Goal: Task Accomplishment & Management: Complete application form

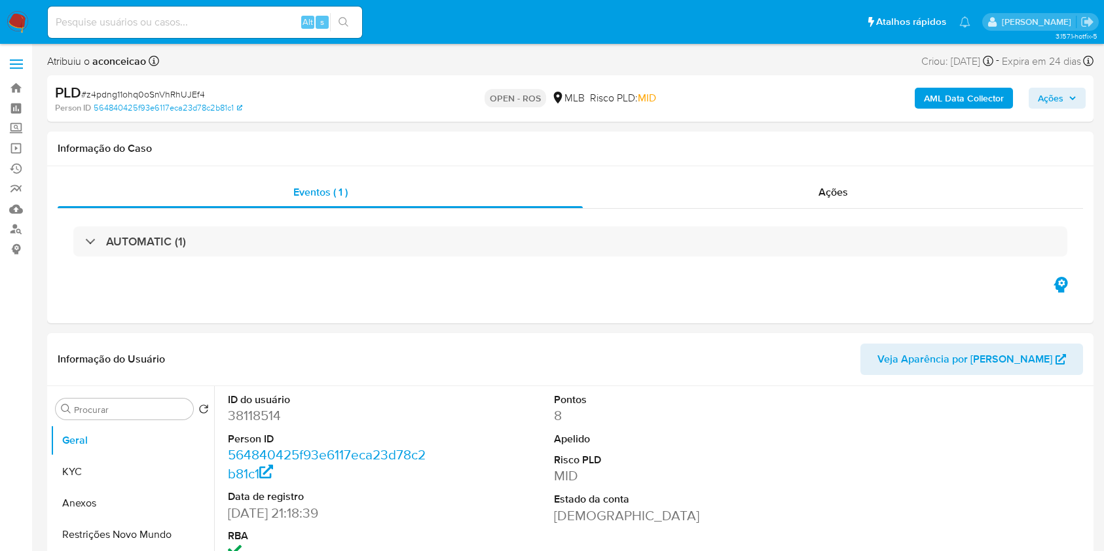
select select "10"
click at [181, 89] on span "# z4pdng11ohq0oSnVhRhUJEf4" at bounding box center [143, 94] width 124 height 13
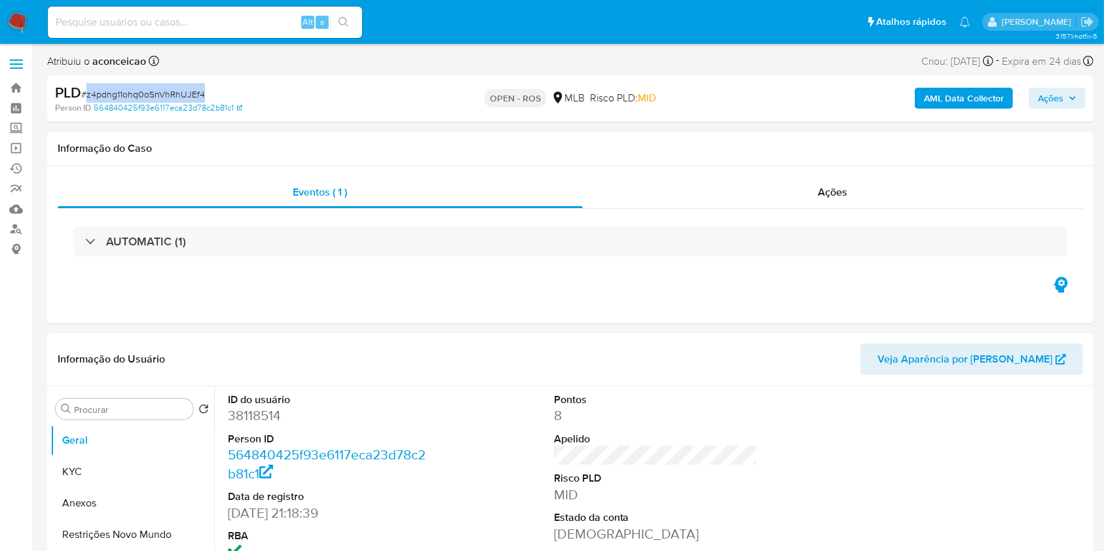
click at [181, 89] on span "# z4pdng11ohq0oSnVhRhUJEf4" at bounding box center [143, 94] width 124 height 13
copy span "z4pdng11ohq0oSnVhRhUJEf4"
click at [130, 506] on button "Anexos" at bounding box center [126, 503] width 153 height 31
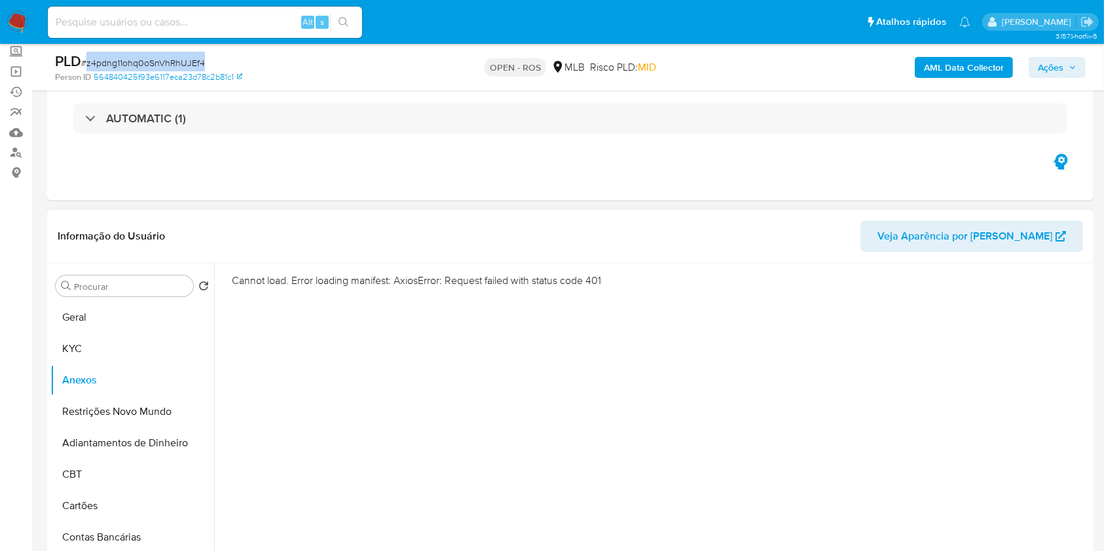
scroll to position [174, 0]
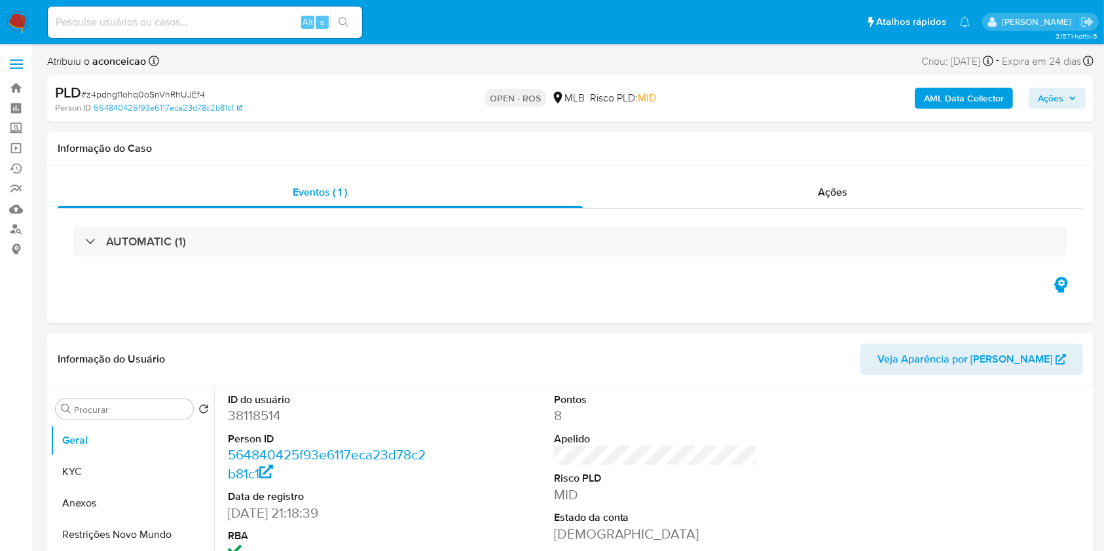
select select "10"
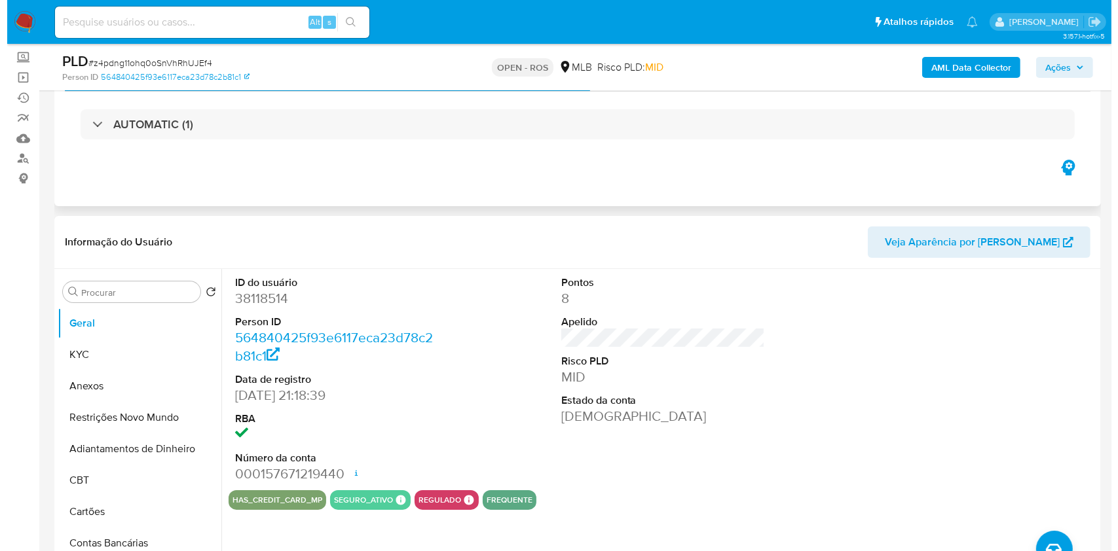
scroll to position [87, 0]
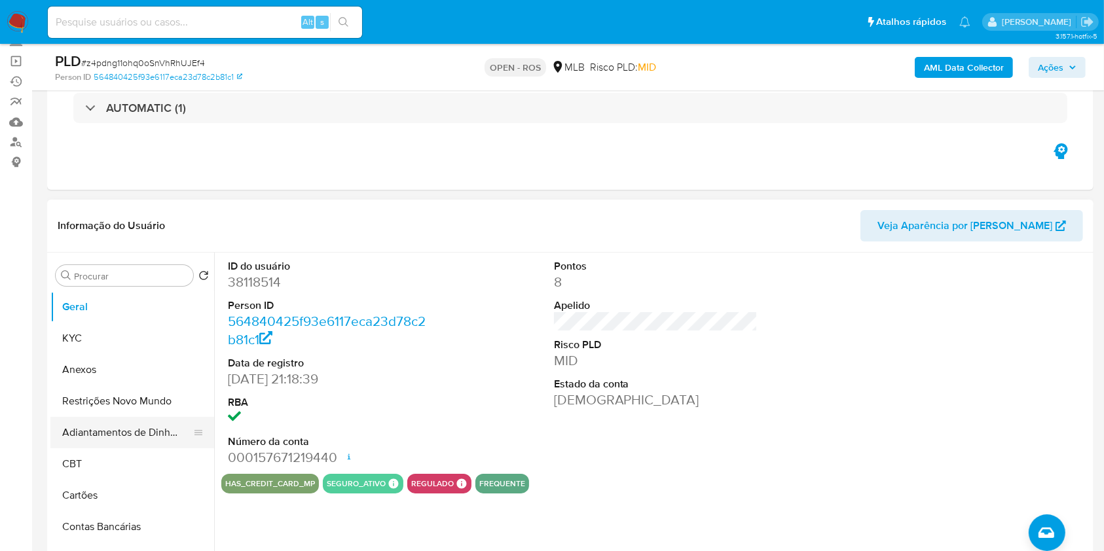
click at [151, 429] on button "Adiantamentos de Dinheiro" at bounding box center [126, 432] width 153 height 31
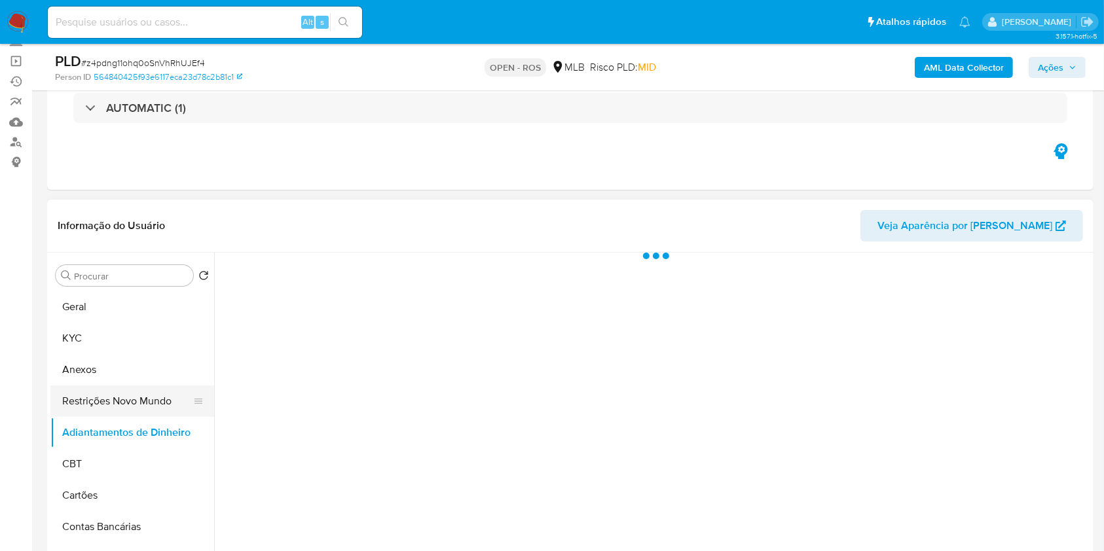
click at [154, 407] on button "Restrições Novo Mundo" at bounding box center [126, 401] width 153 height 31
click at [131, 373] on button "Anexos" at bounding box center [126, 369] width 153 height 31
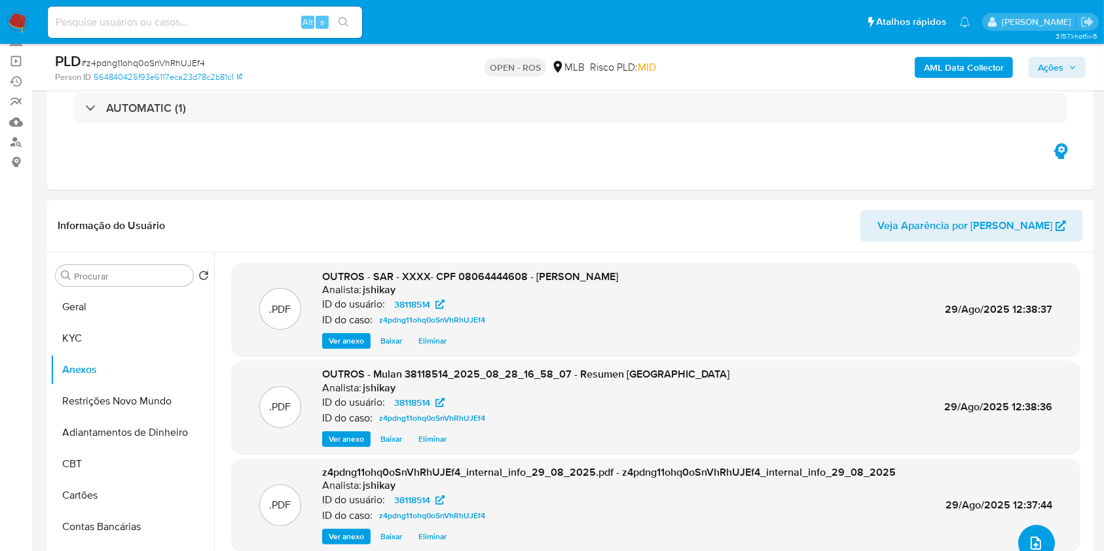
click at [1031, 532] on button "upload-file" at bounding box center [1036, 543] width 37 height 37
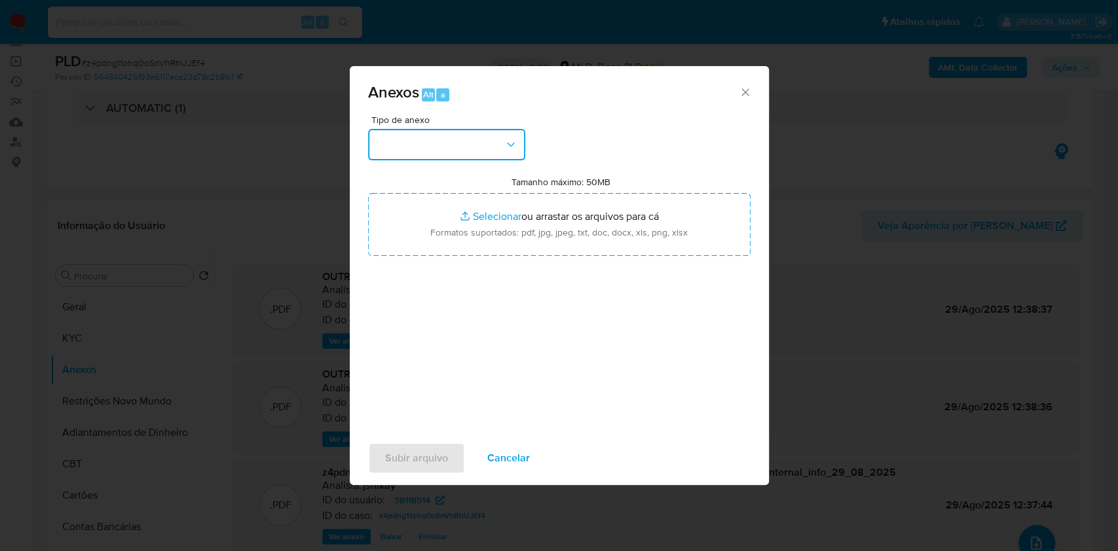
click at [485, 154] on button "button" at bounding box center [446, 144] width 157 height 31
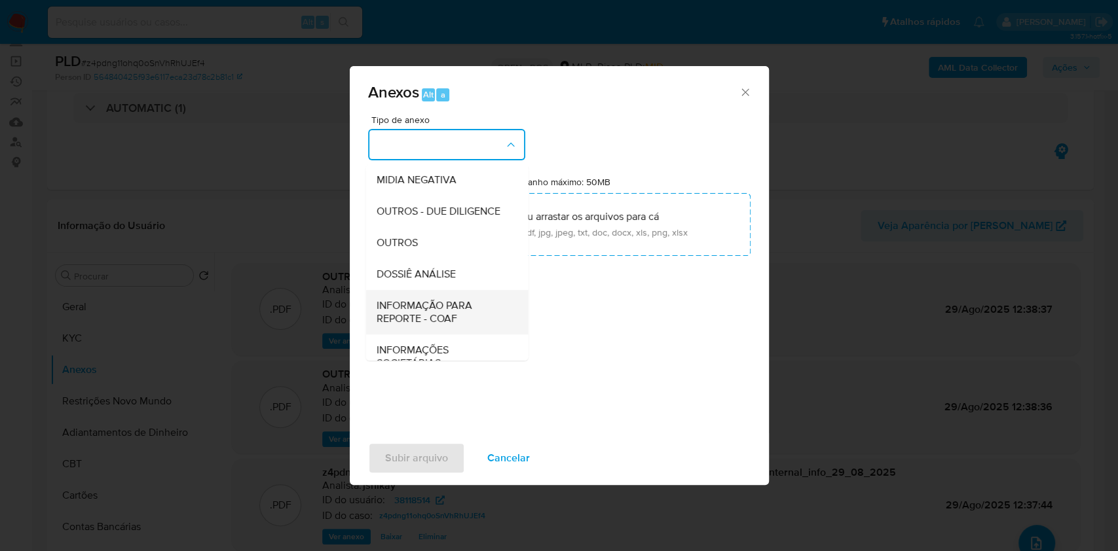
scroll to position [201, 0]
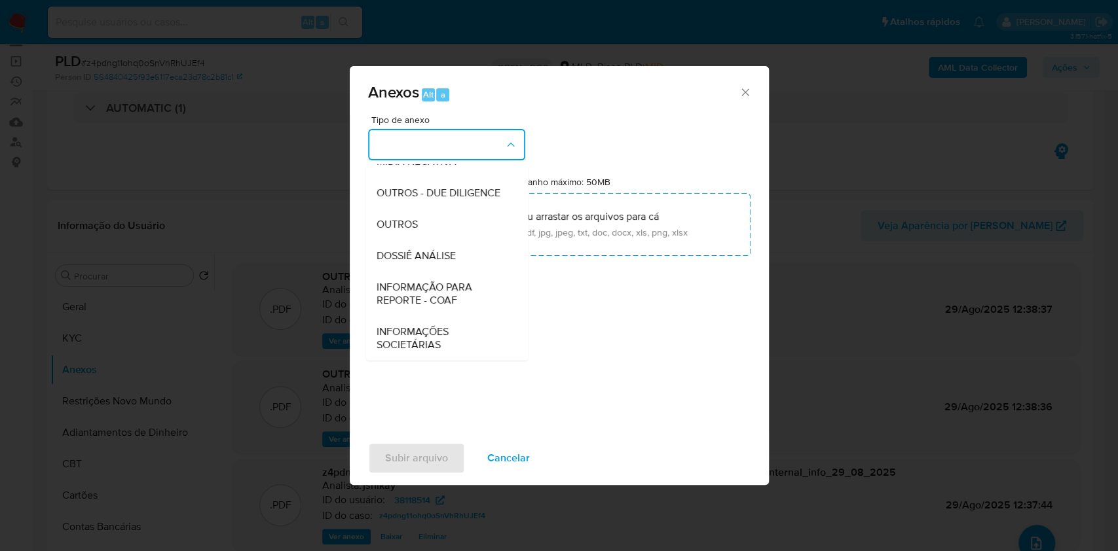
click at [471, 293] on span "INFORMAÇÃO PARA REPORTE - COAF" at bounding box center [443, 294] width 134 height 26
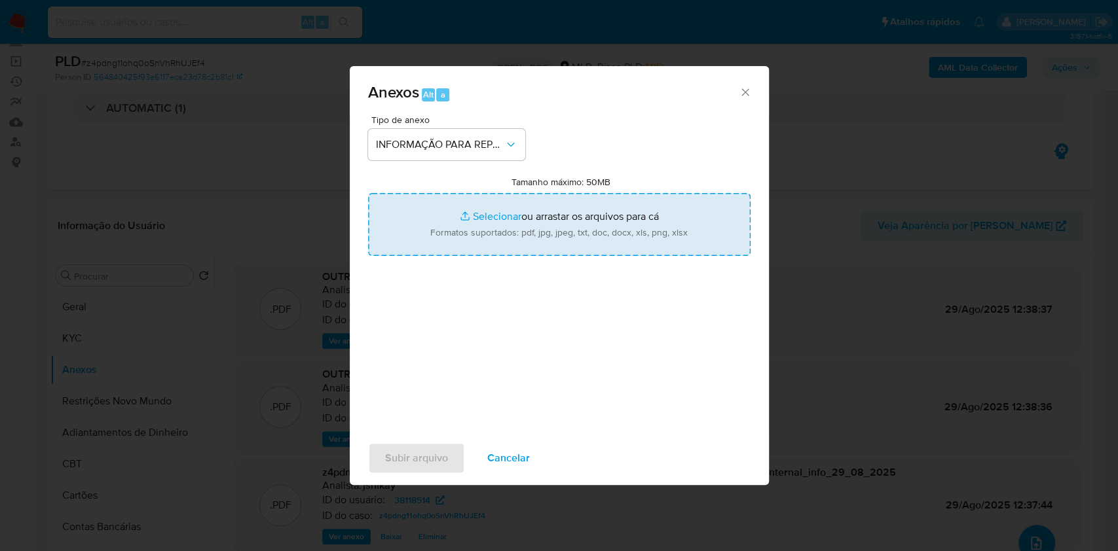
type input "C:\fakepath\SAR - z4pdng11ohq0oSnVhRhUJEf4- CPF 08064444608 - ITALO HENRIQUE SI…"
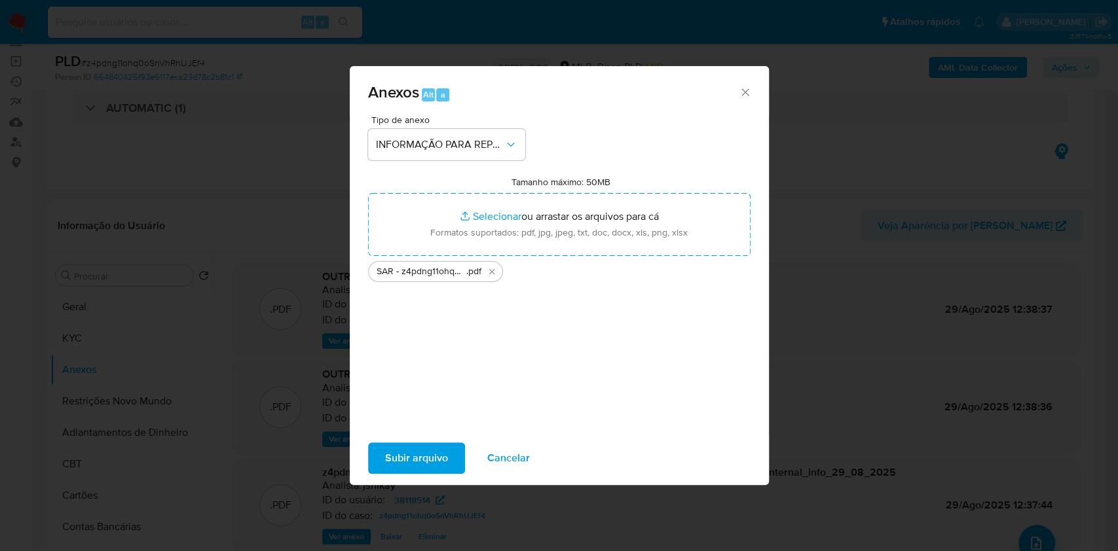
click at [432, 451] on span "Subir arquivo" at bounding box center [416, 458] width 63 height 29
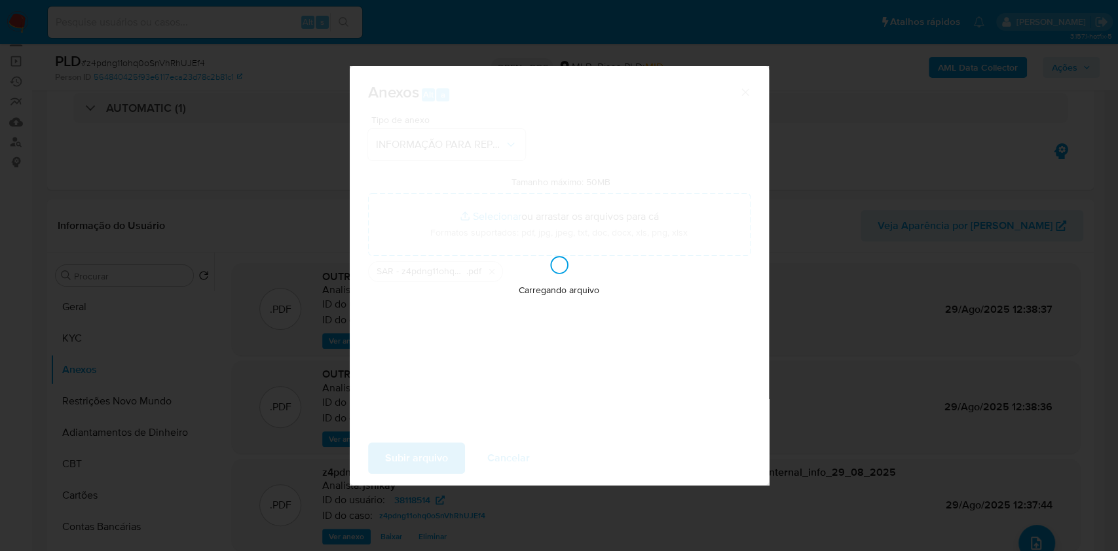
click at [860, 187] on div "Anexos Alt a Tipo de anexo INFORMAÇÃO PARA REPORTE - COAF Tamanho máximo: 50MB …" at bounding box center [559, 275] width 1118 height 551
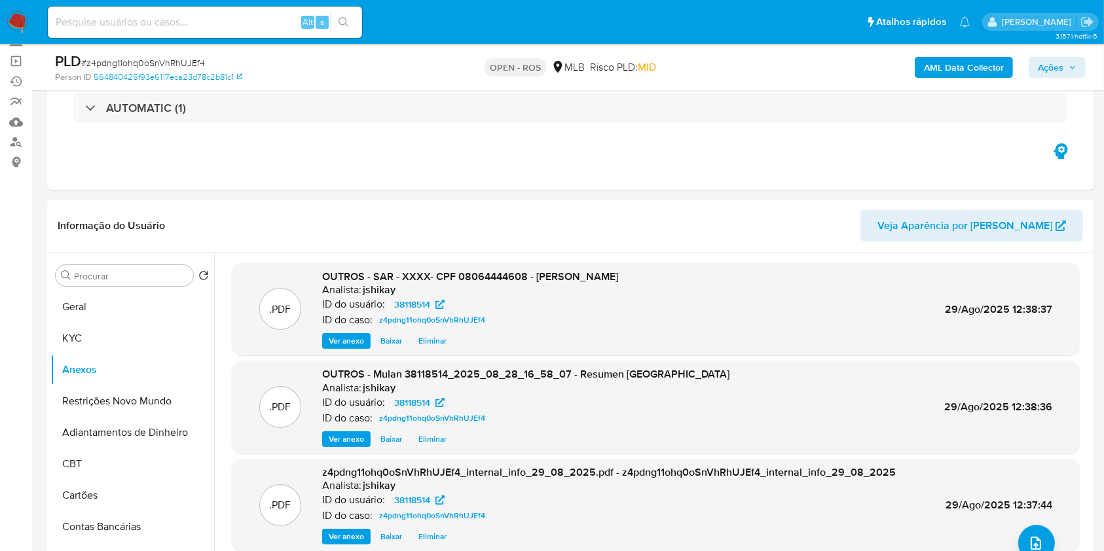
click at [1069, 84] on div "PLD # z4pdng11ohq0oSnVhRhUJEf4 Person ID 564840425f93e6117eca23d78c2b81c1 OPEN …" at bounding box center [570, 67] width 1046 height 46
click at [1065, 77] on button "Ações" at bounding box center [1057, 67] width 57 height 21
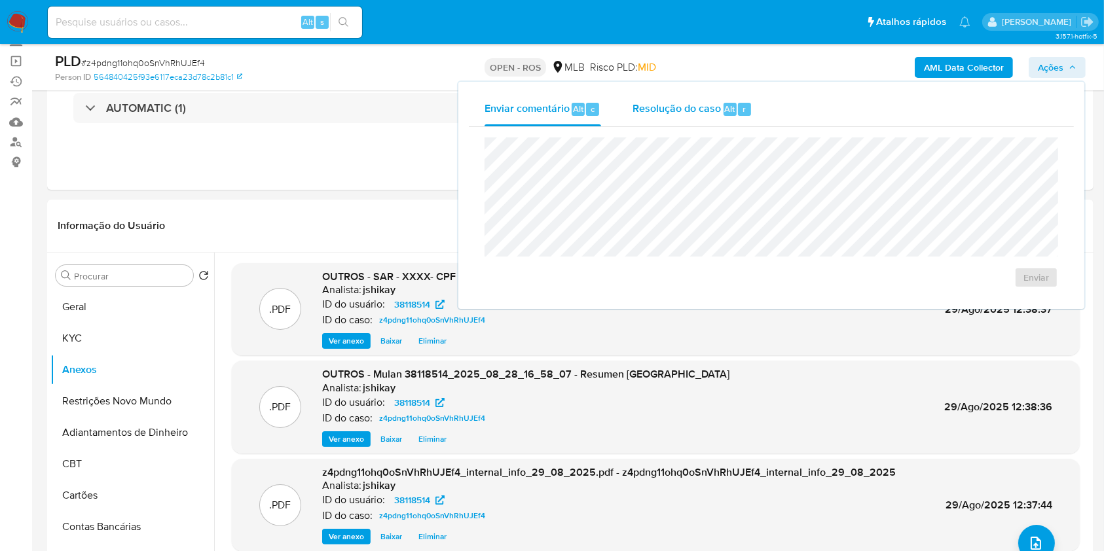
drag, startPoint x: 674, startPoint y: 102, endPoint x: 681, endPoint y: 121, distance: 20.3
click at [681, 121] on div "Resolução do caso Alt r" at bounding box center [693, 109] width 120 height 34
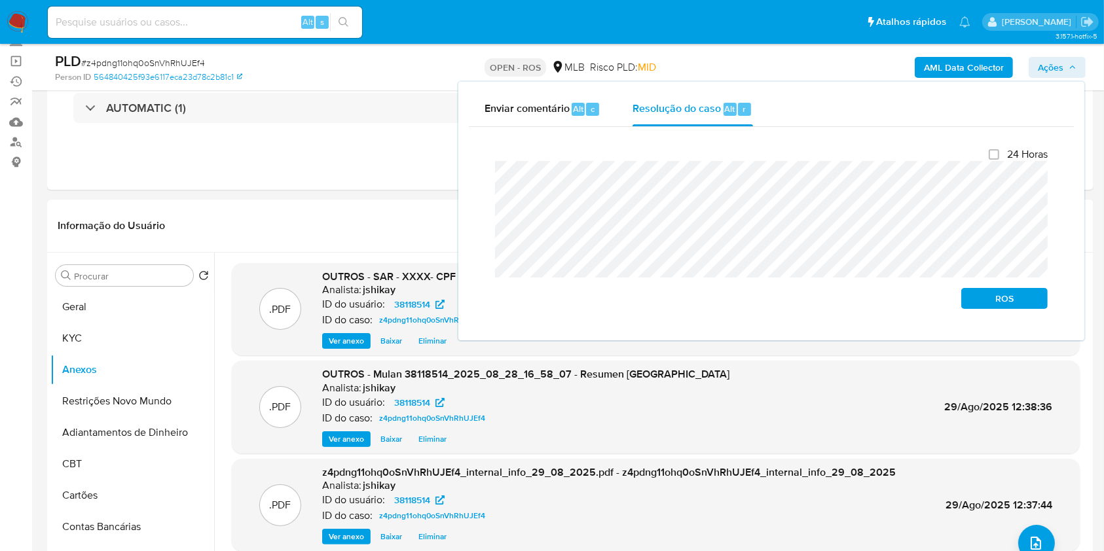
drag, startPoint x: 1022, startPoint y: 298, endPoint x: 1069, endPoint y: 282, distance: 49.9
click at [1024, 298] on span "ROS" at bounding box center [1004, 298] width 68 height 18
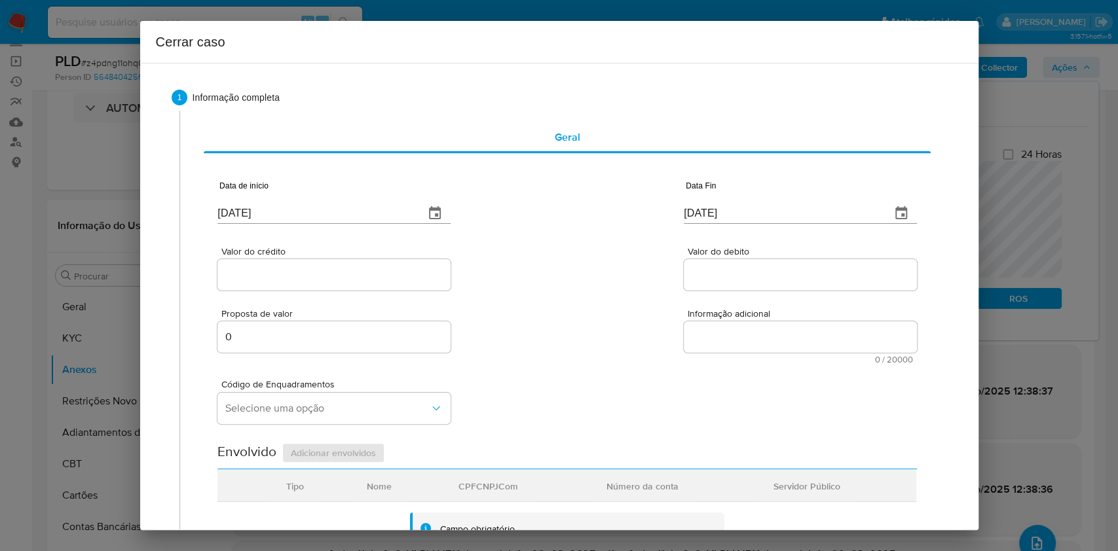
click at [352, 195] on div "[DATE]" at bounding box center [333, 204] width 233 height 39
click at [352, 194] on div "[DATE]" at bounding box center [333, 204] width 233 height 39
click at [350, 207] on input "[DATE]" at bounding box center [315, 213] width 196 height 21
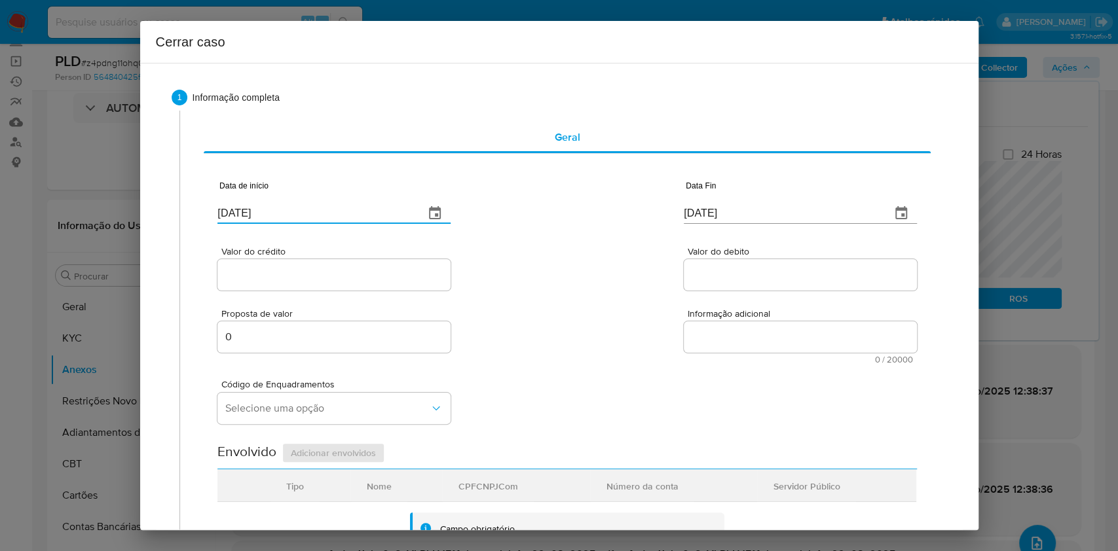
click at [350, 206] on input "[DATE]" at bounding box center [315, 213] width 196 height 21
click at [350, 207] on input "[DATE]" at bounding box center [315, 213] width 196 height 21
paste input "7"
click at [350, 207] on input "[DATE]" at bounding box center [315, 213] width 196 height 21
type input "[DATE]"
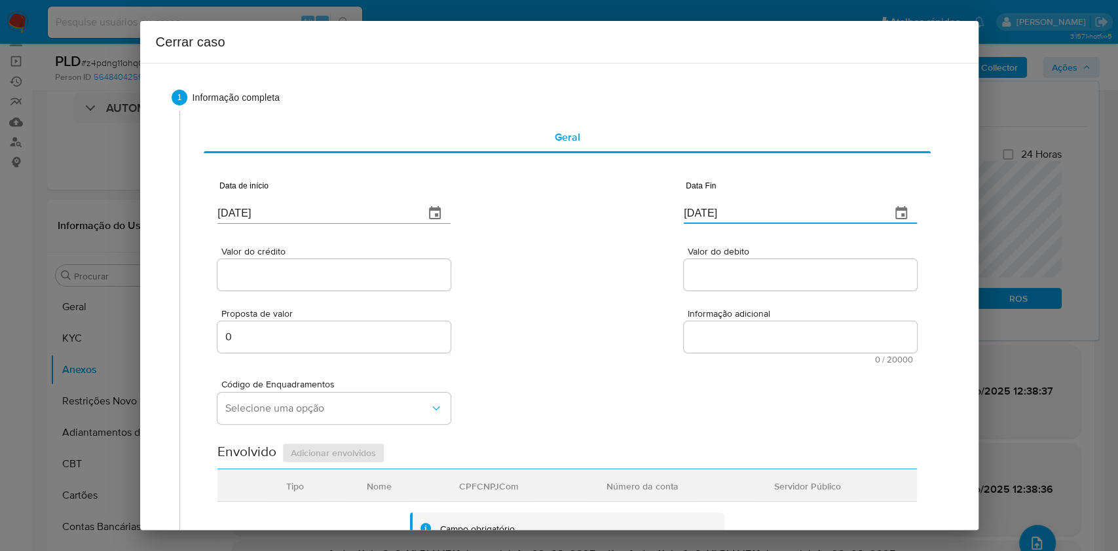
click at [688, 223] on input "[DATE]" at bounding box center [782, 213] width 196 height 21
click at [688, 222] on input "[DATE]" at bounding box center [782, 213] width 196 height 21
paste input "27/0820"
click at [688, 221] on div "Data Fin 01/09/2025" at bounding box center [800, 204] width 233 height 39
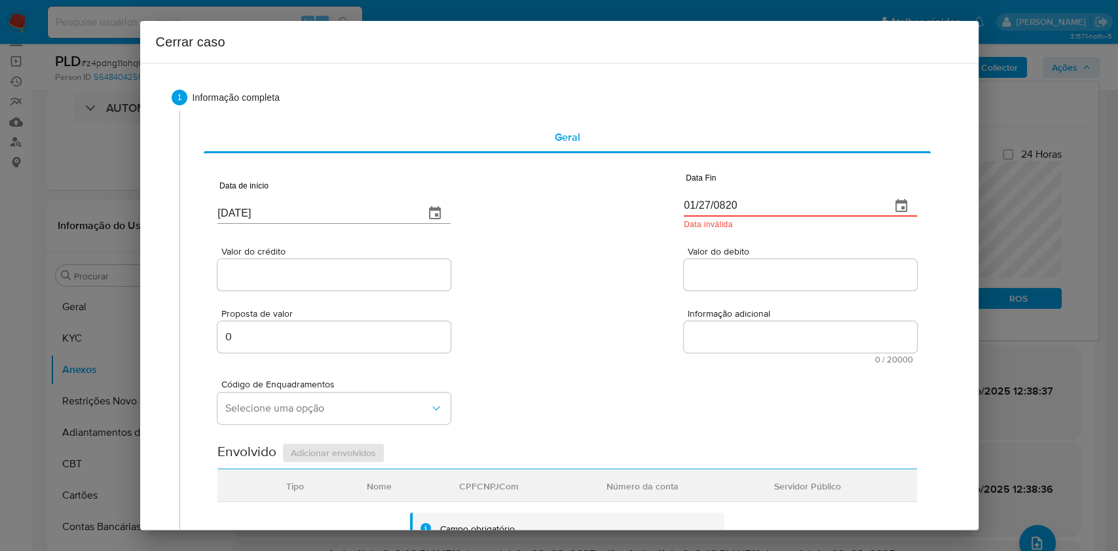
click at [693, 213] on input "01/27/0820" at bounding box center [782, 206] width 196 height 21
paste input "[DATE]"
click at [693, 213] on input "01/27/0820" at bounding box center [782, 206] width 196 height 21
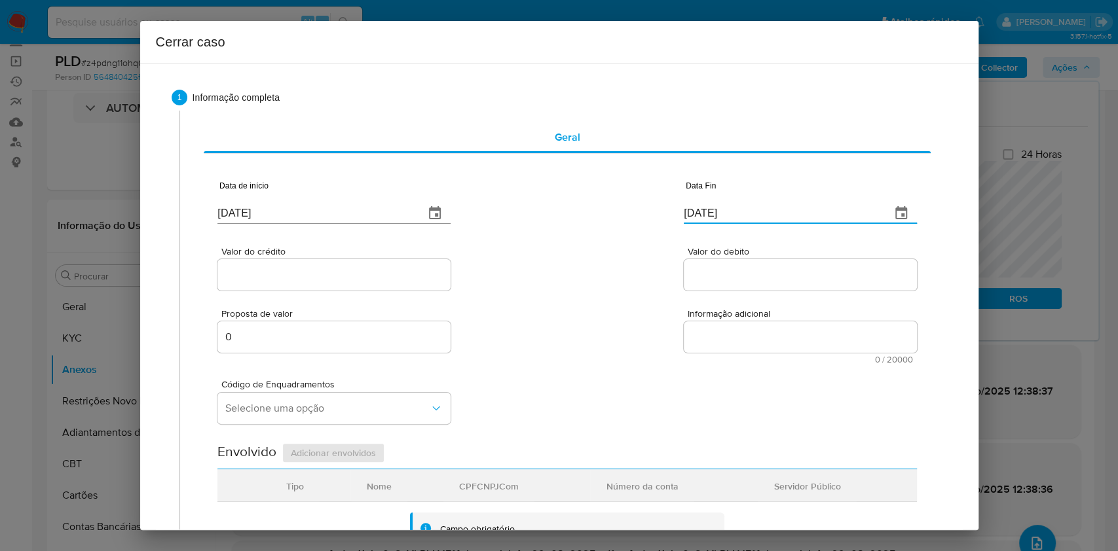
type input "[DATE]"
click at [351, 210] on input "[DATE]" at bounding box center [315, 213] width 196 height 21
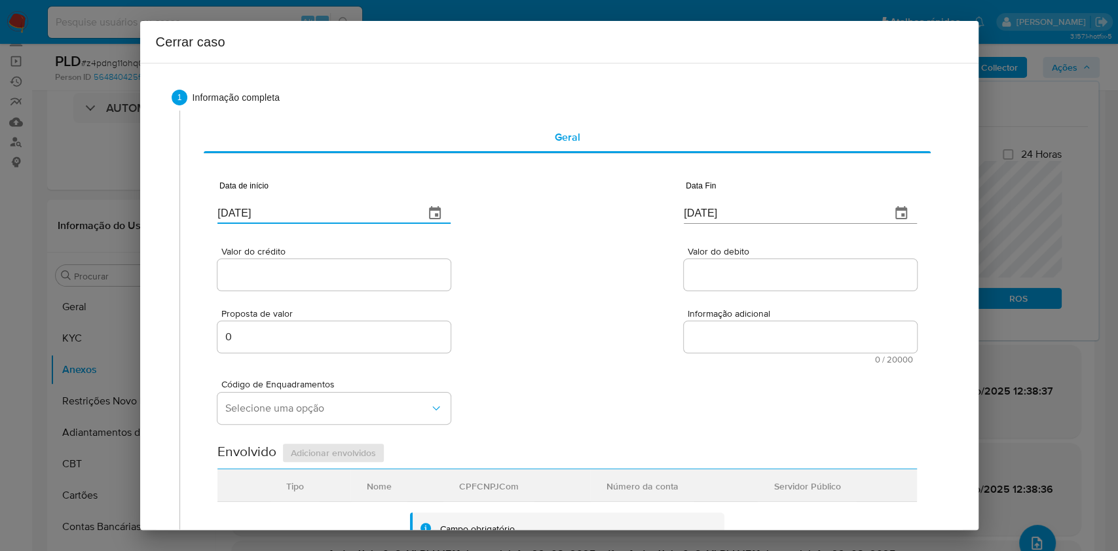
click at [351, 210] on input "[DATE]" at bounding box center [315, 213] width 196 height 21
paste input "text"
click at [351, 211] on input "[DATE]" at bounding box center [315, 213] width 196 height 21
type input "[DATE]"
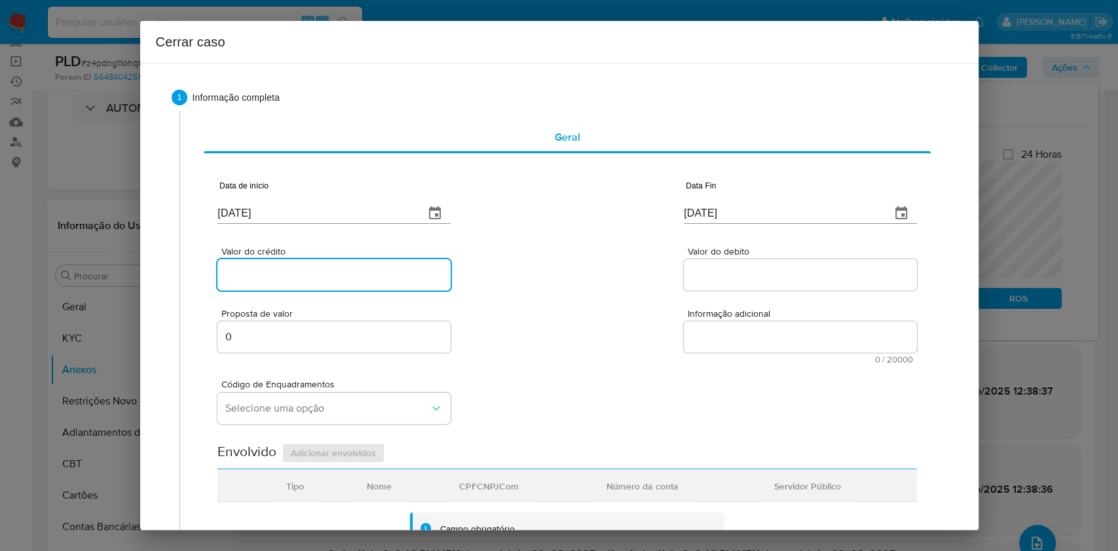
drag, startPoint x: 415, startPoint y: 271, endPoint x: 420, endPoint y: 276, distance: 7.4
click at [415, 271] on input "Valor do crédito" at bounding box center [333, 275] width 233 height 17
paste input "R$169.377"
type input "R$169.377"
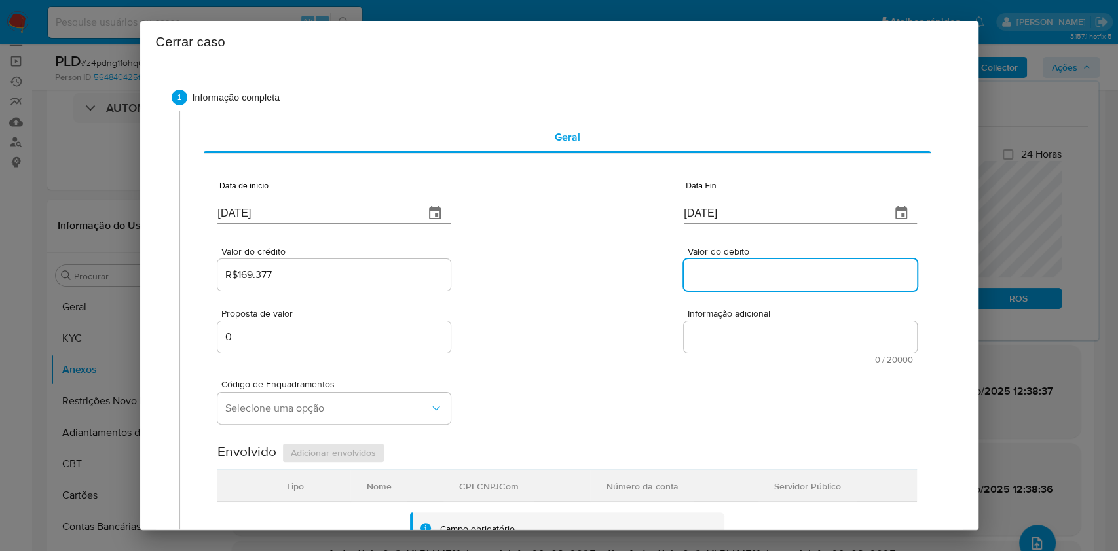
click at [734, 272] on input "Valor do debito" at bounding box center [800, 275] width 233 height 17
paste input "R$119.785"
type input "R$119.785"
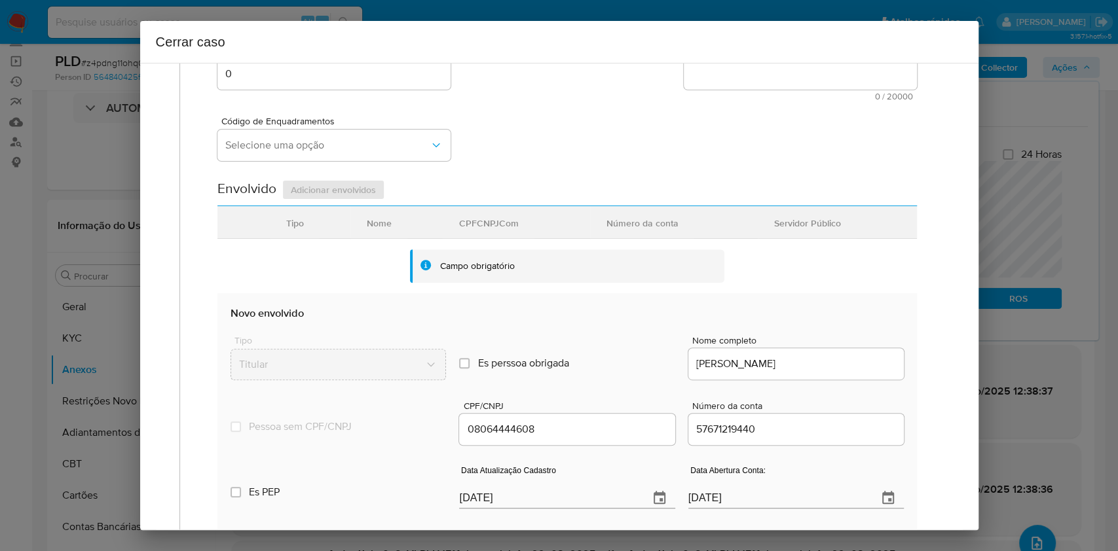
scroll to position [515, 0]
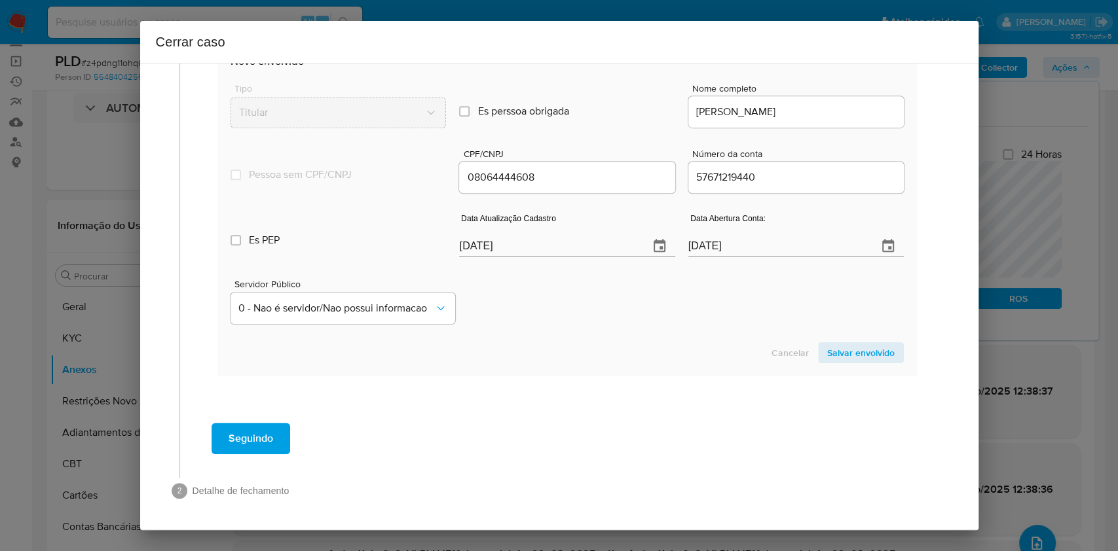
click at [572, 259] on div "Data Atualização Cadastro 01/09/2025" at bounding box center [566, 238] width 215 height 52
click at [576, 249] on input "[DATE]" at bounding box center [548, 246] width 179 height 21
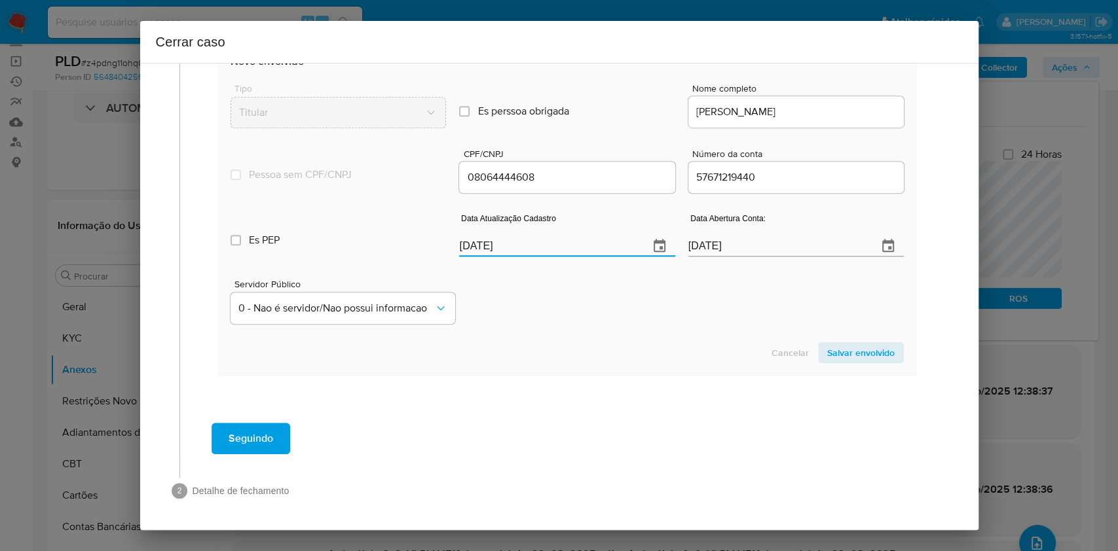
paste input "19/08"
type input "19/08/2025"
drag, startPoint x: 843, startPoint y: 358, endPoint x: 885, endPoint y: 323, distance: 54.0
click at [843, 358] on span "Salvar envolvido" at bounding box center [860, 353] width 67 height 18
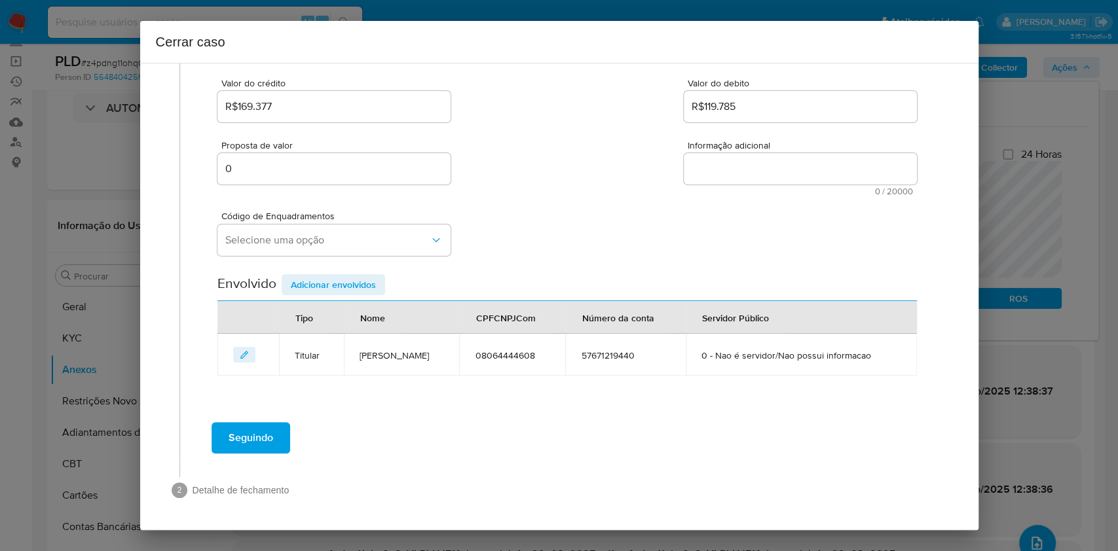
scroll to position [168, 0]
click at [344, 231] on button "Selecione uma opção" at bounding box center [333, 240] width 233 height 31
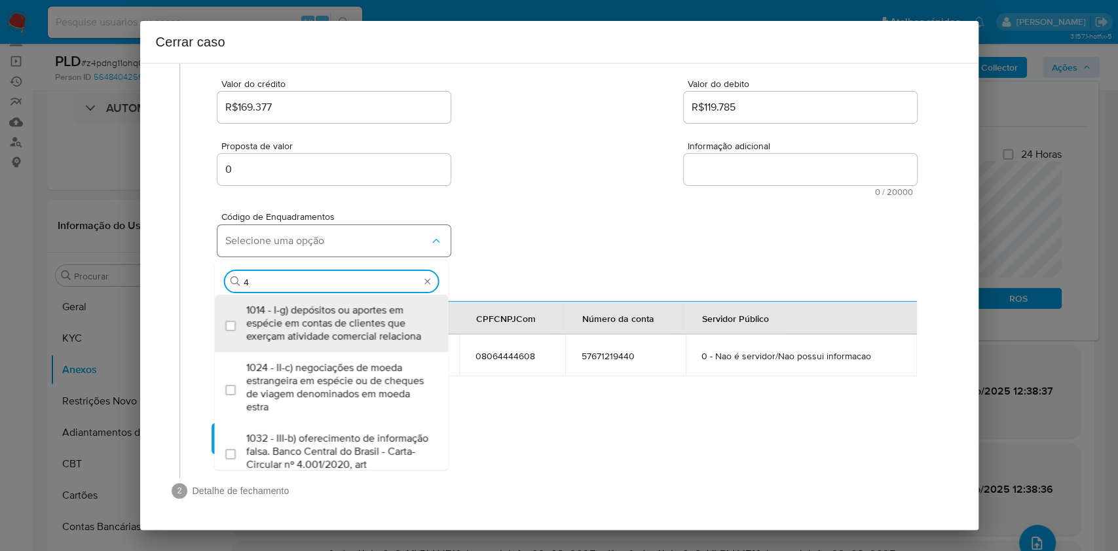
type input "45"
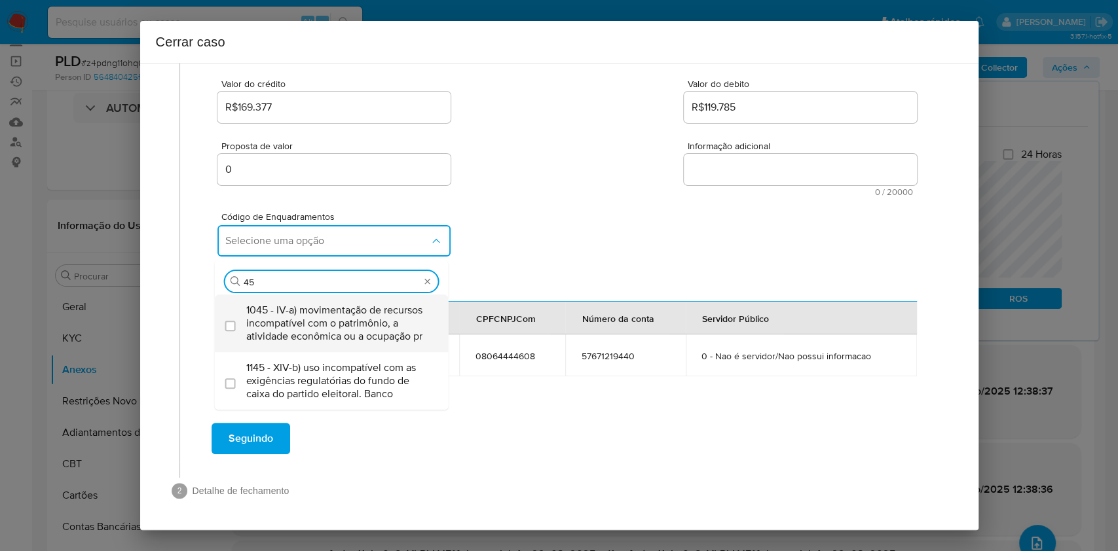
click at [345, 316] on span "1045 - IV-a) movimentação de recursos incompatível com o patrimônio, a atividad…" at bounding box center [338, 323] width 184 height 39
checkbox input "true"
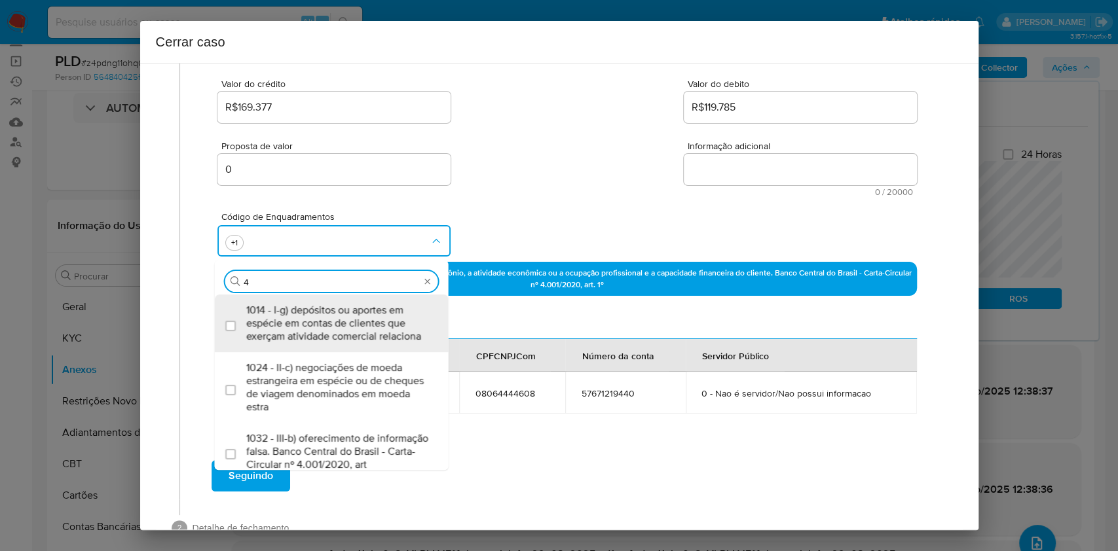
scroll to position [0, 0]
type input "47"
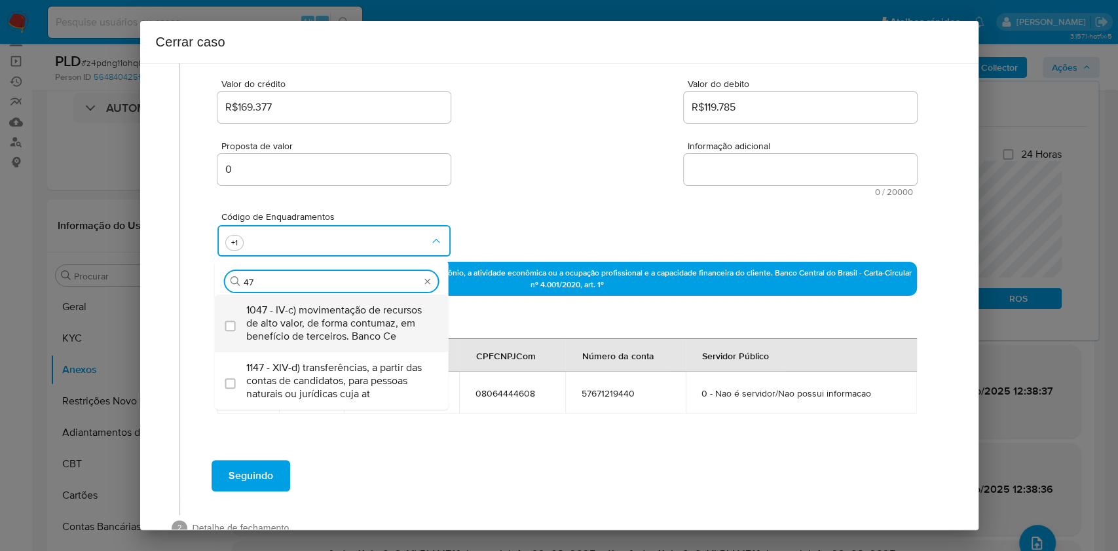
click at [348, 320] on span "1047 - IV-c) movimentação de recursos de alto valor, de forma contumaz, em bene…" at bounding box center [338, 323] width 184 height 39
checkbox input "true"
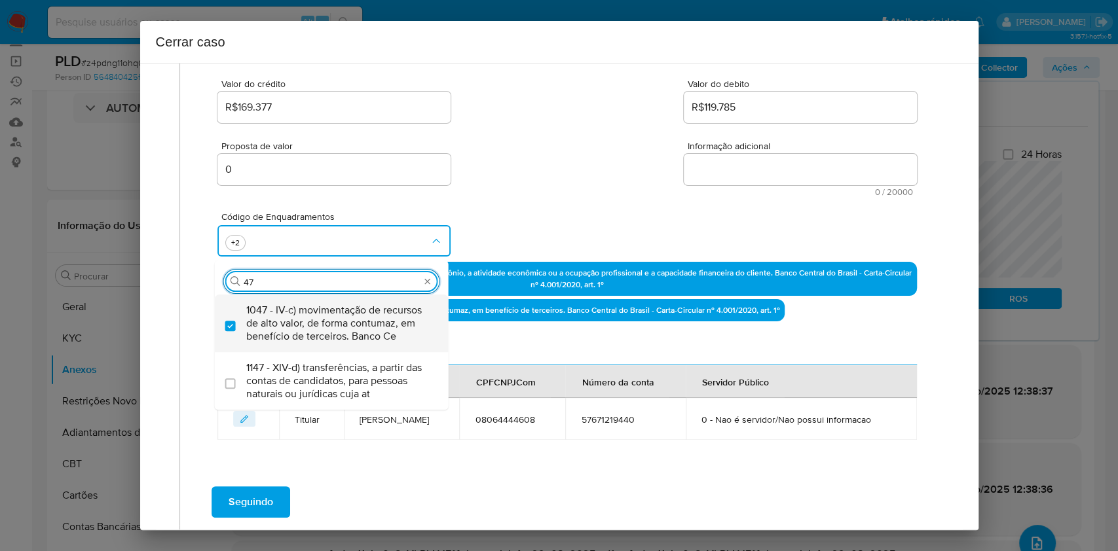
type input "4"
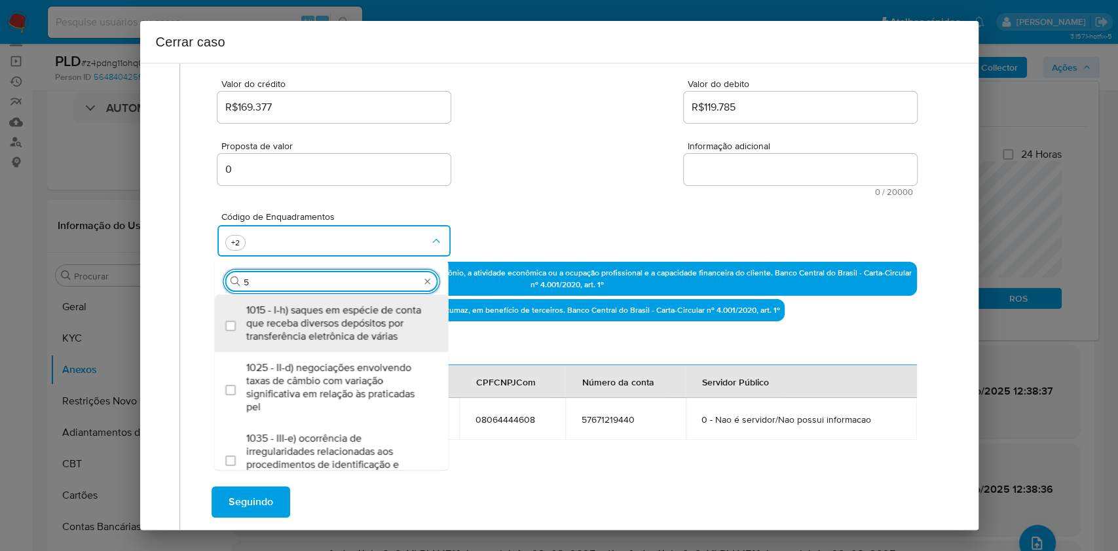
type input "56"
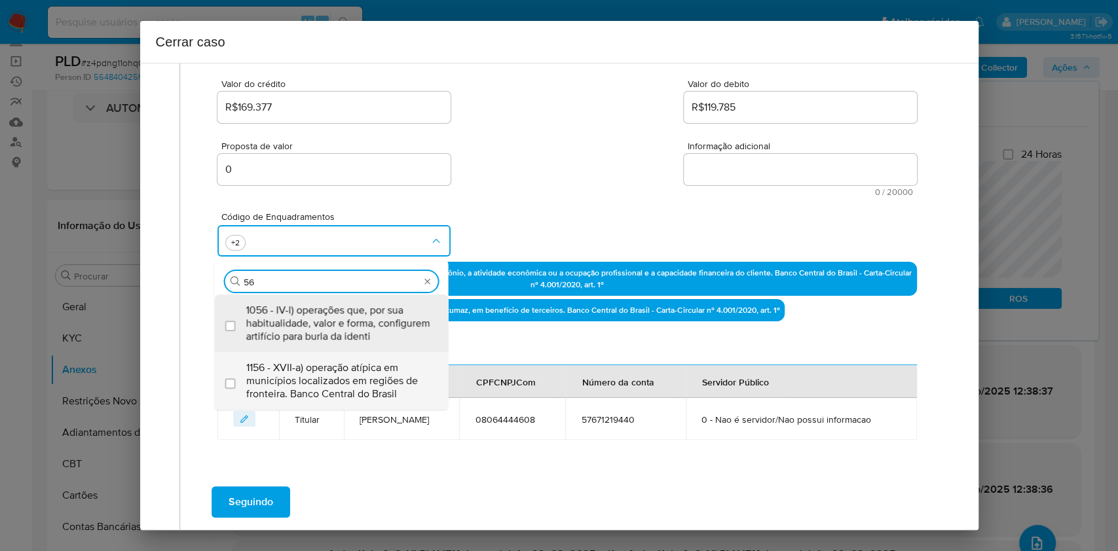
click at [379, 362] on span "1156 - XVII-a) operação atípica em municípios localizados em regiões de frontei…" at bounding box center [338, 380] width 184 height 39
checkbox input "true"
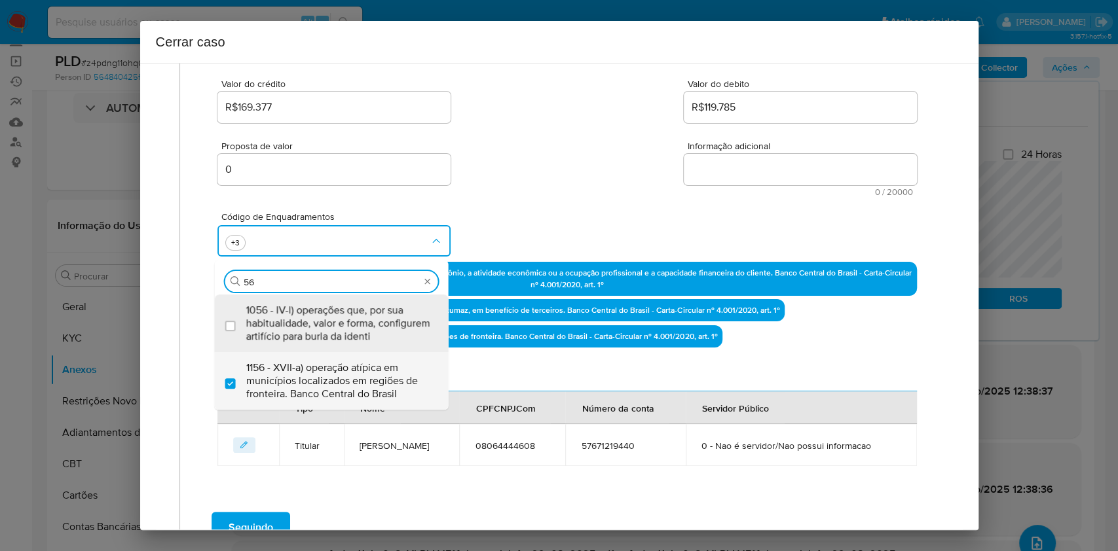
type input "56"
click at [377, 363] on span "1156 - XVII-a) operação atípica em municípios localizados em regiões de frontei…" at bounding box center [338, 380] width 184 height 39
checkbox input "false"
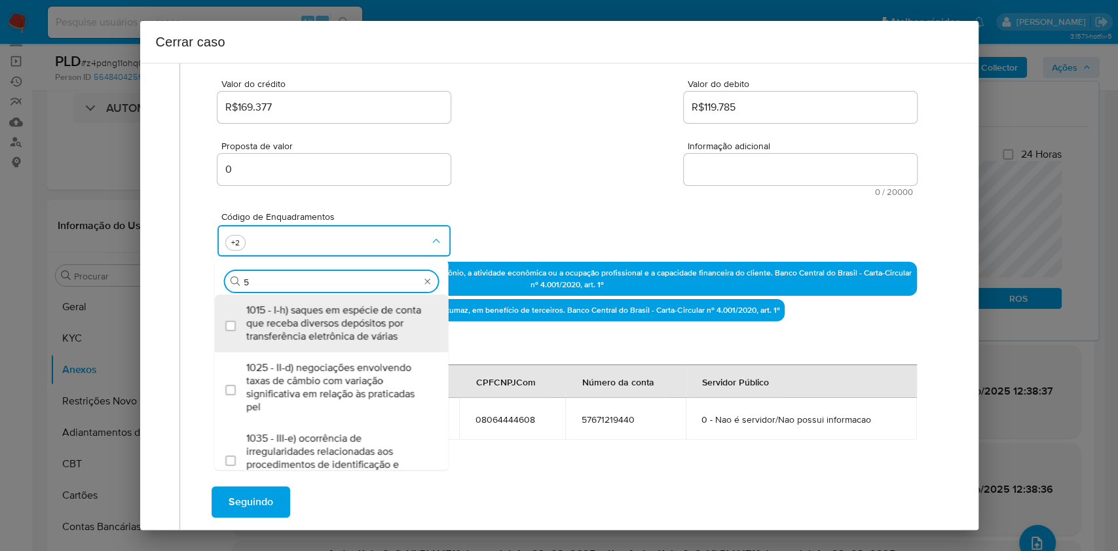
type input "57"
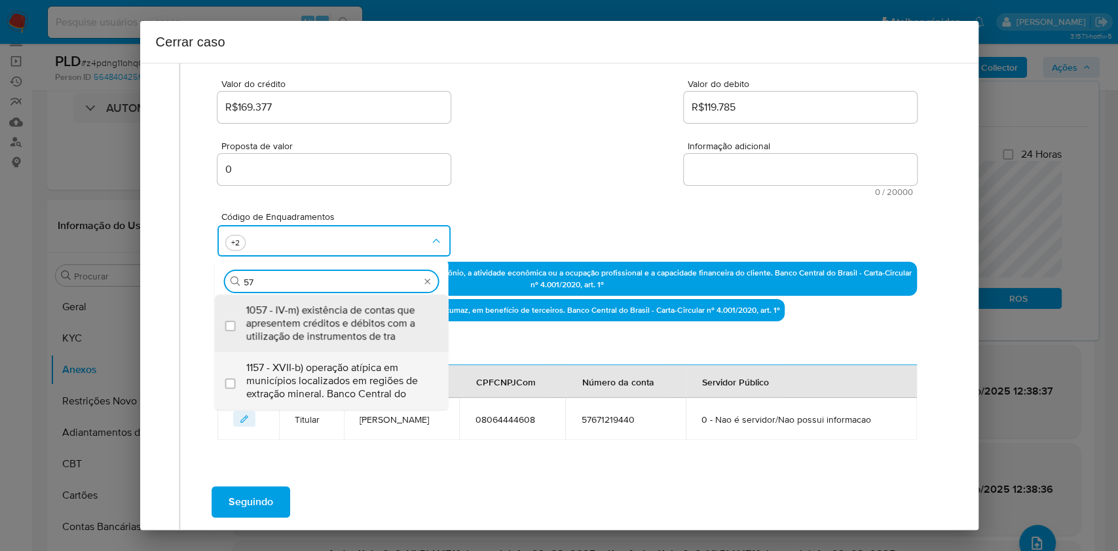
click at [377, 363] on span "1157 - XVII-b) operação atípica em municípios localizados em regiões de extraçã…" at bounding box center [338, 380] width 184 height 39
checkbox input "true"
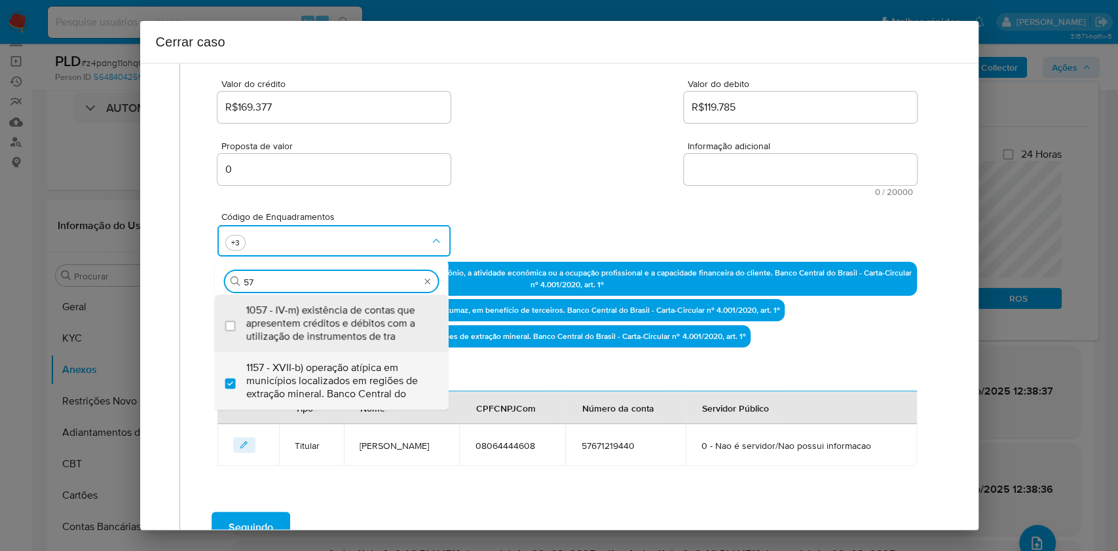
type input "57"
click at [695, 168] on textarea "Informação adicional" at bounding box center [800, 169] width 233 height 31
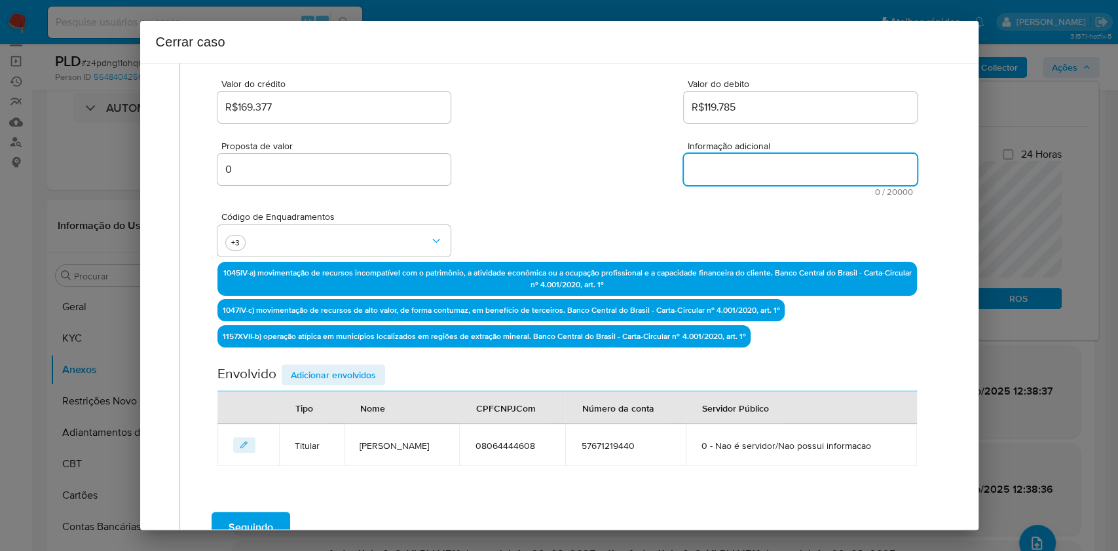
paste textarea "Italo Henrique Silva Souza, CPF 08064444608, 38 anos, residente no município de…"
click at [695, 168] on textarea "Informação adicional" at bounding box center [800, 169] width 233 height 31
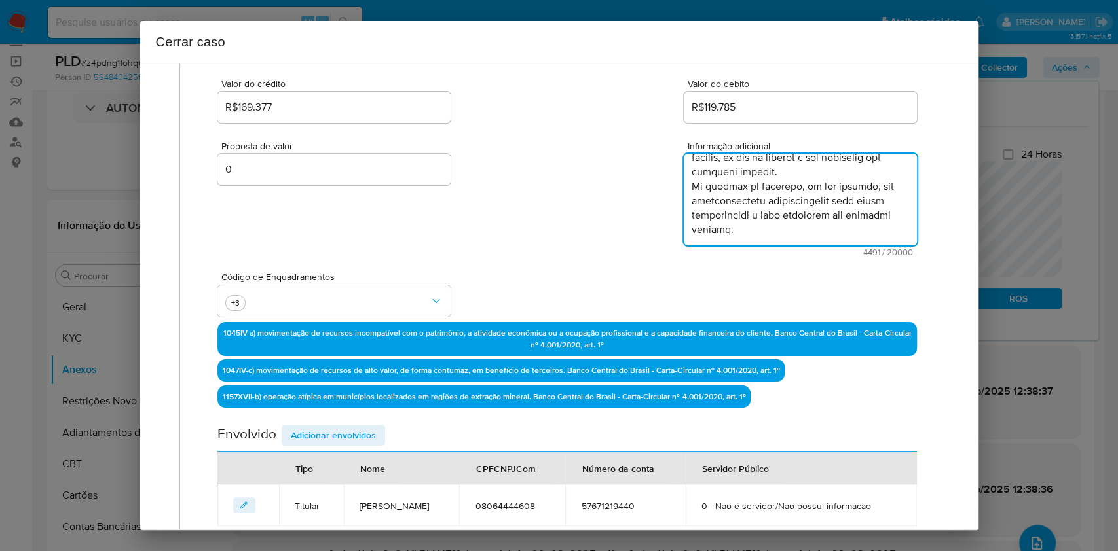
type textarea "Italo Henrique Silva Souza, CPF 08064444608, 38 anos, residente no município de…"
drag, startPoint x: 356, startPoint y: 428, endPoint x: 413, endPoint y: 402, distance: 62.4
click at [357, 426] on span "Adicionar envolvidos" at bounding box center [333, 435] width 85 height 18
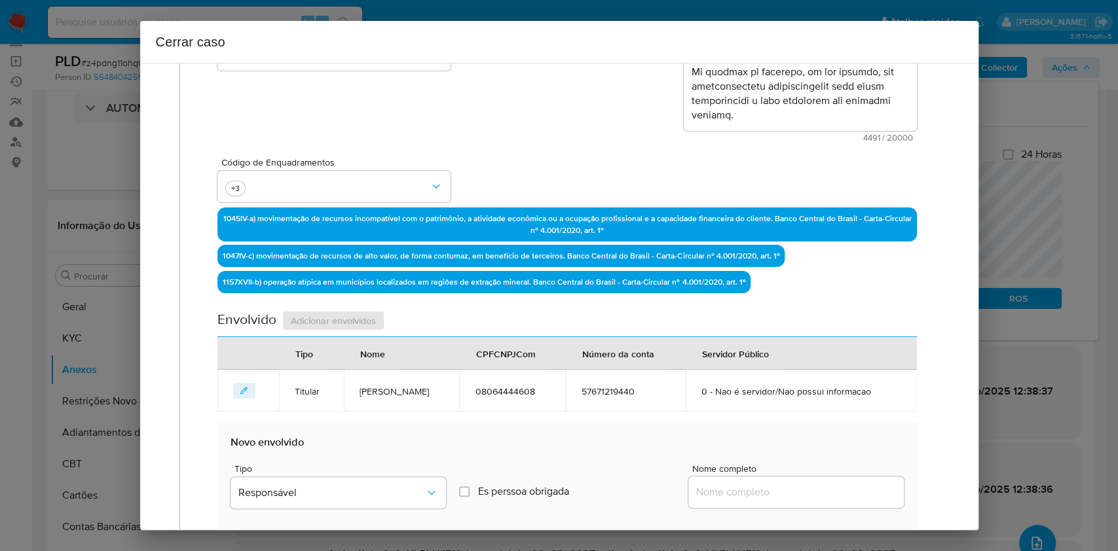
scroll to position [342, 0]
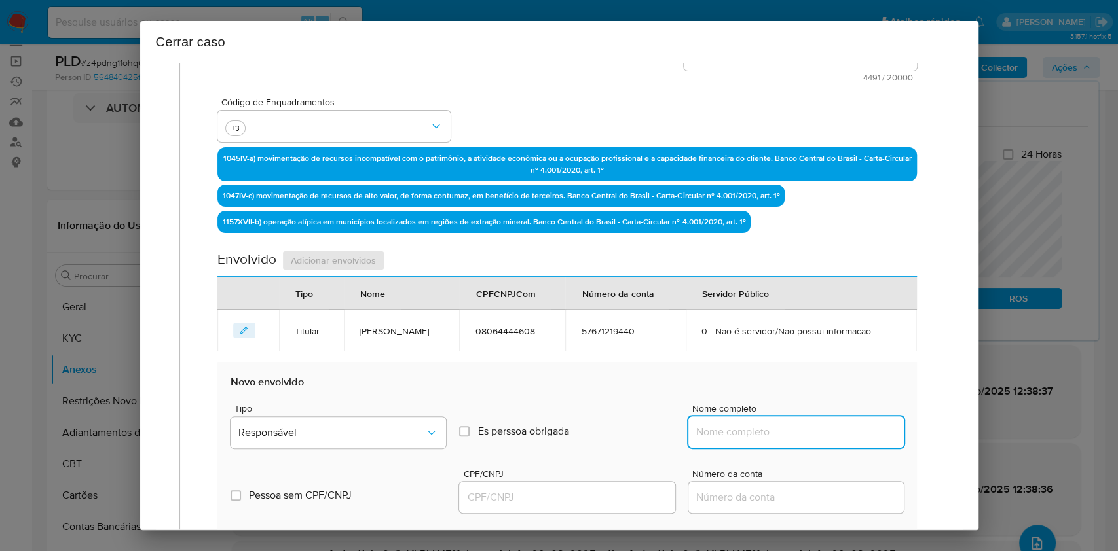
click at [817, 437] on input "Nome completo" at bounding box center [795, 432] width 215 height 17
paste input "Dif Mining Suprimentos Ltda, 56267441000109"
click at [826, 428] on input "Dif Mining Suprimentos Ltda, 56267441000109" at bounding box center [795, 432] width 215 height 17
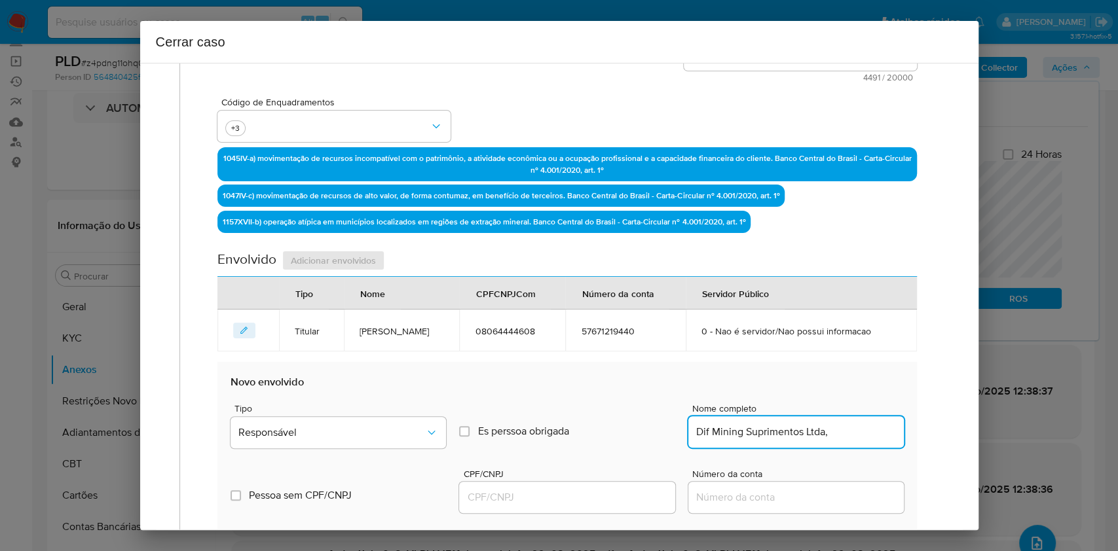
scroll to position [0, 0]
type input "Dif Mining Suprimentos Ltda,"
drag, startPoint x: 562, startPoint y: 500, endPoint x: 587, endPoint y: 490, distance: 26.4
click at [564, 501] on input "CPF/CNPJ" at bounding box center [566, 497] width 215 height 17
paste input "56267441000109"
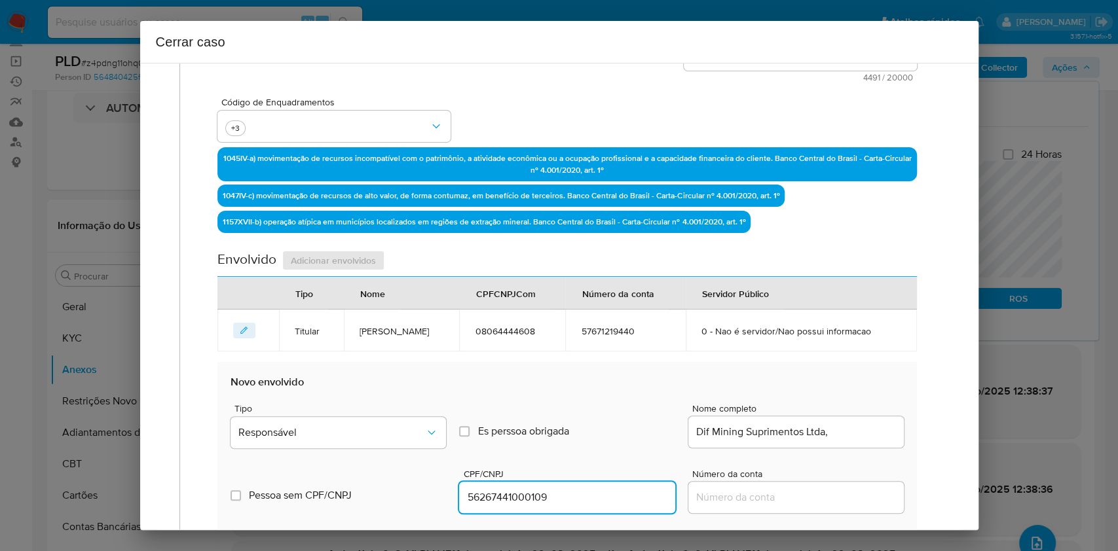
type input "56267441000109"
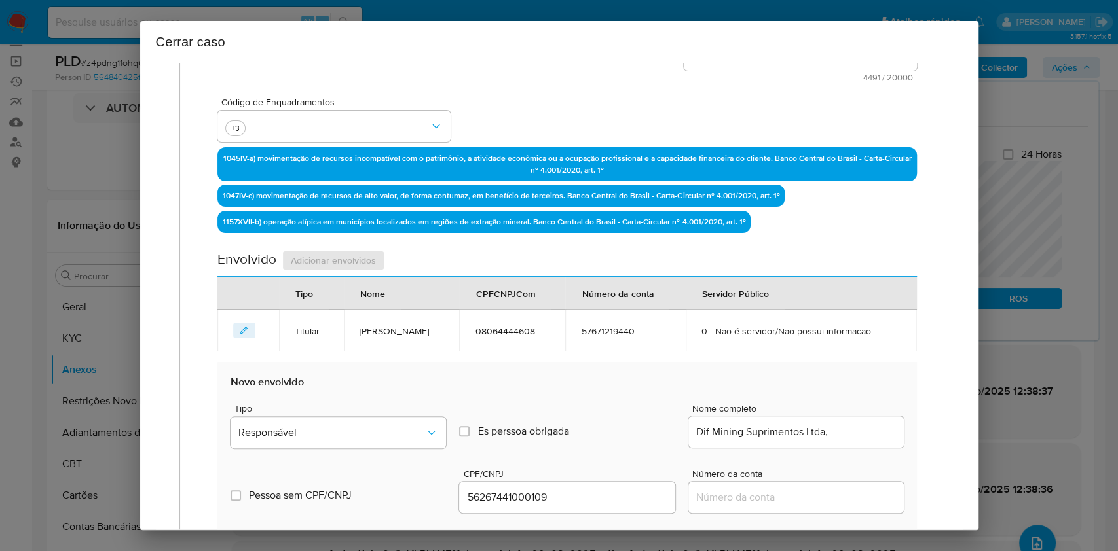
click at [343, 406] on span "Tipo" at bounding box center [341, 408] width 215 height 9
click at [371, 430] on span "Responsável" at bounding box center [331, 432] width 187 height 13
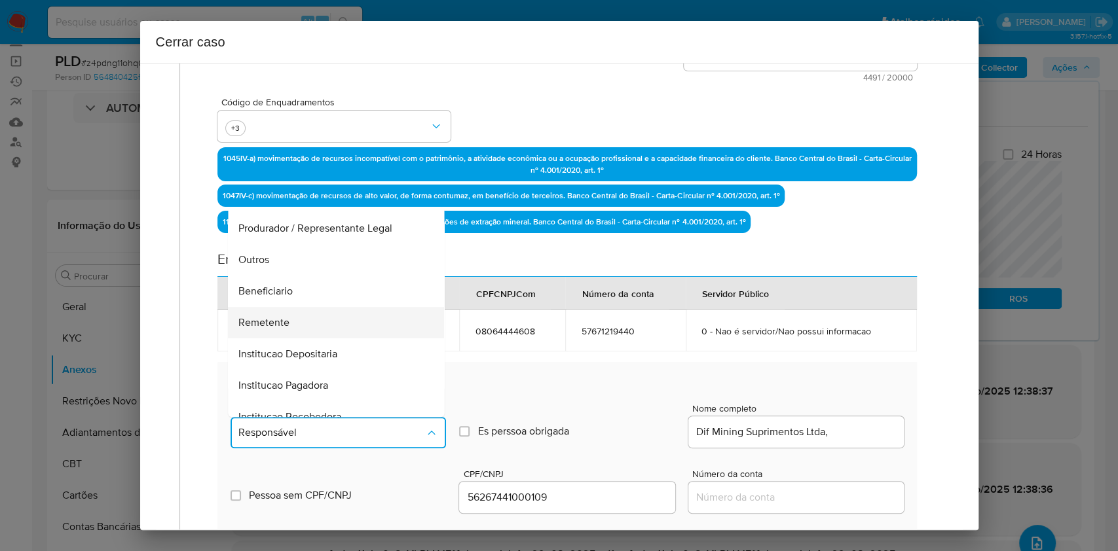
scroll to position [168, 0]
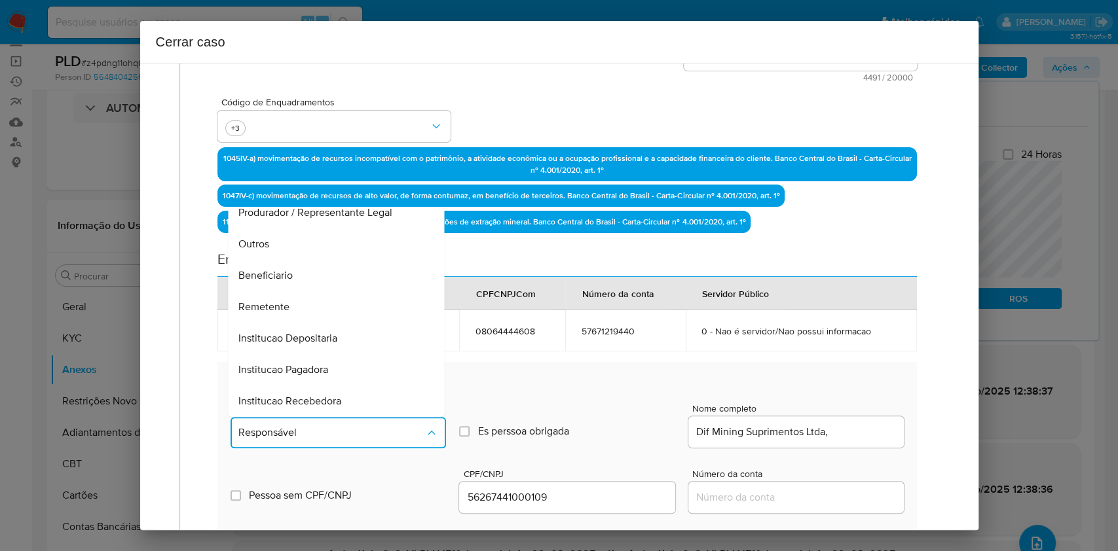
drag, startPoint x: 324, startPoint y: 312, endPoint x: 442, endPoint y: 300, distance: 118.5
click at [324, 313] on div "Remetente" at bounding box center [332, 306] width 187 height 31
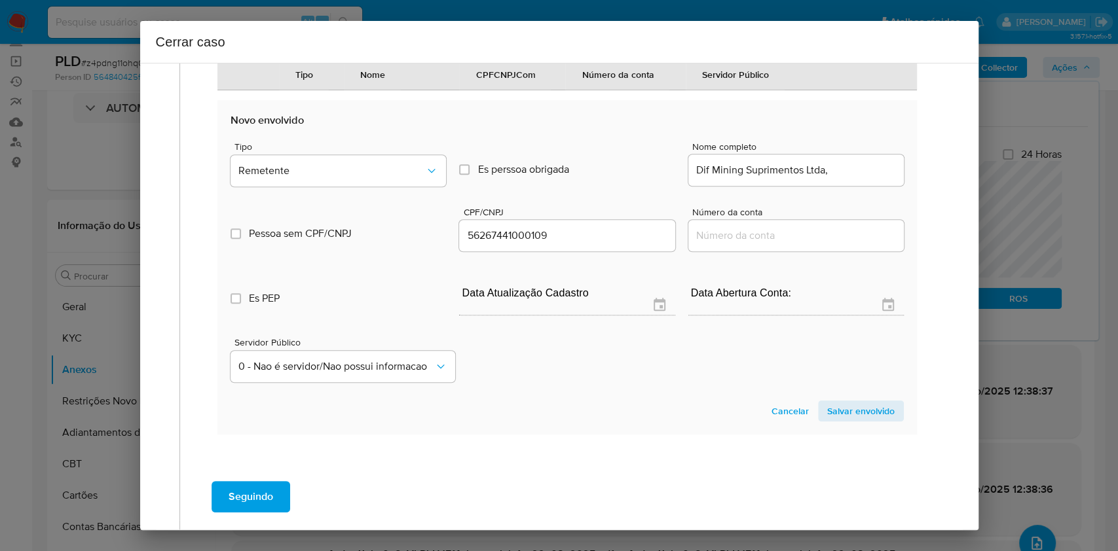
drag, startPoint x: 838, startPoint y: 409, endPoint x: 615, endPoint y: 241, distance: 279.1
click at [839, 408] on span "Salvar envolvido" at bounding box center [860, 411] width 67 height 18
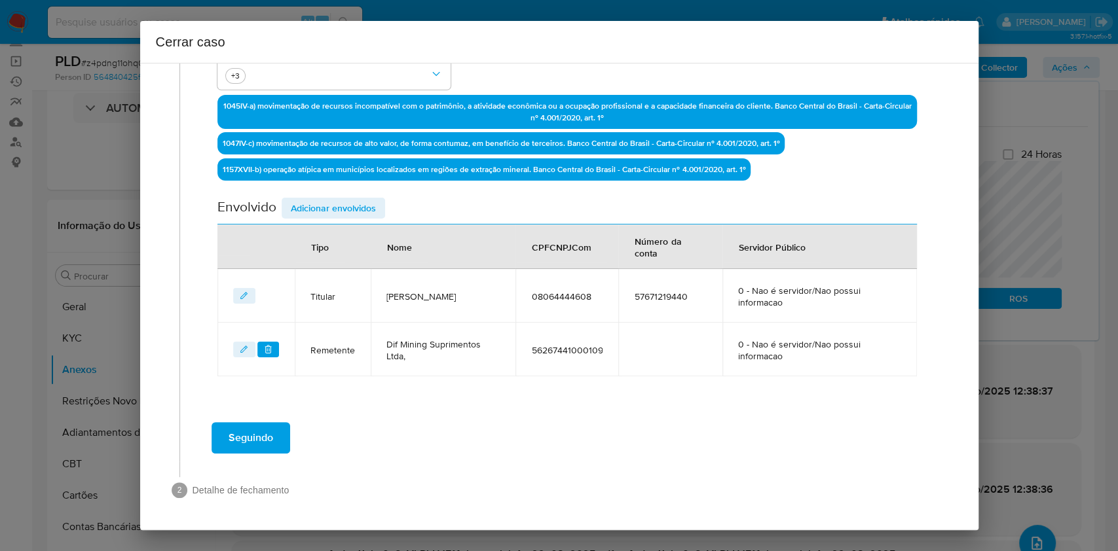
scroll to position [394, 0]
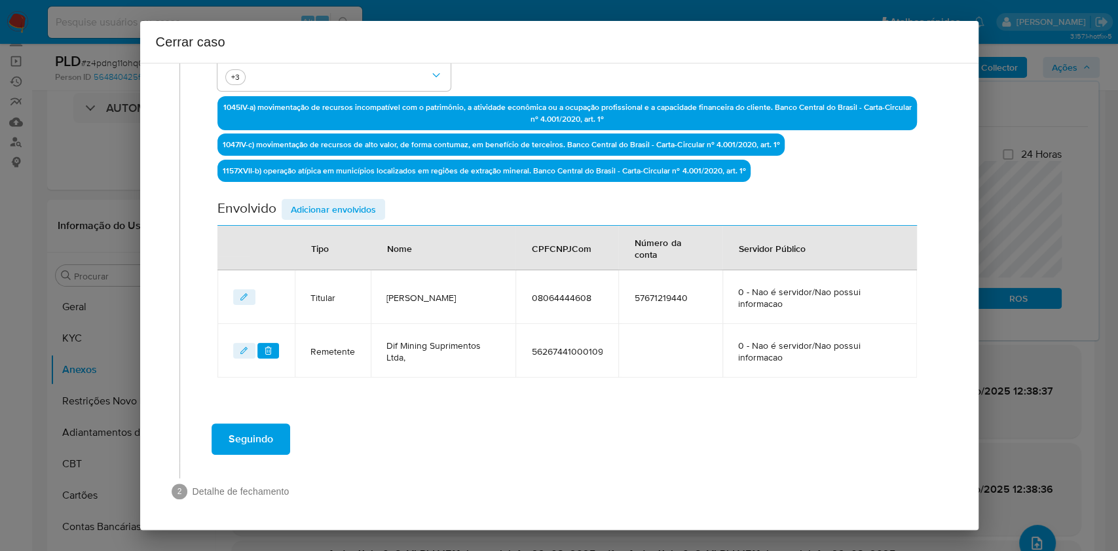
drag, startPoint x: 359, startPoint y: 205, endPoint x: 473, endPoint y: 227, distance: 116.0
click at [365, 206] on span "Adicionar envolvidos" at bounding box center [333, 209] width 85 height 18
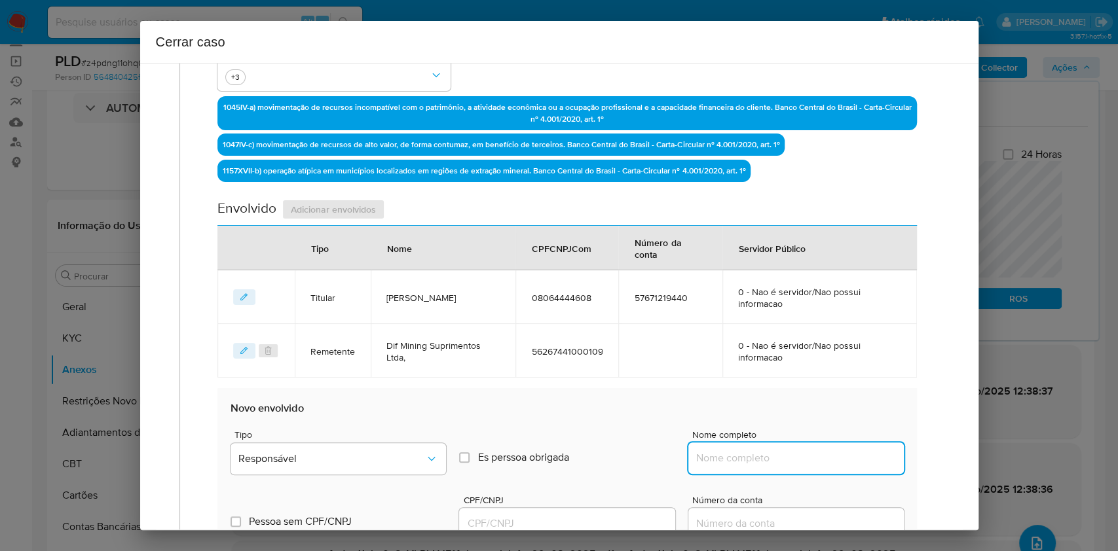
paste input "Marilene Aparecida Silva, 00072616679"
drag, startPoint x: 843, startPoint y: 462, endPoint x: 855, endPoint y: 455, distance: 14.1
click at [844, 460] on input "Nome completo" at bounding box center [795, 458] width 215 height 17
click at [855, 455] on input "Marilene Aparecida Silva, 00072616679" at bounding box center [795, 458] width 215 height 17
click at [855, 454] on input "Marilene Aparecida Silva, 00072616679" at bounding box center [795, 458] width 215 height 17
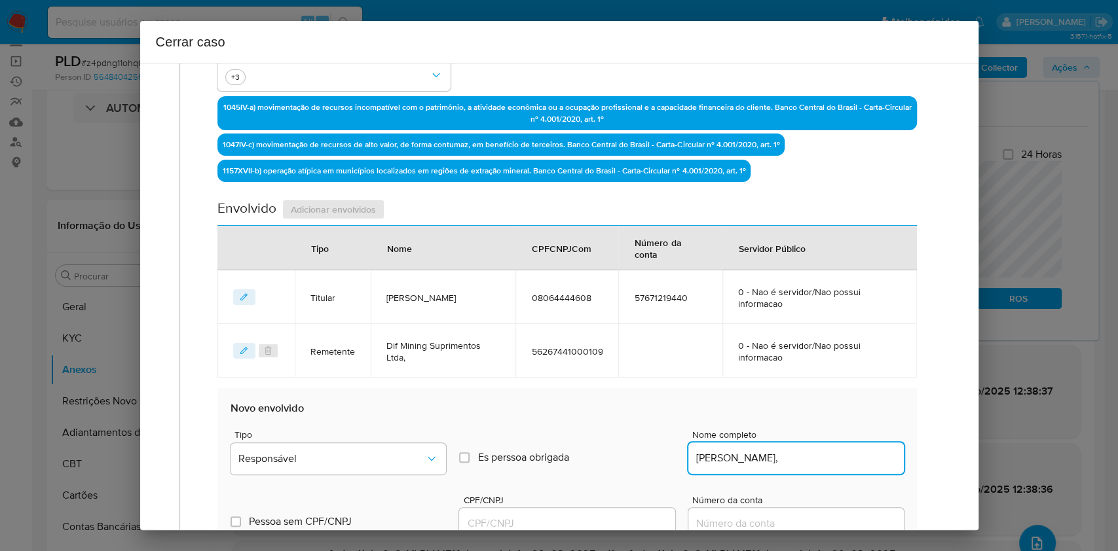
type input "Marilene Aparecida Silva,"
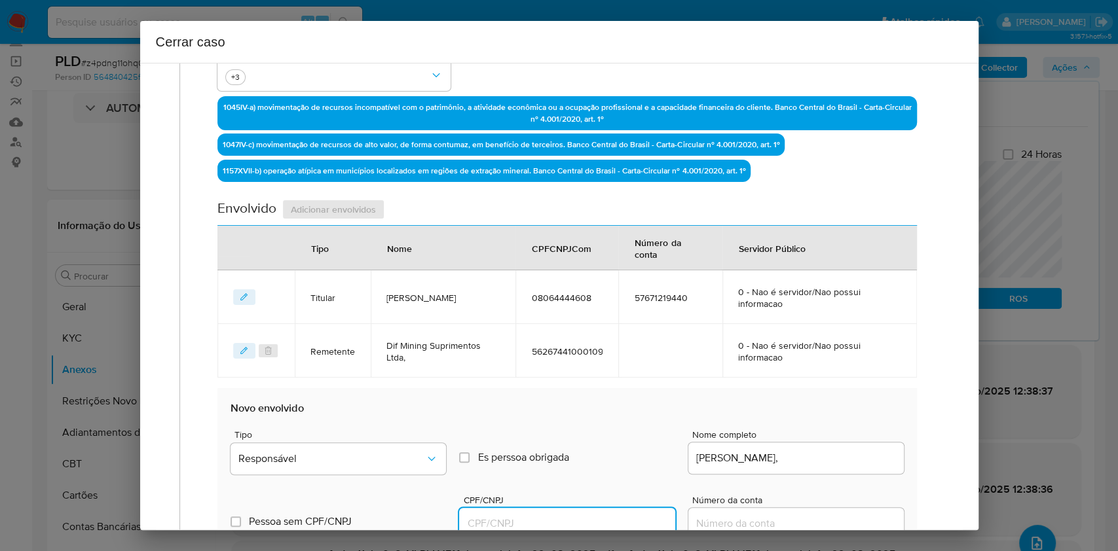
drag, startPoint x: 589, startPoint y: 517, endPoint x: 610, endPoint y: 512, distance: 20.8
click at [590, 517] on input "CPF/CNPJ" at bounding box center [566, 523] width 215 height 17
paste input "00072616679"
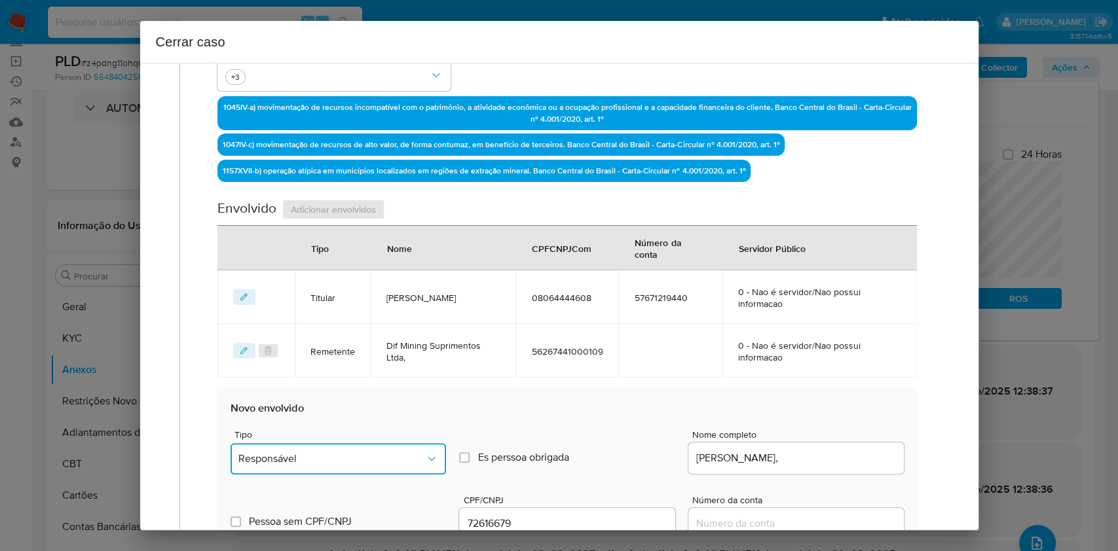
drag, startPoint x: 388, startPoint y: 454, endPoint x: 384, endPoint y: 442, distance: 12.2
click at [388, 453] on span "Responsável" at bounding box center [331, 458] width 187 height 13
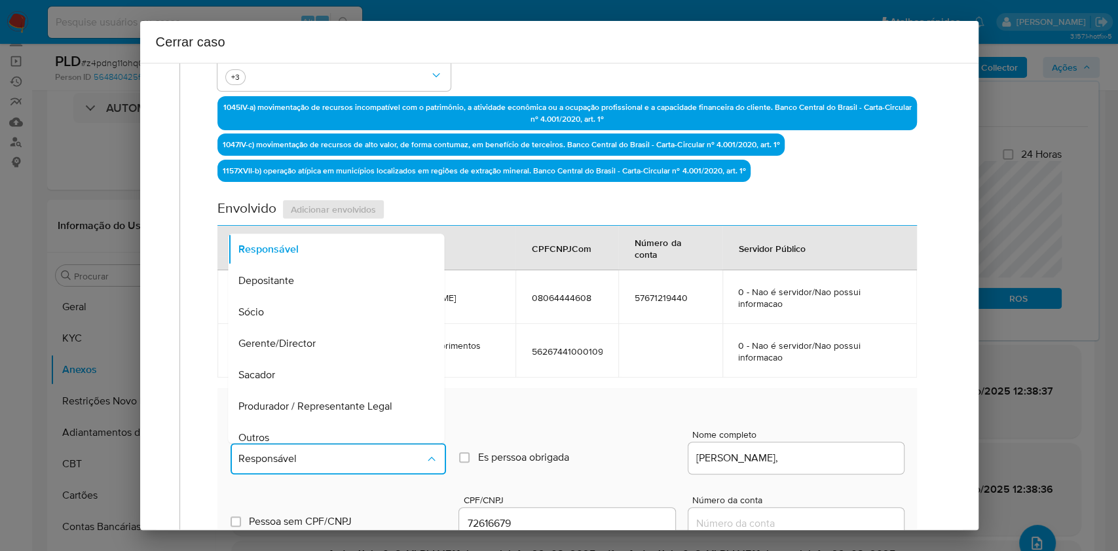
scroll to position [168, 0]
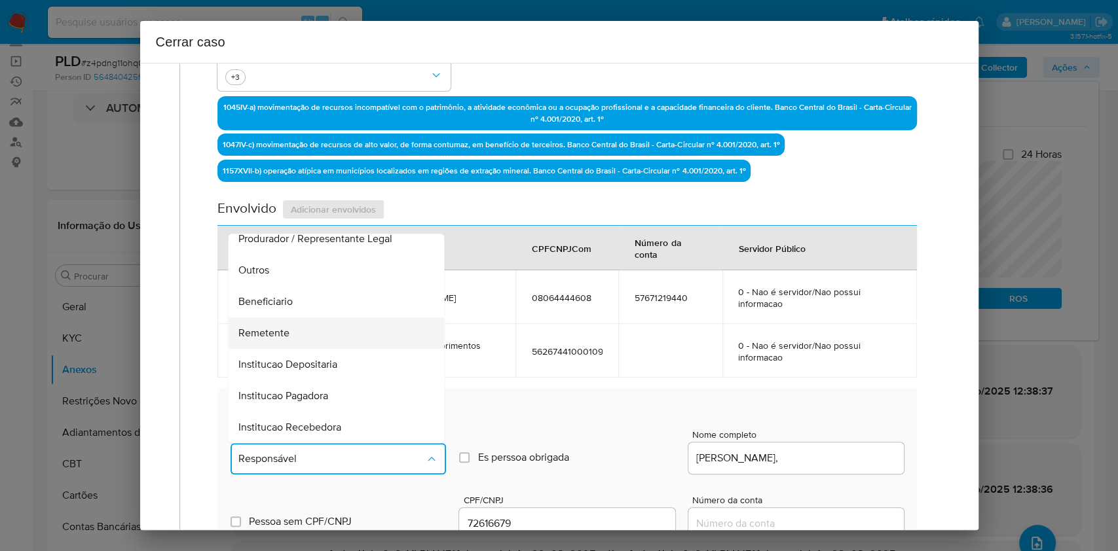
click at [304, 330] on div "Remetente" at bounding box center [332, 333] width 187 height 31
type input "00072616679"
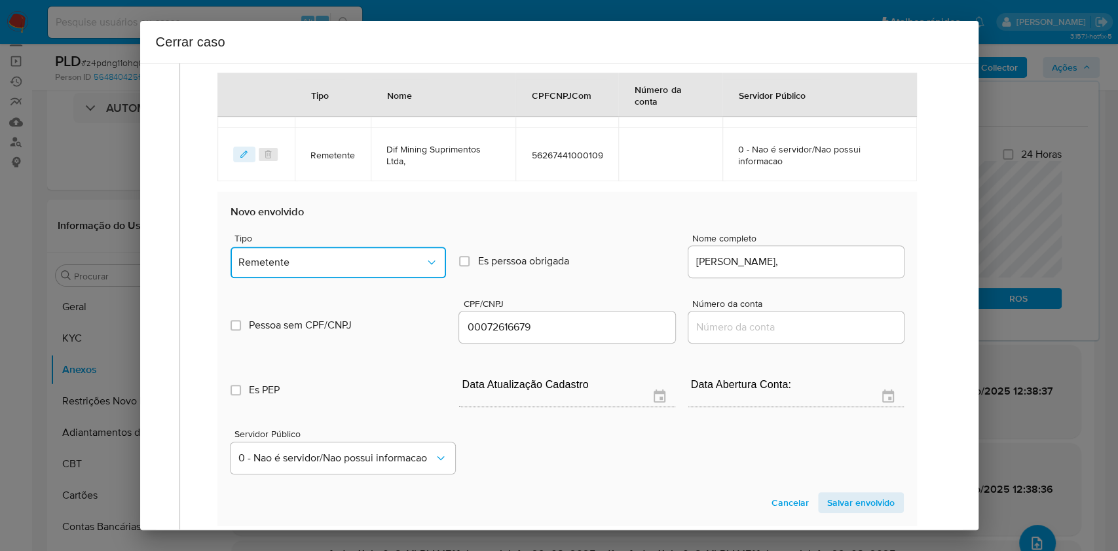
scroll to position [739, 0]
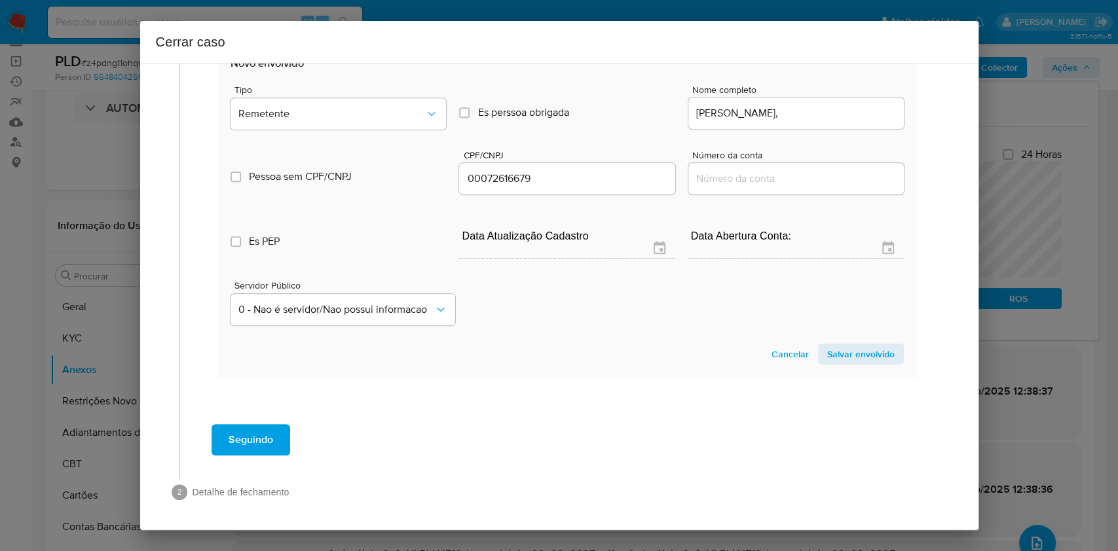
drag, startPoint x: 834, startPoint y: 350, endPoint x: 786, endPoint y: 280, distance: 84.8
click at [837, 351] on span "Salvar envolvido" at bounding box center [860, 354] width 67 height 18
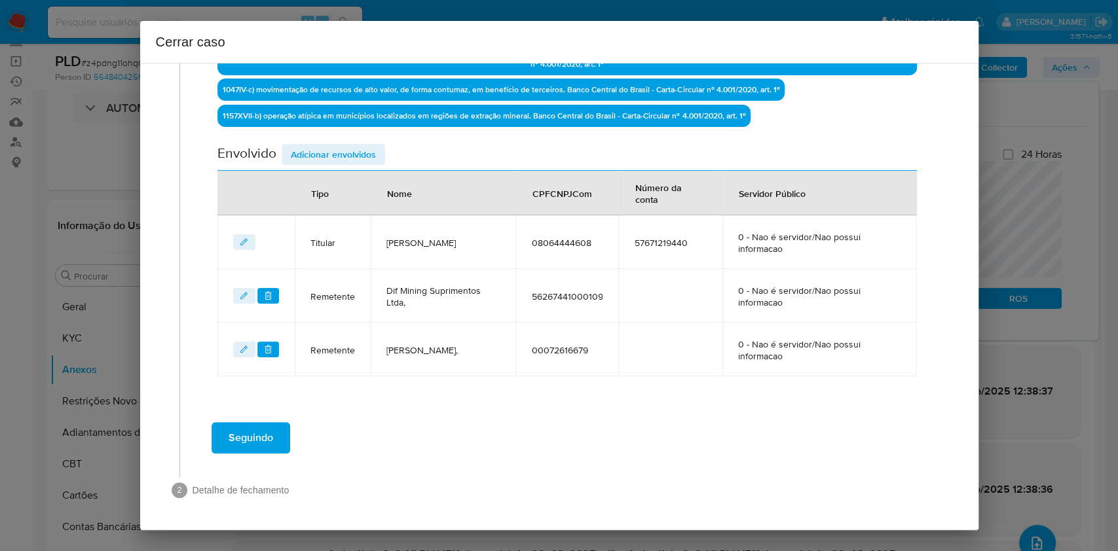
scroll to position [447, 0]
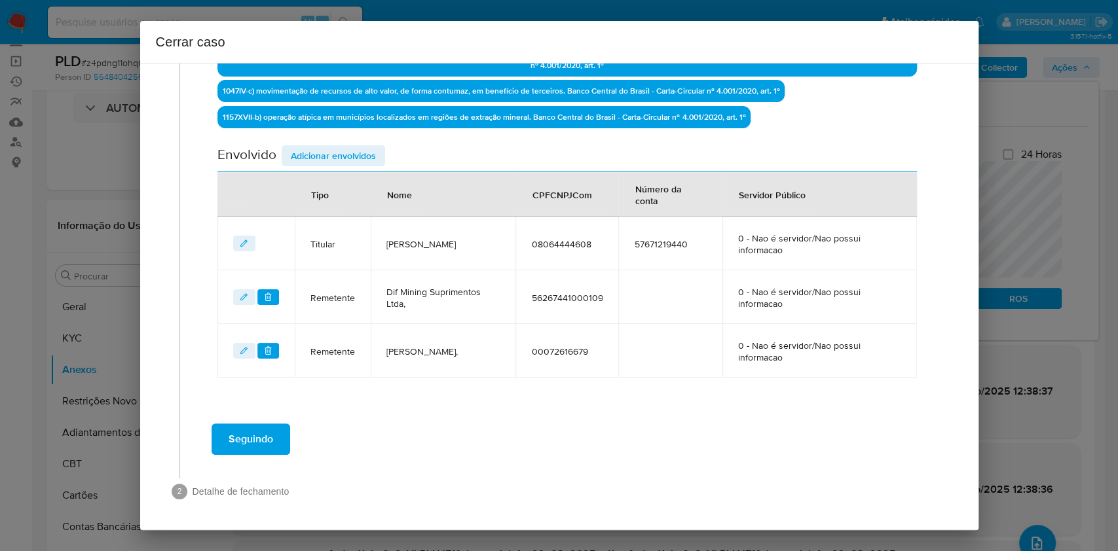
drag, startPoint x: 331, startPoint y: 151, endPoint x: 625, endPoint y: 239, distance: 306.8
click at [335, 150] on span "Adicionar envolvidos" at bounding box center [333, 156] width 85 height 18
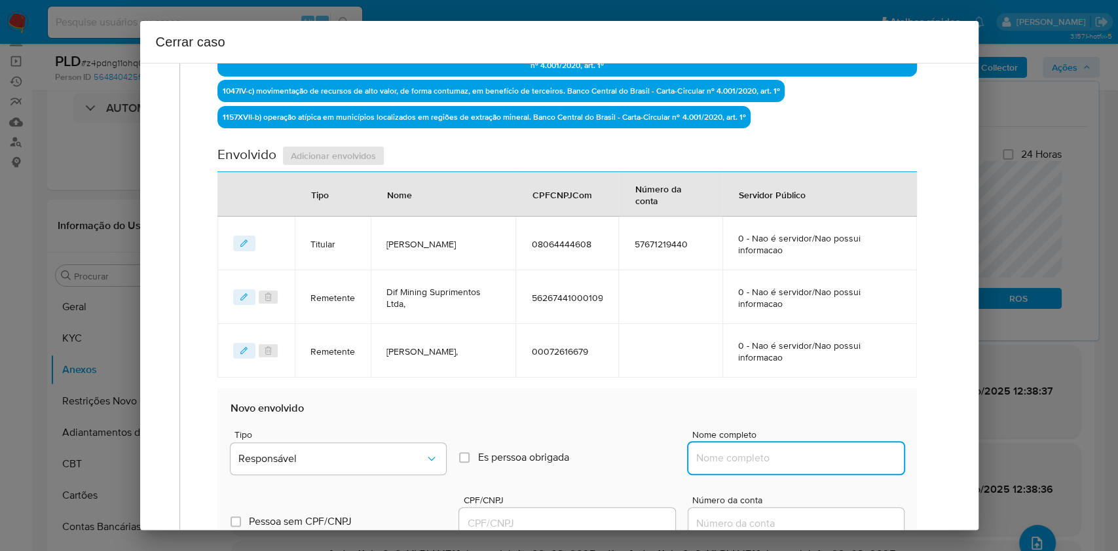
drag, startPoint x: 787, startPoint y: 455, endPoint x: 849, endPoint y: 465, distance: 63.0
click at [796, 456] on input "Nome completo" at bounding box center [795, 458] width 215 height 17
paste input "Patrick Anacleto Monteiro, 14933436614"
click at [849, 465] on input "Patrick Anacleto Monteiro, 14933436614" at bounding box center [795, 458] width 215 height 17
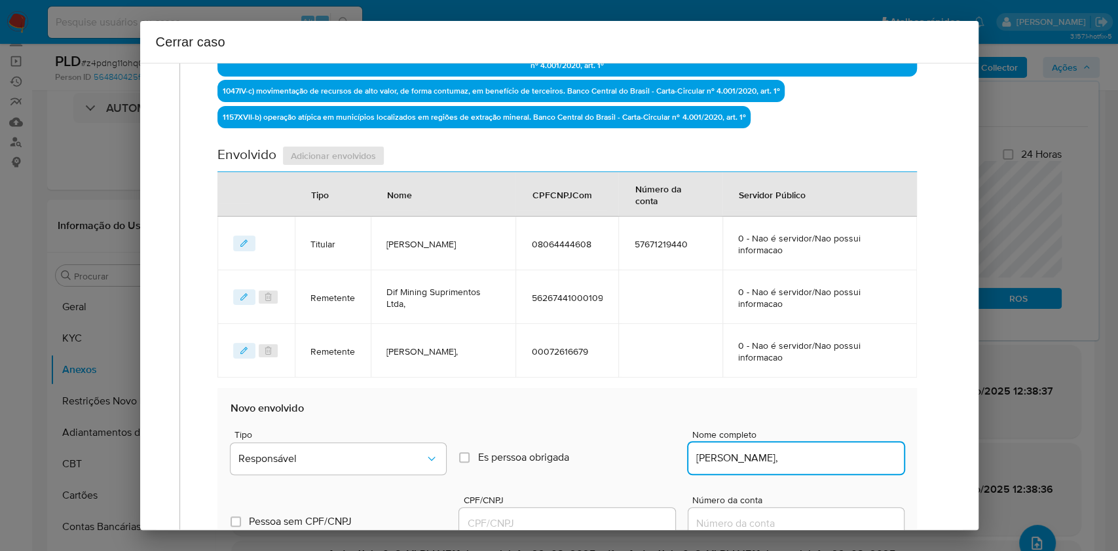
type input "Patrick Anacleto Monteiro,"
drag, startPoint x: 578, startPoint y: 527, endPoint x: 592, endPoint y: 523, distance: 14.3
click at [580, 527] on input "CPF/CNPJ" at bounding box center [566, 523] width 215 height 17
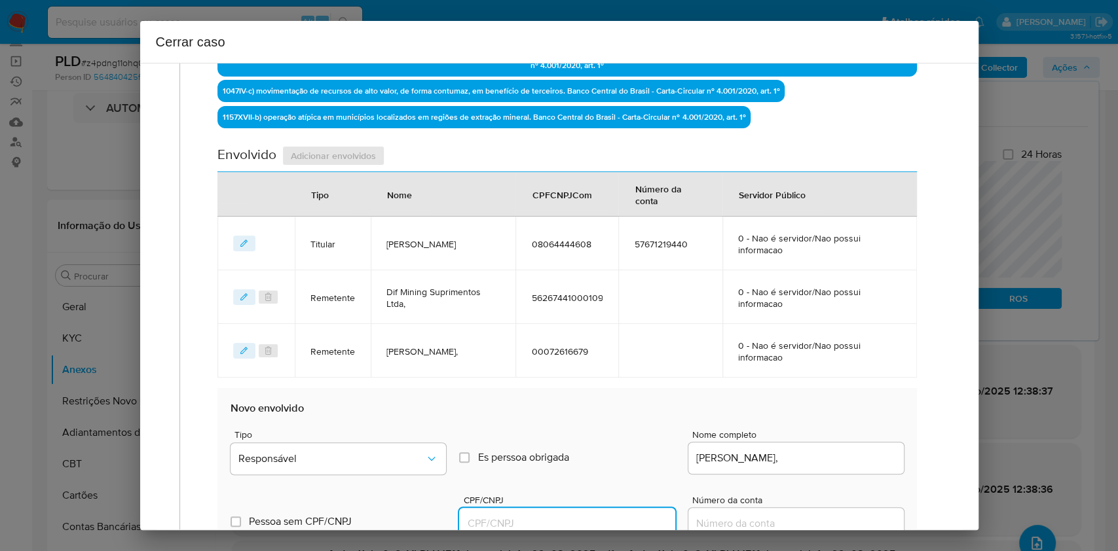
paste input "14933436614"
type input "14933436614"
click at [368, 465] on button "Responsável" at bounding box center [337, 458] width 215 height 31
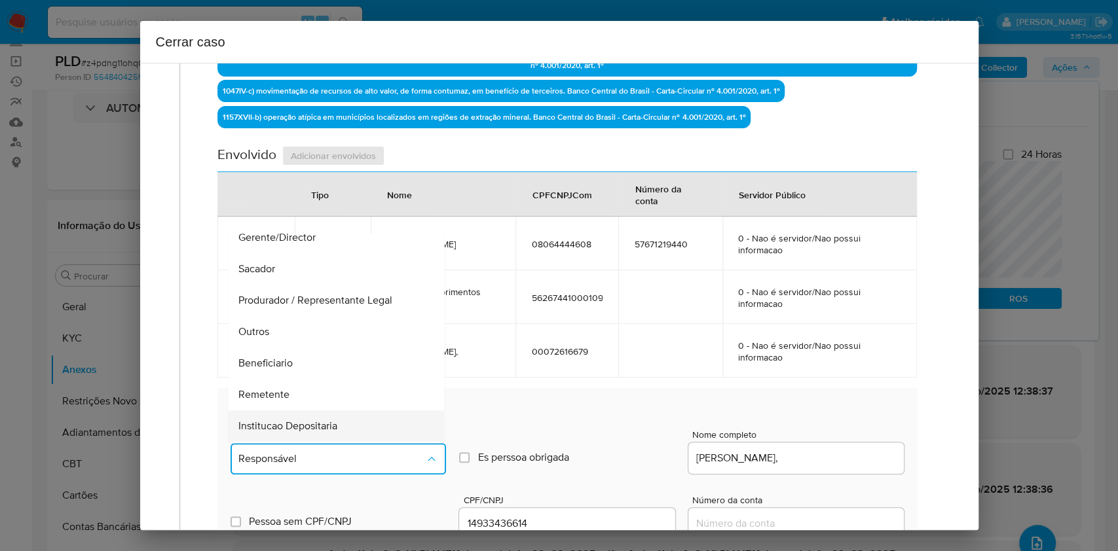
scroll to position [168, 0]
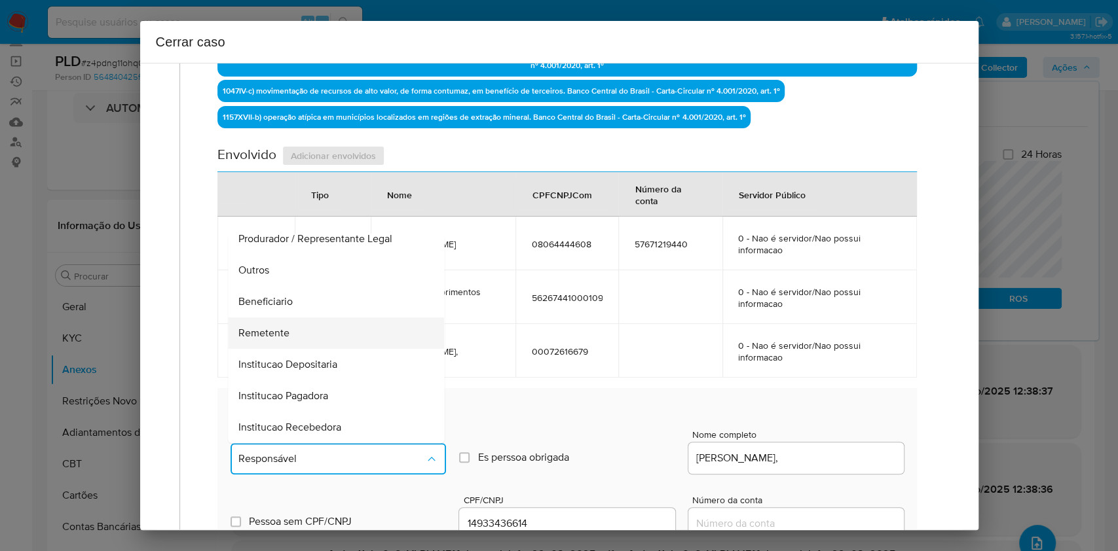
click at [270, 327] on span "Remetente" at bounding box center [264, 333] width 51 height 13
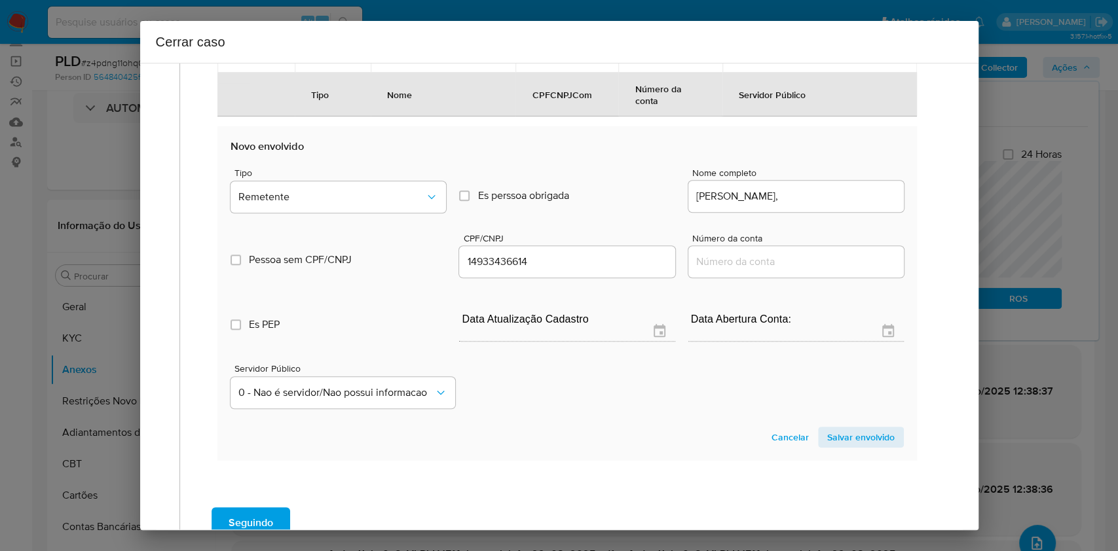
drag, startPoint x: 868, startPoint y: 433, endPoint x: 914, endPoint y: 359, distance: 87.9
click at [874, 434] on span "Salvar envolvido" at bounding box center [860, 437] width 67 height 18
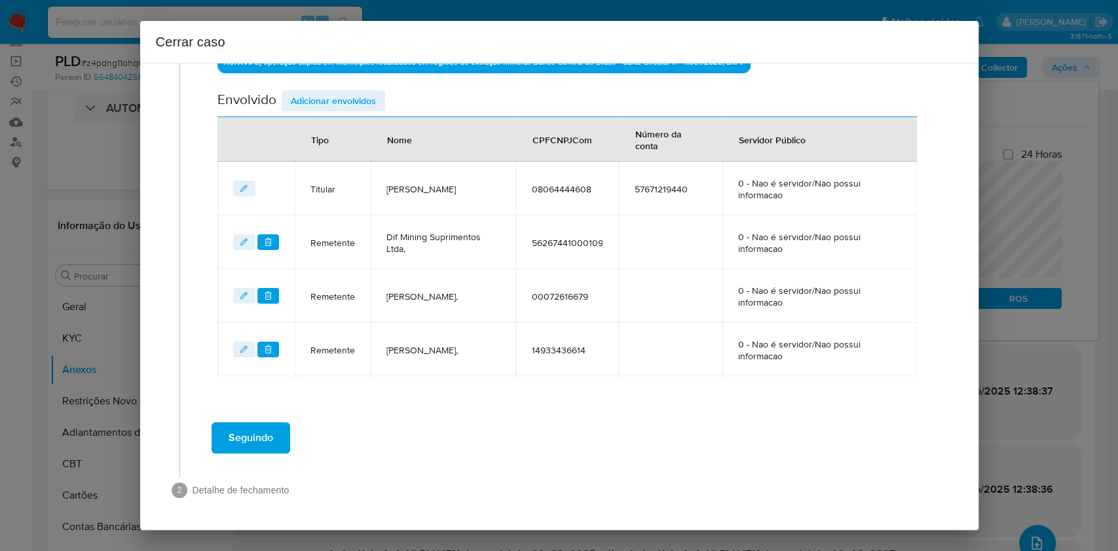
scroll to position [501, 0]
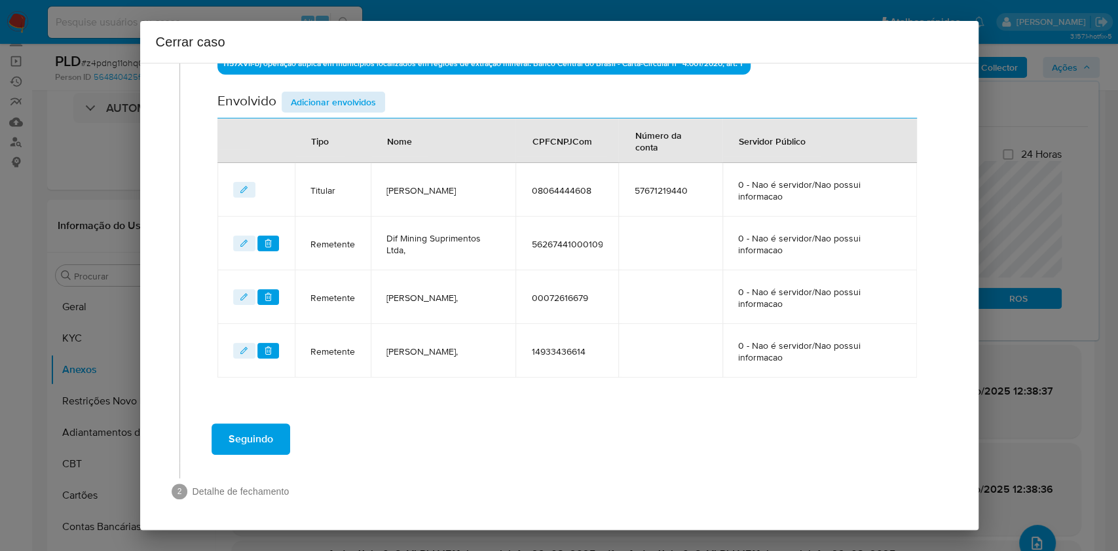
drag, startPoint x: 337, startPoint y: 111, endPoint x: 330, endPoint y: 100, distance: 12.9
click at [337, 111] on div "Envolvido Adicionar envolvidos" at bounding box center [566, 105] width 699 height 27
click at [330, 98] on span "Adicionar envolvidos" at bounding box center [333, 102] width 85 height 18
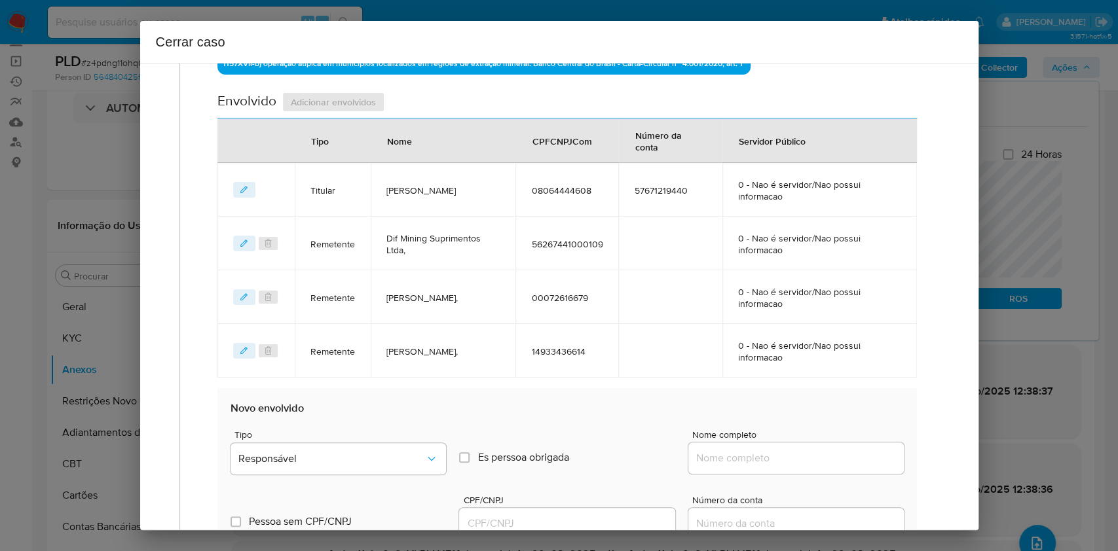
drag, startPoint x: 822, startPoint y: 453, endPoint x: 860, endPoint y: 458, distance: 37.7
click at [824, 453] on input "Nome completo" at bounding box center [795, 458] width 215 height 17
paste input "Seu Trator Ltda, 44126379000156"
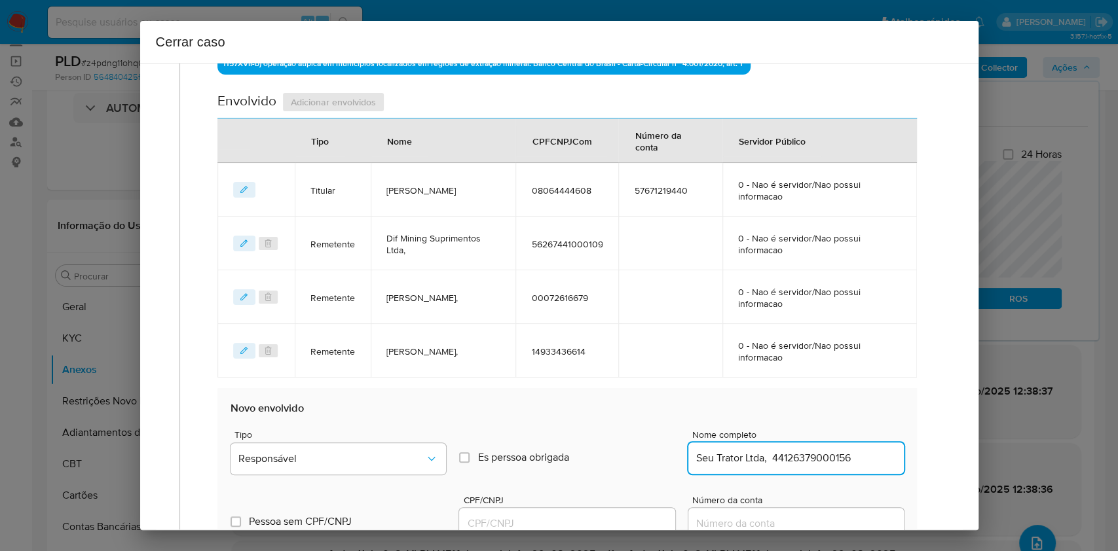
click at [860, 458] on input "Seu Trator Ltda, 44126379000156" at bounding box center [795, 458] width 215 height 17
type input "Seu Trator Ltda,"
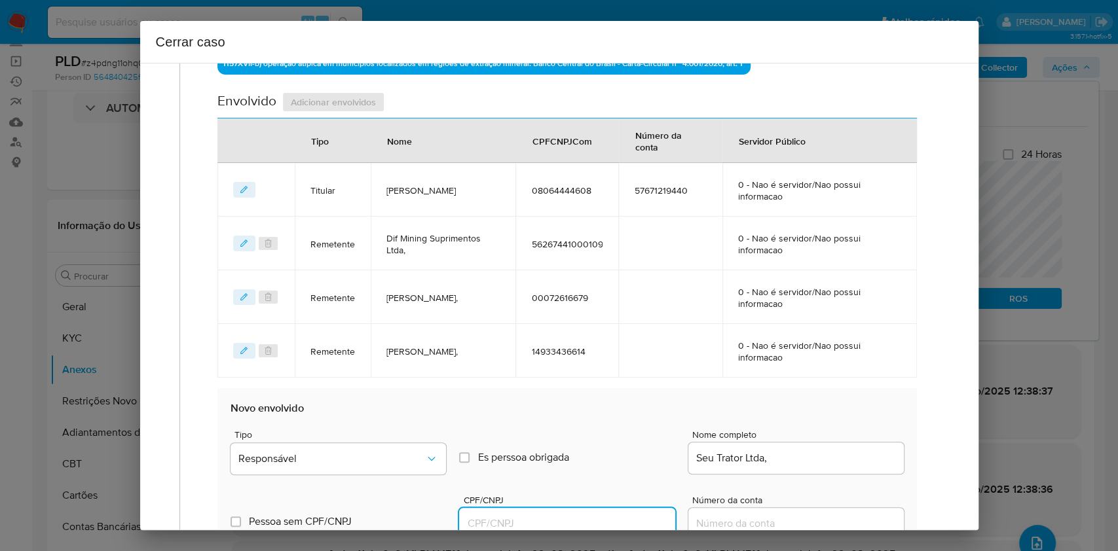
drag, startPoint x: 585, startPoint y: 522, endPoint x: 599, endPoint y: 514, distance: 15.8
click at [586, 523] on input "CPF/CNPJ" at bounding box center [566, 523] width 215 height 17
paste input "44126379000156"
type input "44126379000156"
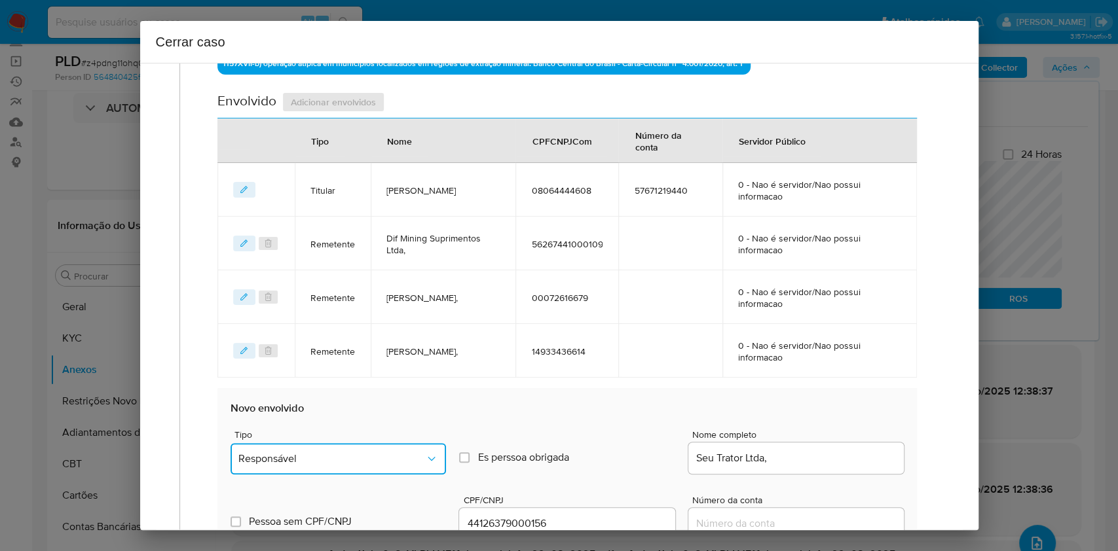
click at [403, 453] on span "Responsável" at bounding box center [331, 458] width 187 height 13
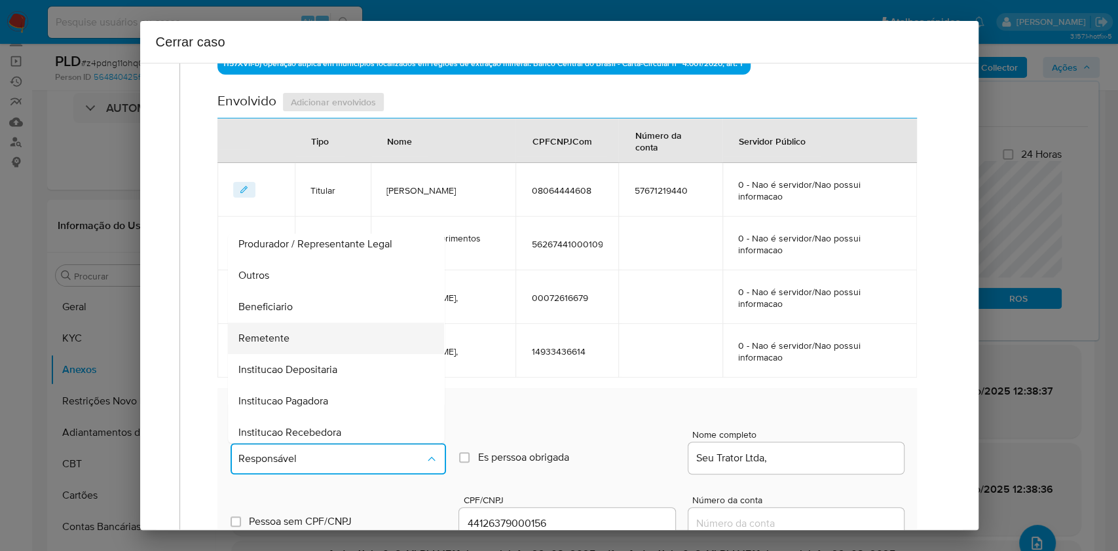
scroll to position [168, 0]
click at [293, 336] on div "Remetente" at bounding box center [332, 333] width 187 height 31
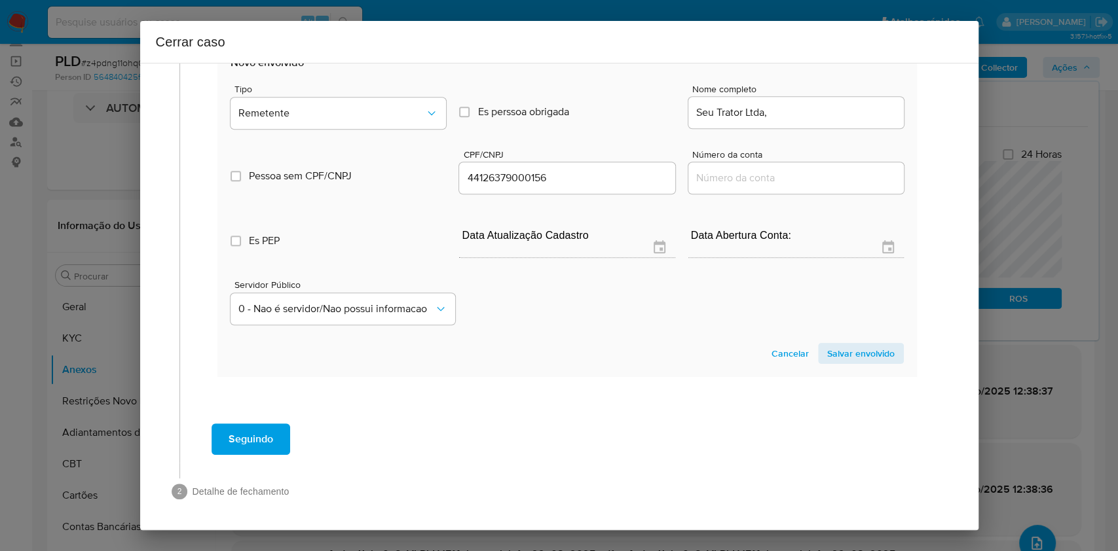
click at [850, 344] on span "Salvar envolvido" at bounding box center [860, 353] width 67 height 18
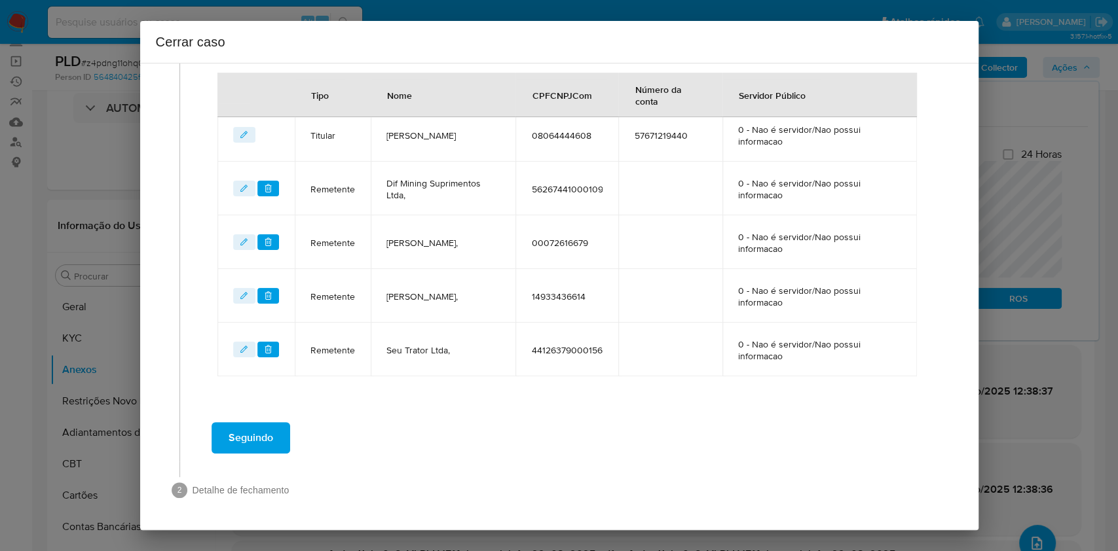
scroll to position [555, 0]
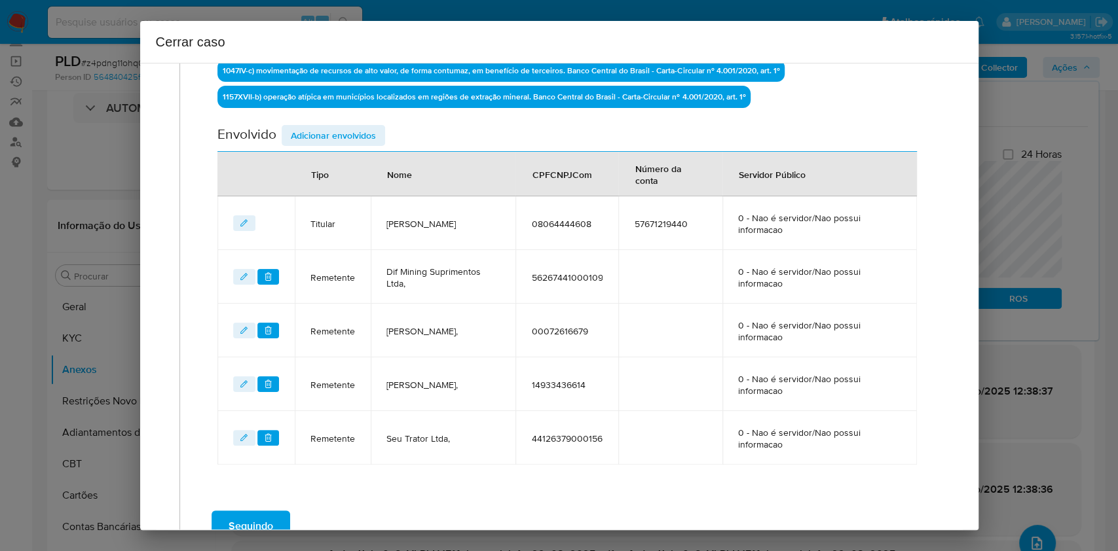
drag, startPoint x: 335, startPoint y: 130, endPoint x: 635, endPoint y: 221, distance: 313.9
click at [335, 132] on span "Adicionar envolvidos" at bounding box center [333, 135] width 85 height 18
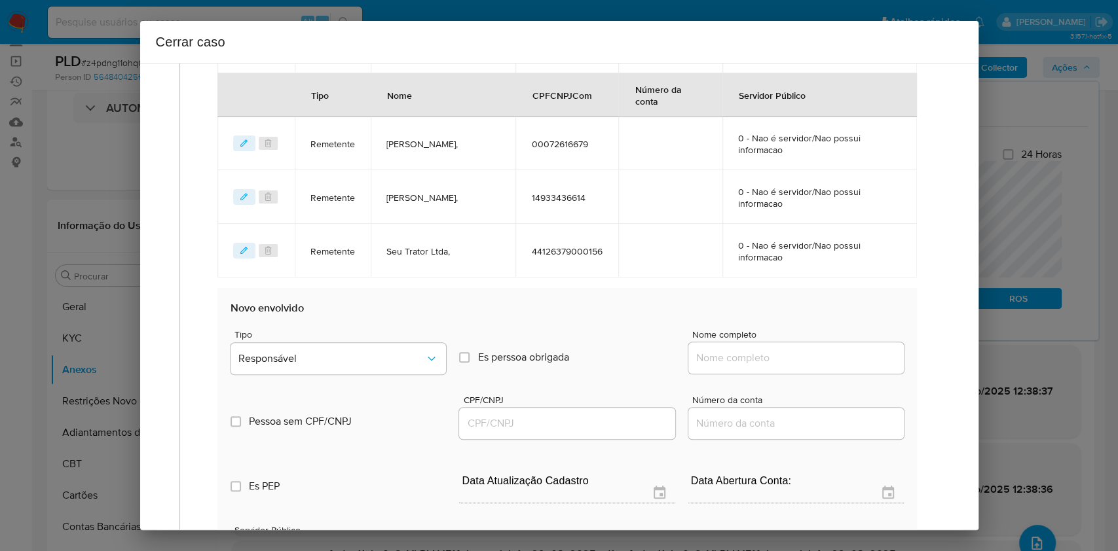
scroll to position [729, 0]
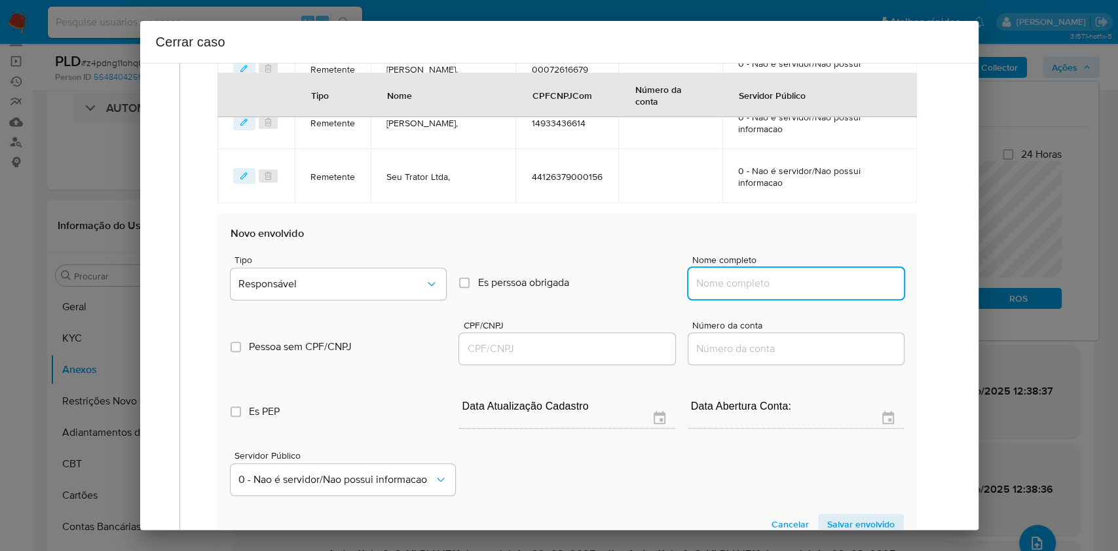
drag, startPoint x: 817, startPoint y: 281, endPoint x: 843, endPoint y: 289, distance: 26.7
click at [826, 284] on input "Nome completo" at bounding box center [795, 283] width 215 height 17
paste input "Inove Vidracaria Ltda, 31037642000199"
click at [854, 286] on input "Inove Vidracaria Ltda, 31037642000199" at bounding box center [795, 283] width 215 height 17
click at [854, 285] on input "Inove Vidracaria Ltda, 31037642000199" at bounding box center [795, 283] width 215 height 17
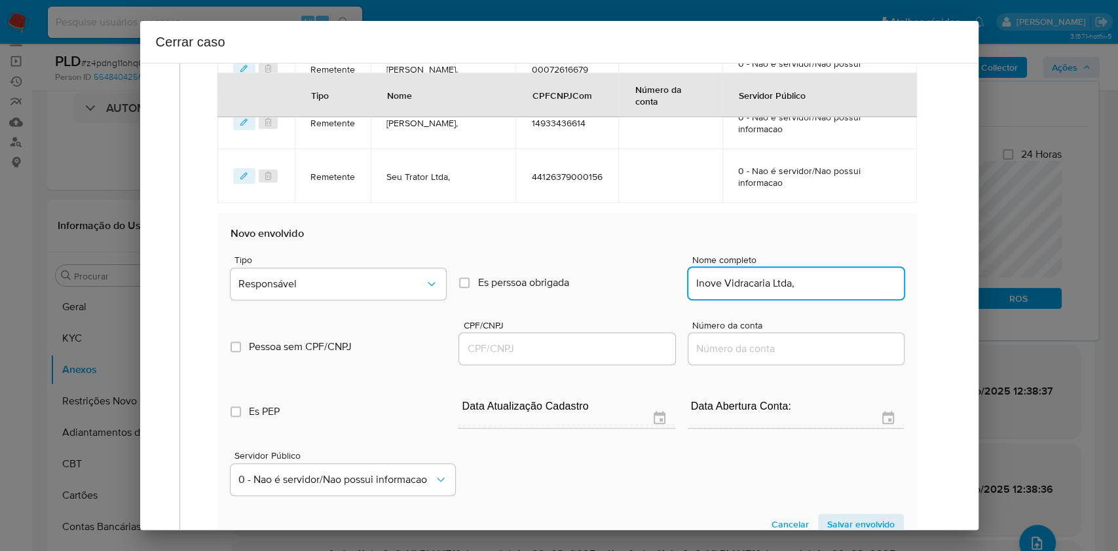
type input "Inove Vidracaria Ltda,"
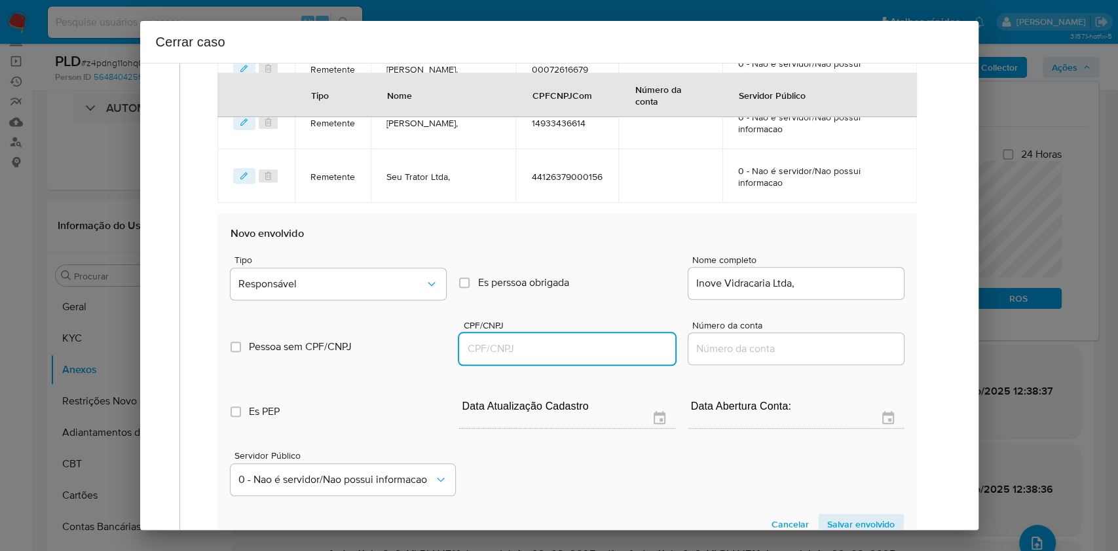
drag, startPoint x: 534, startPoint y: 341, endPoint x: 558, endPoint y: 341, distance: 23.6
click at [534, 342] on input "CPF/CNPJ" at bounding box center [566, 349] width 215 height 17
paste input "31037642000199"
type input "31037642000199"
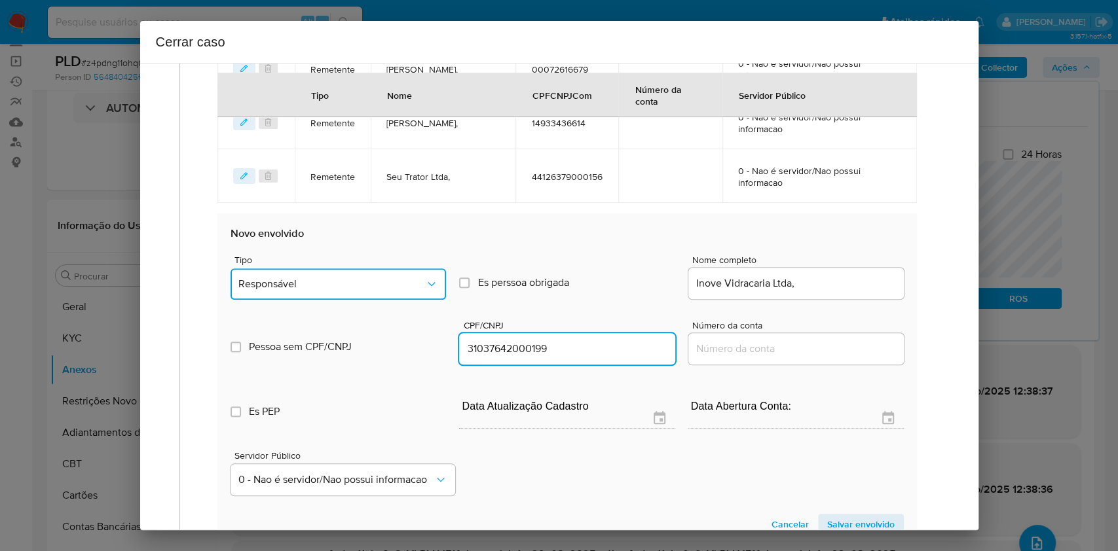
click at [371, 271] on button "Responsável" at bounding box center [337, 283] width 215 height 31
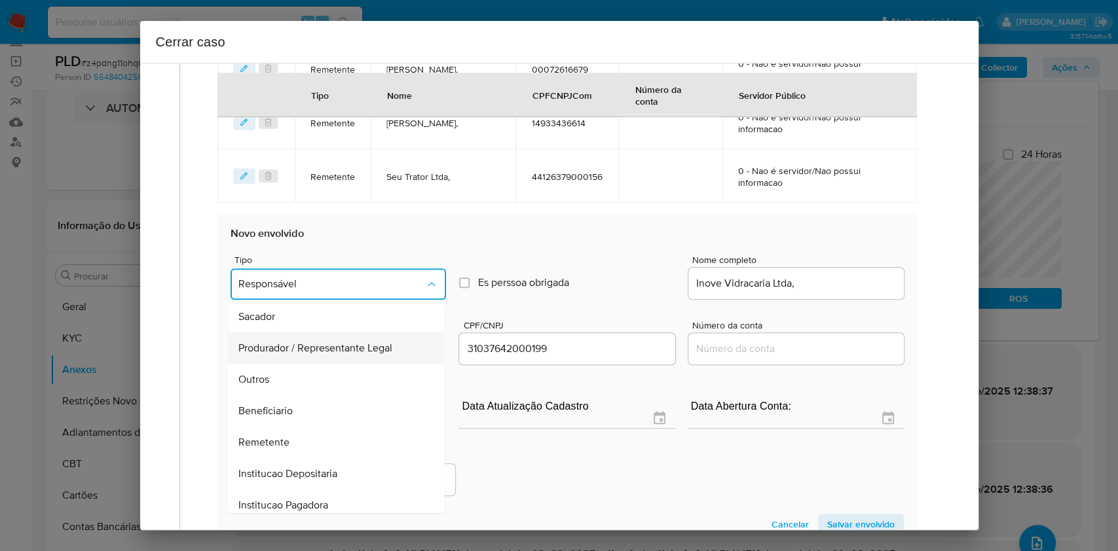
scroll to position [168, 0]
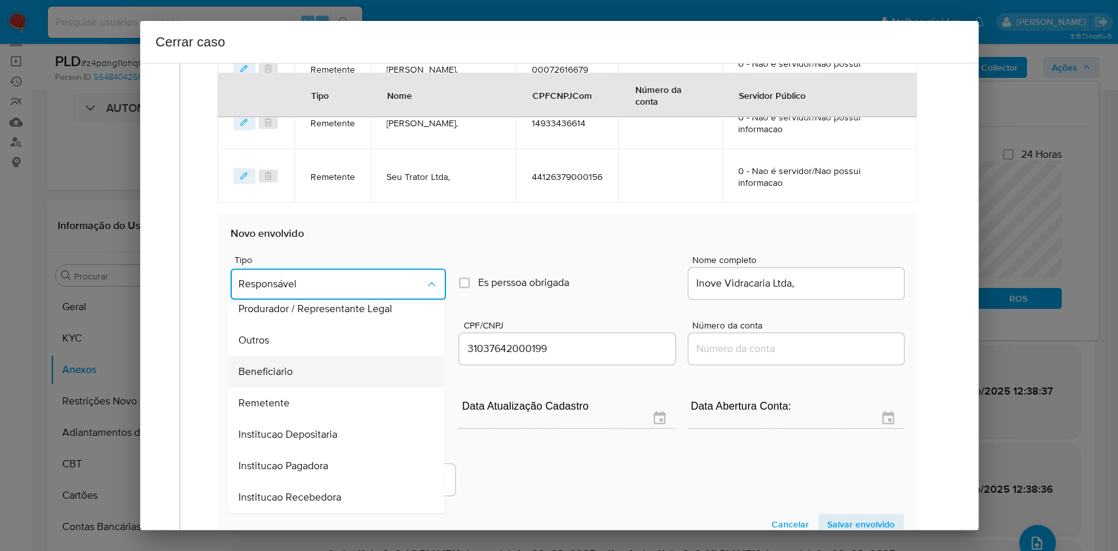
click at [331, 375] on div "Beneficiario" at bounding box center [332, 371] width 187 height 31
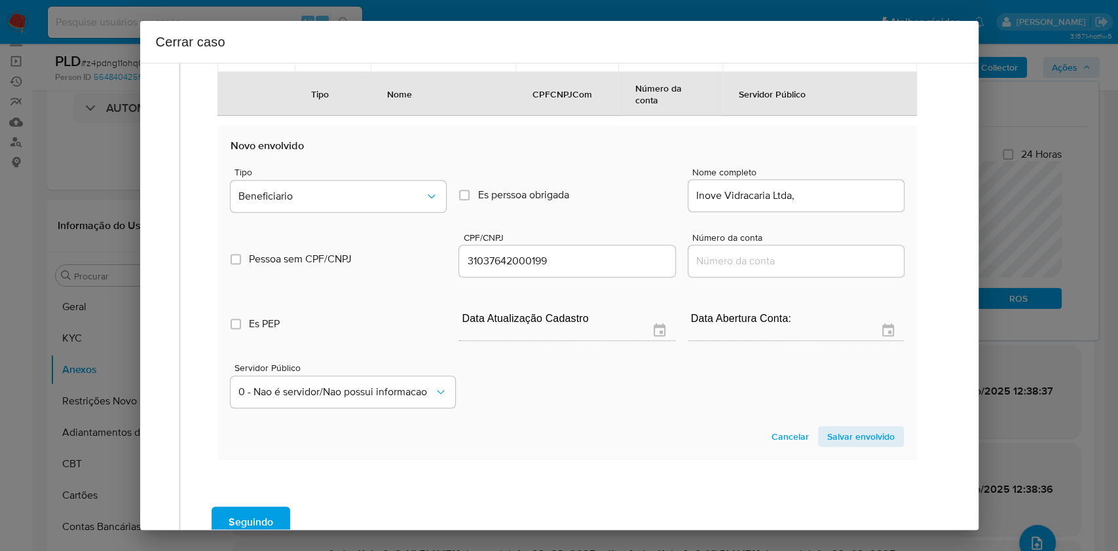
drag, startPoint x: 862, startPoint y: 432, endPoint x: 902, endPoint y: 380, distance: 65.9
click at [864, 432] on span "Salvar envolvido" at bounding box center [860, 437] width 67 height 18
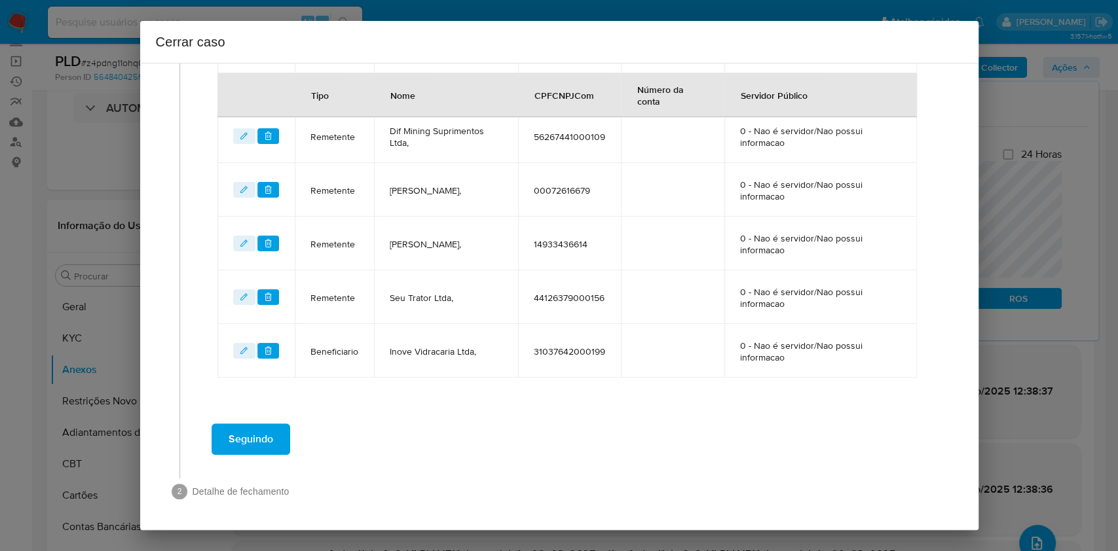
scroll to position [521, 0]
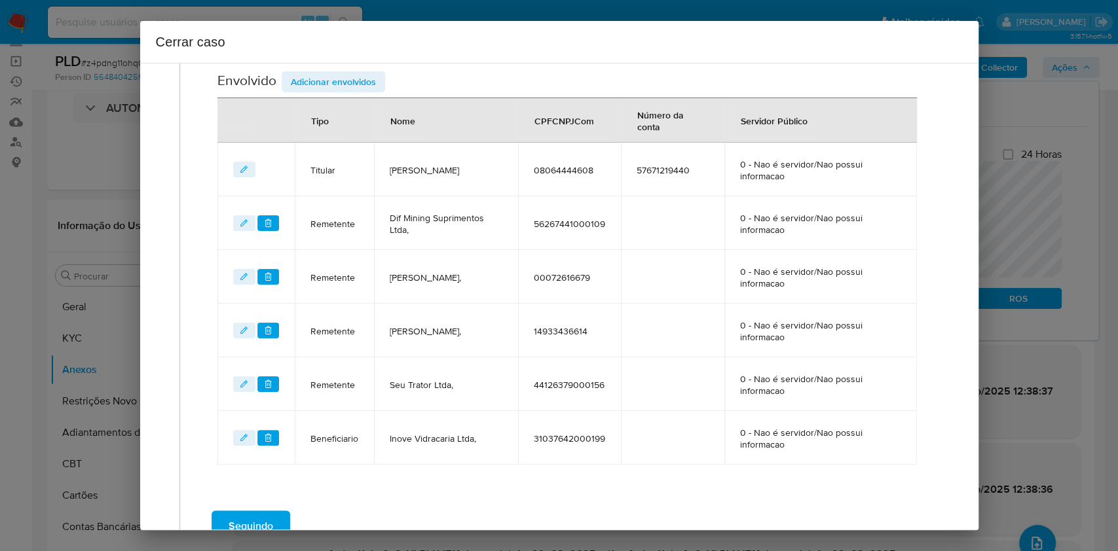
drag, startPoint x: 335, startPoint y: 79, endPoint x: 362, endPoint y: 107, distance: 38.9
click at [335, 81] on span "Adicionar envolvidos" at bounding box center [333, 82] width 85 height 18
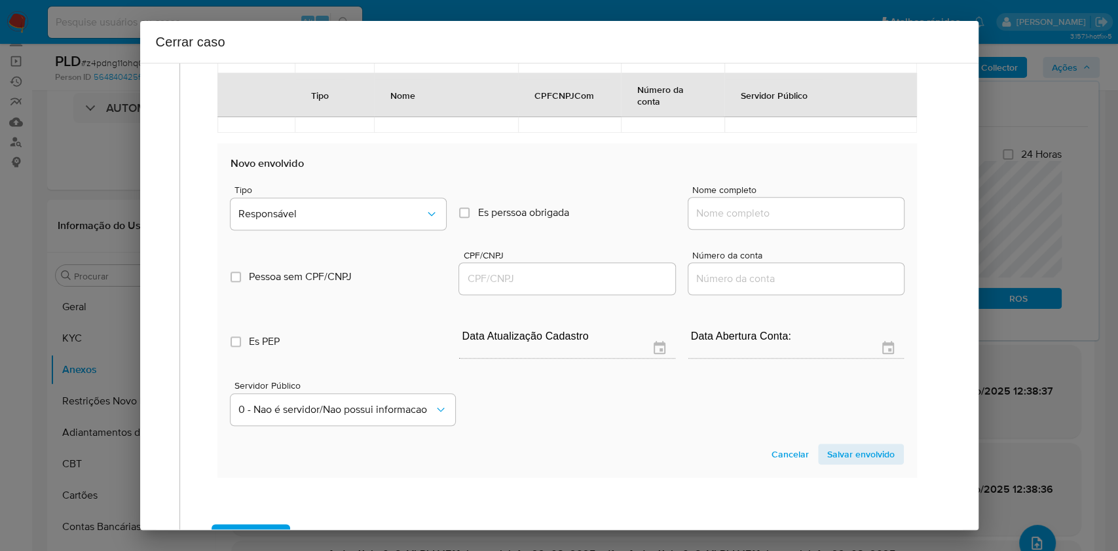
scroll to position [870, 0]
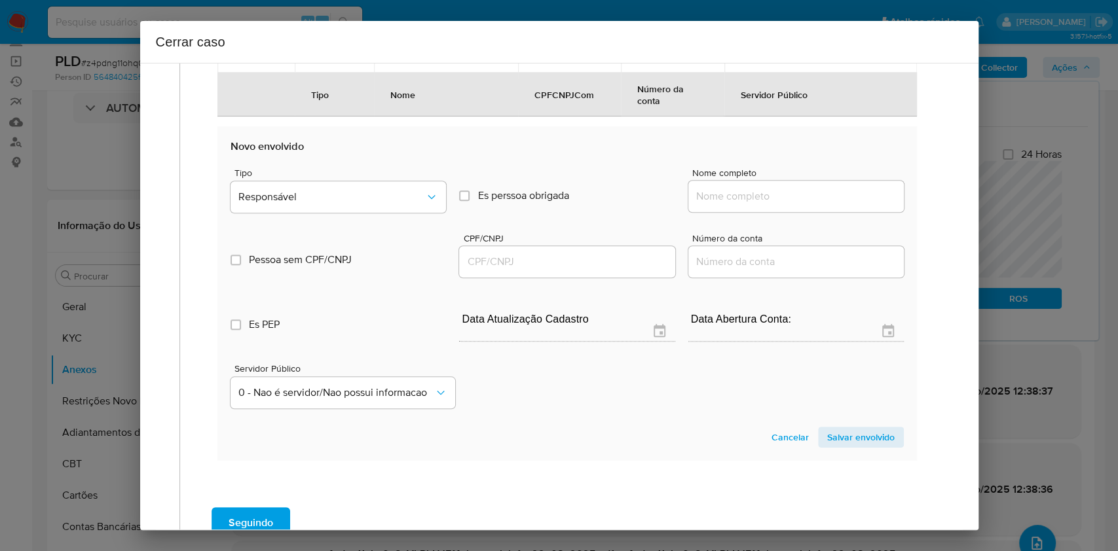
click at [777, 213] on div "Nome completo" at bounding box center [795, 193] width 215 height 50
drag, startPoint x: 771, startPoint y: 190, endPoint x: 819, endPoint y: 196, distance: 47.6
click at [772, 191] on input "Nome completo" at bounding box center [795, 196] width 215 height 17
paste input "Quenio Rodrigues De Souza, 02119211221"
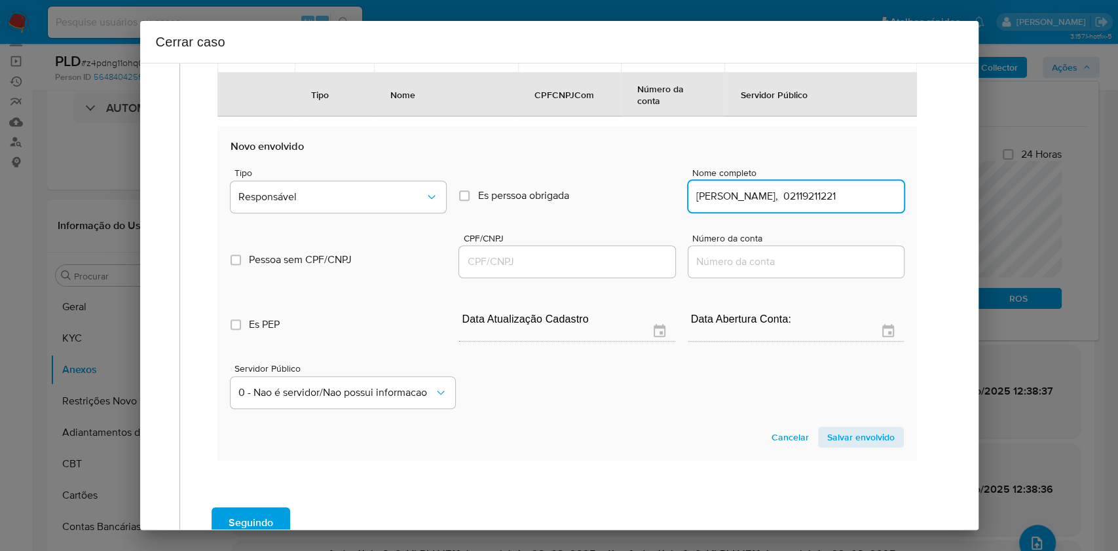
click at [819, 196] on input "Quenio Rodrigues De Souza, 02119211221" at bounding box center [795, 196] width 215 height 17
click at [847, 202] on input "Quenio Rodrigues De Souza, 02119211221" at bounding box center [795, 196] width 215 height 17
type input "Quenio Rodrigues De Souza,"
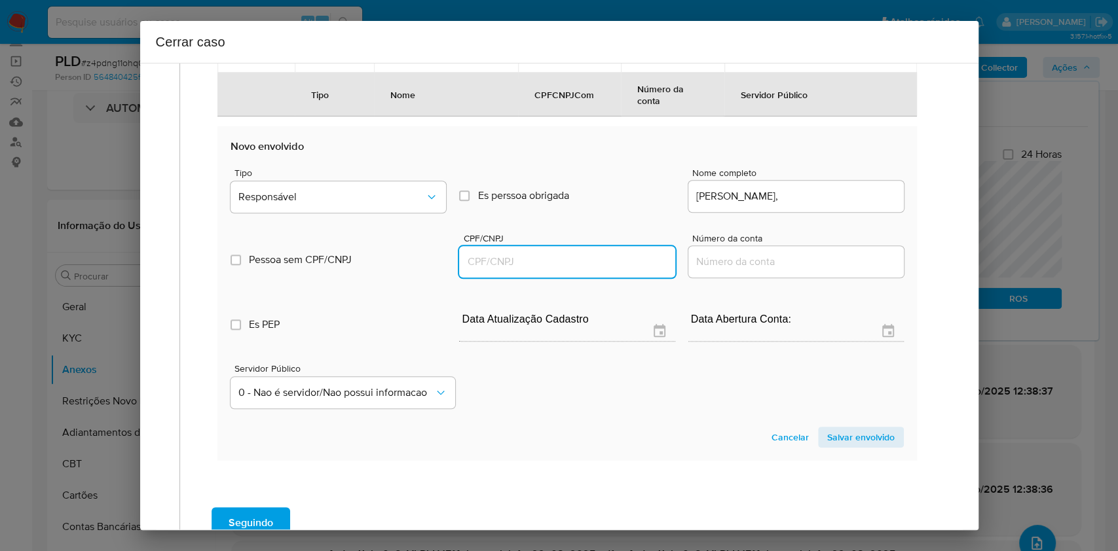
drag, startPoint x: 587, startPoint y: 263, endPoint x: 614, endPoint y: 249, distance: 30.5
click at [587, 263] on input "CPF/CNPJ" at bounding box center [566, 261] width 215 height 17
paste input "02119211221"
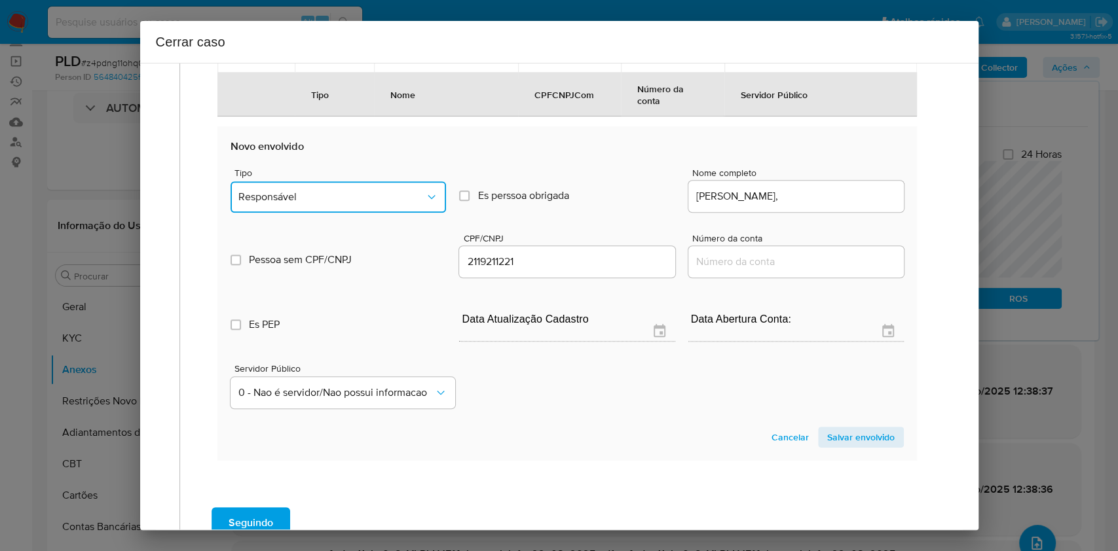
click at [425, 194] on icon "Tipo de envolvimento" at bounding box center [431, 197] width 13 height 13
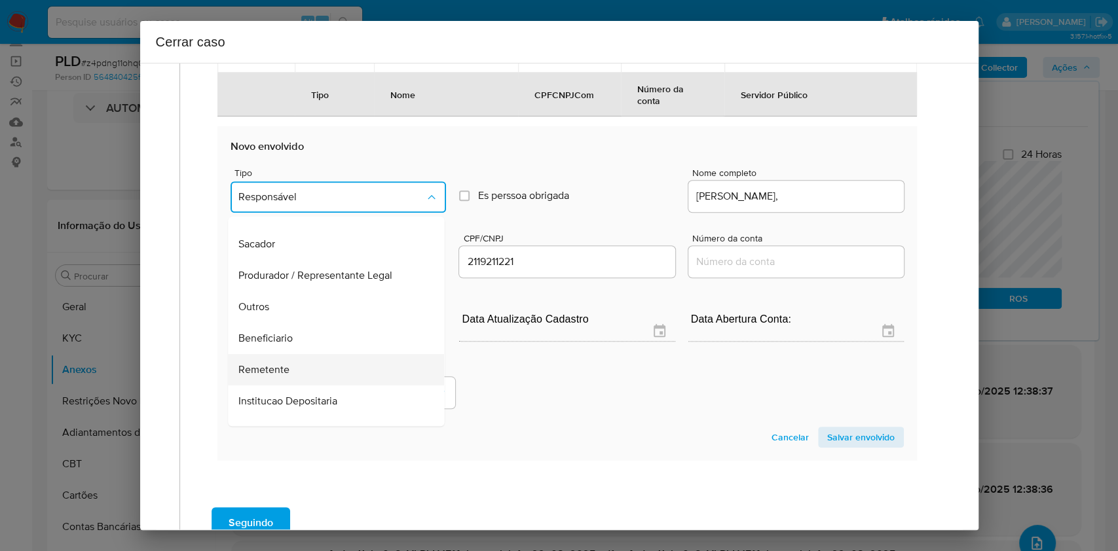
scroll to position [168, 0]
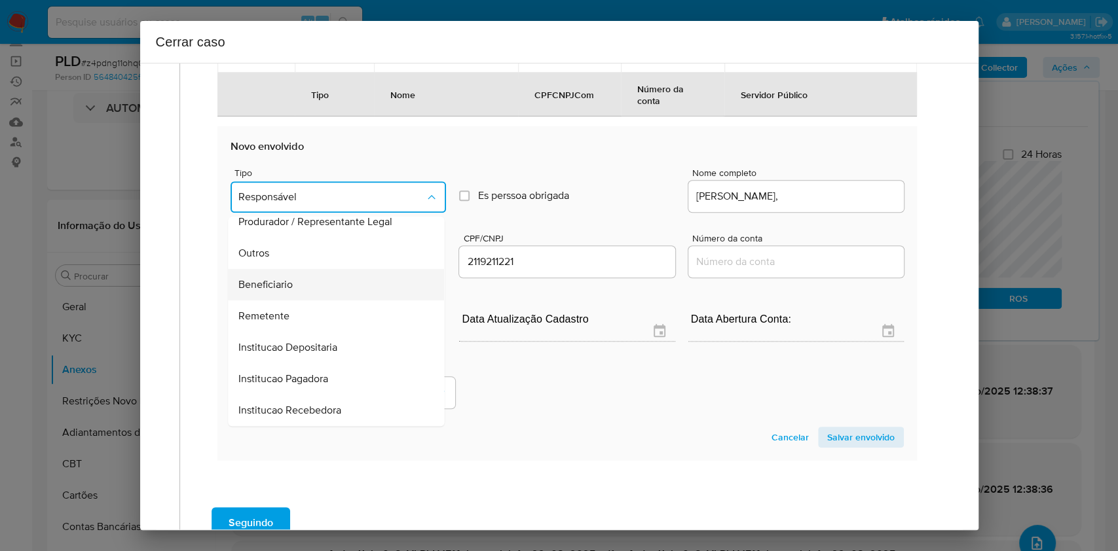
click at [314, 291] on div "Beneficiario" at bounding box center [332, 284] width 187 height 31
type input "02119211221"
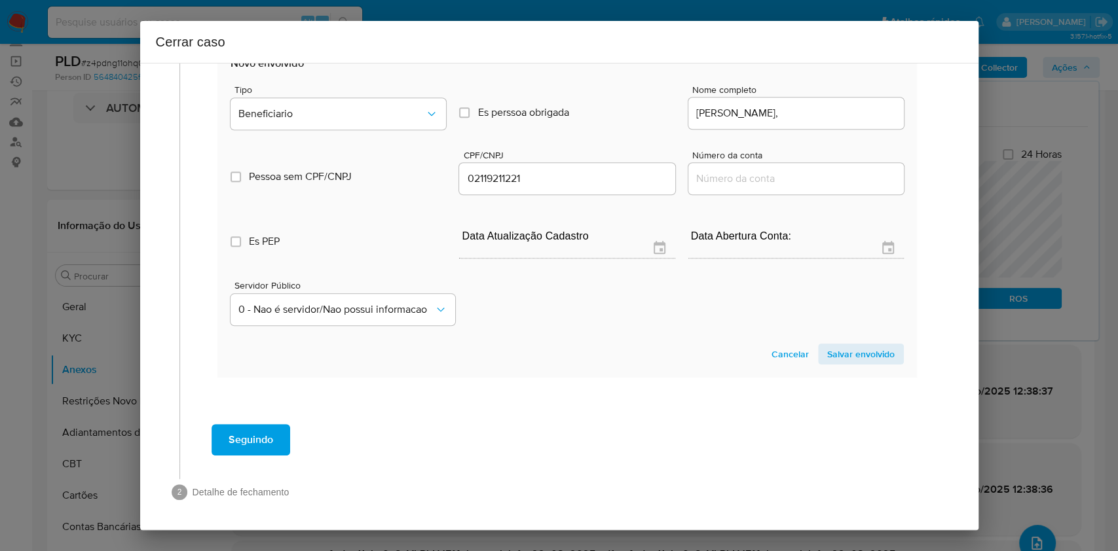
click at [858, 357] on span "Salvar envolvido" at bounding box center [860, 354] width 67 height 18
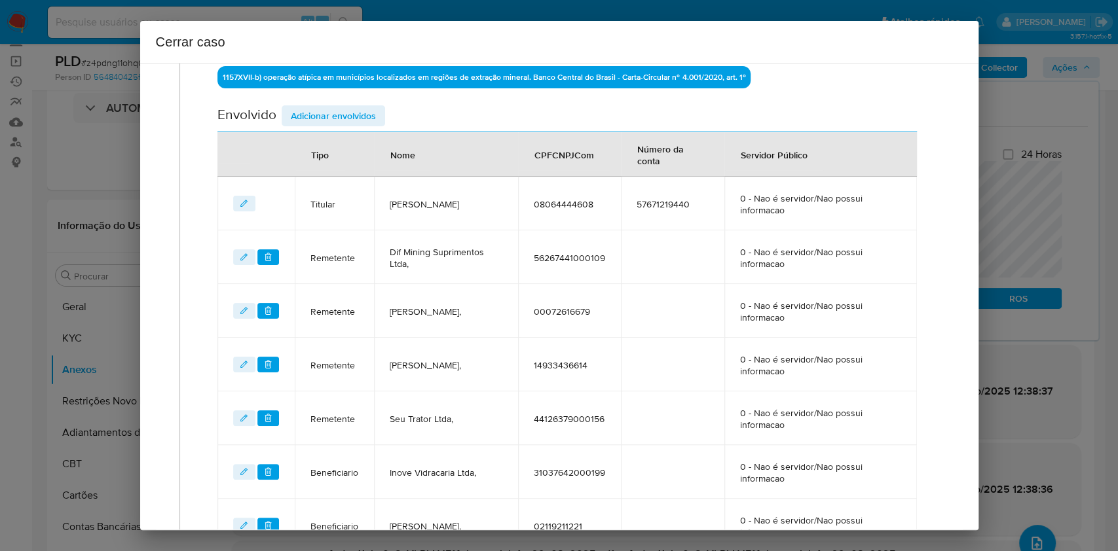
drag, startPoint x: 333, startPoint y: 113, endPoint x: 465, endPoint y: 164, distance: 141.2
click at [335, 113] on span "Adicionar envolvidos" at bounding box center [333, 116] width 85 height 18
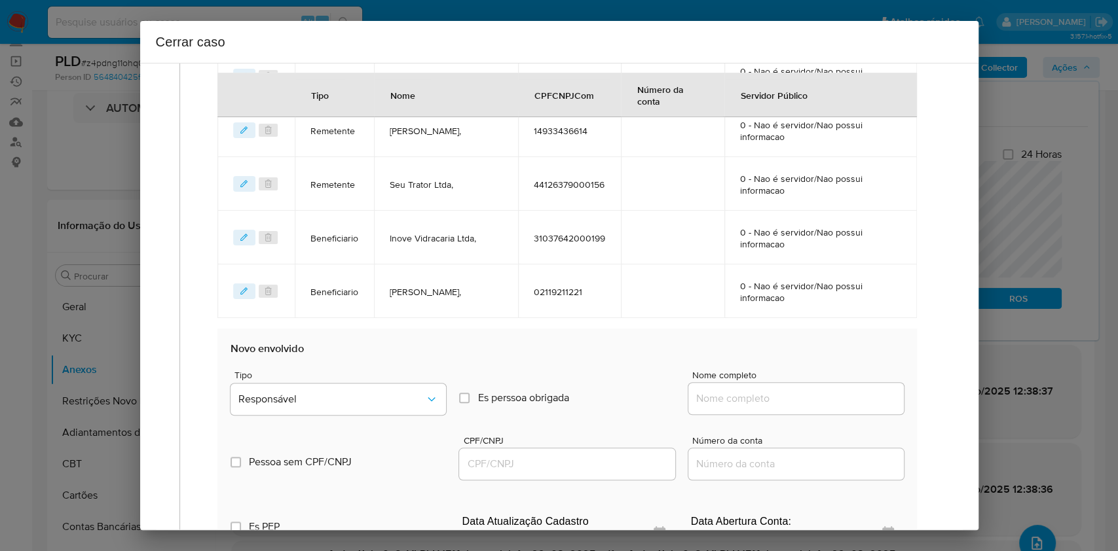
scroll to position [749, 0]
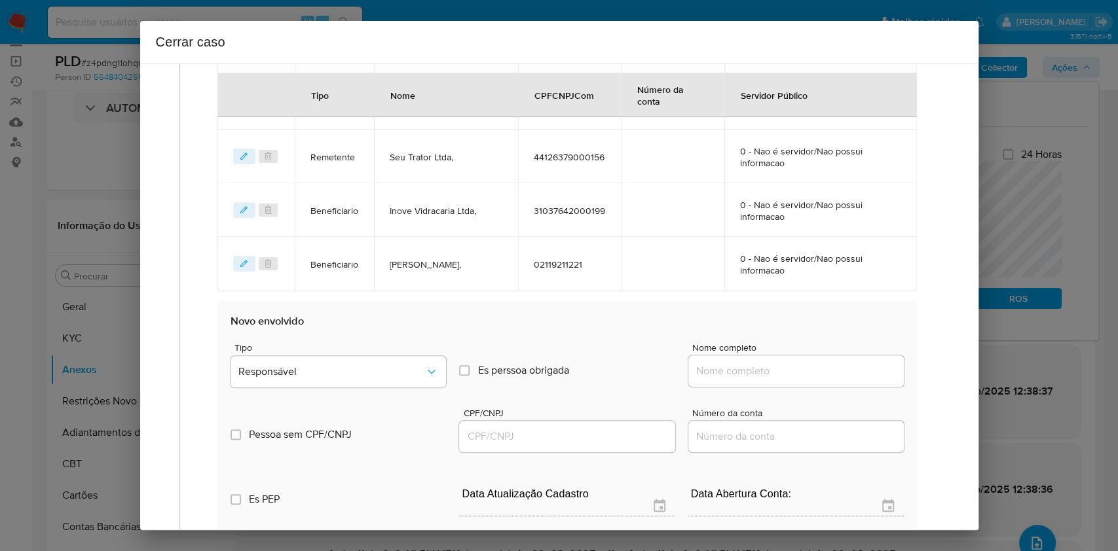
drag, startPoint x: 840, startPoint y: 361, endPoint x: 849, endPoint y: 363, distance: 8.6
click at [840, 363] on input "Nome completo" at bounding box center [795, 371] width 215 height 17
paste input "FLAVIO ARAUJO POLICARPO, 04804544690"
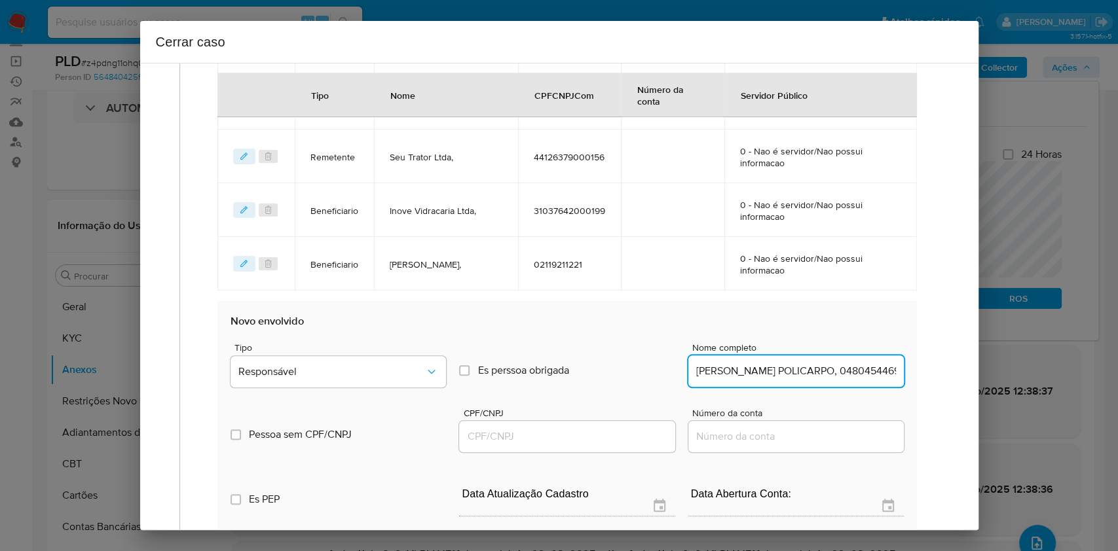
scroll to position [0, 13]
click at [849, 363] on input "FLAVIO ARAUJO POLICARPO, 04804544690" at bounding box center [795, 371] width 215 height 17
type input "FLAVIO ARAUJO POLICARPO,"
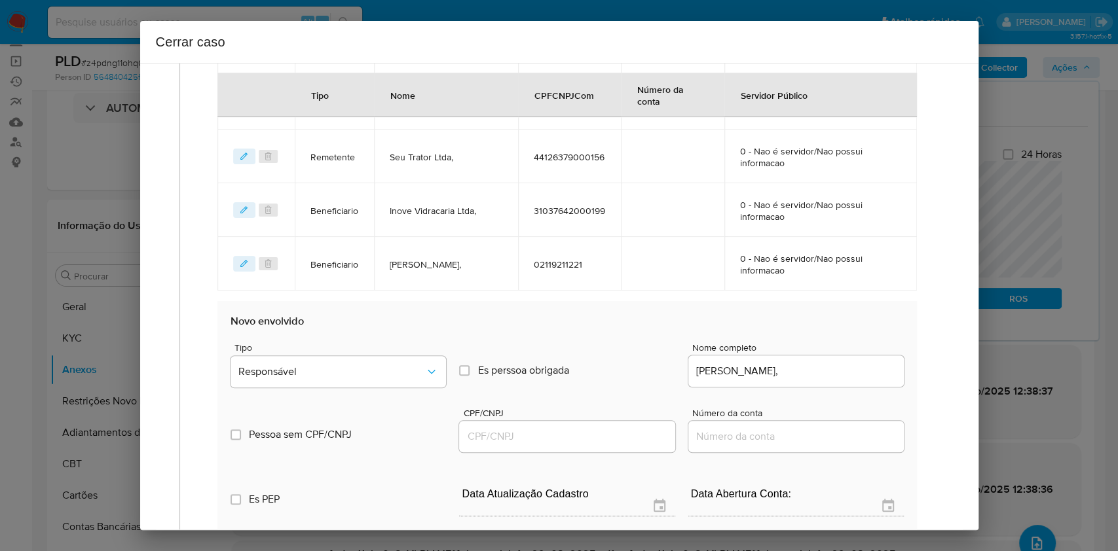
drag, startPoint x: 545, startPoint y: 423, endPoint x: 561, endPoint y: 437, distance: 21.8
click at [545, 425] on div at bounding box center [566, 436] width 215 height 31
drag, startPoint x: 561, startPoint y: 437, endPoint x: 585, endPoint y: 440, distance: 24.4
click at [565, 438] on input "CPF/CNPJ" at bounding box center [566, 436] width 215 height 17
paste input "04804544690"
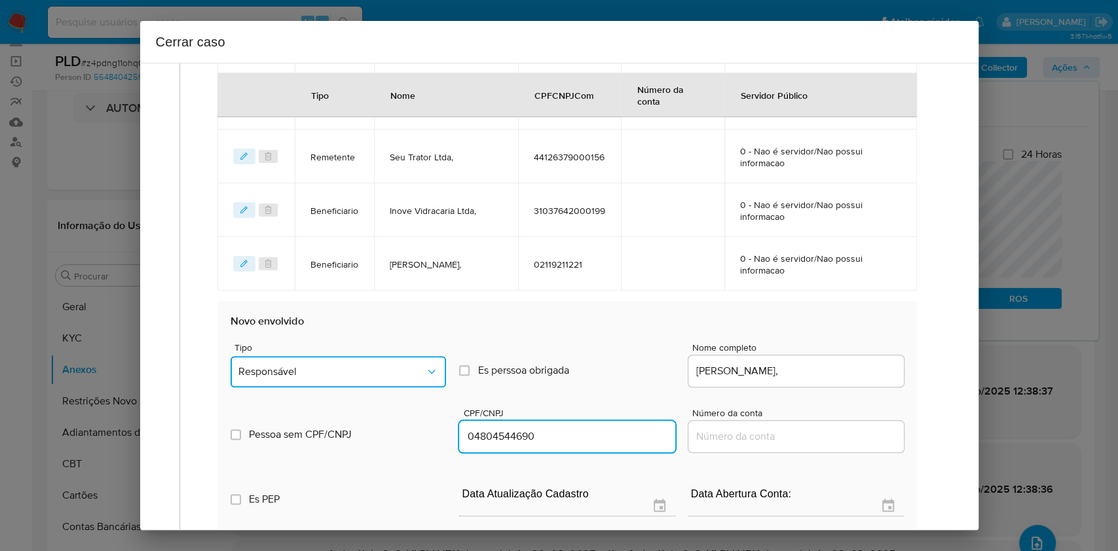
type input "4804544690"
click at [414, 377] on button "Responsável" at bounding box center [337, 371] width 215 height 31
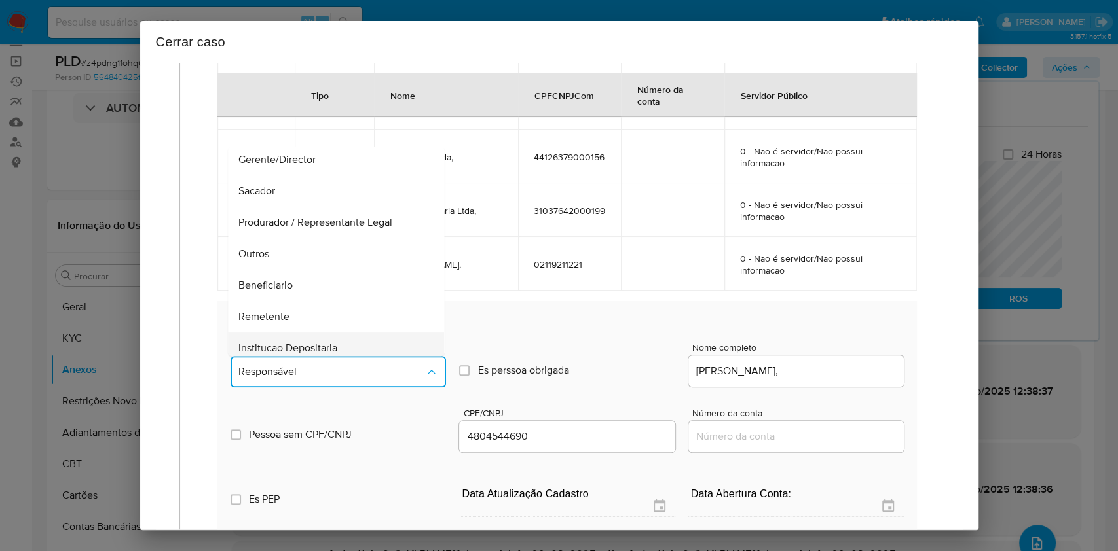
scroll to position [168, 0]
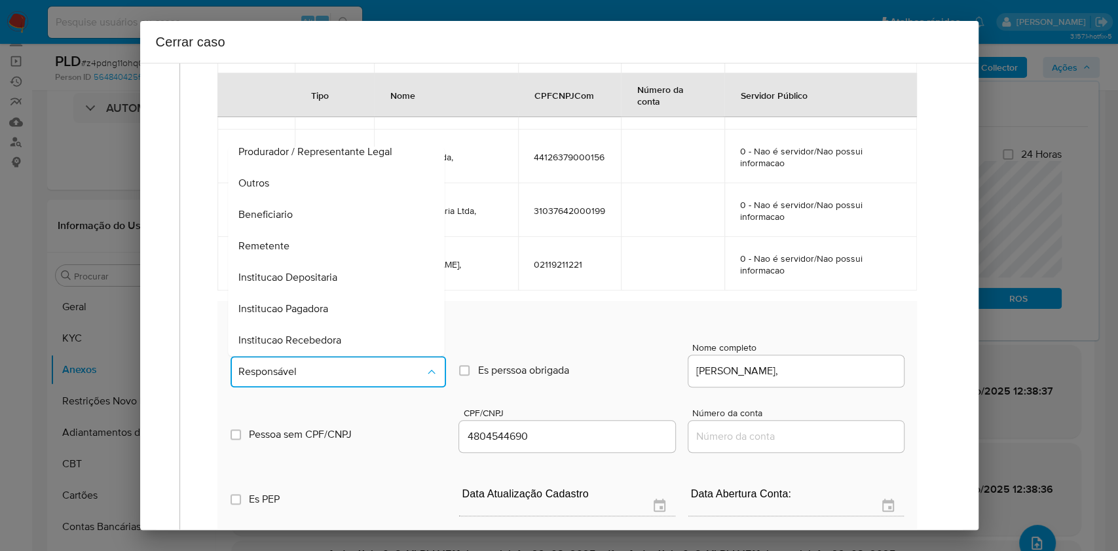
drag, startPoint x: 290, startPoint y: 190, endPoint x: 352, endPoint y: 214, distance: 66.2
click at [289, 190] on div "Outros" at bounding box center [332, 183] width 187 height 31
type input "04804544690"
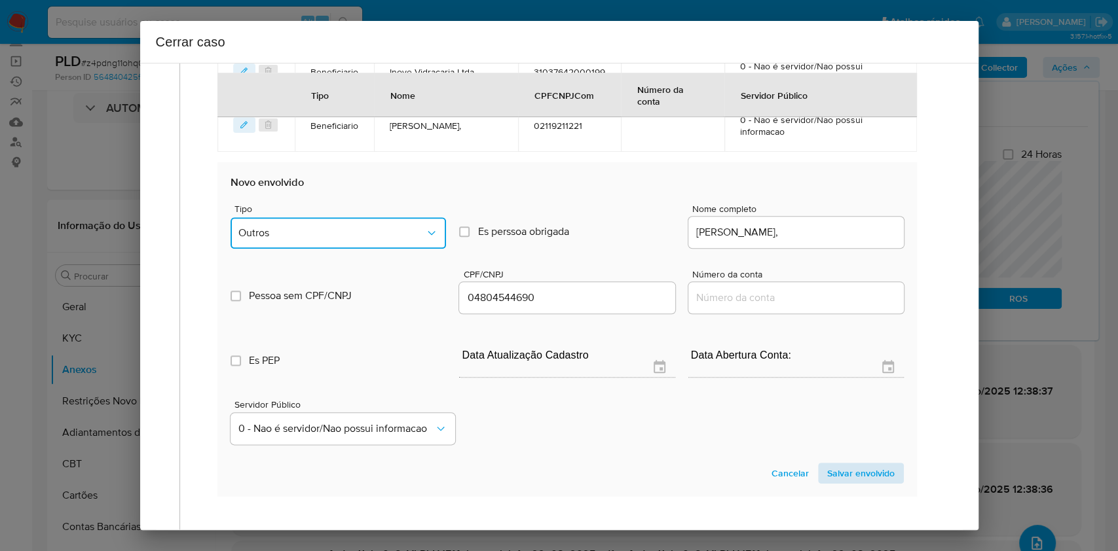
scroll to position [1008, 0]
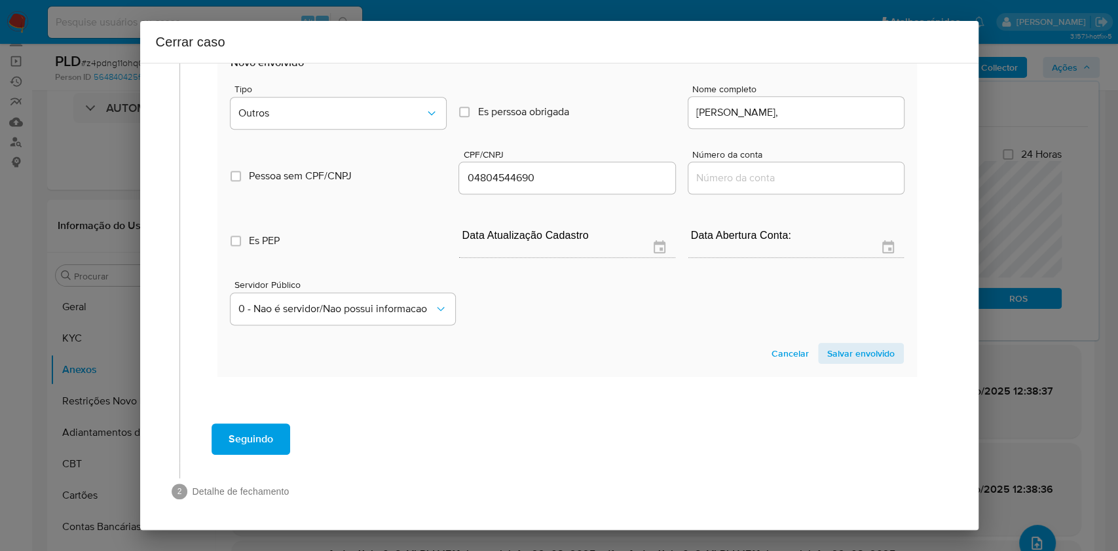
click at [862, 350] on span "Salvar envolvido" at bounding box center [860, 353] width 67 height 18
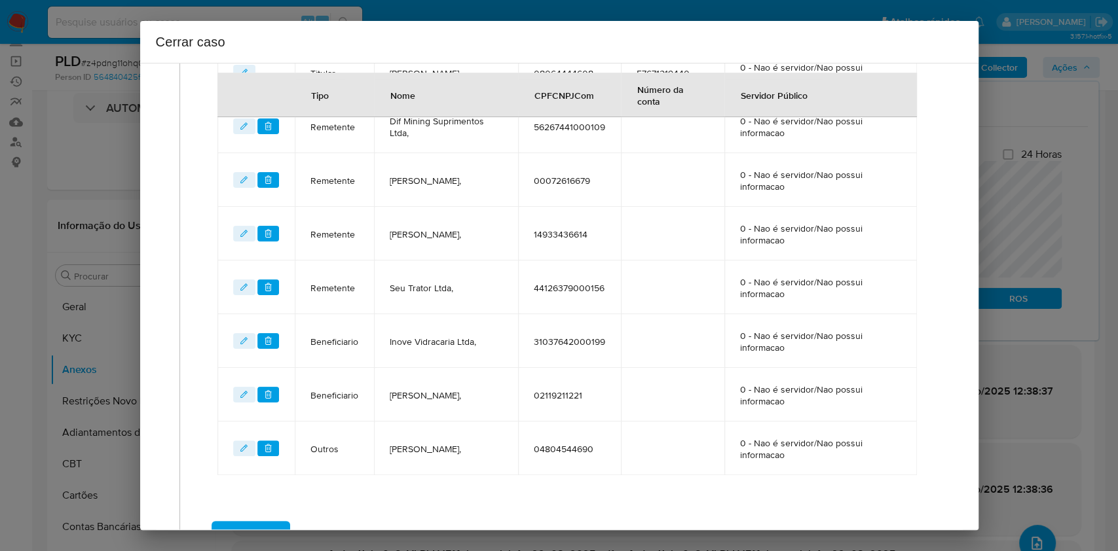
scroll to position [541, 0]
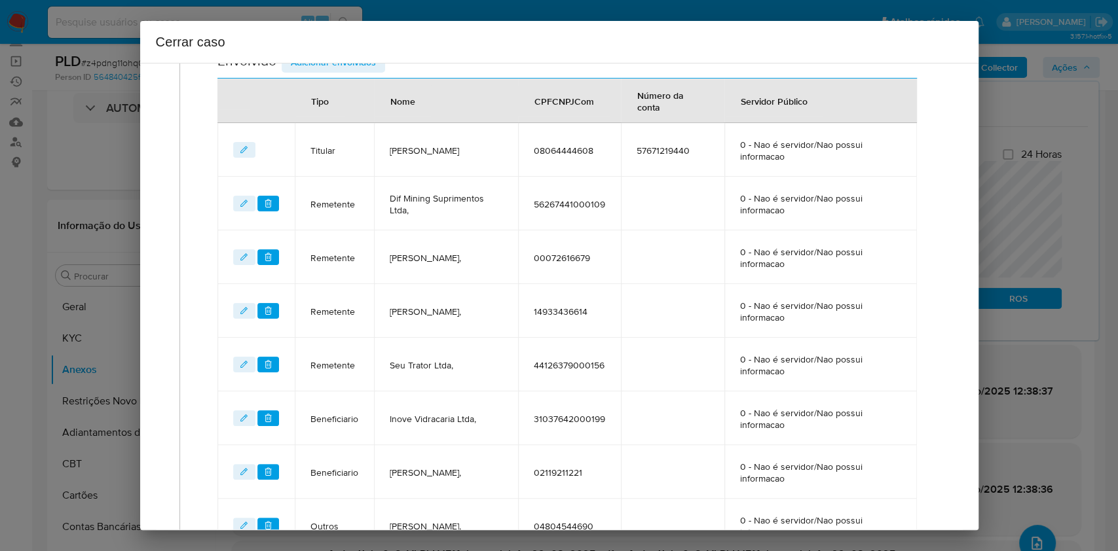
click at [348, 60] on div "Cerrar caso" at bounding box center [559, 42] width 838 height 42
drag, startPoint x: 348, startPoint y: 65, endPoint x: 430, endPoint y: 105, distance: 91.1
click at [349, 65] on span "Adicionar envolvidos" at bounding box center [333, 62] width 85 height 18
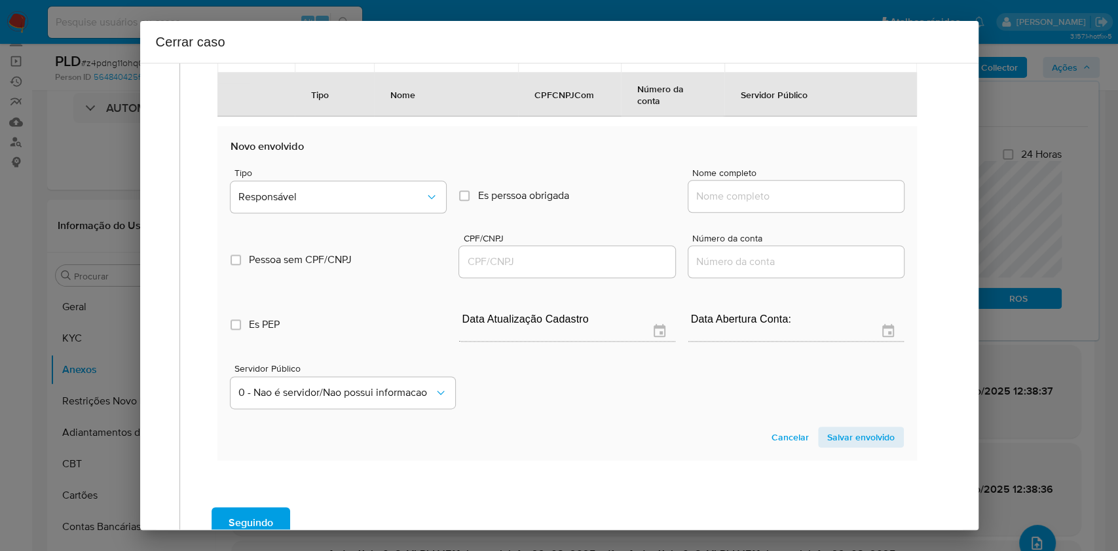
drag, startPoint x: 773, startPoint y: 198, endPoint x: 832, endPoint y: 202, distance: 58.4
click at [774, 200] on input "Nome completo" at bounding box center [795, 196] width 215 height 17
paste input "DAMASIO ANTONIO MACIEL SOUZA, 08005949677"
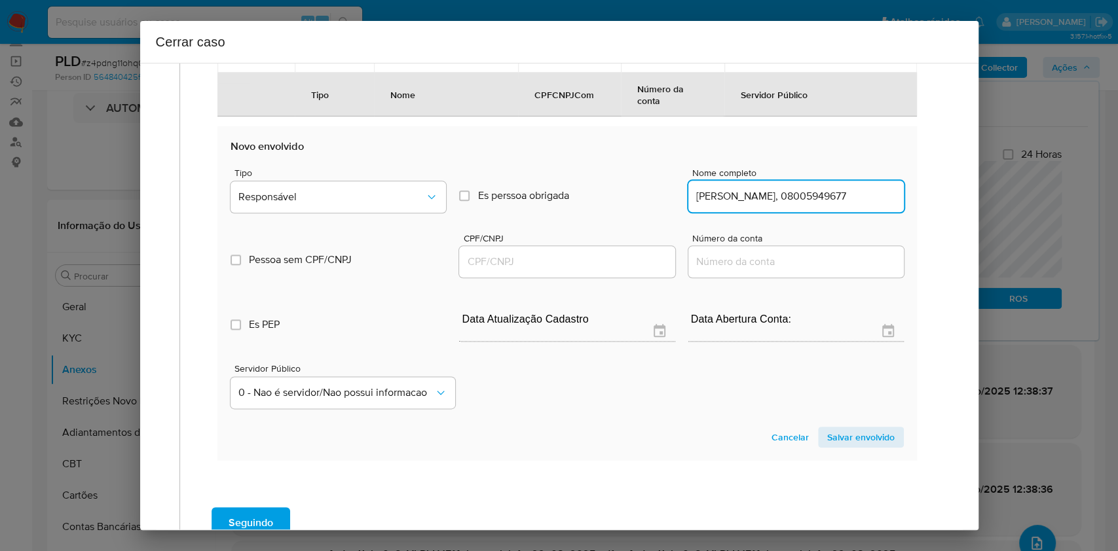
scroll to position [0, 46]
click at [832, 202] on input "DAMASIO ANTONIO MACIEL SOUZA, 08005949677" at bounding box center [795, 196] width 215 height 17
type input "DAMASIO ANTONIO MACIEL SOUZA,"
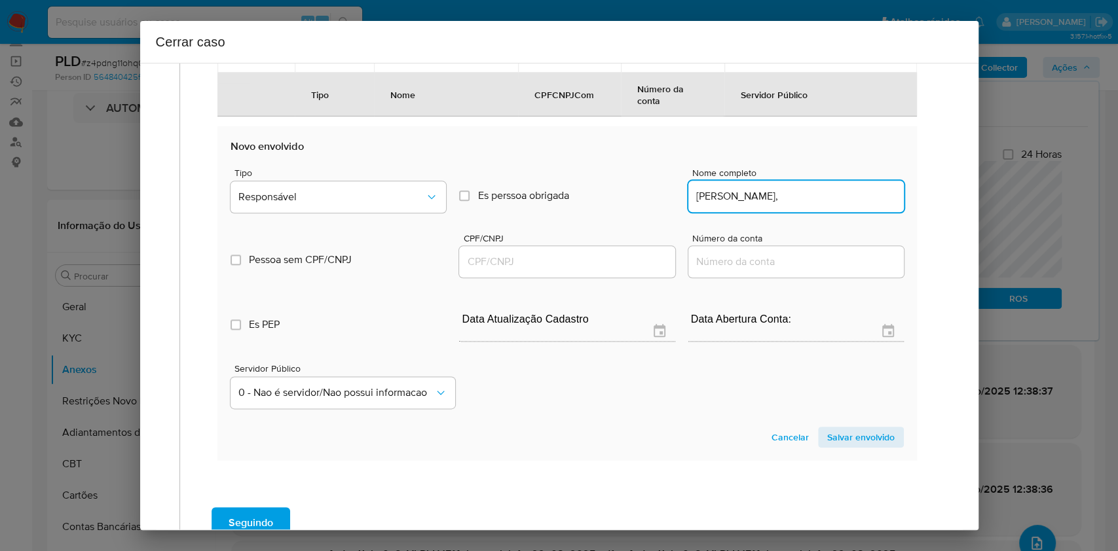
click at [616, 261] on input "CPF/CNPJ" at bounding box center [566, 261] width 215 height 17
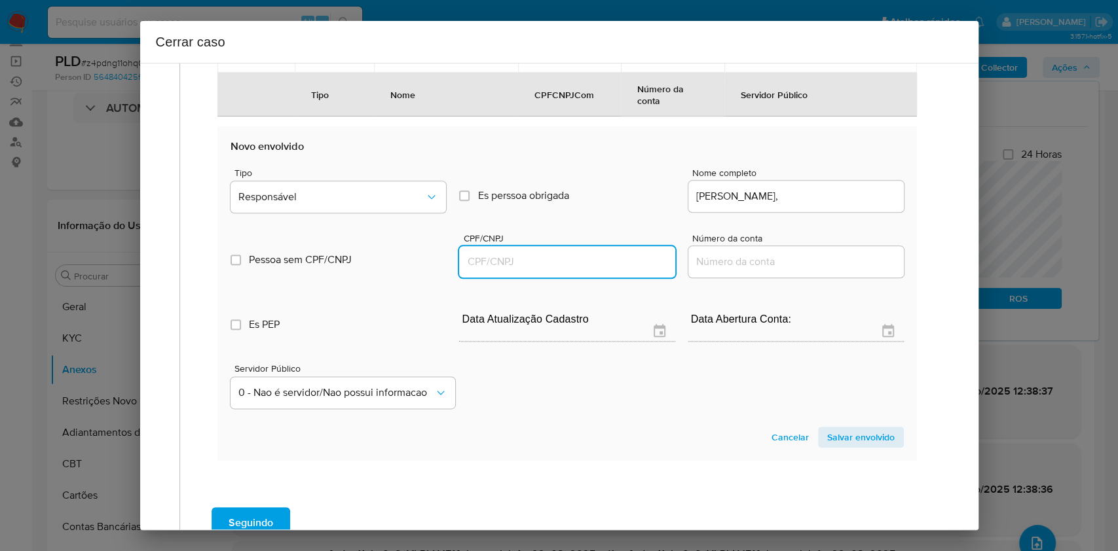
paste input "08005949677"
click at [378, 182] on button "Responsável" at bounding box center [337, 196] width 215 height 31
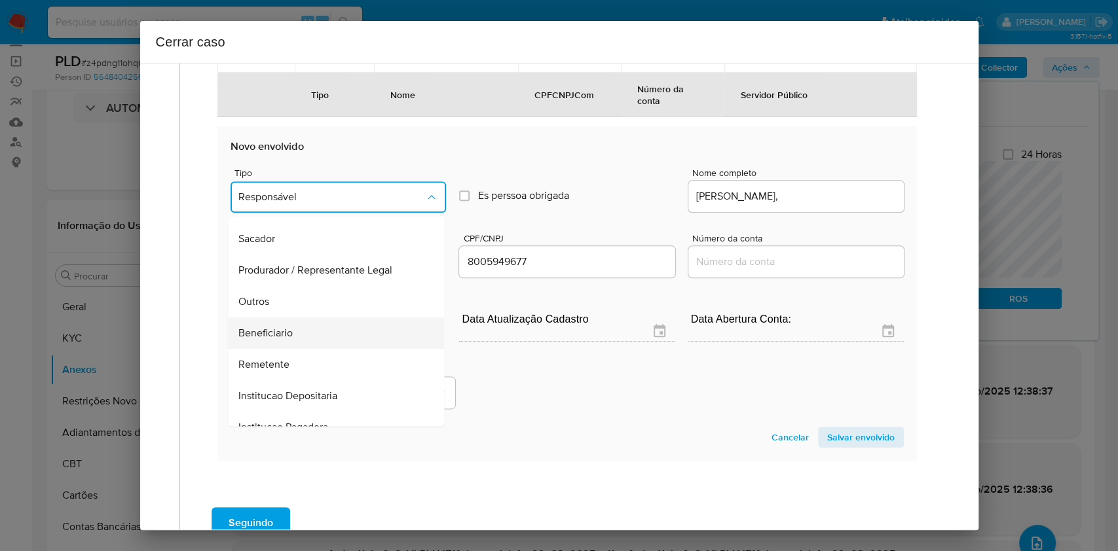
scroll to position [168, 0]
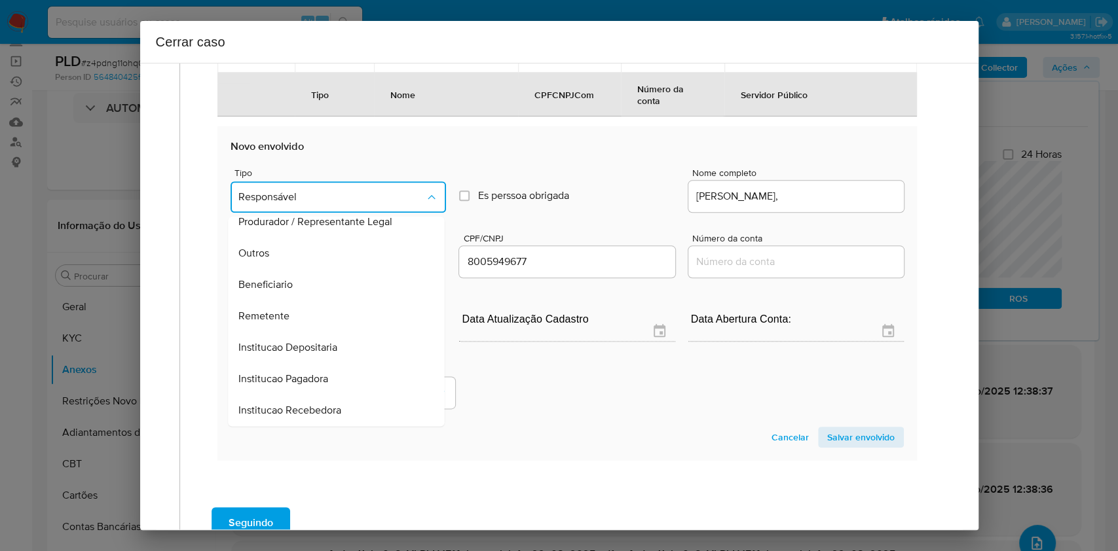
drag, startPoint x: 298, startPoint y: 253, endPoint x: 484, endPoint y: 314, distance: 195.7
click at [299, 252] on div "Outros" at bounding box center [332, 253] width 187 height 31
type input "08005949677"
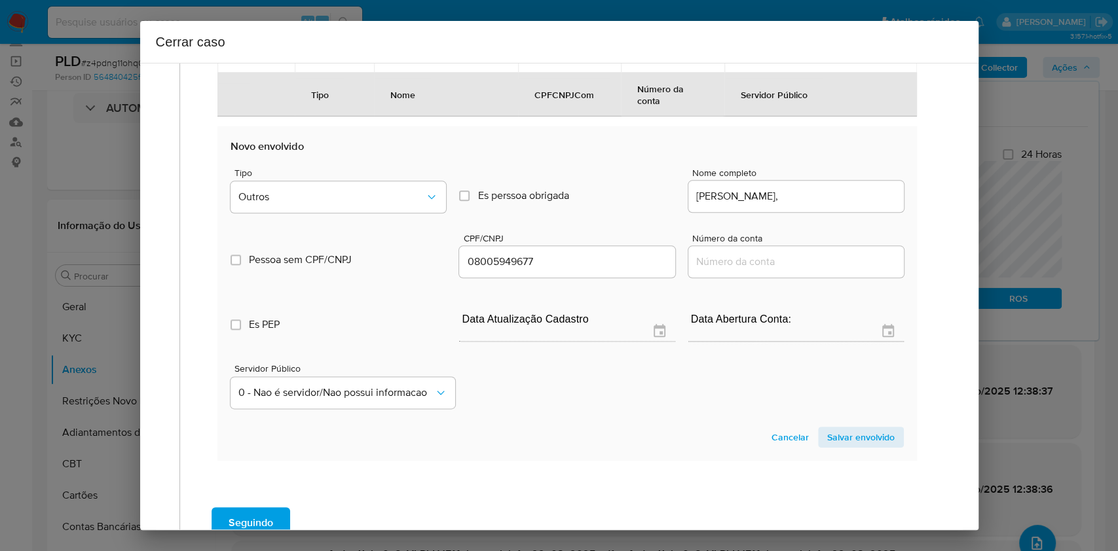
click at [865, 442] on span "Salvar envolvido" at bounding box center [860, 437] width 67 height 18
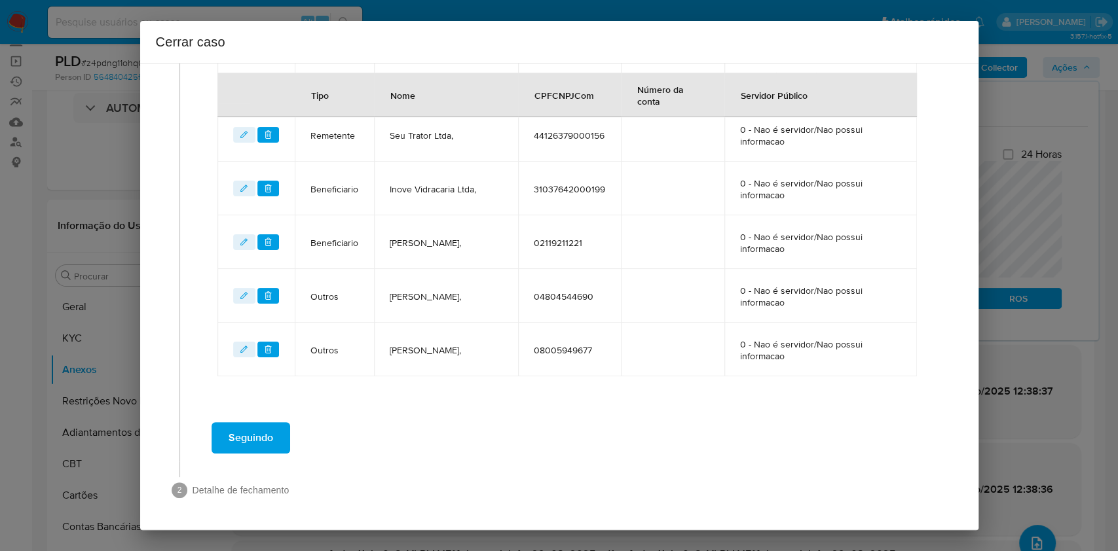
scroll to position [770, 0]
drag, startPoint x: 240, startPoint y: 433, endPoint x: 314, endPoint y: 427, distance: 74.2
click at [240, 433] on span "Seguindo" at bounding box center [251, 438] width 45 height 29
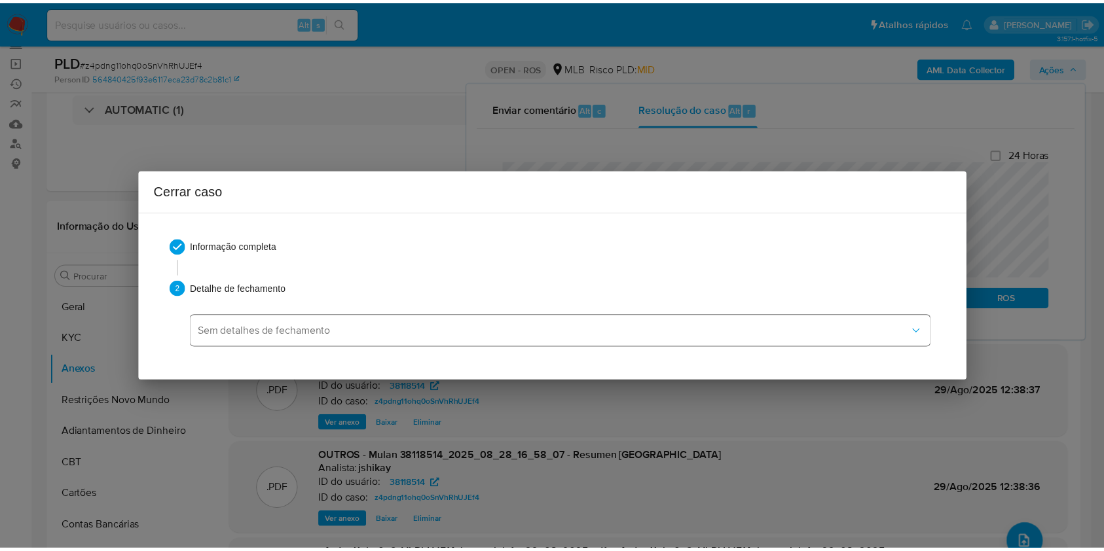
scroll to position [0, 0]
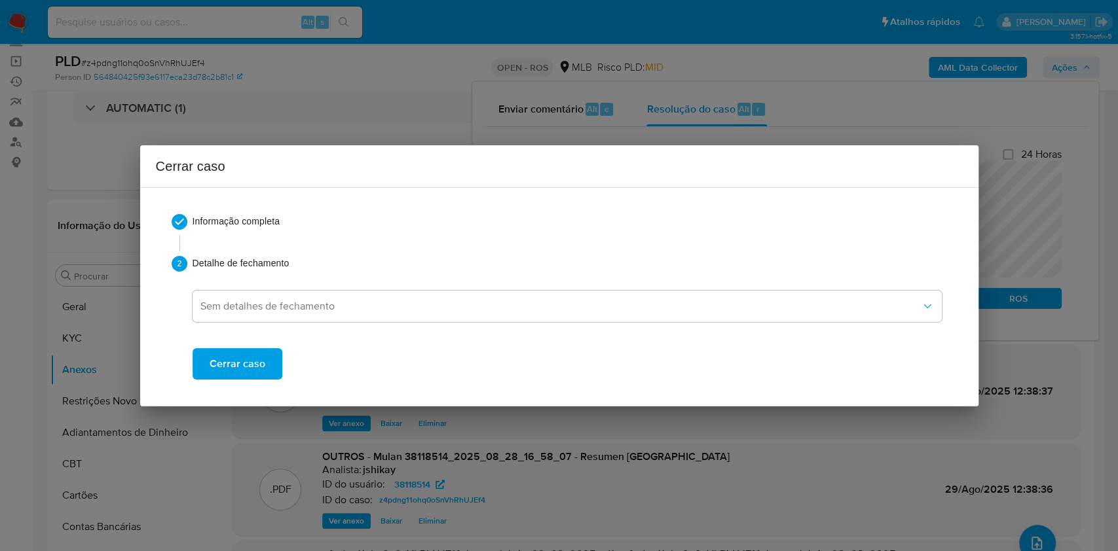
click at [263, 371] on button "Cerrar caso" at bounding box center [238, 363] width 90 height 31
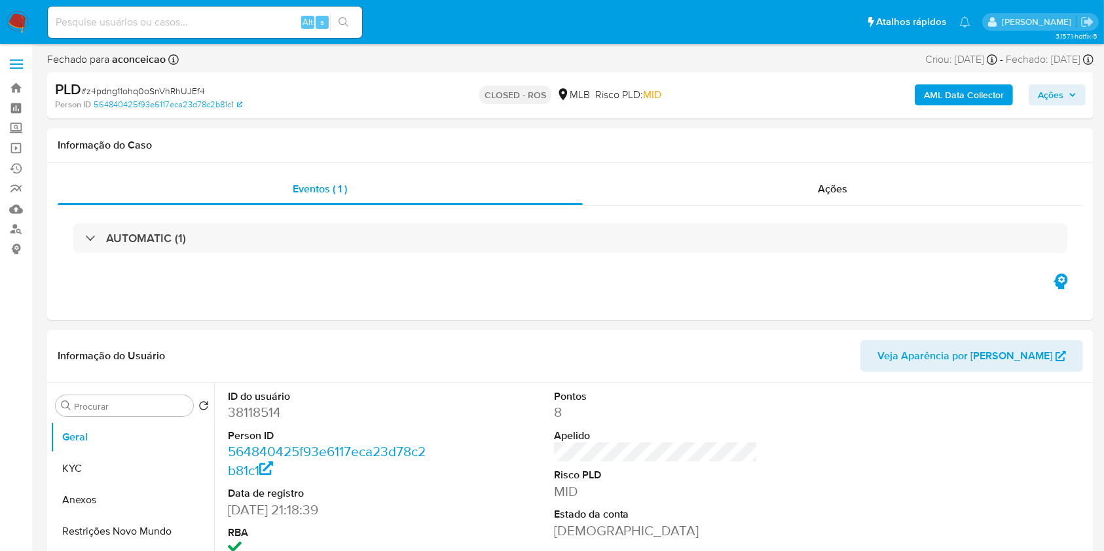
select select "10"
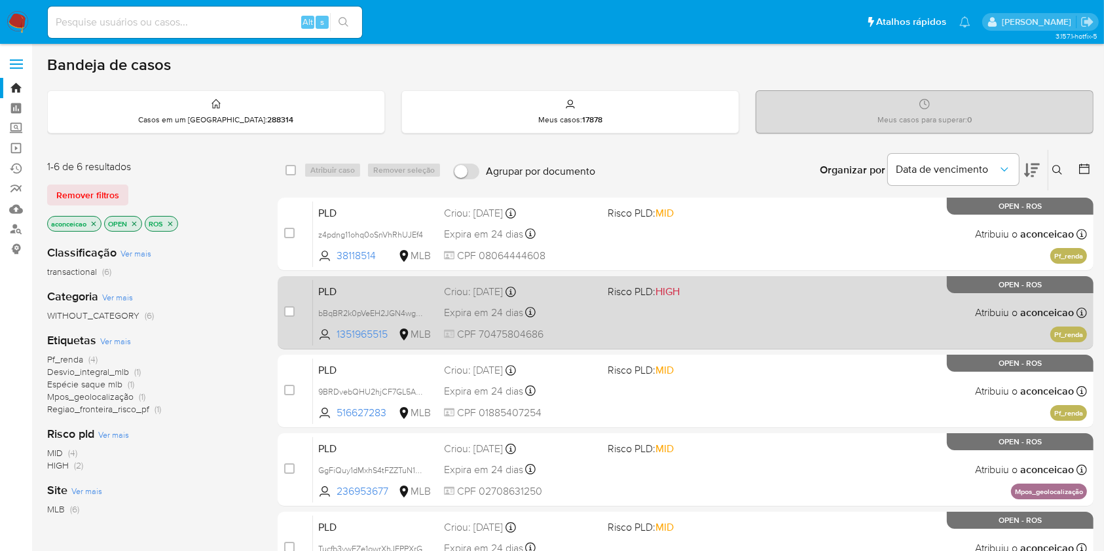
drag, startPoint x: 421, startPoint y: 308, endPoint x: 508, endPoint y: 313, distance: 87.2
click at [421, 309] on span "bBqBR2k0pVeEH2JGN4wgs4xp" at bounding box center [375, 312] width 115 height 14
click at [602, 328] on div "PLD bBqBR2k0pVeEH2JGN4wgs4xp Copiado Copiado 1351965515 MLB Risco PLD: HIGH Cri…" at bounding box center [700, 313] width 774 height 66
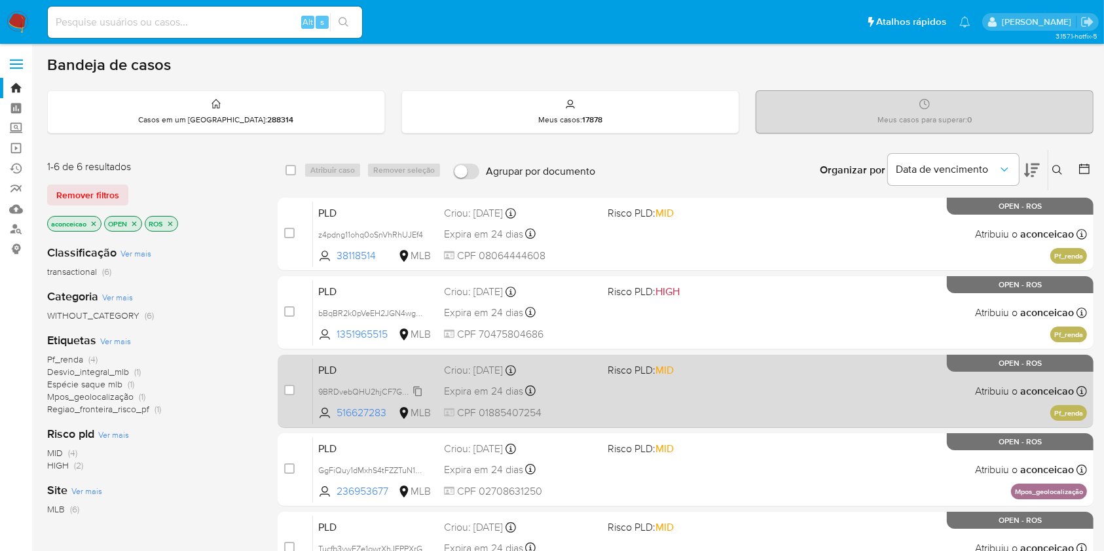
click at [419, 388] on span "9BRDvebQHU2hjCF7GL5AmXFa" at bounding box center [377, 391] width 119 height 14
click at [599, 389] on div "PLD 9BRDvebQHU2hjCF7GL5AmXFa Copiado Copiado 516627283 MLB Risco PLD: MID Criou…" at bounding box center [700, 391] width 774 height 66
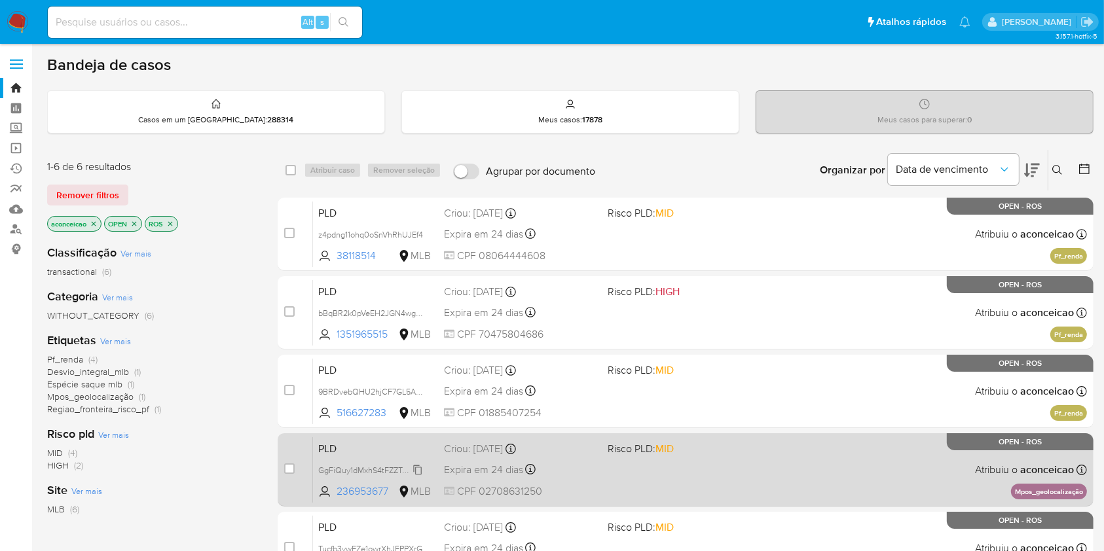
click at [418, 464] on span "GgFiQuy1dMxhS4tFZZTuN134" at bounding box center [371, 469] width 106 height 14
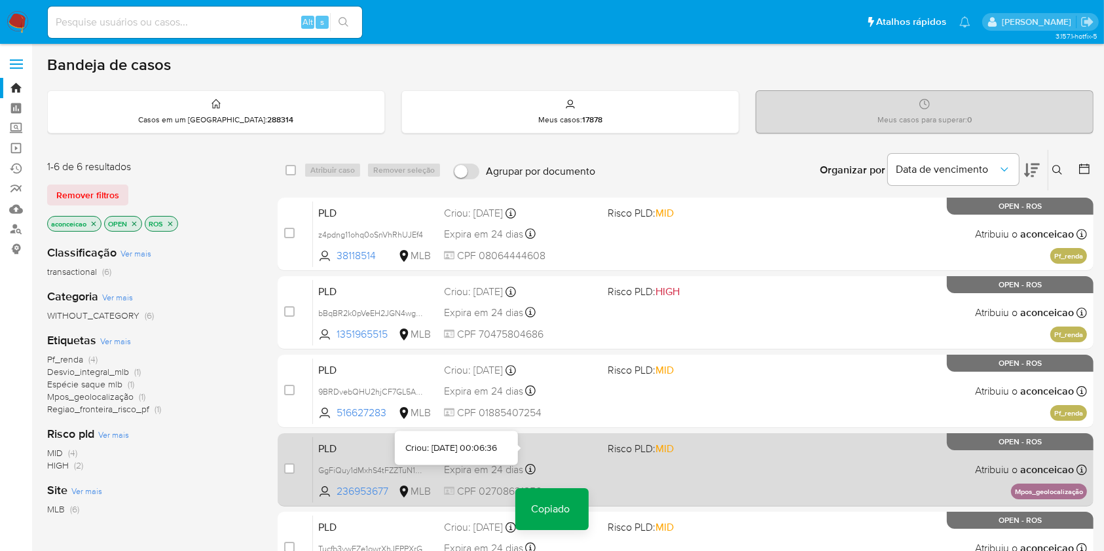
click at [610, 458] on div "PLD GgFiQuy1dMxhS4tFZZTuN134 Copiado Copiado 236953677 MLB Risco PLD: MID Criou…" at bounding box center [700, 470] width 774 height 66
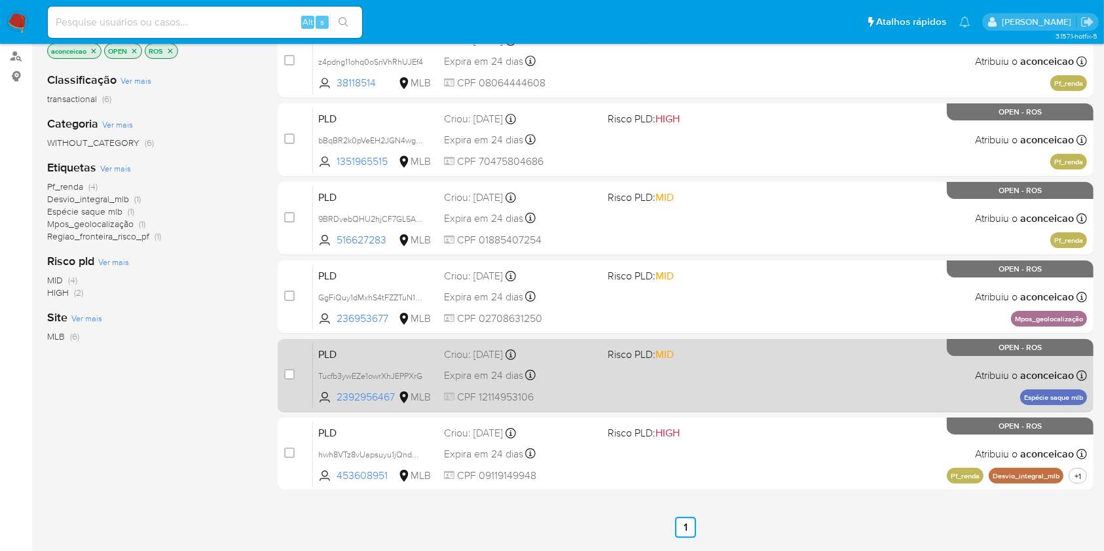
scroll to position [174, 0]
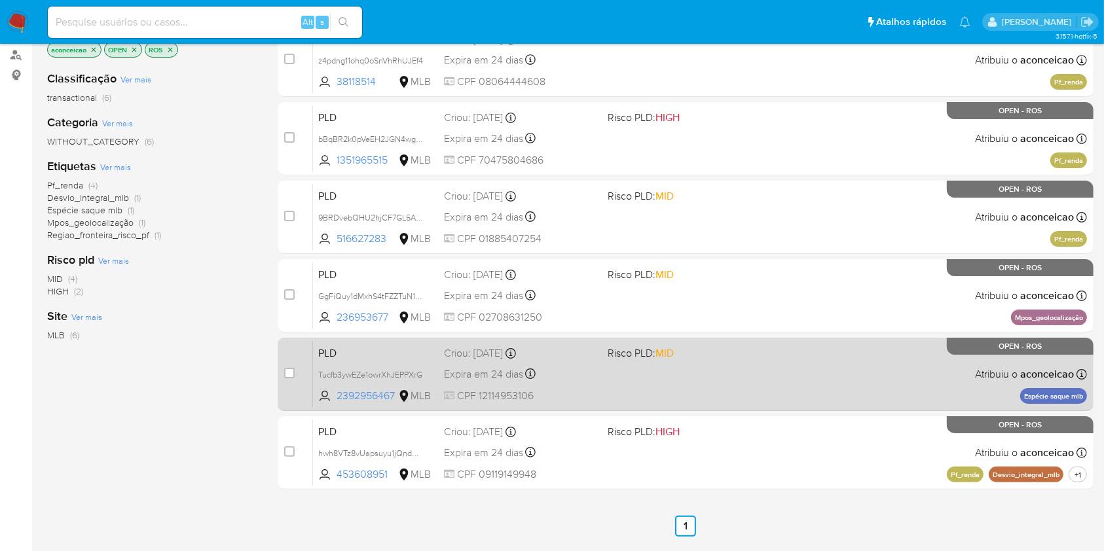
drag, startPoint x: 418, startPoint y: 371, endPoint x: 445, endPoint y: 378, distance: 27.8
click at [419, 372] on span "Tucfb3ywEZe1owrXhJEPPXrG" at bounding box center [370, 375] width 104 height 12
click at [545, 397] on span "CPF 12114953106" at bounding box center [520, 396] width 153 height 14
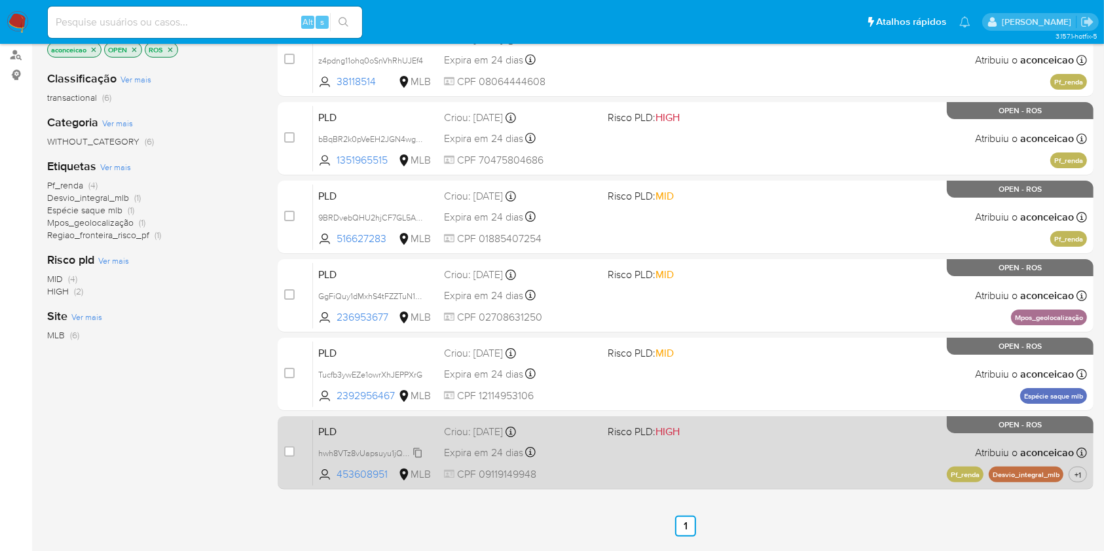
click at [418, 451] on span "hwh8VTz8vUapsuyu1jQndUCU" at bounding box center [373, 452] width 111 height 14
click at [569, 458] on div "Expira em 24 dias Expira em 26/09/2025 00:05:22" at bounding box center [520, 453] width 153 height 18
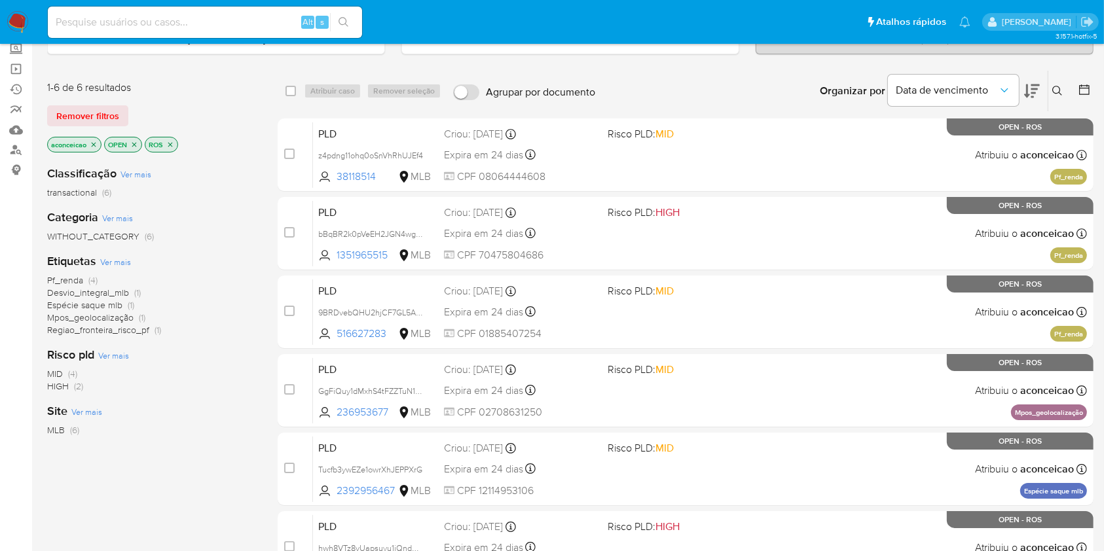
scroll to position [0, 0]
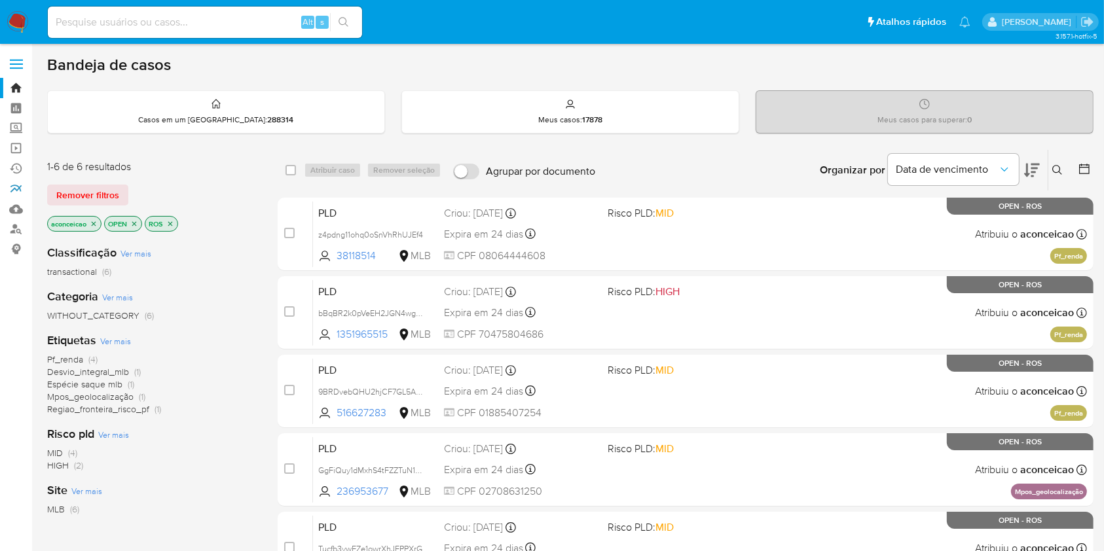
drag, startPoint x: 18, startPoint y: 181, endPoint x: 60, endPoint y: 181, distance: 42.6
click at [18, 181] on link "relatórios" at bounding box center [78, 189] width 156 height 20
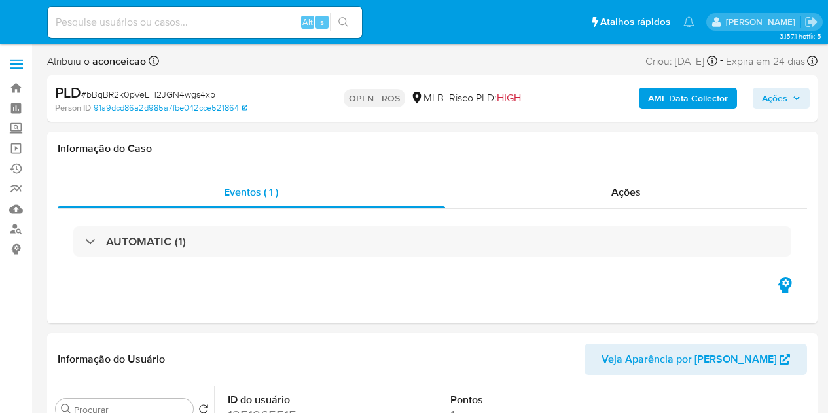
select select "10"
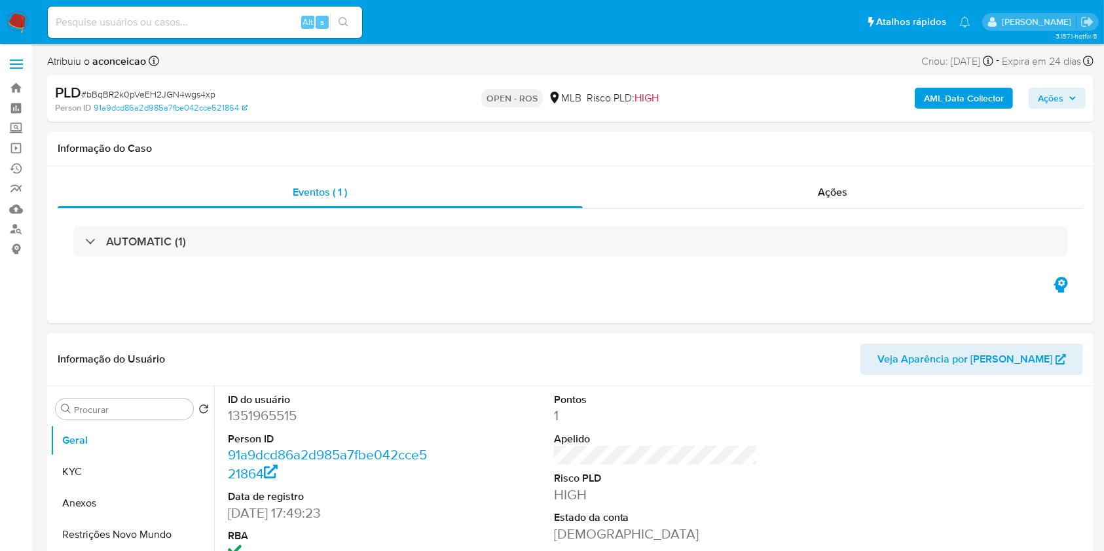
drag, startPoint x: 115, startPoint y: 502, endPoint x: 229, endPoint y: 493, distance: 115.0
click at [115, 413] on button "Anexos" at bounding box center [132, 503] width 164 height 31
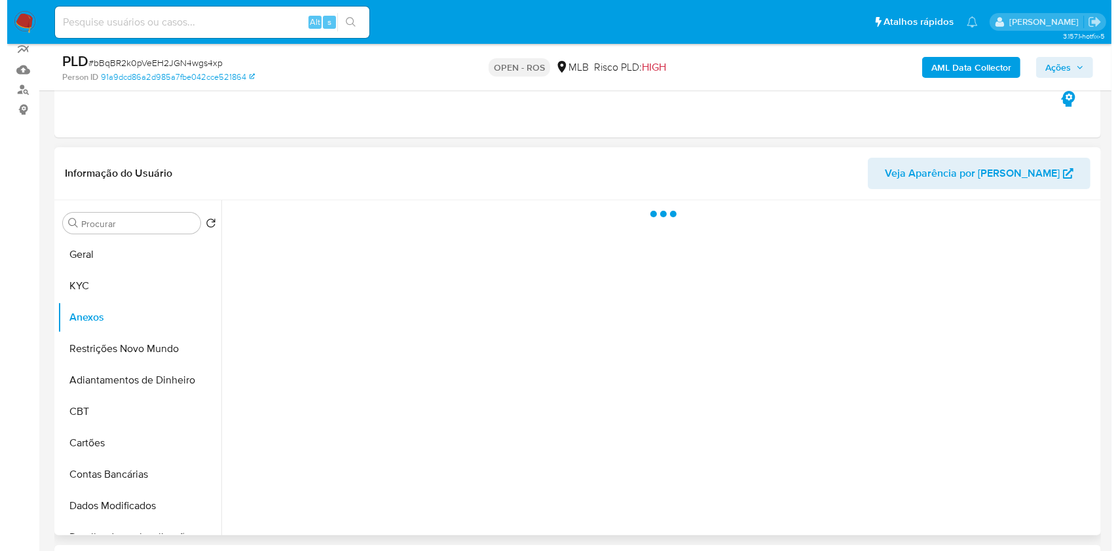
scroll to position [174, 0]
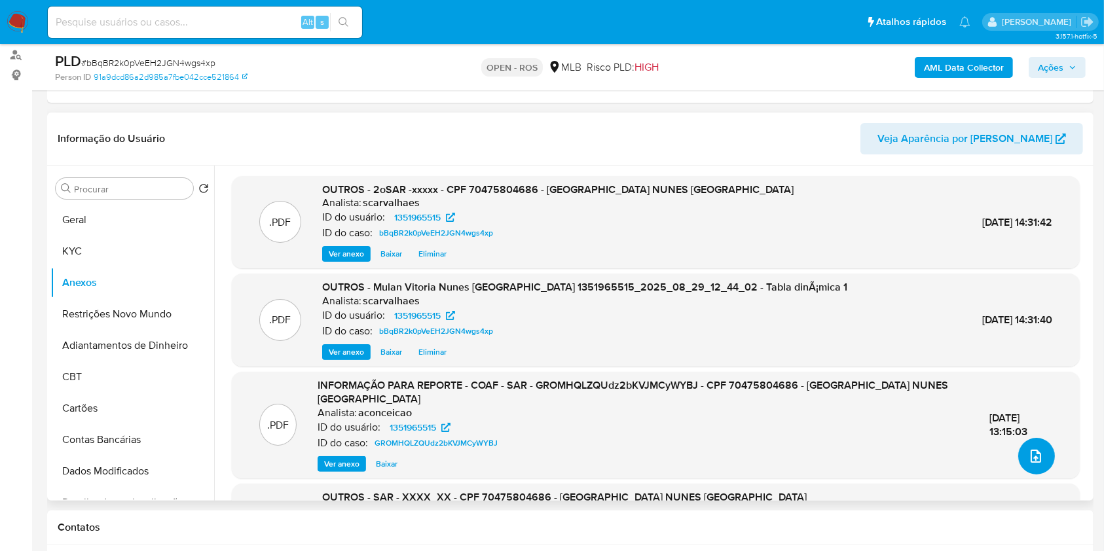
click at [828, 413] on icon "upload-file" at bounding box center [1036, 456] width 10 height 13
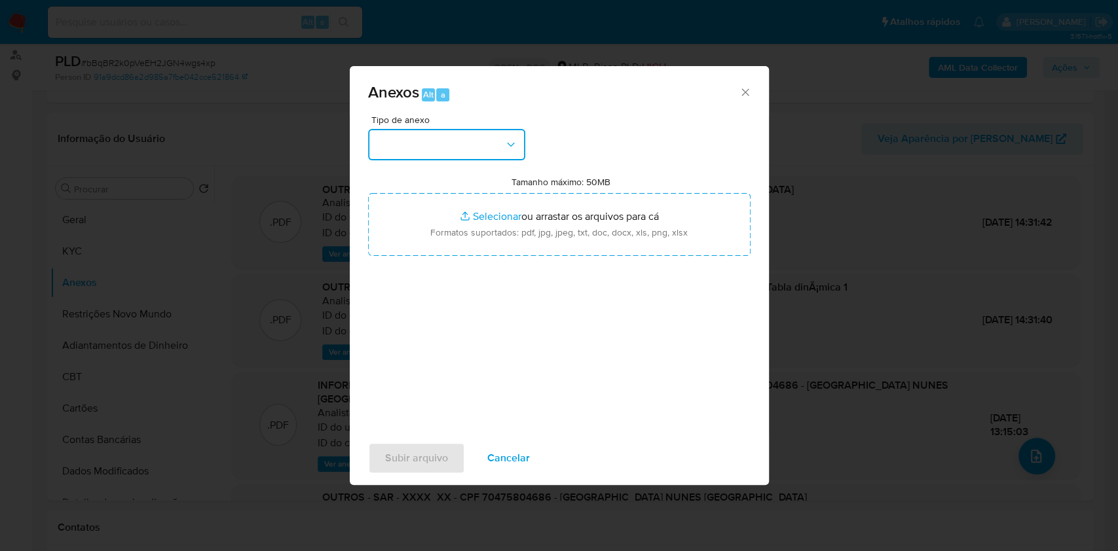
click at [469, 155] on button "button" at bounding box center [446, 144] width 157 height 31
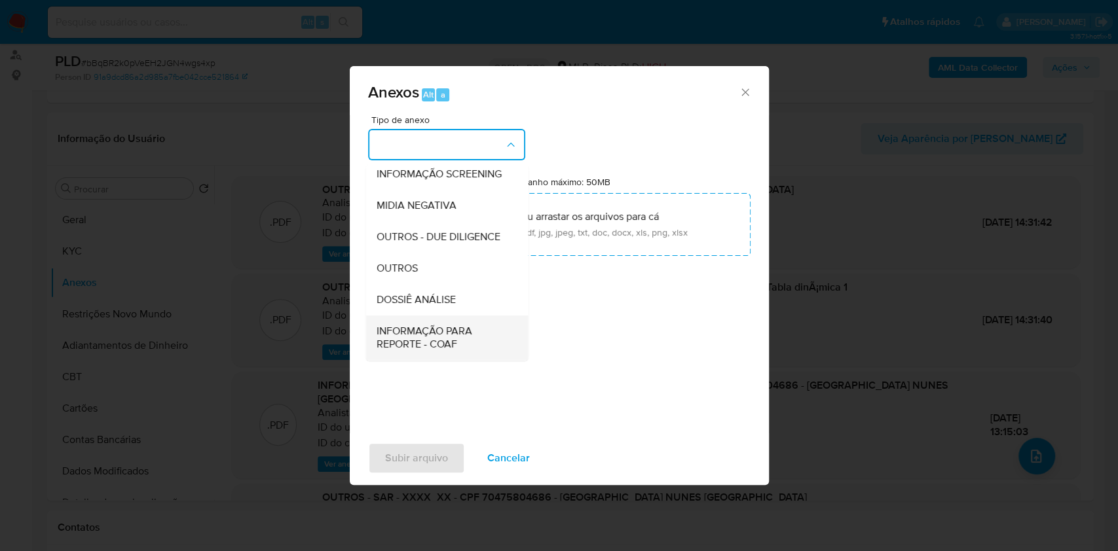
scroll to position [201, 0]
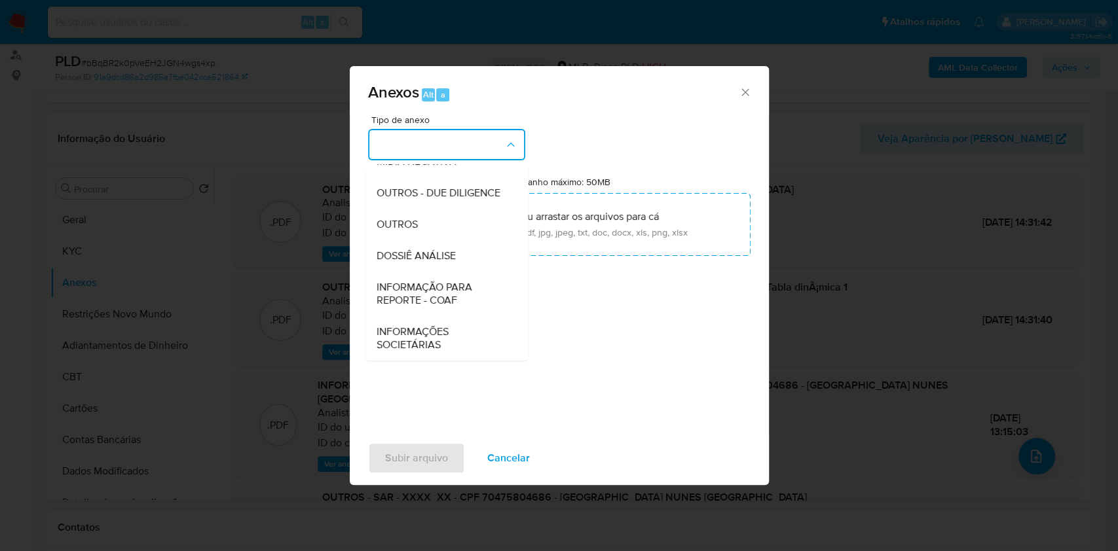
drag, startPoint x: 477, startPoint y: 285, endPoint x: 496, endPoint y: 279, distance: 19.9
click at [477, 285] on span "INFORMAÇÃO PARA REPORTE - COAF" at bounding box center [443, 294] width 134 height 26
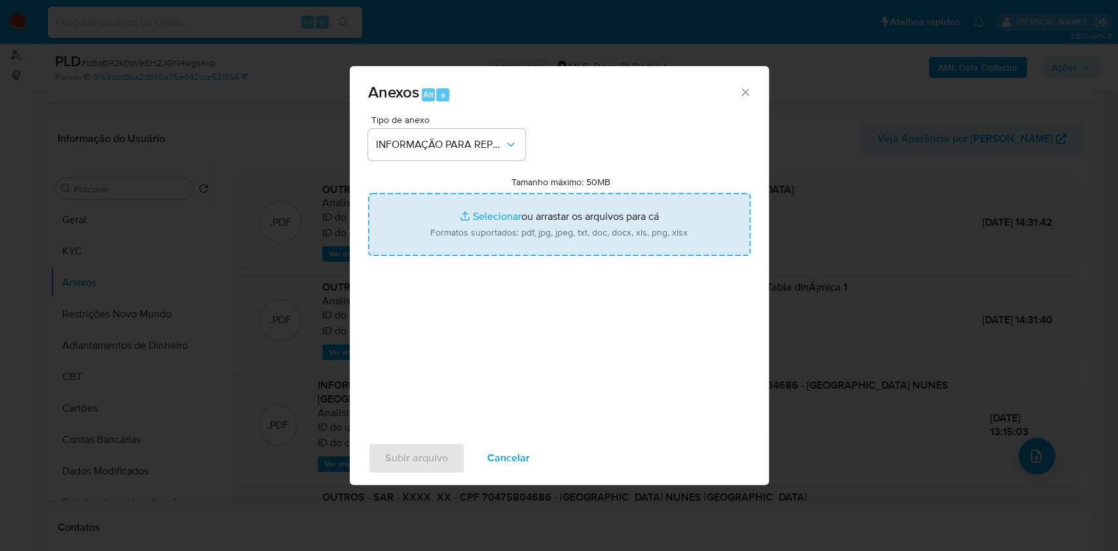
type input "C:\fakepath\2º SAR -bBqBR2k0pVeEH2JGN4wgs4xp - CPF 70475804686 - VITORIA NUNES …"
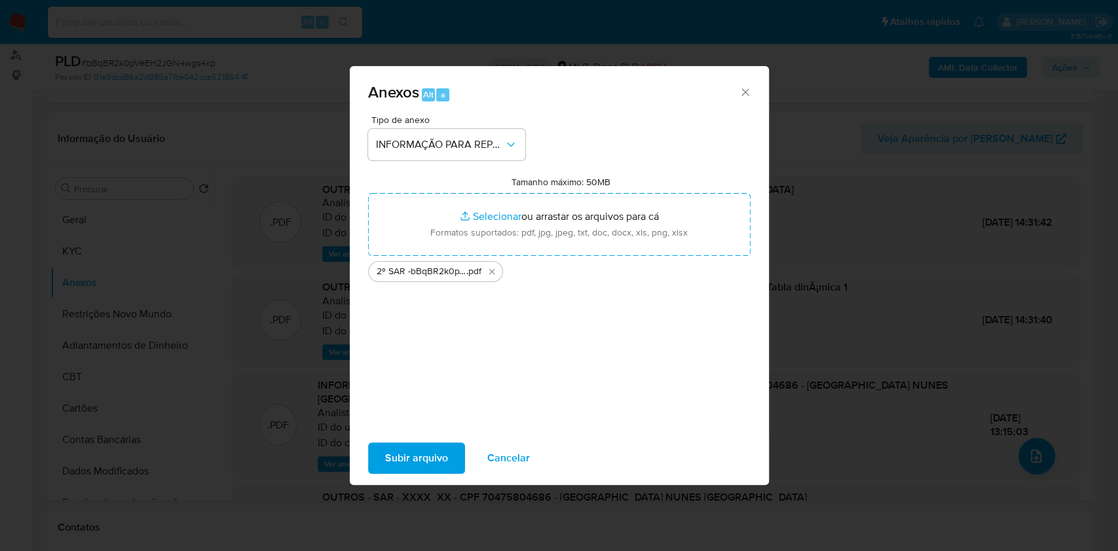
click at [406, 413] on span "Subir arquivo" at bounding box center [416, 458] width 63 height 29
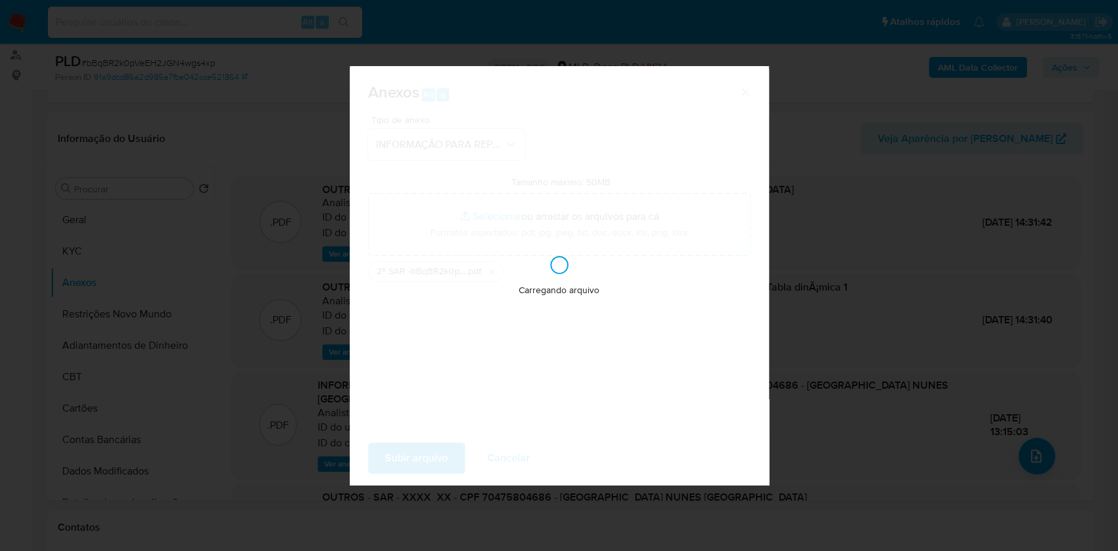
click at [828, 212] on div "Anexos Alt a Tipo de anexo INFORMAÇÃO PARA REPORTE - COAF Tamanho máximo: 50MB …" at bounding box center [559, 275] width 1118 height 551
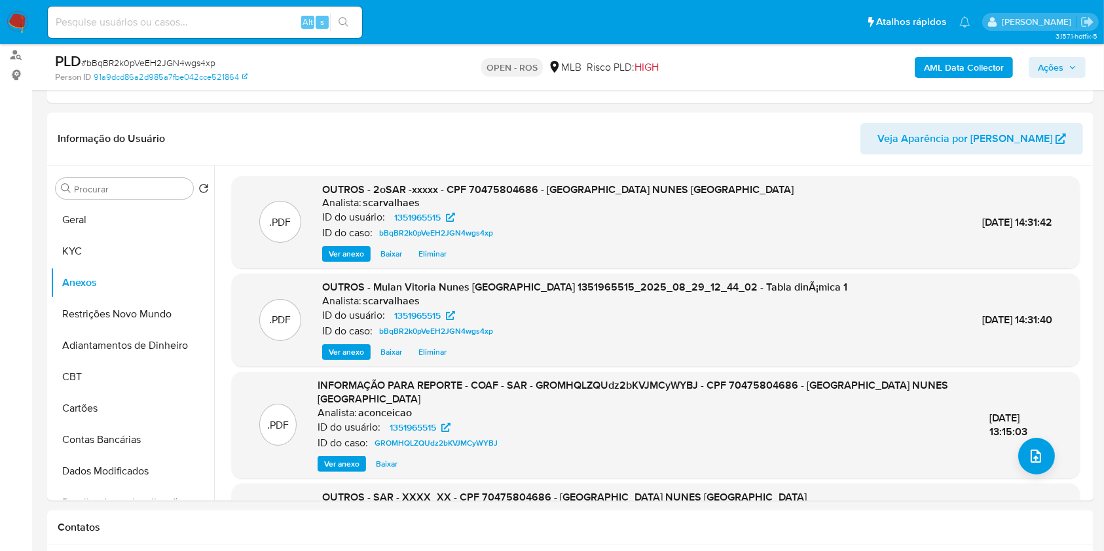
drag, startPoint x: 1068, startPoint y: 67, endPoint x: 1043, endPoint y: 77, distance: 27.0
click at [828, 68] on span "Ações" at bounding box center [1057, 67] width 39 height 18
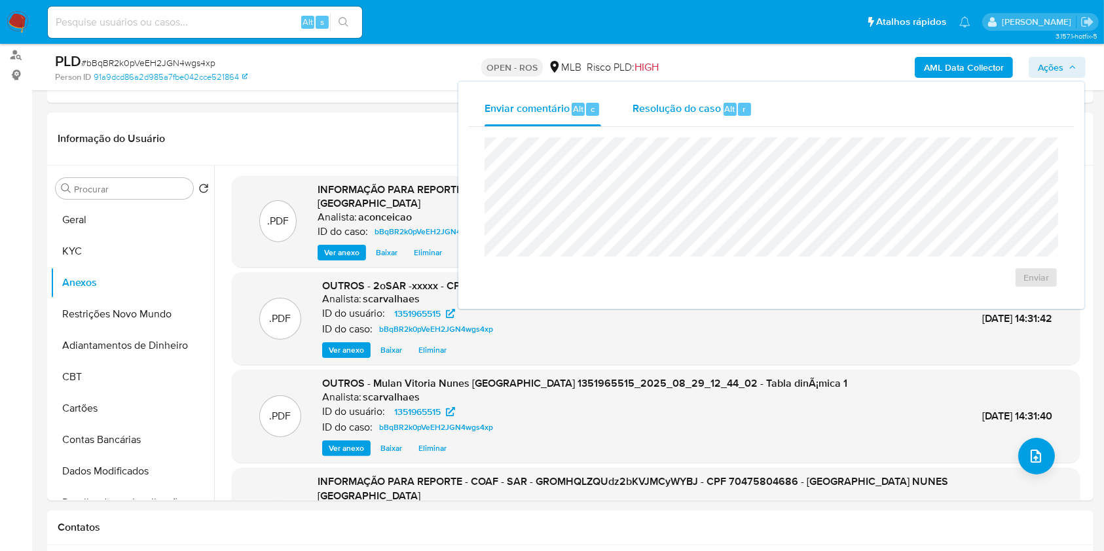
click at [682, 120] on div "Resolução do caso Alt r" at bounding box center [693, 109] width 120 height 34
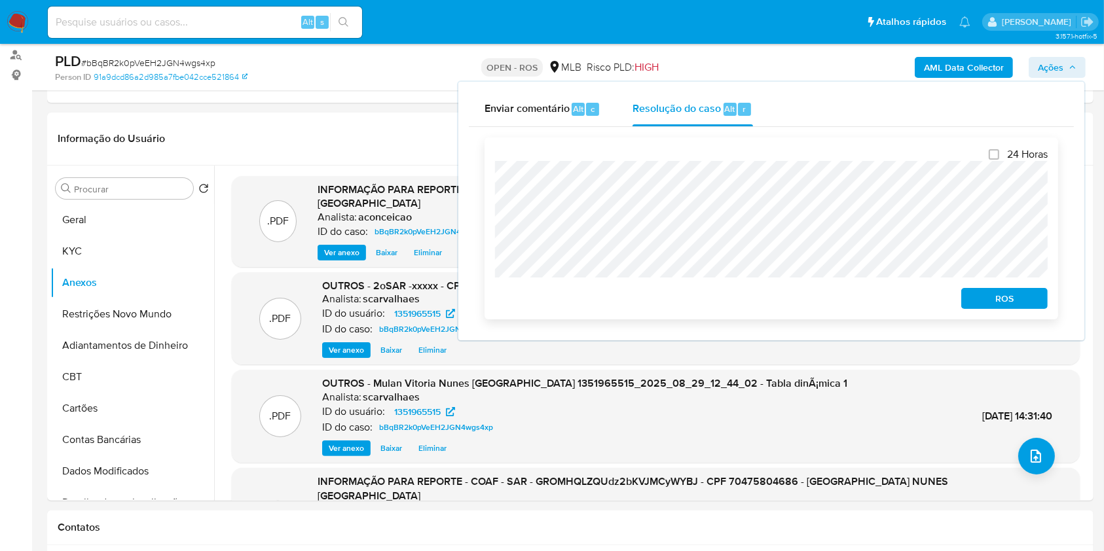
click at [828, 292] on span "ROS" at bounding box center [1004, 298] width 68 height 18
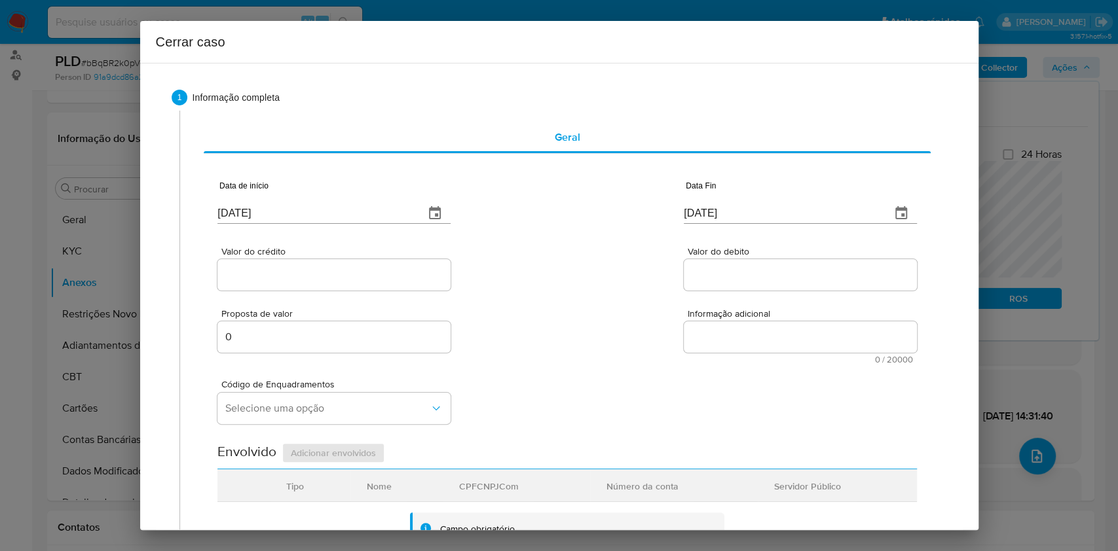
click at [269, 209] on input "[DATE]" at bounding box center [315, 213] width 196 height 21
click at [274, 213] on input "[DATE]" at bounding box center [315, 213] width 196 height 21
click at [274, 214] on input "[DATE]" at bounding box center [315, 213] width 196 height 21
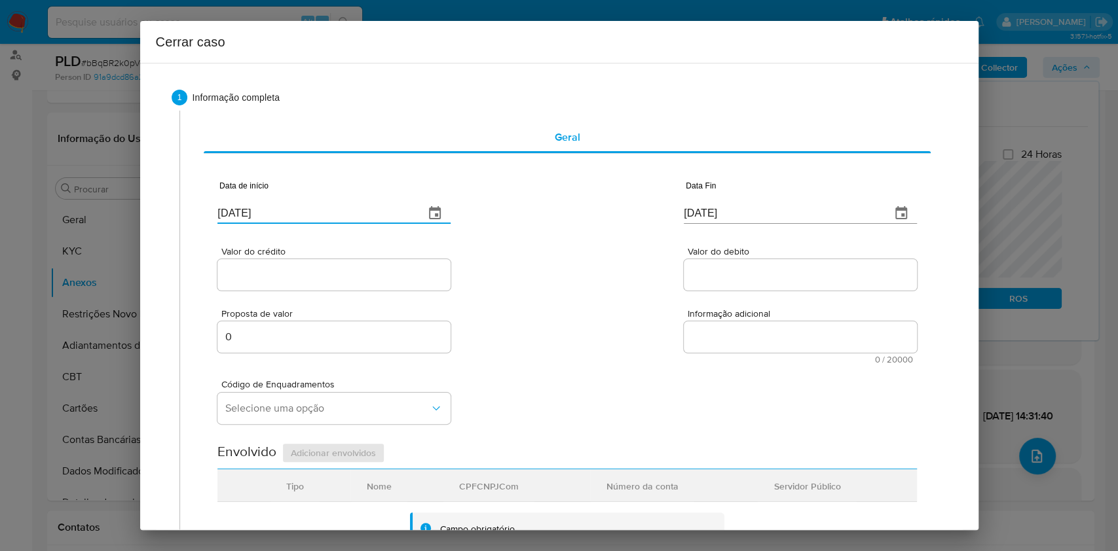
paste input "27/06"
type input "27/06/2025"
drag, startPoint x: 758, startPoint y: 229, endPoint x: 753, endPoint y: 214, distance: 15.9
click at [757, 226] on div "Data Fin 01/09/2025" at bounding box center [800, 205] width 233 height 52
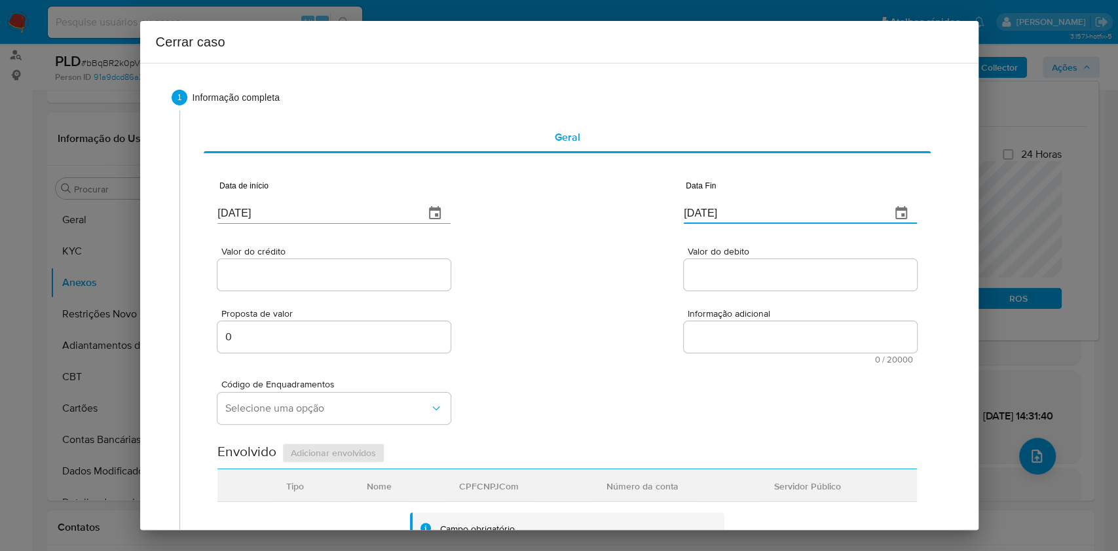
click at [753, 214] on input "[DATE]" at bounding box center [782, 213] width 196 height 21
click at [753, 213] on input "[DATE]" at bounding box center [782, 213] width 196 height 21
paste input "28/08"
click at [753, 213] on input "[DATE]" at bounding box center [782, 213] width 196 height 21
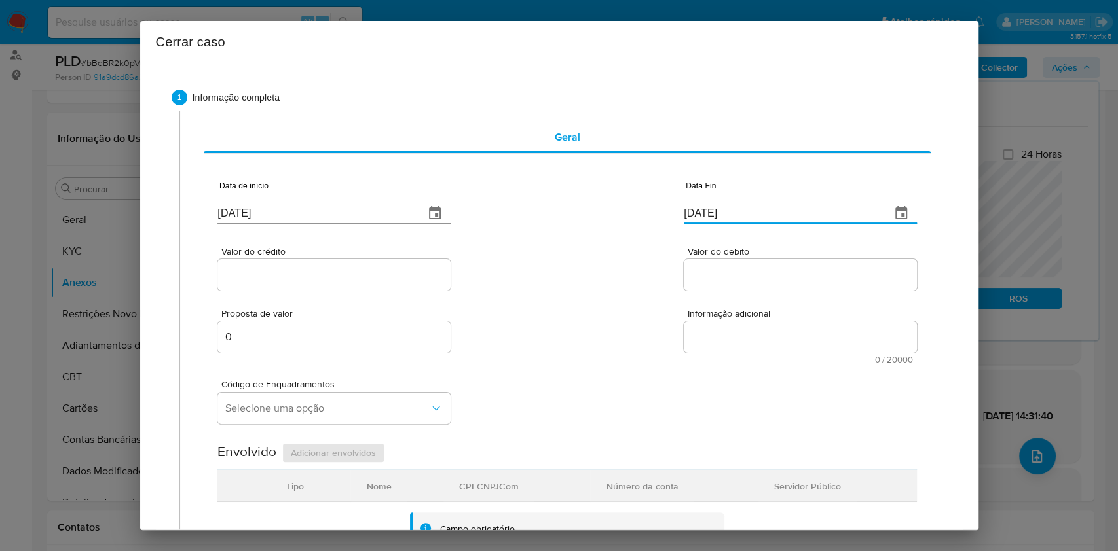
type input "28/08/2025"
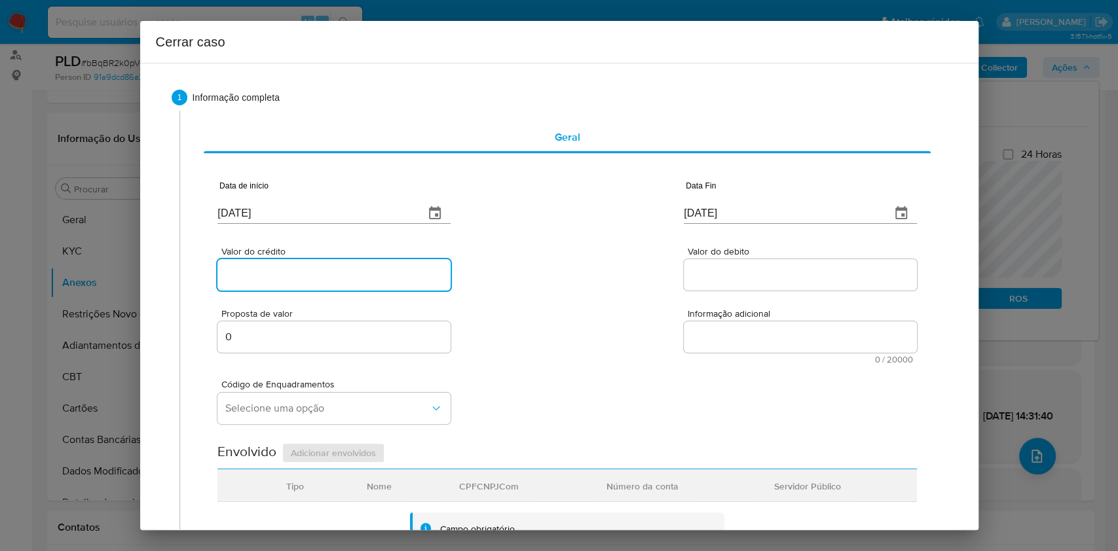
drag, startPoint x: 323, startPoint y: 267, endPoint x: 462, endPoint y: 322, distance: 149.9
click at [323, 267] on input "Valor do crédito" at bounding box center [333, 275] width 233 height 17
paste input "R$297.094"
type input "R$297.094"
drag, startPoint x: 724, startPoint y: 288, endPoint x: 716, endPoint y: 274, distance: 16.4
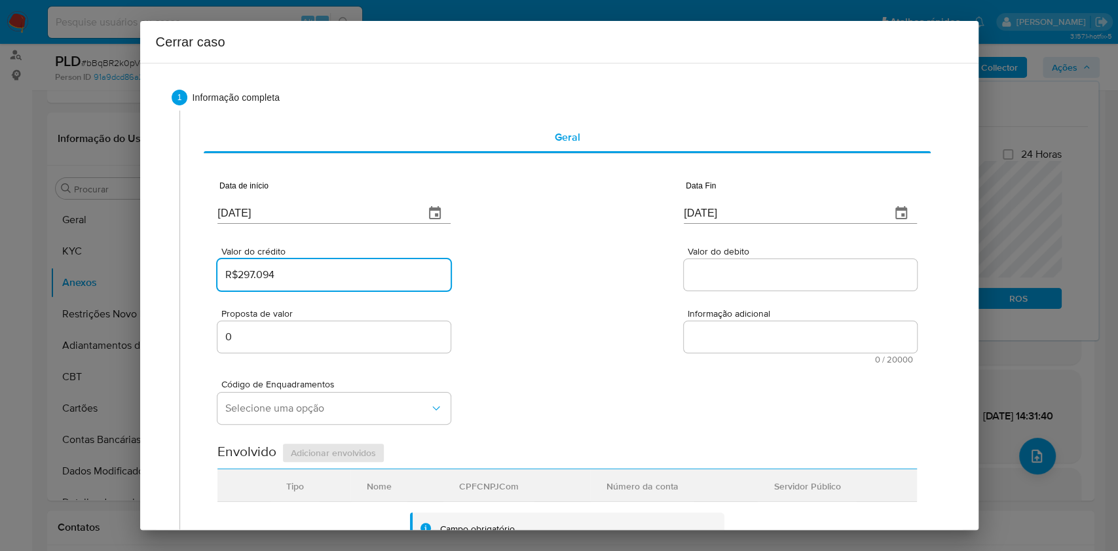
click at [719, 280] on div at bounding box center [800, 274] width 233 height 31
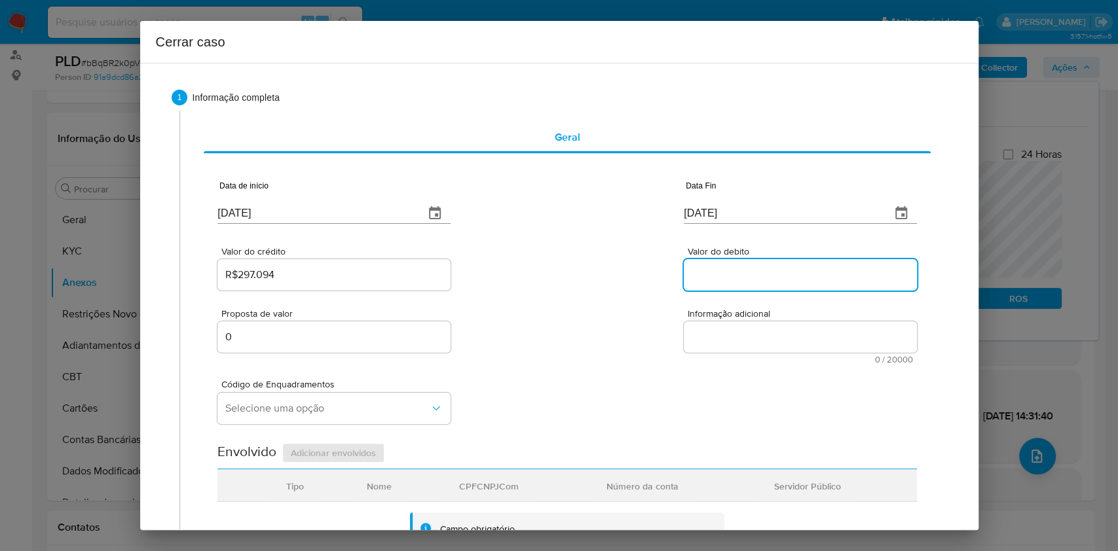
click at [716, 273] on input "Valor do debito" at bounding box center [800, 275] width 233 height 17
paste input "R$263.649"
type input "R$263.649"
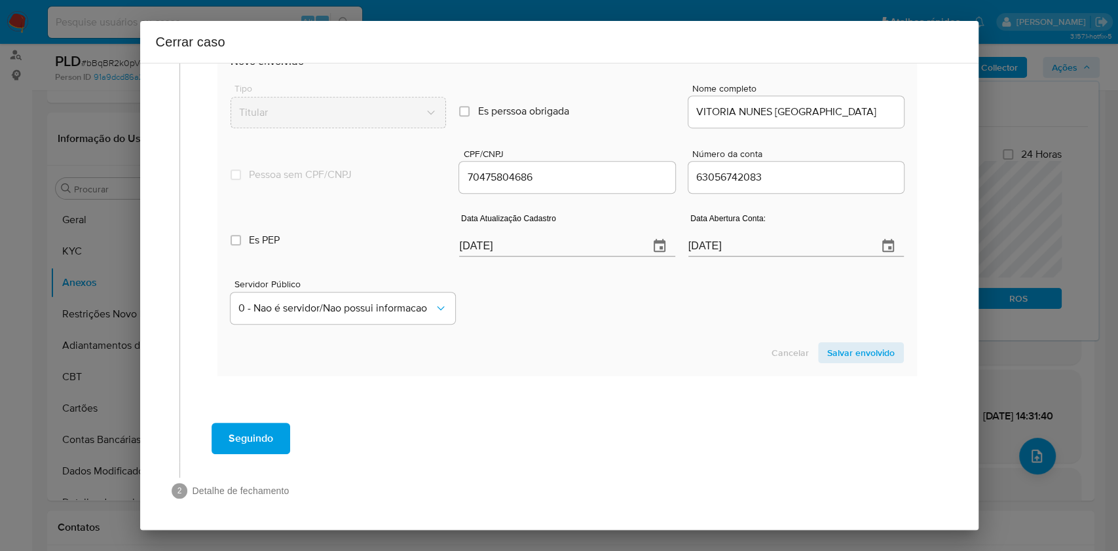
click at [548, 251] on input "[DATE]" at bounding box center [548, 246] width 179 height 21
click at [548, 250] on input "[DATE]" at bounding box center [548, 246] width 179 height 21
paste input "30/07"
click at [548, 251] on input "[DATE]" at bounding box center [548, 246] width 179 height 21
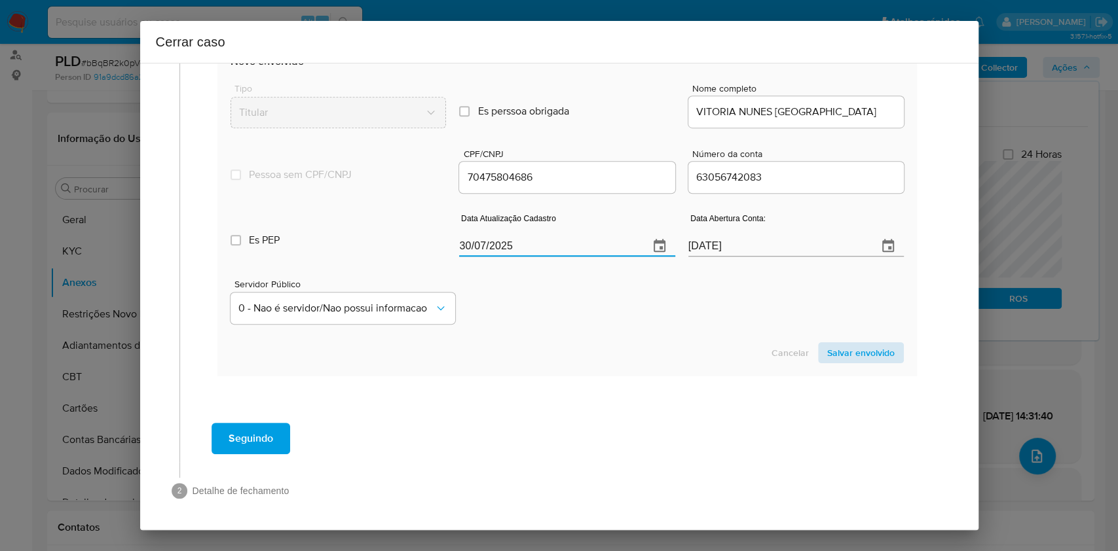
type input "30/07/2025"
click at [828, 358] on span "Salvar envolvido" at bounding box center [860, 353] width 67 height 18
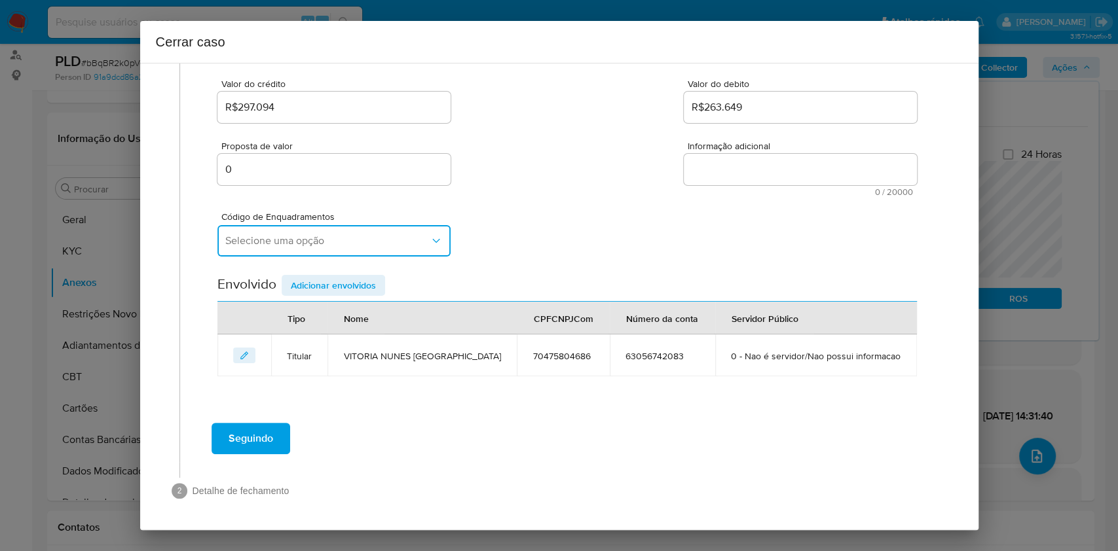
click at [310, 244] on span "Selecione uma opção" at bounding box center [327, 240] width 204 height 13
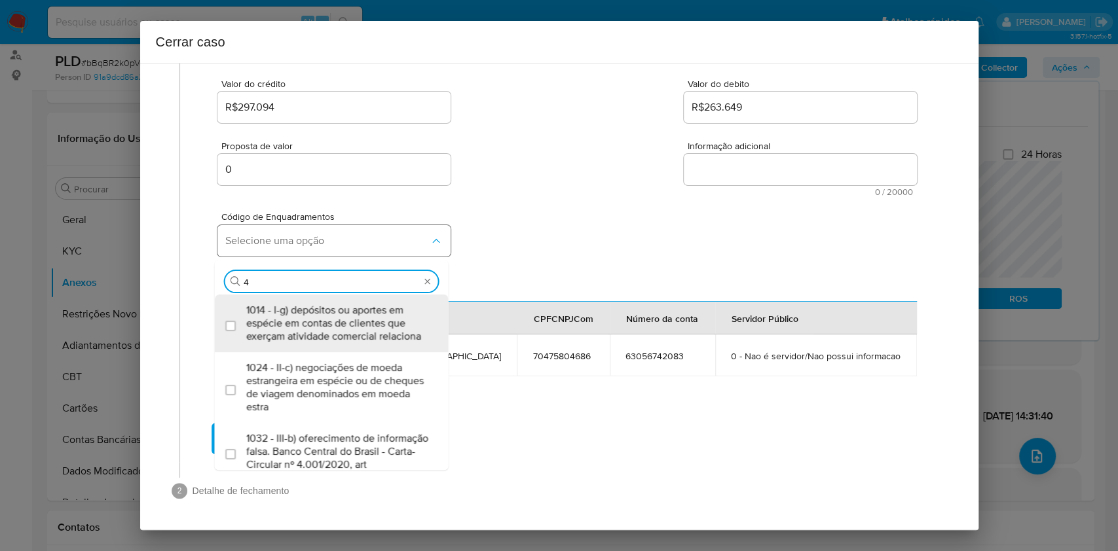
type input "45"
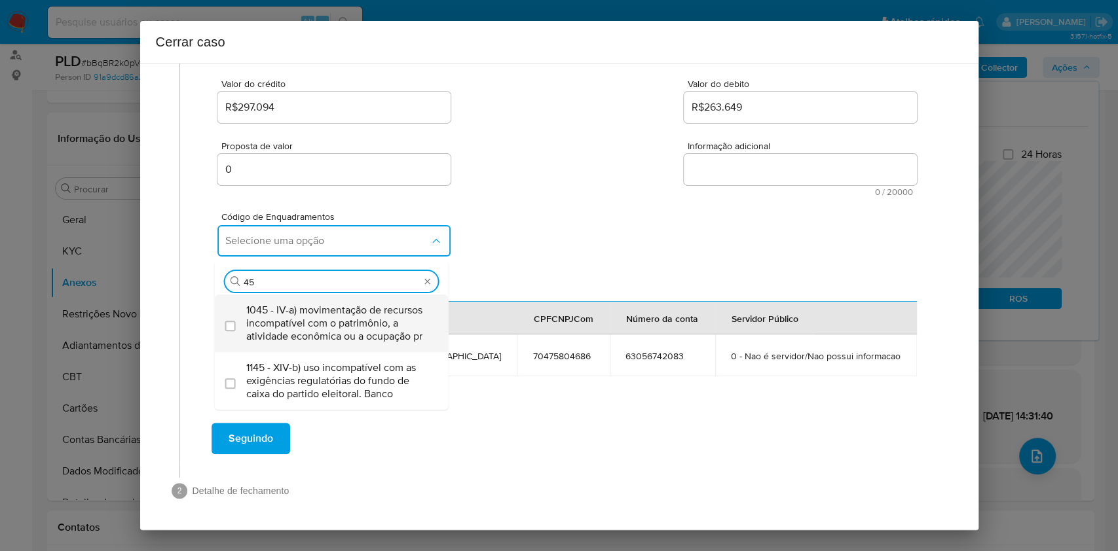
click at [321, 312] on span "1045 - IV-a) movimentação de recursos incompatível com o patrimônio, a atividad…" at bounding box center [338, 323] width 184 height 39
checkbox input "true"
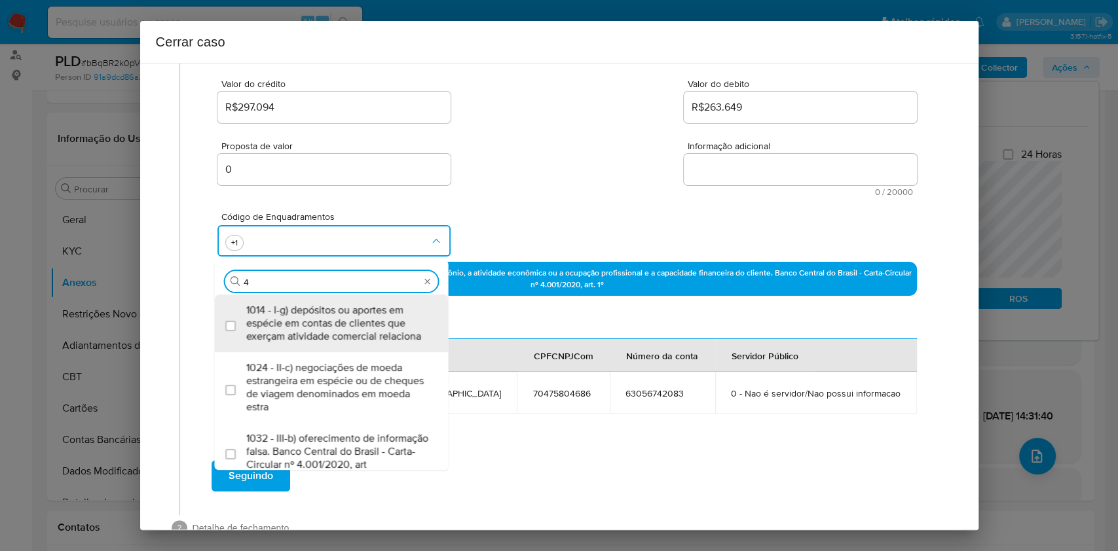
scroll to position [0, 0]
type input "47"
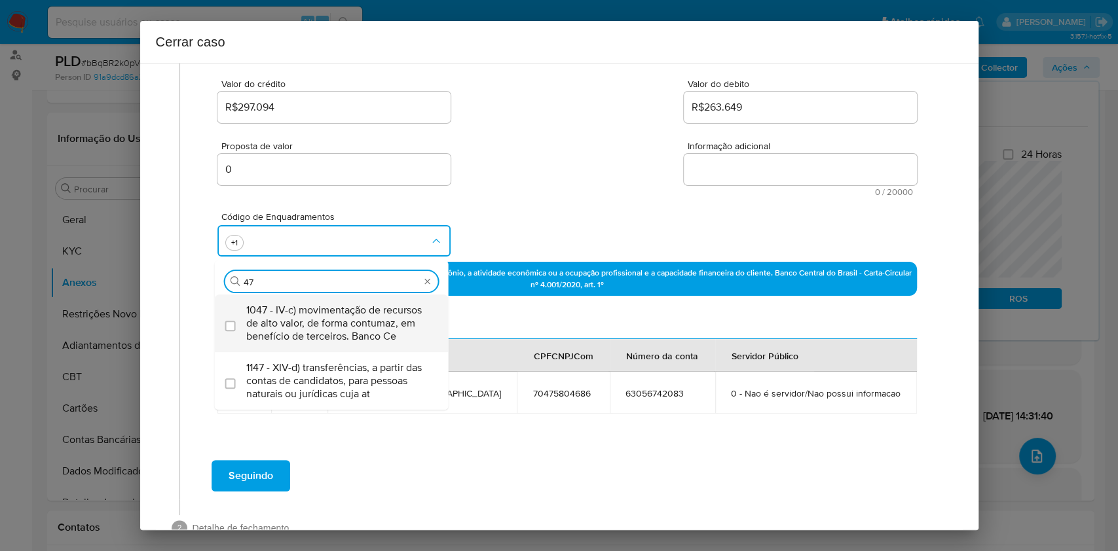
click at [321, 312] on span "1047 - IV-c) movimentação de recursos de alto valor, de forma contumaz, em bene…" at bounding box center [338, 323] width 184 height 39
checkbox input "true"
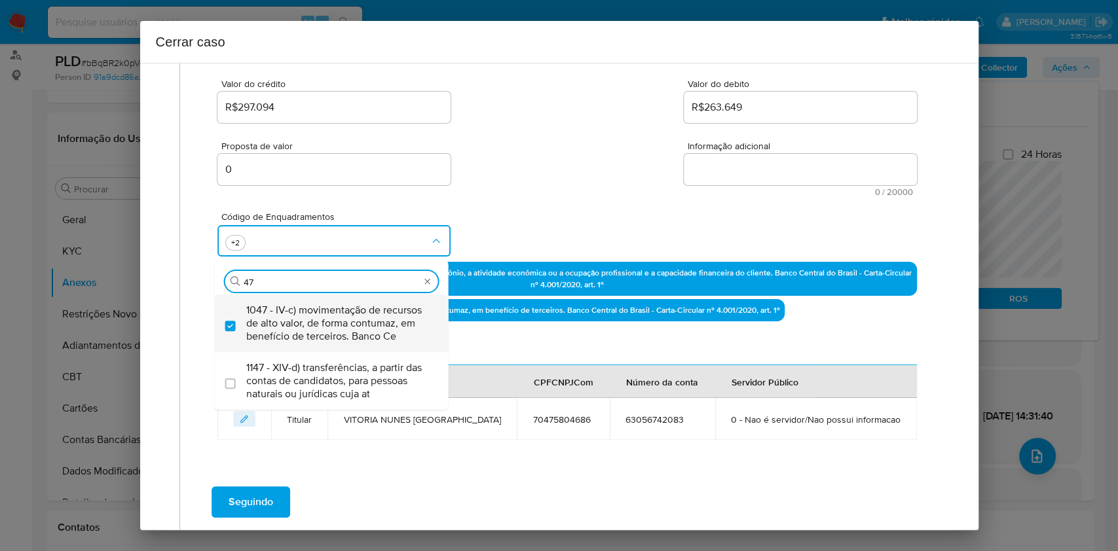
type input "47"
click at [719, 169] on textarea "Informação adicional" at bounding box center [800, 169] width 233 height 31
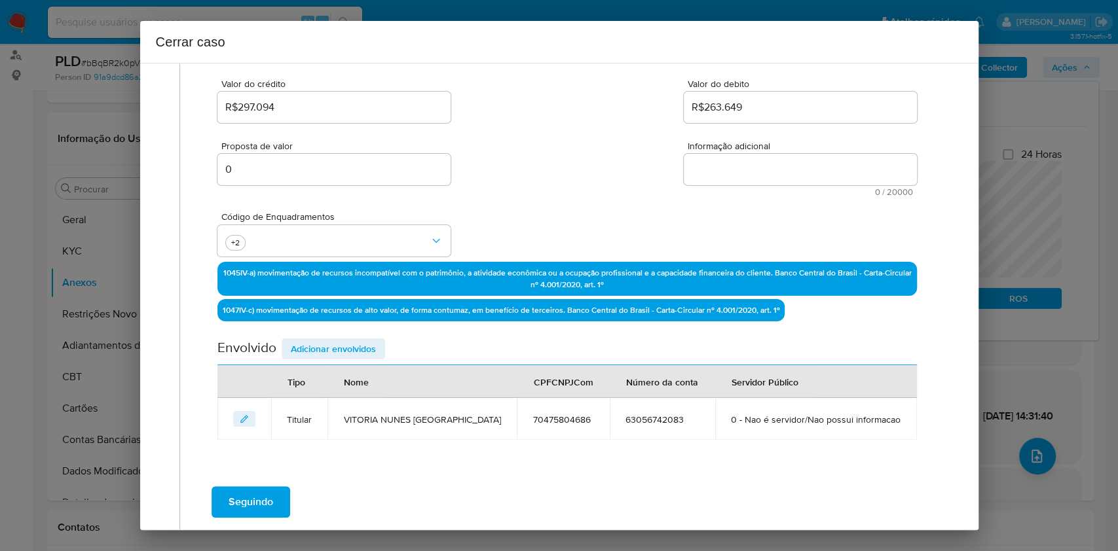
paste textarea "Vitoria Nunes Santa Clara, CPF 70475804686, 21 anos, residente no município de …"
click at [719, 168] on textarea "Informação adicional" at bounding box center [800, 169] width 233 height 31
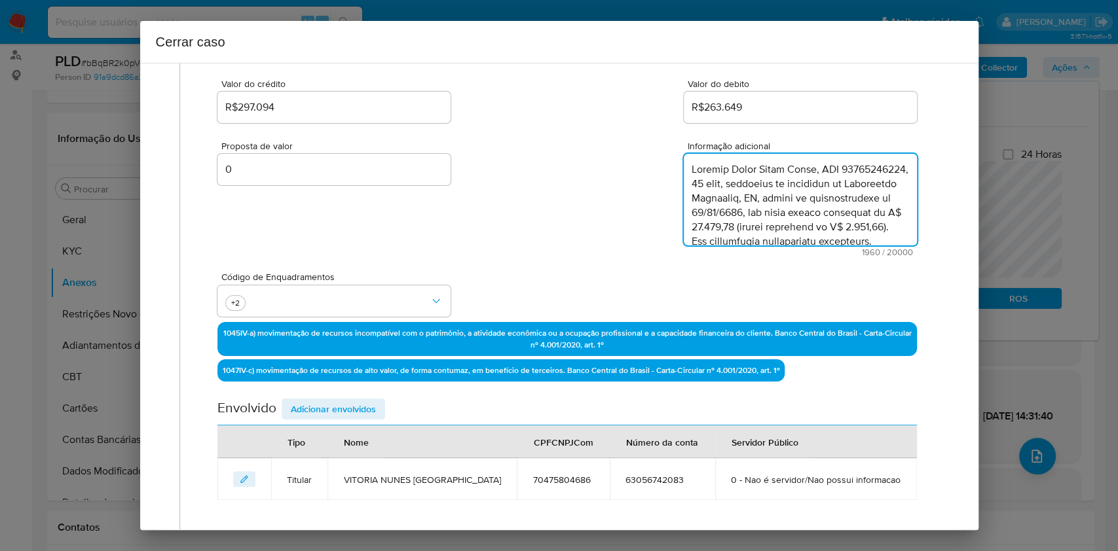
scroll to position [939, 0]
type textarea "Vitoria Nunes Santa Clara, CPF 70475804686, 21 anos, residente no município de …"
click at [350, 413] on div "Envolvido Adicionar envolvidos" at bounding box center [566, 412] width 699 height 27
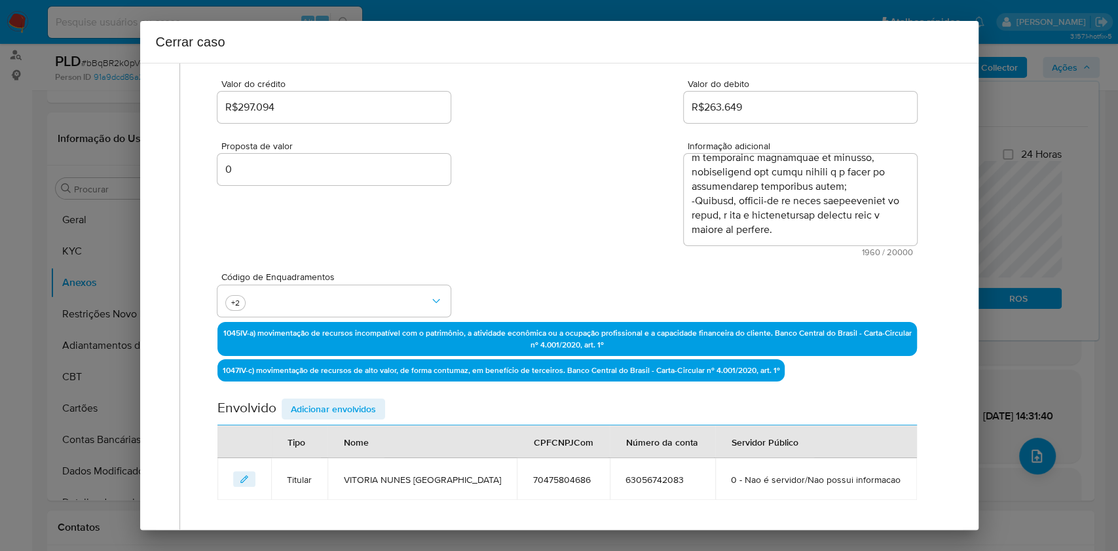
drag, startPoint x: 351, startPoint y: 412, endPoint x: 375, endPoint y: 403, distance: 25.9
click at [354, 411] on span "Adicionar envolvidos" at bounding box center [333, 409] width 85 height 18
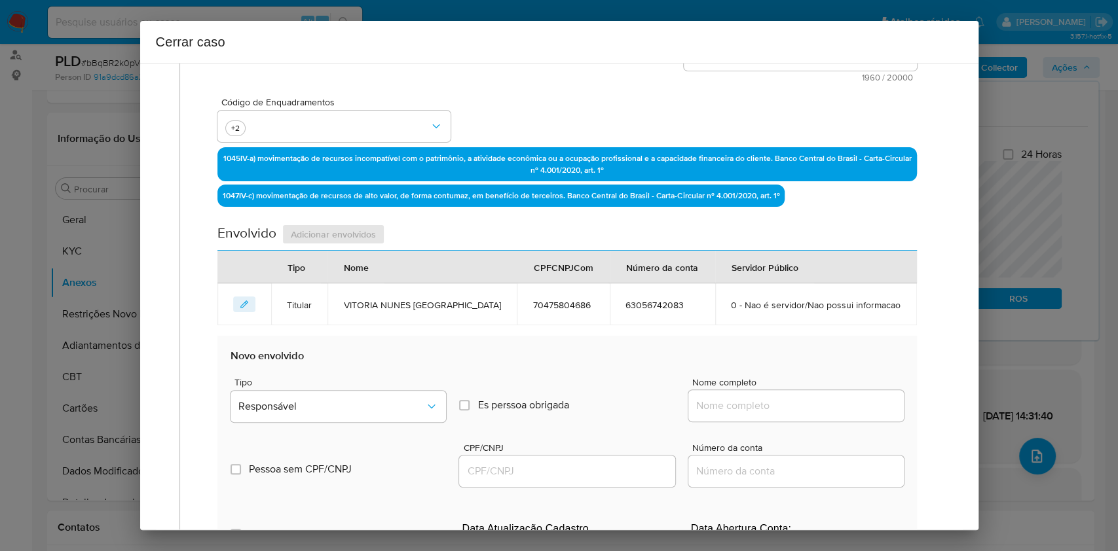
click at [826, 405] on input "Nome completo" at bounding box center [795, 405] width 215 height 17
paste input "Francisco Santa Clara Filho, 63687445615"
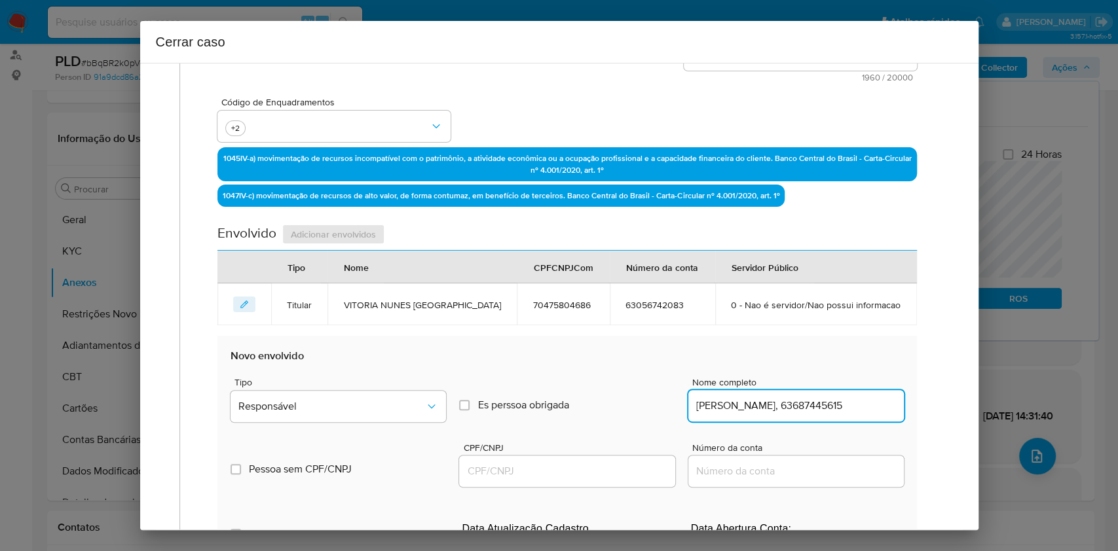
click at [828, 403] on input "Francisco Santa Clara Filho, 63687445615" at bounding box center [795, 405] width 215 height 17
drag, startPoint x: 843, startPoint y: 403, endPoint x: 817, endPoint y: 405, distance: 26.3
click at [828, 403] on input "Francisco Santa Clara Filho, 63687445615" at bounding box center [795, 405] width 215 height 17
type input "Francisco Santa Clara Filho,"
drag, startPoint x: 561, startPoint y: 467, endPoint x: 583, endPoint y: 462, distance: 22.2
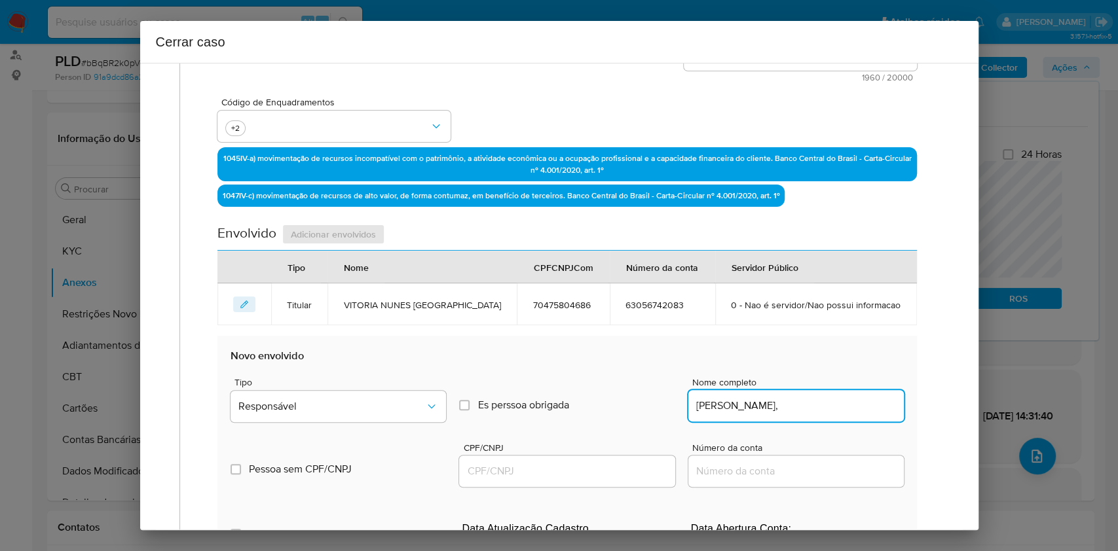
click at [565, 413] on input "CPF/CNPJ" at bounding box center [566, 471] width 215 height 17
paste input "63687445615"
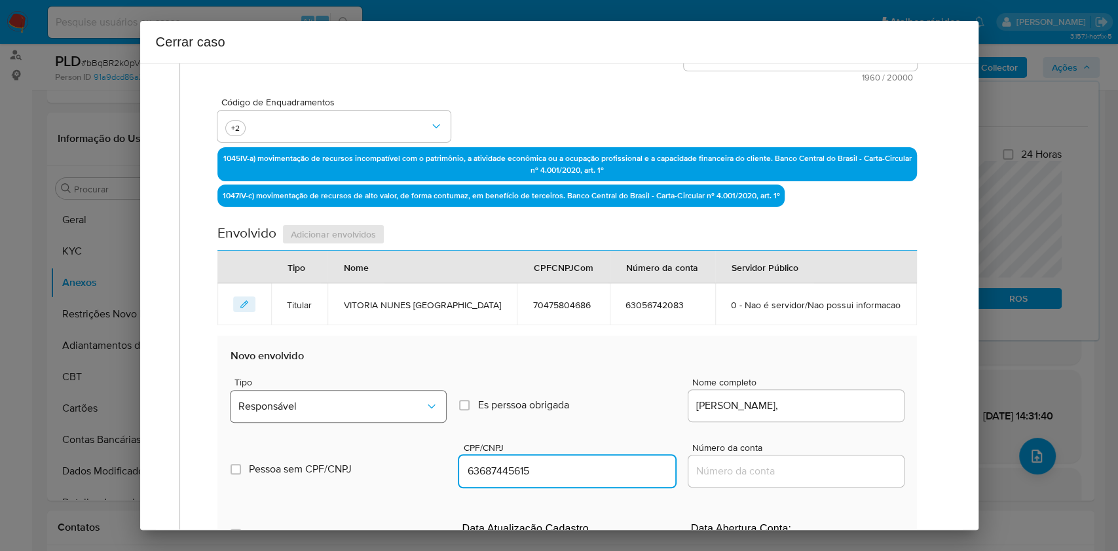
type input "63687445615"
click at [389, 403] on span "Responsável" at bounding box center [331, 406] width 187 height 13
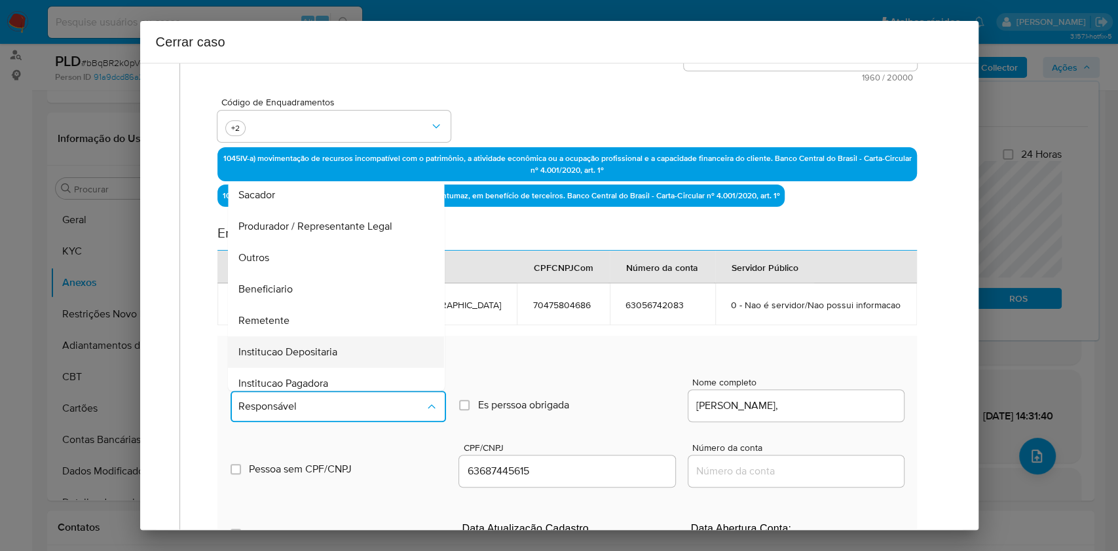
scroll to position [168, 0]
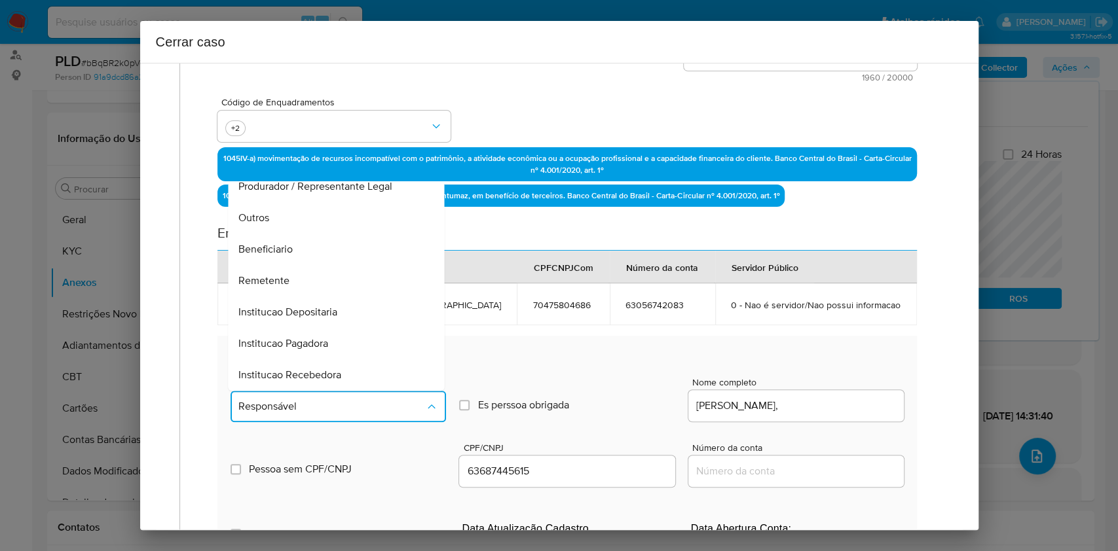
drag, startPoint x: 297, startPoint y: 286, endPoint x: 436, endPoint y: 267, distance: 140.1
click at [297, 286] on div "Remetente" at bounding box center [332, 280] width 187 height 31
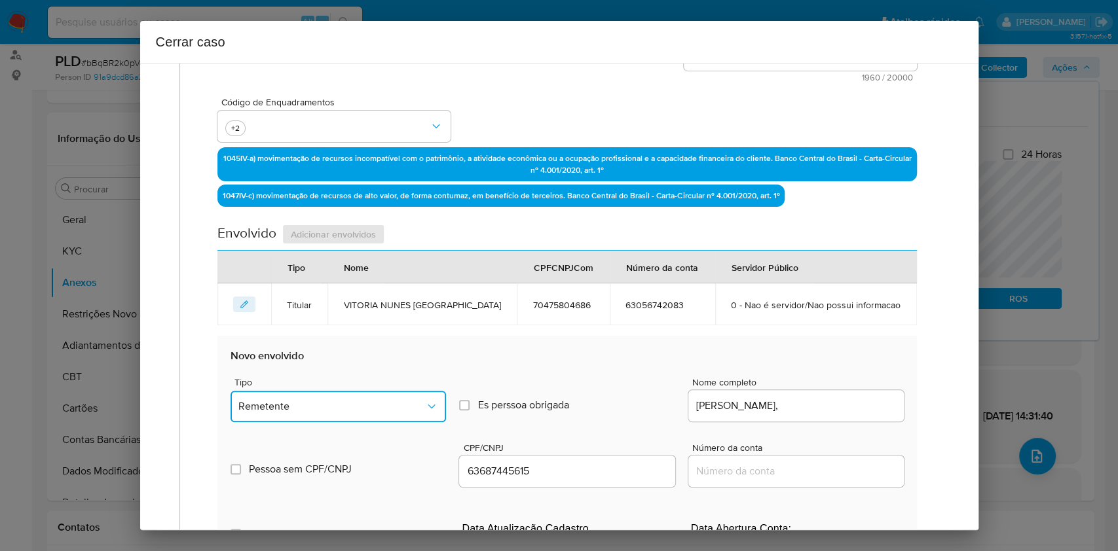
scroll to position [604, 0]
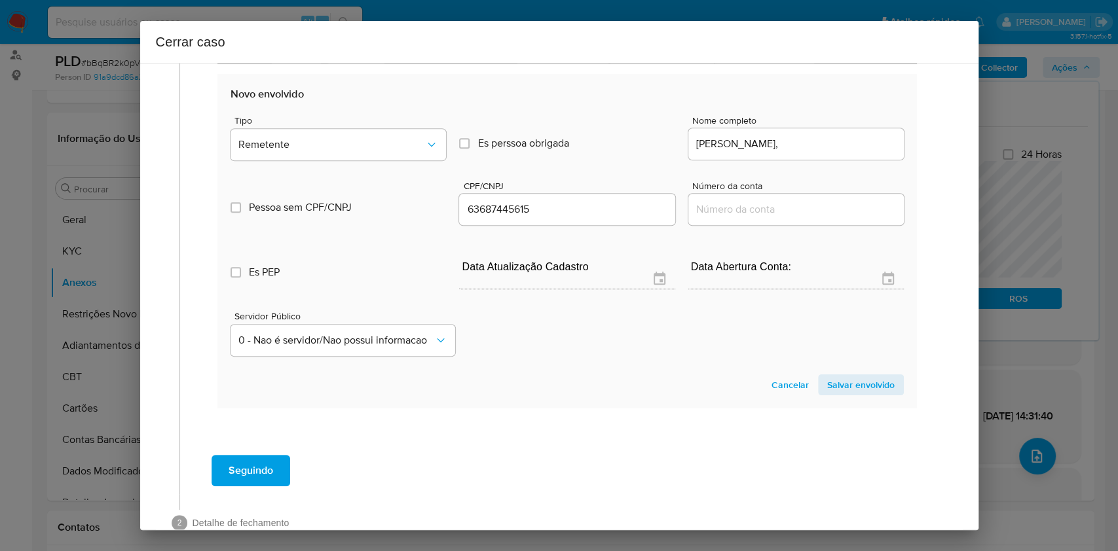
drag, startPoint x: 828, startPoint y: 388, endPoint x: 908, endPoint y: 359, distance: 85.5
click at [828, 388] on span "Salvar envolvido" at bounding box center [860, 385] width 67 height 18
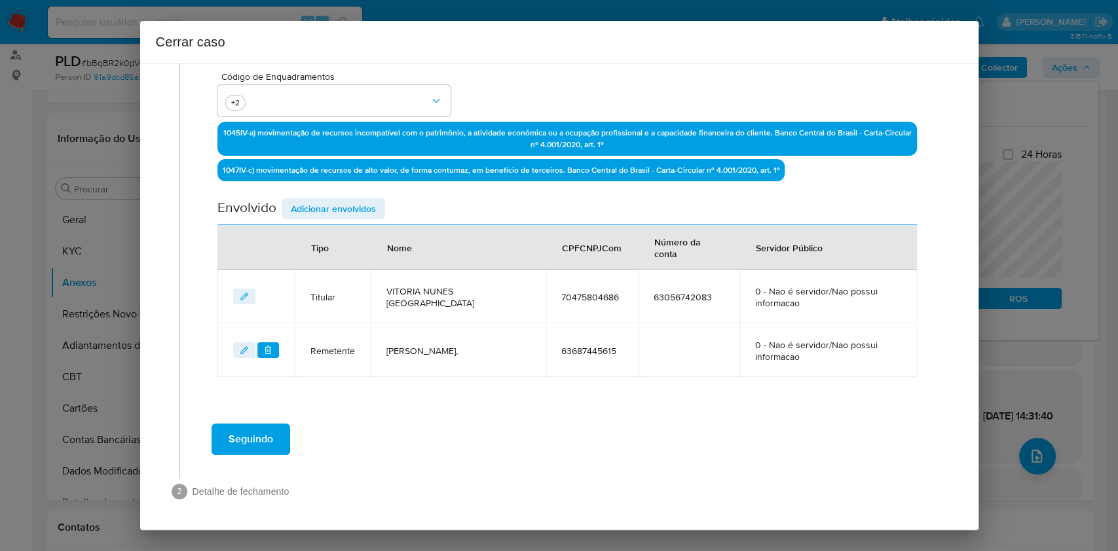
drag, startPoint x: 345, startPoint y: 208, endPoint x: 559, endPoint y: 273, distance: 223.7
click at [345, 210] on span "Adicionar envolvidos" at bounding box center [333, 209] width 85 height 18
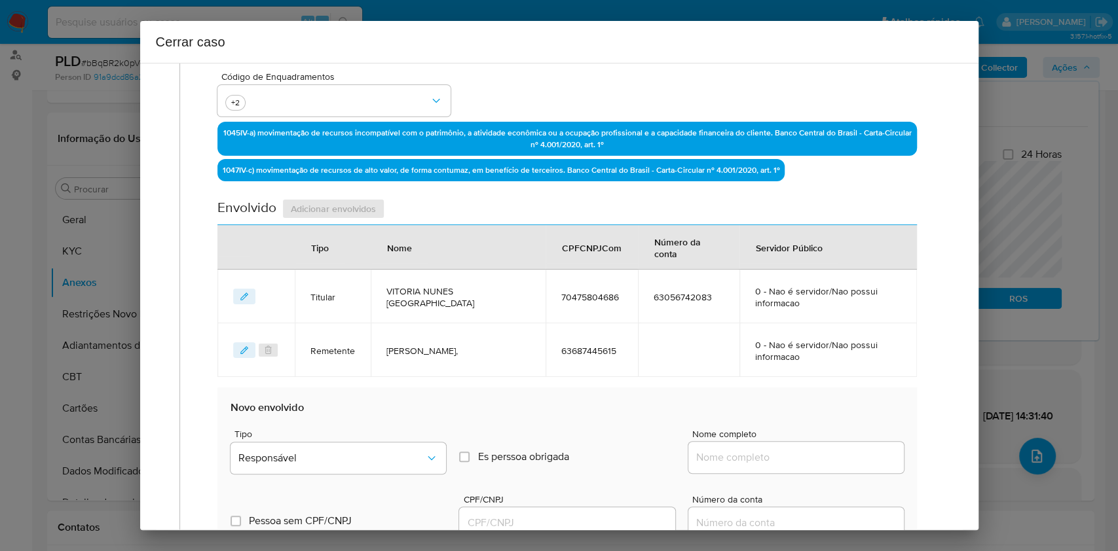
drag, startPoint x: 840, startPoint y: 454, endPoint x: 855, endPoint y: 453, distance: 15.1
click at [828, 413] on input "Nome completo" at bounding box center [795, 457] width 215 height 17
paste input "Tiago Bruno Rosa Alves, 75781042172"
click at [828, 413] on input "Tiago Bruno Rosa Alves, 75781042172" at bounding box center [795, 457] width 215 height 17
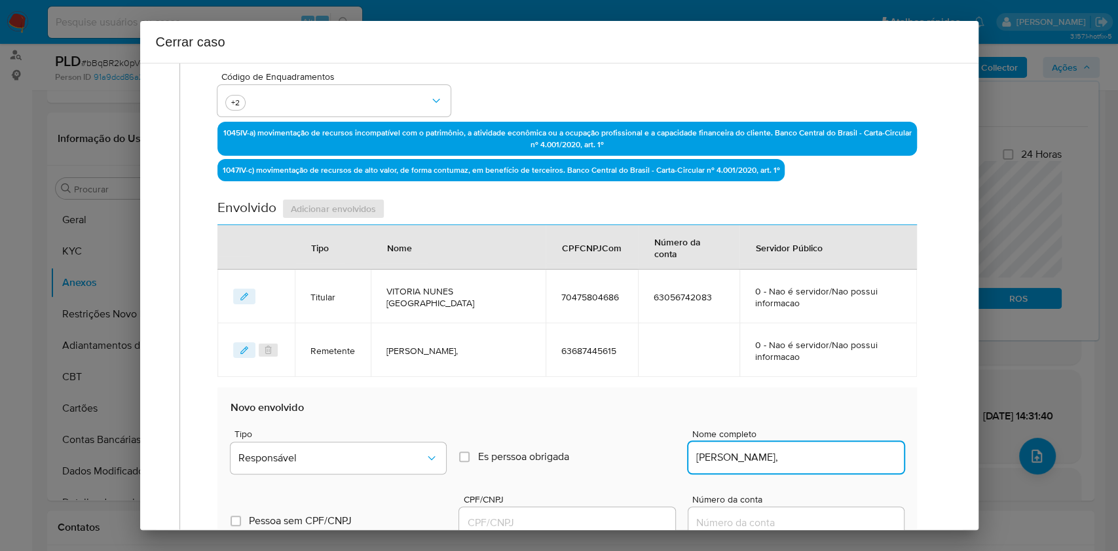
type input "Tiago Bruno Rosa Alves,"
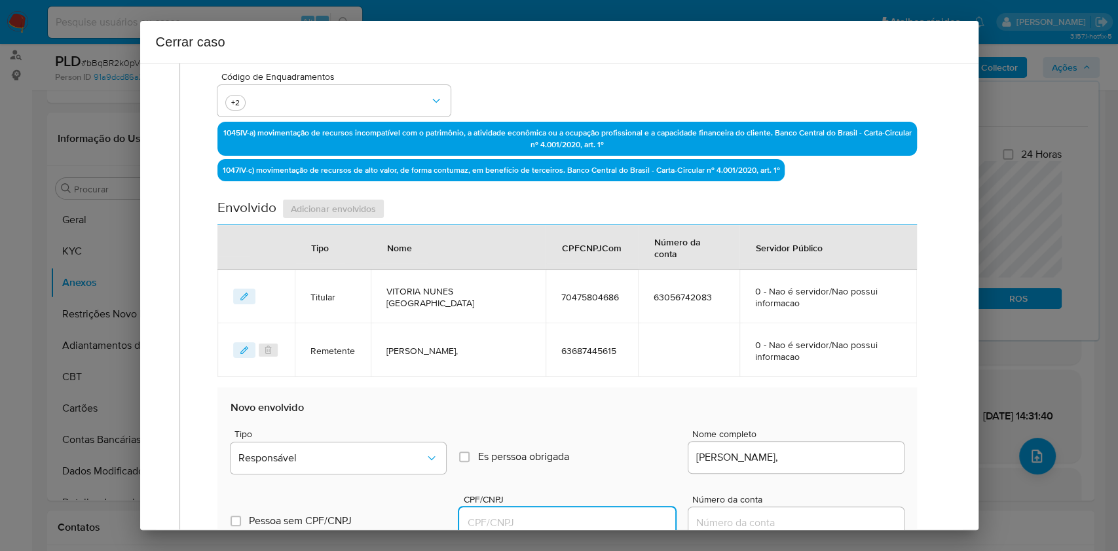
drag, startPoint x: 602, startPoint y: 527, endPoint x: 621, endPoint y: 516, distance: 22.0
click at [604, 413] on input "CPF/CNPJ" at bounding box center [566, 523] width 215 height 17
paste input "75781042172"
type input "75781042172"
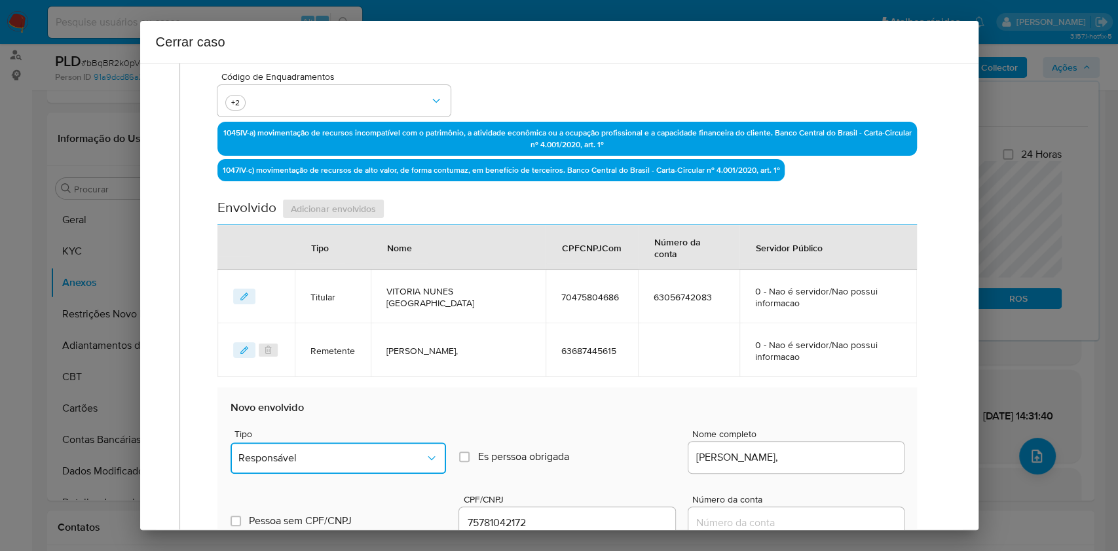
click at [365, 413] on button "Responsável" at bounding box center [337, 458] width 215 height 31
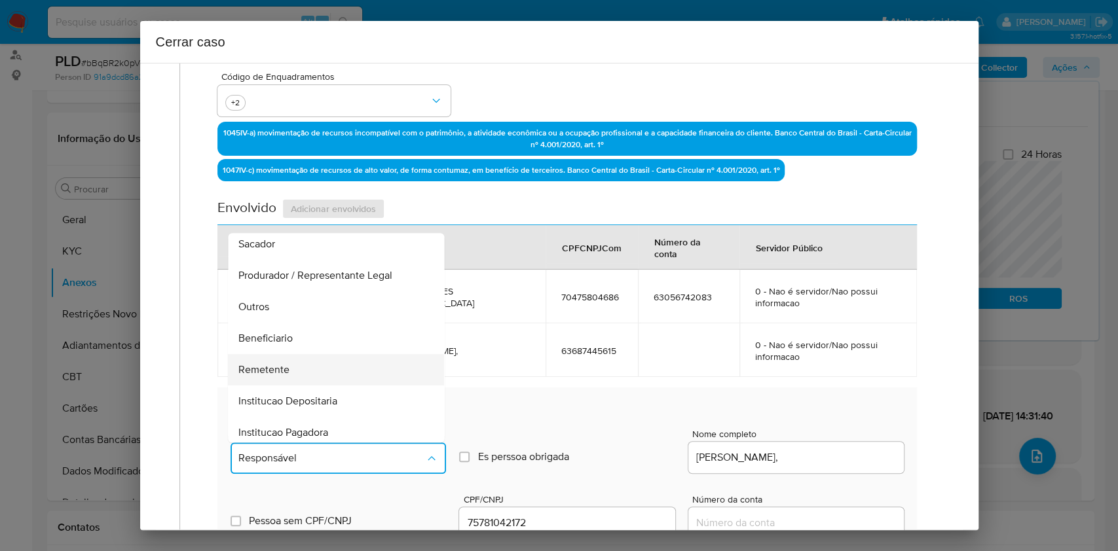
scroll to position [168, 0]
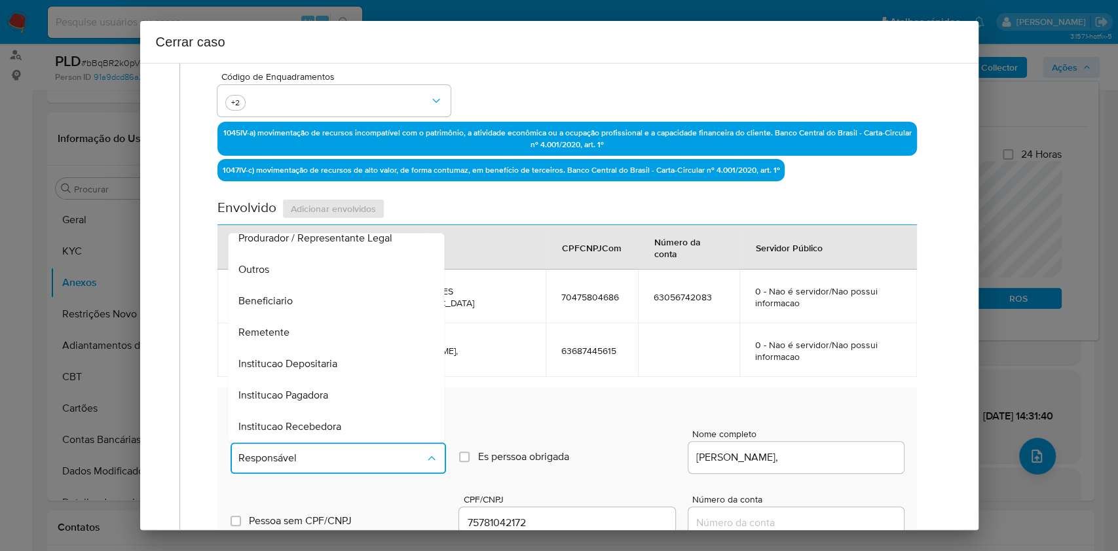
drag, startPoint x: 304, startPoint y: 341, endPoint x: 349, endPoint y: 333, distance: 45.2
click at [304, 341] on div "Remetente" at bounding box center [332, 332] width 187 height 31
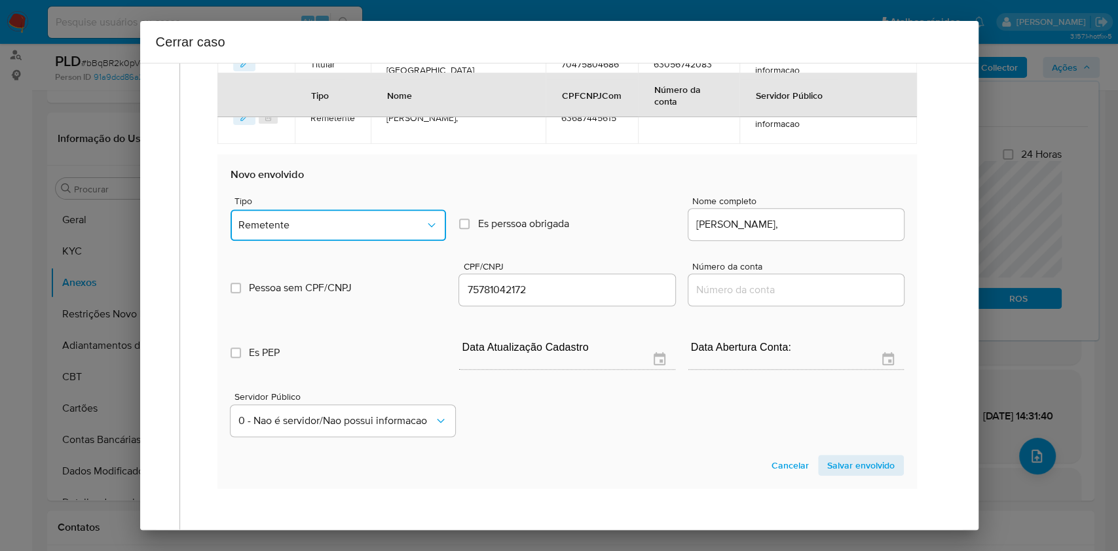
scroll to position [713, 0]
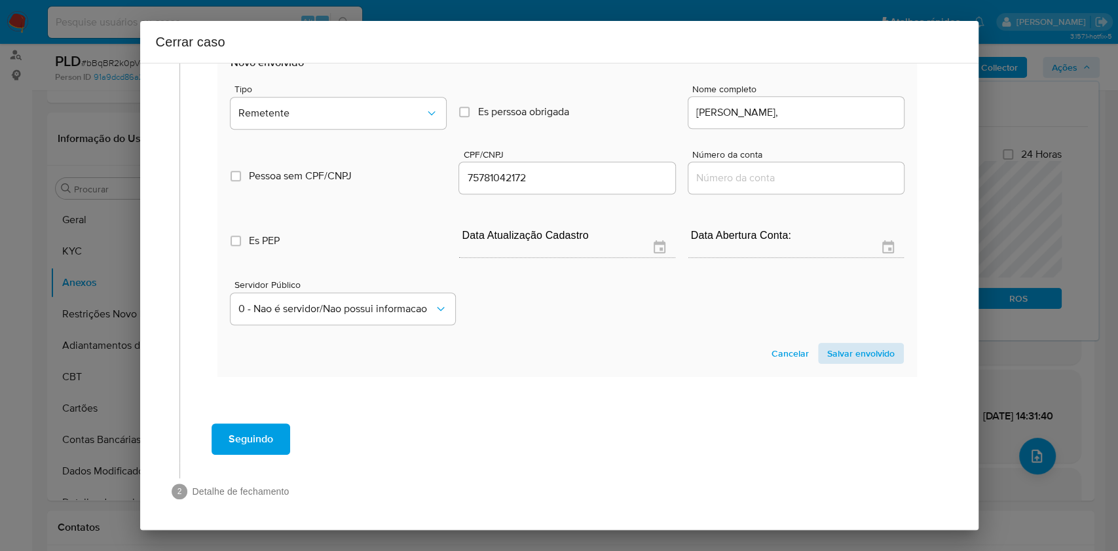
click at [828, 365] on section "Novo envolvido Tipo Remetente Es perssoa obrigada Is PObrigada Nome completo Ti…" at bounding box center [566, 210] width 699 height 335
click at [828, 354] on span "Salvar envolvido" at bounding box center [860, 353] width 67 height 18
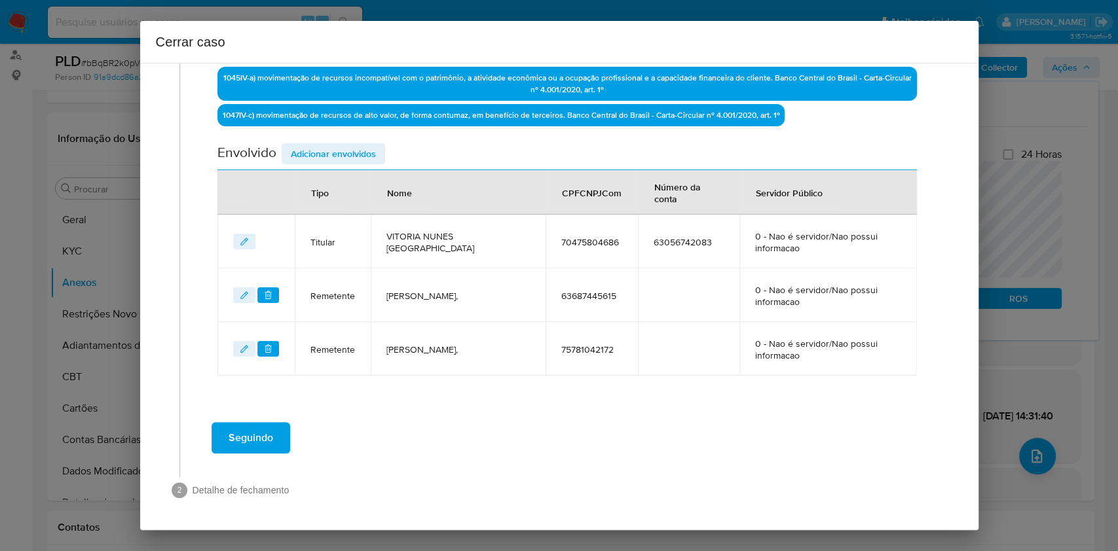
scroll to position [422, 0]
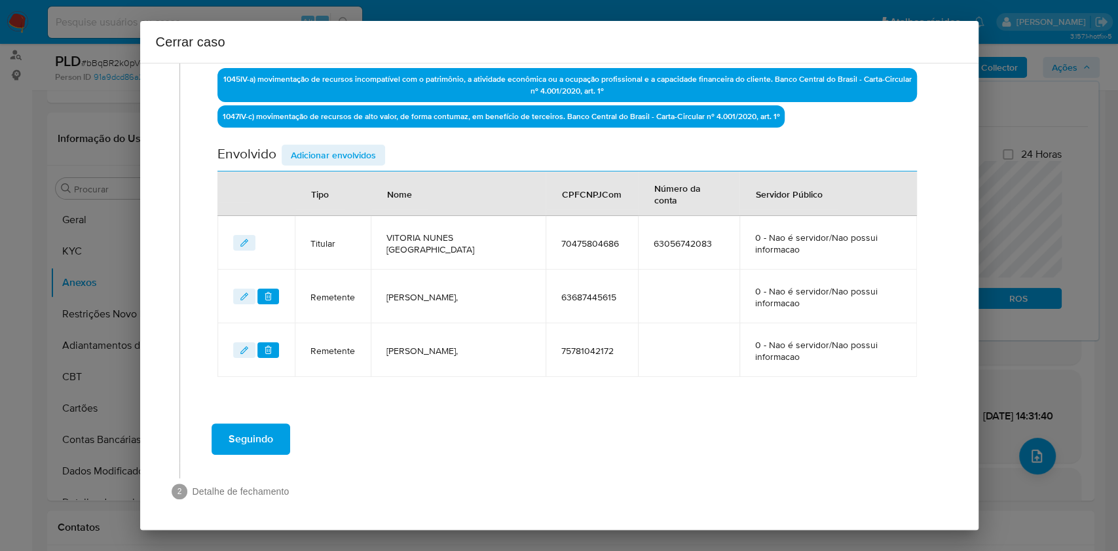
drag, startPoint x: 341, startPoint y: 158, endPoint x: 425, endPoint y: 188, distance: 88.8
click at [341, 160] on span "Adicionar envolvidos" at bounding box center [333, 155] width 85 height 18
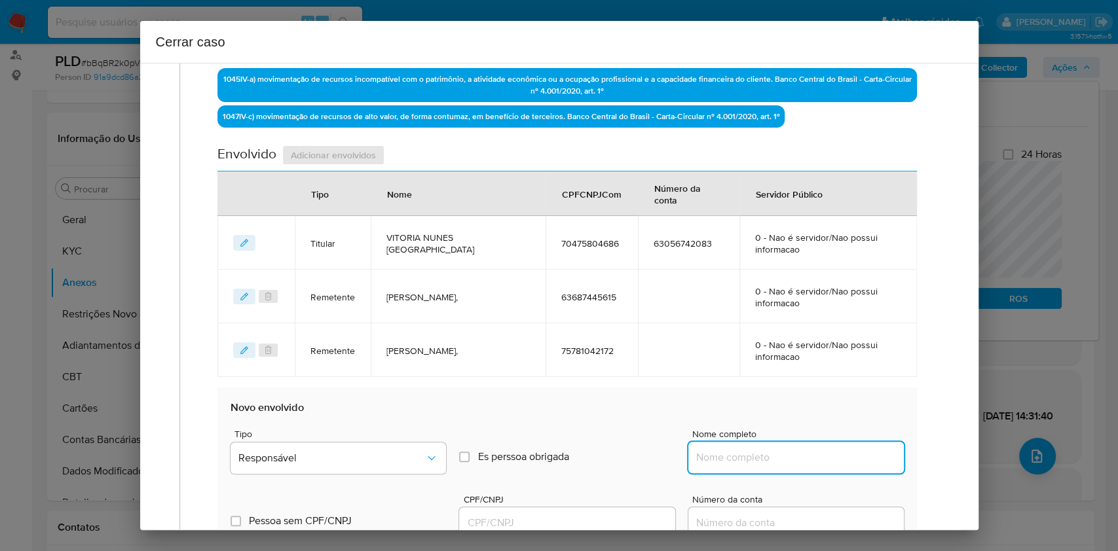
drag, startPoint x: 739, startPoint y: 455, endPoint x: 790, endPoint y: 457, distance: 51.8
click at [739, 413] on input "Nome completo" at bounding box center [795, 457] width 215 height 17
paste input "Renato Zagne de Oliveira, 07985532609"
click at [812, 413] on input "Renato Zagne de Oliveira, 07985532609" at bounding box center [795, 457] width 215 height 17
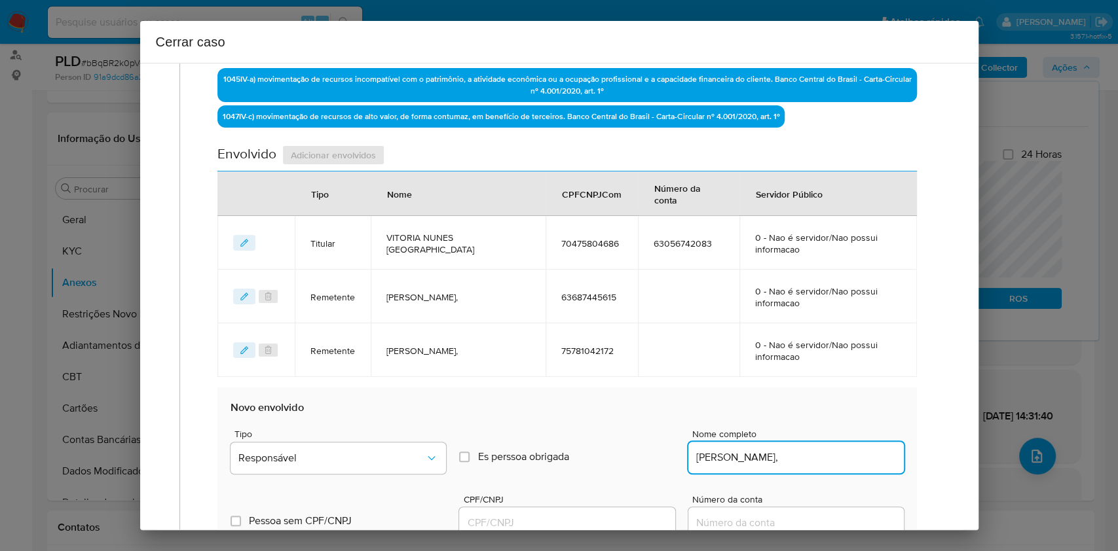
type input "Renato Zagne de Oliveira,"
drag, startPoint x: 598, startPoint y: 521, endPoint x: 608, endPoint y: 517, distance: 10.6
click at [600, 413] on input "CPF/CNPJ" at bounding box center [566, 523] width 215 height 17
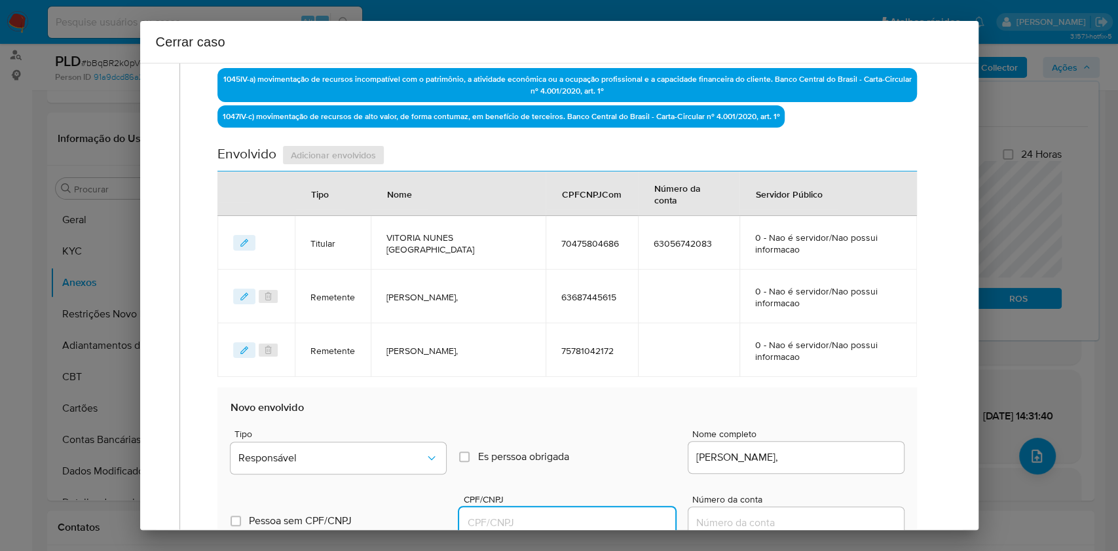
paste input "07985532609"
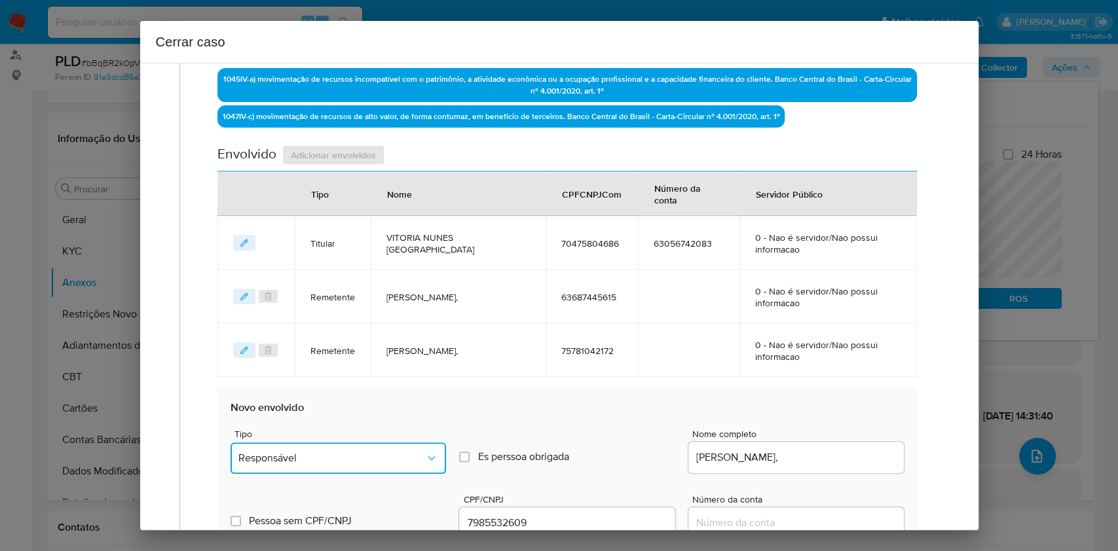
drag, startPoint x: 424, startPoint y: 470, endPoint x: 400, endPoint y: 445, distance: 34.3
click at [424, 413] on button "Responsável" at bounding box center [337, 458] width 215 height 31
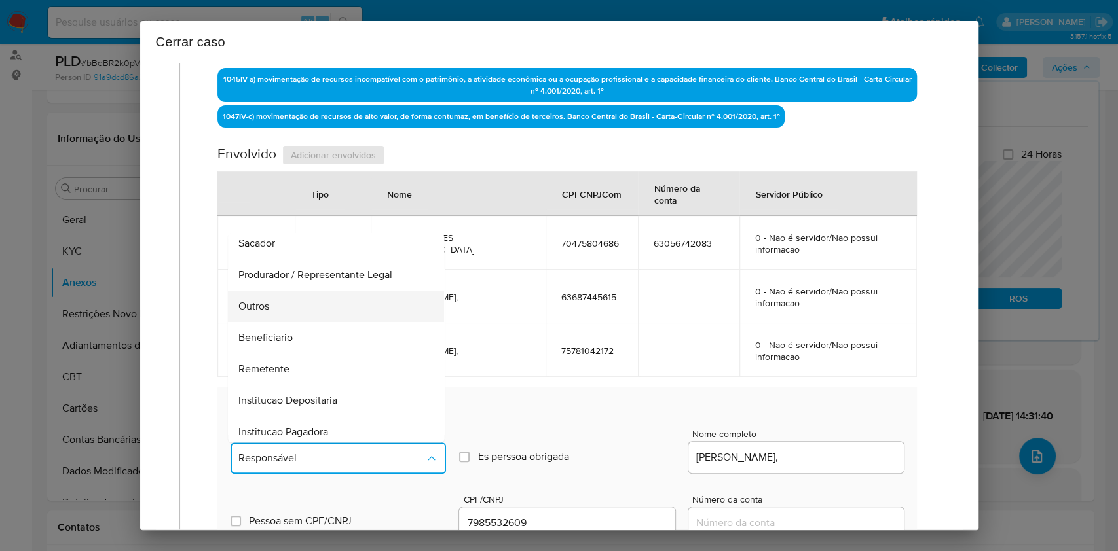
scroll to position [168, 0]
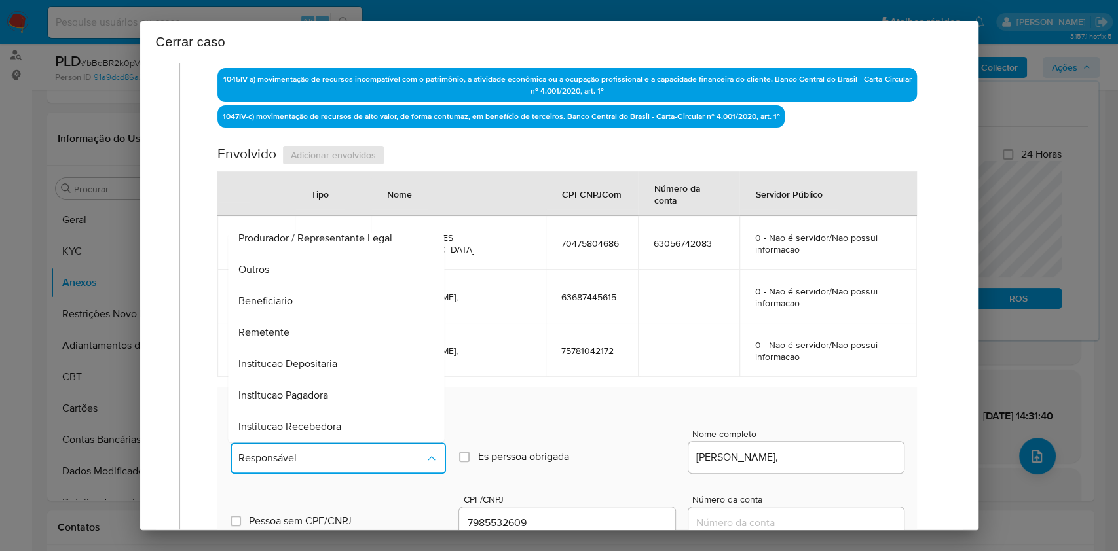
drag, startPoint x: 278, startPoint y: 295, endPoint x: 390, endPoint y: 291, distance: 112.0
click at [279, 296] on span "Beneficiario" at bounding box center [266, 301] width 54 height 13
type input "07985532609"
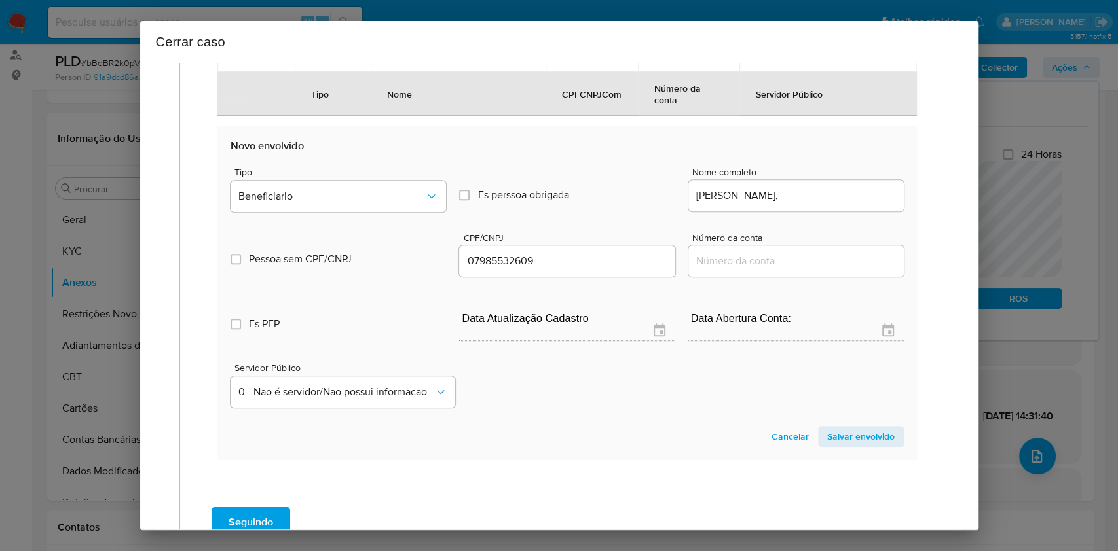
drag, startPoint x: 869, startPoint y: 431, endPoint x: 906, endPoint y: 412, distance: 41.9
click at [828, 413] on span "Salvar envolvido" at bounding box center [860, 437] width 67 height 18
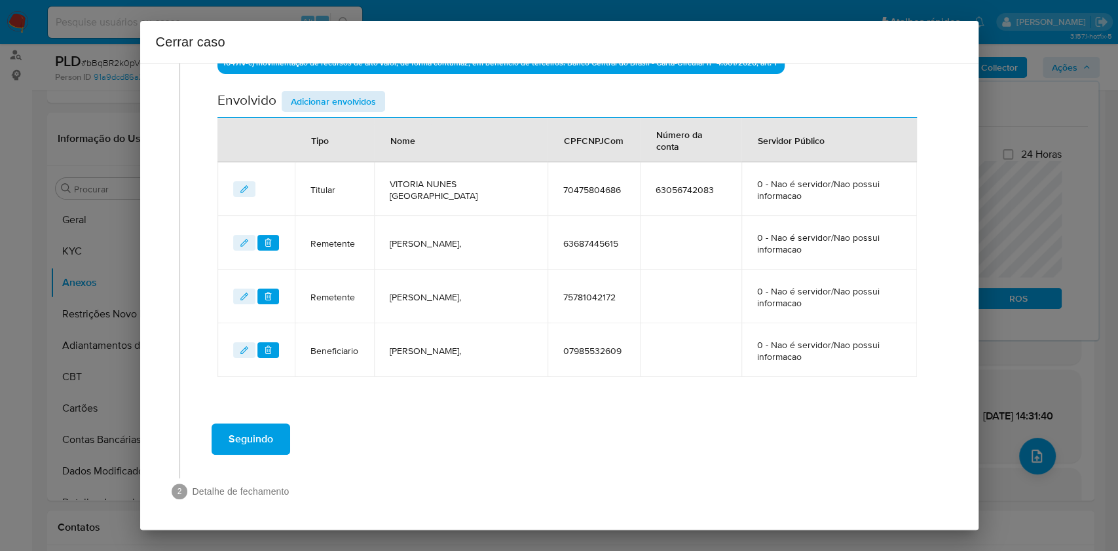
click at [346, 89] on div "Data de início 27/06/2025 Data Fin 28/08/2025 Valor do crédito R$297.094 Valor …" at bounding box center [566, 33] width 699 height 690
drag, startPoint x: 349, startPoint y: 96, endPoint x: 415, endPoint y: 127, distance: 72.9
click at [349, 98] on span "Adicionar envolvidos" at bounding box center [333, 101] width 85 height 18
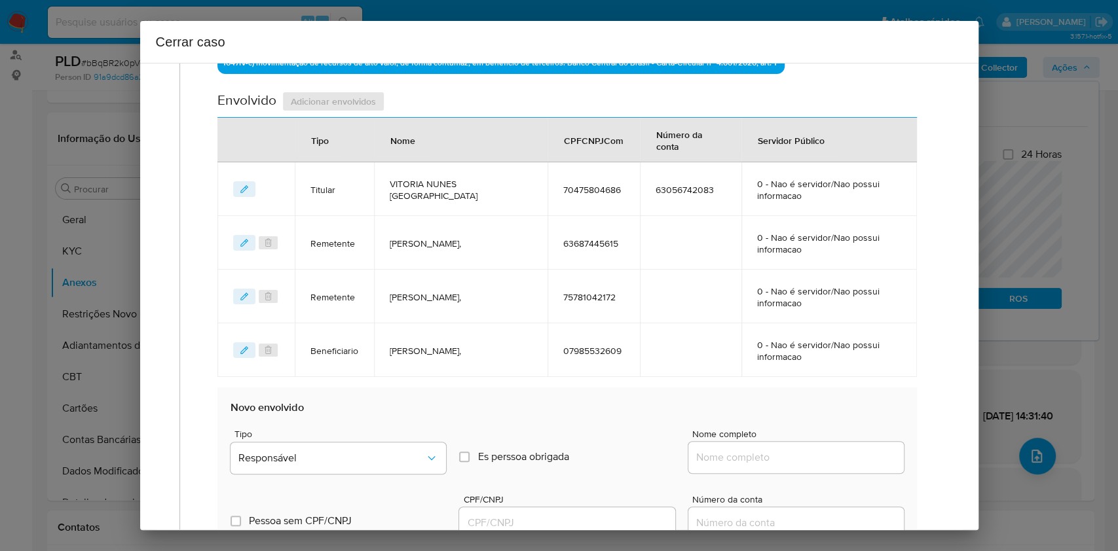
drag, startPoint x: 819, startPoint y: 468, endPoint x: 853, endPoint y: 462, distance: 34.5
click at [824, 413] on div at bounding box center [795, 457] width 215 height 31
click at [828, 413] on input "Nome completo" at bounding box center [795, 457] width 215 height 17
paste input "Paulo Luiz da Silva, 03810738662"
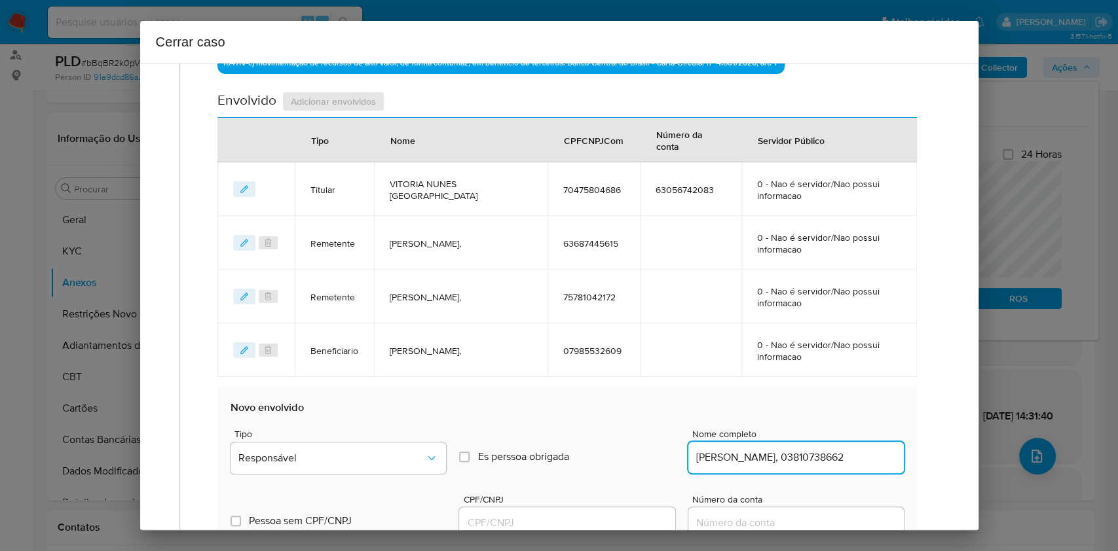
click at [828, 413] on input "Paulo Luiz da Silva, 03810738662" at bounding box center [795, 457] width 215 height 17
click at [828, 413] on div "Paulo Luiz da Silva, 03810738662" at bounding box center [795, 457] width 215 height 31
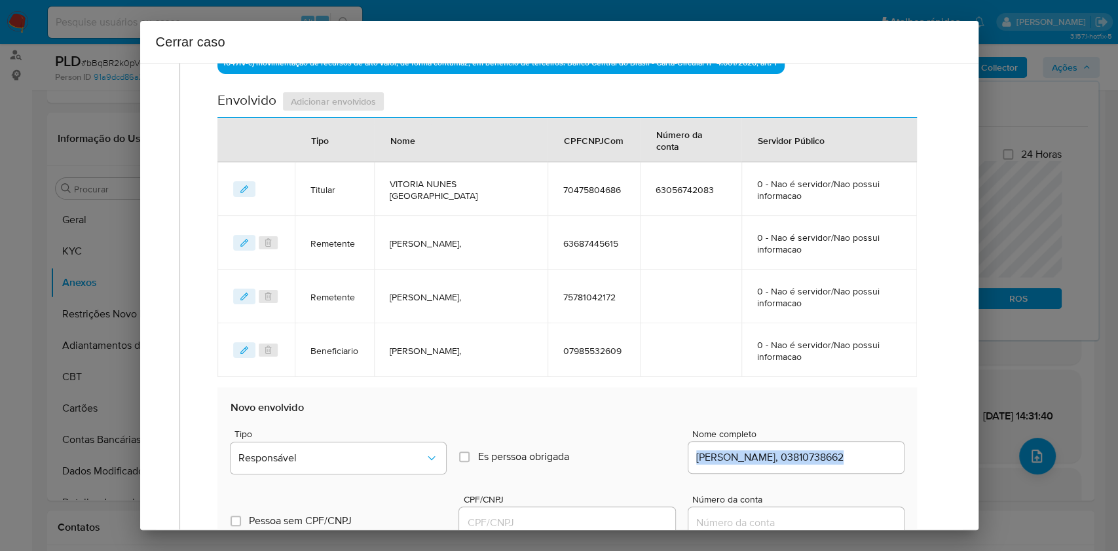
click at [828, 413] on div "Paulo Luiz da Silva, 03810738662" at bounding box center [795, 457] width 215 height 31
click at [828, 413] on input "Paulo Luiz da Silva, 03810738662" at bounding box center [795, 457] width 215 height 17
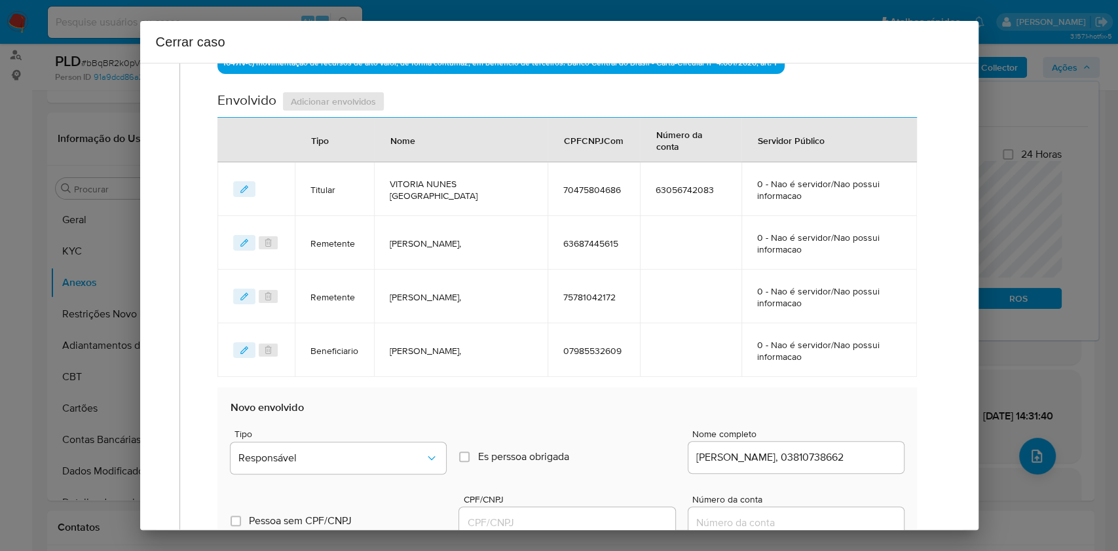
click at [816, 413] on input "Paulo Luiz da Silva, 03810738662" at bounding box center [795, 457] width 215 height 17
click at [815, 413] on input "Paulo Luiz da Silva, 03810738662" at bounding box center [795, 457] width 215 height 17
type input "Paulo Luiz da Silva,"
click at [561, 413] on div at bounding box center [566, 522] width 215 height 31
paste input "03810738662"
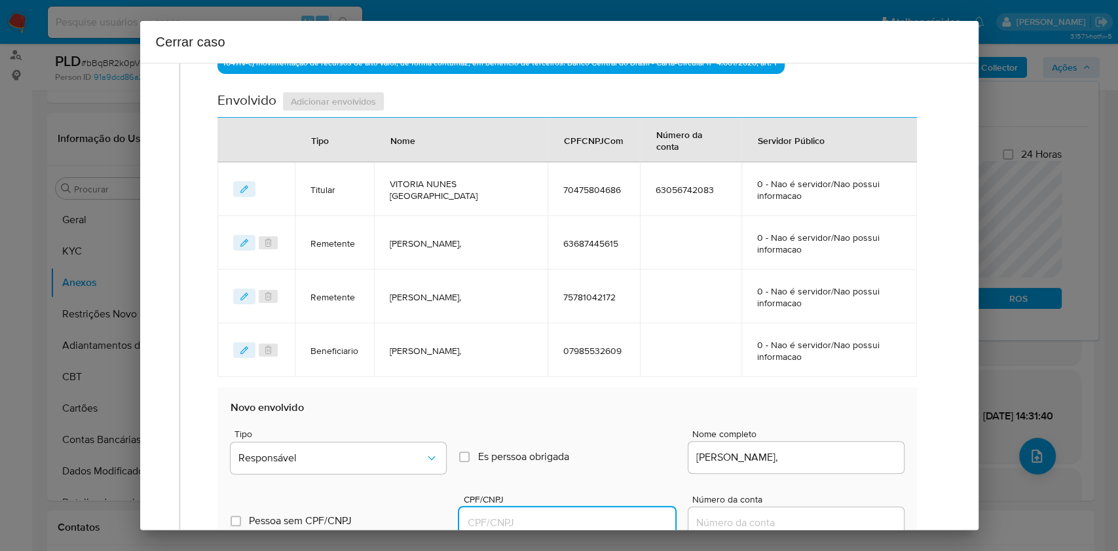
drag, startPoint x: 568, startPoint y: 519, endPoint x: 580, endPoint y: 514, distance: 12.6
click at [570, 413] on input "CPF/CNPJ" at bounding box center [566, 523] width 215 height 17
click at [411, 413] on button "Responsável" at bounding box center [337, 458] width 215 height 31
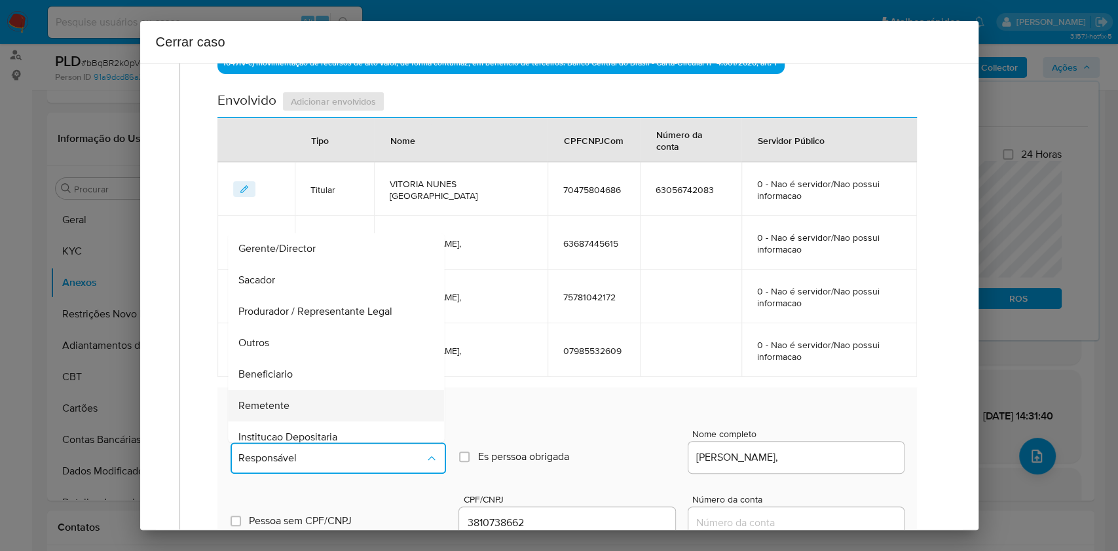
scroll to position [168, 0]
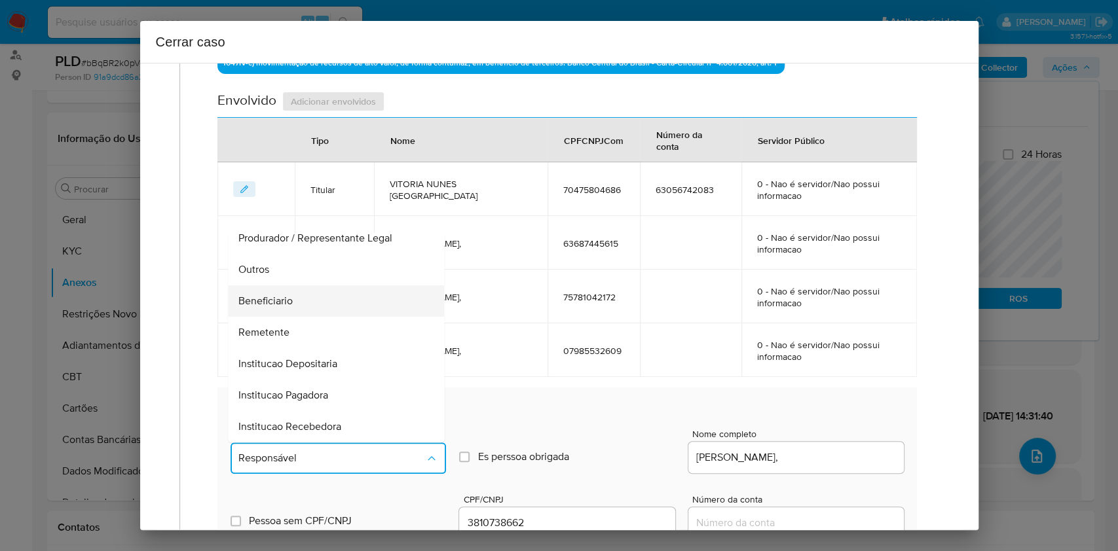
click at [303, 301] on div "Beneficiario" at bounding box center [332, 301] width 187 height 31
type input "03810738662"
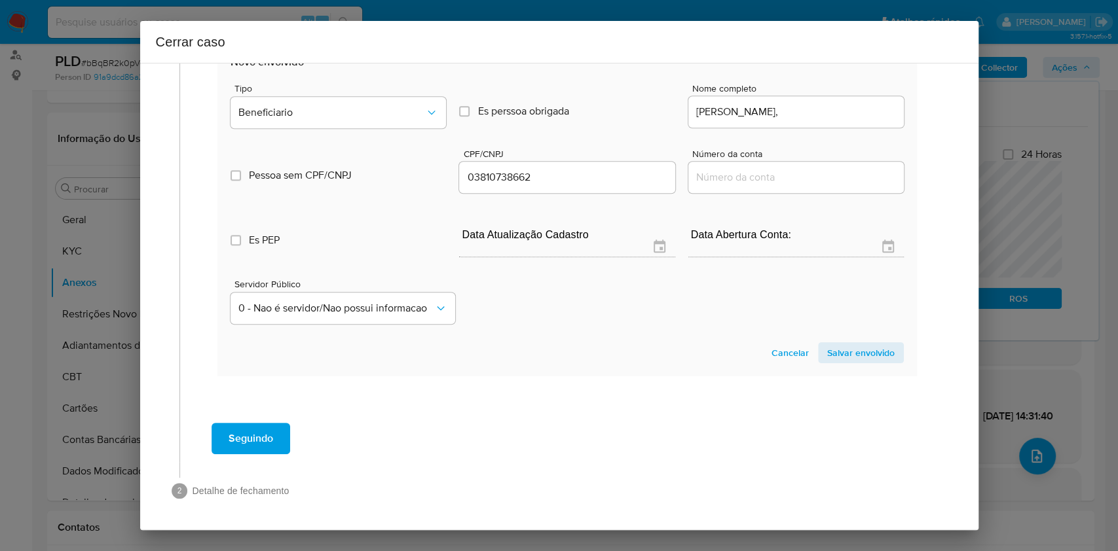
click at [828, 354] on span "Salvar envolvido" at bounding box center [860, 353] width 67 height 18
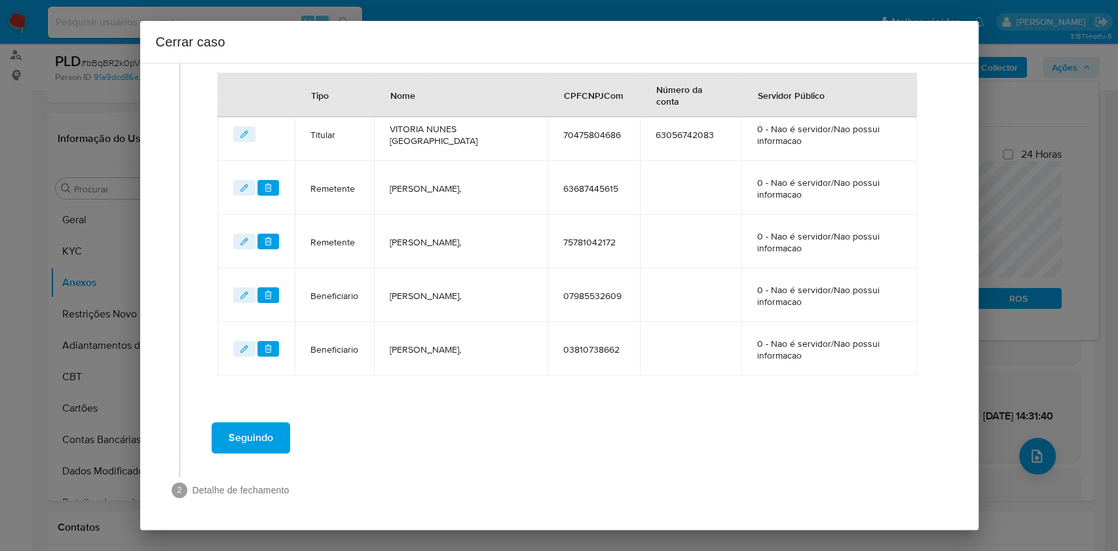
scroll to position [529, 0]
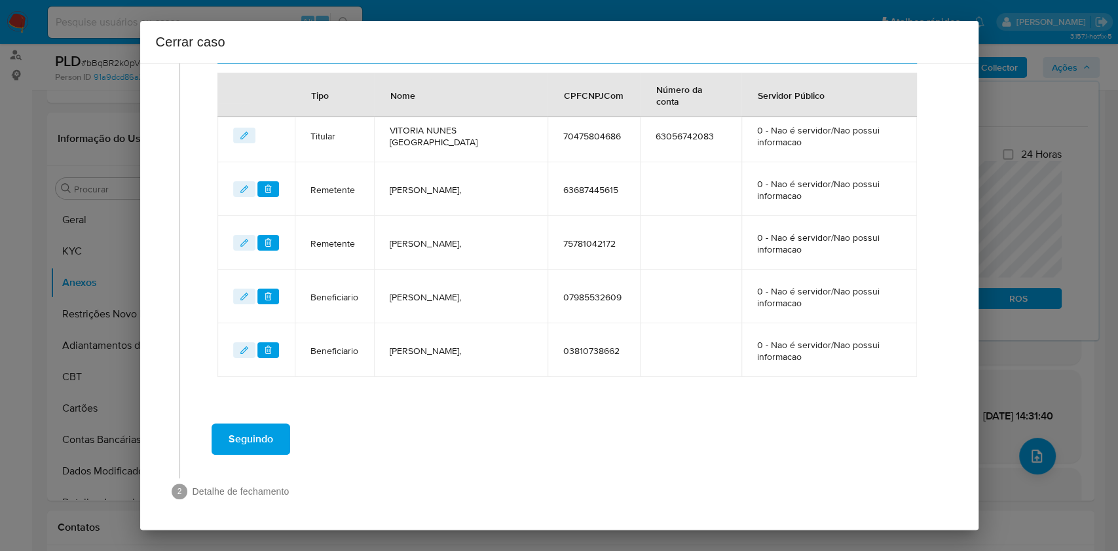
drag, startPoint x: 272, startPoint y: 432, endPoint x: 309, endPoint y: 421, distance: 38.8
click at [272, 413] on span "Seguindo" at bounding box center [251, 439] width 45 height 29
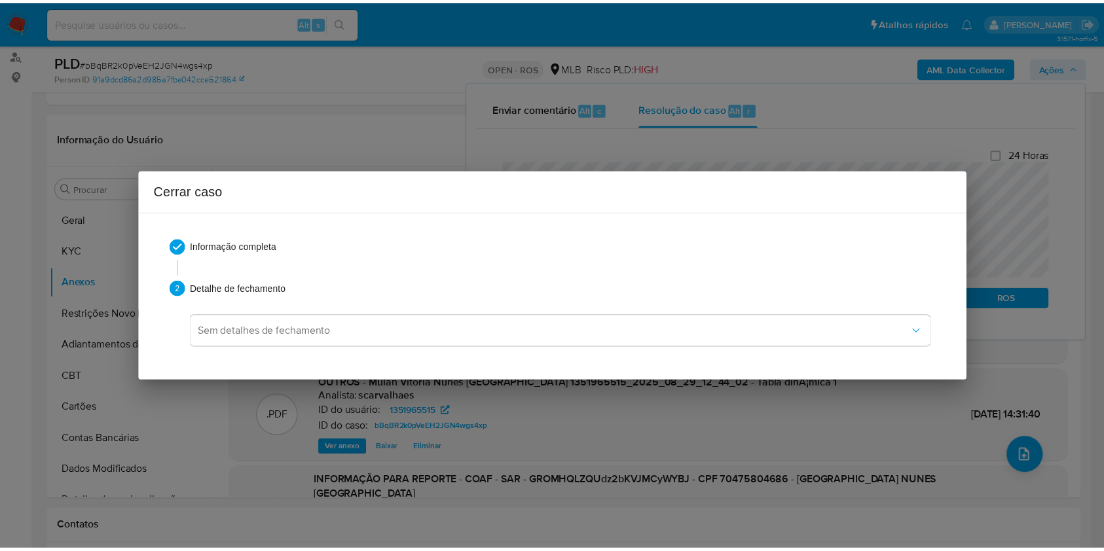
scroll to position [925, 0]
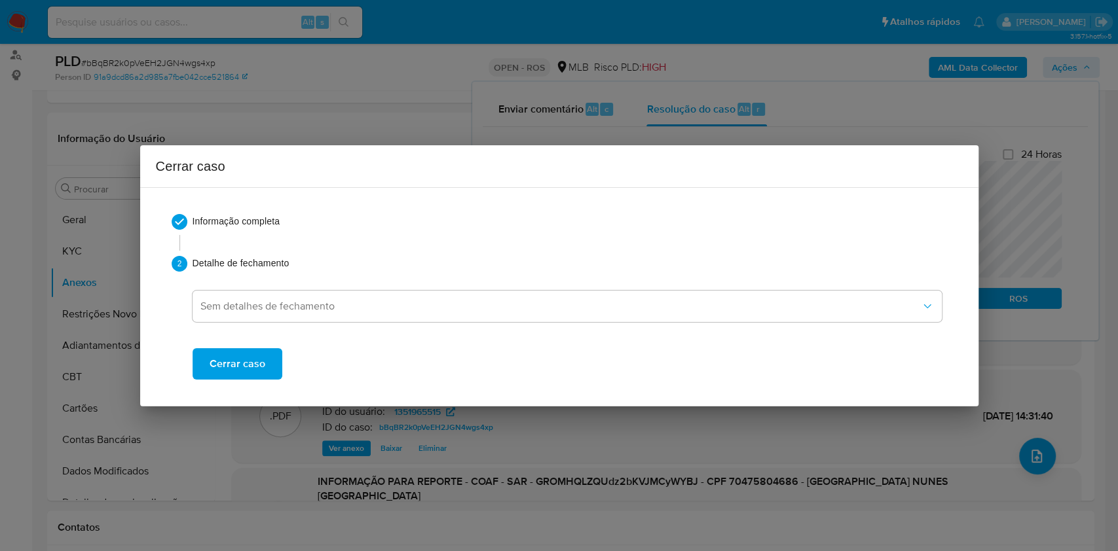
click at [252, 350] on span "Cerrar caso" at bounding box center [238, 364] width 56 height 29
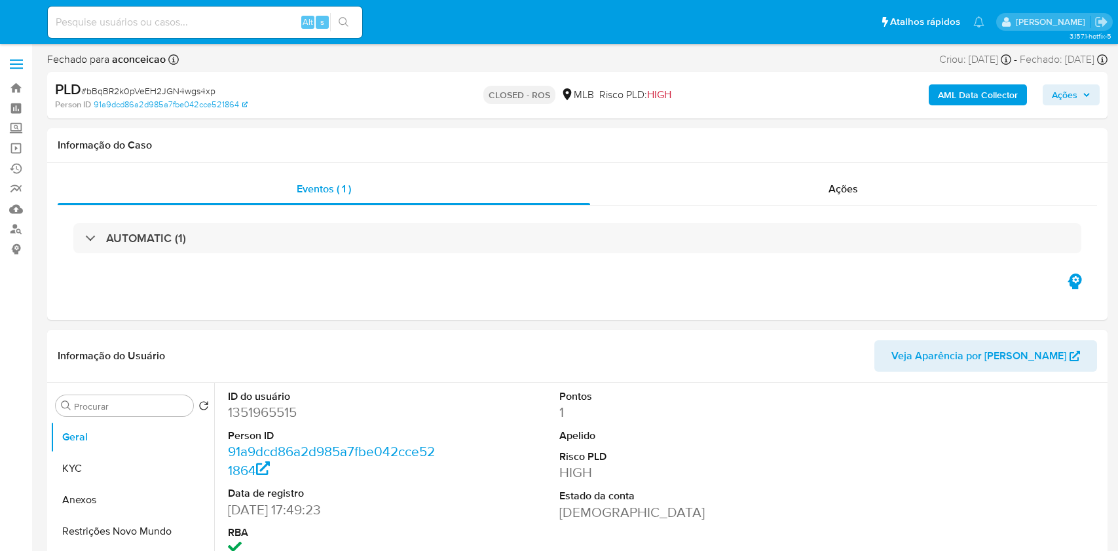
select select "10"
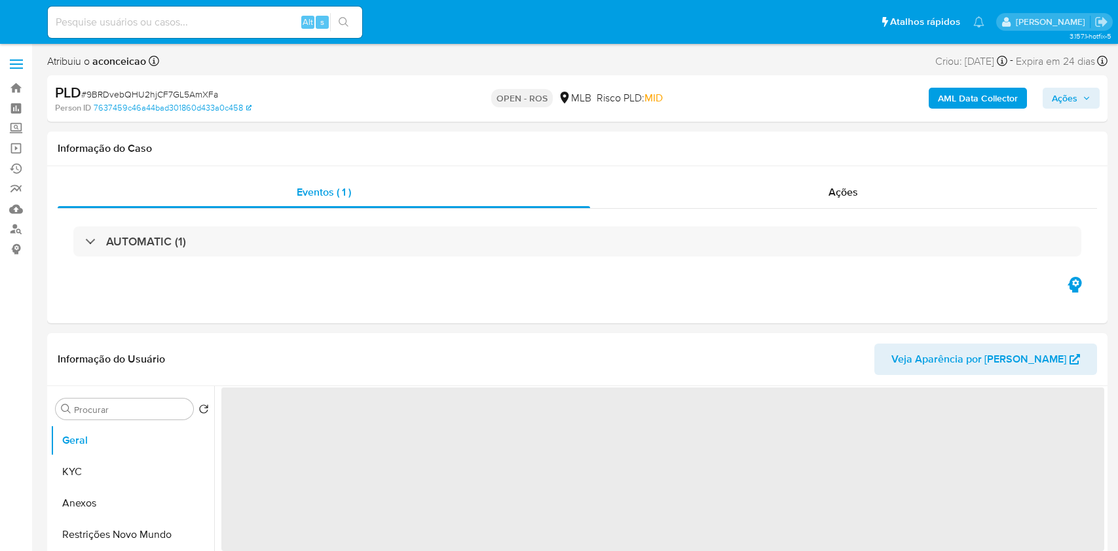
select select "10"
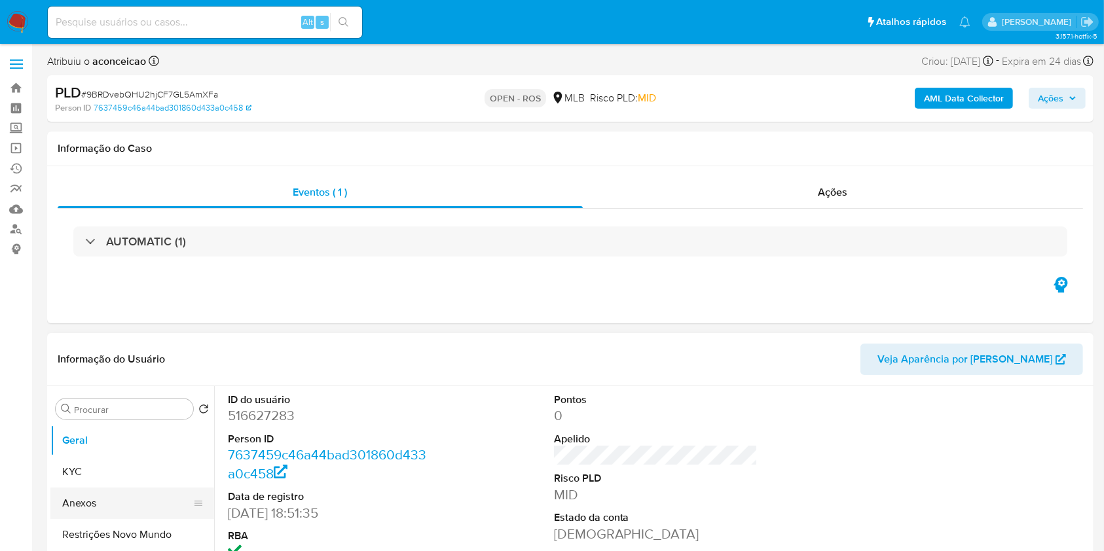
click at [146, 497] on button "Anexos" at bounding box center [126, 503] width 153 height 31
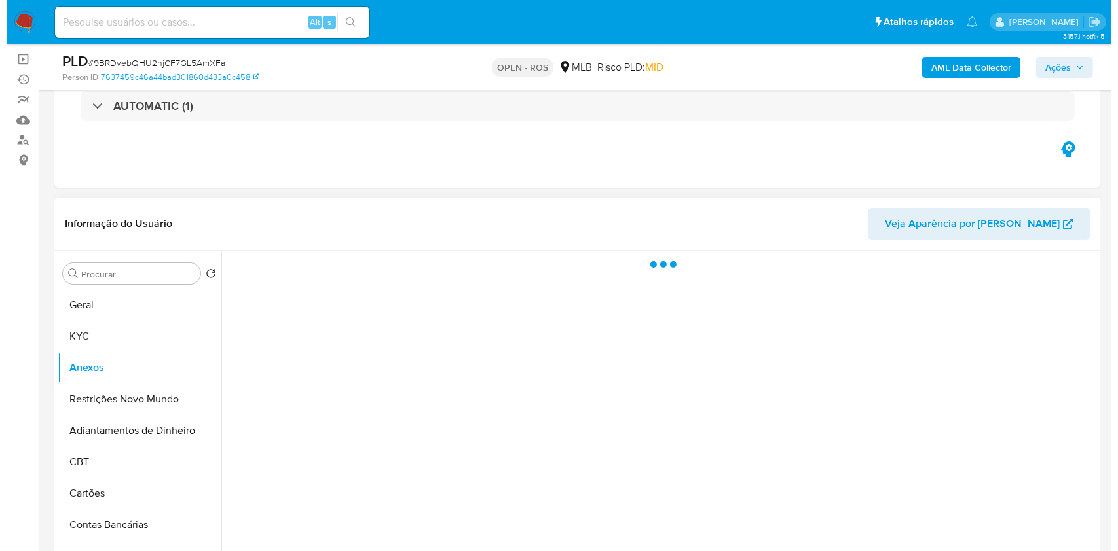
scroll to position [174, 0]
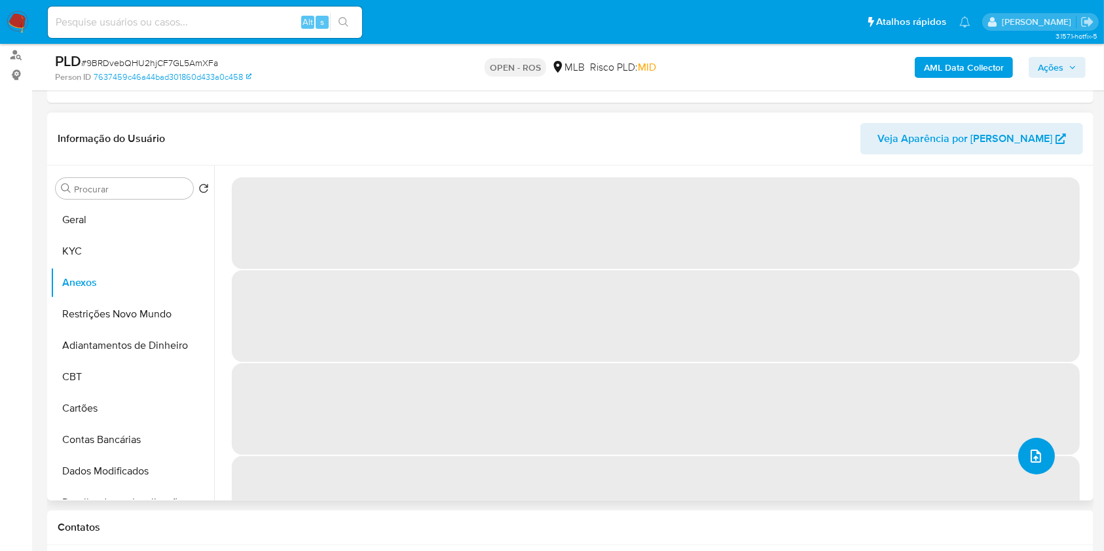
click at [1025, 443] on button "upload-file" at bounding box center [1036, 456] width 37 height 37
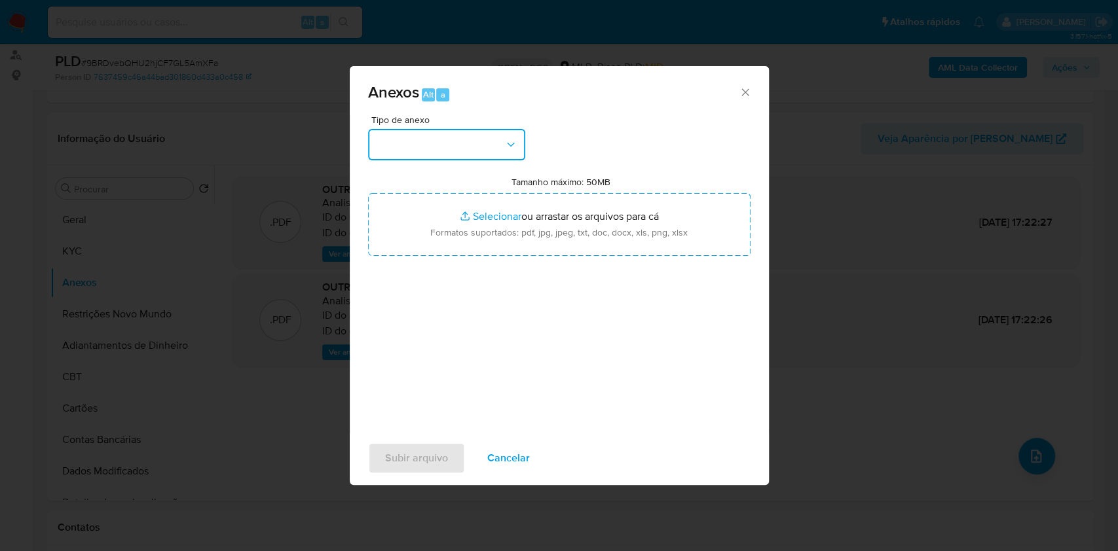
click at [445, 151] on button "button" at bounding box center [446, 144] width 157 height 31
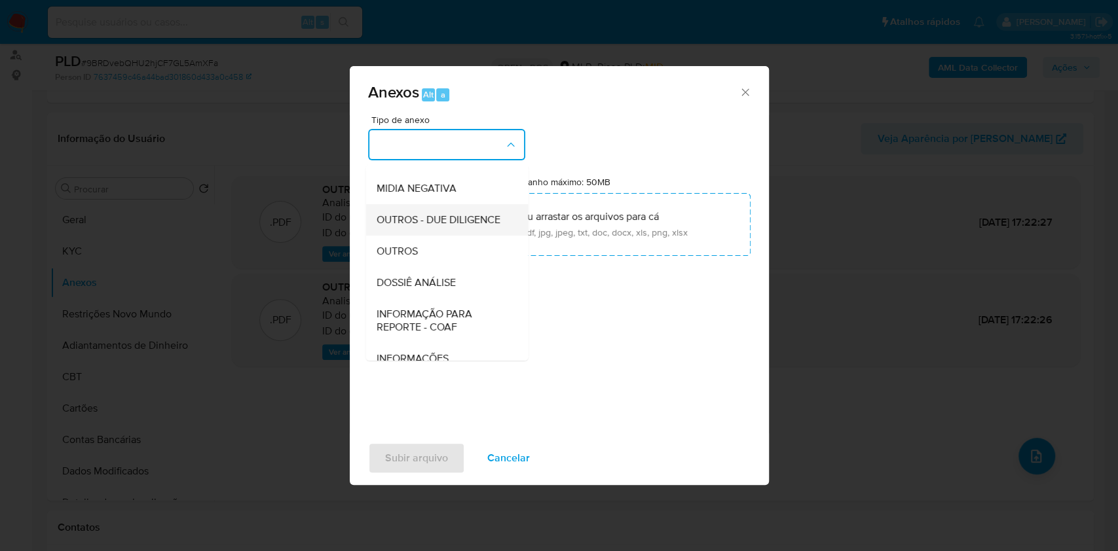
scroll to position [201, 0]
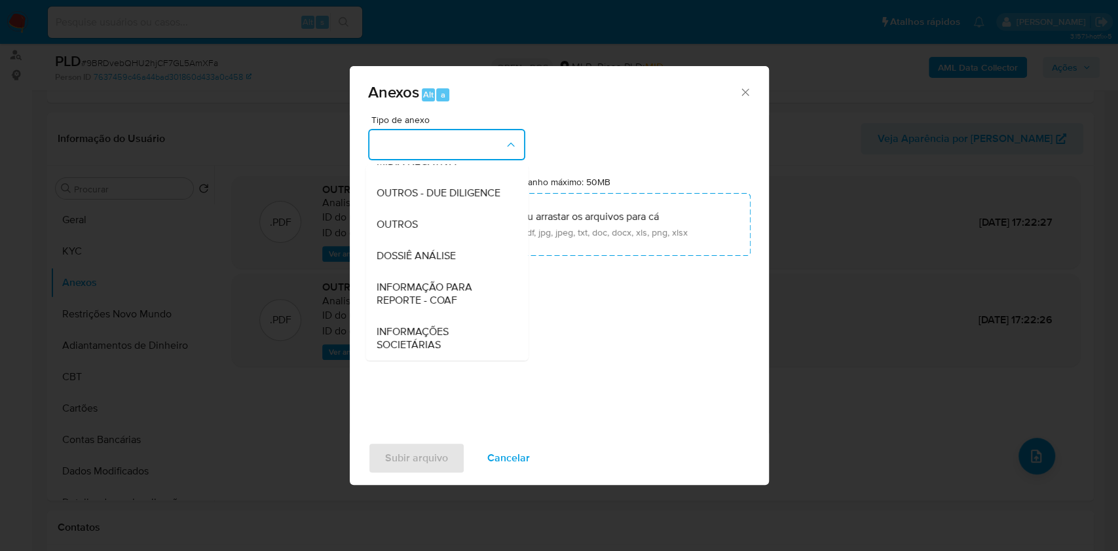
drag, startPoint x: 443, startPoint y: 291, endPoint x: 569, endPoint y: 259, distance: 129.9
click at [454, 289] on span "INFORMAÇÃO PARA REPORTE - COAF" at bounding box center [443, 294] width 134 height 26
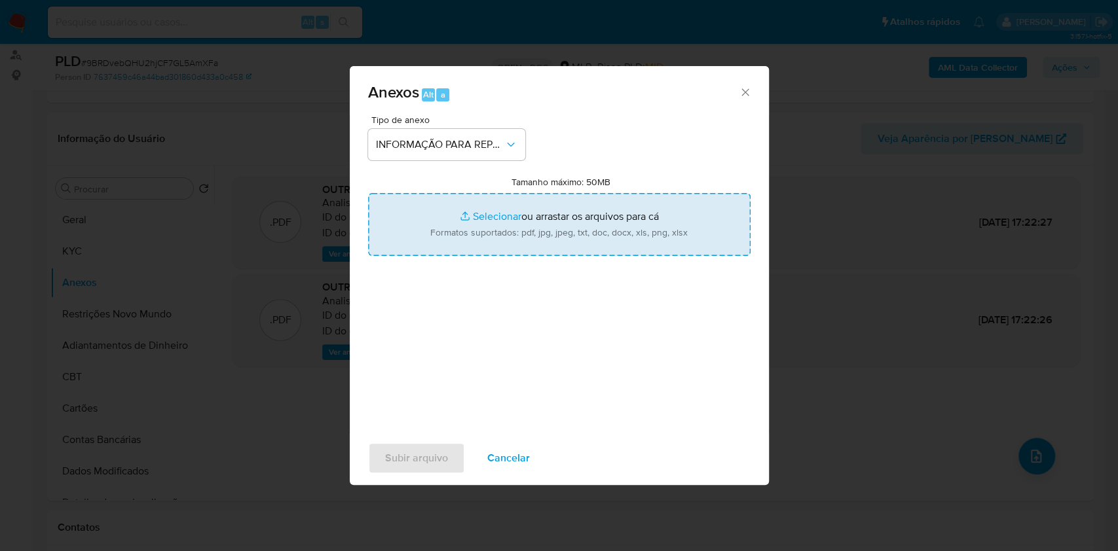
type input "C:\fakepath\SAR - 9BRDvebQHU2hjCF7GL5AmXFa- CPF 01885407254 - [PERSON_NAME].pdf"
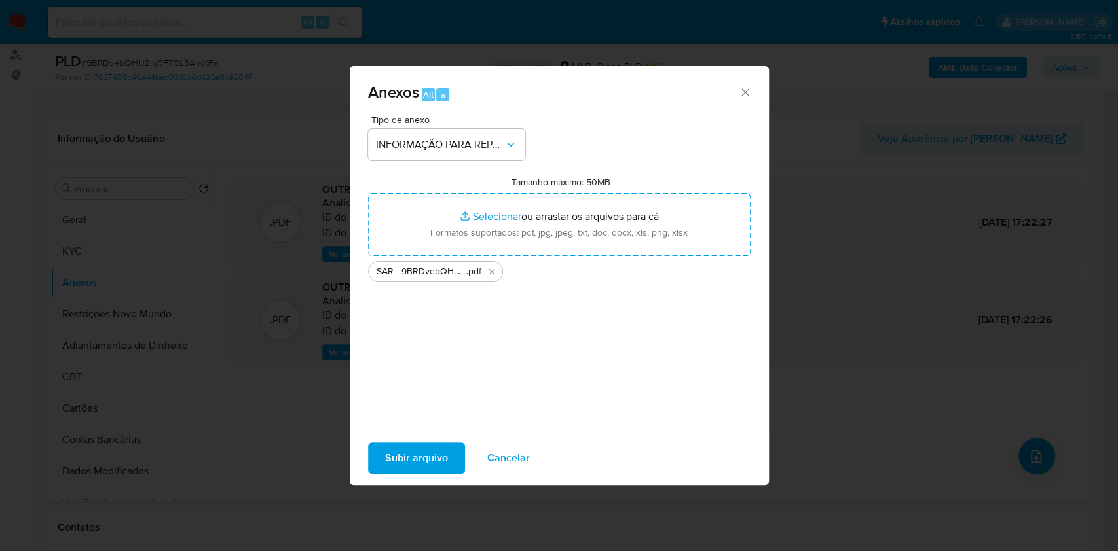
click at [425, 462] on span "Subir arquivo" at bounding box center [416, 458] width 63 height 29
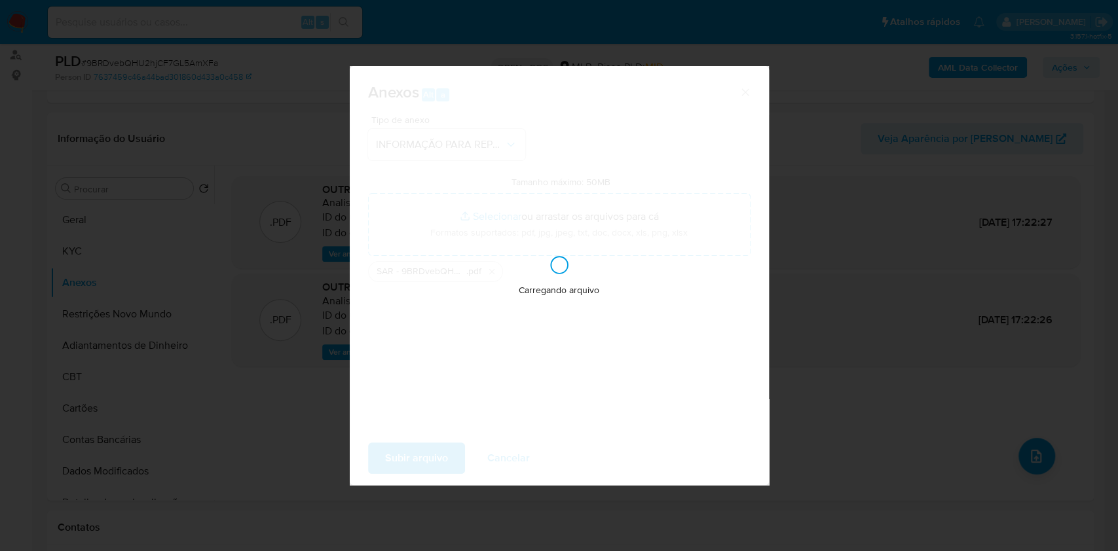
click at [946, 236] on div "Anexos Alt a Tipo de anexo INFORMAÇÃO PARA REPORTE - COAF Tamanho máximo: 50MB …" at bounding box center [559, 275] width 1118 height 551
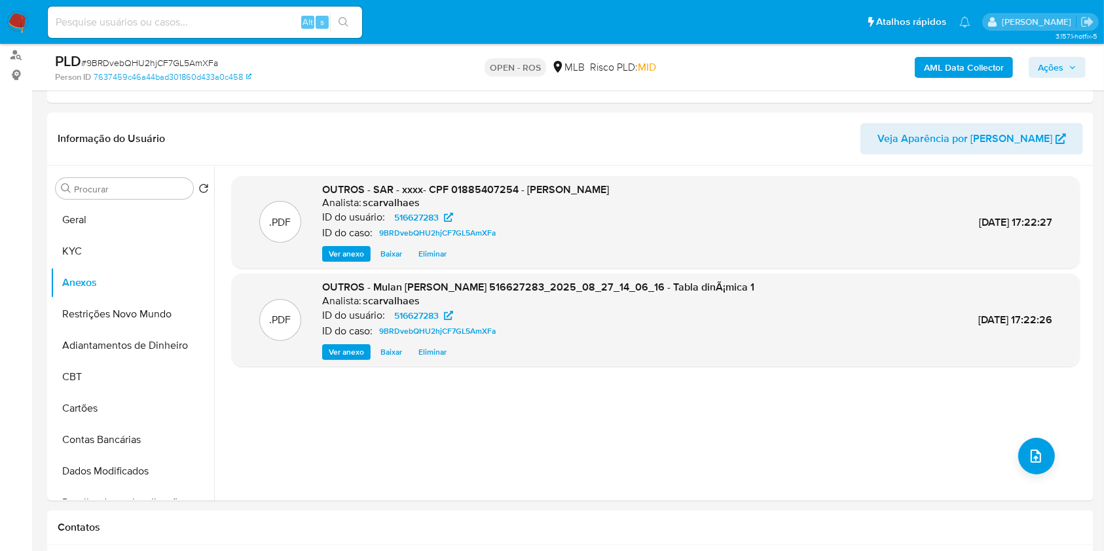
click at [1079, 66] on button "Ações" at bounding box center [1057, 67] width 57 height 21
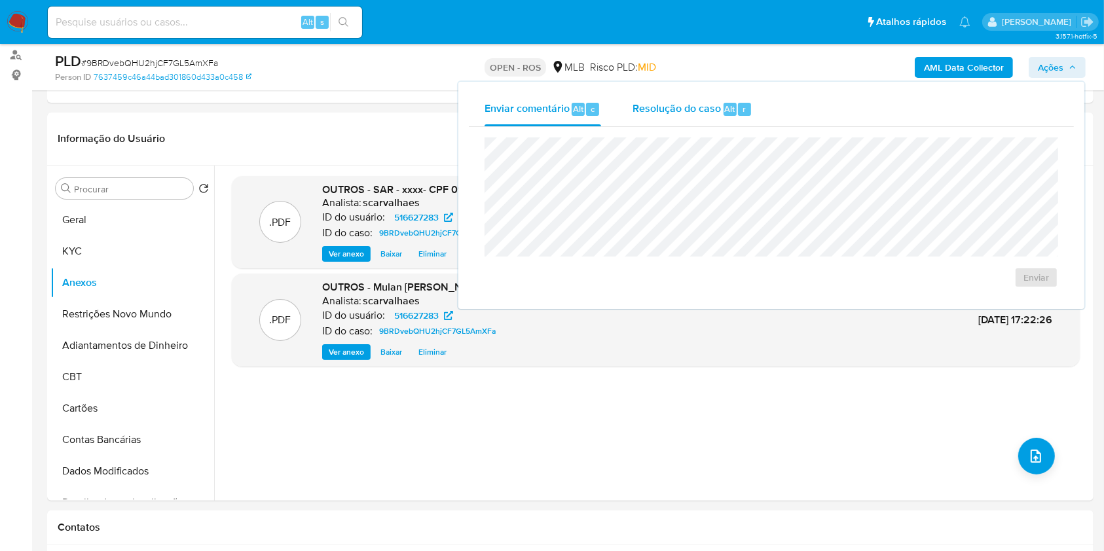
drag, startPoint x: 703, startPoint y: 114, endPoint x: 703, endPoint y: 122, distance: 7.9
click at [703, 122] on div "Resolução do caso Alt r" at bounding box center [693, 109] width 120 height 34
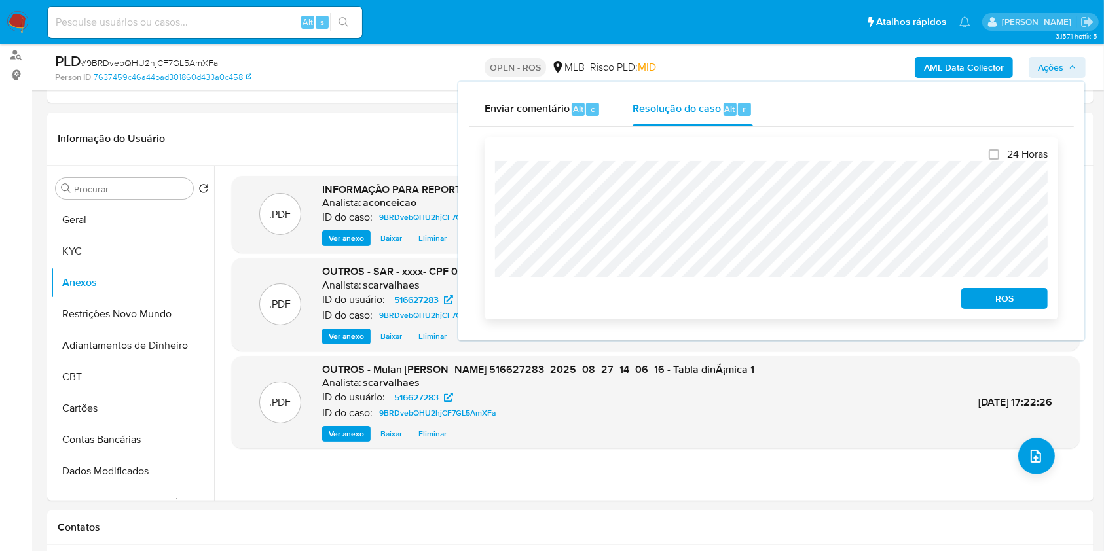
drag, startPoint x: 1006, startPoint y: 300, endPoint x: 1017, endPoint y: 299, distance: 11.2
click at [1006, 301] on span "ROS" at bounding box center [1004, 298] width 68 height 18
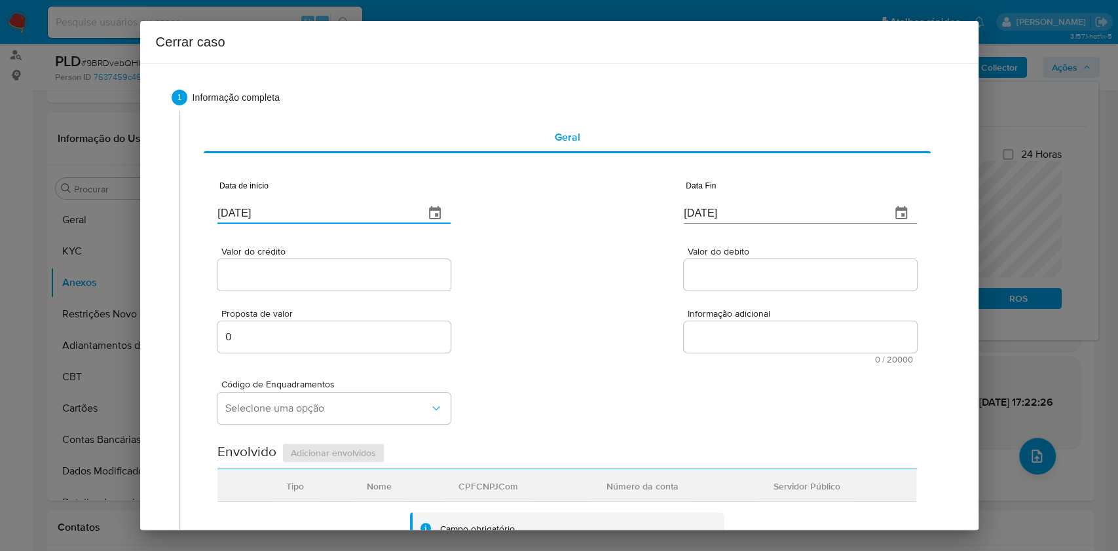
click at [344, 211] on input "[DATE]" at bounding box center [315, 213] width 196 height 21
click at [344, 210] on input "[DATE]" at bounding box center [315, 213] width 196 height 21
paste input "27/06"
click at [344, 210] on input "[DATE]" at bounding box center [315, 213] width 196 height 21
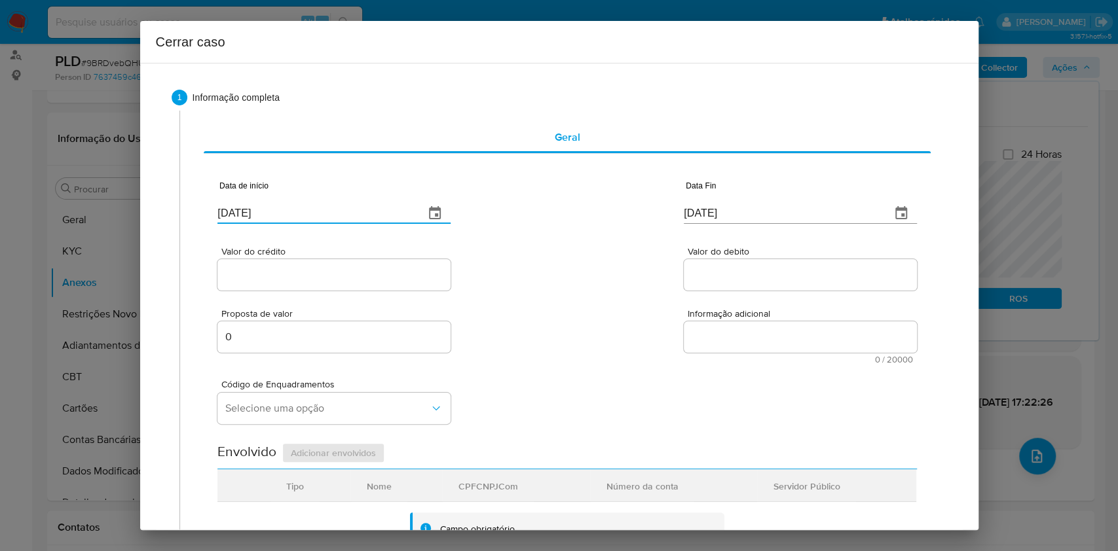
type input "27/06/2025"
click at [744, 202] on div "[DATE]" at bounding box center [800, 204] width 233 height 39
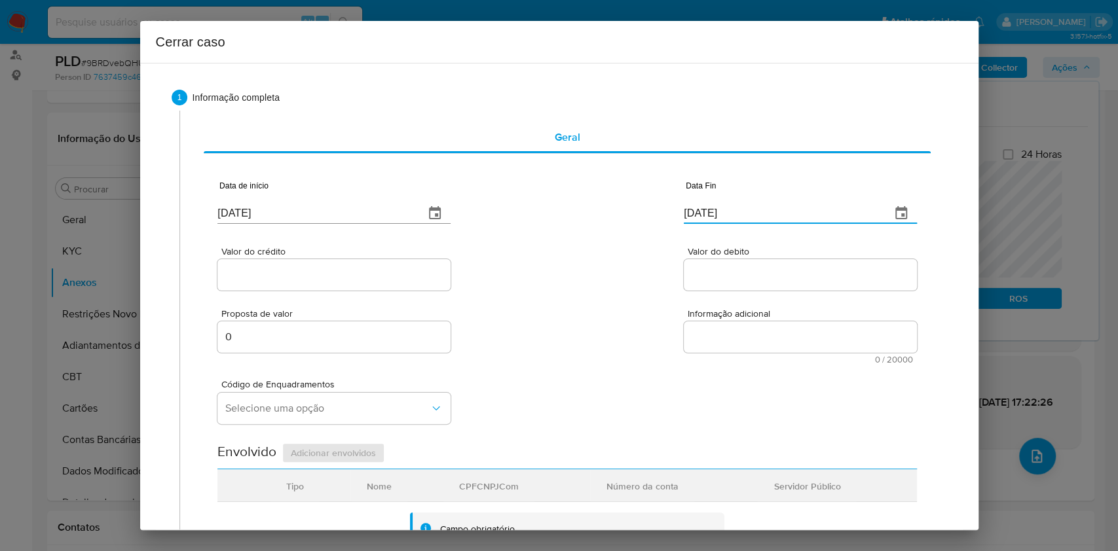
click at [751, 208] on input "[DATE]" at bounding box center [782, 213] width 196 height 21
paste input "26/08"
type input "26/08/2025"
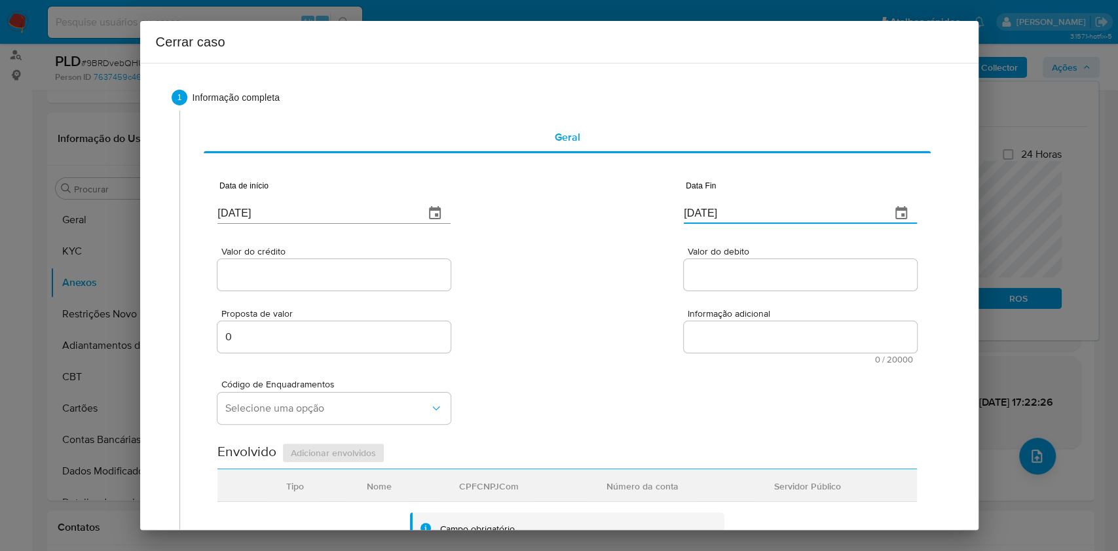
click at [308, 258] on div "Valor do crédito" at bounding box center [333, 270] width 233 height 46
paste input "R$405.914"
drag, startPoint x: 319, startPoint y: 270, endPoint x: 351, endPoint y: 282, distance: 34.0
click at [319, 270] on input "Valor do crédito" at bounding box center [333, 275] width 233 height 17
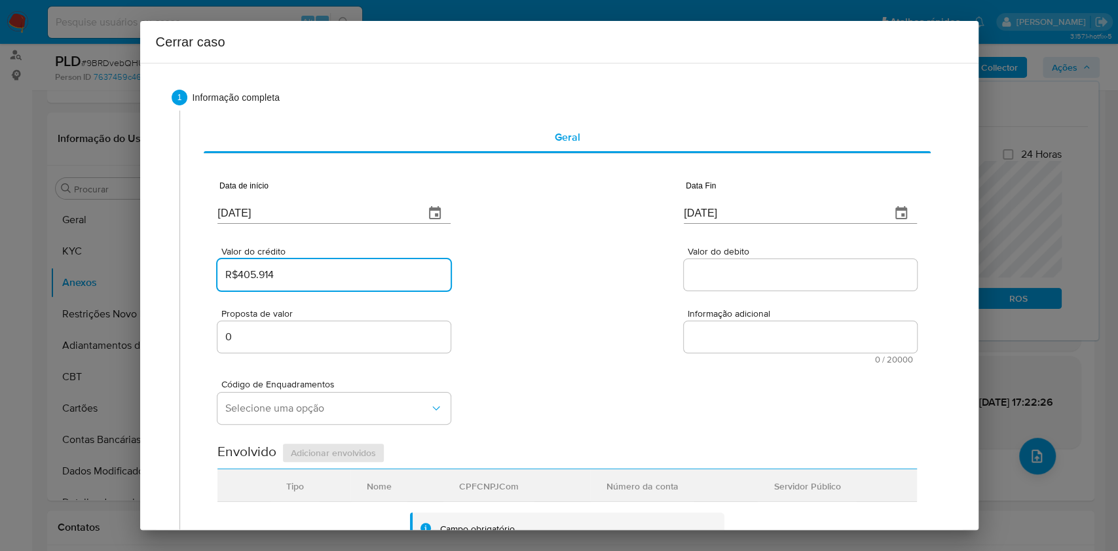
type input "R$405.914"
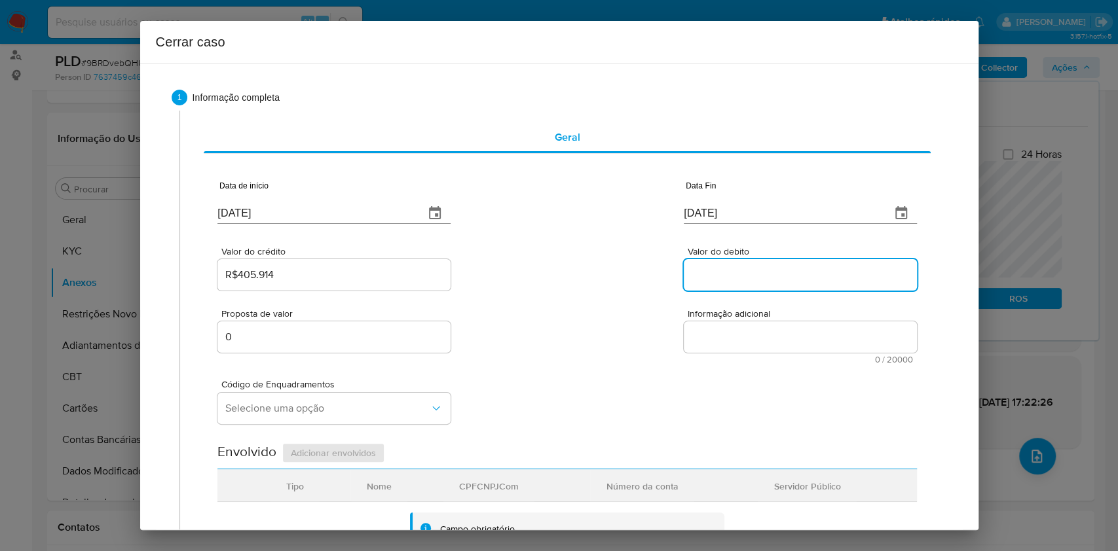
click at [762, 267] on input "Valor do debito" at bounding box center [800, 275] width 233 height 17
paste input "R$385.735"
type input "R$385.735"
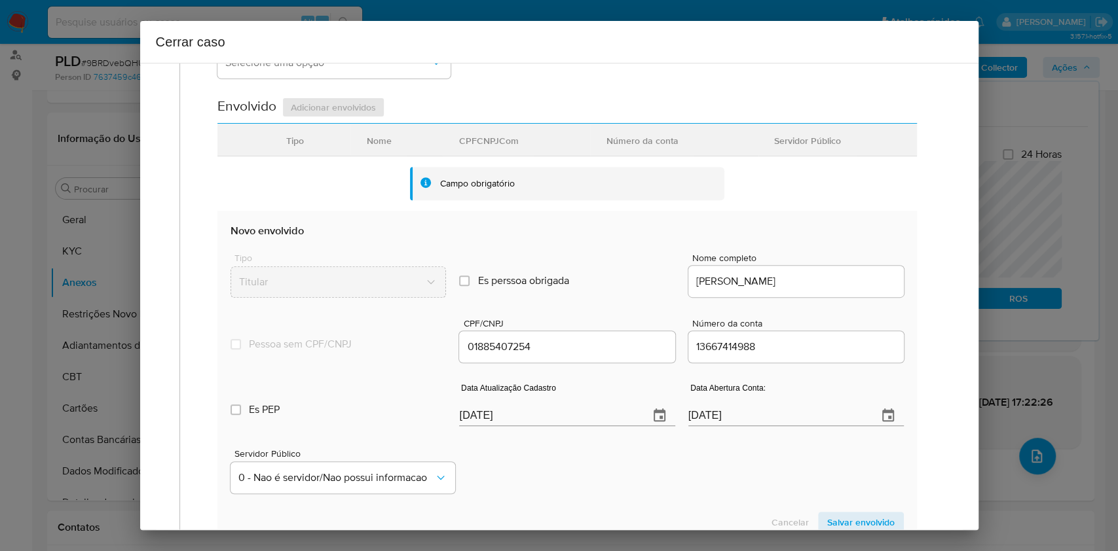
scroll to position [349, 0]
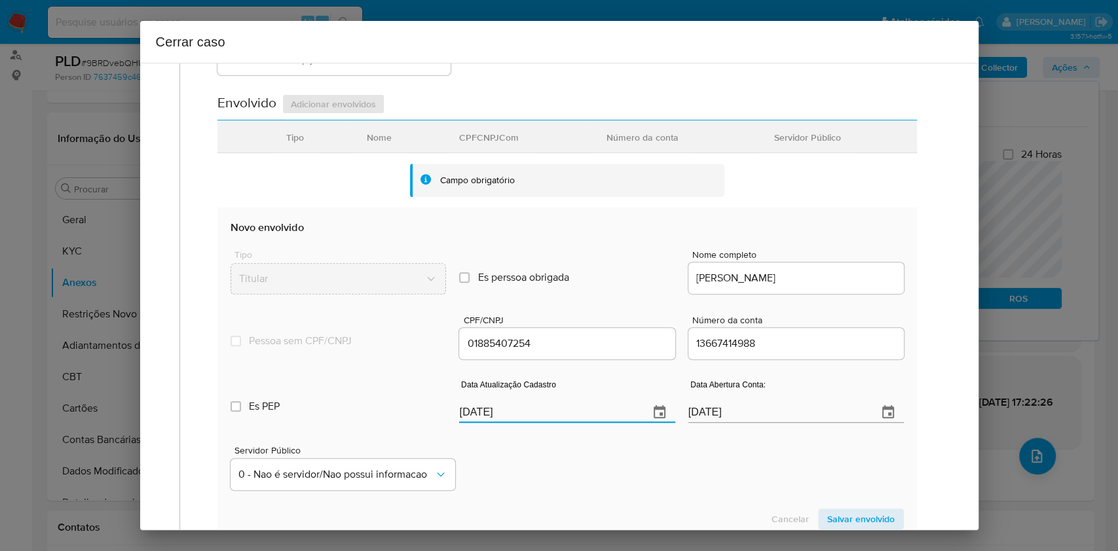
click at [586, 414] on input "[DATE]" at bounding box center [548, 412] width 179 height 21
click at [586, 413] on input "[DATE]" at bounding box center [548, 412] width 179 height 21
paste input "14/02"
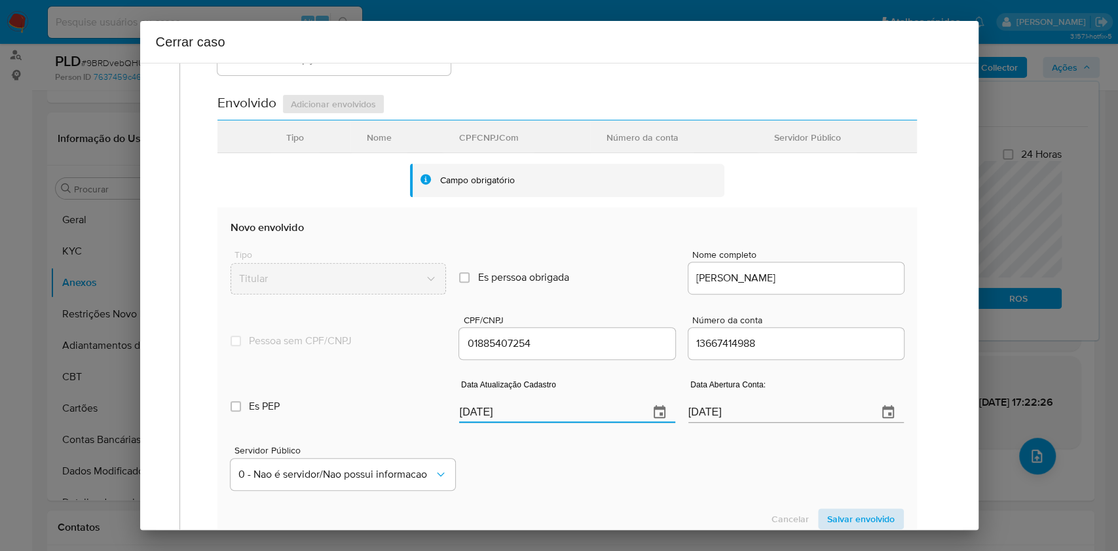
type input "14/02/2025"
click at [842, 510] on span "Salvar envolvido" at bounding box center [860, 519] width 67 height 18
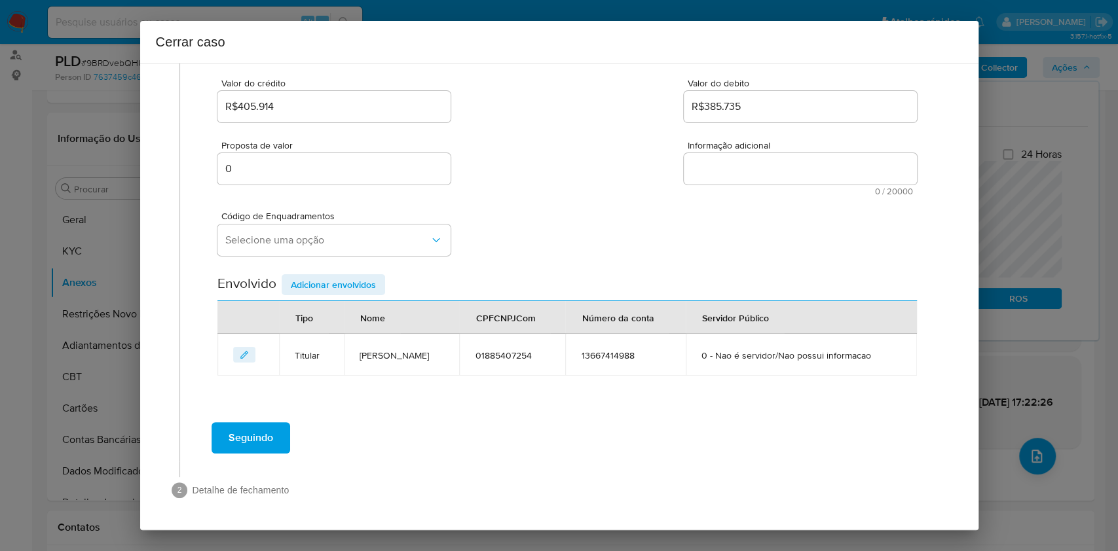
scroll to position [168, 0]
click at [324, 234] on span "Selecione uma opção" at bounding box center [327, 240] width 204 height 13
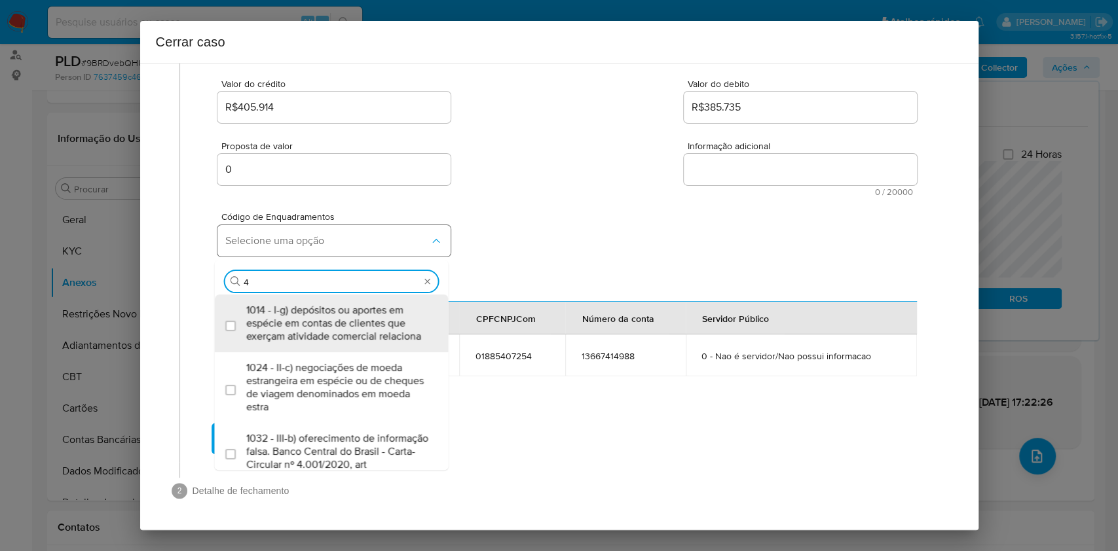
type input "45"
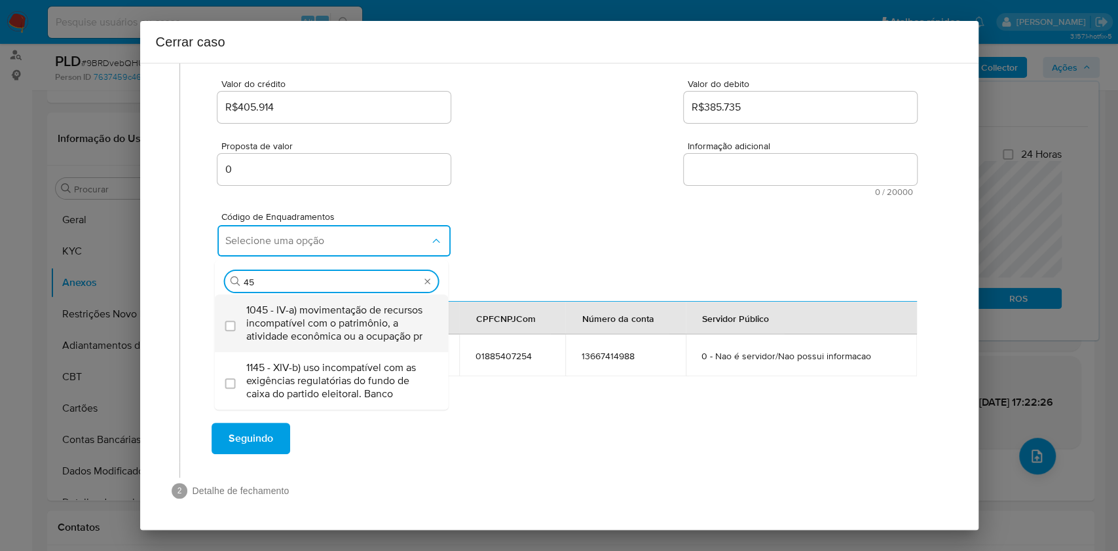
click at [309, 313] on span "1045 - IV-a) movimentação de recursos incompatível com o patrimônio, a atividad…" at bounding box center [338, 323] width 184 height 39
checkbox input "true"
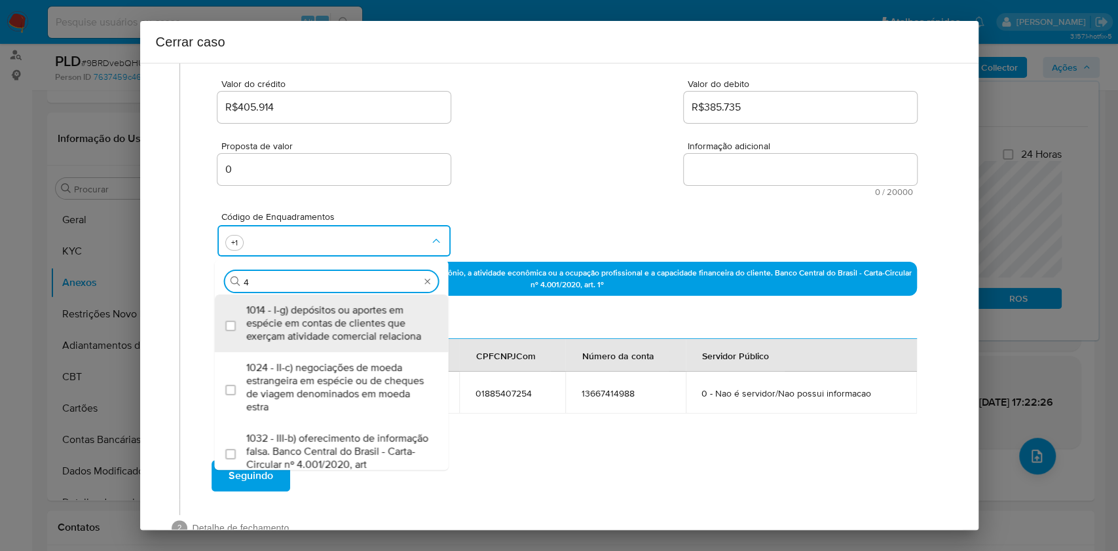
scroll to position [0, 0]
type input "47"
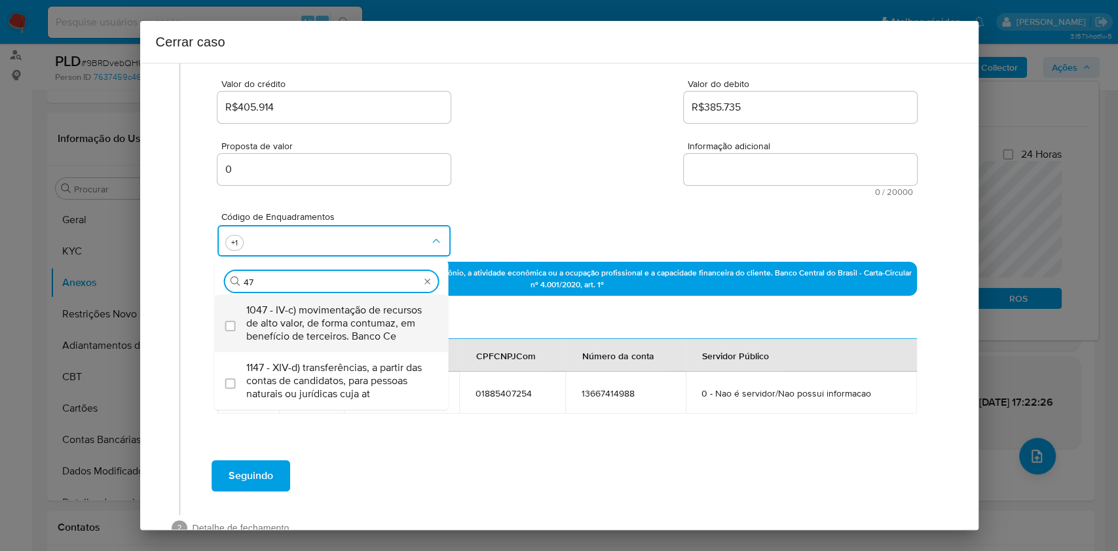
click at [309, 314] on span "1047 - IV-c) movimentação de recursos de alto valor, de forma contumaz, em bene…" at bounding box center [338, 323] width 184 height 39
checkbox input "true"
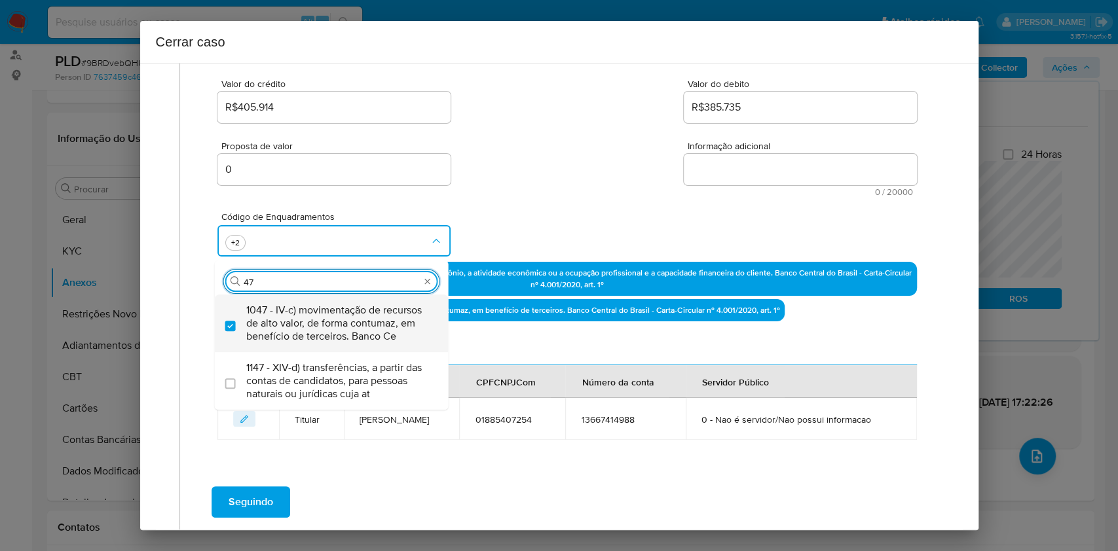
type input "4"
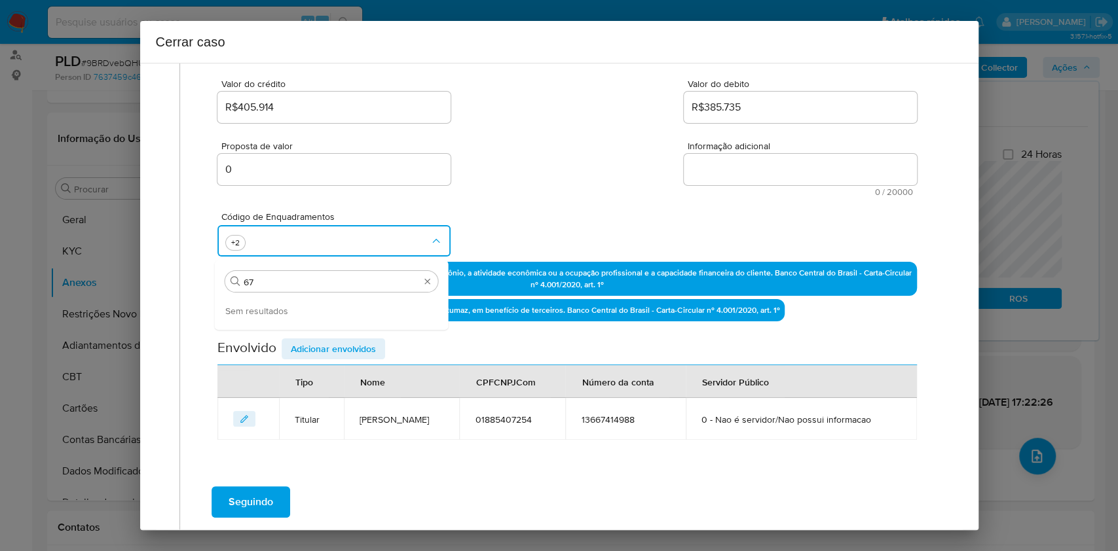
type input "6"
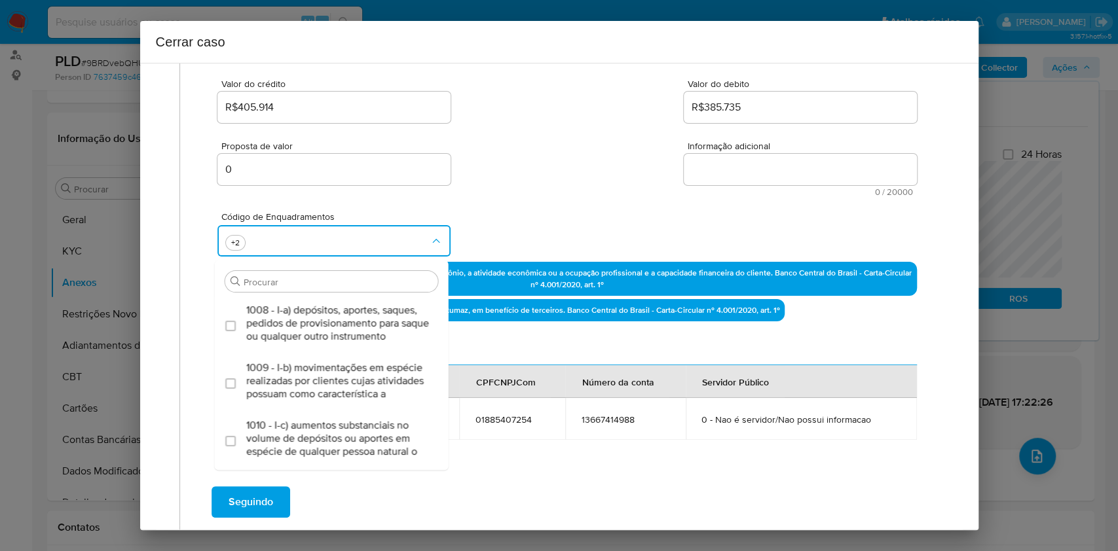
scroll to position [401, 0]
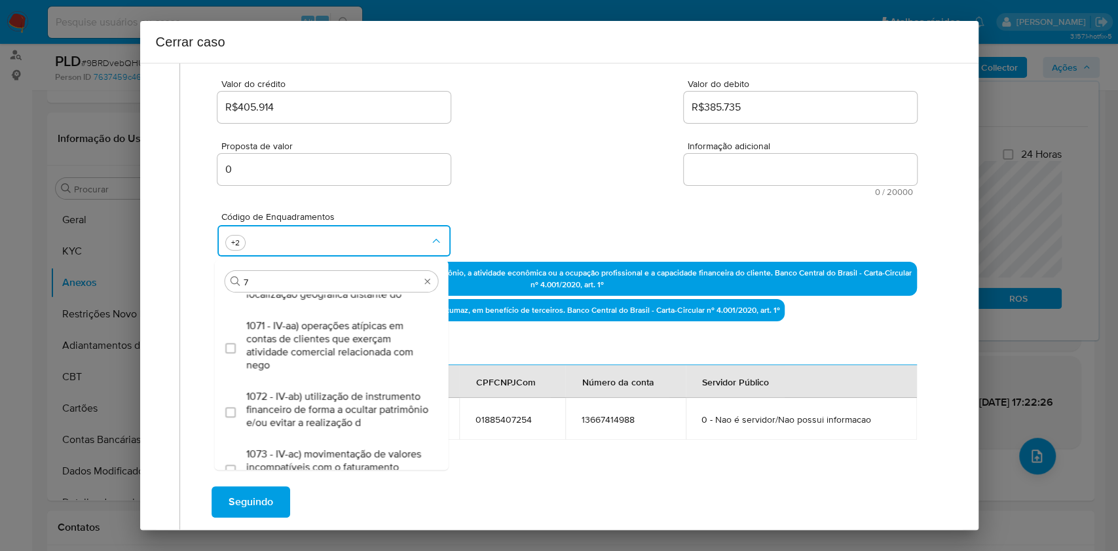
type input "74"
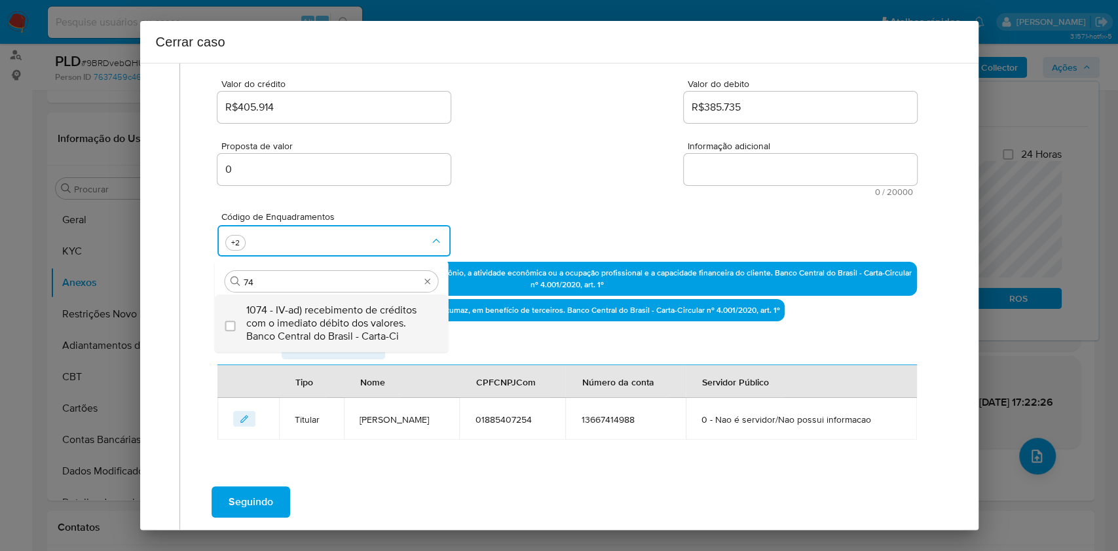
click at [299, 310] on span "1074 - IV-ad) recebimento de créditos com o imediato débito dos valores. Banco …" at bounding box center [338, 323] width 184 height 39
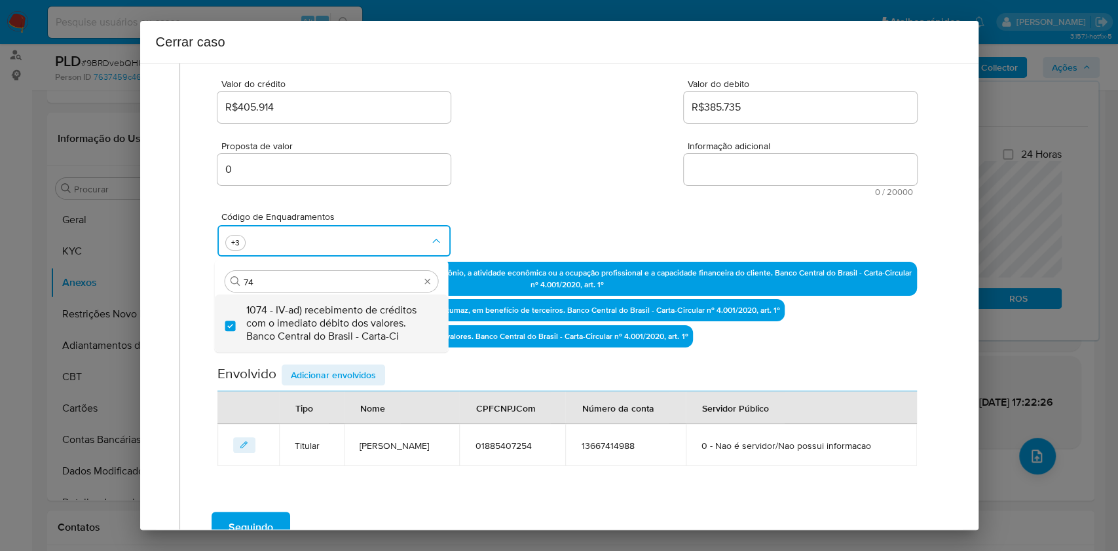
checkbox input "true"
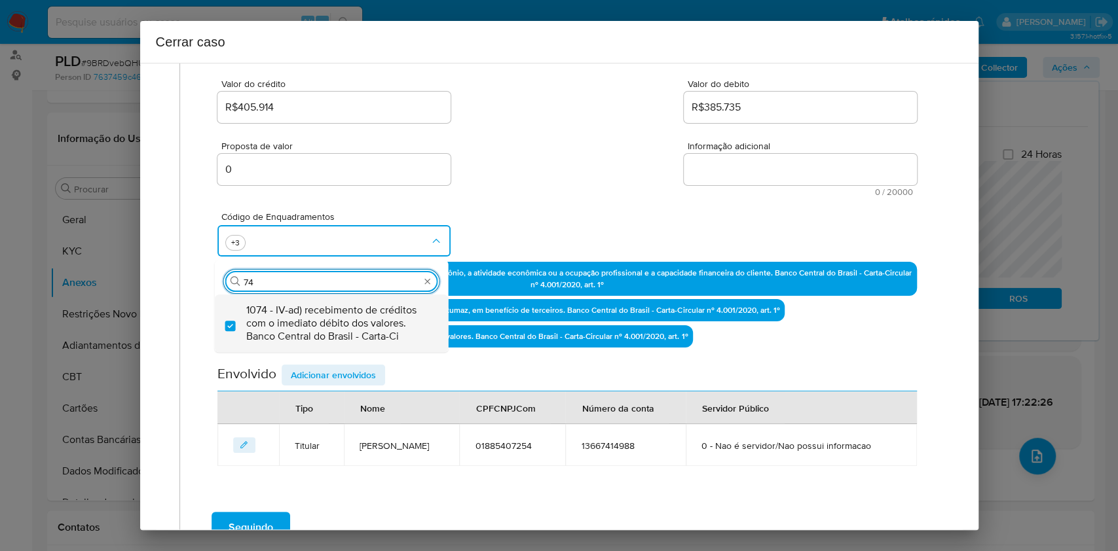
type input "7"
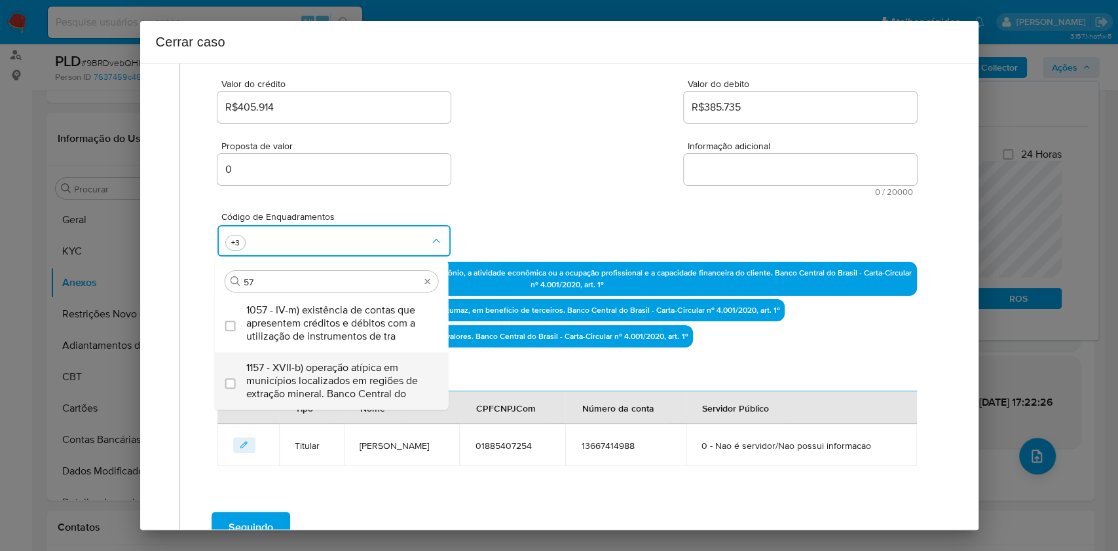
click at [320, 378] on span "1157 - XVII-b) operação atípica em municípios localizados em regiões de extraçã…" at bounding box center [338, 380] width 184 height 39
type input "57"
checkbox input "true"
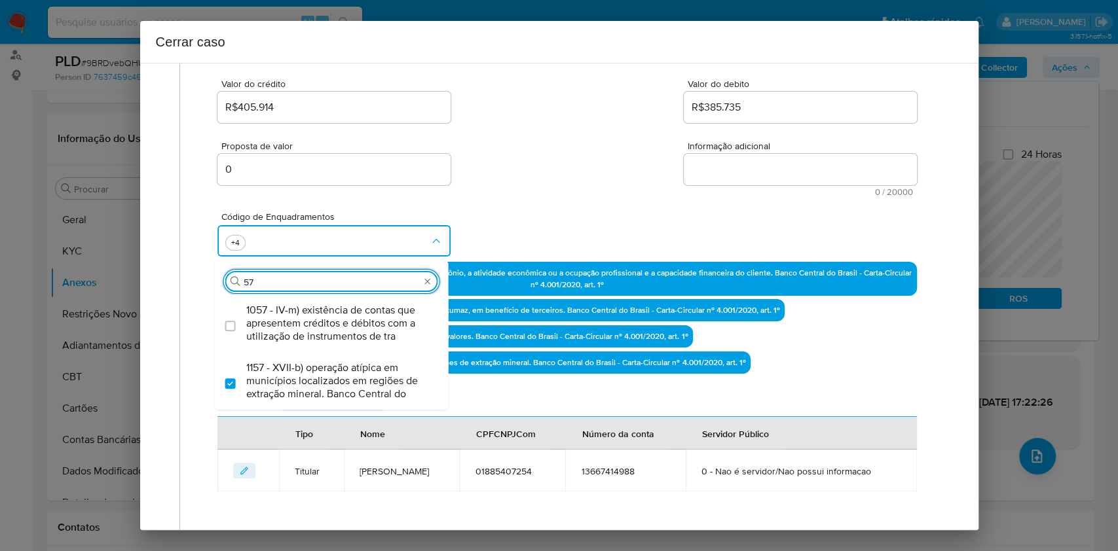
click at [723, 175] on textarea "Informação adicional" at bounding box center [800, 169] width 233 height 31
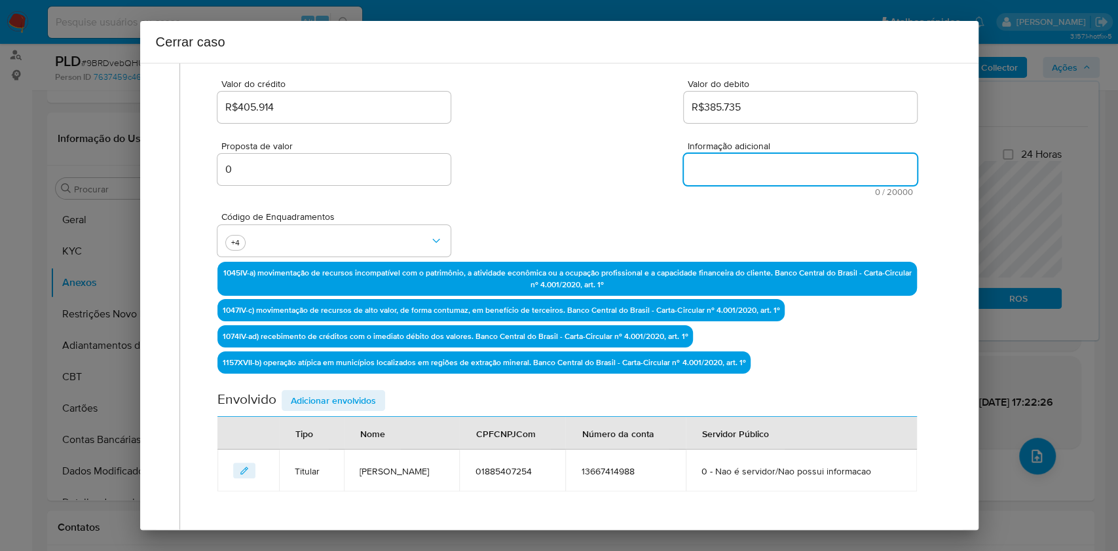
paste textarea "Lucilene Martins dos Santos, CPF 01885407254, 32 anos, residente no município d…"
click at [723, 175] on textarea "Informação adicional" at bounding box center [800, 169] width 233 height 31
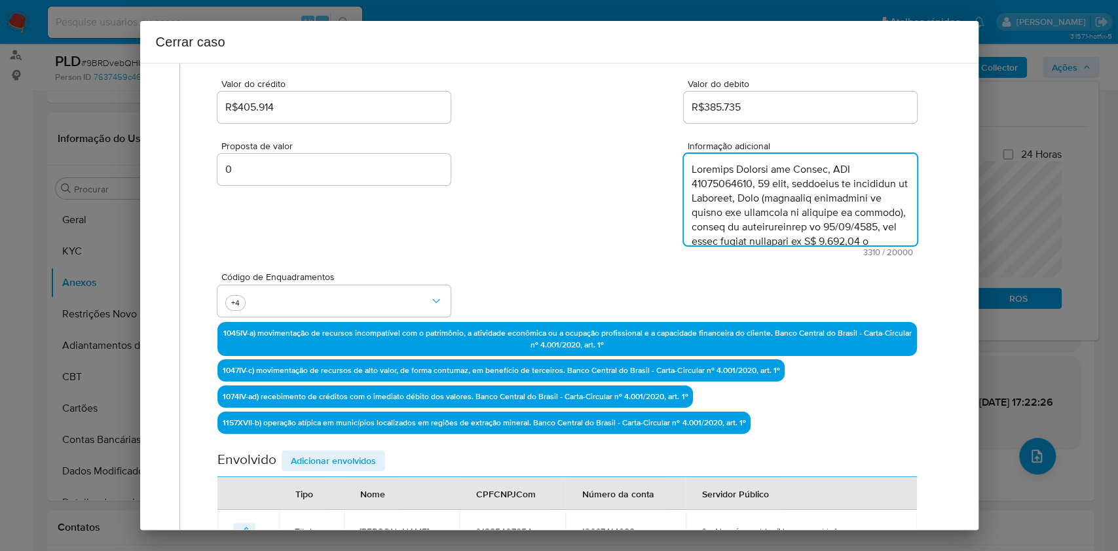
scroll to position [1558, 0]
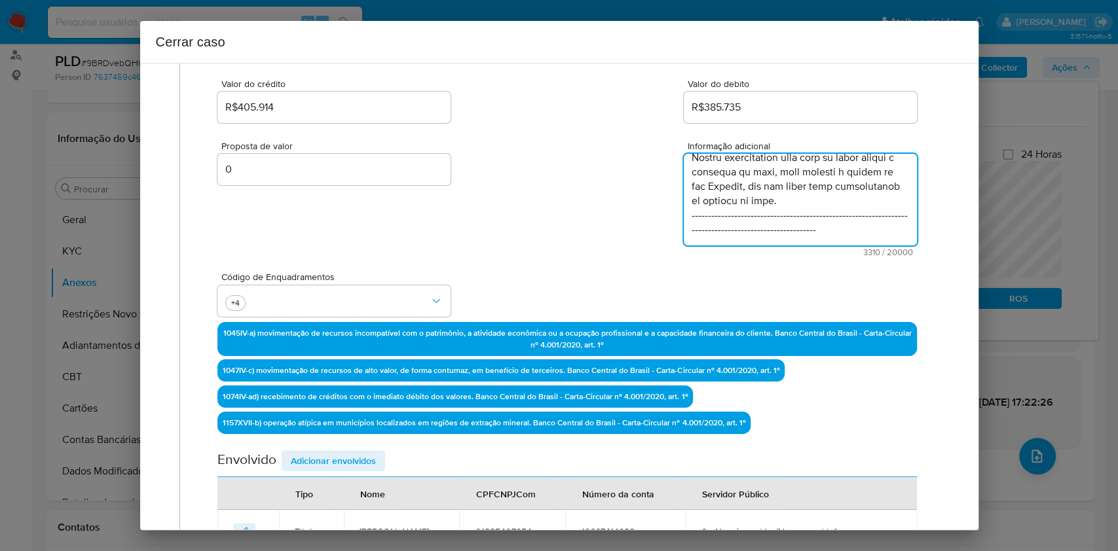
click at [773, 219] on textarea "Informação adicional" at bounding box center [800, 200] width 233 height 92
click at [773, 218] on textarea "Informação adicional" at bounding box center [800, 200] width 233 height 92
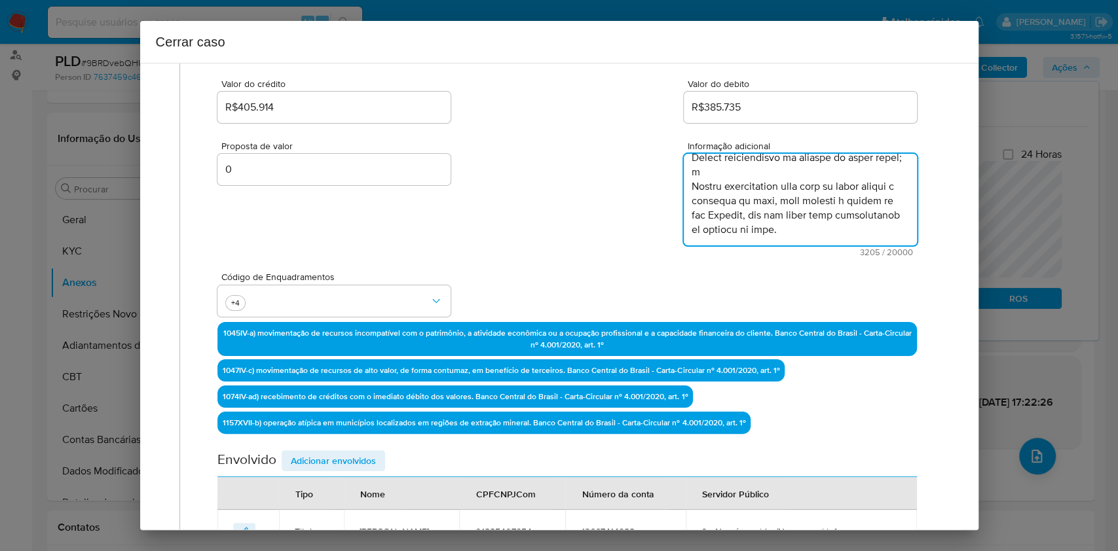
scroll to position [1538, 0]
type textarea "Lucilene Martins dos Santos, CPF 01885407254, 32 anos, residente no município d…"
click at [330, 461] on span "Adicionar envolvidos" at bounding box center [333, 461] width 85 height 18
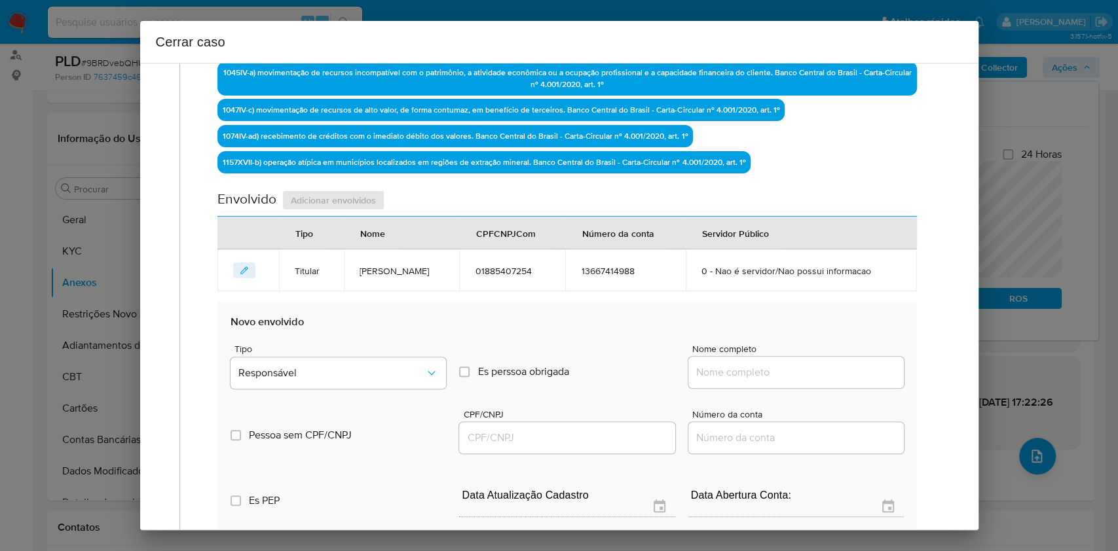
scroll to position [430, 0]
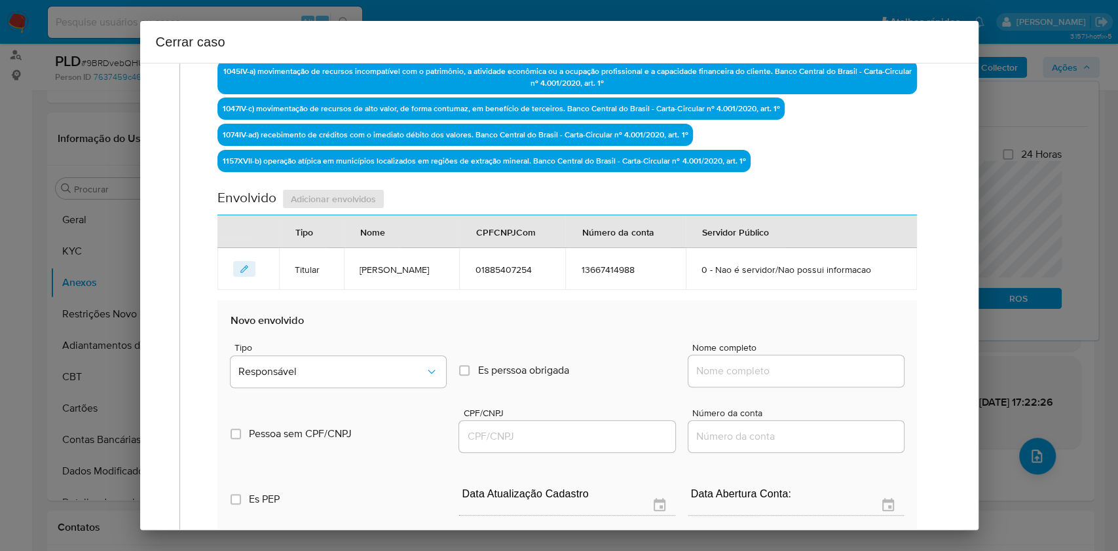
drag, startPoint x: 828, startPoint y: 379, endPoint x: 855, endPoint y: 371, distance: 28.6
click at [828, 380] on div at bounding box center [795, 371] width 215 height 31
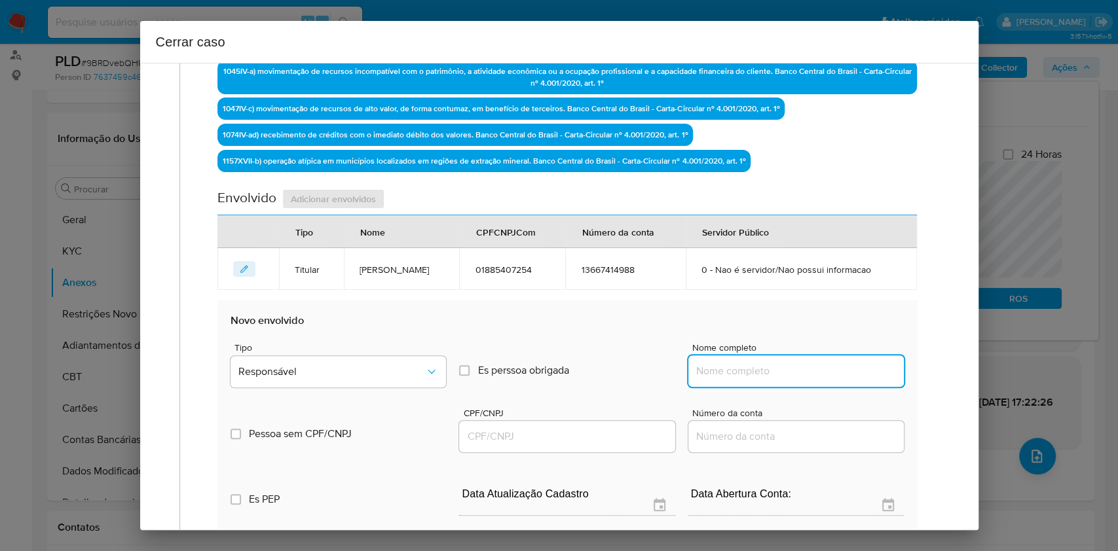
click at [831, 365] on input "Nome completo" at bounding box center [795, 371] width 215 height 17
paste input "Zama Projeto e Servicos da Construcao Ltda, 45254864000178"
click at [857, 365] on input "Zama Projeto e Servicos da Construcao Ltda, 45254864000178" at bounding box center [795, 371] width 215 height 17
click at [857, 366] on input "Zama Projeto e Servicos da Construcao Ltda, 45254864000178" at bounding box center [795, 371] width 215 height 17
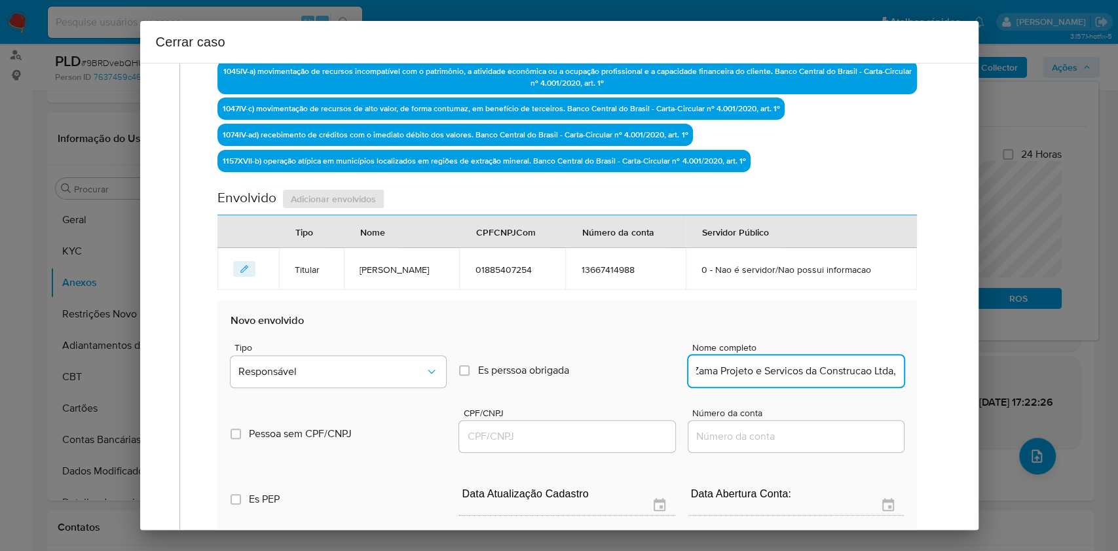
type input "Zama Projeto e Servicos da Construcao Ltda,"
click at [608, 436] on input "CPF/CNPJ" at bounding box center [566, 436] width 215 height 17
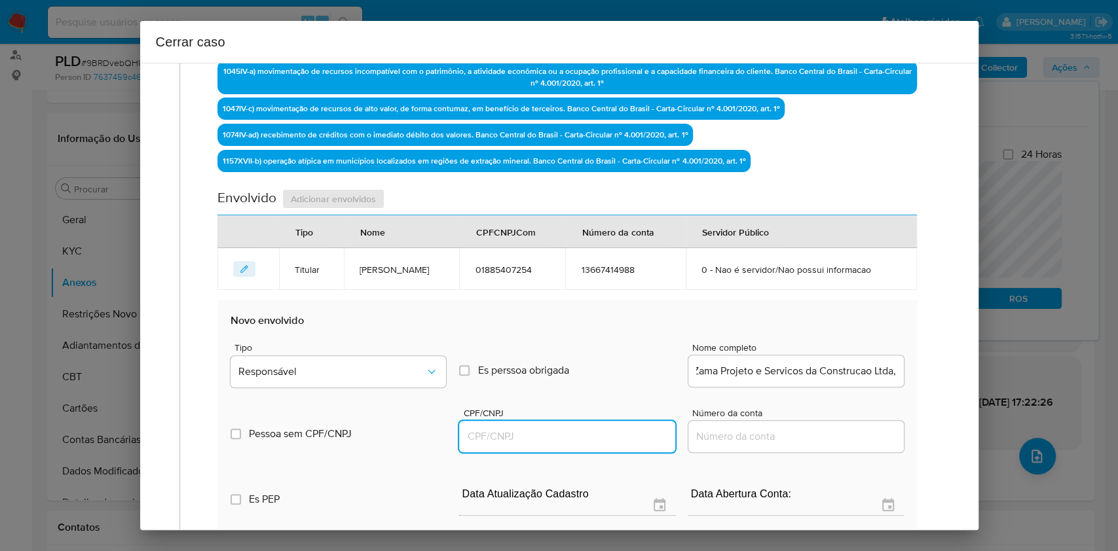
scroll to position [0, 0]
paste input "45254864000178"
type input "45254864000178"
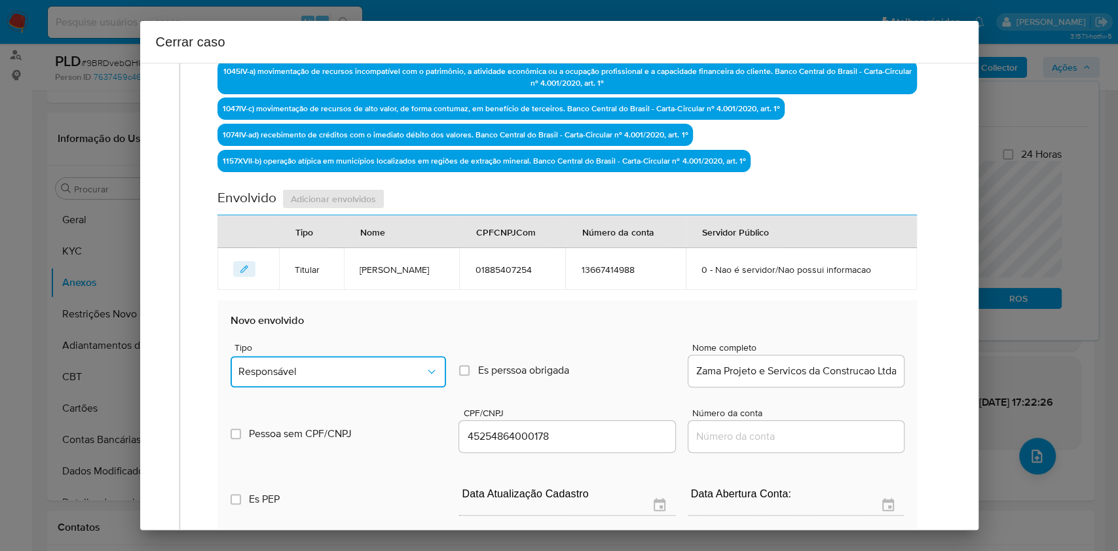
click at [388, 373] on span "Responsável" at bounding box center [331, 371] width 187 height 13
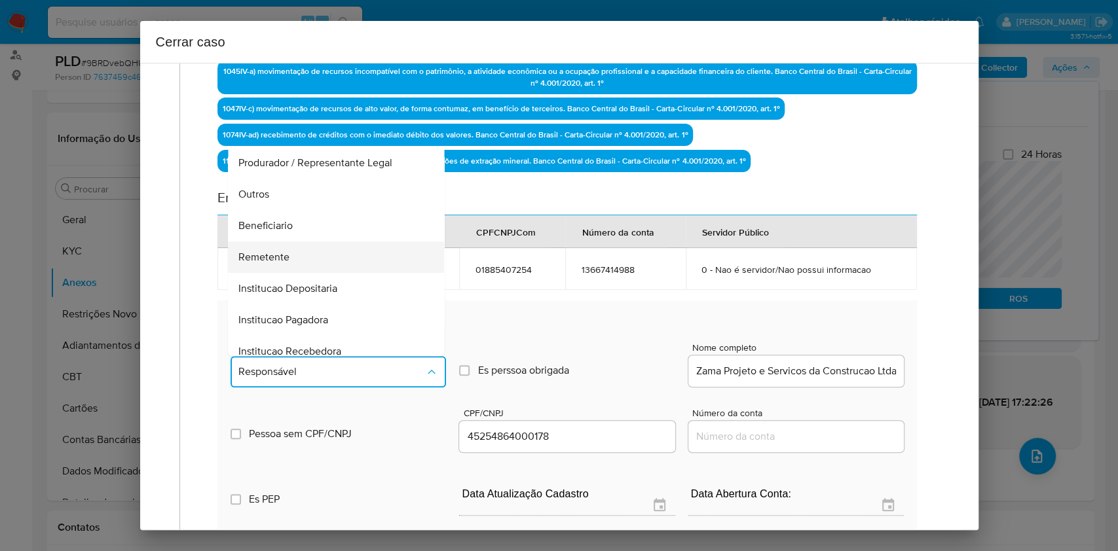
scroll to position [168, 0]
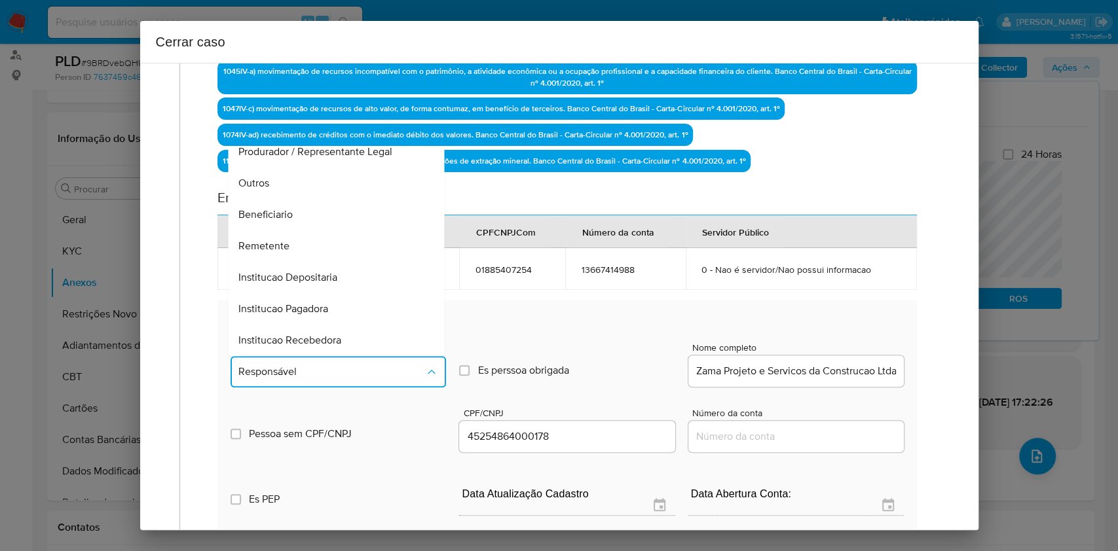
drag, startPoint x: 304, startPoint y: 244, endPoint x: 591, endPoint y: 263, distance: 288.1
click at [304, 244] on div "Remetente" at bounding box center [332, 245] width 187 height 31
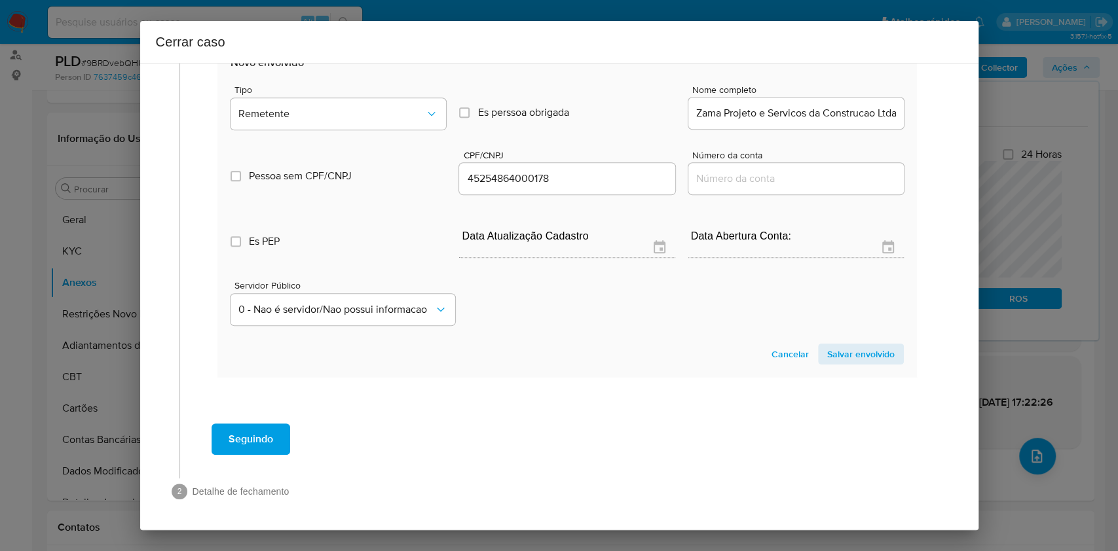
click at [840, 354] on span "Salvar envolvido" at bounding box center [860, 354] width 67 height 18
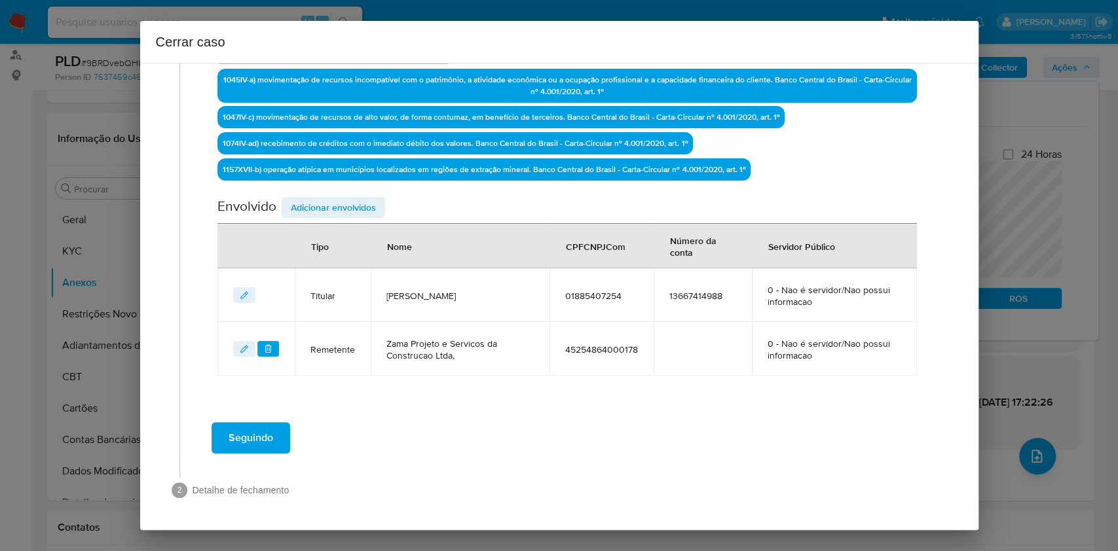
scroll to position [419, 0]
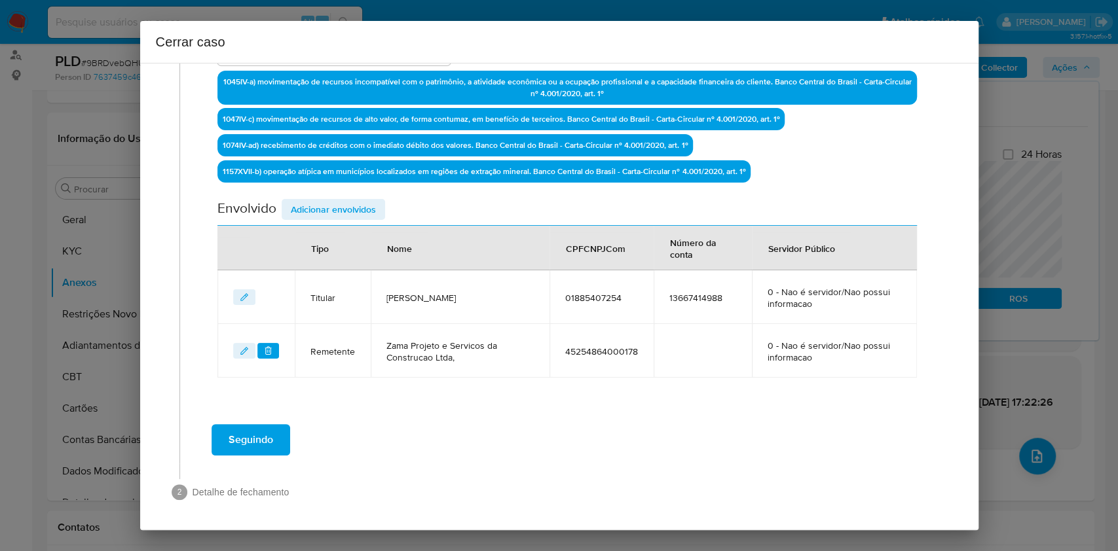
drag, startPoint x: 350, startPoint y: 208, endPoint x: 456, endPoint y: 234, distance: 108.5
click at [352, 209] on span "Adicionar envolvidos" at bounding box center [333, 209] width 85 height 18
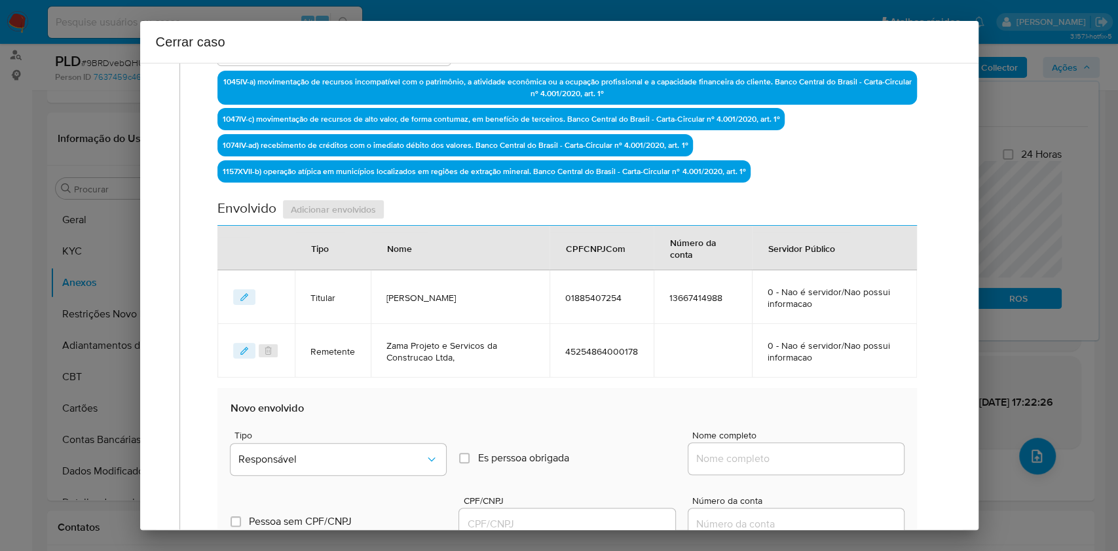
drag, startPoint x: 797, startPoint y: 454, endPoint x: 832, endPoint y: 453, distance: 35.4
click at [798, 454] on input "Nome completo" at bounding box center [795, 459] width 215 height 17
paste input "Visao Digital Servicos Ltda, 57532705000177"
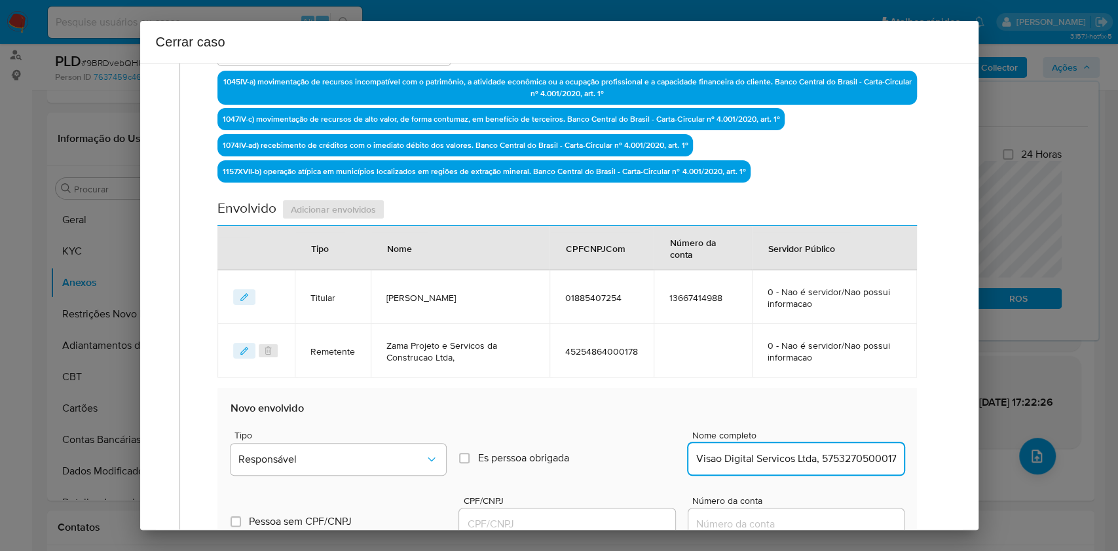
scroll to position [0, 12]
click at [832, 453] on input "Visao Digital Servicos Ltda, 57532705000177" at bounding box center [795, 459] width 215 height 17
click at [832, 452] on input "Visao Digital Servicos Ltda, 57532705000177" at bounding box center [795, 459] width 215 height 17
type input "Visao Digital Servicos Ltda,"
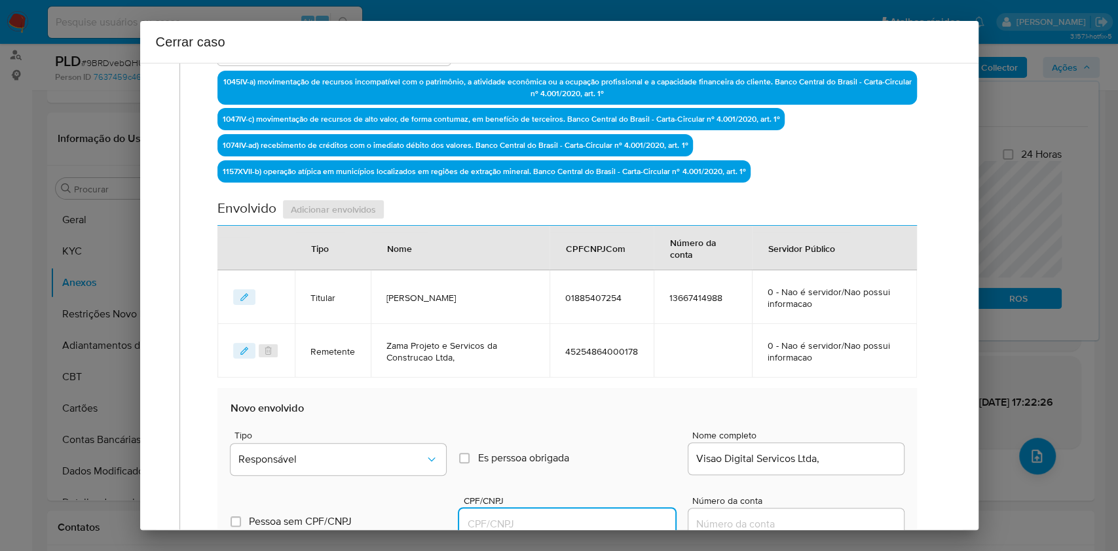
drag, startPoint x: 563, startPoint y: 523, endPoint x: 599, endPoint y: 513, distance: 37.5
click at [563, 523] on input "CPF/CNPJ" at bounding box center [566, 524] width 215 height 17
paste input "57532705000177"
type input "57532705000177"
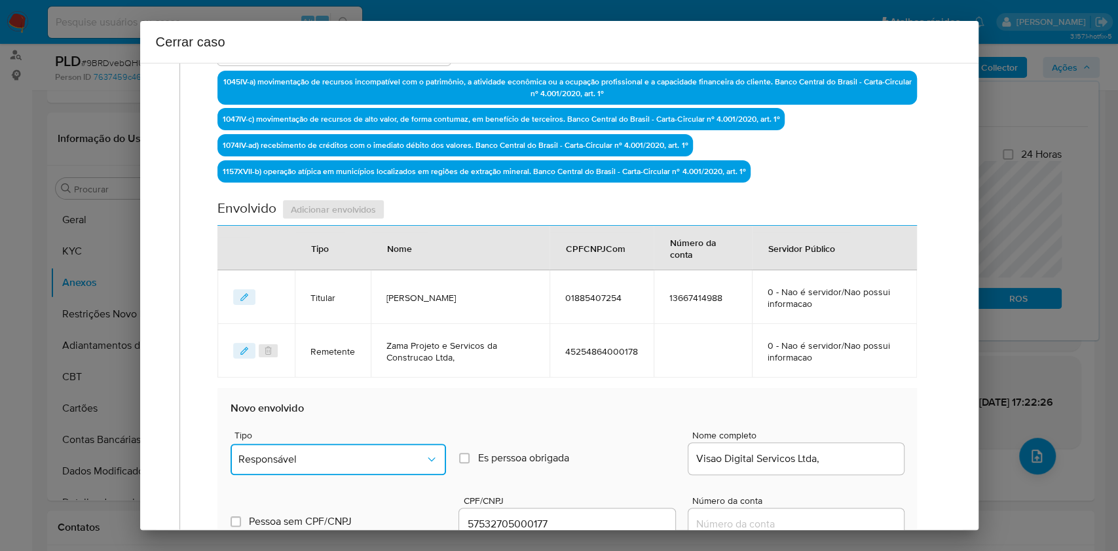
drag, startPoint x: 387, startPoint y: 464, endPoint x: 382, endPoint y: 443, distance: 21.6
click at [386, 464] on button "Responsável" at bounding box center [337, 459] width 215 height 31
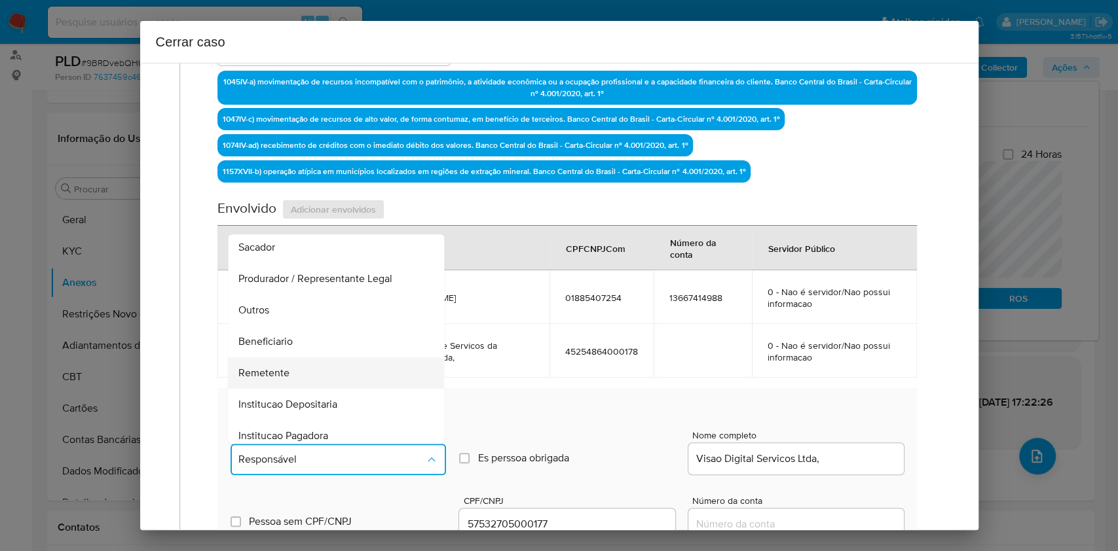
scroll to position [168, 0]
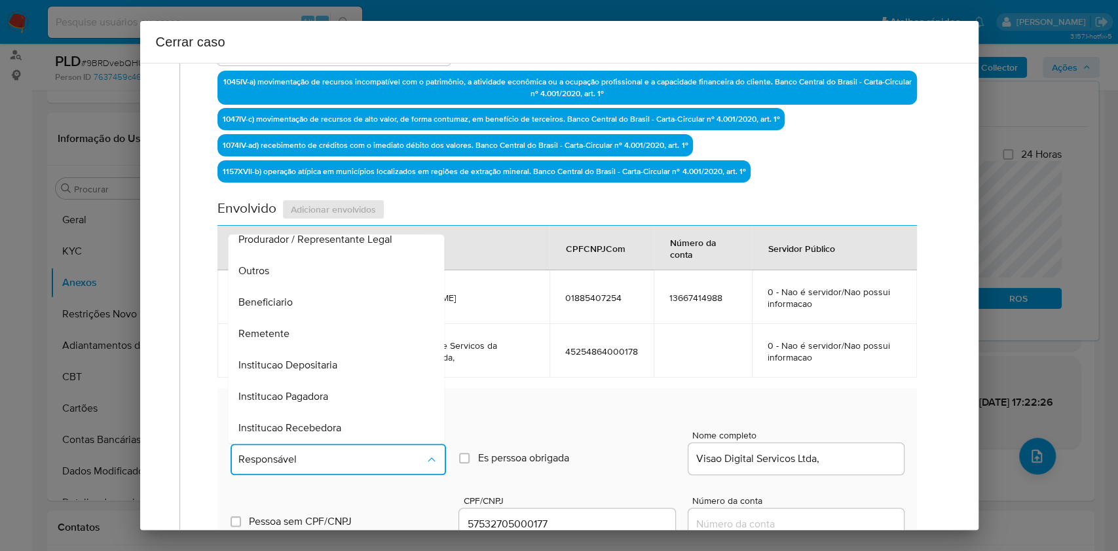
drag, startPoint x: 293, startPoint y: 308, endPoint x: 416, endPoint y: 291, distance: 124.3
click at [293, 308] on div "Beneficiario" at bounding box center [332, 302] width 187 height 31
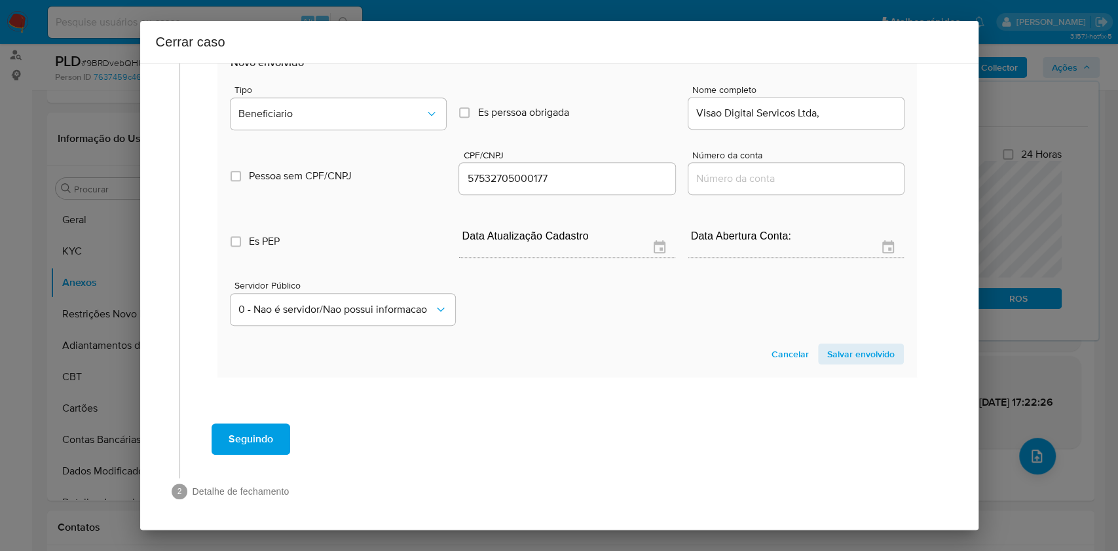
drag, startPoint x: 849, startPoint y: 354, endPoint x: 917, endPoint y: 306, distance: 82.8
click at [851, 354] on span "Salvar envolvido" at bounding box center [860, 354] width 67 height 18
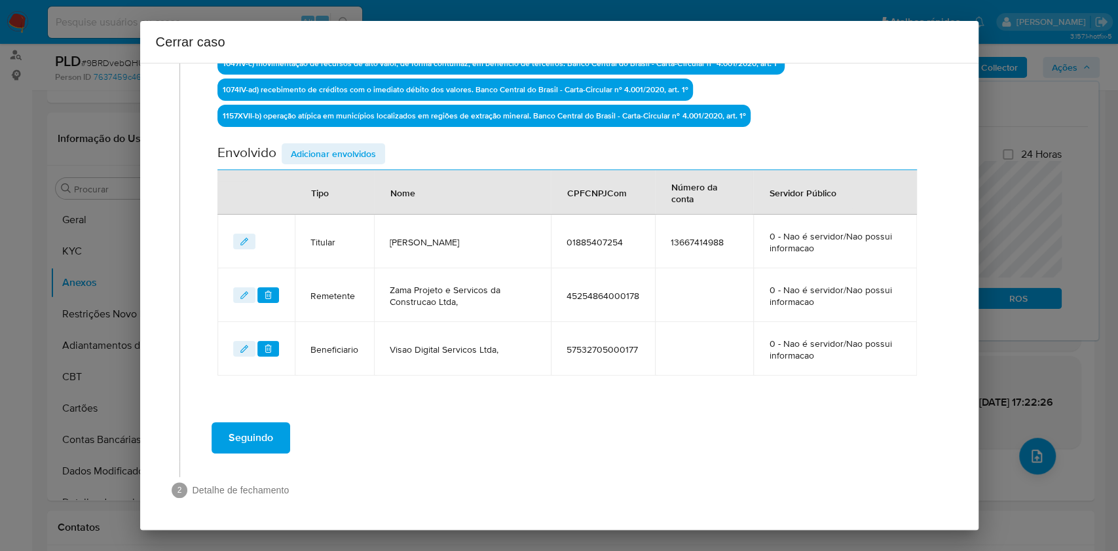
scroll to position [473, 0]
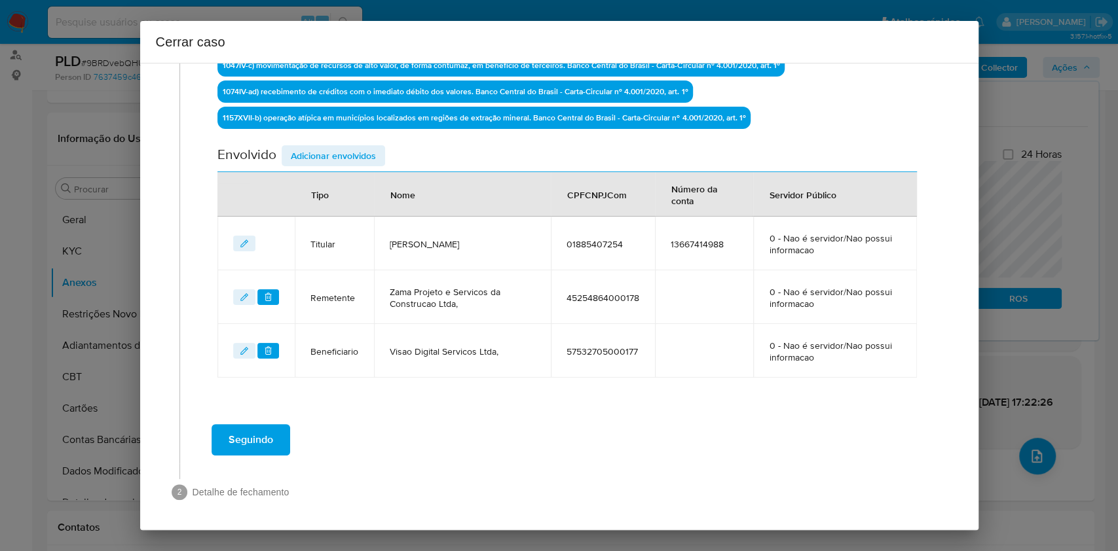
drag, startPoint x: 348, startPoint y: 155, endPoint x: 486, endPoint y: 206, distance: 147.5
click at [348, 155] on span "Adicionar envolvidos" at bounding box center [333, 156] width 85 height 18
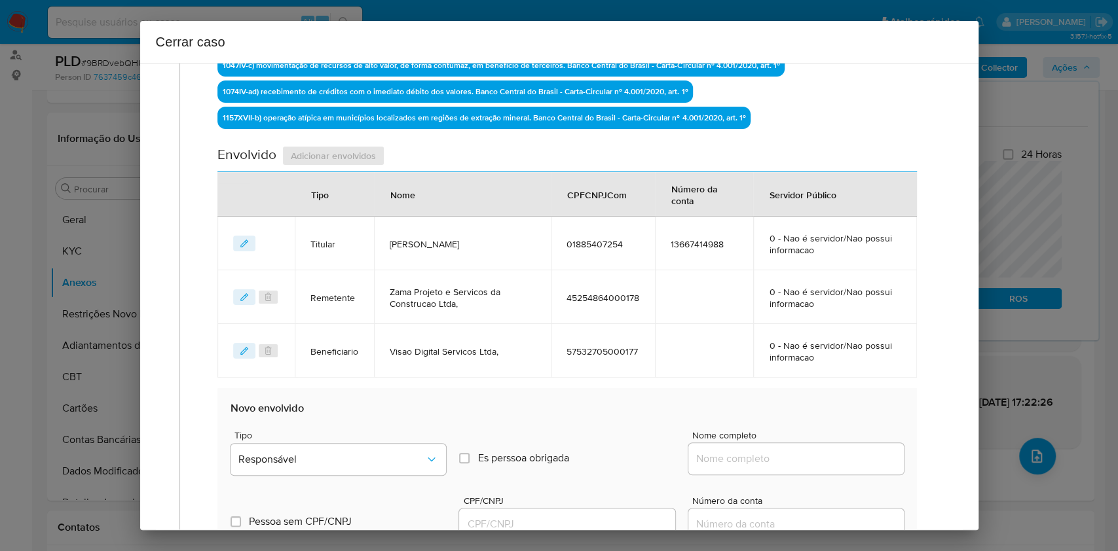
drag, startPoint x: 830, startPoint y: 454, endPoint x: 847, endPoint y: 452, distance: 16.5
click at [831, 454] on input "Nome completo" at bounding box center [795, 459] width 215 height 17
paste input "43.156.571 Lucilene Martins dos Santos, 43156571000122"
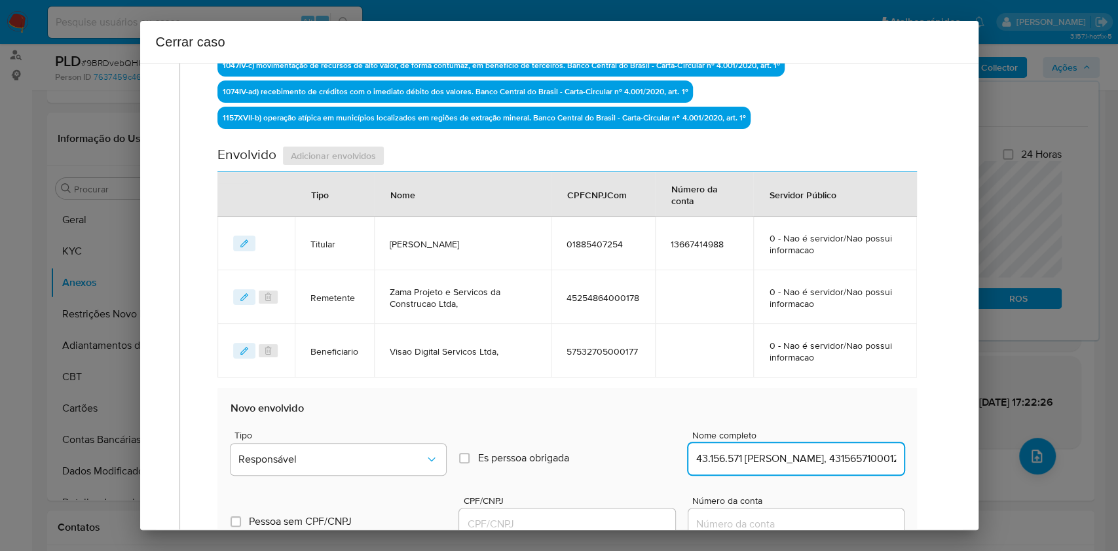
click at [847, 452] on input "43.156.571 Lucilene Martins dos Santos, 43156571000122" at bounding box center [795, 459] width 215 height 17
click at [847, 451] on input "43.156.571 Lucilene Martins dos Santos, 43156571000122" at bounding box center [795, 459] width 215 height 17
type input "43.156.571 Lucilene Martins dos Santos,"
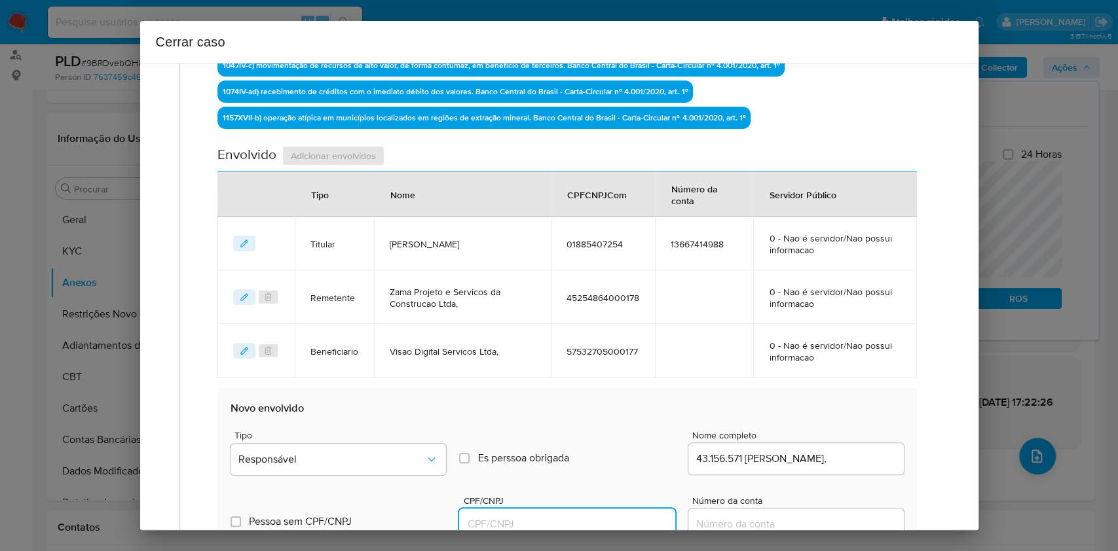
drag, startPoint x: 577, startPoint y: 515, endPoint x: 610, endPoint y: 514, distance: 32.8
click at [585, 516] on input "CPF/CNPJ" at bounding box center [566, 524] width 215 height 17
paste input "43156571000122"
type input "43156571000122"
drag, startPoint x: 361, startPoint y: 456, endPoint x: 358, endPoint y: 446, distance: 11.0
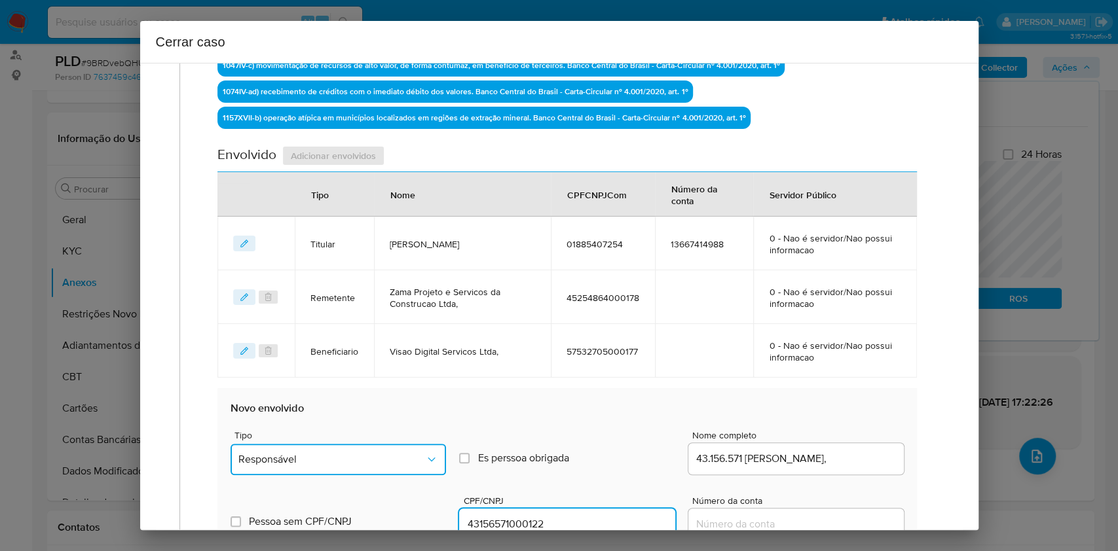
click at [361, 457] on span "Responsável" at bounding box center [331, 459] width 187 height 13
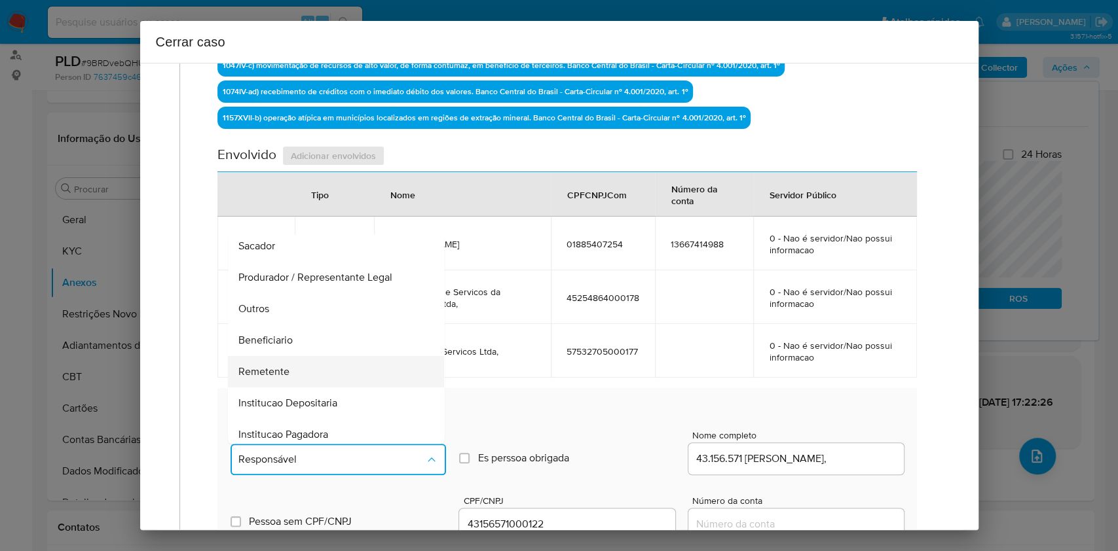
scroll to position [168, 0]
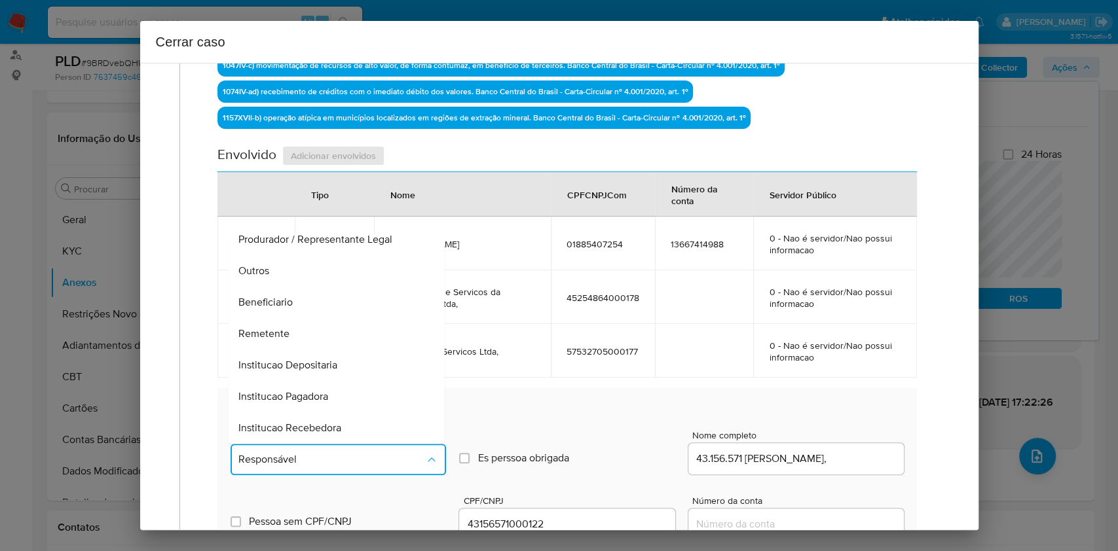
click at [296, 308] on div "Beneficiario" at bounding box center [332, 302] width 187 height 31
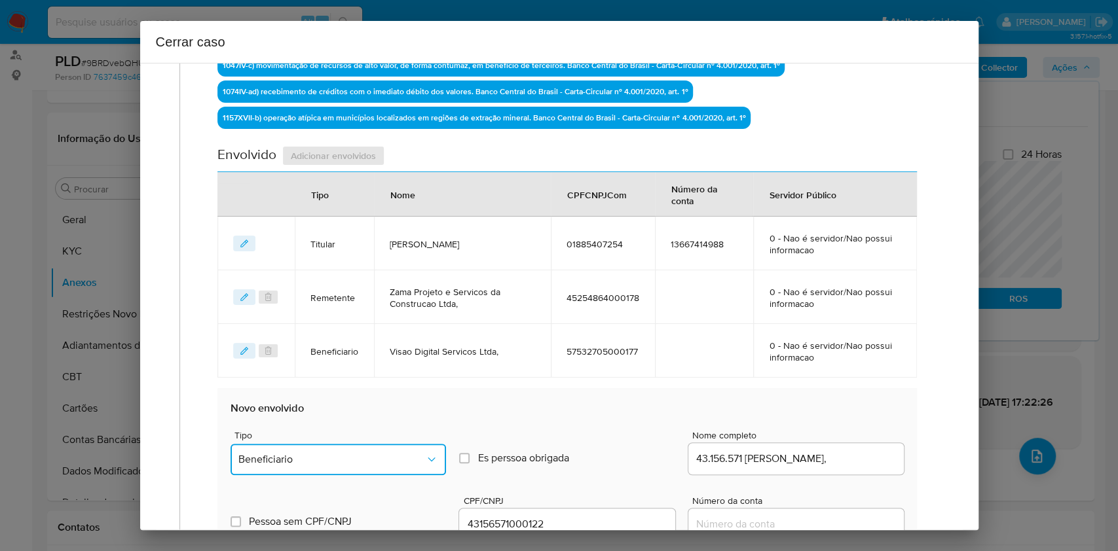
click at [401, 464] on button "Beneficiario" at bounding box center [337, 459] width 215 height 31
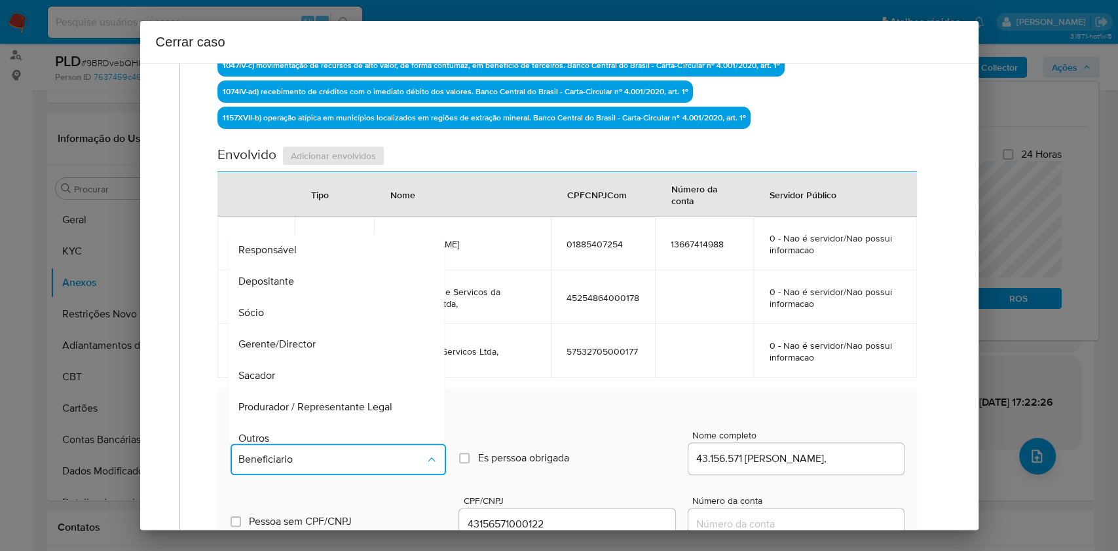
scroll to position [131, 0]
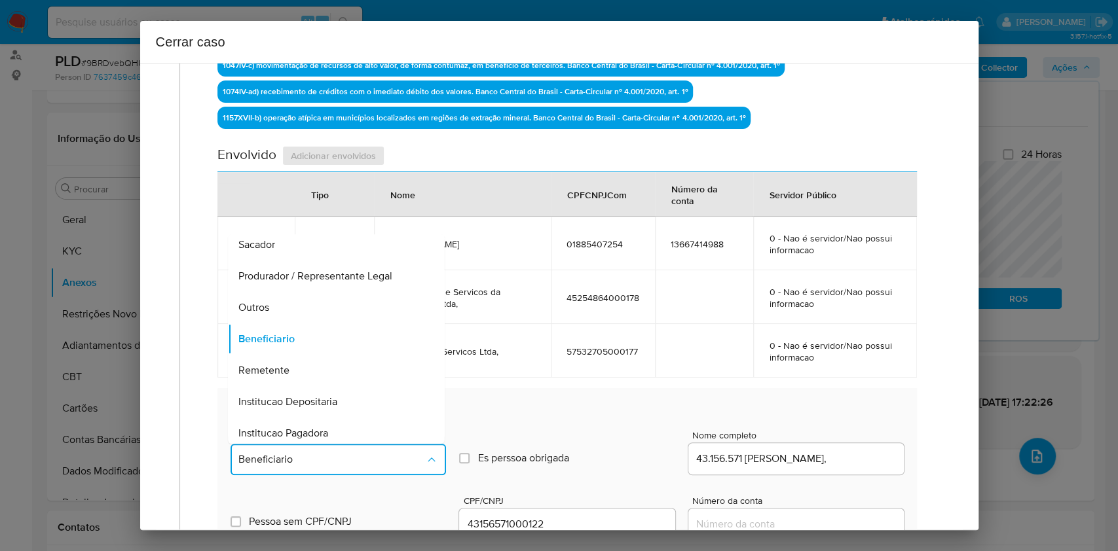
drag, startPoint x: 306, startPoint y: 316, endPoint x: 372, endPoint y: 313, distance: 66.2
click at [306, 315] on div "Outros" at bounding box center [332, 307] width 187 height 31
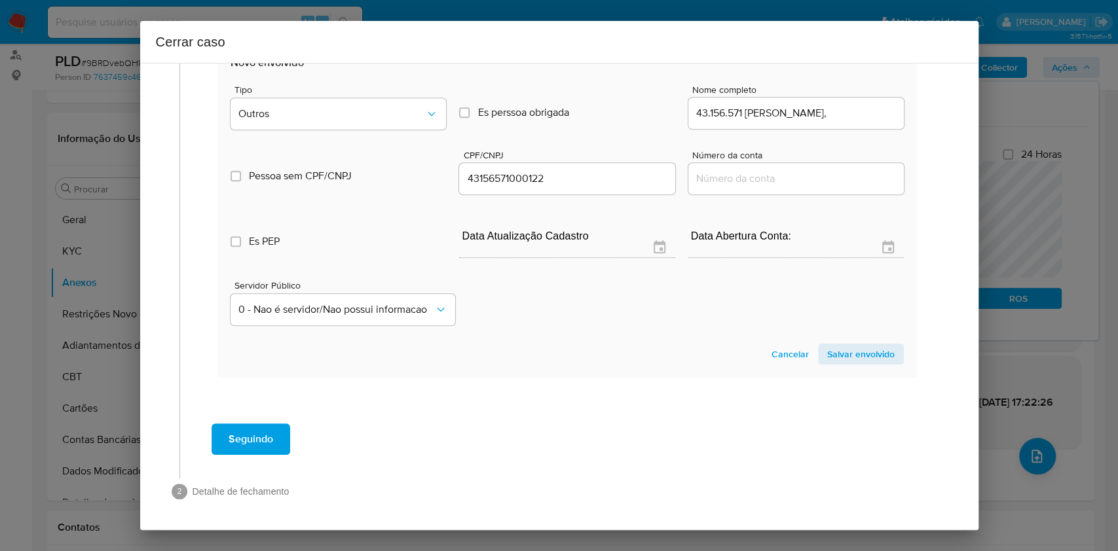
click at [859, 353] on span "Salvar envolvido" at bounding box center [860, 354] width 67 height 18
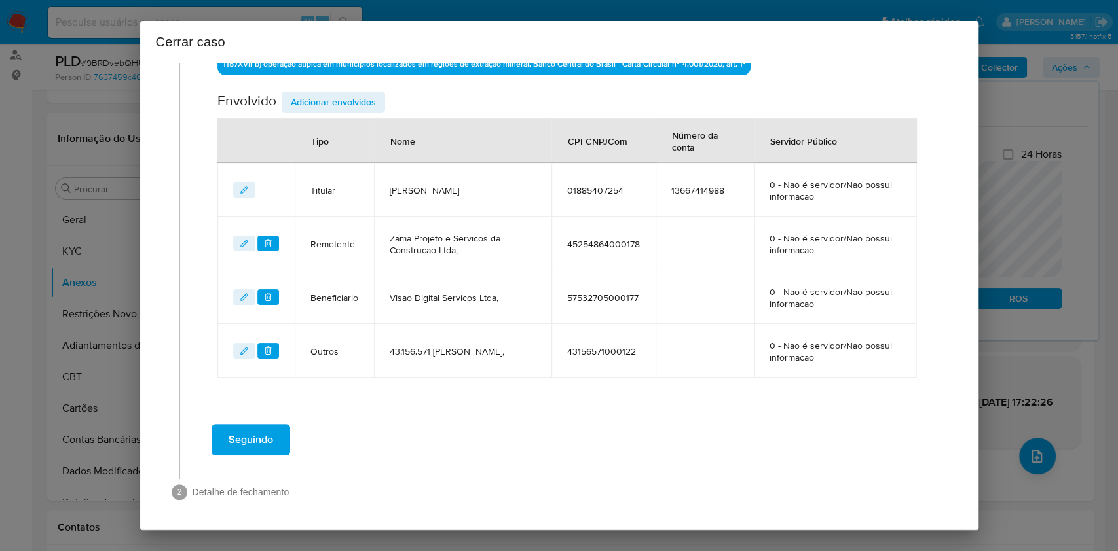
click at [257, 432] on span "Seguindo" at bounding box center [251, 440] width 45 height 29
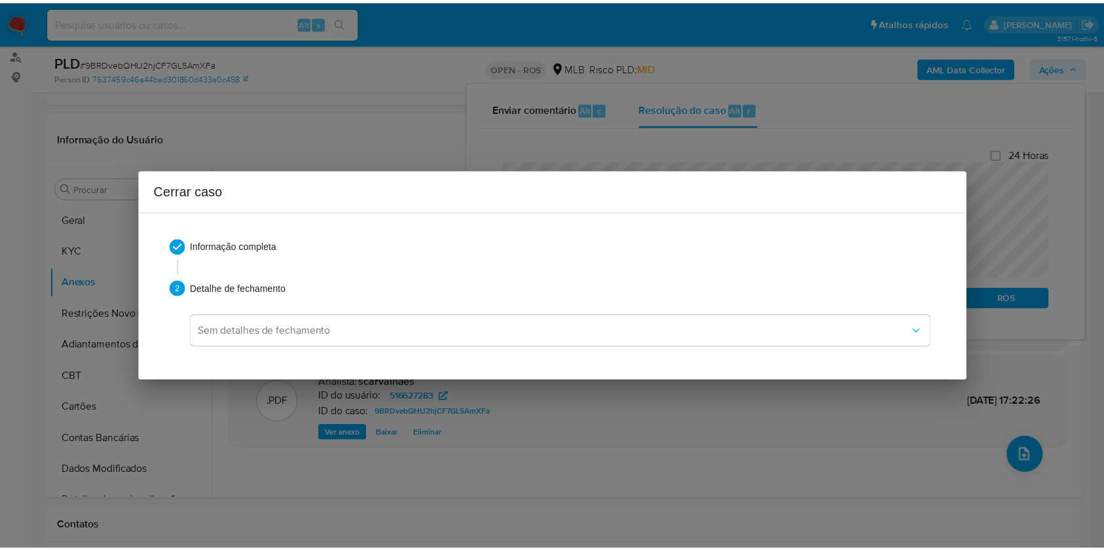
scroll to position [1495, 0]
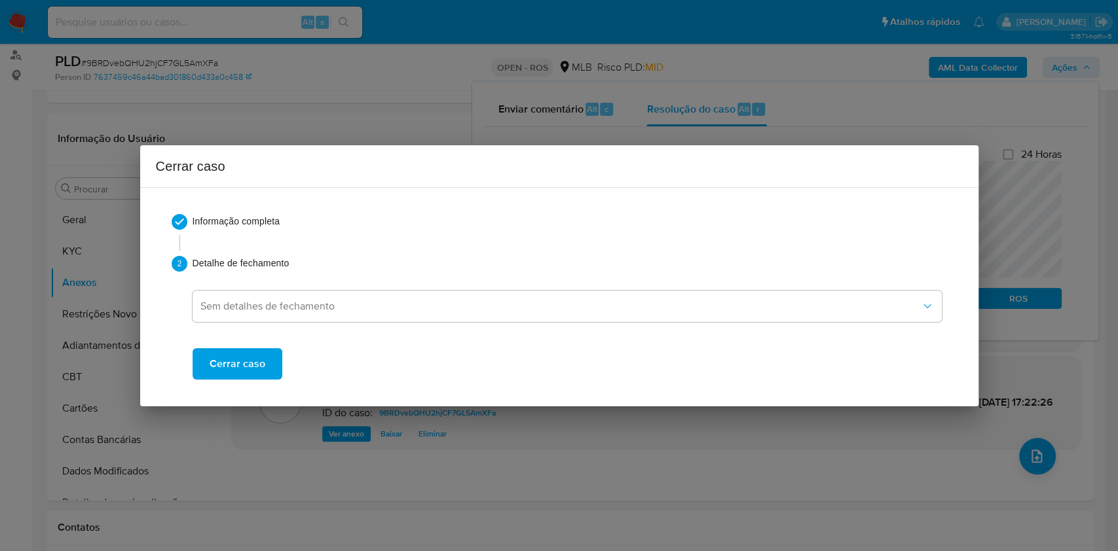
click at [267, 386] on div "Informação completa 2 Detalhe de fechamento Sem detalhes de fechamento Cerrar c…" at bounding box center [559, 296] width 807 height 197
drag, startPoint x: 261, startPoint y: 375, endPoint x: 363, endPoint y: 332, distance: 110.7
click at [261, 375] on span "Cerrar caso" at bounding box center [238, 364] width 56 height 29
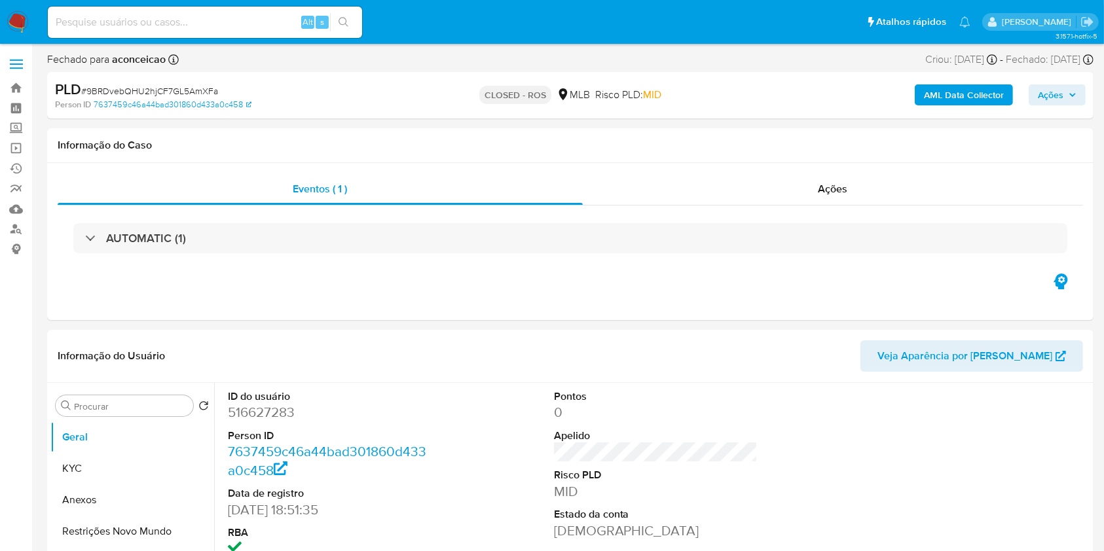
select select "10"
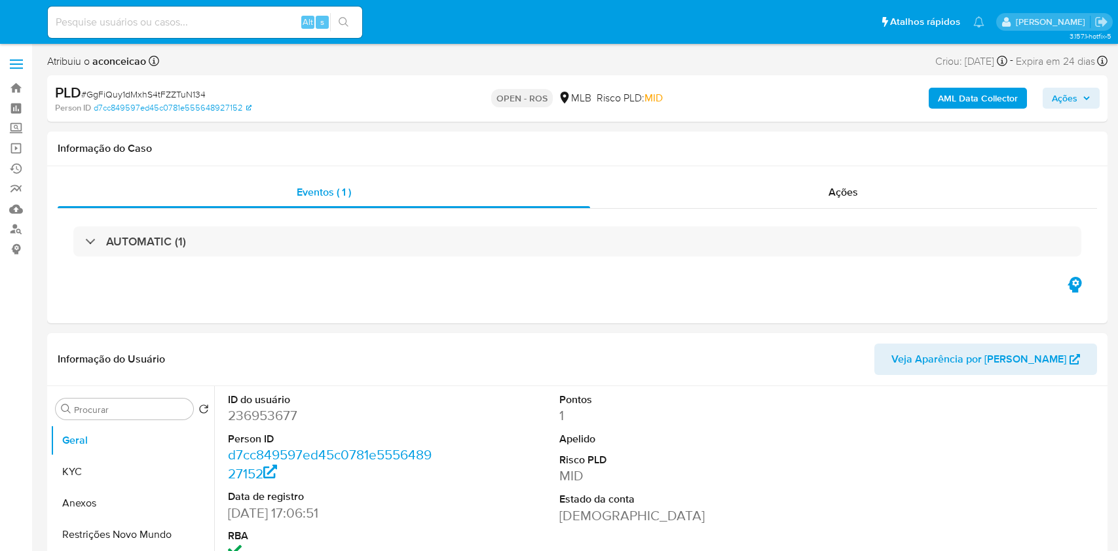
select select "10"
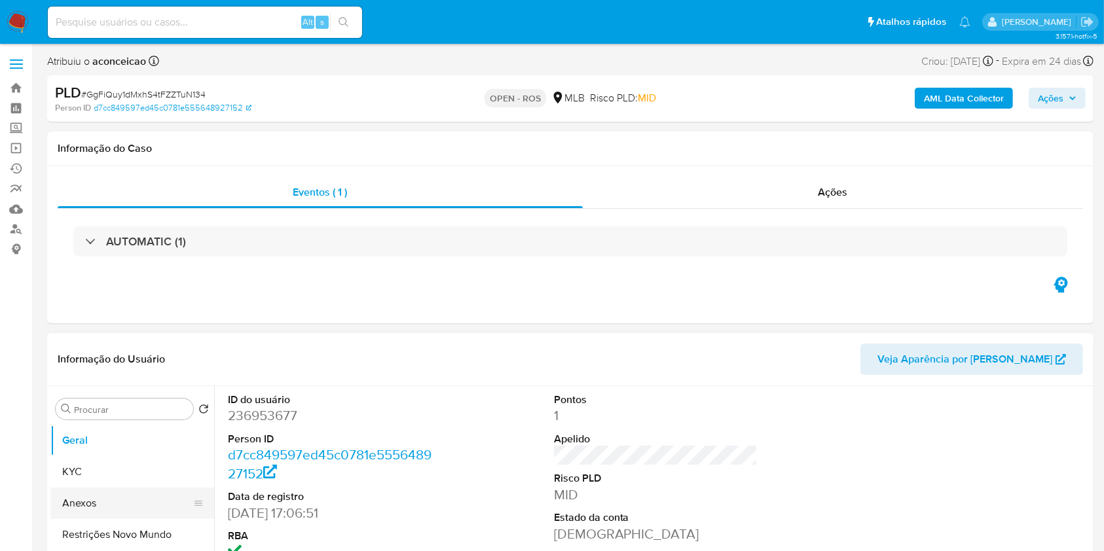
click at [109, 513] on button "Anexos" at bounding box center [126, 503] width 153 height 31
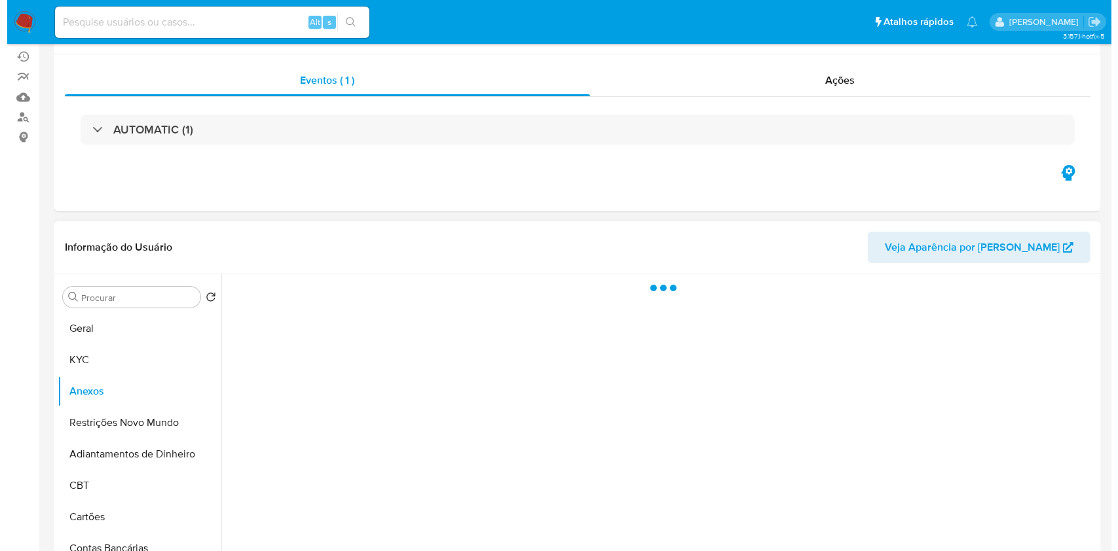
scroll to position [174, 0]
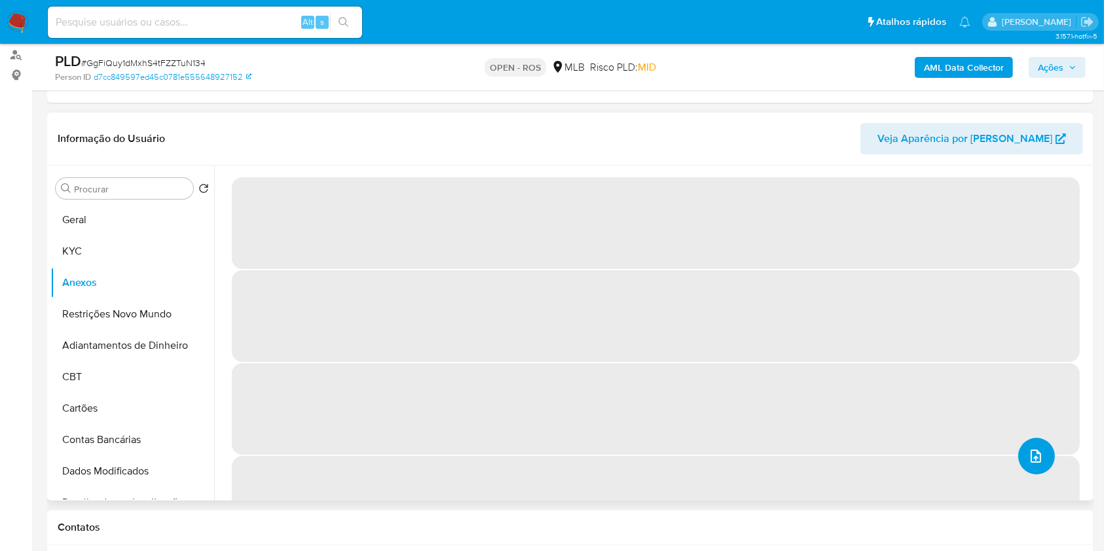
click at [1038, 449] on span "upload-file" at bounding box center [1036, 457] width 16 height 16
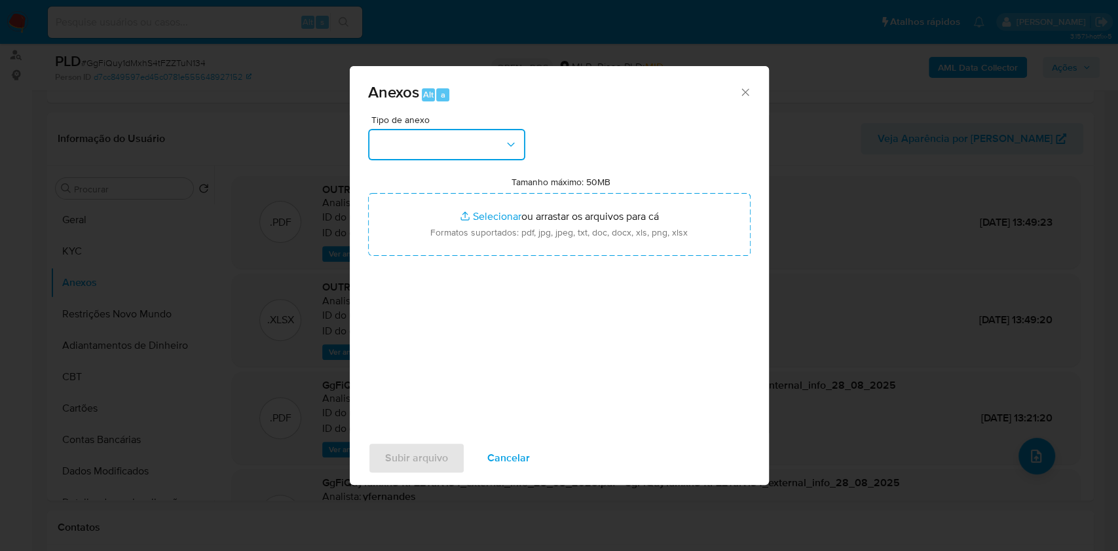
drag, startPoint x: 485, startPoint y: 143, endPoint x: 479, endPoint y: 161, distance: 19.1
click at [485, 144] on button "button" at bounding box center [446, 144] width 157 height 31
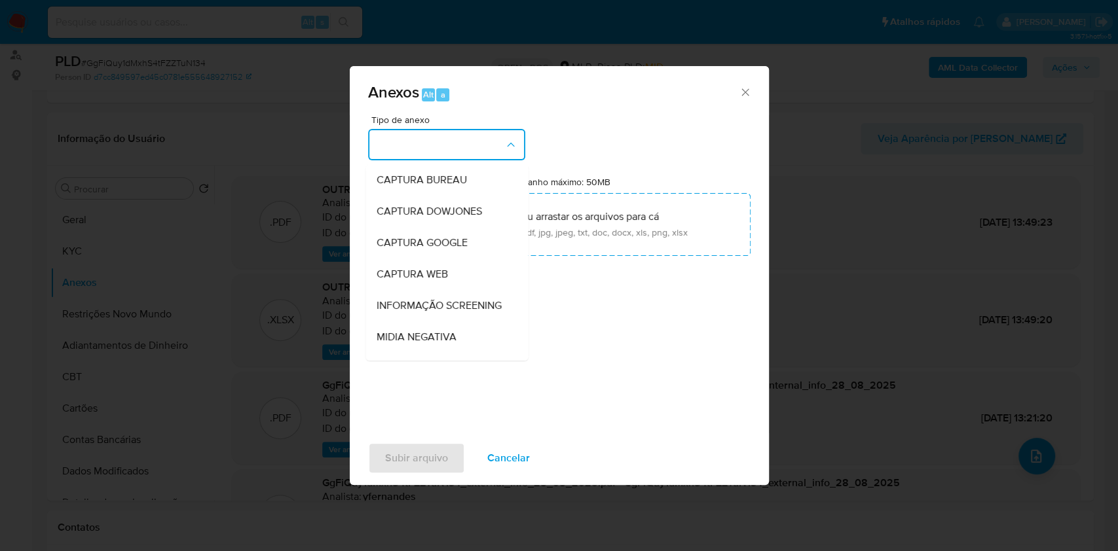
scroll to position [201, 0]
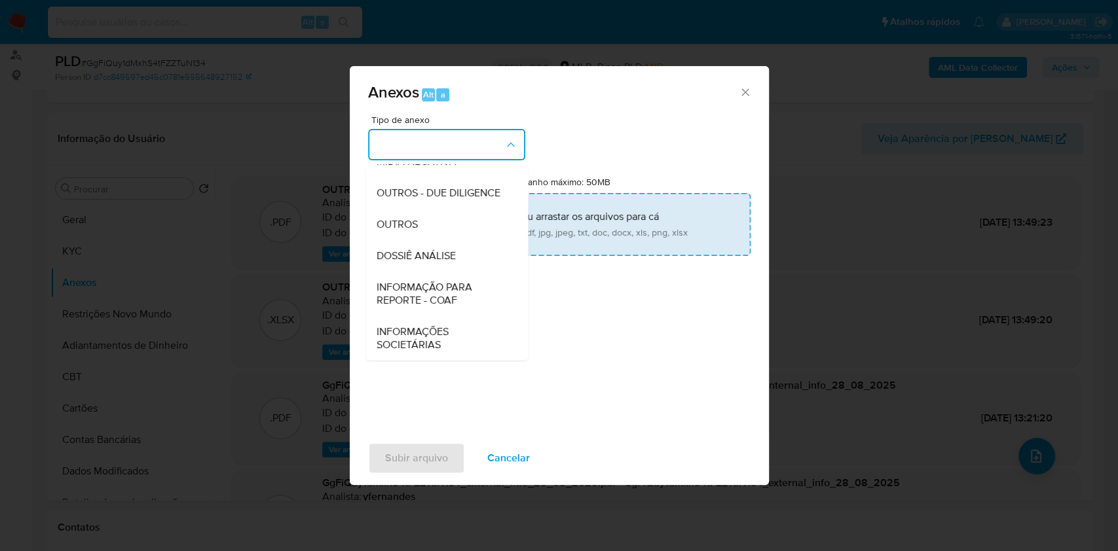
drag, startPoint x: 464, startPoint y: 287, endPoint x: 581, endPoint y: 249, distance: 123.4
click at [466, 287] on span "INFORMAÇÃO PARA REPORTE - COAF" at bounding box center [443, 294] width 134 height 26
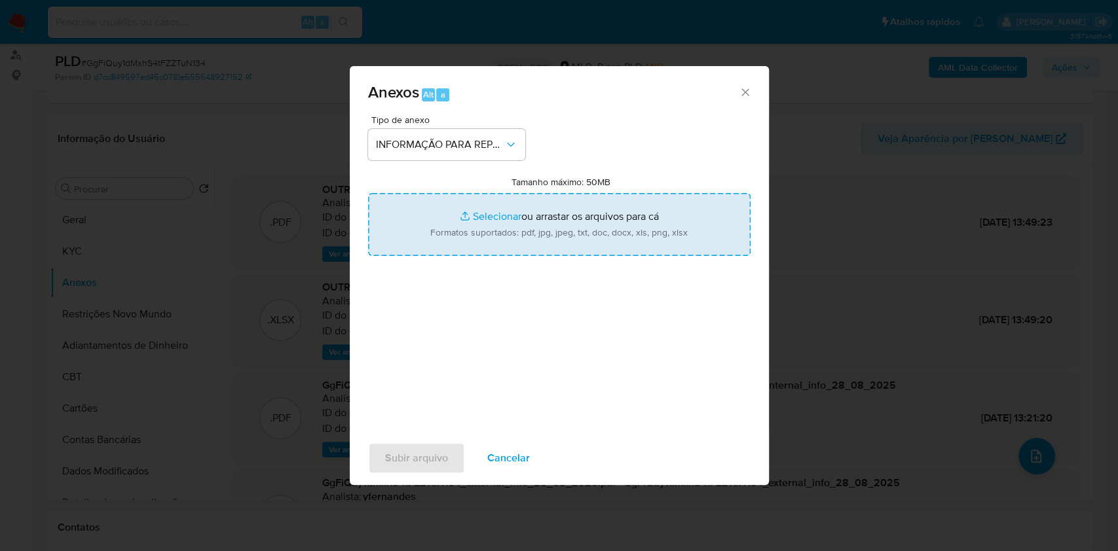
type input "C:\fakepath\SAR - GgFiQuy1dMxhS4tFZZTuN134- CPF 02708631250 - ANA NATACHA COSTA…"
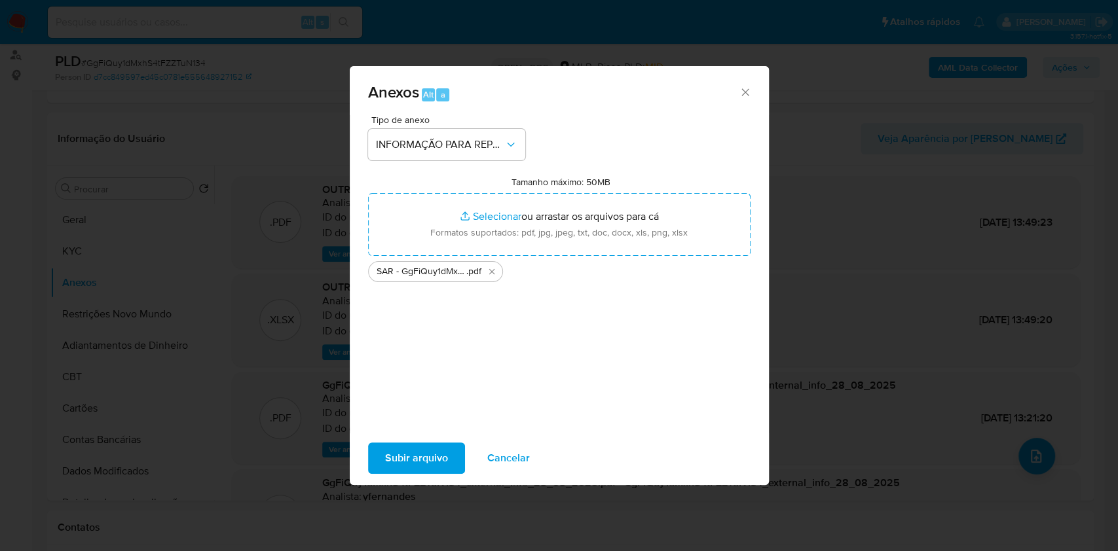
click at [429, 448] on span "Subir arquivo" at bounding box center [416, 458] width 63 height 29
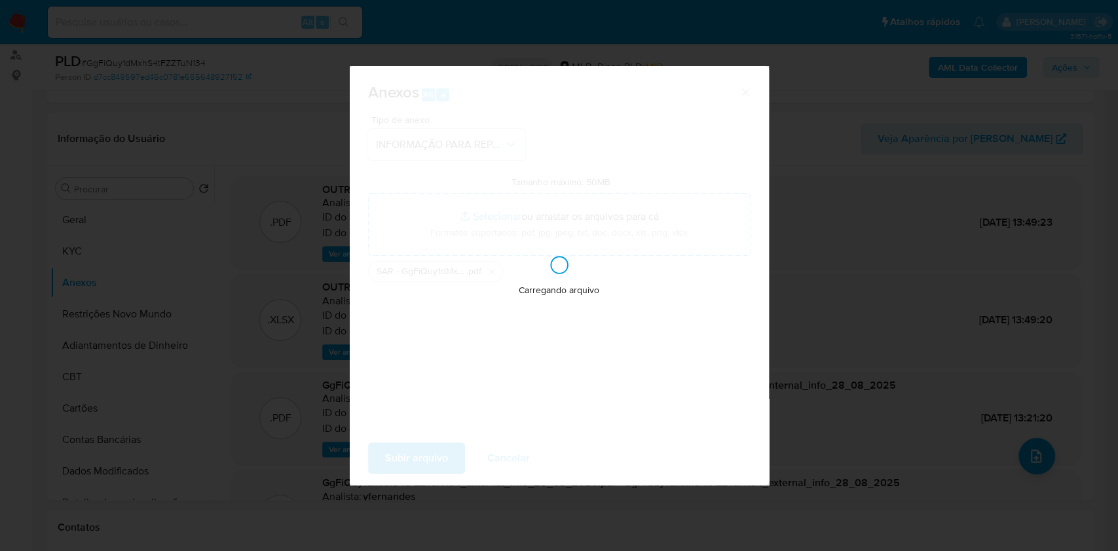
click at [904, 247] on div "Anexos Alt a Tipo de anexo INFORMAÇÃO PARA REPORTE - COAF Tamanho máximo: 50MB …" at bounding box center [559, 275] width 1118 height 551
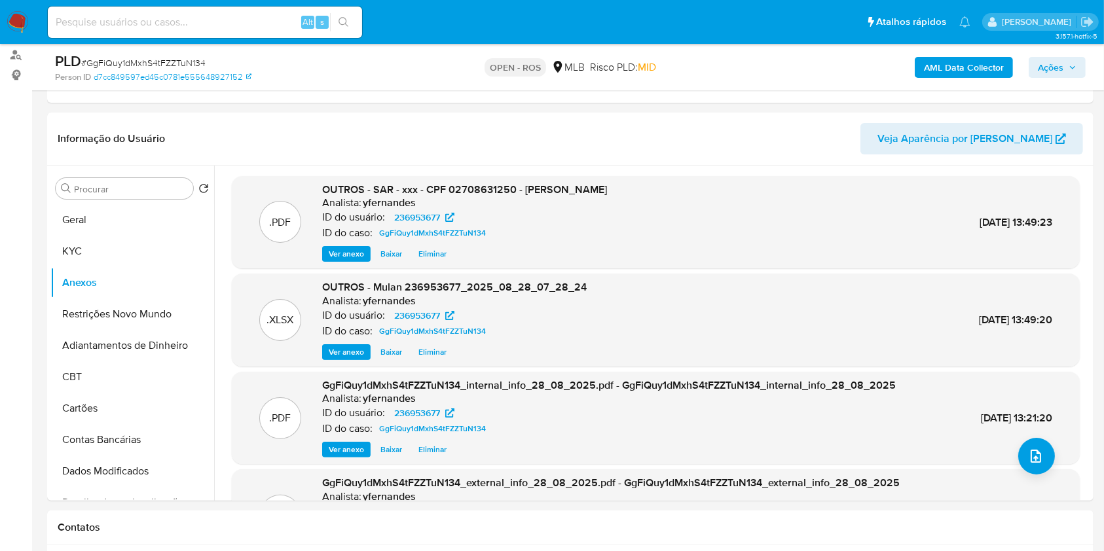
click at [1041, 58] on span "Ações" at bounding box center [1051, 67] width 26 height 21
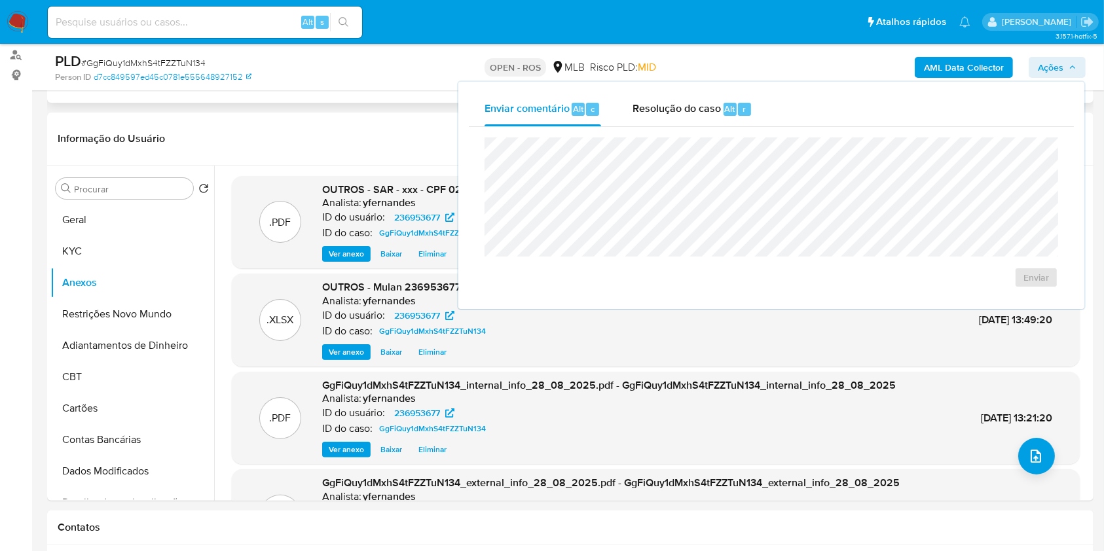
drag, startPoint x: 1044, startPoint y: 71, endPoint x: 869, endPoint y: 99, distance: 177.1
click at [1044, 71] on span "Ações" at bounding box center [1051, 67] width 26 height 21
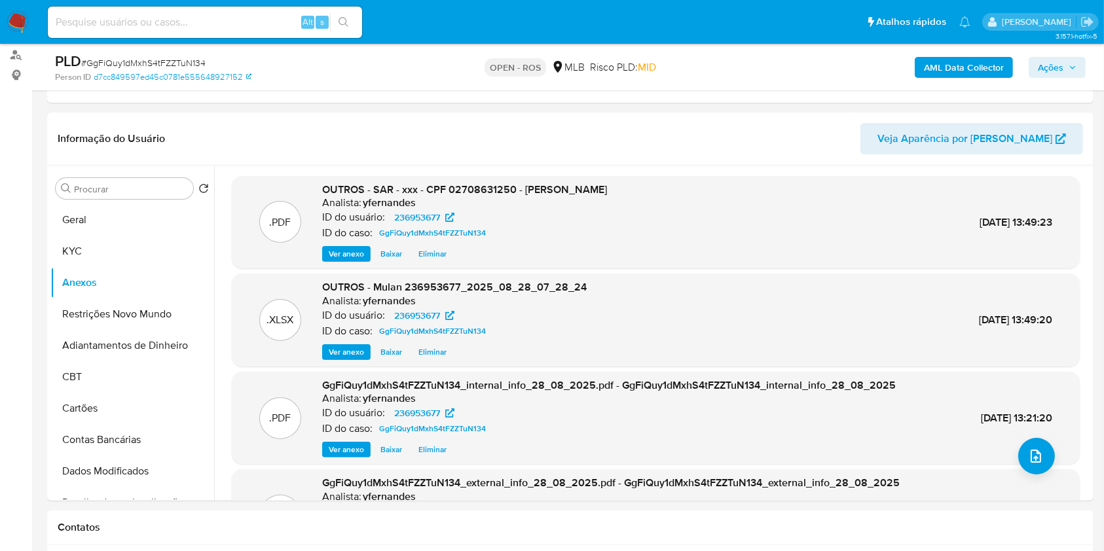
drag, startPoint x: 1066, startPoint y: 65, endPoint x: 1033, endPoint y: 79, distance: 36.1
click at [1064, 68] on span "Ações" at bounding box center [1057, 67] width 39 height 18
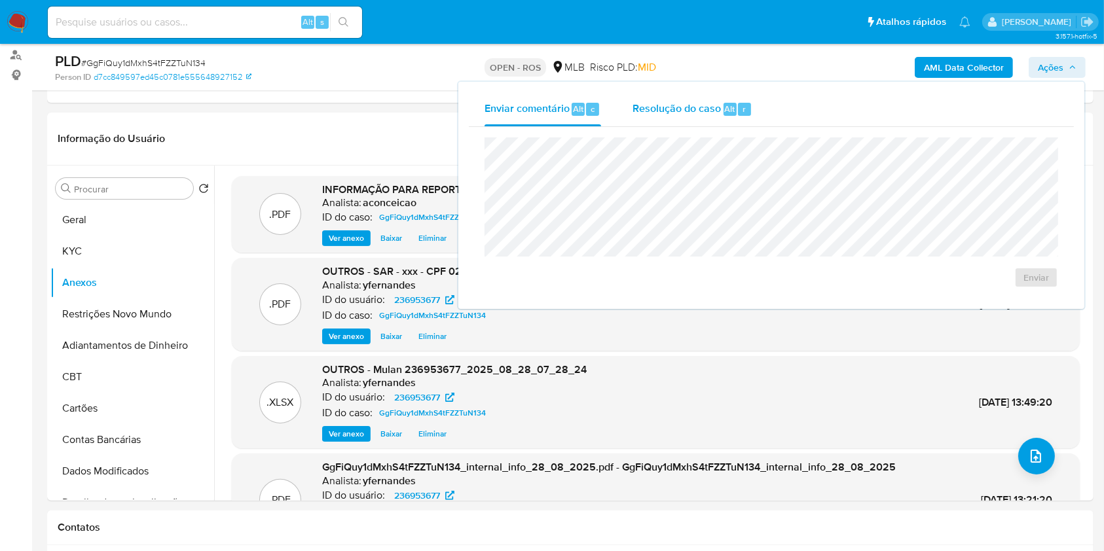
click at [705, 107] on span "Resolução do caso" at bounding box center [677, 108] width 88 height 15
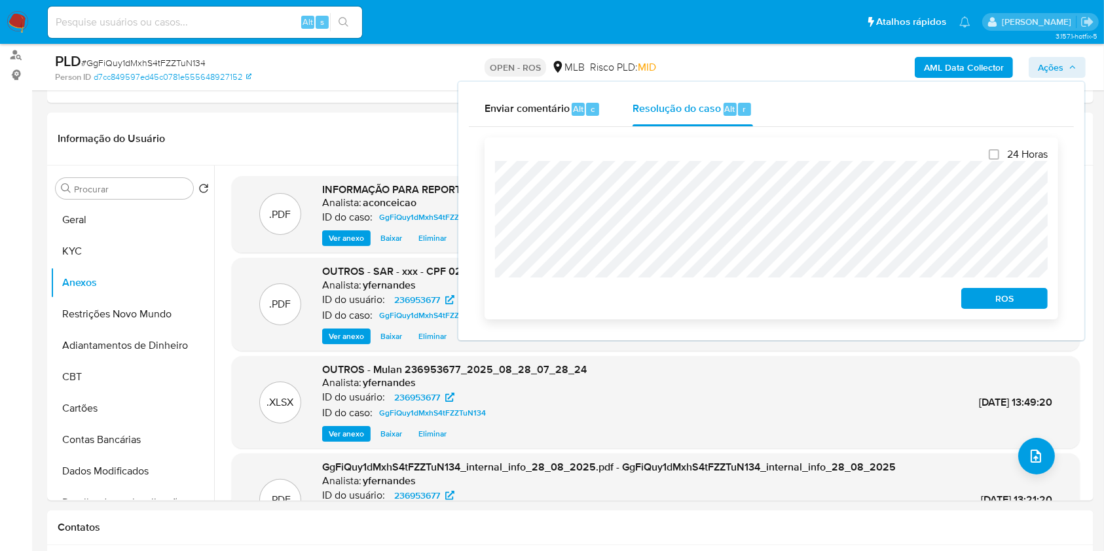
drag, startPoint x: 969, startPoint y: 300, endPoint x: 1018, endPoint y: 295, distance: 48.7
click at [976, 299] on button "ROS" at bounding box center [1004, 298] width 86 height 21
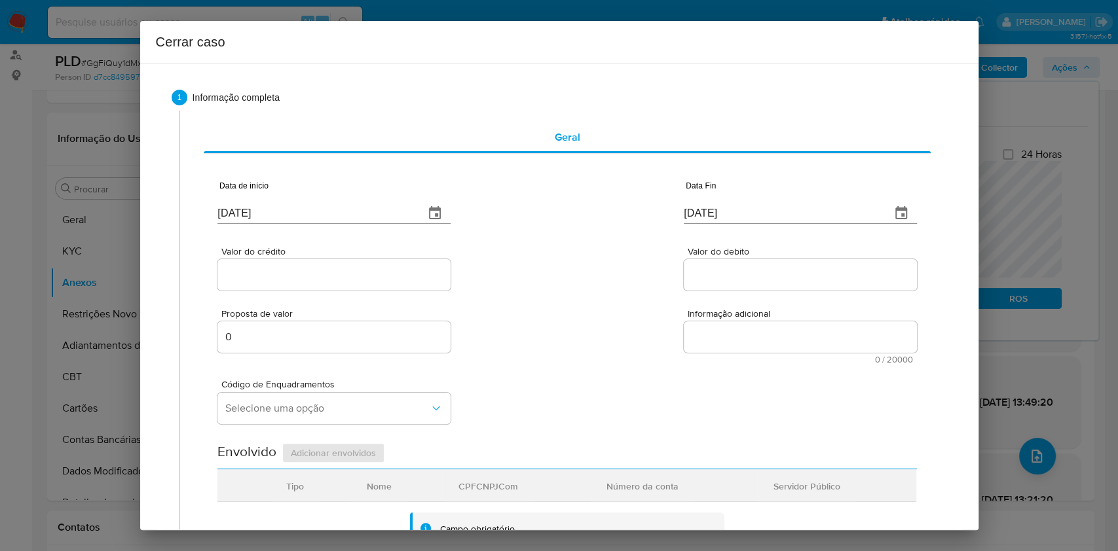
click at [305, 211] on input "[DATE]" at bounding box center [315, 213] width 196 height 21
click at [304, 212] on input "[DATE]" at bounding box center [315, 213] width 196 height 21
paste input "7"
click at [303, 212] on input "[DATE]" at bounding box center [315, 213] width 196 height 21
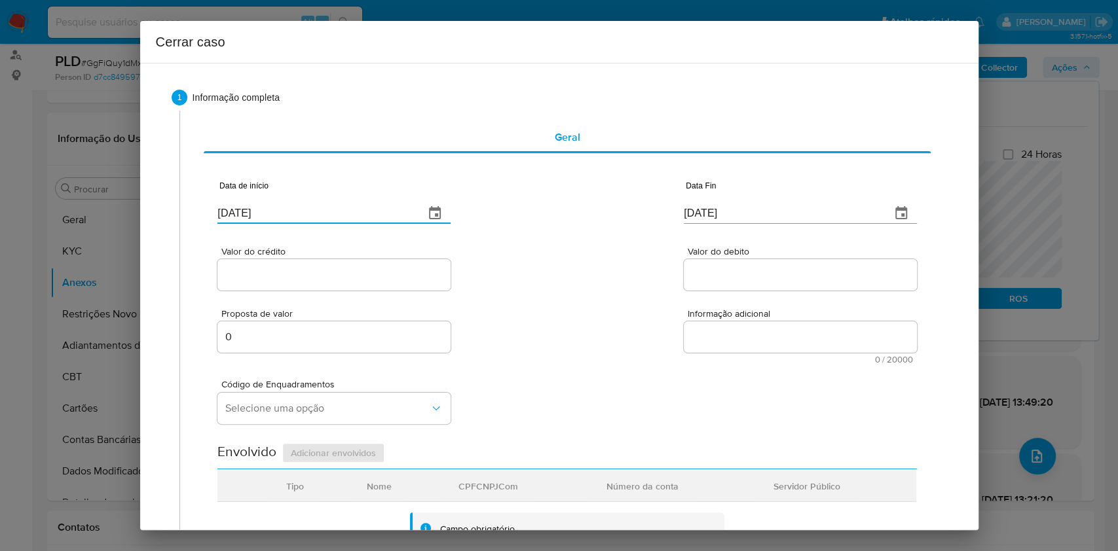
type input "[DATE]"
drag, startPoint x: 796, startPoint y: 200, endPoint x: 800, endPoint y: 217, distance: 16.8
click at [796, 201] on div "[DATE]" at bounding box center [800, 204] width 233 height 39
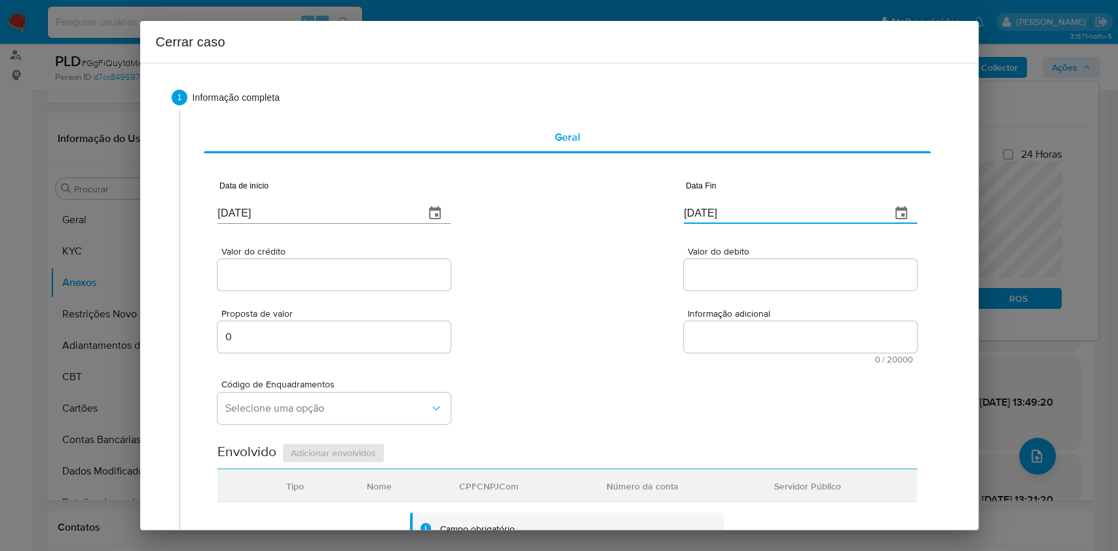
click at [800, 217] on input "[DATE]" at bounding box center [782, 213] width 196 height 21
paste input "27/08"
click at [798, 218] on input "[DATE]" at bounding box center [782, 213] width 196 height 21
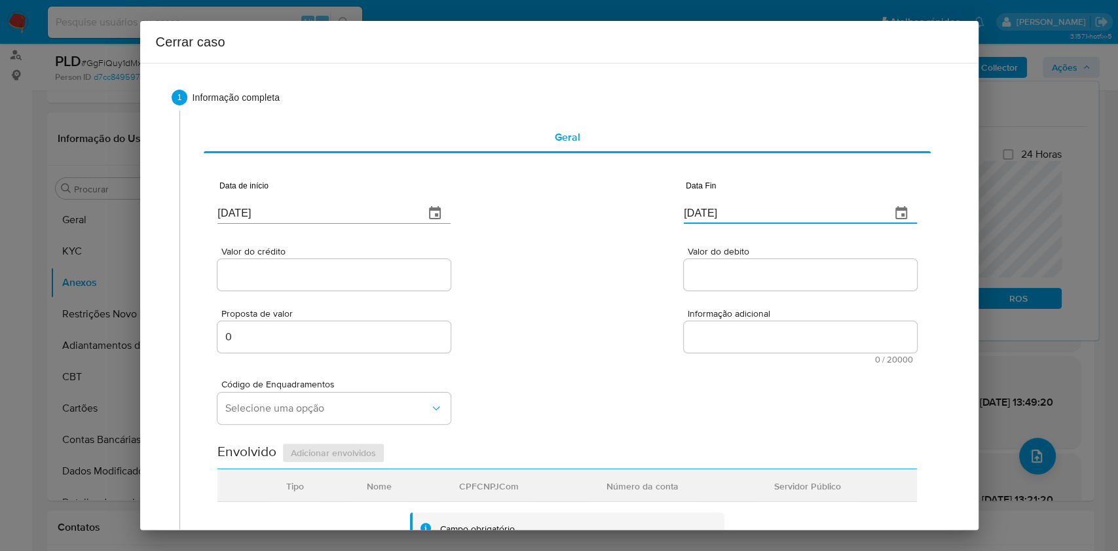
type input "[DATE]"
click at [319, 286] on div at bounding box center [333, 274] width 233 height 31
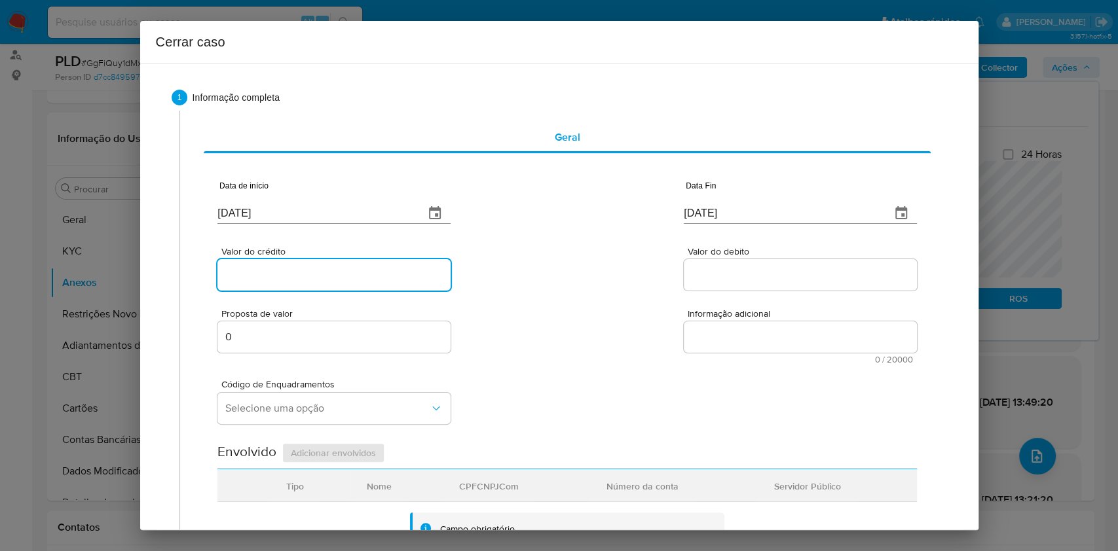
click at [316, 282] on input "Valor do crédito" at bounding box center [333, 275] width 233 height 17
paste input "R$117.215"
type input "R$117.215"
click at [747, 272] on input "Valor do debito" at bounding box center [800, 275] width 233 height 17
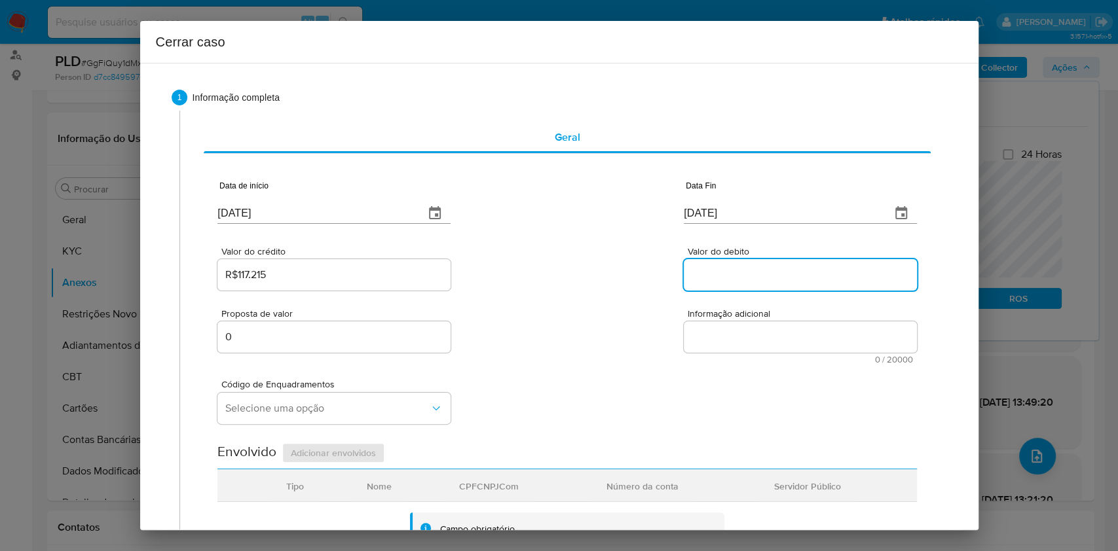
paste input "R$109.193"
type input "R$109.193"
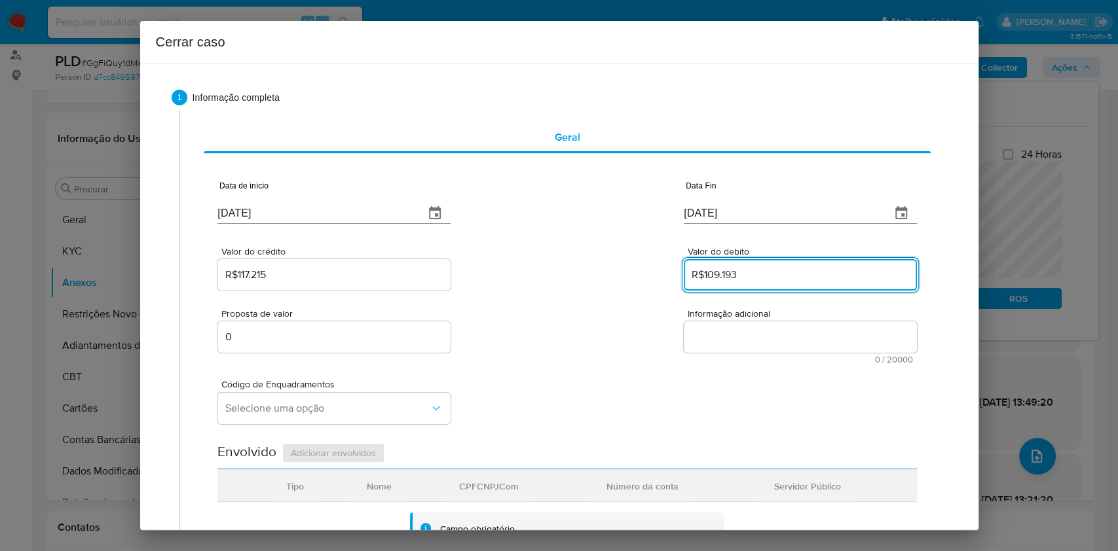
scroll to position [436, 0]
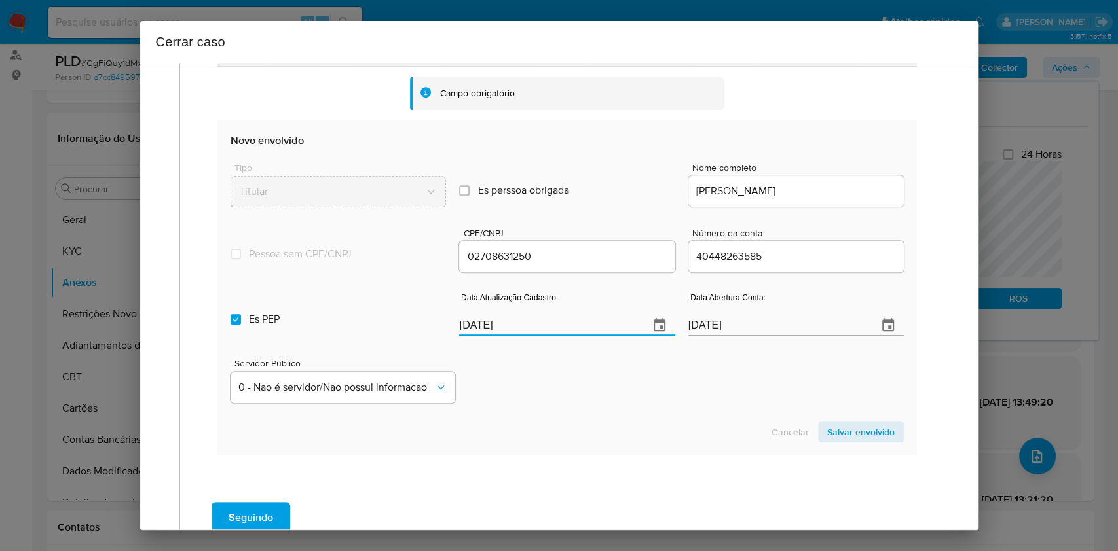
click at [592, 322] on input "[DATE]" at bounding box center [548, 325] width 179 height 21
click at [592, 321] on input "[DATE]" at bounding box center [548, 325] width 179 height 21
paste input "23/07"
click at [592, 321] on input "[DATE]" at bounding box center [548, 325] width 179 height 21
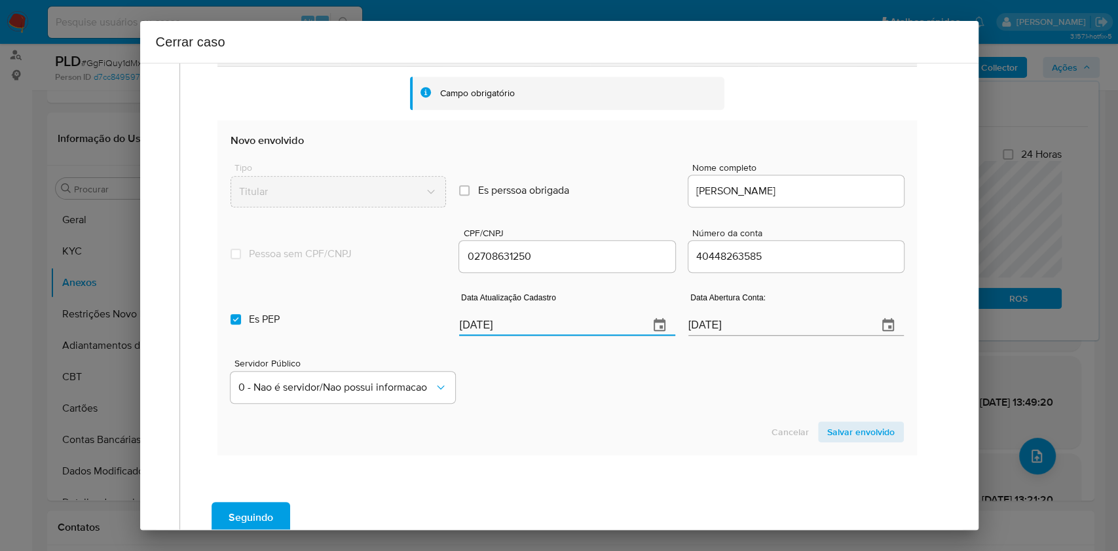
type input "[DATE]"
drag, startPoint x: 308, startPoint y: 339, endPoint x: 317, endPoint y: 338, distance: 8.6
click at [308, 340] on label "Es PEP isPEP" at bounding box center [337, 319] width 215 height 47
click at [241, 325] on input "Es PEP isPEP" at bounding box center [235, 319] width 10 height 10
checkbox input "false"
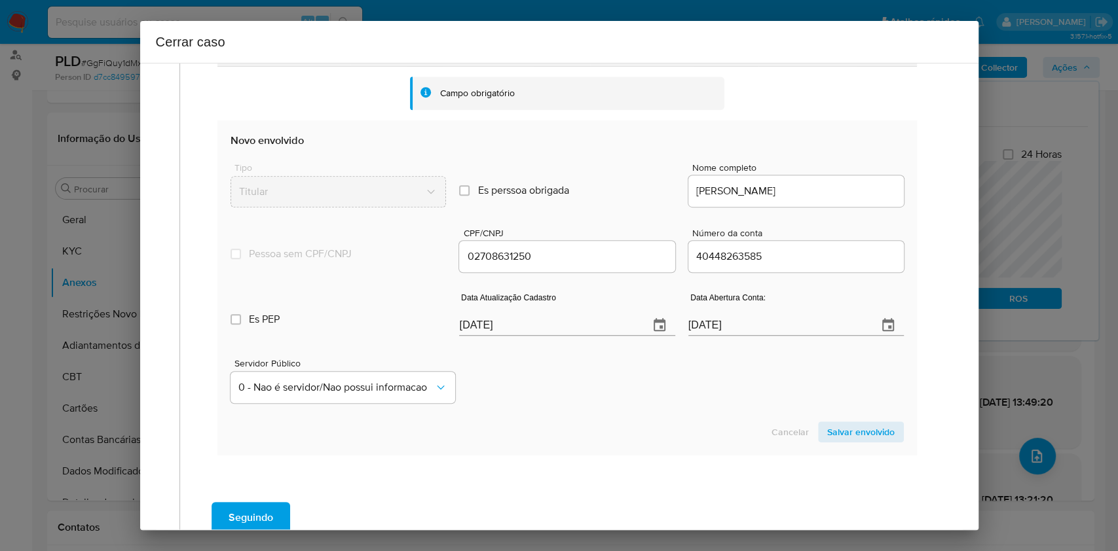
drag, startPoint x: 835, startPoint y: 433, endPoint x: 848, endPoint y: 432, distance: 13.2
click at [835, 434] on span "Salvar envolvido" at bounding box center [860, 432] width 67 height 18
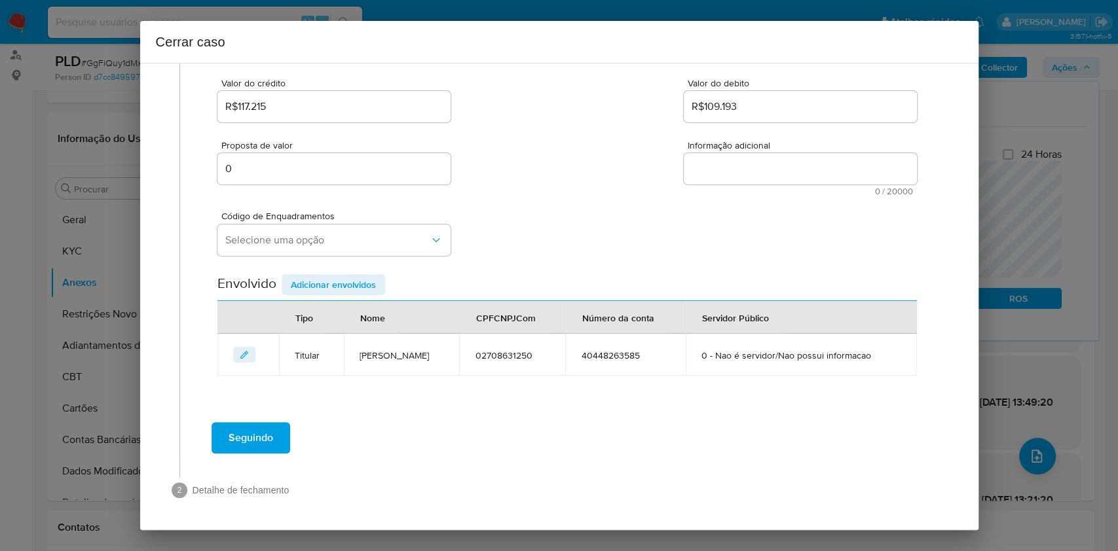
scroll to position [168, 0]
click at [314, 244] on span "Selecione uma opção" at bounding box center [327, 240] width 204 height 13
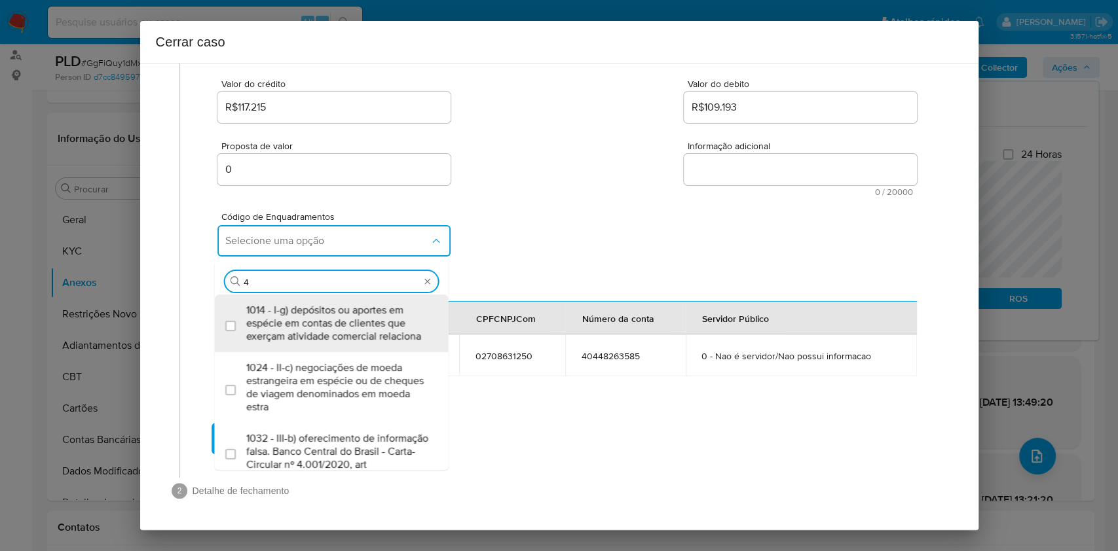
type input "45"
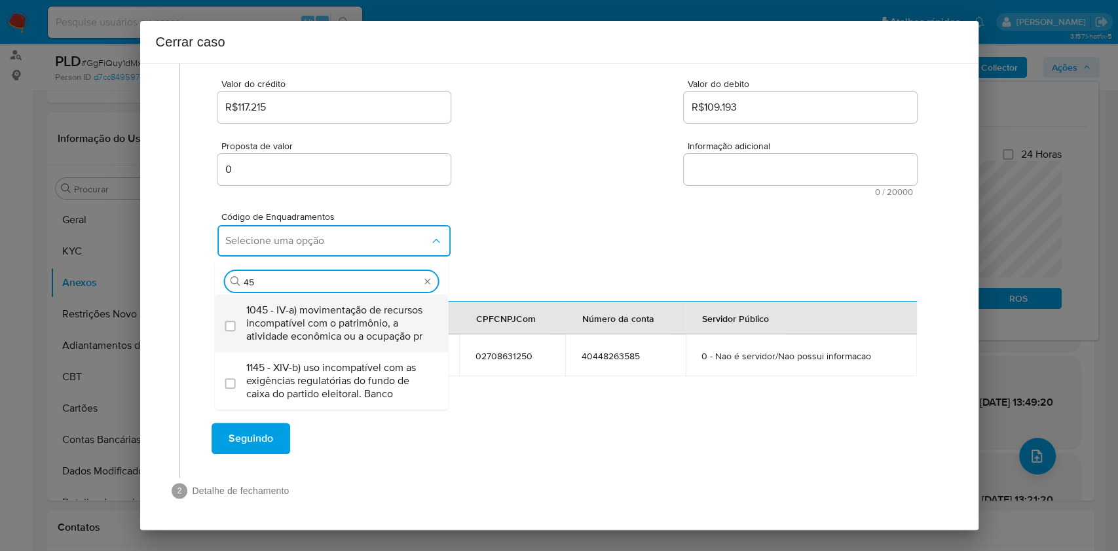
click at [325, 322] on span "1045 - IV-a) movimentação de recursos incompatível com o patrimônio, a atividad…" at bounding box center [338, 323] width 184 height 39
checkbox input "true"
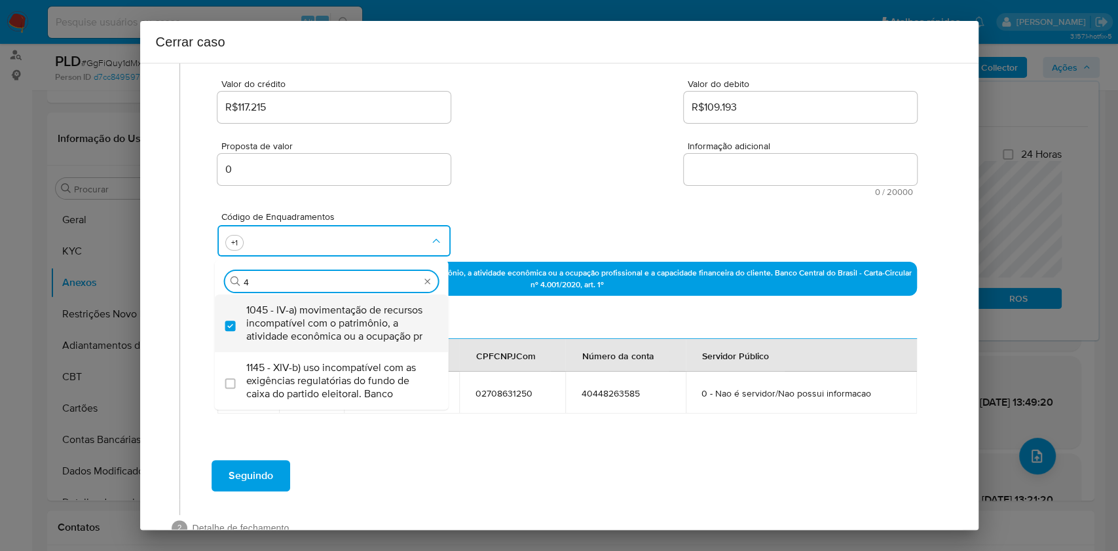
scroll to position [0, 0]
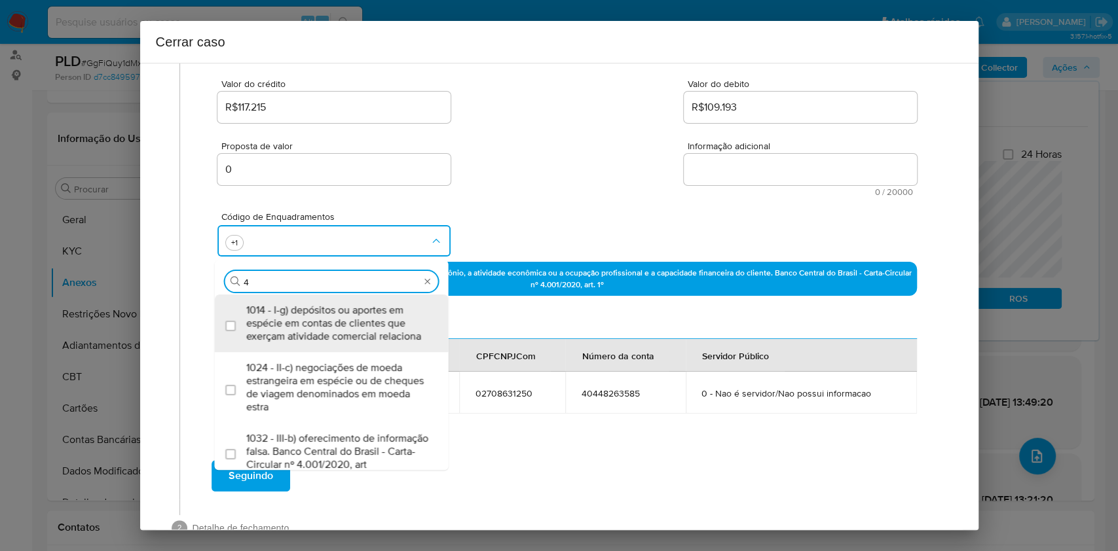
type input "47"
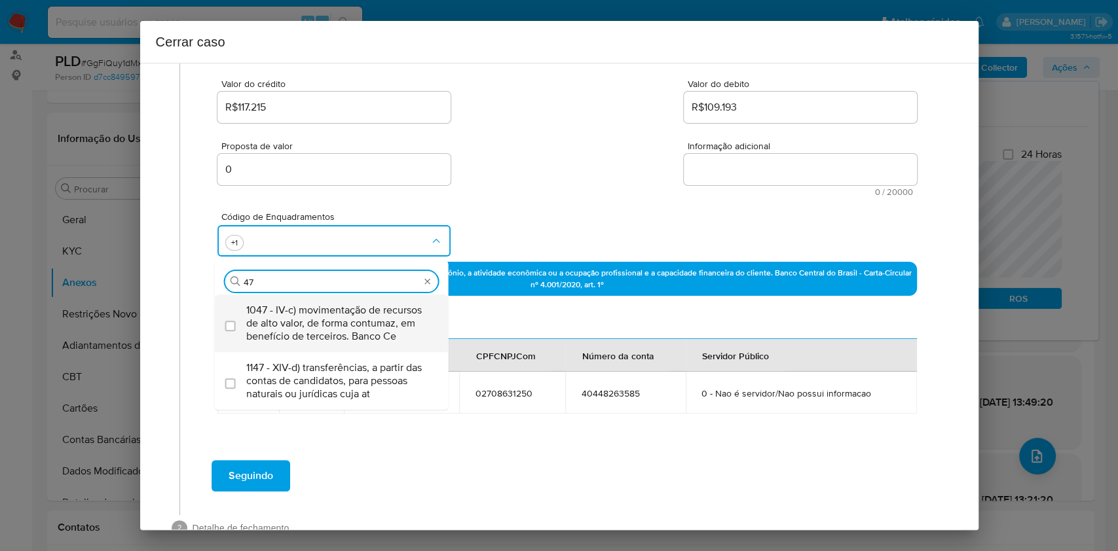
click at [325, 322] on span "1047 - IV-c) movimentação de recursos de alto valor, de forma contumaz, em bene…" at bounding box center [338, 323] width 184 height 39
checkbox input "true"
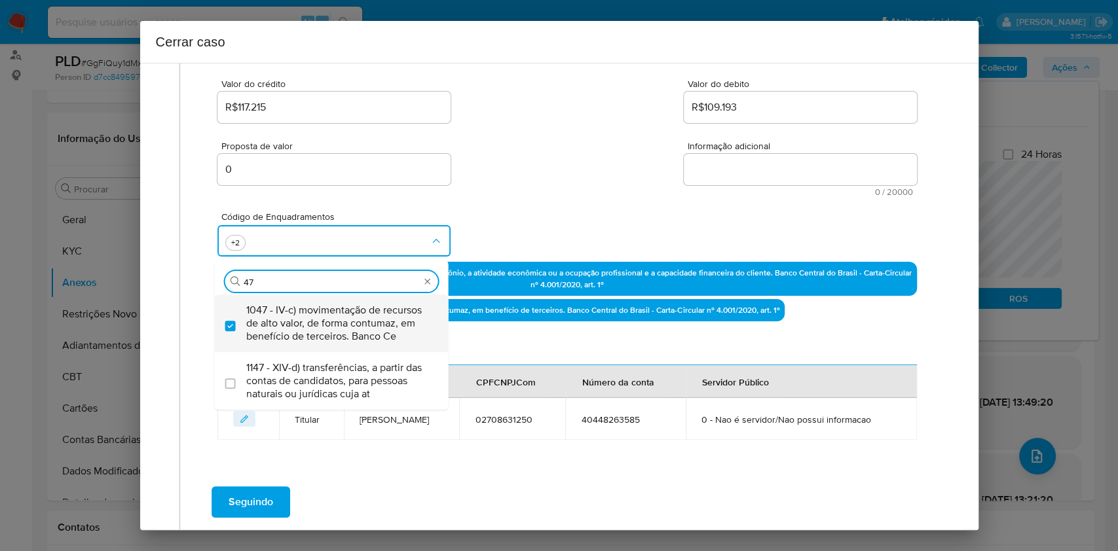
type input "4"
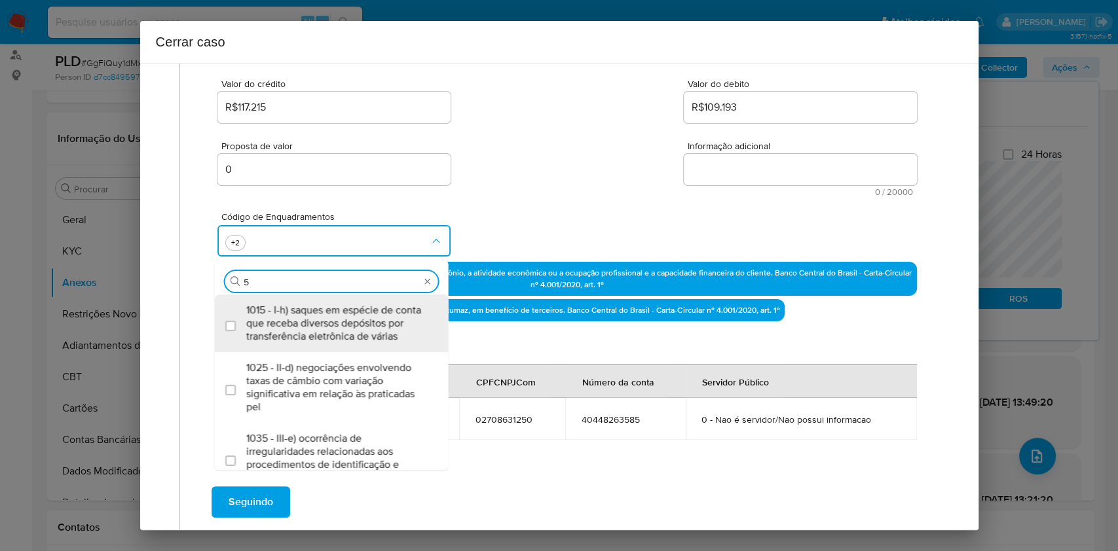
type input "55"
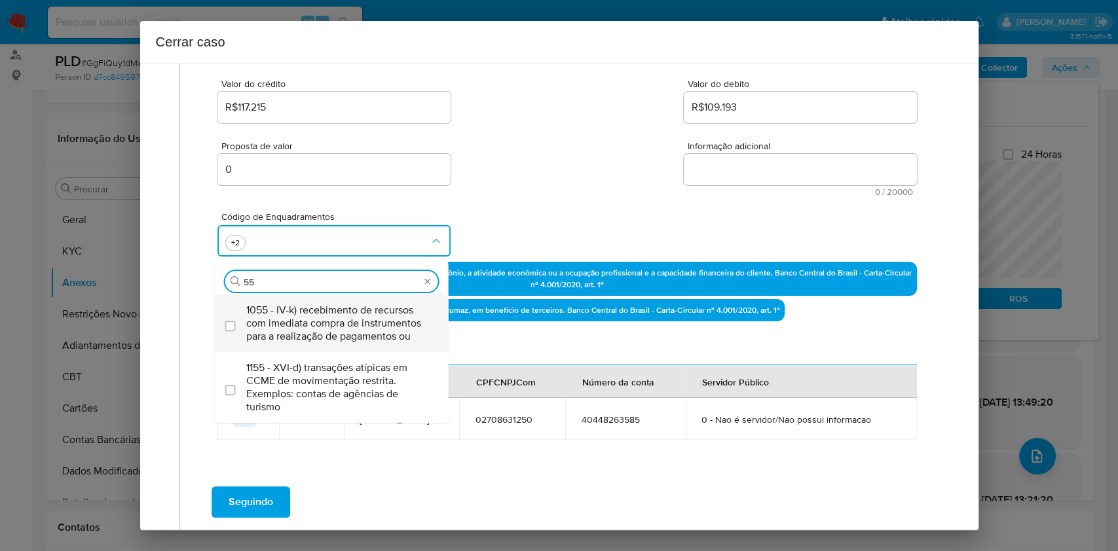
click at [325, 322] on span "1055 - IV-k) recebimento de recursos com imediata compra de instrumentos para a…" at bounding box center [338, 323] width 184 height 39
checkbox input "true"
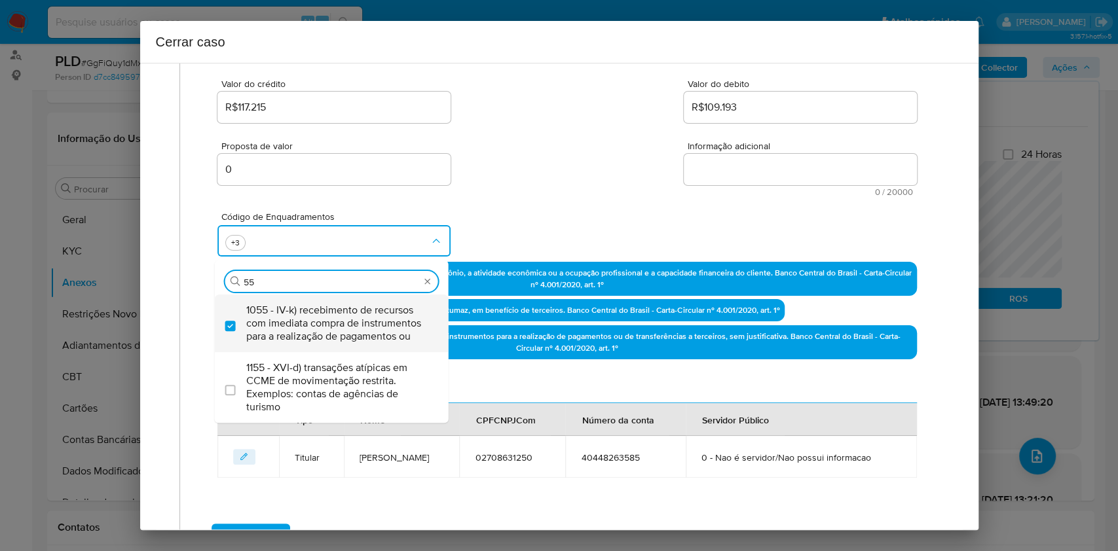
type input "5"
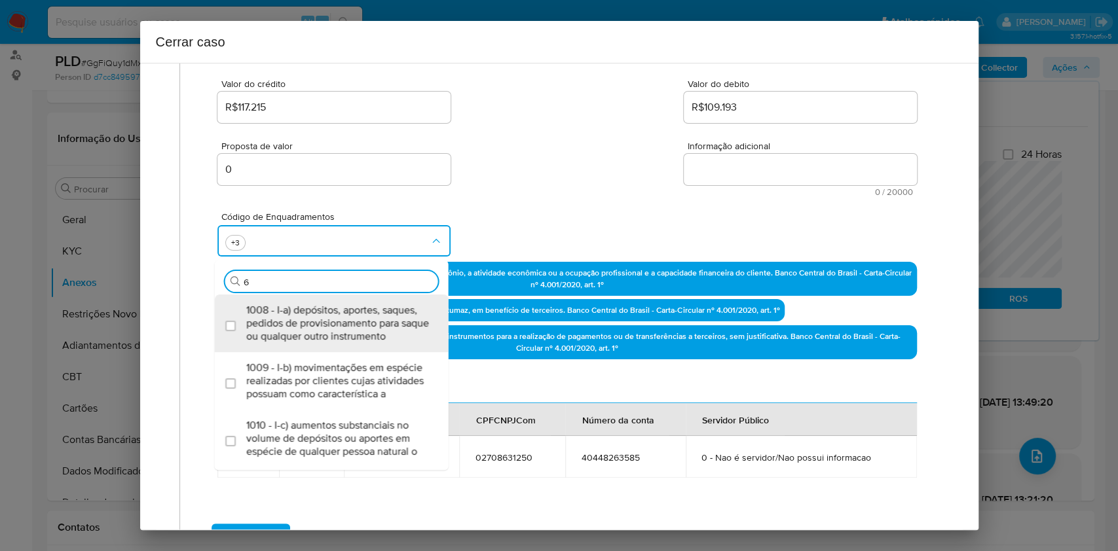
type input "66"
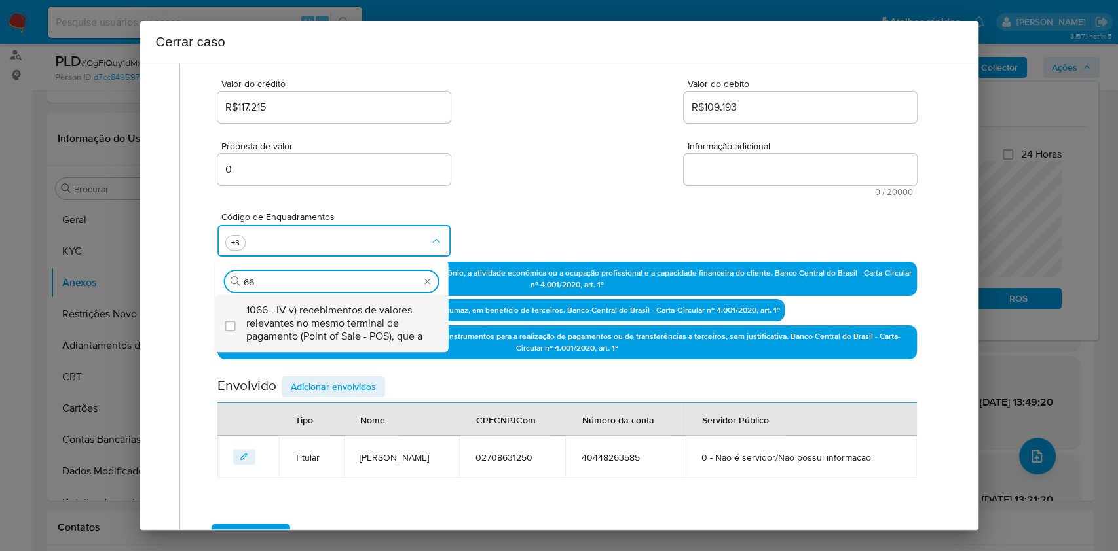
click at [322, 319] on span "1066 - IV-v) recebimentos de valores relevantes no mesmo terminal de pagamento …" at bounding box center [338, 323] width 184 height 39
checkbox input "true"
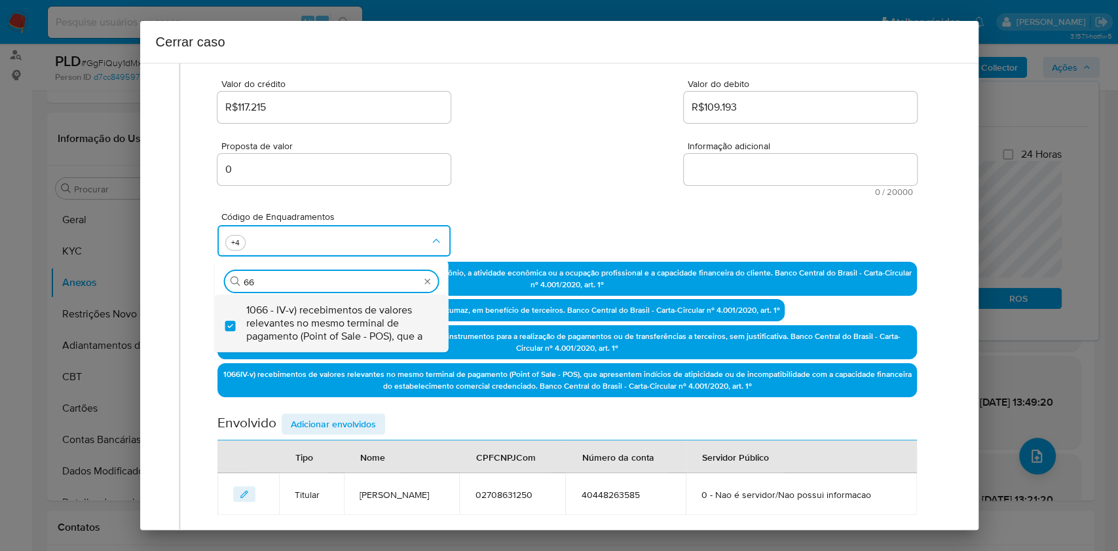
type input "6"
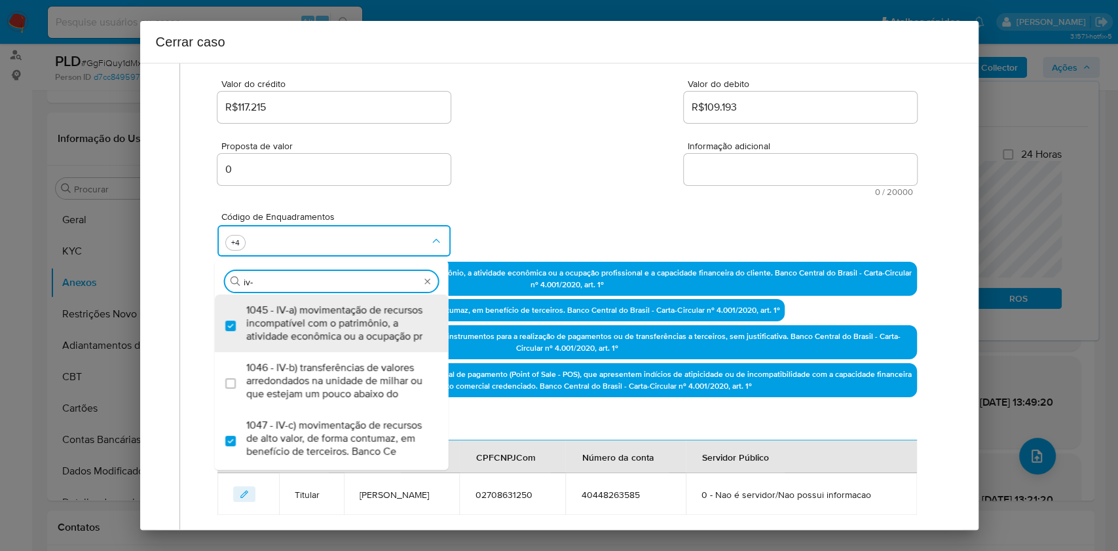
type input "iv-z"
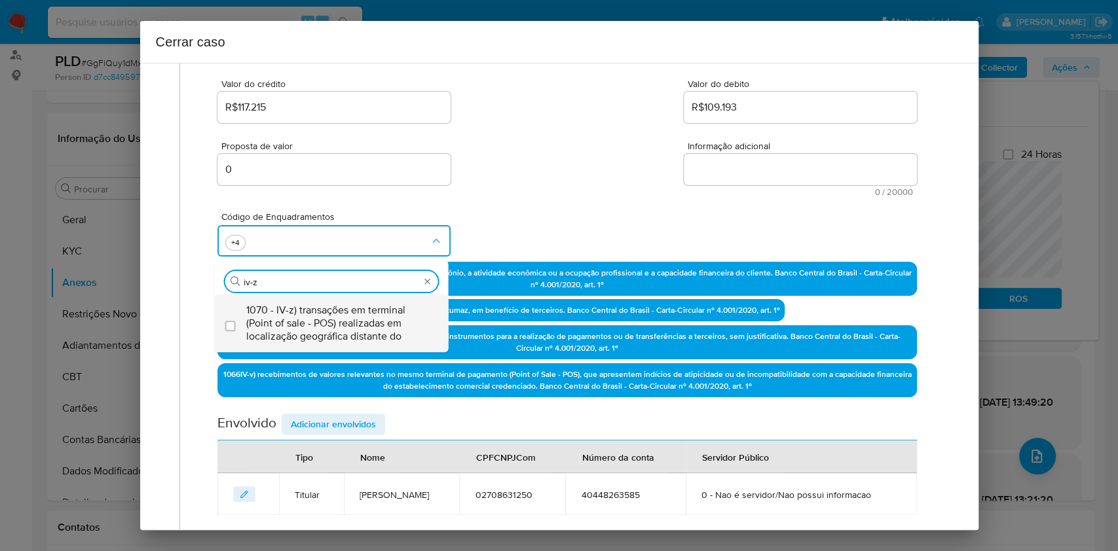
click at [322, 318] on span "1070 - IV-z) transações em terminal (Point of sale - POS) realizadas em localiz…" at bounding box center [338, 323] width 184 height 39
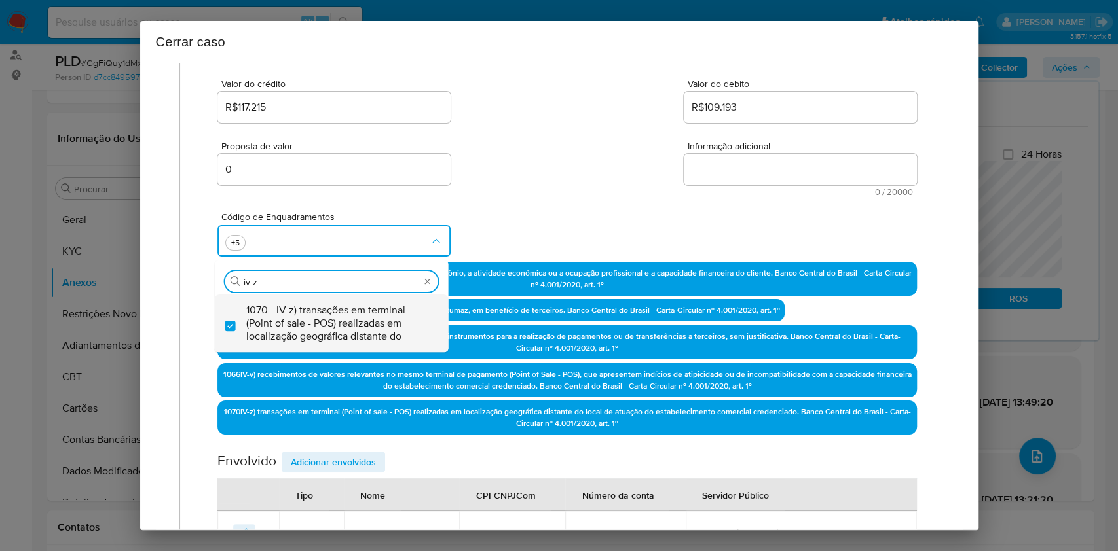
checkbox input "true"
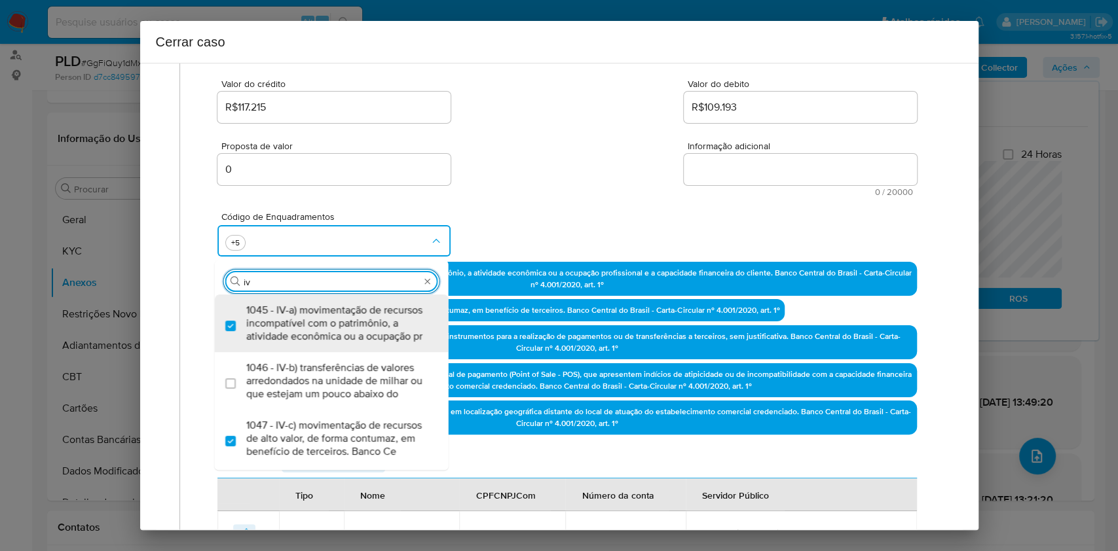
type input "i"
type input "56"
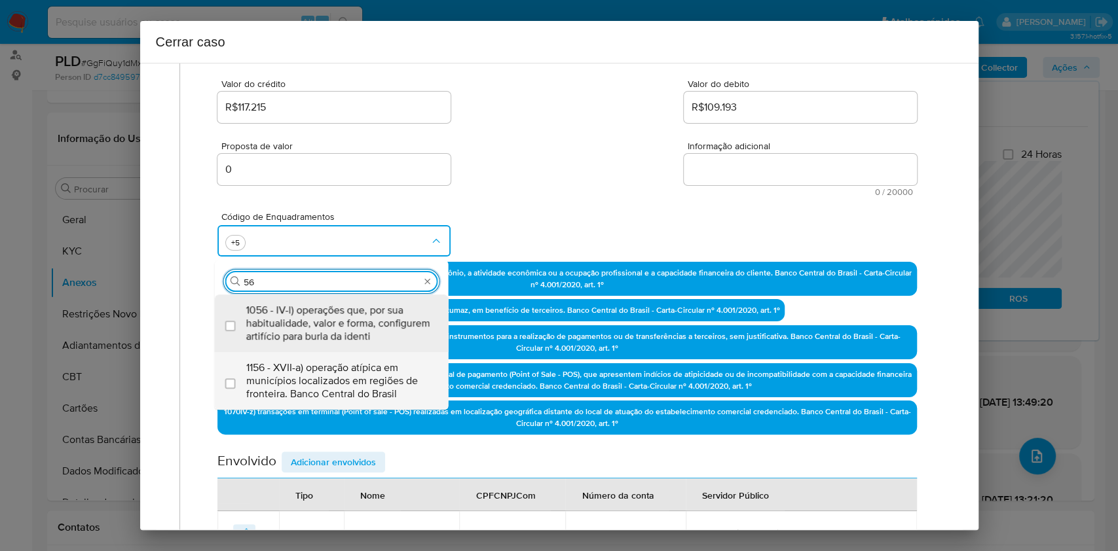
click at [307, 373] on span "1156 - XVII-a) operação atípica em municípios localizados em regiões de frontei…" at bounding box center [338, 380] width 184 height 39
checkbox input "true"
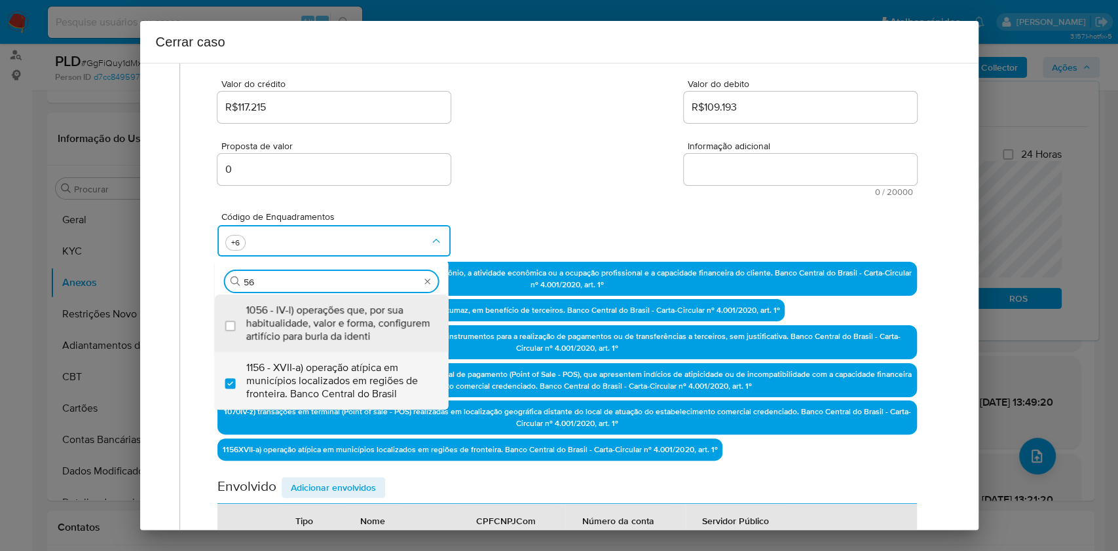
type input "56"
click at [728, 179] on textarea "Informação adicional" at bounding box center [800, 169] width 233 height 31
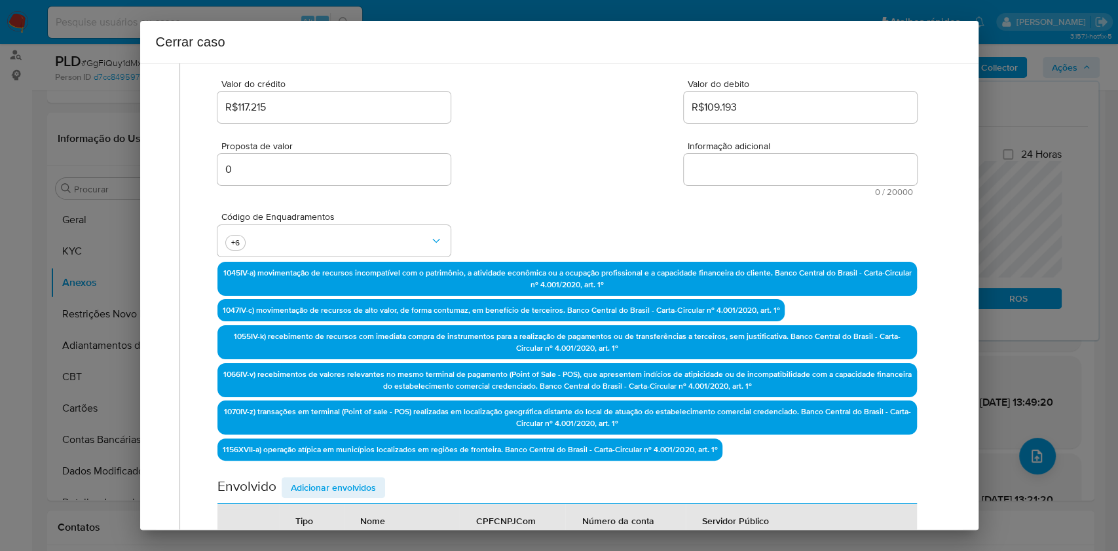
click at [728, 179] on textarea "Informação adicional" at bounding box center [800, 169] width 233 height 31
paste textarea "Lor Ipsumdo Sitam co Adipisc, ELI 23148612726, 51 sedd, eiusmodte in utlaboree …"
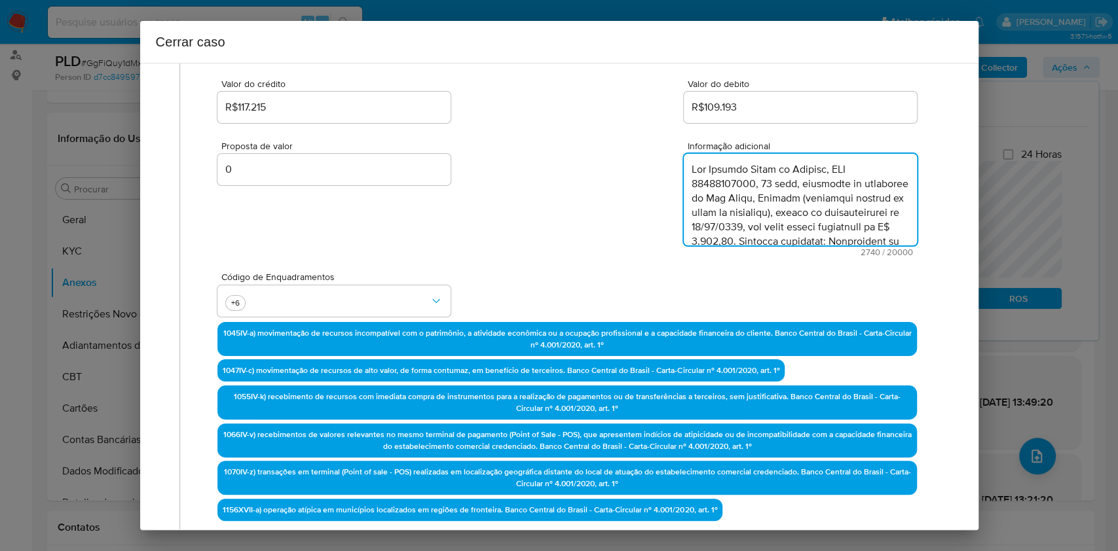
scroll to position [1328, 0]
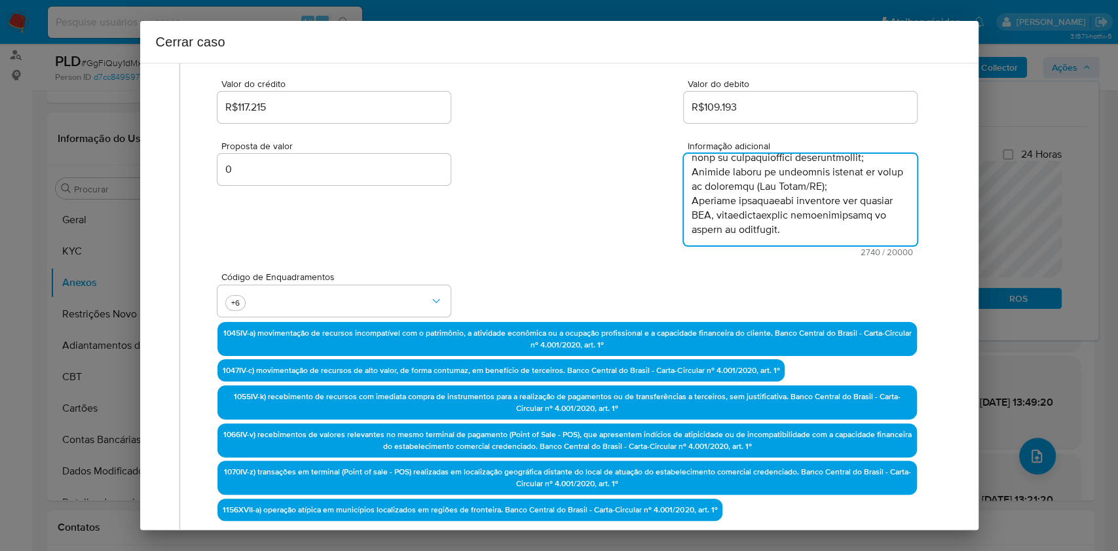
type textarea "Lor Ipsumdo Sitam co Adipisc, ELI 23148612726, 51 sedd, eiusmodte in utlaboree …"
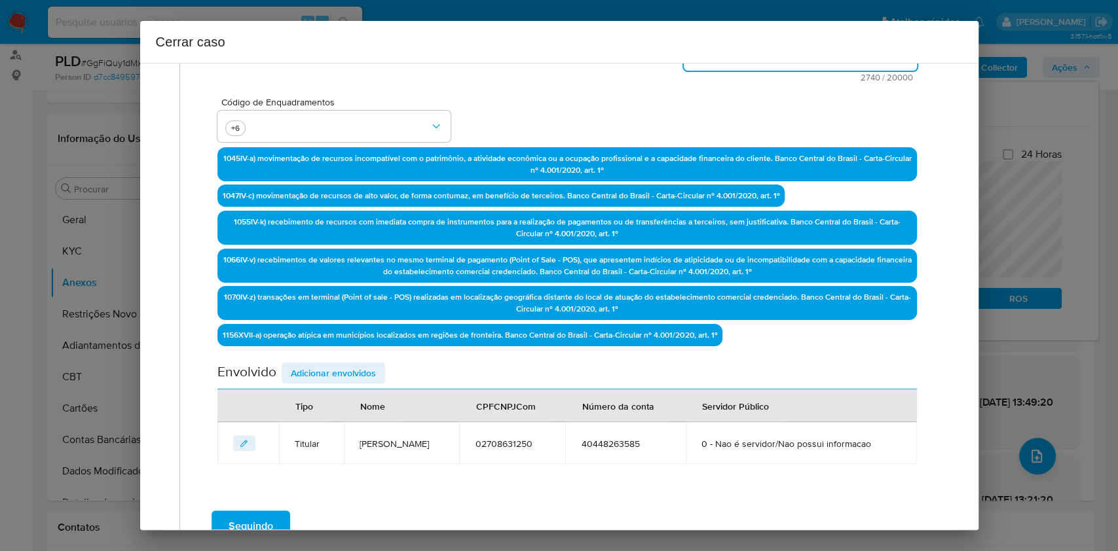
click at [365, 371] on span "Adicionar envolvidos" at bounding box center [333, 373] width 85 height 18
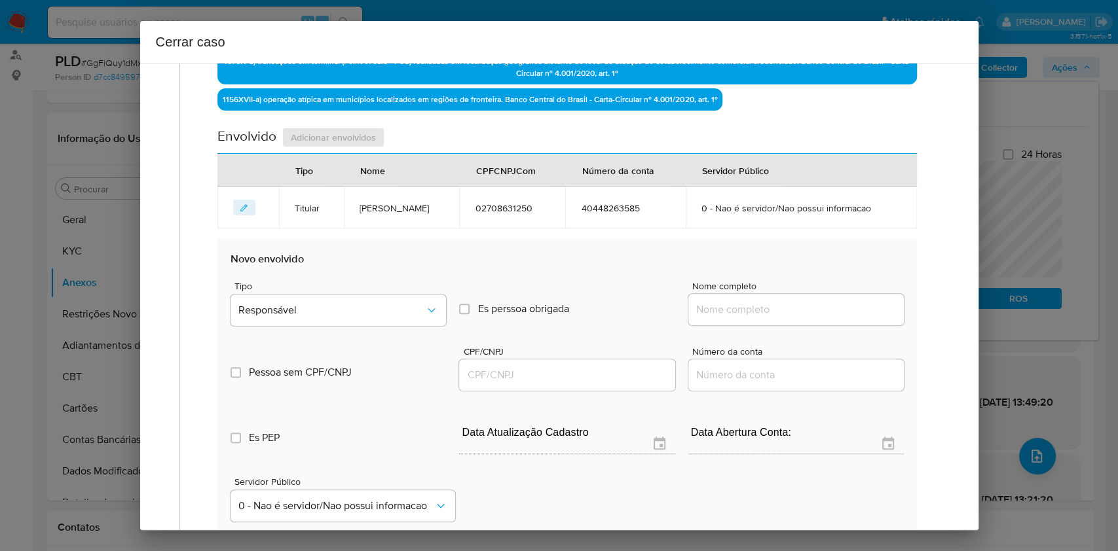
scroll to position [691, 0]
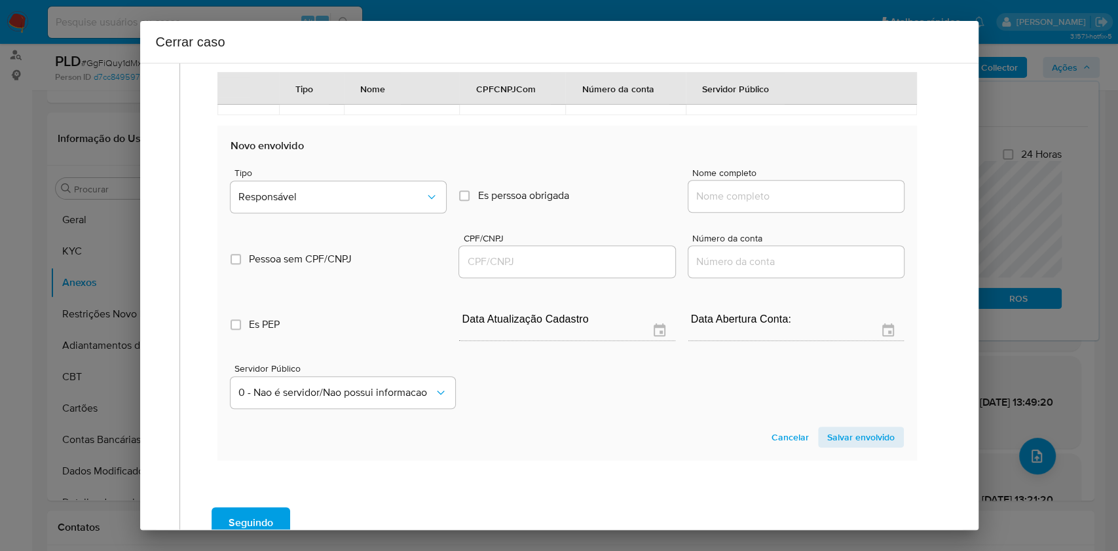
click at [798, 189] on input "Nome completo" at bounding box center [795, 196] width 215 height 17
paste input "61.703.713 [PERSON_NAME], 61703713000106"
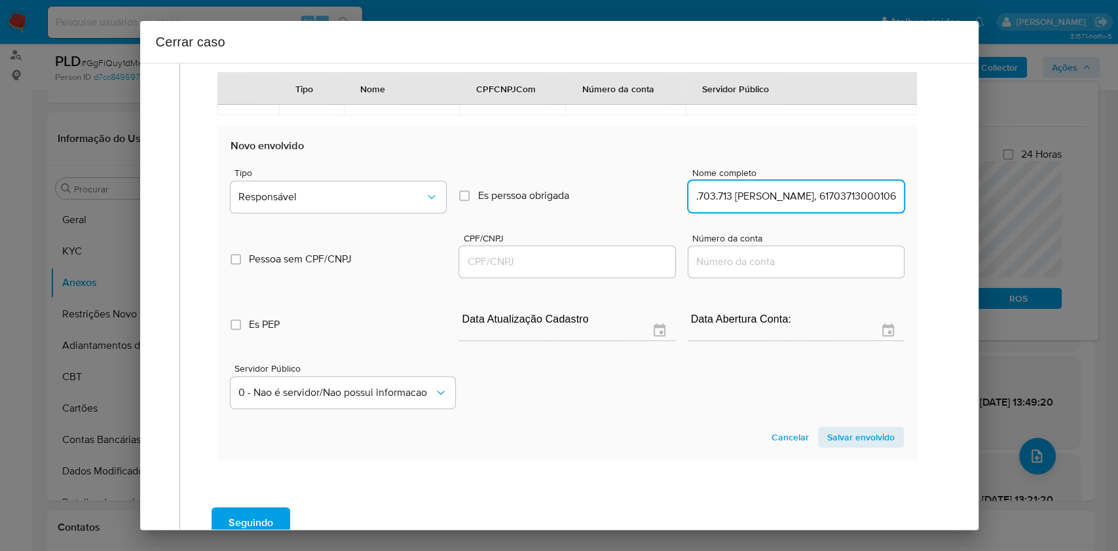
click at [820, 188] on input "61.703.713 [PERSON_NAME], 61703713000106" at bounding box center [795, 196] width 215 height 17
type input "61.703.713 [PERSON_NAME],"
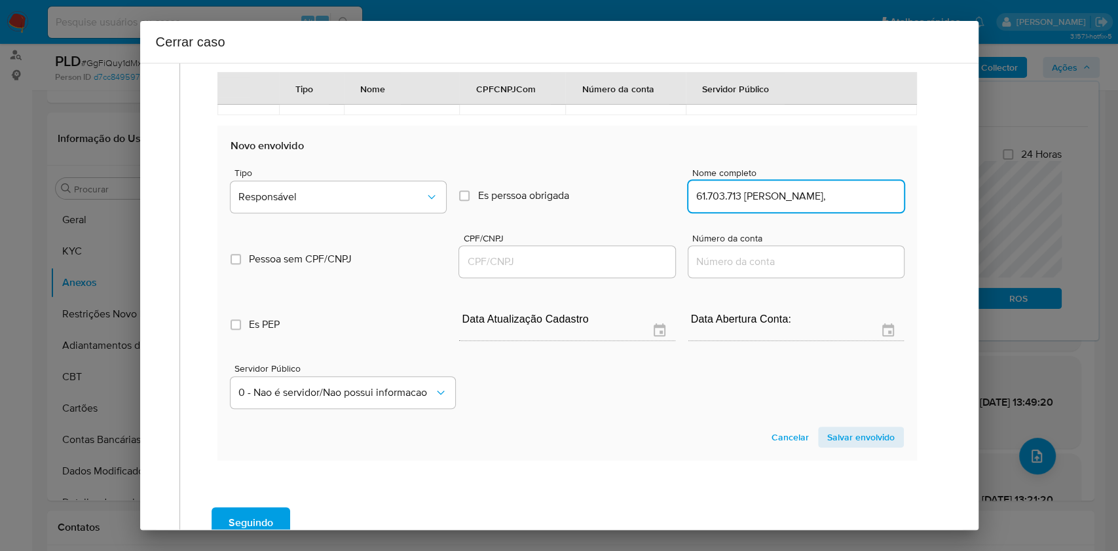
click at [620, 257] on input "CPF/CNPJ" at bounding box center [566, 261] width 215 height 17
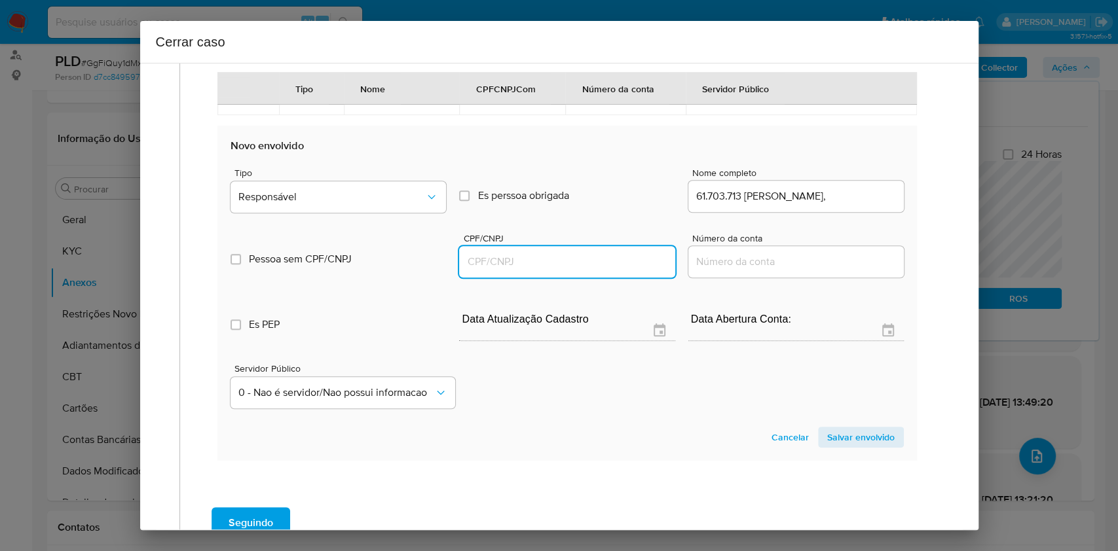
paste input "61703713000106"
type input "61703713000106"
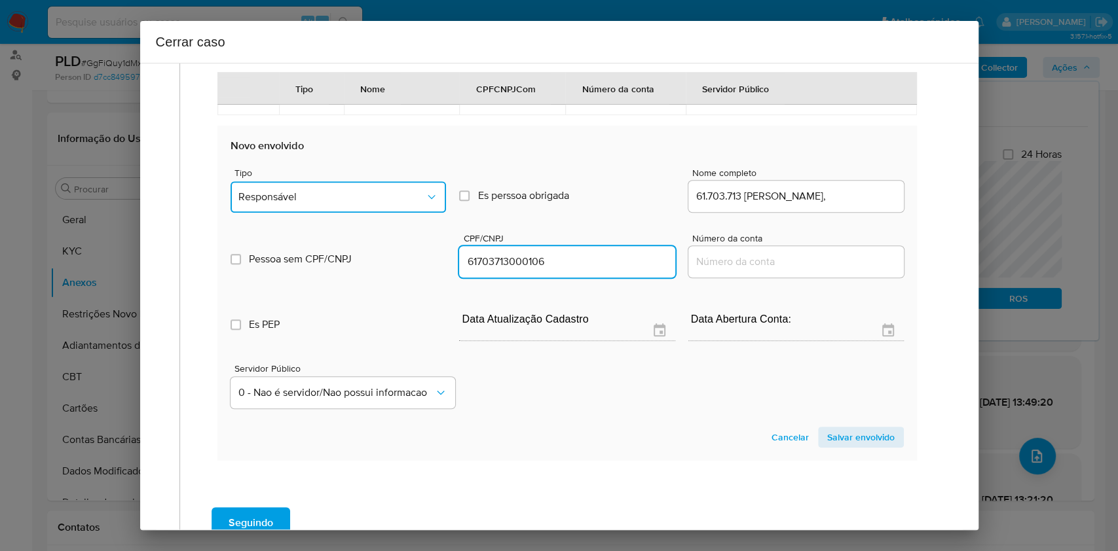
click at [364, 210] on div "Tipo Responsável" at bounding box center [337, 193] width 215 height 50
click at [352, 202] on button "Responsável" at bounding box center [337, 196] width 215 height 31
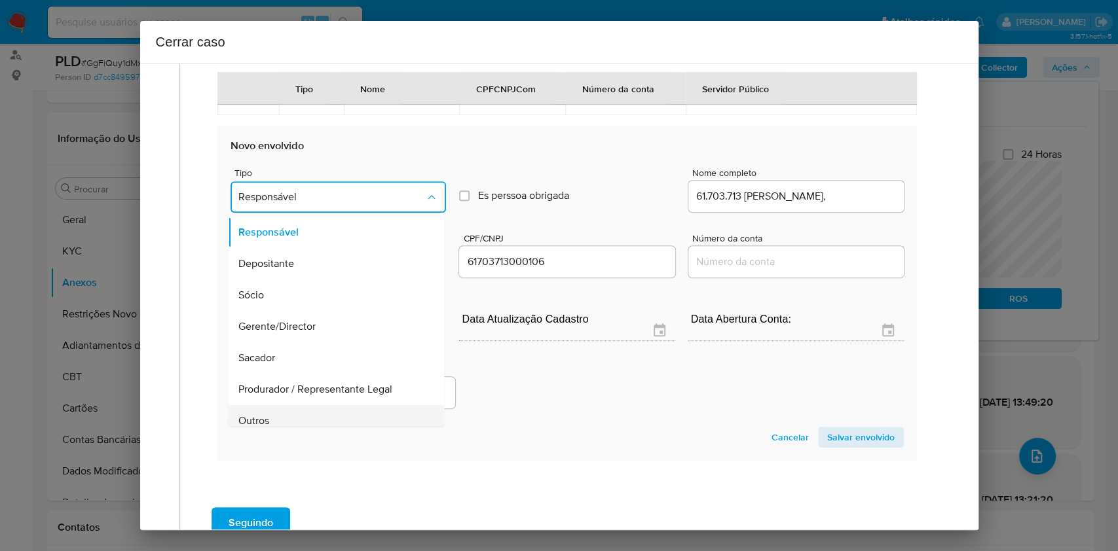
drag, startPoint x: 276, startPoint y: 406, endPoint x: 325, endPoint y: 400, distance: 48.8
click at [278, 405] on div "Outros" at bounding box center [332, 420] width 187 height 31
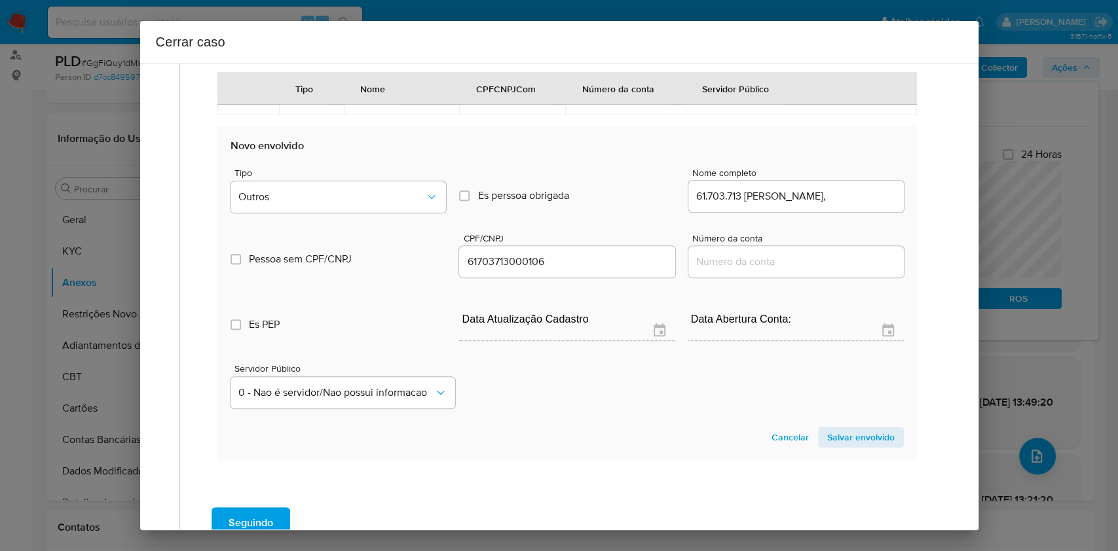
drag, startPoint x: 818, startPoint y: 437, endPoint x: 830, endPoint y: 432, distance: 13.3
click at [827, 437] on span "Salvar envolvido" at bounding box center [860, 437] width 67 height 18
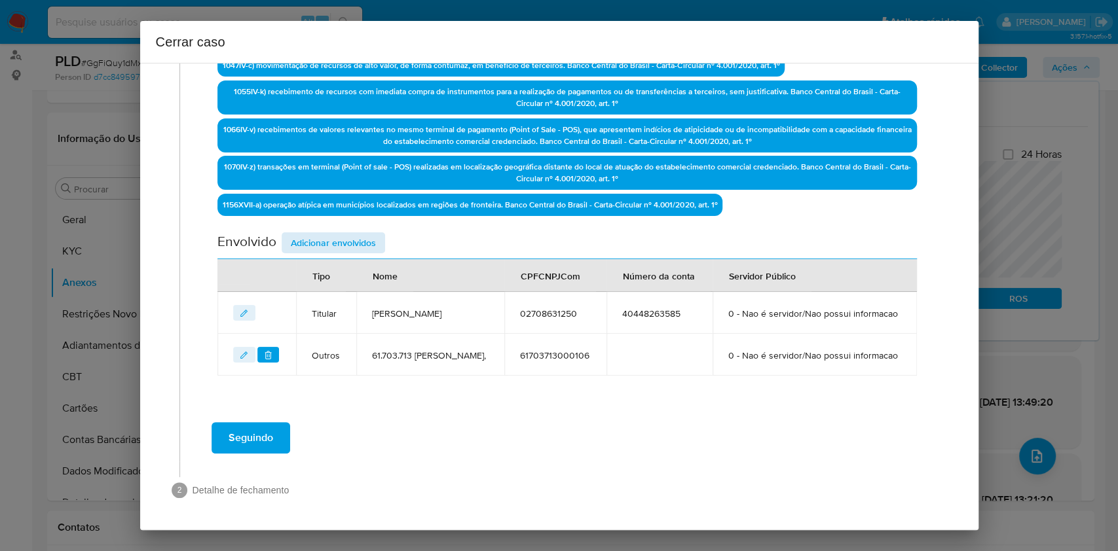
drag, startPoint x: 344, startPoint y: 196, endPoint x: 352, endPoint y: 205, distance: 12.1
click at [345, 196] on div "Data de início 01/07/2025 Data Fin 27/08/2025 Valor do crédito R$117.215 Valor …" at bounding box center [566, 33] width 699 height 686
drag, startPoint x: 356, startPoint y: 209, endPoint x: 440, endPoint y: 232, distance: 87.1
click at [364, 234] on span "Adicionar envolvidos" at bounding box center [333, 243] width 85 height 18
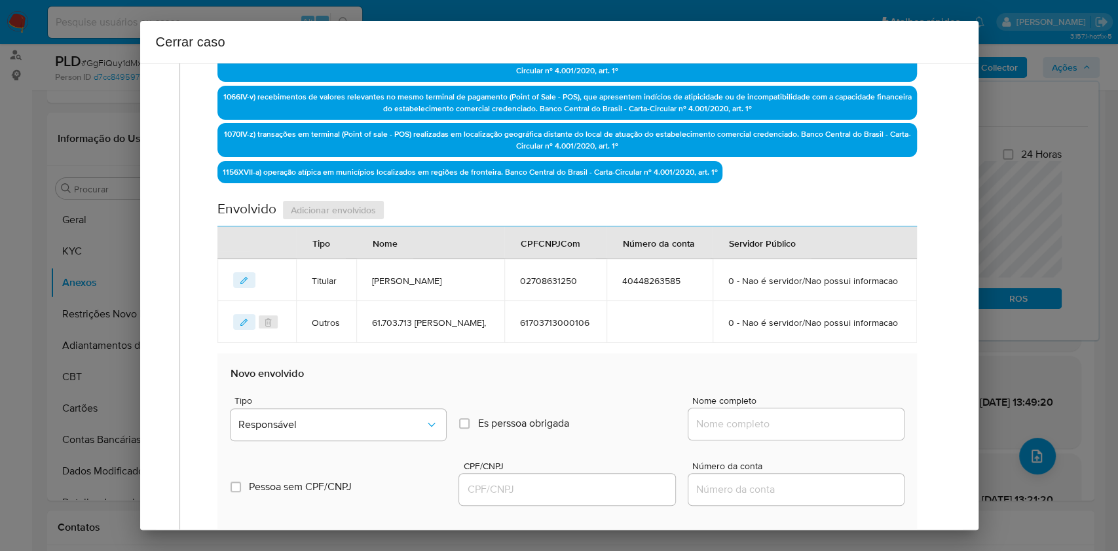
drag, startPoint x: 778, startPoint y: 449, endPoint x: 786, endPoint y: 450, distance: 8.0
click at [780, 433] on input "Nome completo" at bounding box center [795, 424] width 215 height 17
paste input "Maxsuel Silva Sousa, 83017593215"
click at [824, 433] on input "Maxsuel Silva Sousa, 83017593215" at bounding box center [795, 424] width 215 height 17
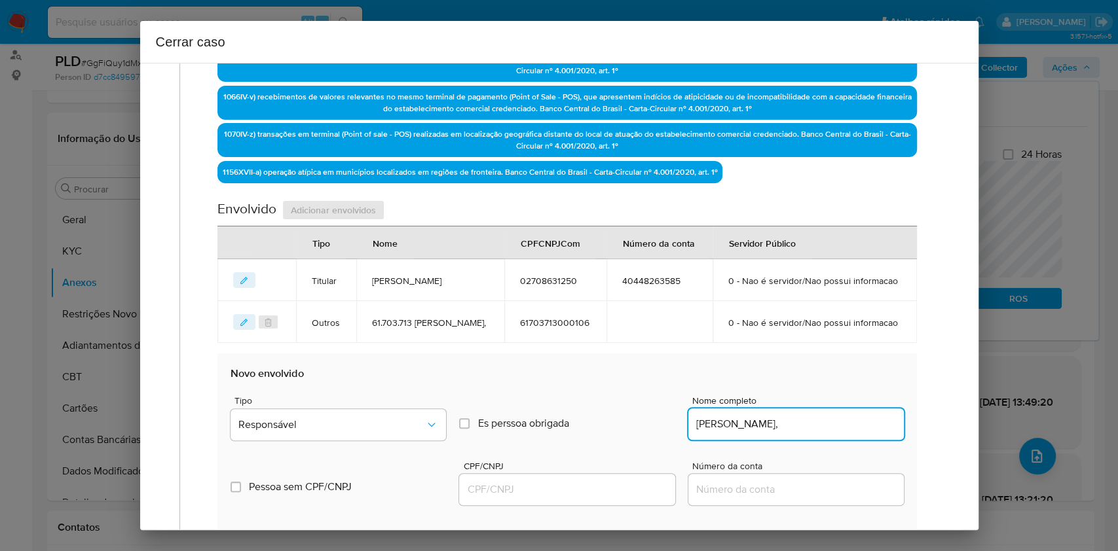
type input "Maxsuel Silva Sousa,"
drag, startPoint x: 575, startPoint y: 526, endPoint x: 587, endPoint y: 512, distance: 18.6
click at [574, 498] on input "CPF/CNPJ" at bounding box center [566, 489] width 215 height 17
paste input "83017593215"
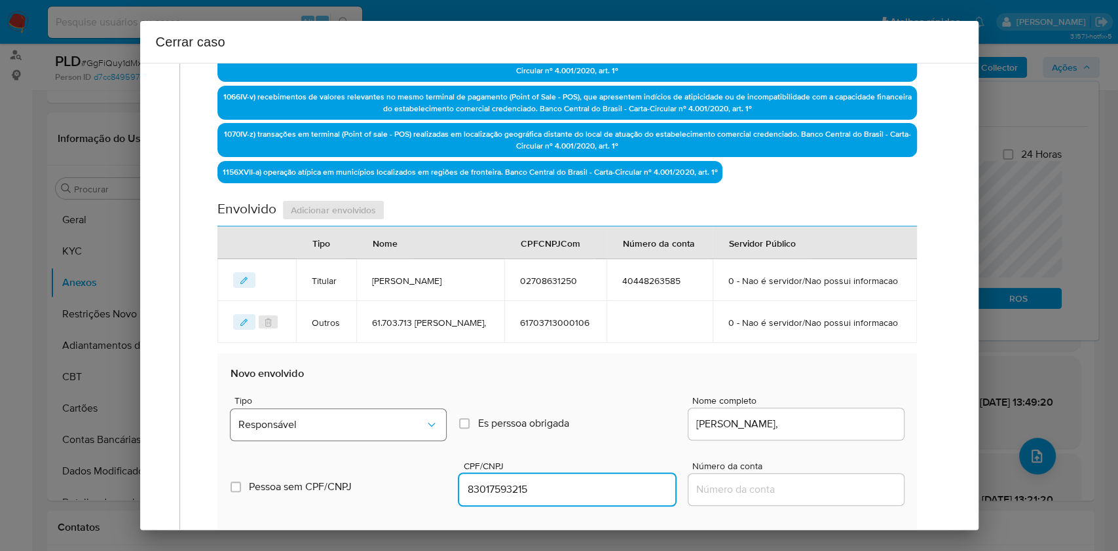
type input "83017593215"
click at [335, 432] on span "Responsável" at bounding box center [331, 424] width 187 height 13
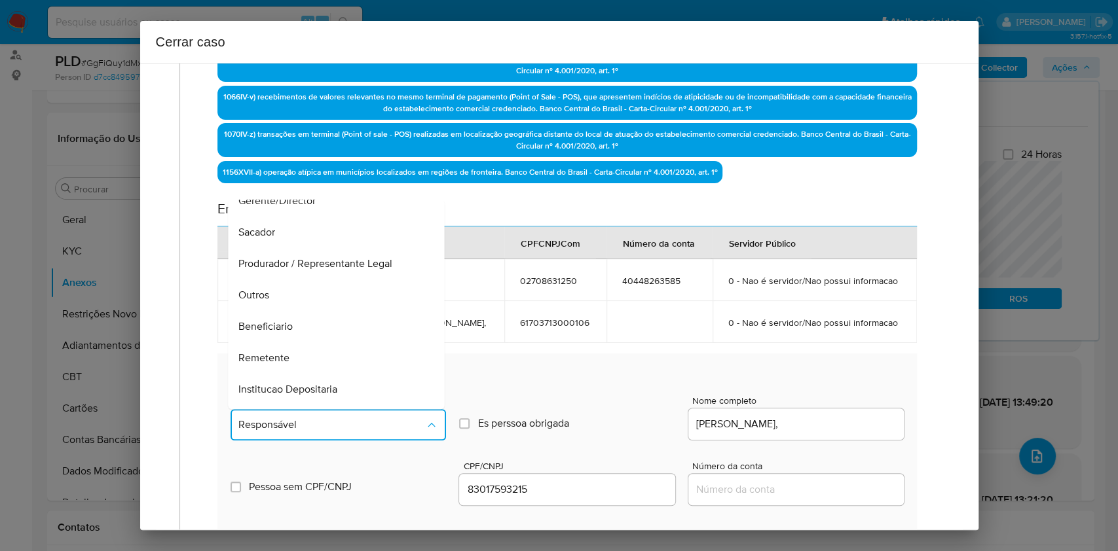
scroll to position [168, 0]
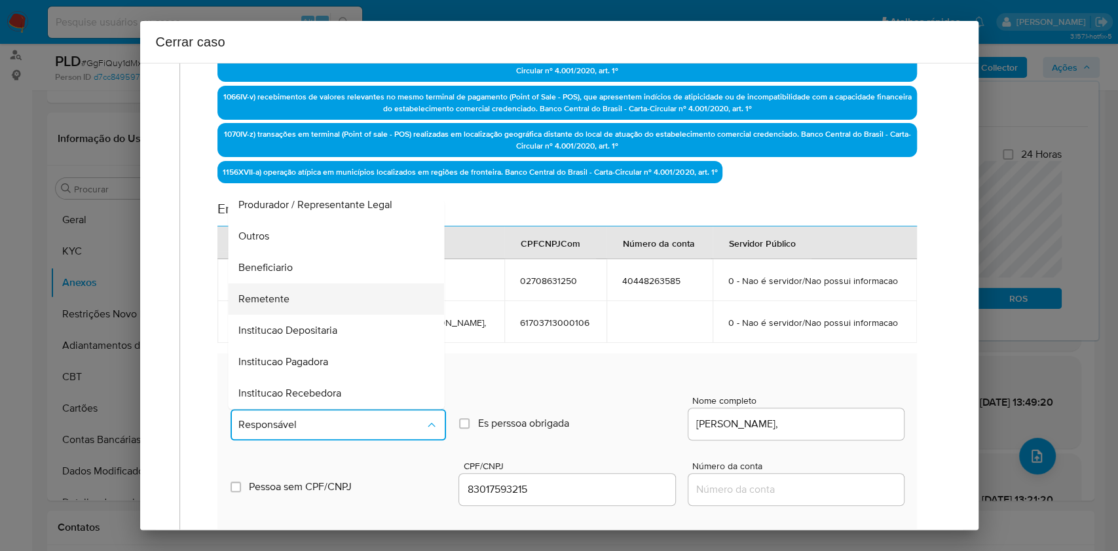
click at [297, 315] on div "Remetente" at bounding box center [332, 299] width 187 height 31
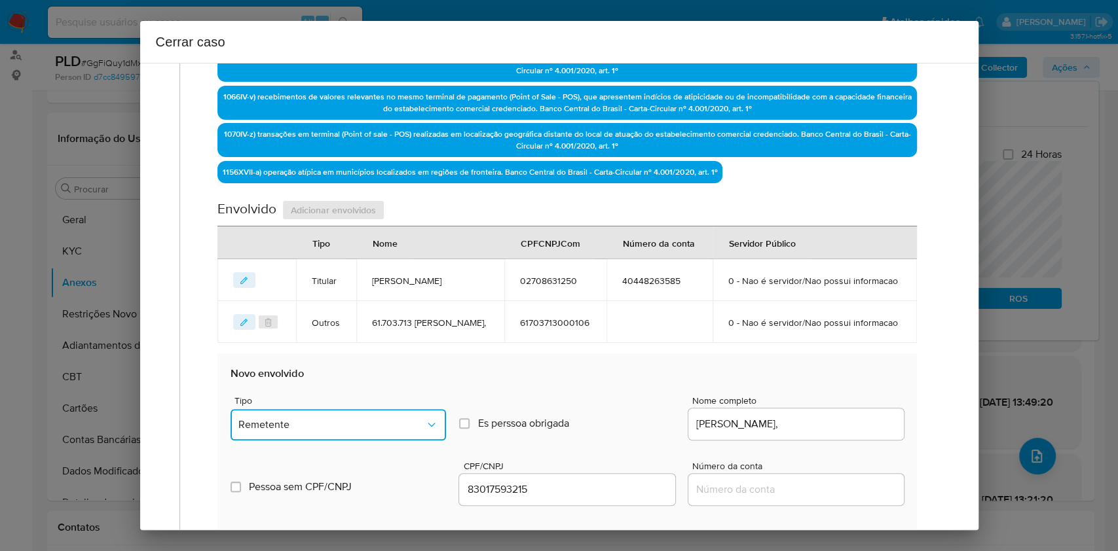
drag, startPoint x: 394, startPoint y: 454, endPoint x: 402, endPoint y: 442, distance: 14.7
click at [395, 432] on span "Remetente" at bounding box center [331, 424] width 187 height 13
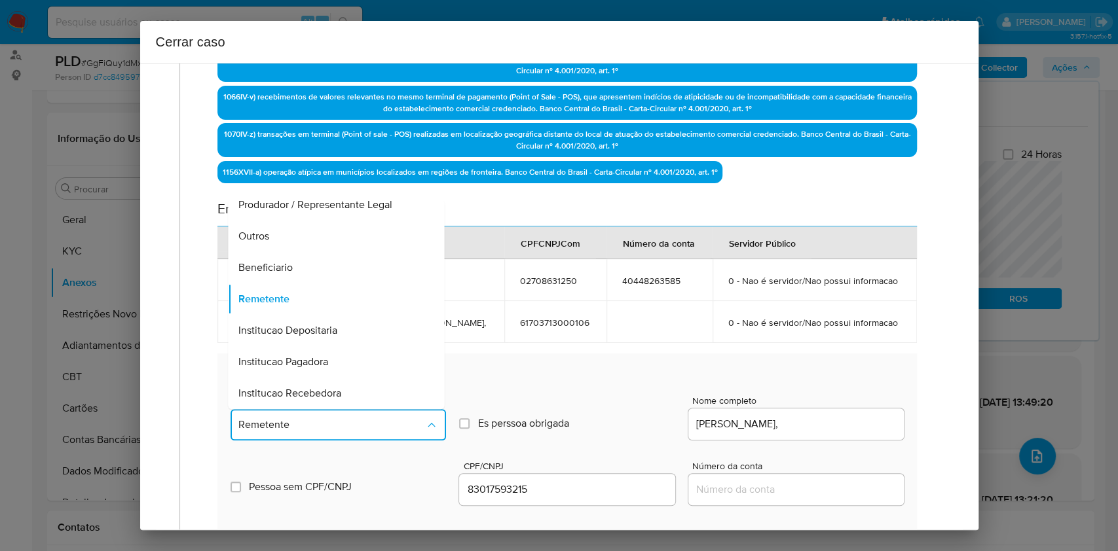
drag, startPoint x: 309, startPoint y: 301, endPoint x: 525, endPoint y: 293, distance: 215.6
click at [309, 284] on div "Beneficiario" at bounding box center [332, 267] width 187 height 31
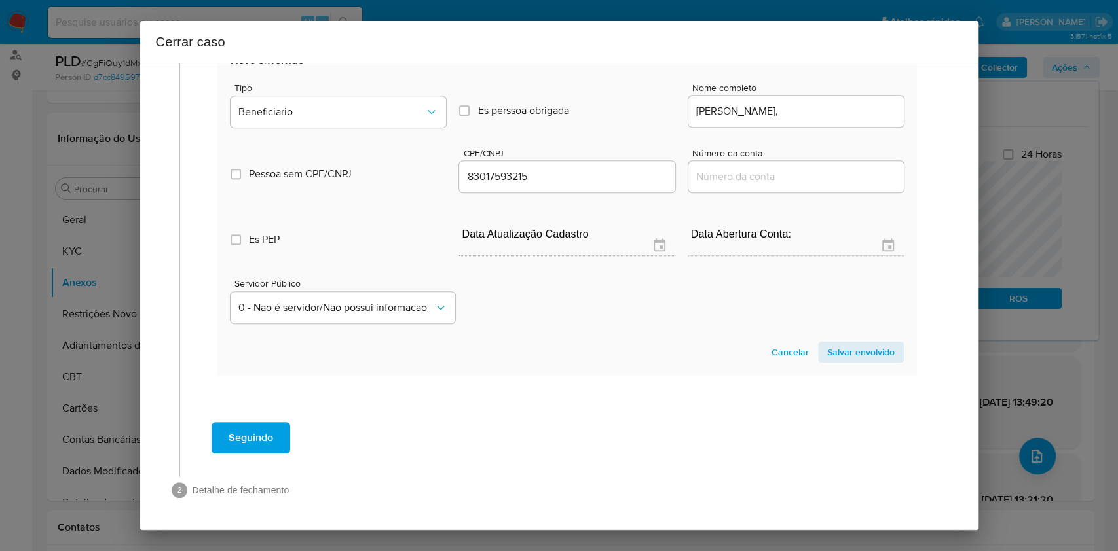
click at [838, 346] on span "Salvar envolvido" at bounding box center [860, 352] width 67 height 18
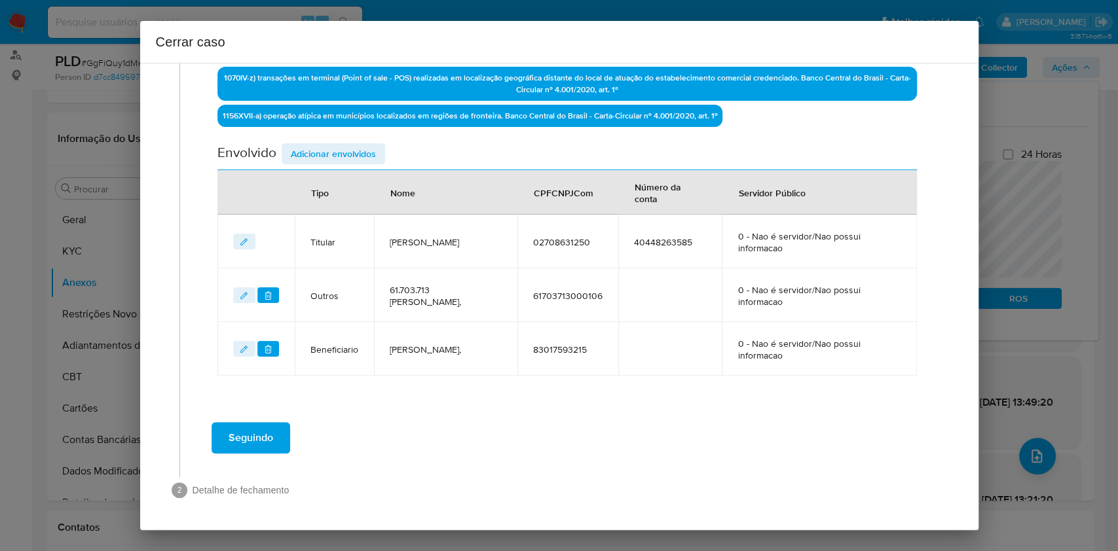
scroll to position [559, 0]
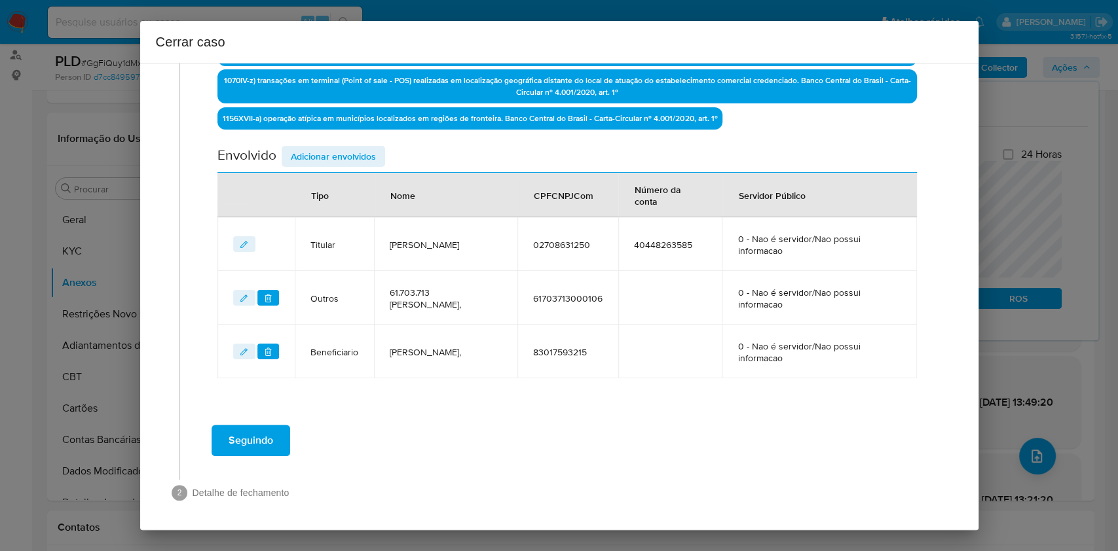
drag, startPoint x: 367, startPoint y: 158, endPoint x: 610, endPoint y: 235, distance: 254.7
click at [367, 160] on span "Adicionar envolvidos" at bounding box center [333, 156] width 85 height 18
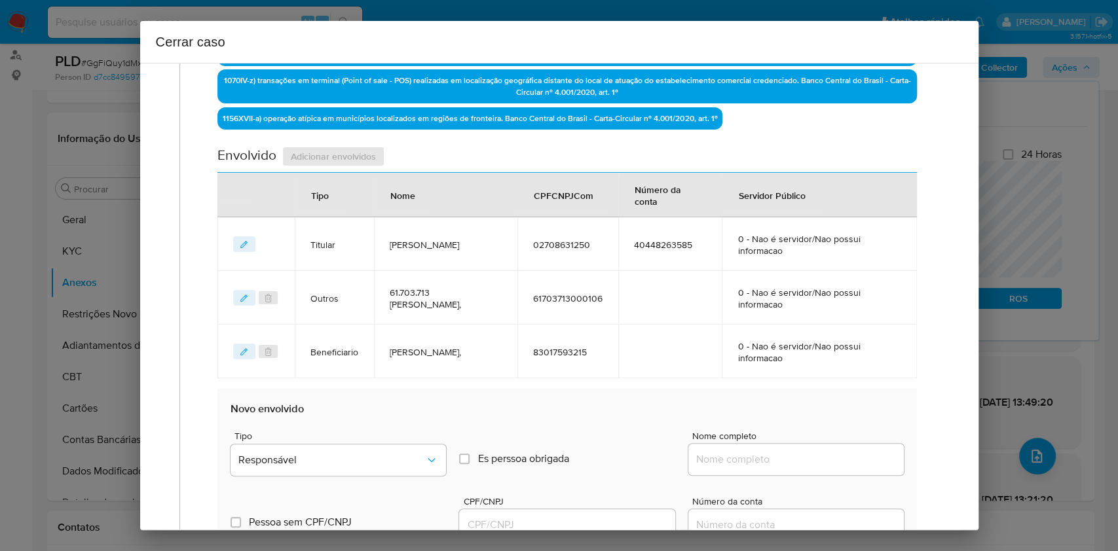
drag, startPoint x: 796, startPoint y: 451, endPoint x: 827, endPoint y: 449, distance: 31.5
click at [798, 451] on input "Nome completo" at bounding box center [795, 459] width 215 height 17
paste input "Andreza Da Silva Paes, 53120957291"
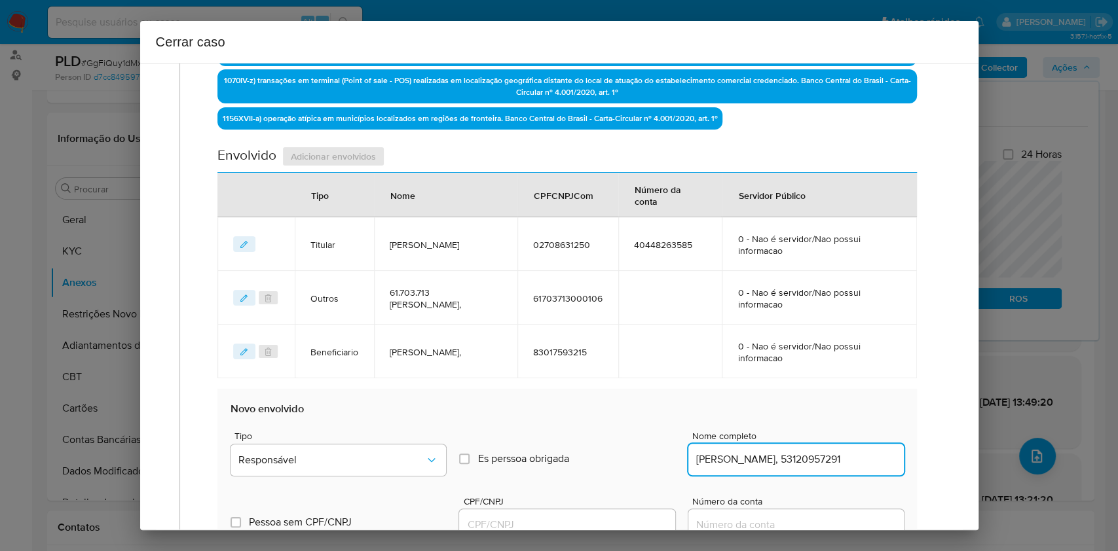
click at [827, 451] on input "Andreza Da Silva Paes, 53120957291" at bounding box center [795, 459] width 215 height 17
click at [828, 451] on input "Andreza Da Silva Paes, 53120957291" at bounding box center [795, 459] width 215 height 17
type input "Andreza Da Silva Paes,"
drag, startPoint x: 590, startPoint y: 519, endPoint x: 616, endPoint y: 505, distance: 29.3
click at [591, 519] on input "CPF/CNPJ" at bounding box center [566, 525] width 215 height 17
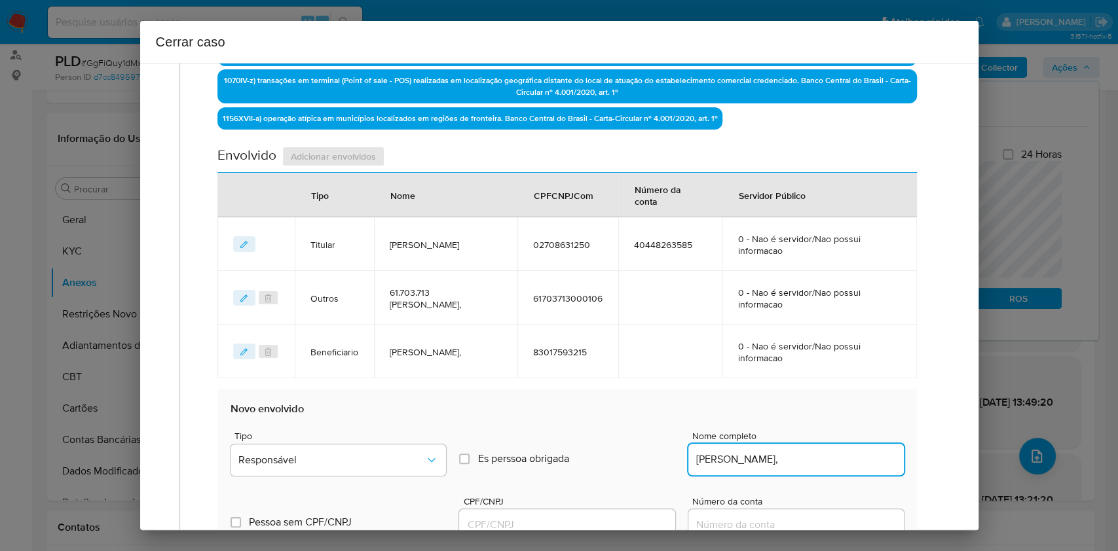
paste input "53120957291"
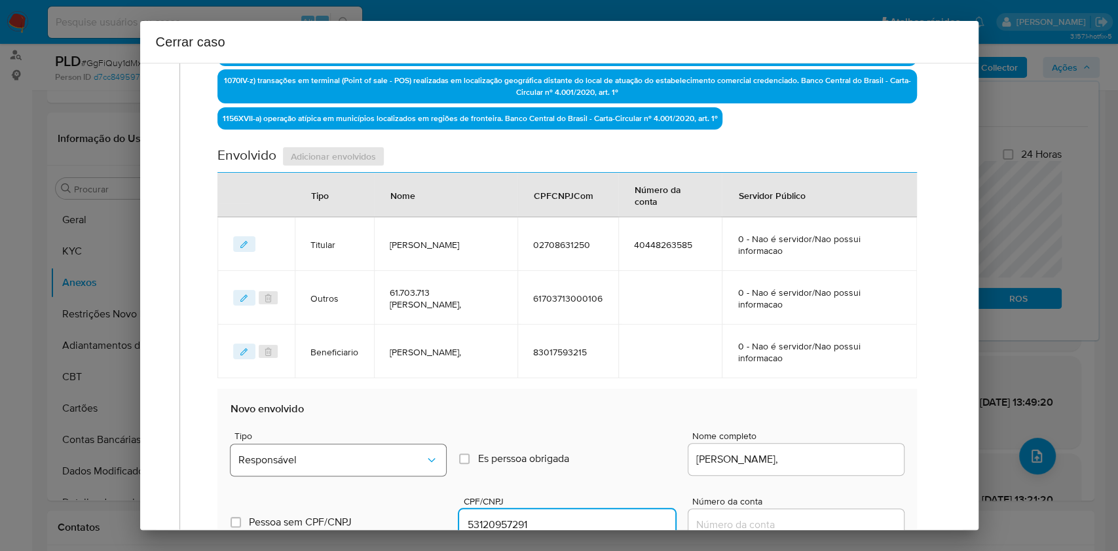
type input "53120957291"
click at [386, 458] on span "Responsável" at bounding box center [331, 460] width 187 height 13
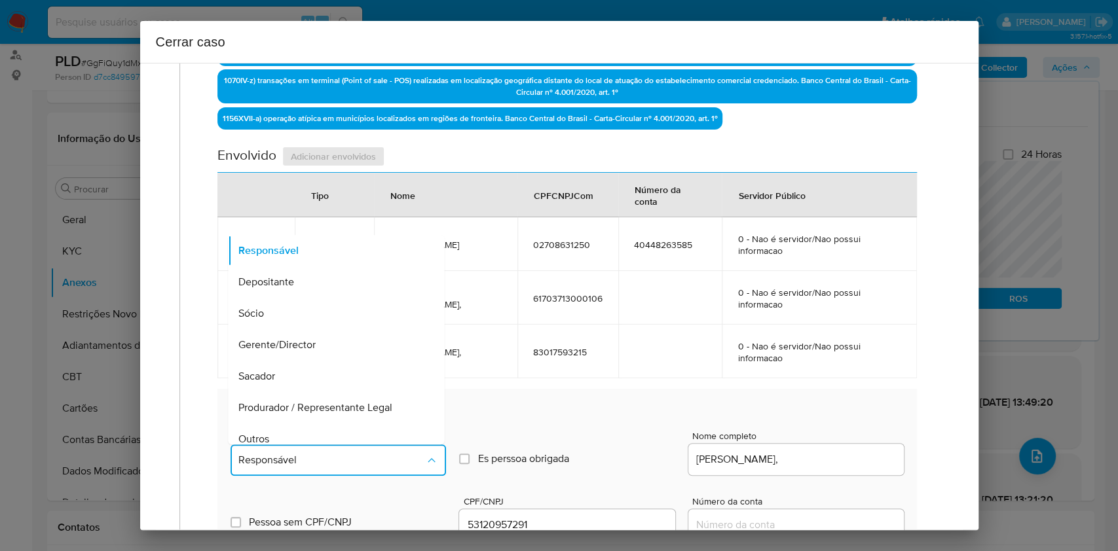
scroll to position [168, 0]
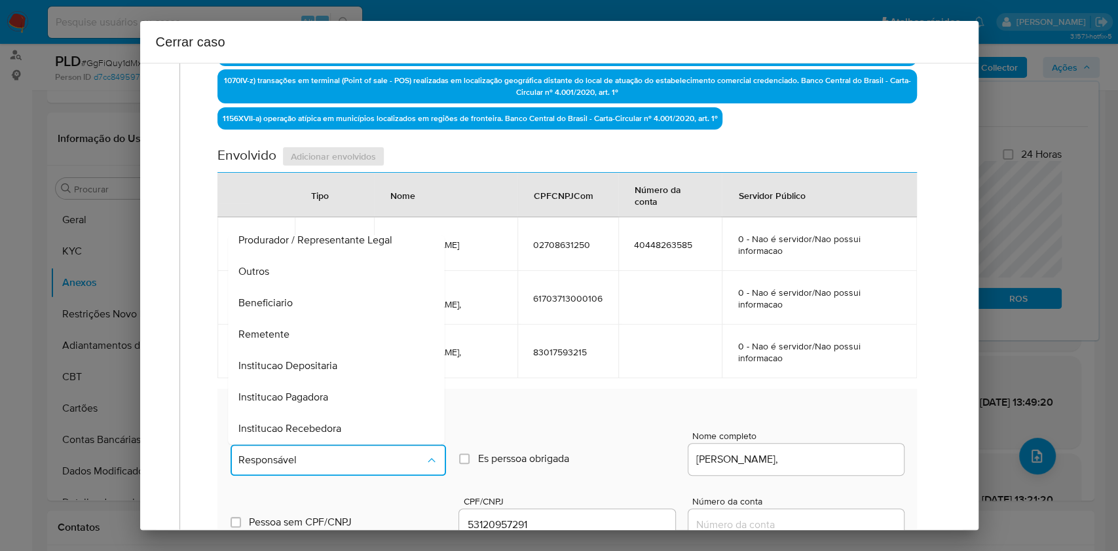
drag, startPoint x: 287, startPoint y: 291, endPoint x: 358, endPoint y: 299, distance: 71.2
click at [287, 291] on div "Beneficiario" at bounding box center [332, 302] width 187 height 31
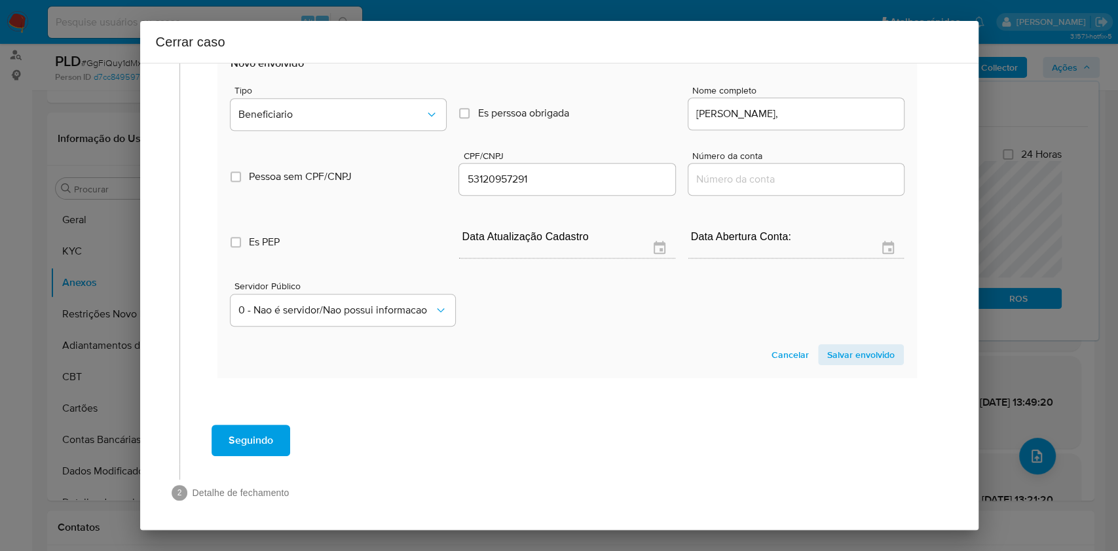
click at [865, 358] on span "Salvar envolvido" at bounding box center [860, 355] width 67 height 18
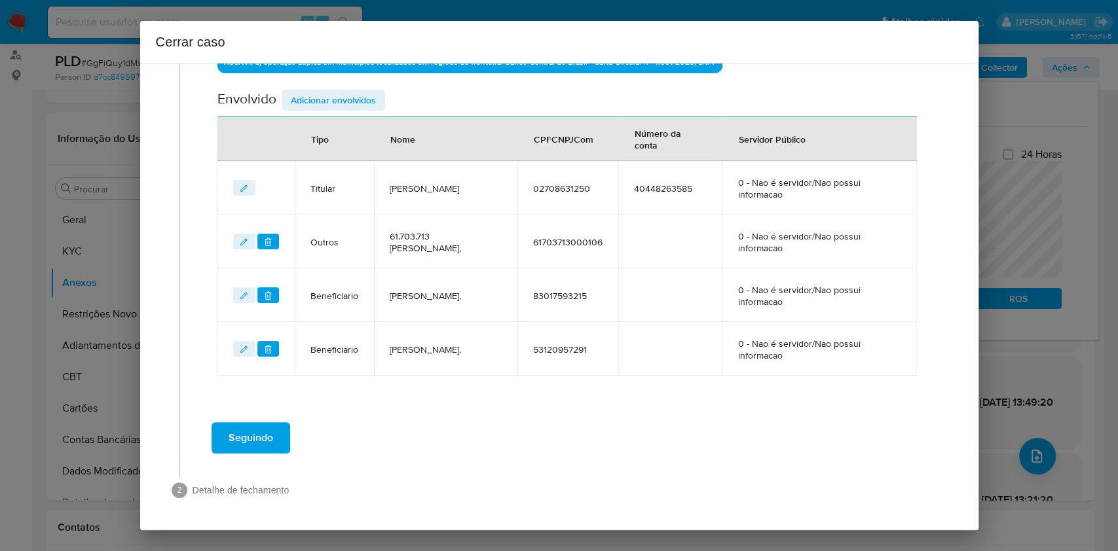
scroll to position [613, 0]
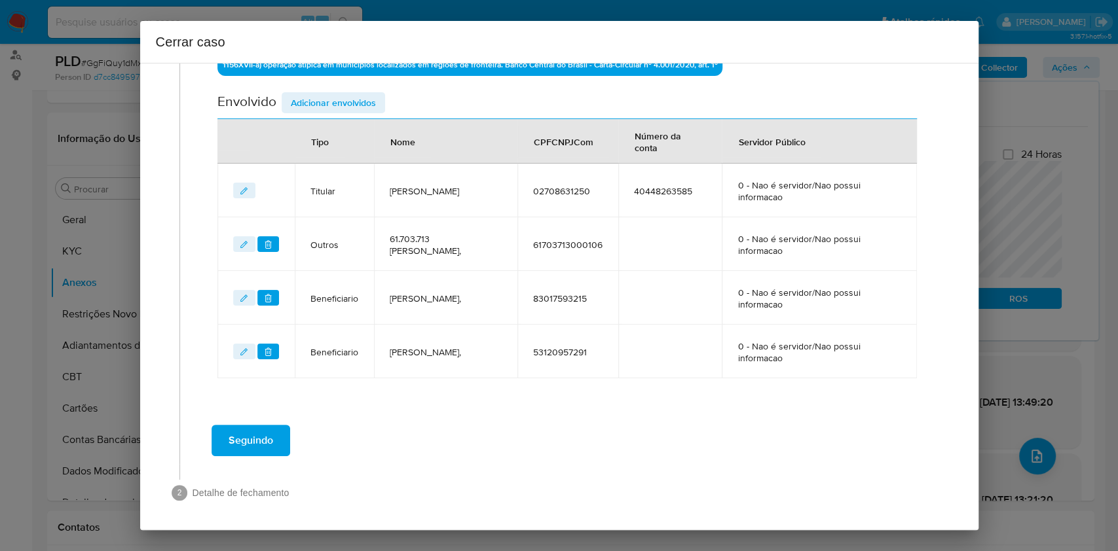
click at [252, 435] on span "Seguindo" at bounding box center [251, 440] width 45 height 29
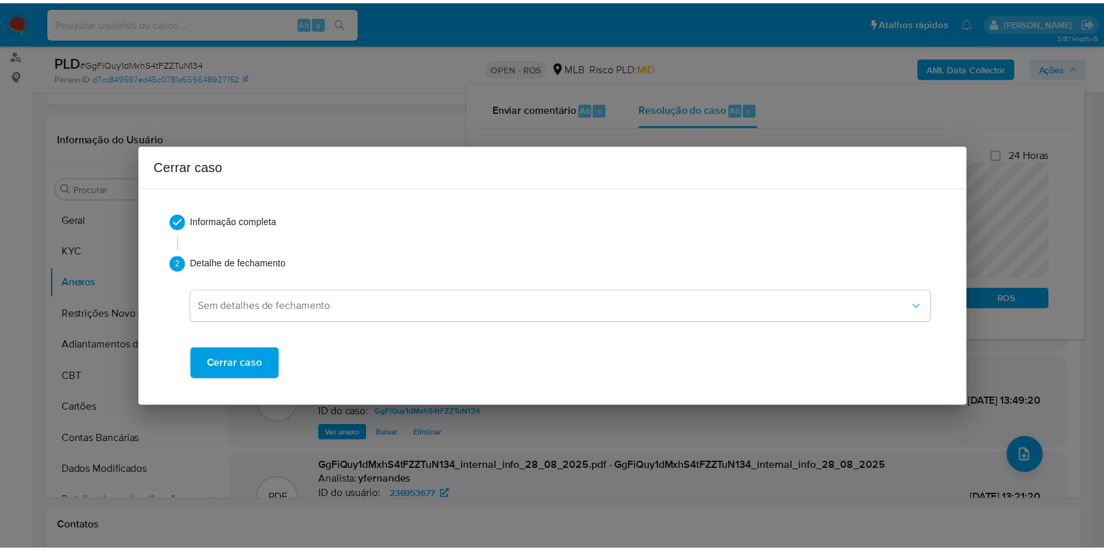
scroll to position [1314, 0]
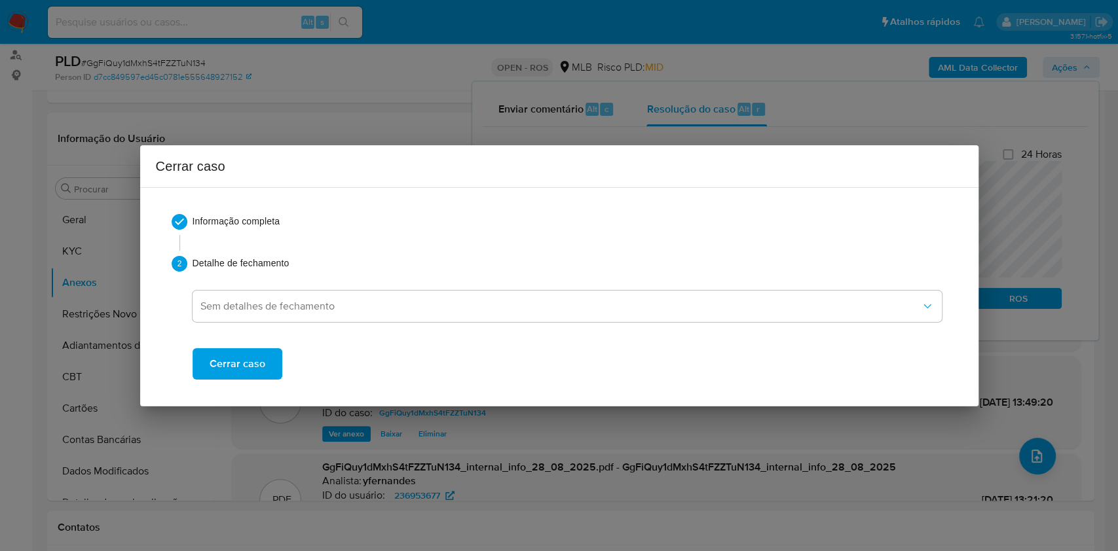
click at [232, 365] on span "Cerrar caso" at bounding box center [238, 364] width 56 height 29
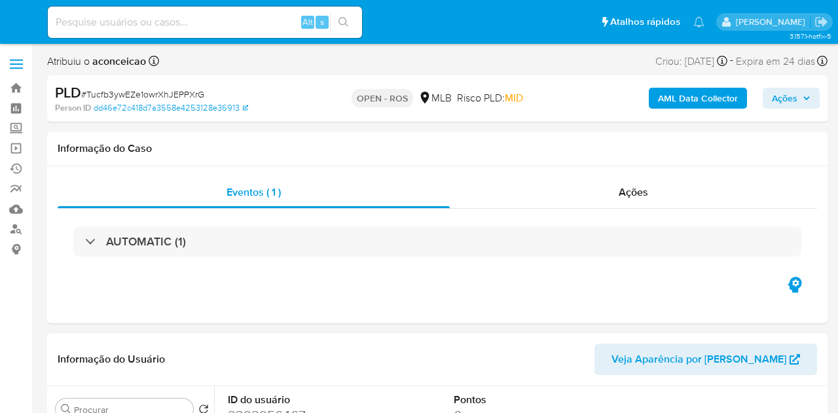
select select "10"
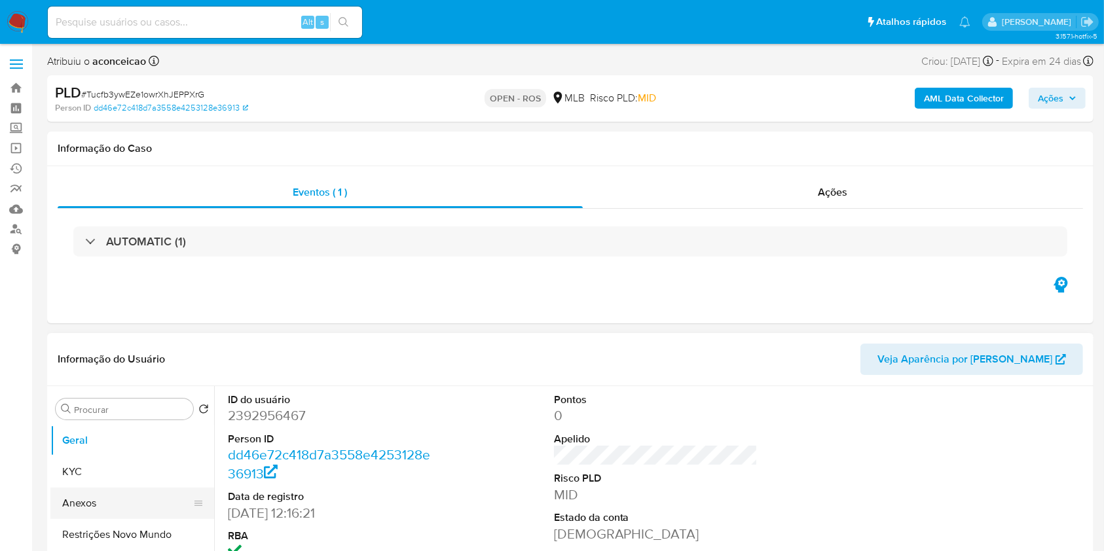
drag, startPoint x: 132, startPoint y: 511, endPoint x: 194, endPoint y: 498, distance: 63.6
click at [133, 413] on button "Anexos" at bounding box center [126, 503] width 153 height 31
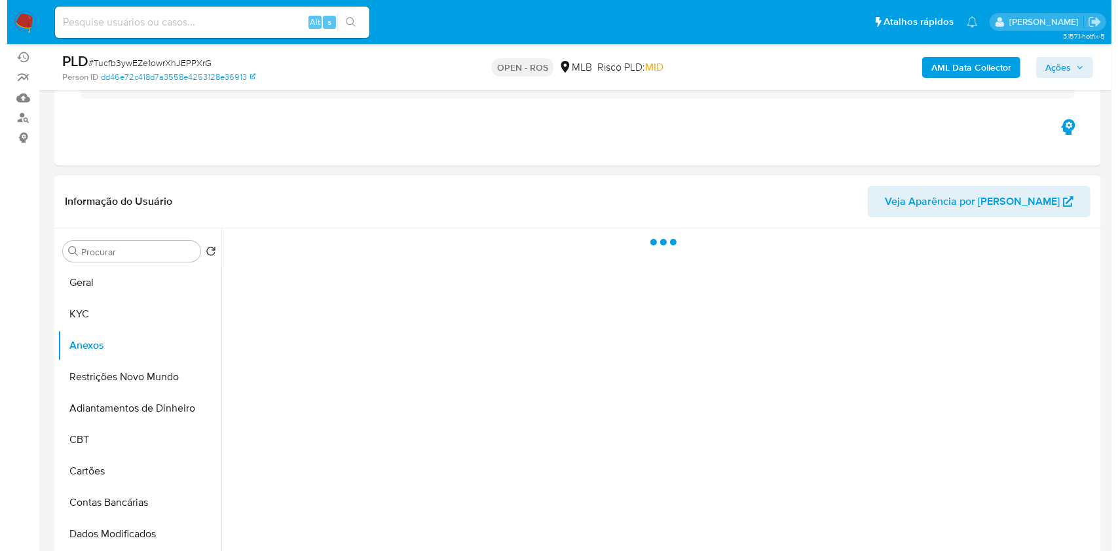
scroll to position [174, 0]
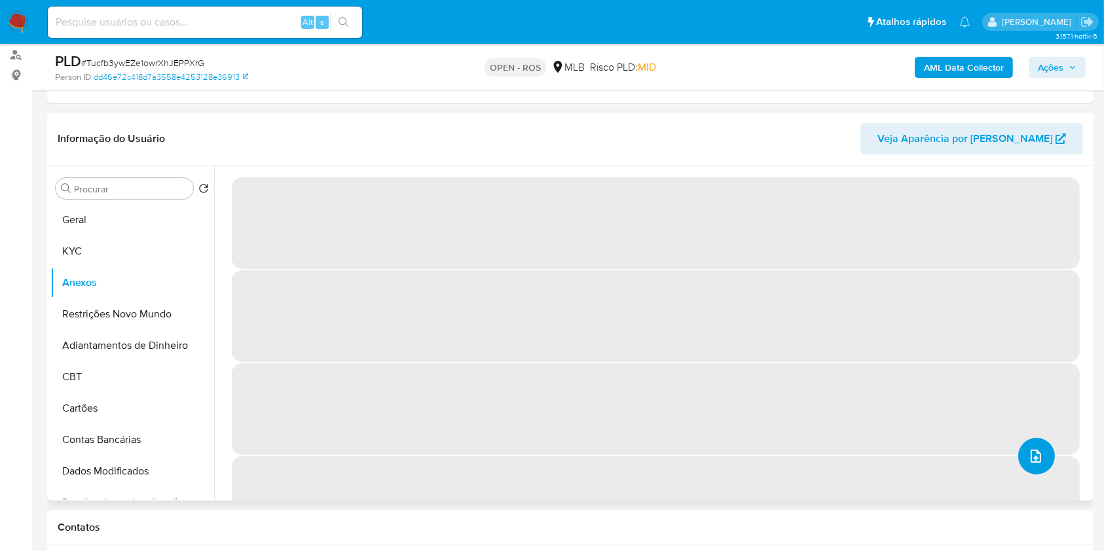
click at [838, 413] on icon "upload-file" at bounding box center [1036, 457] width 16 height 16
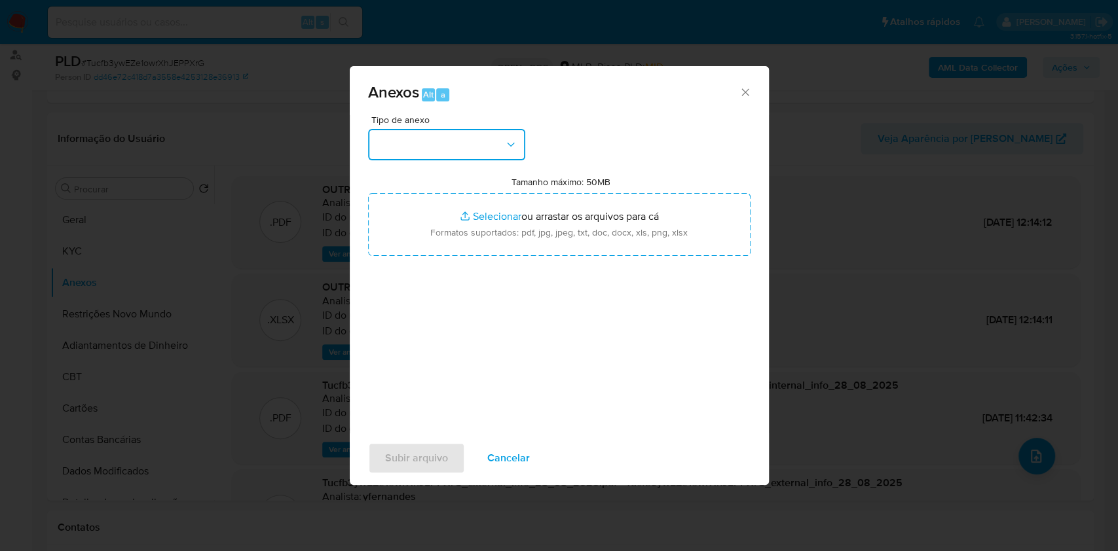
click at [450, 158] on button "button" at bounding box center [446, 144] width 157 height 31
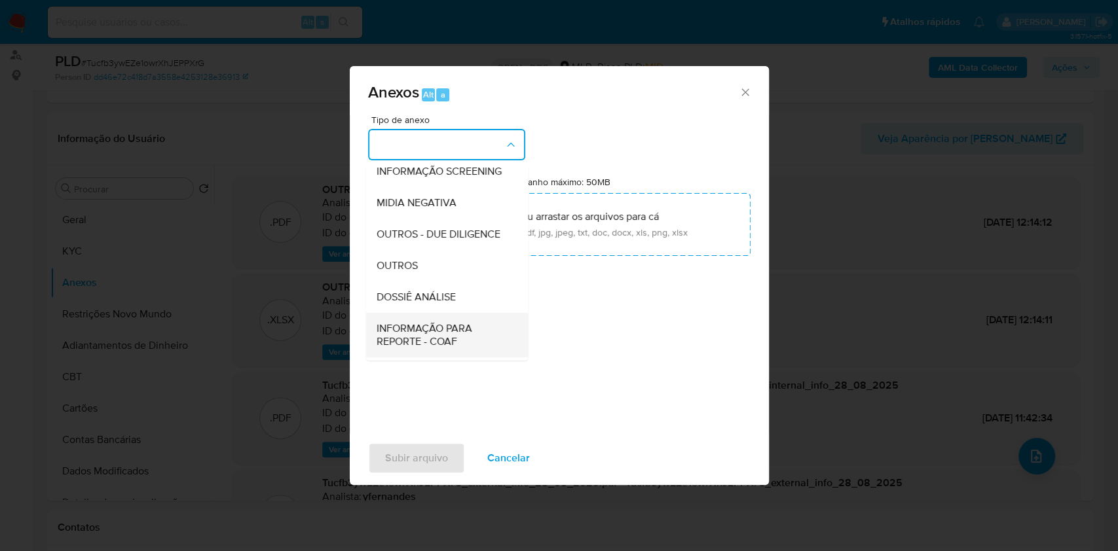
scroll to position [201, 0]
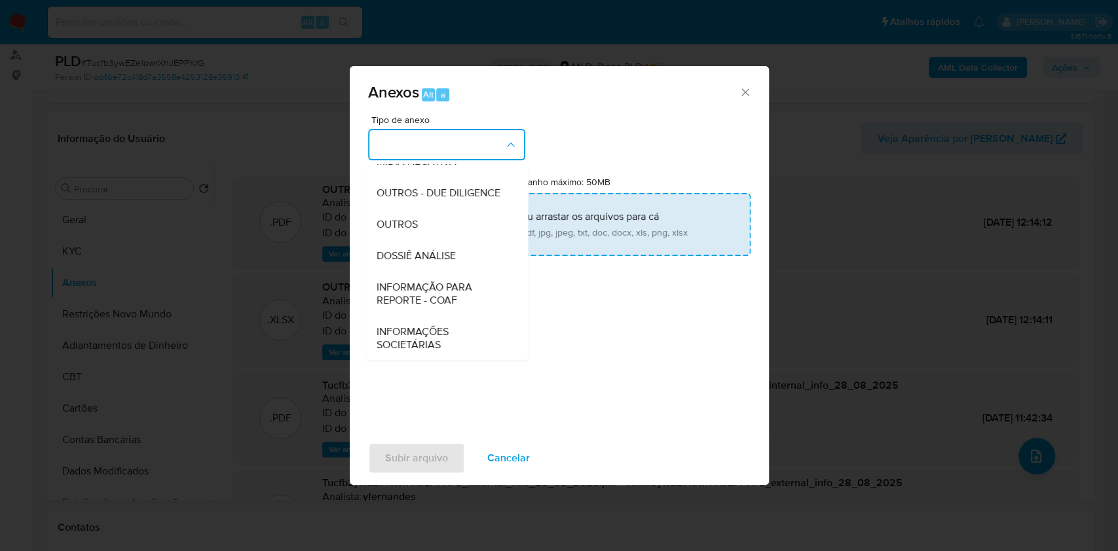
drag, startPoint x: 451, startPoint y: 291, endPoint x: 648, endPoint y: 239, distance: 203.1
click at [454, 291] on span "INFORMAÇÃO PARA REPORTE - COAF" at bounding box center [443, 294] width 134 height 26
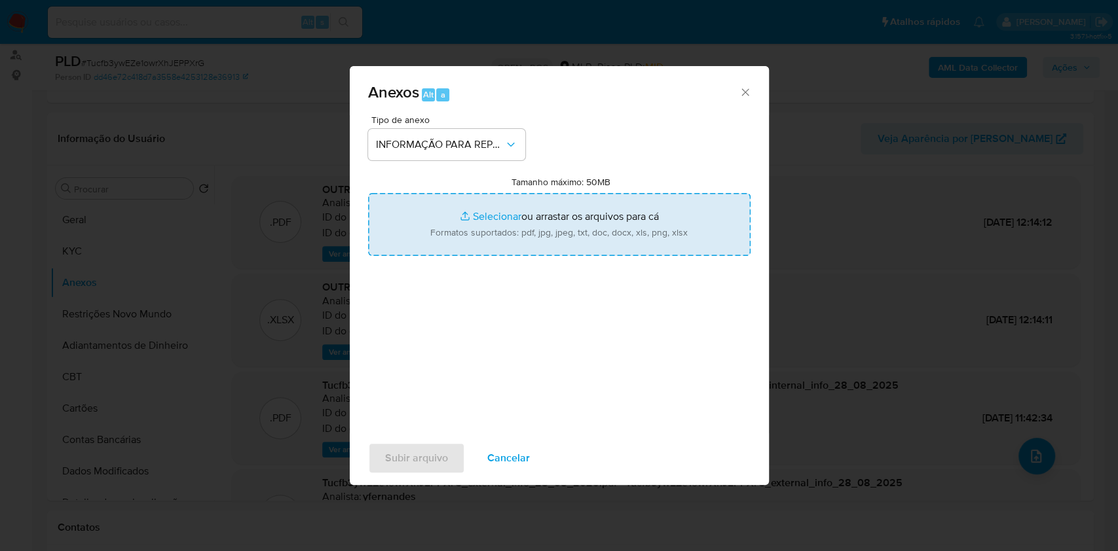
type input "C:\fakepath\SAR - Tucfb3ywEZe1owrXhJEPPXrG- CPF 12114953106 - EDUARDO ENRIKE RO…"
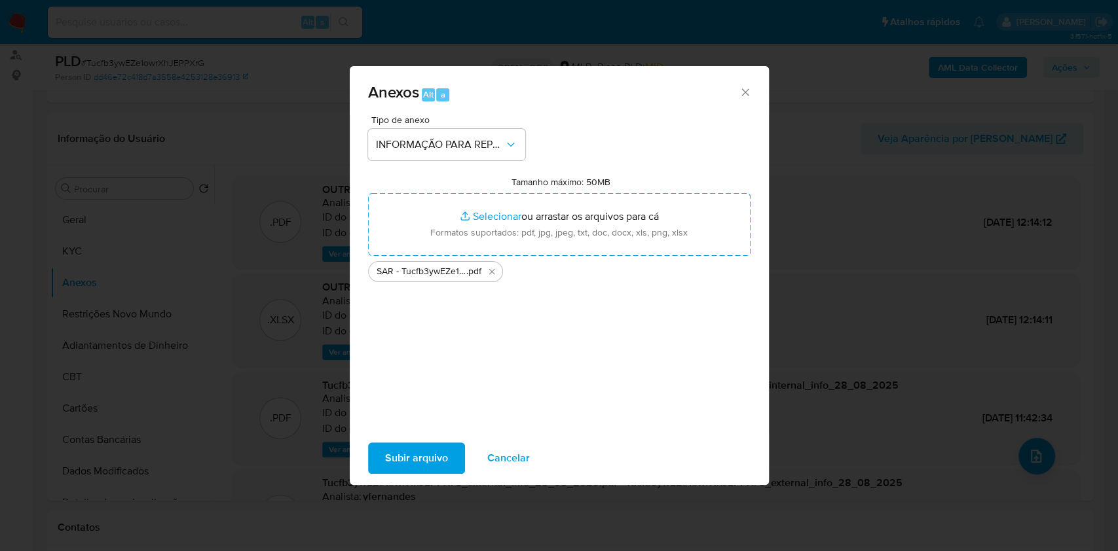
click at [441, 413] on span "Subir arquivo" at bounding box center [416, 458] width 63 height 29
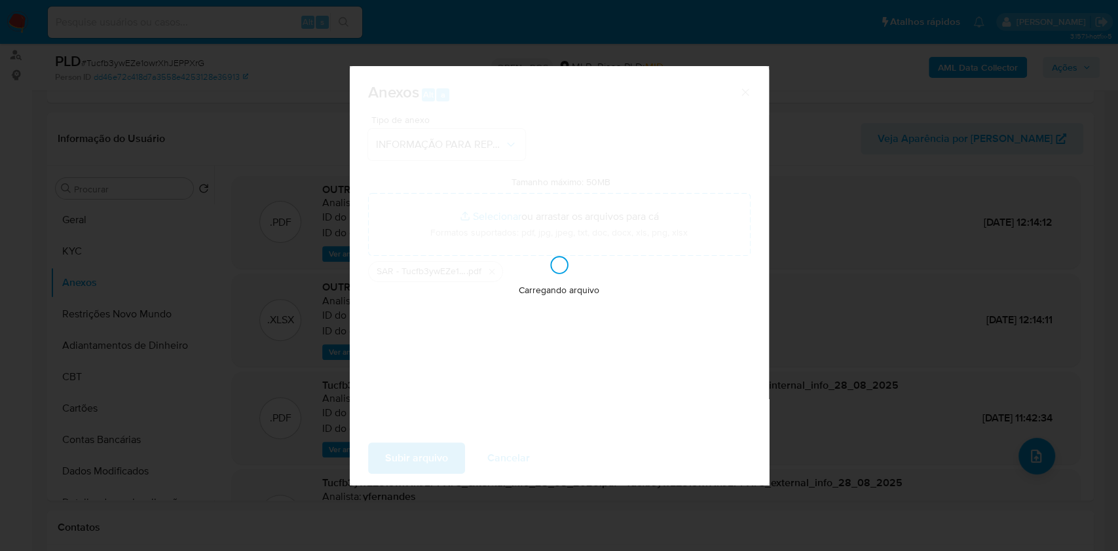
click at [838, 153] on div "Anexos Alt a Tipo de anexo INFORMAÇÃO PARA REPORTE - COAF Tamanho máximo: 50MB …" at bounding box center [559, 275] width 1118 height 551
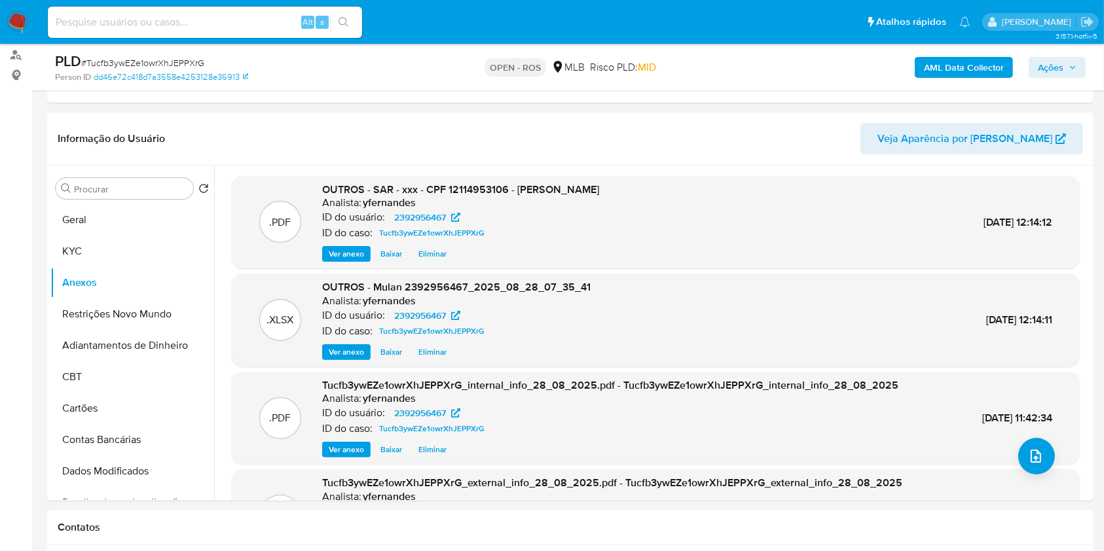
click at [838, 53] on div "AML Data Collector Ações" at bounding box center [916, 67] width 340 height 31
click at [838, 66] on span "Ações" at bounding box center [1051, 67] width 26 height 21
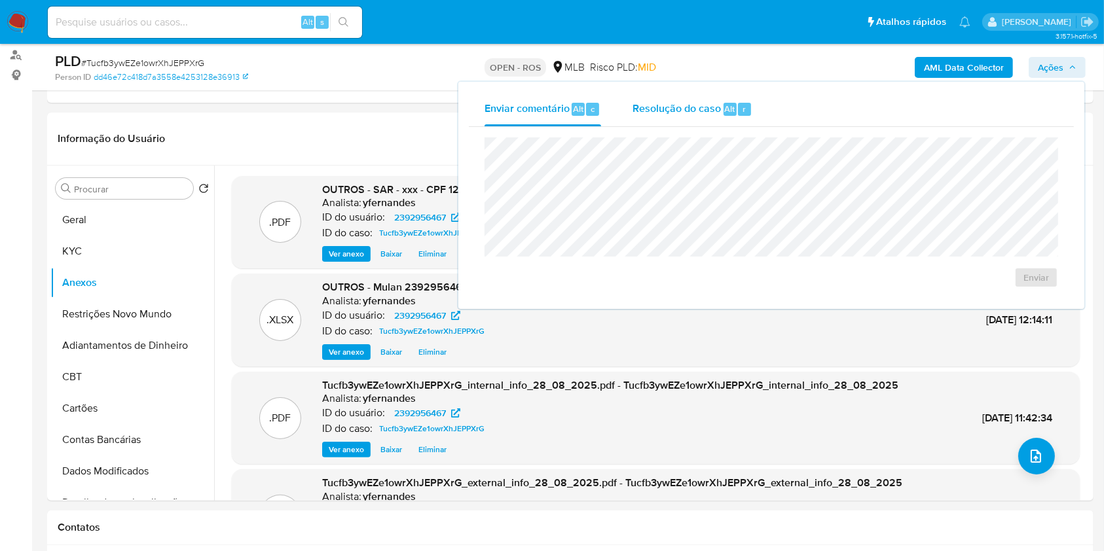
drag, startPoint x: 743, startPoint y: 103, endPoint x: 738, endPoint y: 124, distance: 20.8
click at [743, 104] on span "r" at bounding box center [744, 109] width 3 height 12
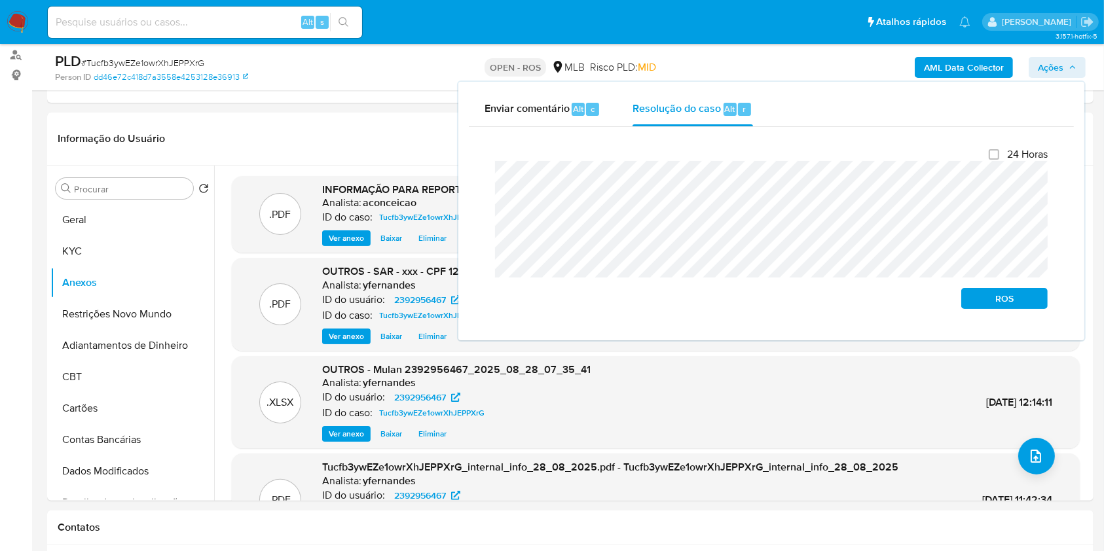
drag, startPoint x: 1000, startPoint y: 299, endPoint x: 1078, endPoint y: 274, distance: 82.2
click at [838, 299] on span "ROS" at bounding box center [1004, 298] width 68 height 18
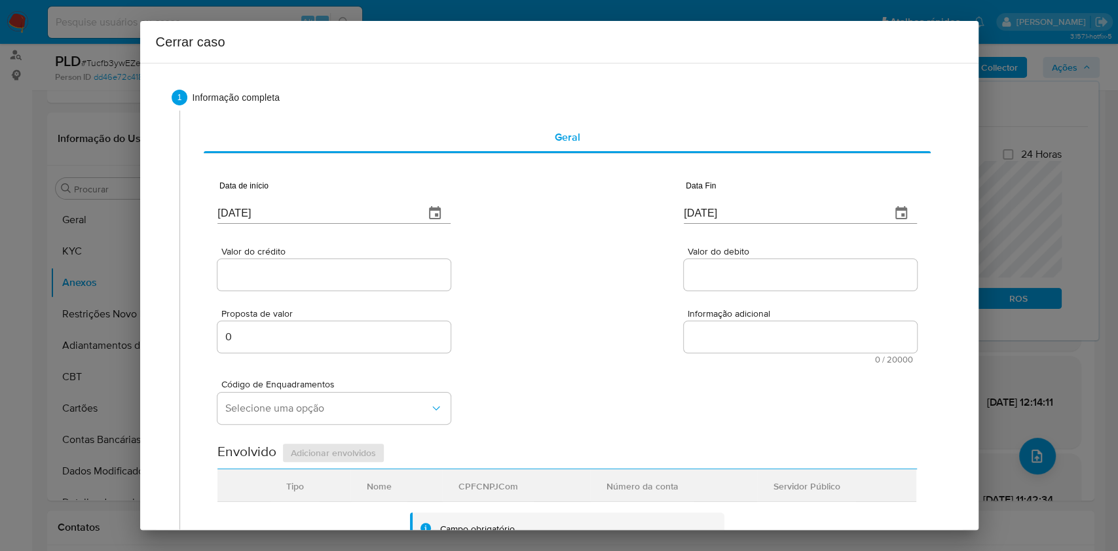
click at [266, 212] on input "[DATE]" at bounding box center [315, 213] width 196 height 21
click at [266, 211] on input "[DATE]" at bounding box center [315, 213] width 196 height 21
paste input "0"
click at [308, 207] on input "01/09/2020" at bounding box center [315, 213] width 196 height 21
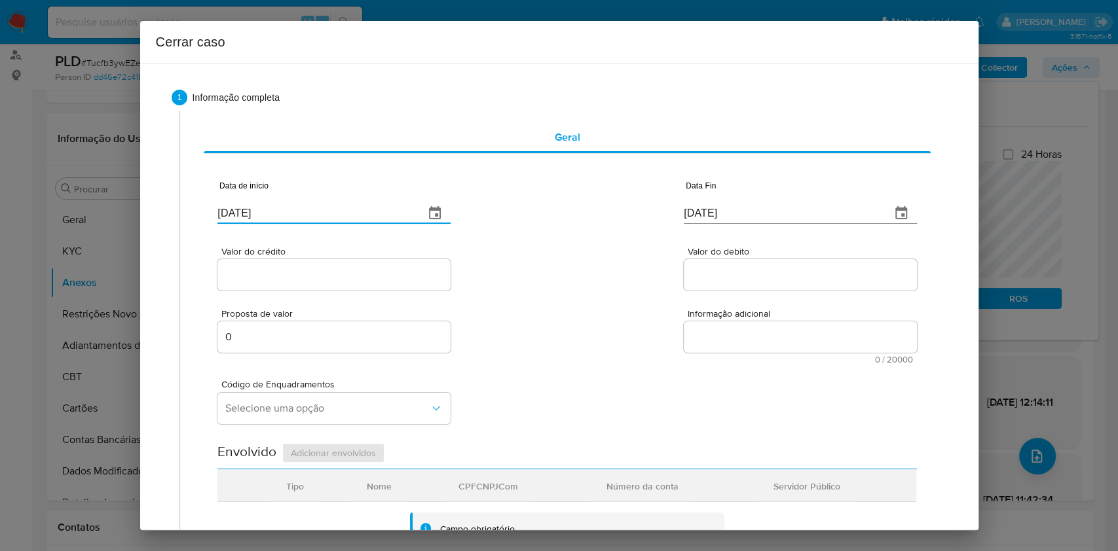
click at [308, 207] on input "01/09/2020" at bounding box center [315, 213] width 196 height 21
click at [308, 206] on input "01/09/2020" at bounding box center [315, 213] width 196 height 21
paste input "7/2025"
click at [308, 206] on input "01/07/2025" at bounding box center [315, 213] width 196 height 21
type input "01/07/2025"
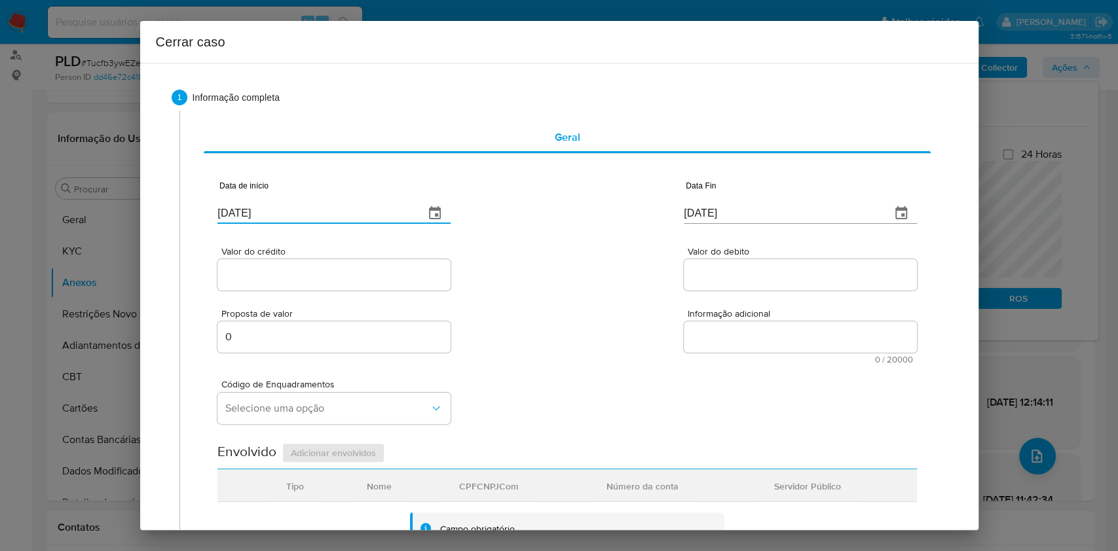
click at [726, 217] on input "01/09/2025" at bounding box center [782, 213] width 196 height 21
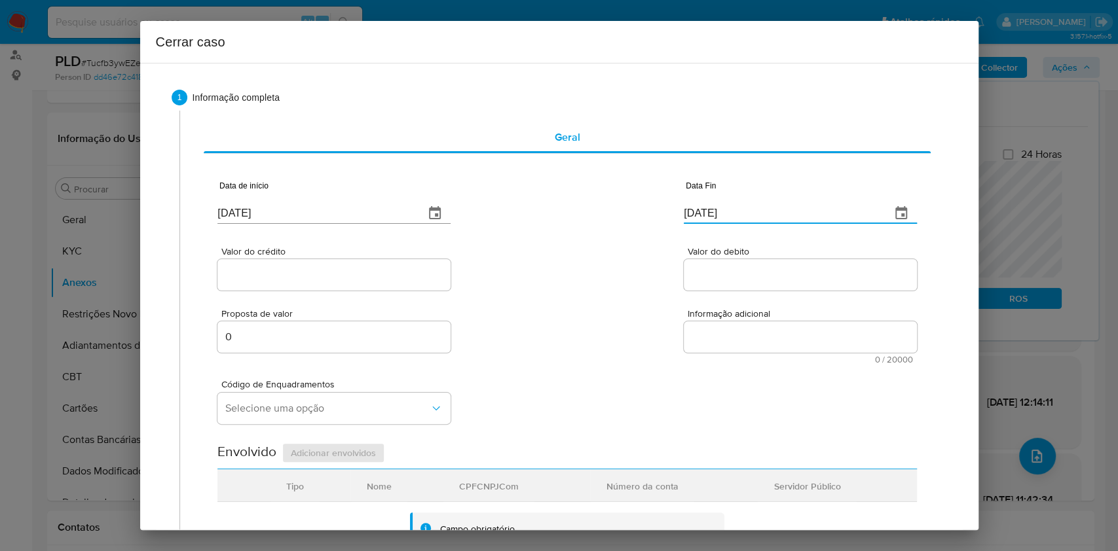
click at [726, 217] on input "01/09/2025" at bounding box center [782, 213] width 196 height 21
paste input "27/08"
type input "27/08/2025"
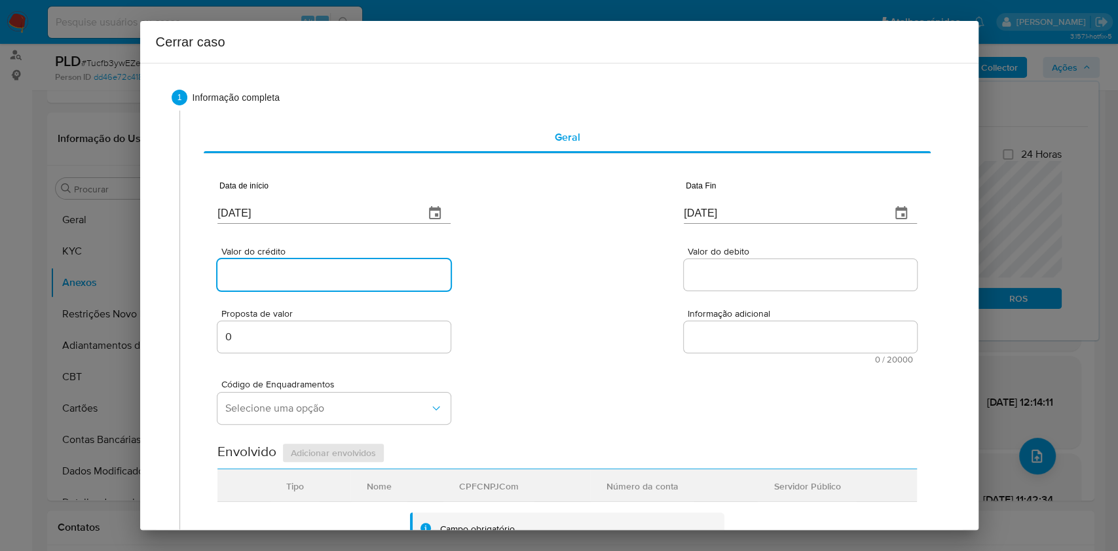
drag, startPoint x: 329, startPoint y: 275, endPoint x: 335, endPoint y: 282, distance: 9.3
click at [329, 275] on input "Valor do crédito" at bounding box center [333, 275] width 233 height 17
paste input "R$504.798"
type input "R$504.798"
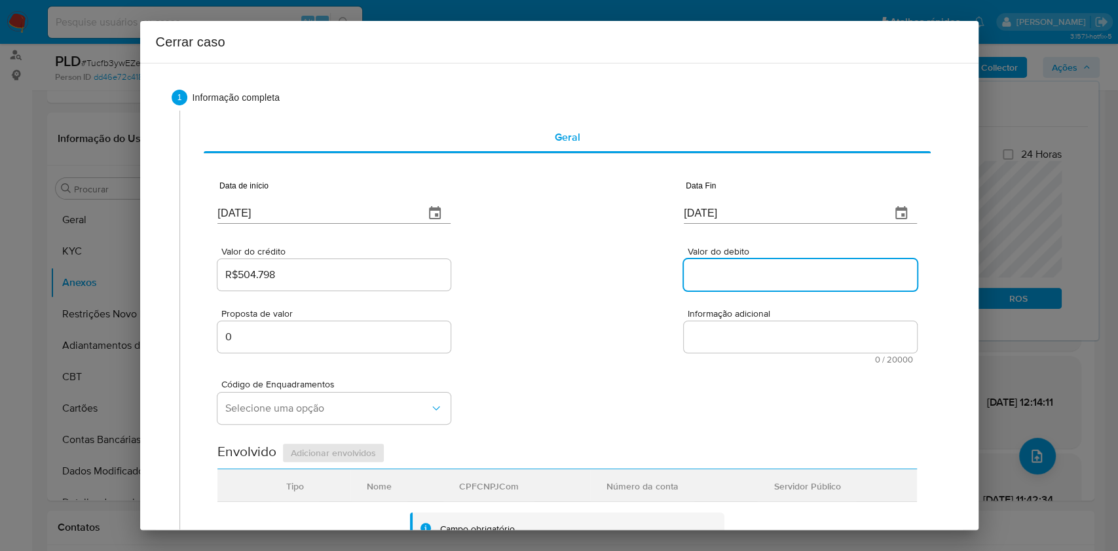
click at [726, 282] on input "Valor do debito" at bounding box center [800, 275] width 233 height 17
paste input "R$504.798"
click at [799, 274] on input "R$504.798" at bounding box center [800, 275] width 233 height 17
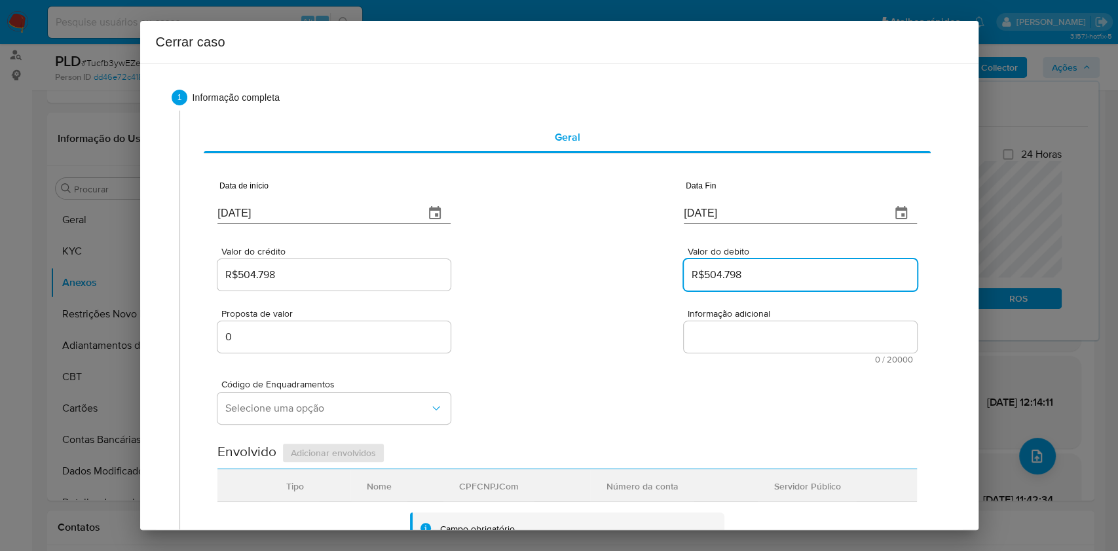
paste input "9.804"
type input "R$509.804"
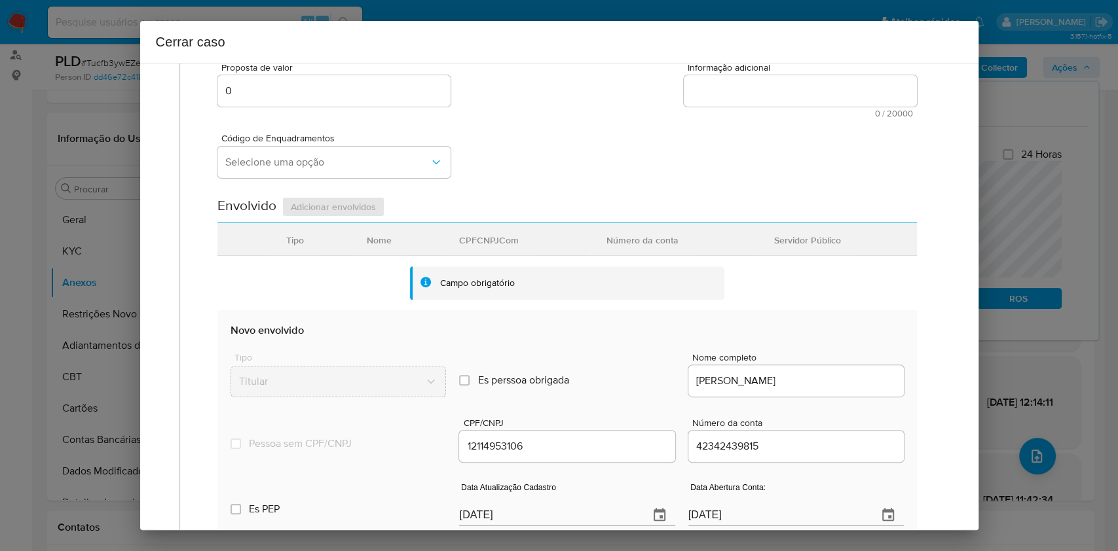
scroll to position [515, 0]
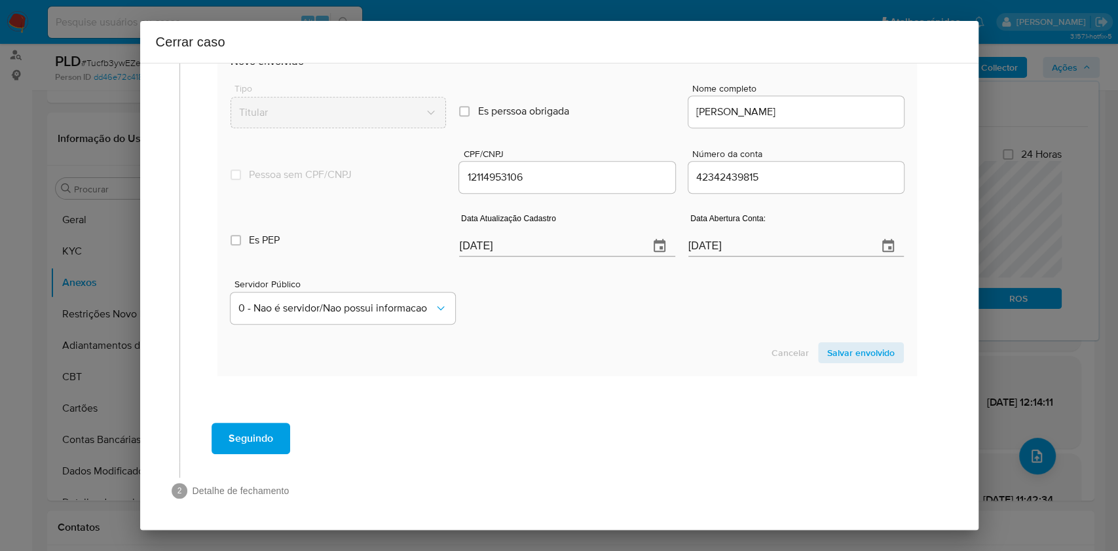
click at [554, 242] on input "01/09/2025" at bounding box center [548, 246] width 179 height 21
paste input "19/08"
click at [554, 242] on input "01/09/2025" at bounding box center [548, 246] width 179 height 21
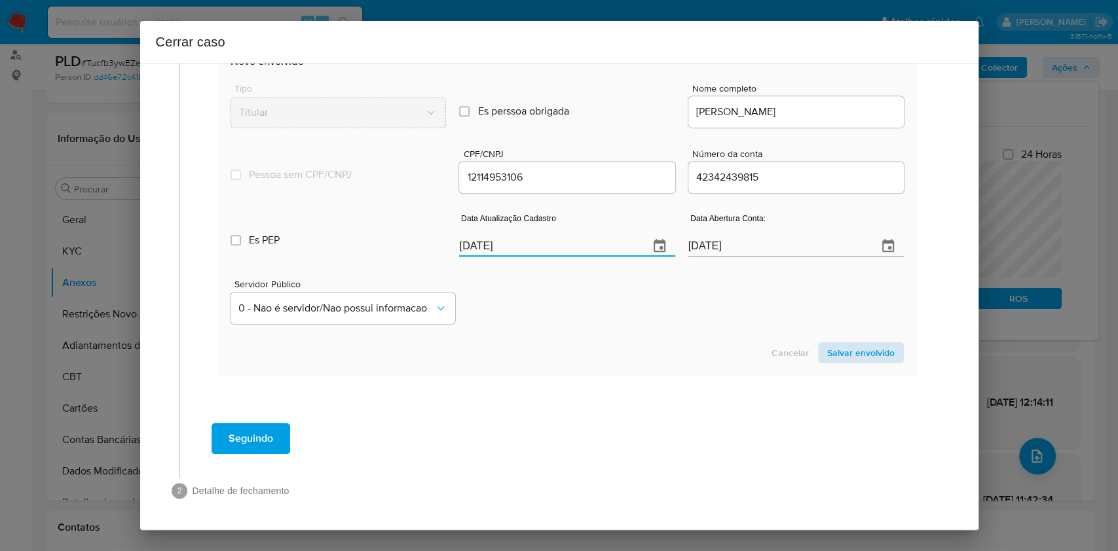
type input "19/08/2025"
click at [838, 350] on span "Salvar envolvido" at bounding box center [860, 353] width 67 height 18
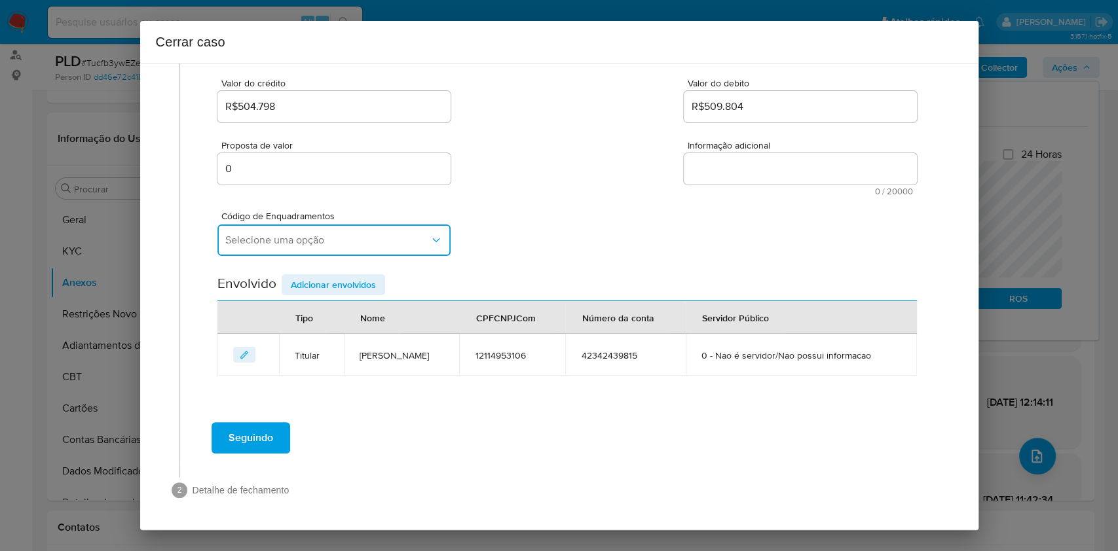
click at [318, 230] on button "Selecione uma opção" at bounding box center [333, 240] width 233 height 31
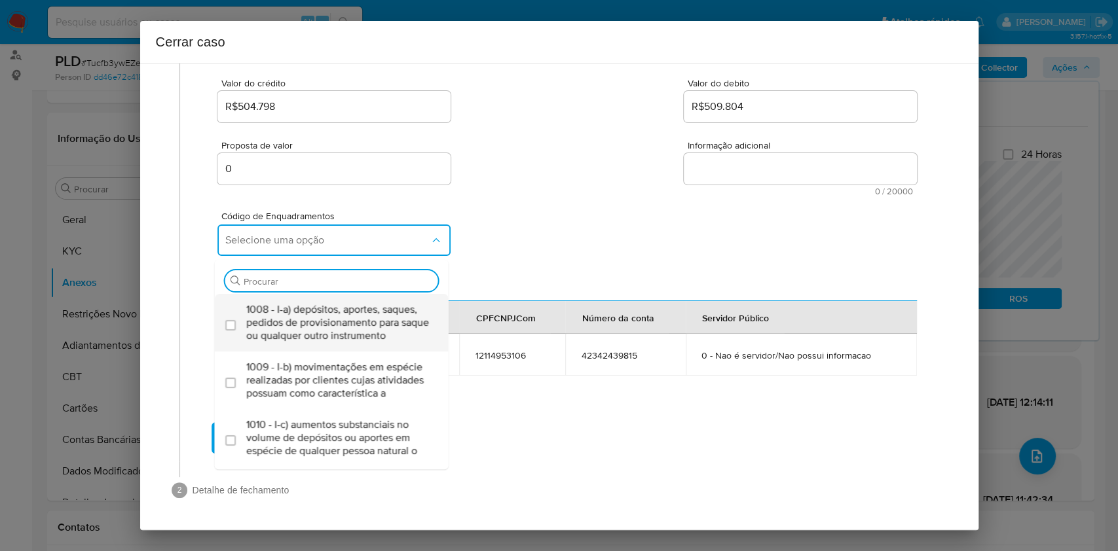
drag, startPoint x: 319, startPoint y: 299, endPoint x: 325, endPoint y: 304, distance: 7.9
click at [319, 303] on span "1008 - I-a) depósitos, aportes, saques, pedidos de provisionamento para saque o…" at bounding box center [338, 322] width 184 height 39
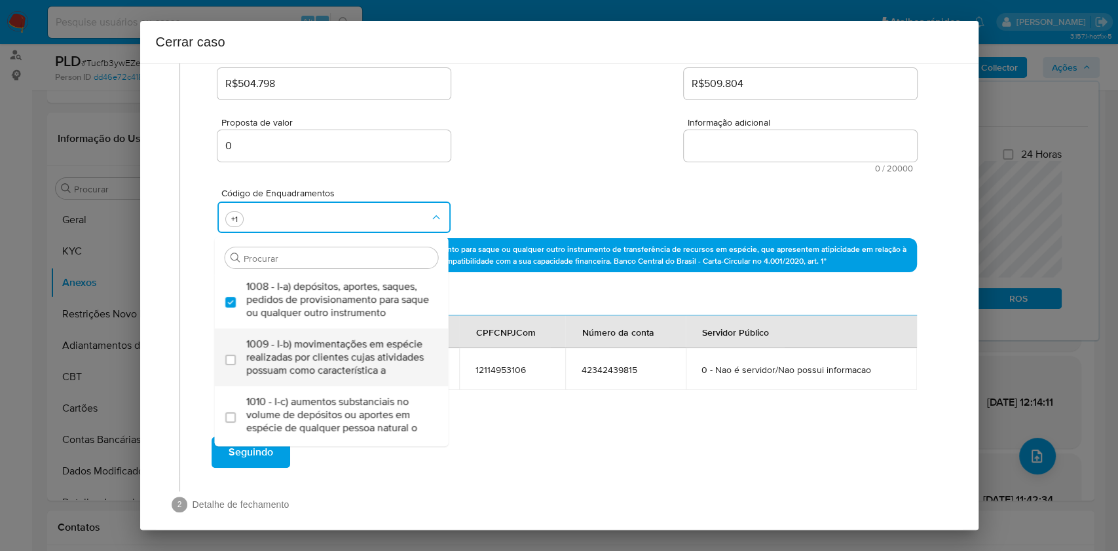
checkbox input "true"
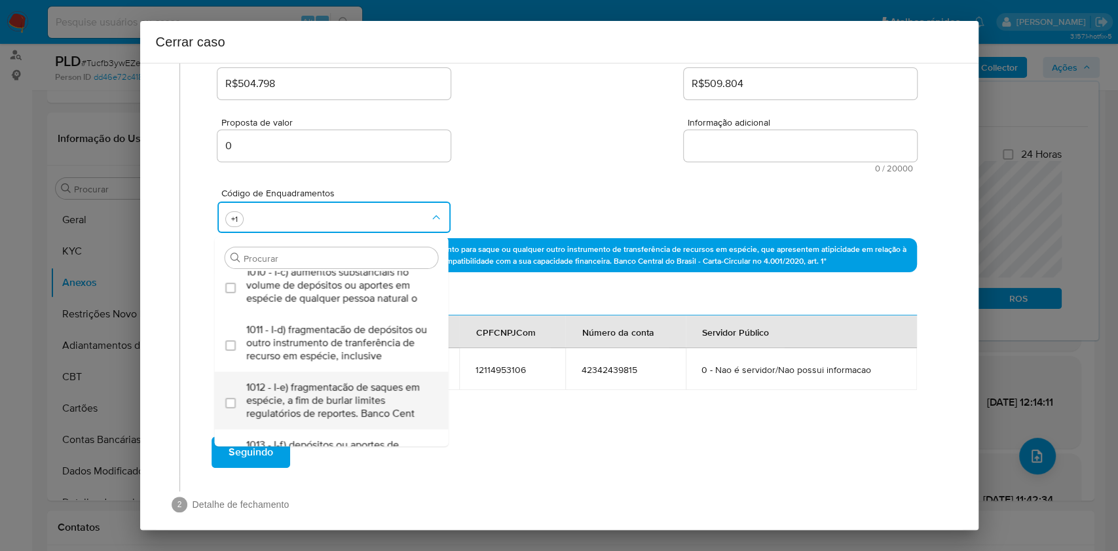
scroll to position [262, 0]
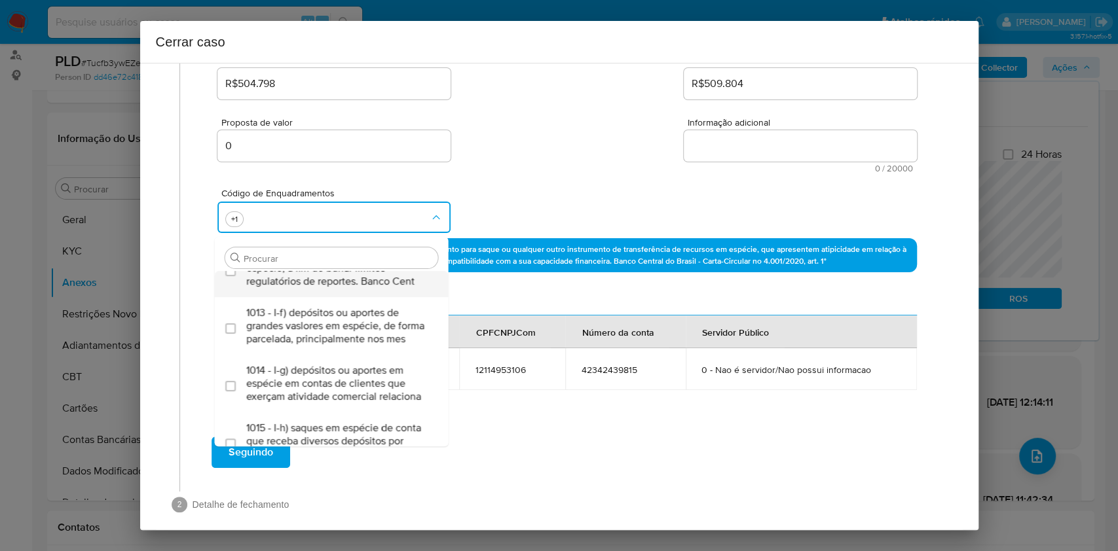
click at [328, 288] on span "1012 - I-e) fragmentacão de saques em espécie, a fim de burlar limites regulató…" at bounding box center [338, 268] width 184 height 39
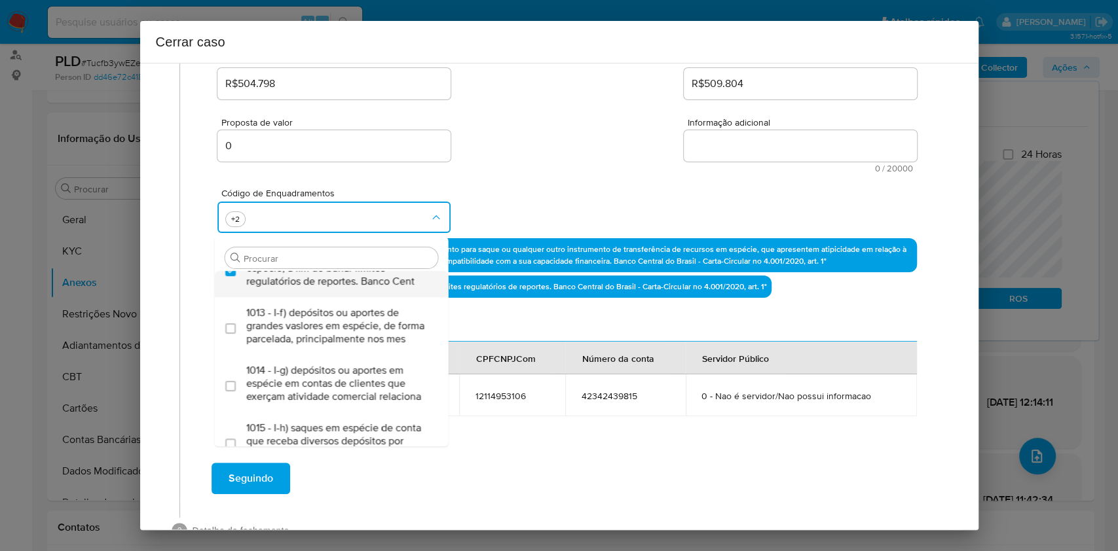
checkbox input "true"
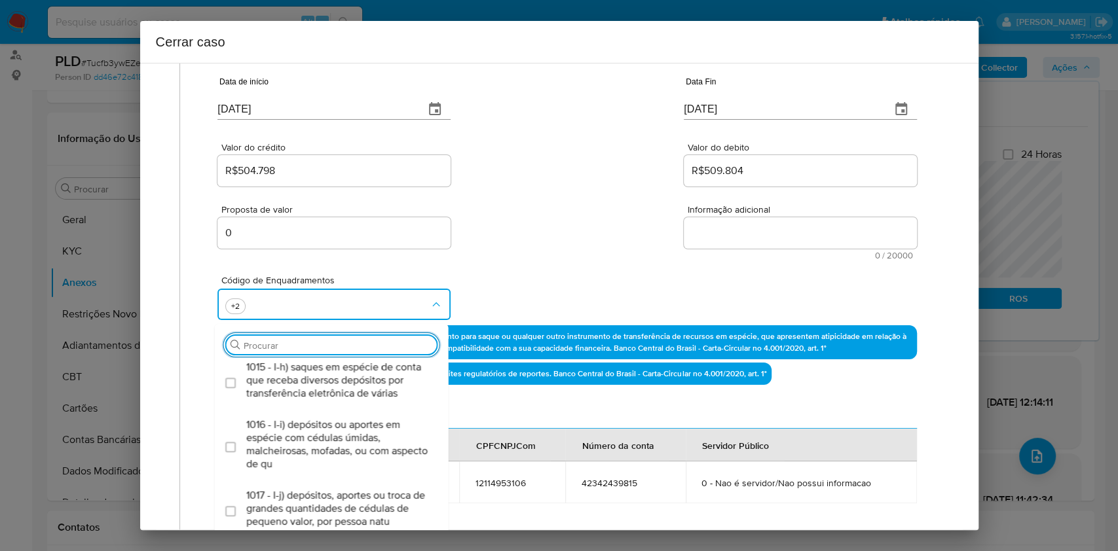
scroll to position [436, 0]
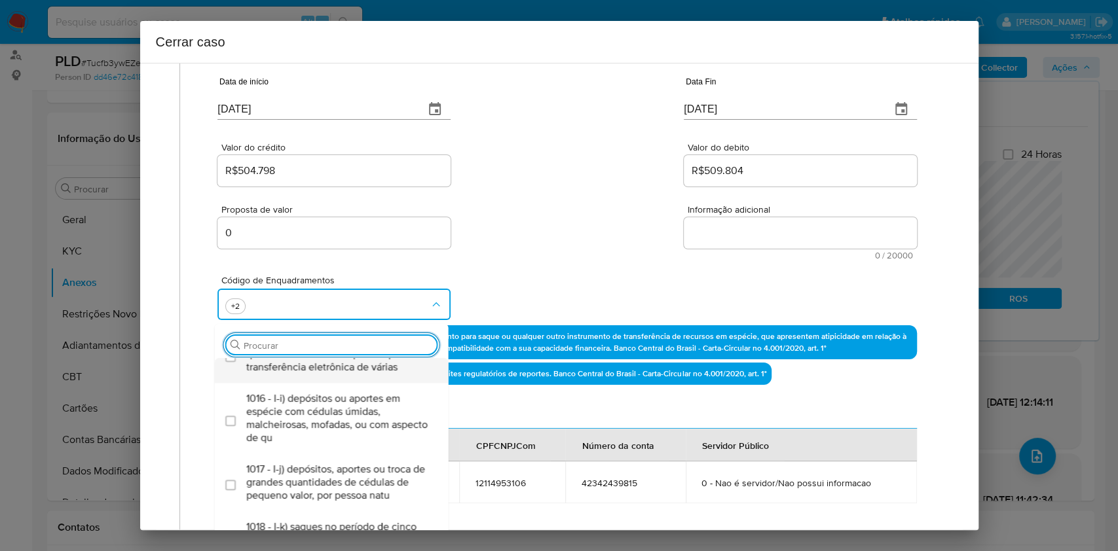
click at [326, 374] on span "1015 - I-h) saques em espécie de conta que receba diversos depósitos por transf…" at bounding box center [338, 354] width 184 height 39
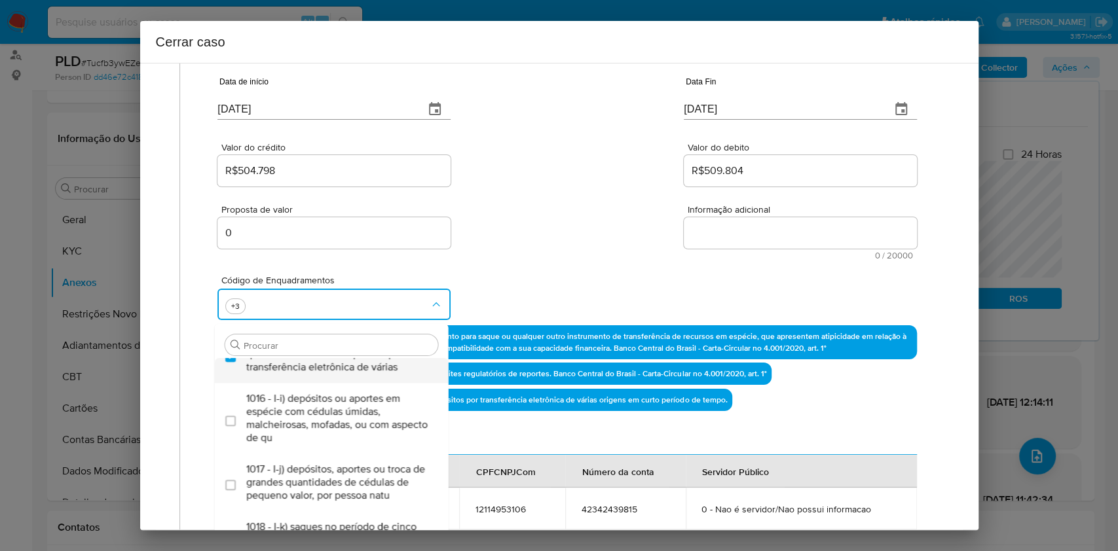
checkbox input "true"
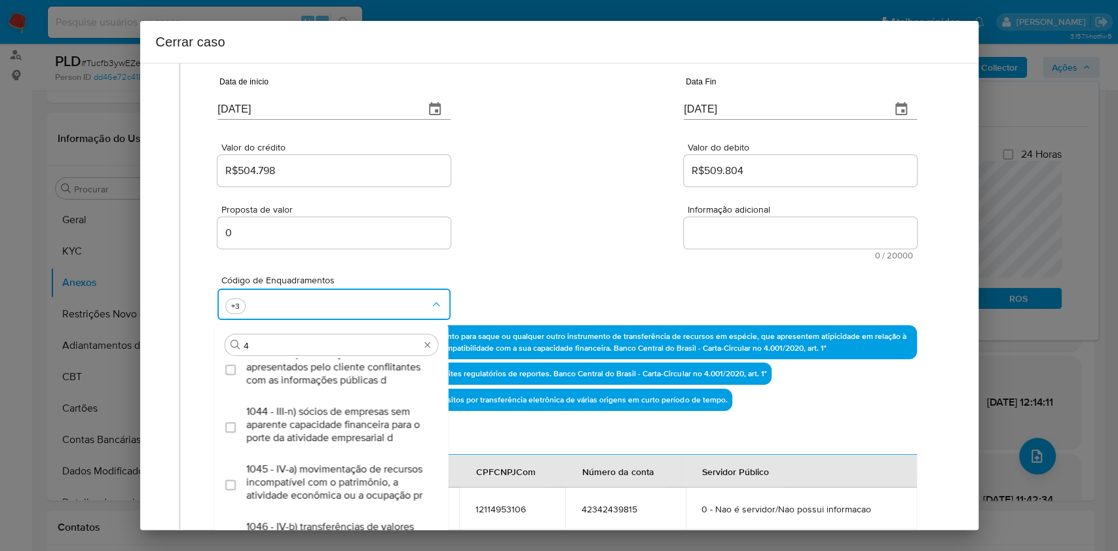
scroll to position [0, 0]
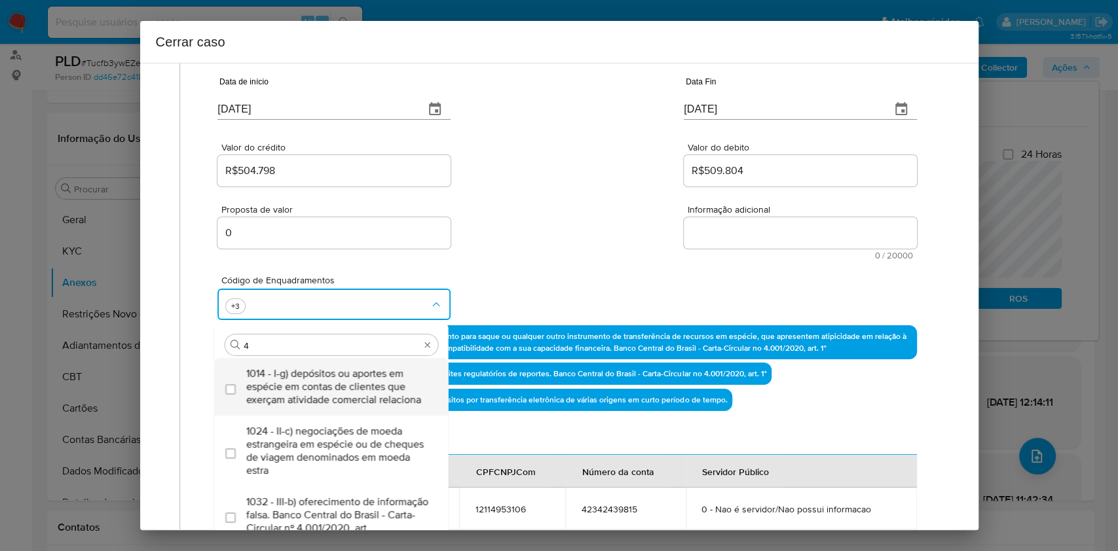
type input "45"
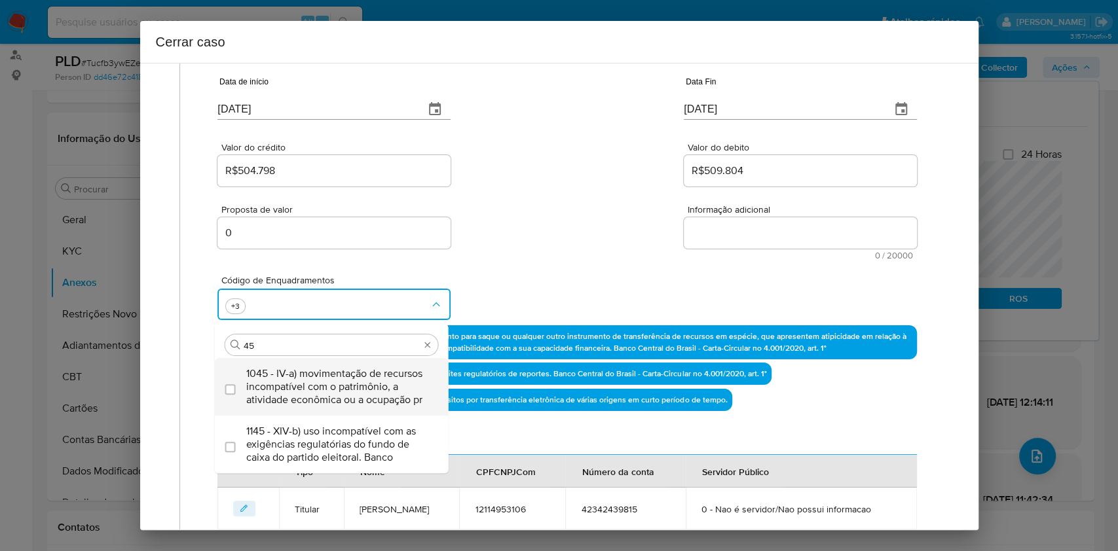
click at [316, 397] on span "1045 - IV-a) movimentação de recursos incompatível com o patrimônio, a atividad…" at bounding box center [338, 386] width 184 height 39
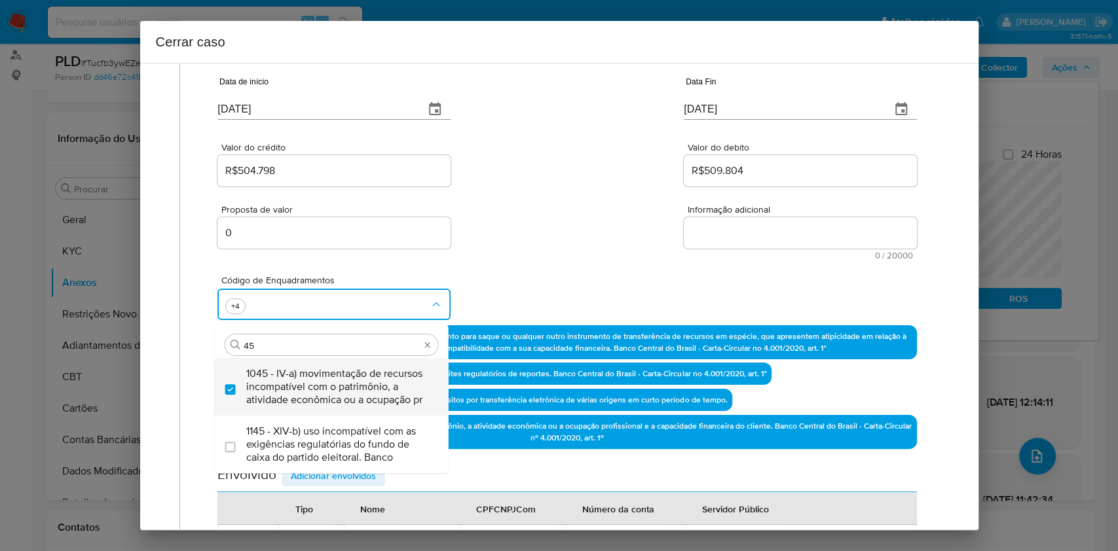
checkbox input "true"
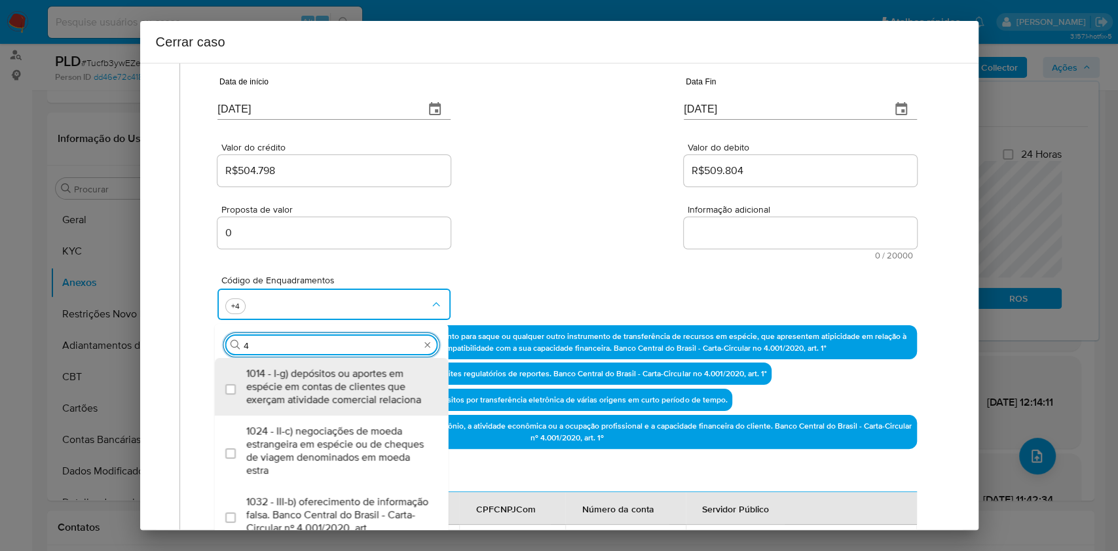
type input "47"
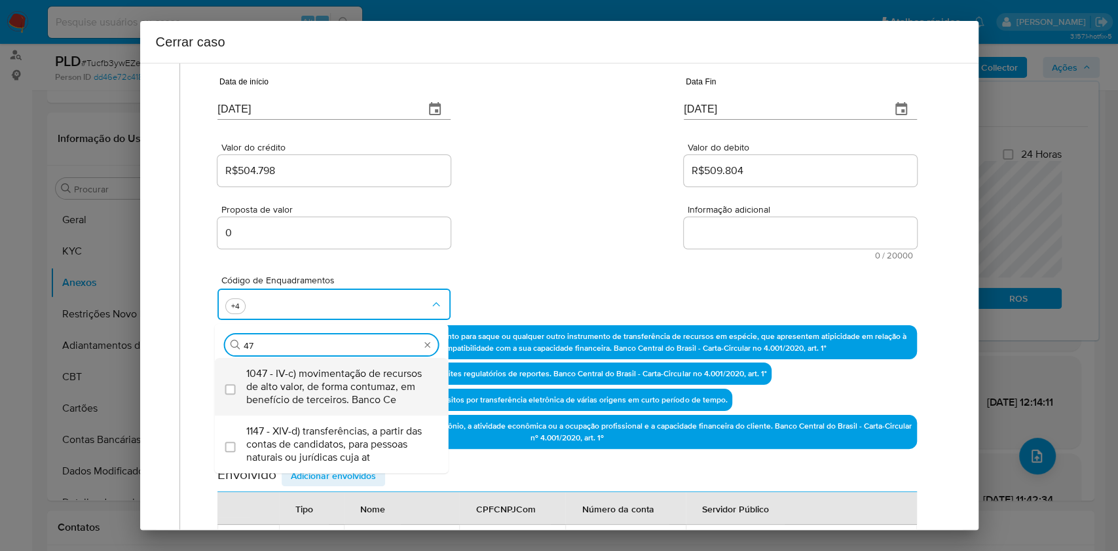
click at [354, 384] on span "1047 - IV-c) movimentação de recursos de alto valor, de forma contumaz, em bene…" at bounding box center [338, 386] width 184 height 39
checkbox input "true"
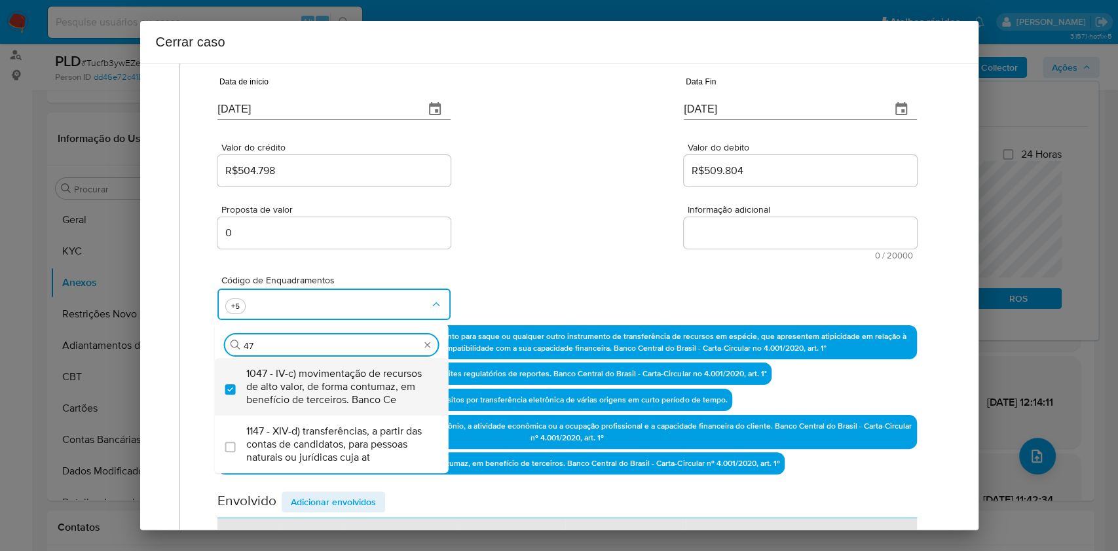
type input "4"
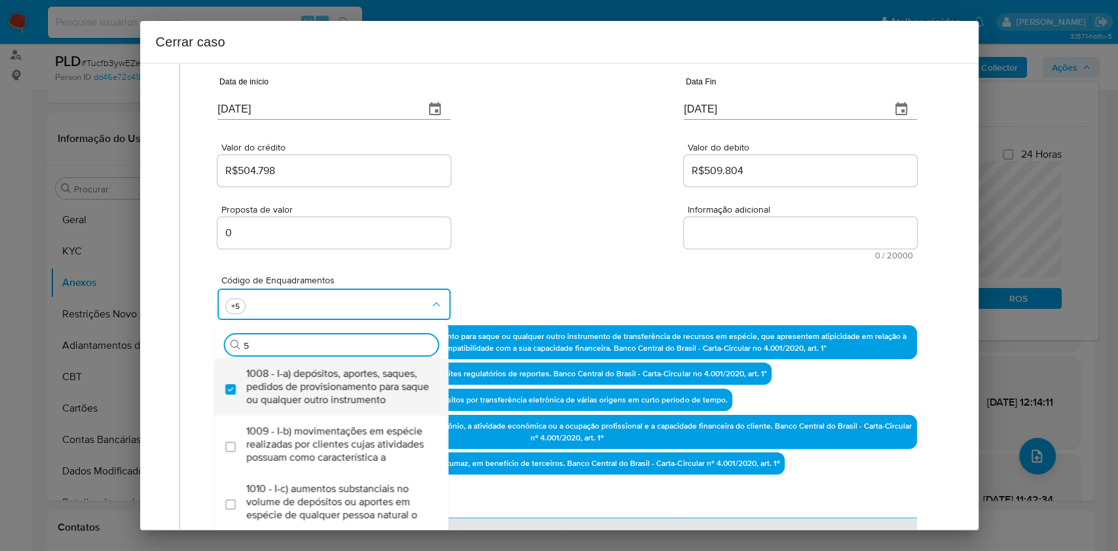
type input "55"
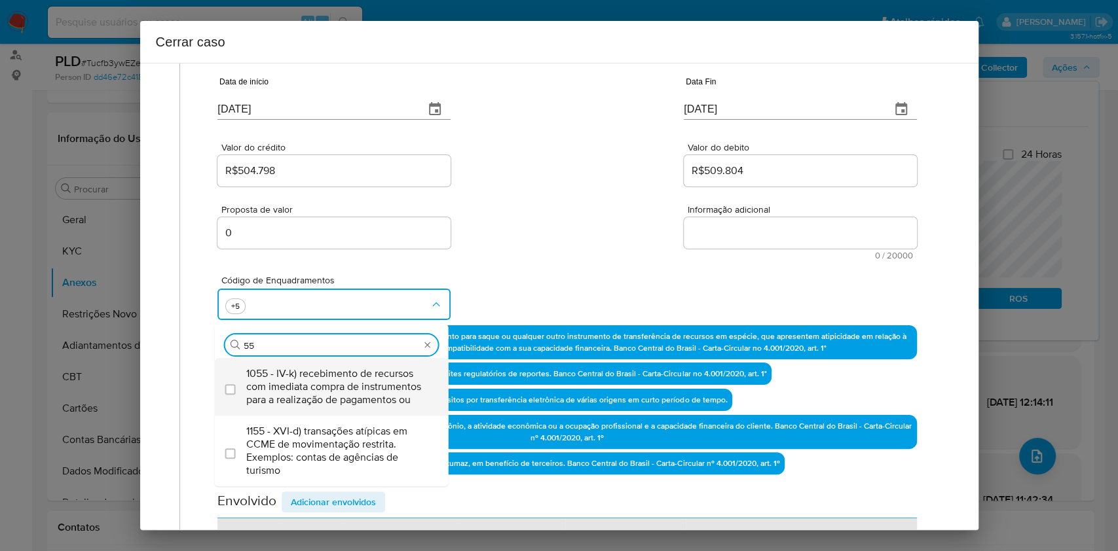
click at [352, 371] on span "1055 - IV-k) recebimento de recursos com imediata compra de instrumentos para a…" at bounding box center [338, 386] width 184 height 39
checkbox input "true"
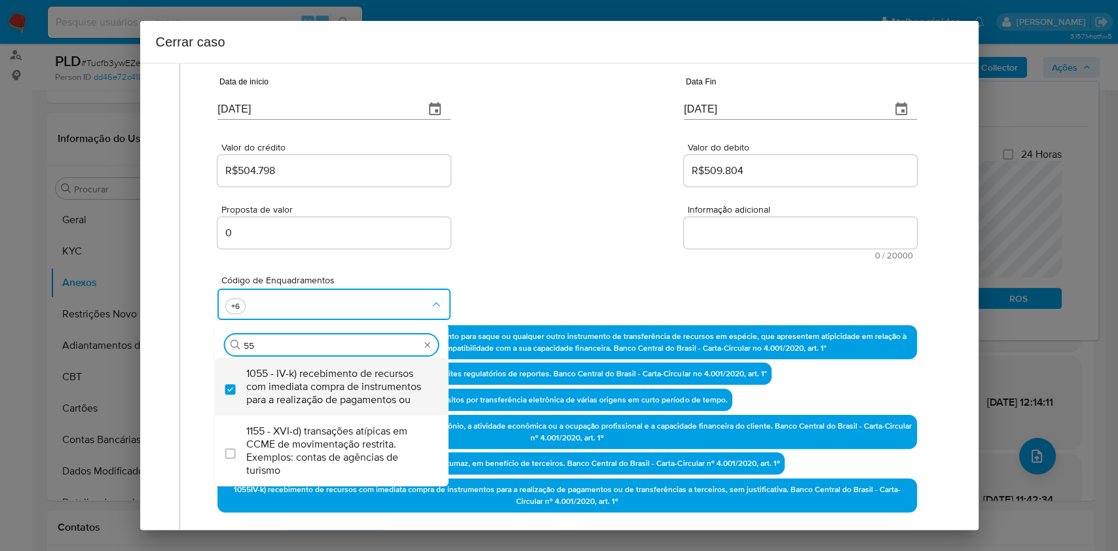
type input "55"
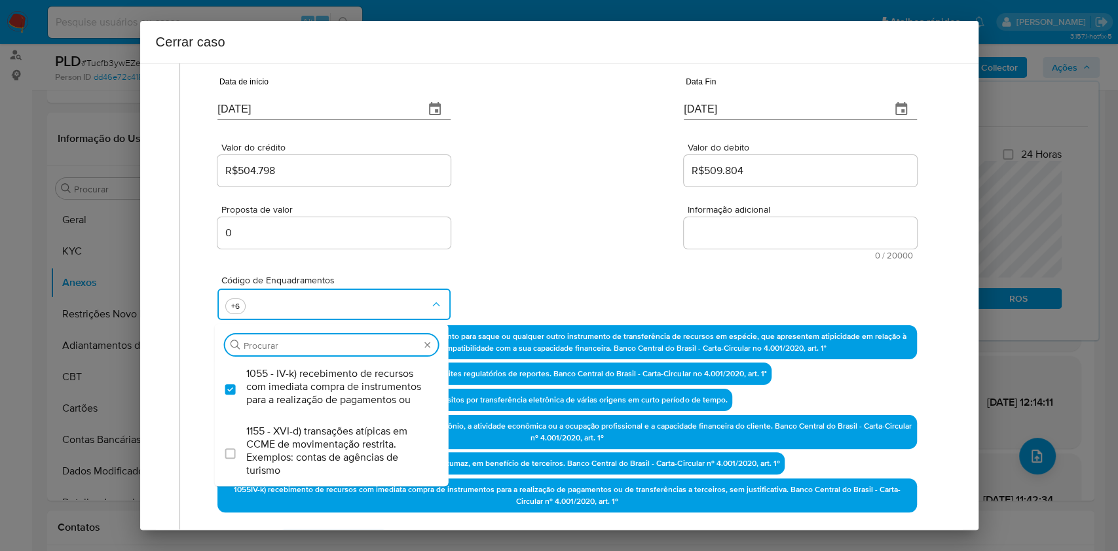
click at [746, 227] on textarea "Informação adicional" at bounding box center [800, 232] width 233 height 31
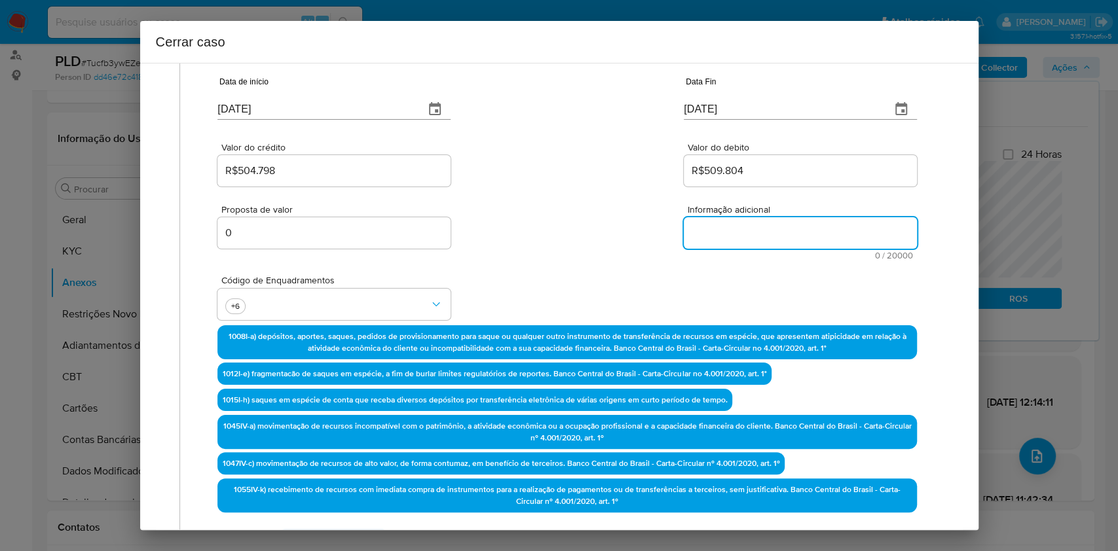
paste textarea "Eduardo Enrike Rodrigues Bueno de Souza, CPF 12114953106, 18 anos (11/04/2007),…"
click at [746, 227] on textarea "Informação adicional" at bounding box center [800, 232] width 233 height 31
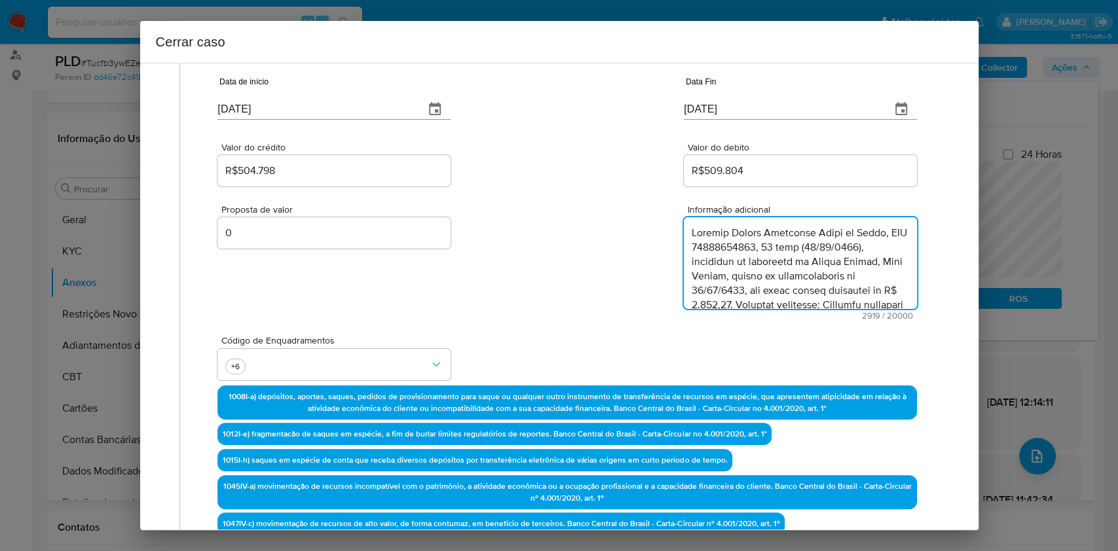
scroll to position [1429, 0]
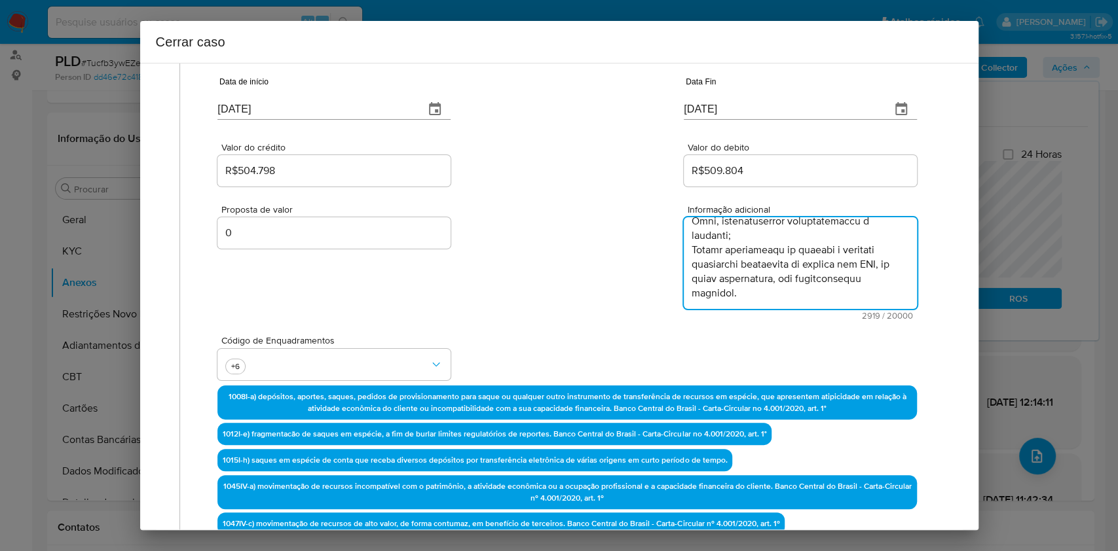
type textarea "Eduardo Enrike Rodrigues Bueno de Souza, CPF 12114953106, 18 anos (11/04/2007),…"
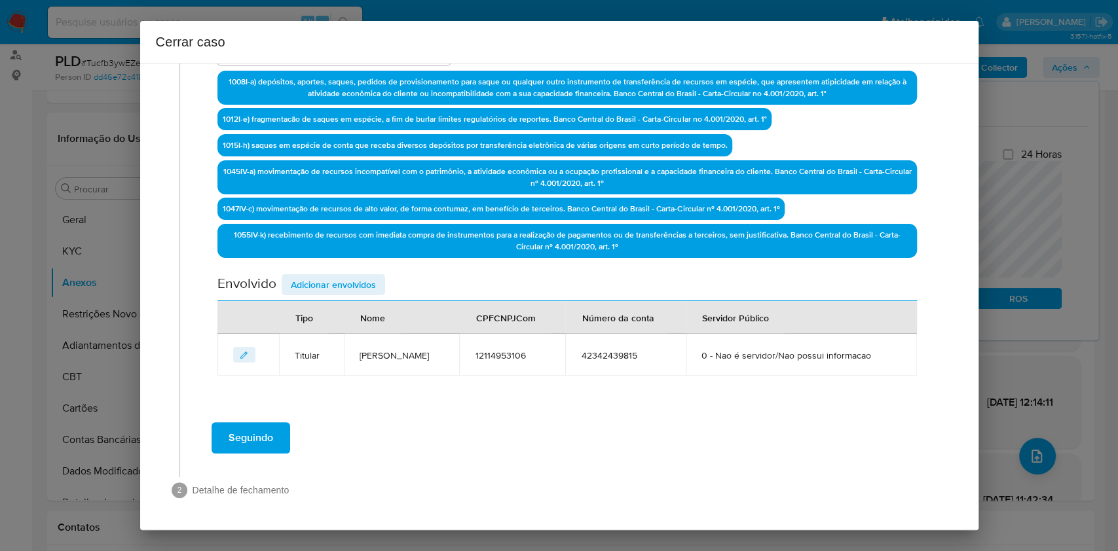
click at [367, 276] on span "Adicionar envolvidos" at bounding box center [333, 285] width 85 height 18
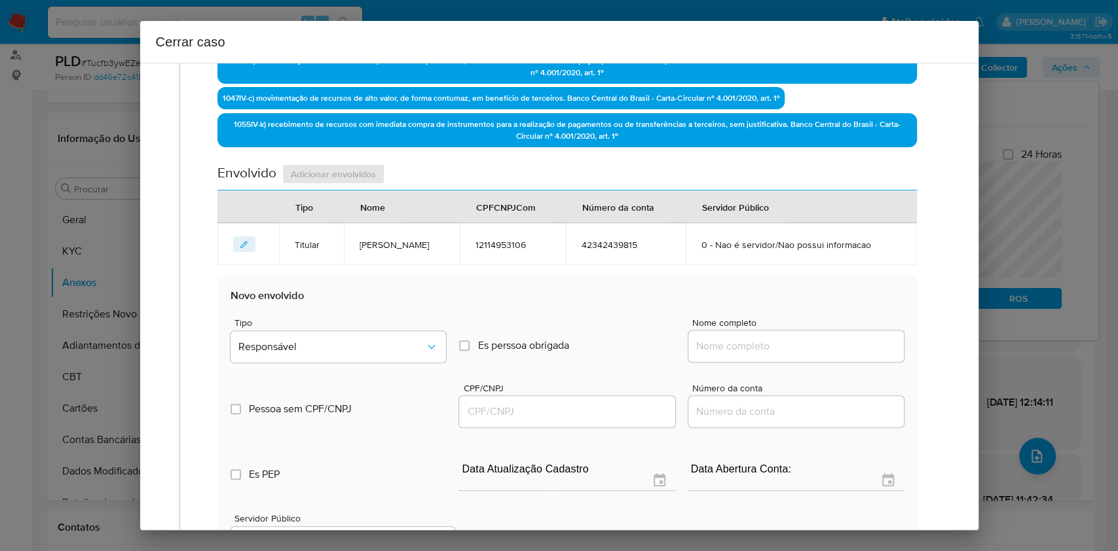
scroll to position [615, 0]
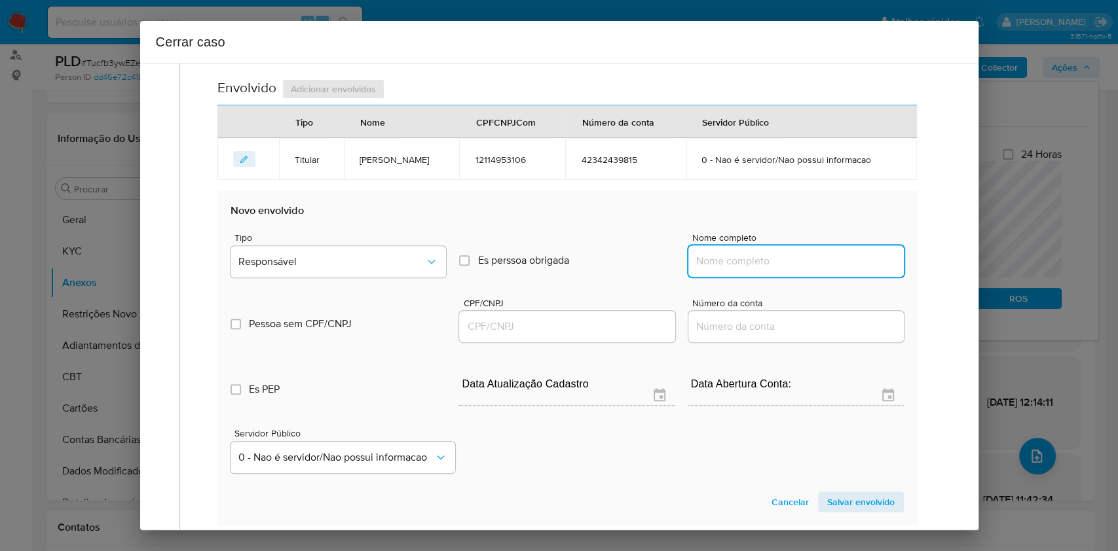
drag, startPoint x: 772, startPoint y: 280, endPoint x: 820, endPoint y: 282, distance: 48.5
click at [775, 270] on input "Nome completo" at bounding box center [795, 261] width 215 height 17
paste input "Felipe Correa Verissimo, 09495950120"
click at [820, 270] on input "Felipe Correa Verissimo, 09495950120" at bounding box center [795, 261] width 215 height 17
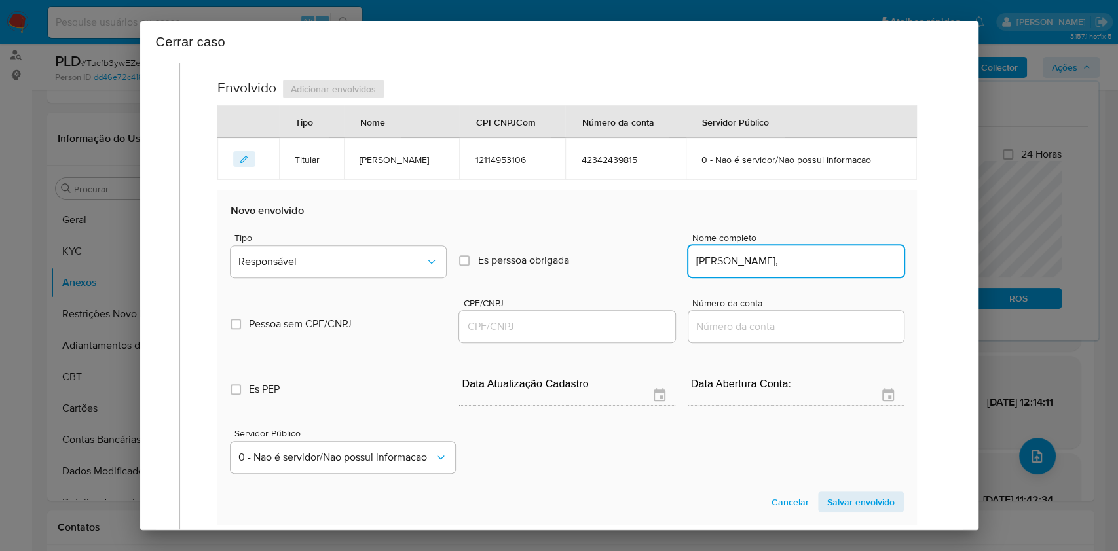
type input "Felipe Correa Verissimo,"
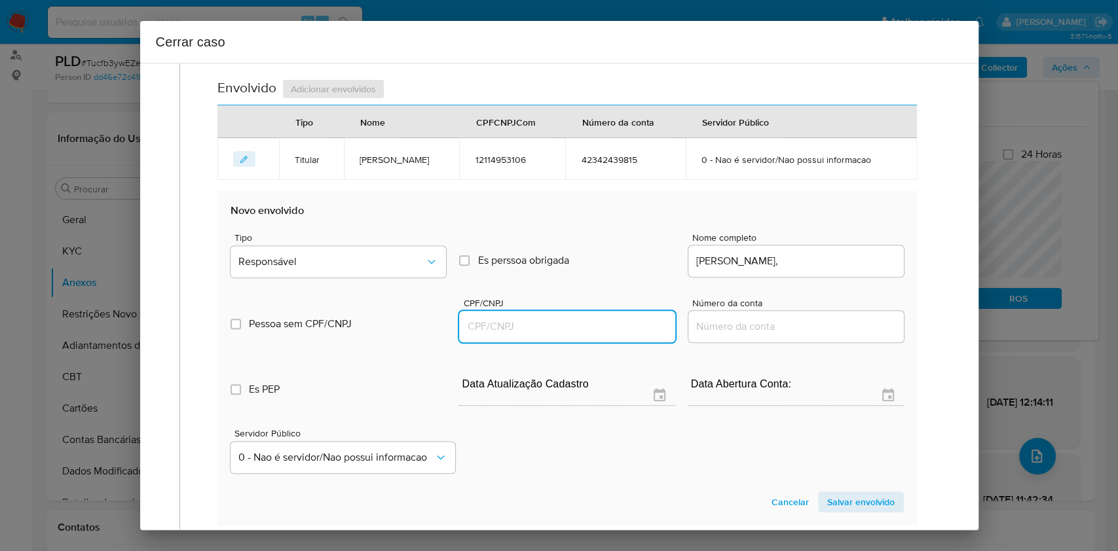
click at [562, 335] on input "CPF/CNPJ" at bounding box center [566, 326] width 215 height 17
paste input "09495950120"
click at [371, 283] on div "Tipo Responsável" at bounding box center [337, 258] width 215 height 50
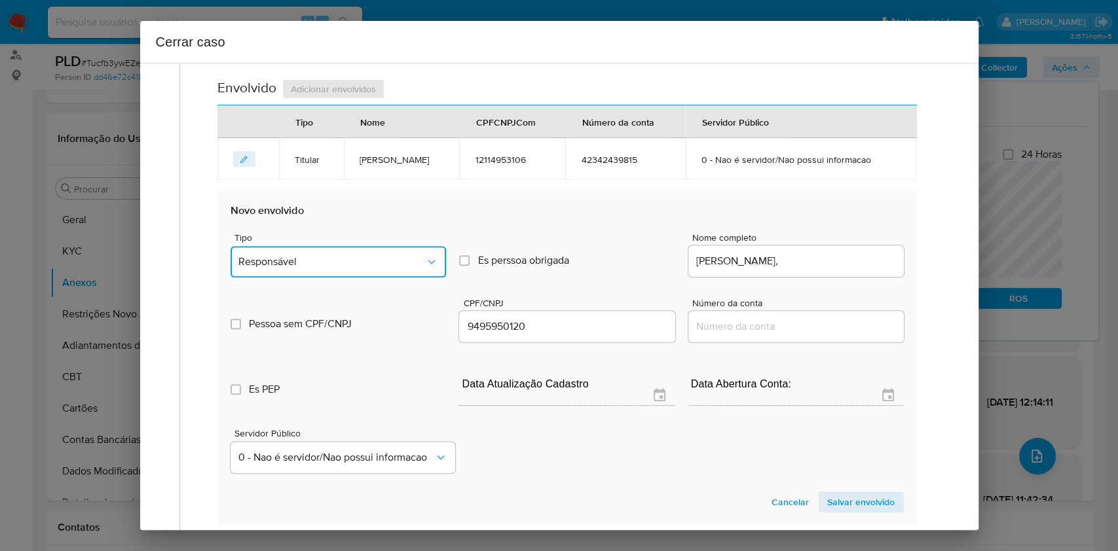
drag, startPoint x: 371, startPoint y: 295, endPoint x: 387, endPoint y: 286, distance: 18.2
click at [371, 278] on button "Responsável" at bounding box center [337, 261] width 215 height 31
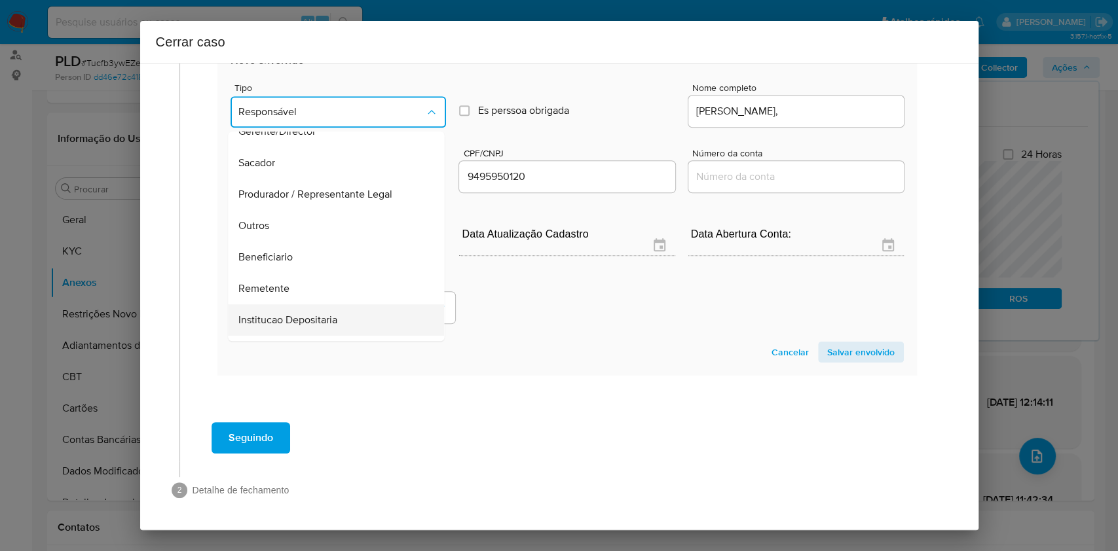
scroll to position [168, 0]
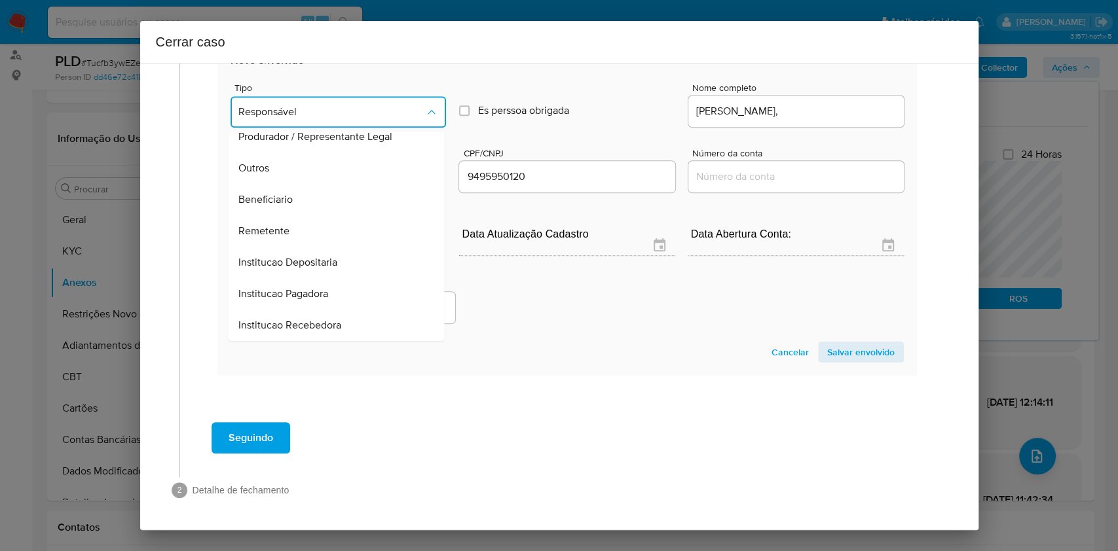
drag, startPoint x: 304, startPoint y: 242, endPoint x: 315, endPoint y: 243, distance: 11.2
click at [304, 244] on div "Remetente" at bounding box center [332, 230] width 187 height 31
type input "09495950120"
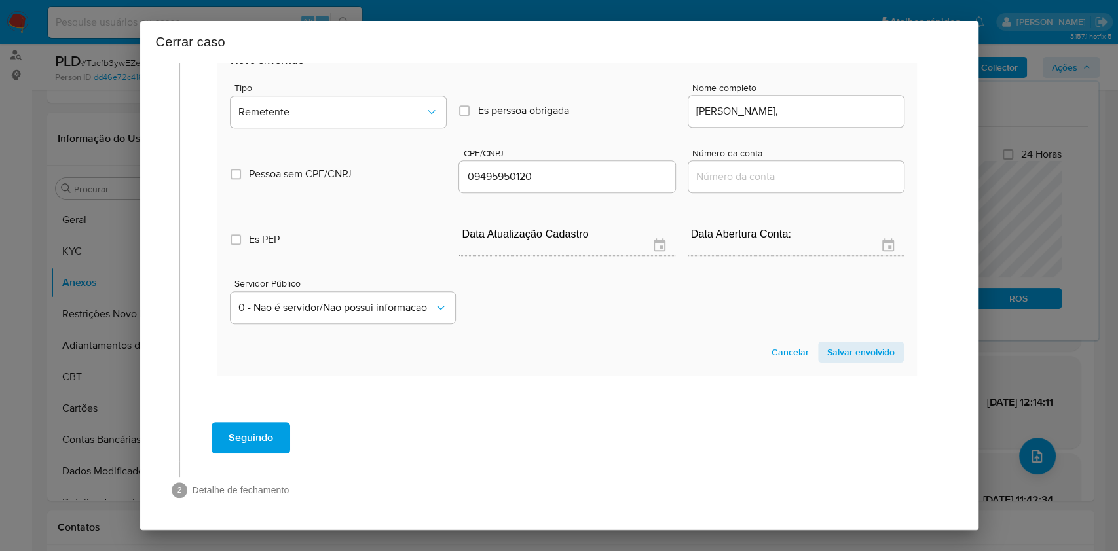
click at [838, 354] on span "Salvar envolvido" at bounding box center [860, 352] width 67 height 18
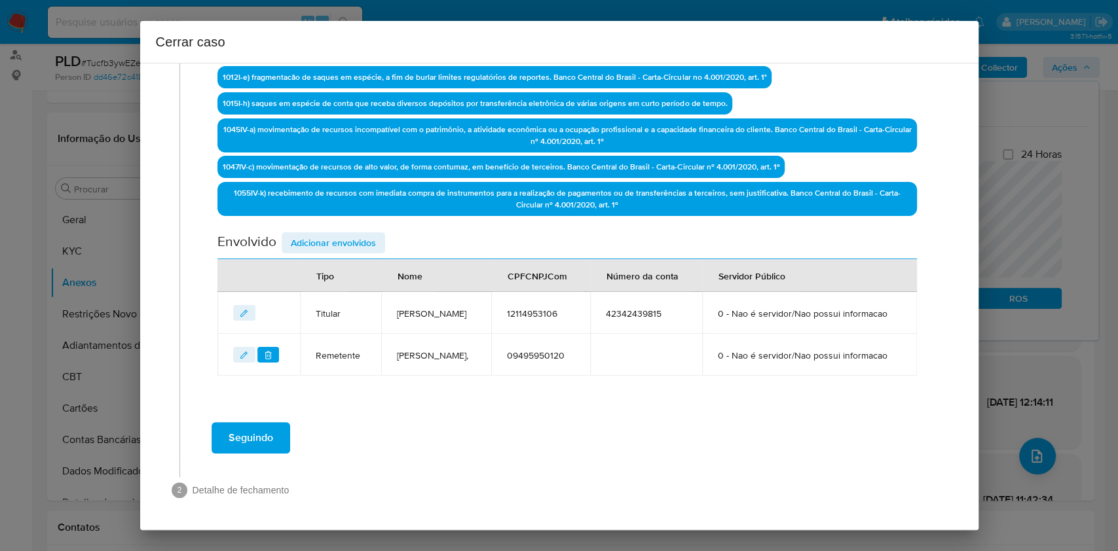
scroll to position [494, 0]
click at [368, 234] on span "Adicionar envolvidos" at bounding box center [333, 243] width 85 height 18
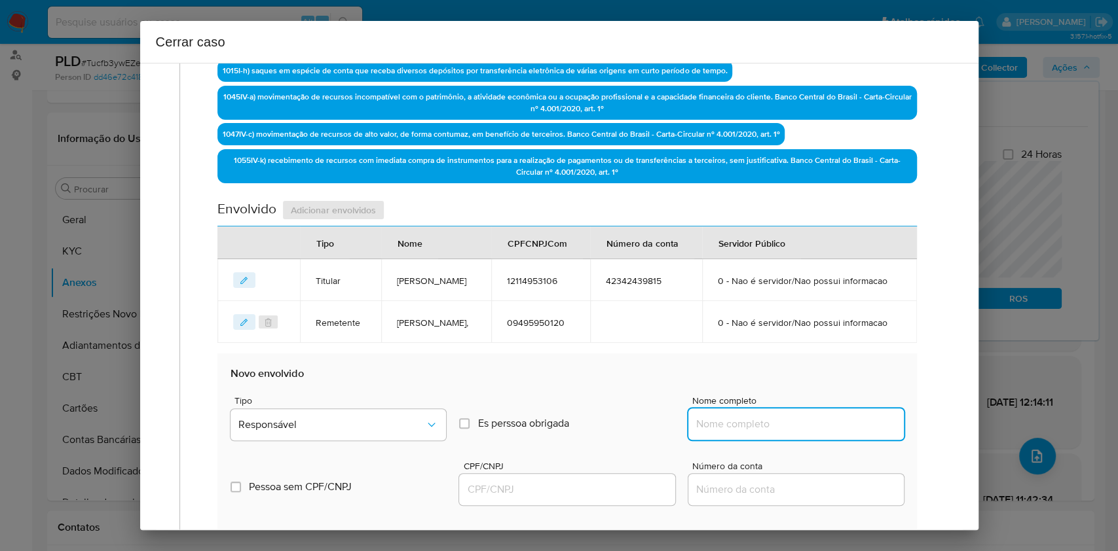
drag, startPoint x: 795, startPoint y: 451, endPoint x: 817, endPoint y: 452, distance: 22.3
click at [801, 413] on input "Nome completo" at bounding box center [795, 424] width 215 height 17
paste input "Millene De Souza Silva, 06193679111"
click at [838, 413] on input "Millene De Souza Silva, 06193679111" at bounding box center [795, 424] width 215 height 17
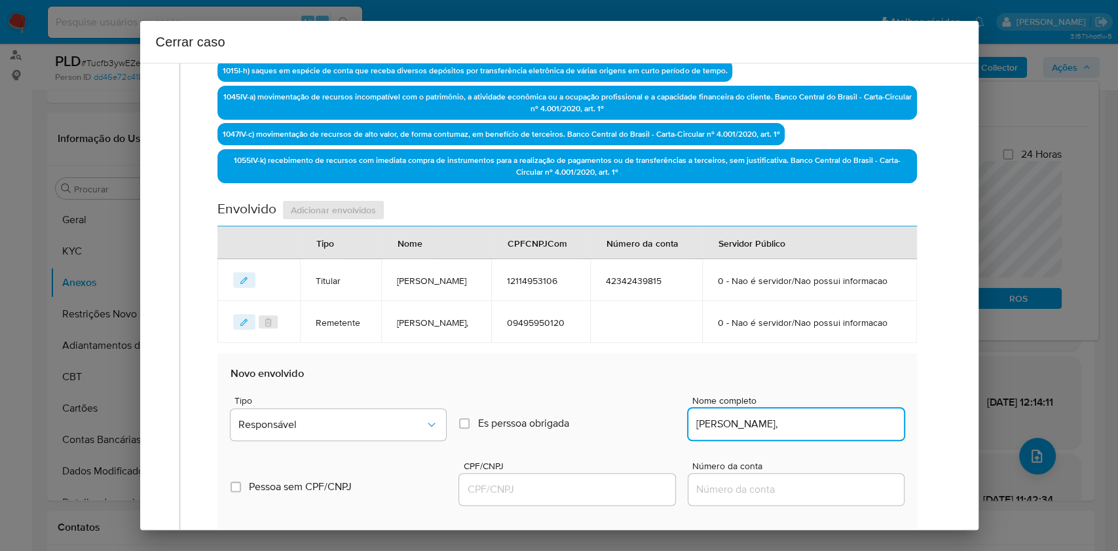
type input "Millene De Souza Silva,"
drag, startPoint x: 567, startPoint y: 521, endPoint x: 581, endPoint y: 515, distance: 15.6
click at [569, 413] on input "CPF/CNPJ" at bounding box center [566, 489] width 215 height 17
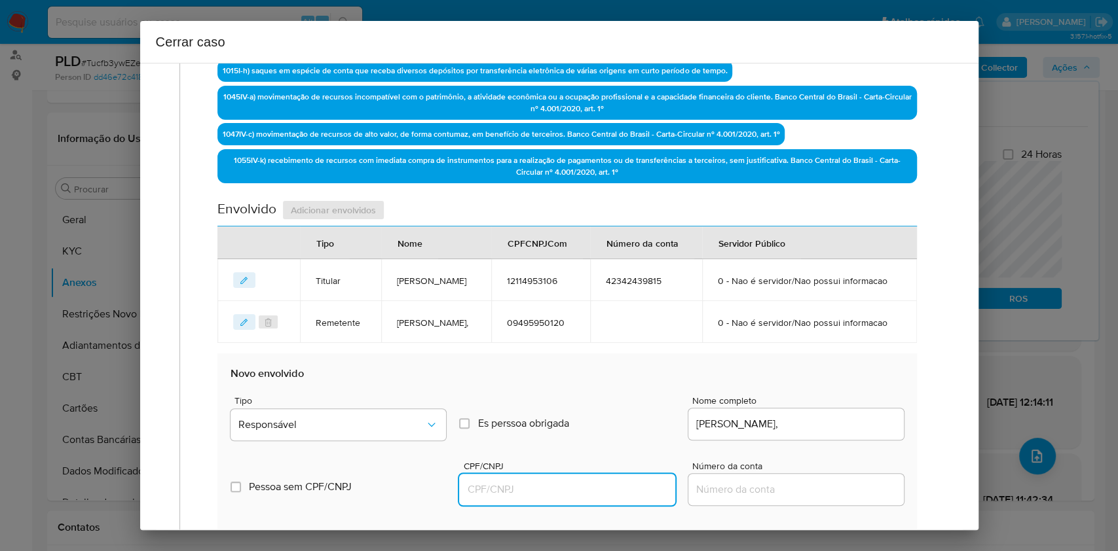
paste input "06193679111"
click at [360, 413] on span "Responsável" at bounding box center [331, 424] width 187 height 13
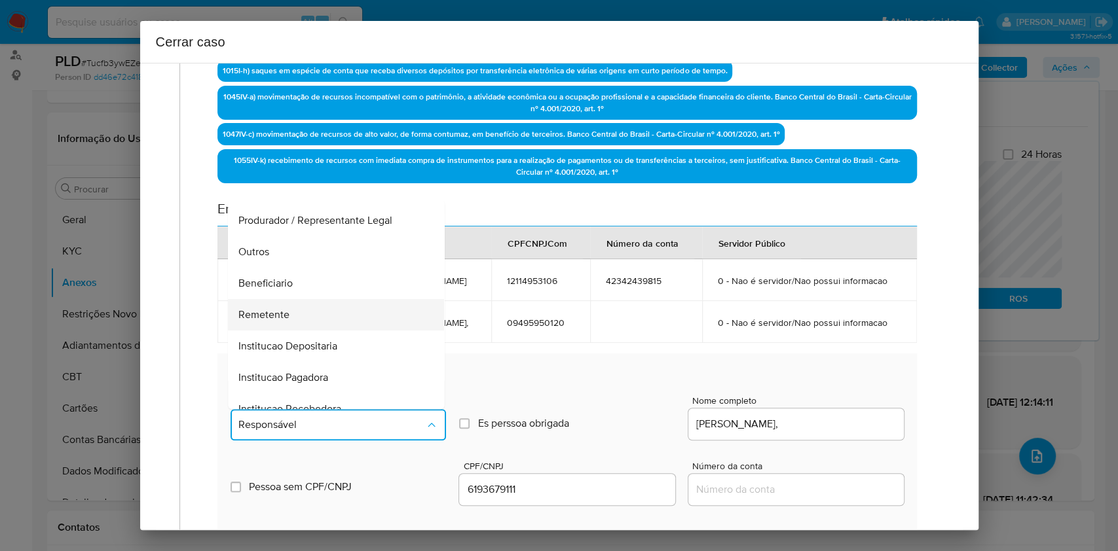
scroll to position [168, 0]
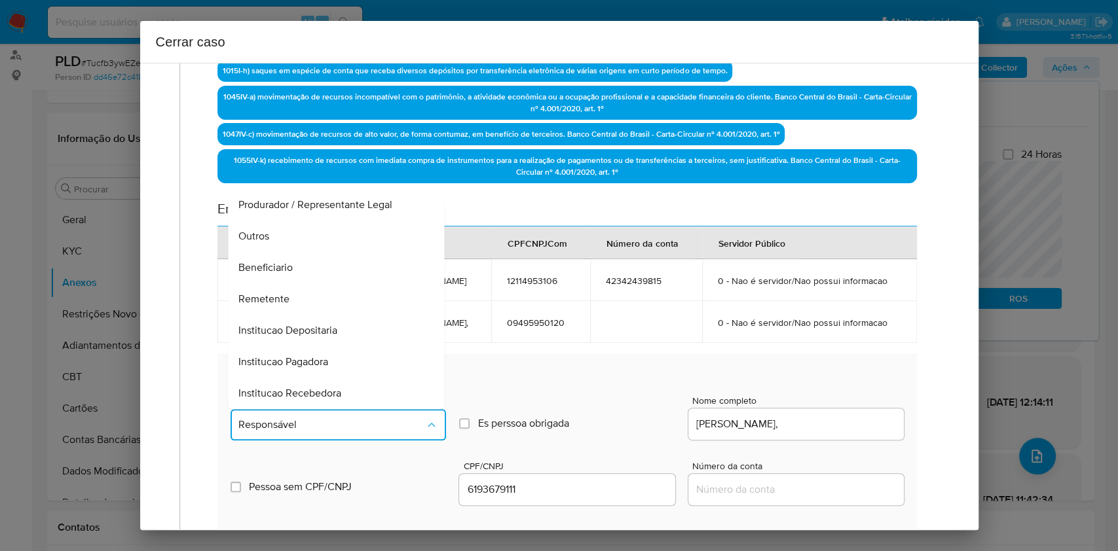
click at [295, 315] on div "Remetente" at bounding box center [332, 299] width 187 height 31
type input "06193679111"
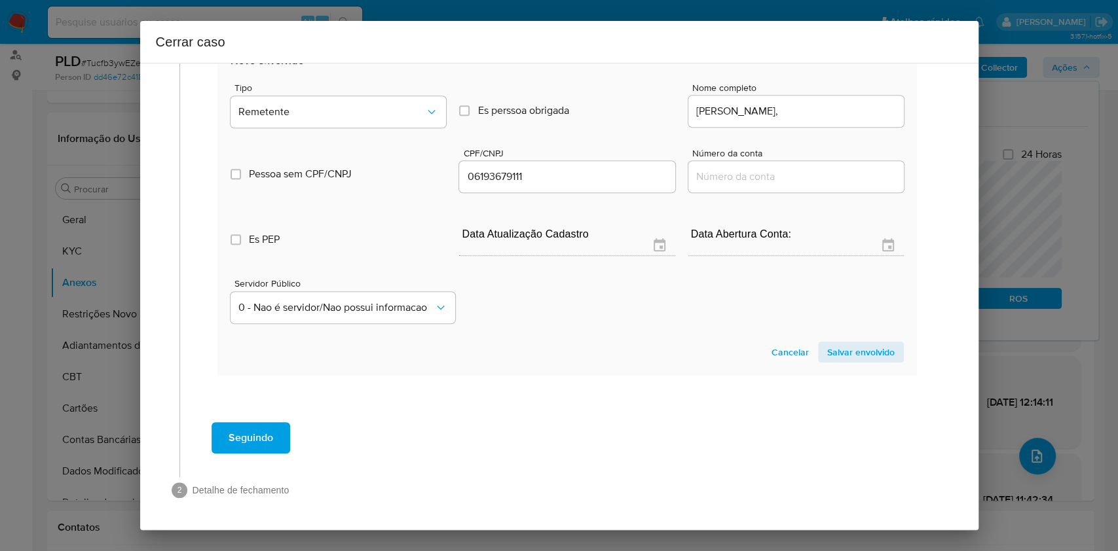
click at [833, 354] on span "Salvar envolvido" at bounding box center [860, 352] width 67 height 18
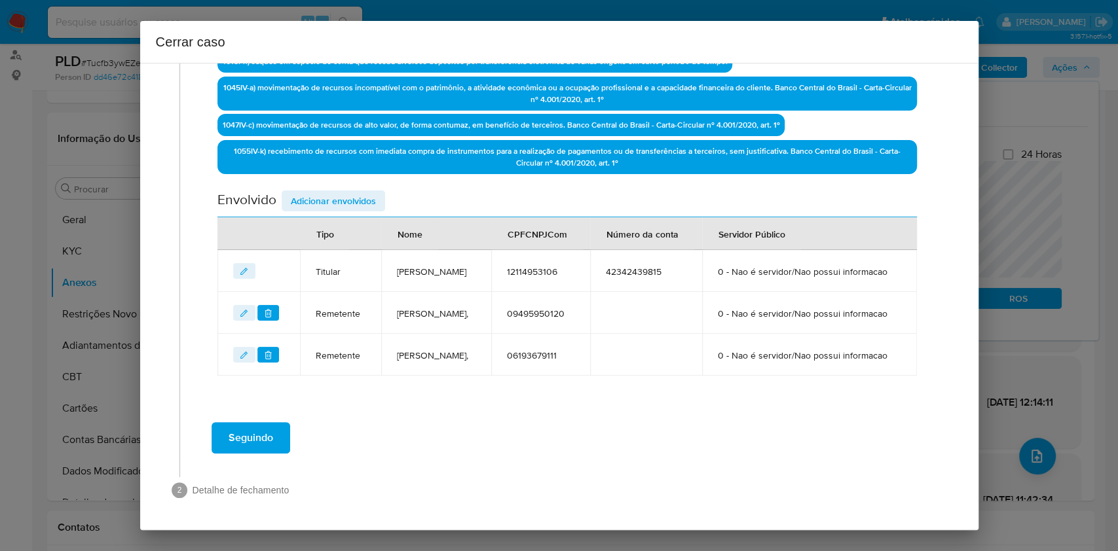
scroll to position [547, 0]
drag, startPoint x: 358, startPoint y: 157, endPoint x: 610, endPoint y: 267, distance: 275.3
click at [358, 192] on span "Adicionar envolvidos" at bounding box center [333, 201] width 85 height 18
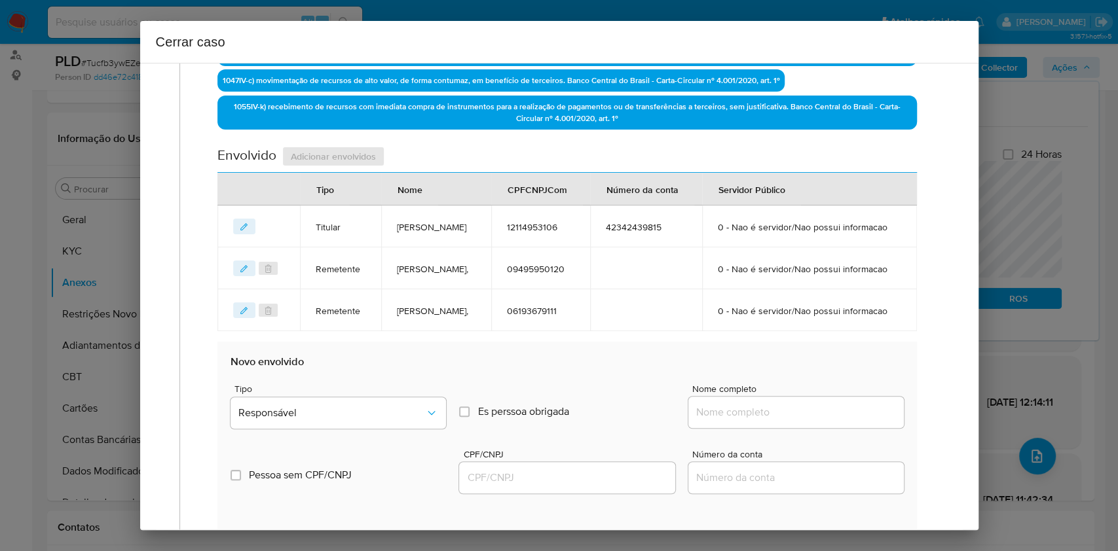
drag, startPoint x: 841, startPoint y: 471, endPoint x: 836, endPoint y: 466, distance: 7.4
click at [836, 413] on div at bounding box center [795, 412] width 215 height 31
click at [832, 413] on input "Nome completo" at bounding box center [795, 412] width 215 height 17
paste input "Leila Vitoria Xavier Cardoso Oliveira, 06568721107"
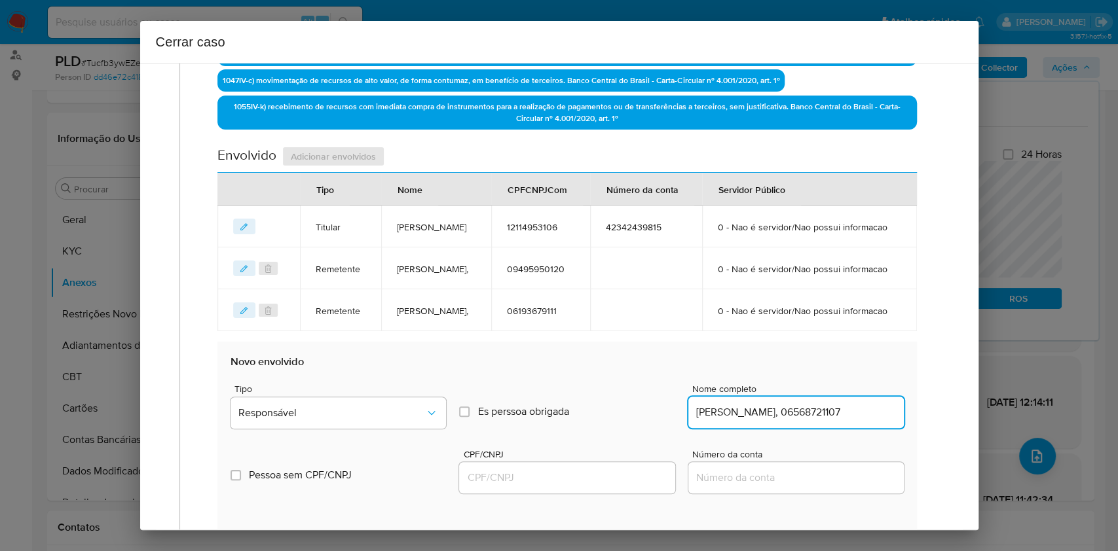
click at [834, 413] on input "Leila Vitoria Xavier Cardoso Oliveira, 06568721107" at bounding box center [795, 412] width 215 height 17
type input "Leila Vitoria Xavier Cardoso Oliveira,"
drag, startPoint x: 615, startPoint y: 521, endPoint x: 624, endPoint y: 521, distance: 9.2
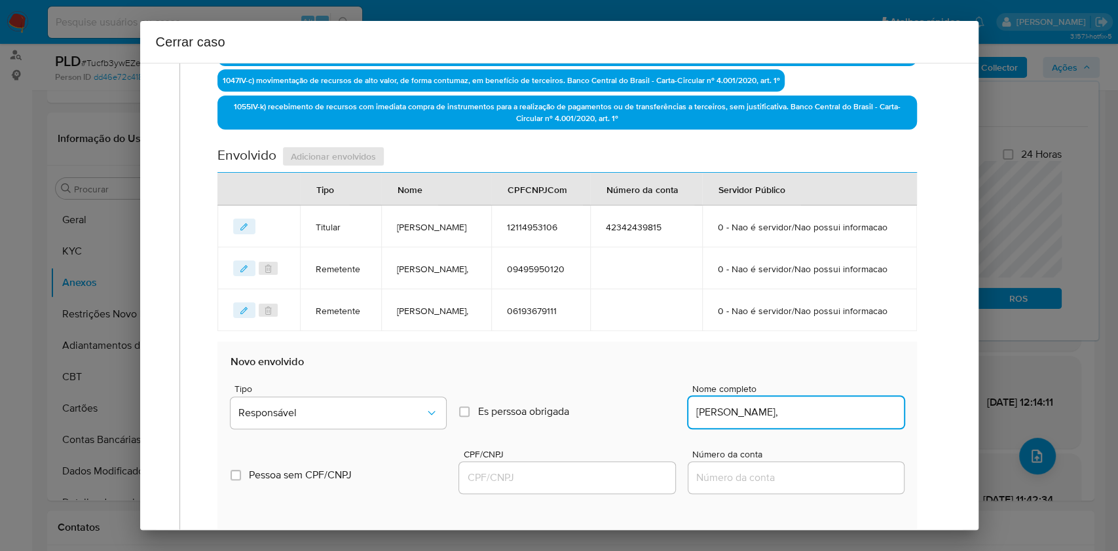
click at [615, 413] on input "CPF/CNPJ" at bounding box center [566, 478] width 215 height 17
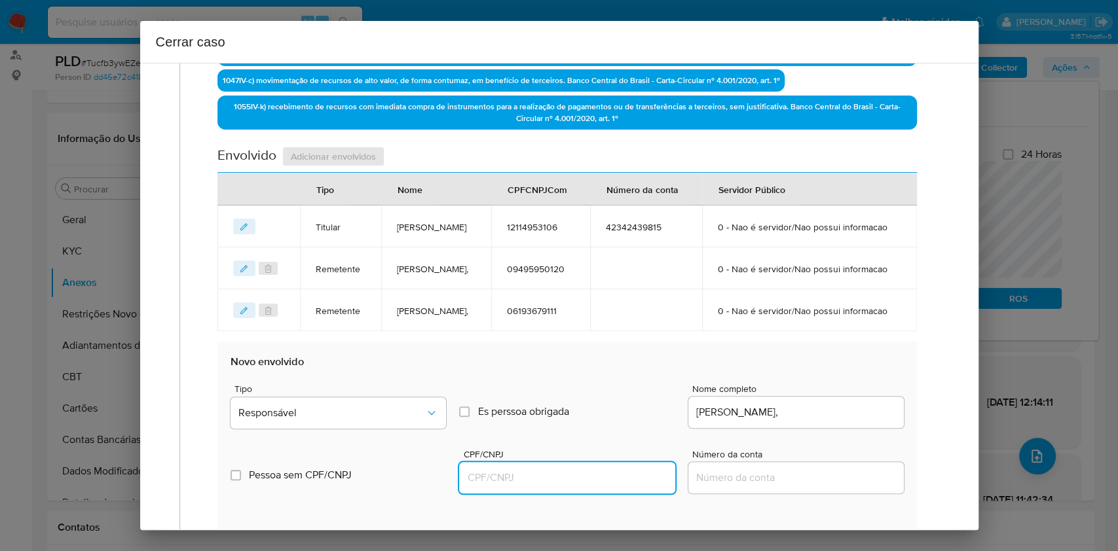
paste input "06568721107"
click at [382, 413] on button "Responsável" at bounding box center [337, 412] width 215 height 31
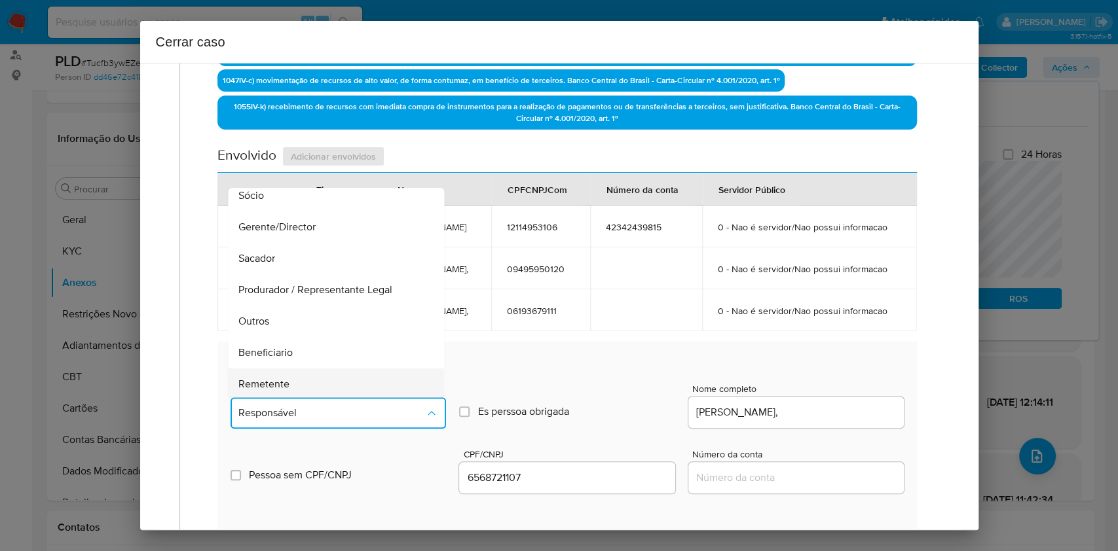
scroll to position [168, 0]
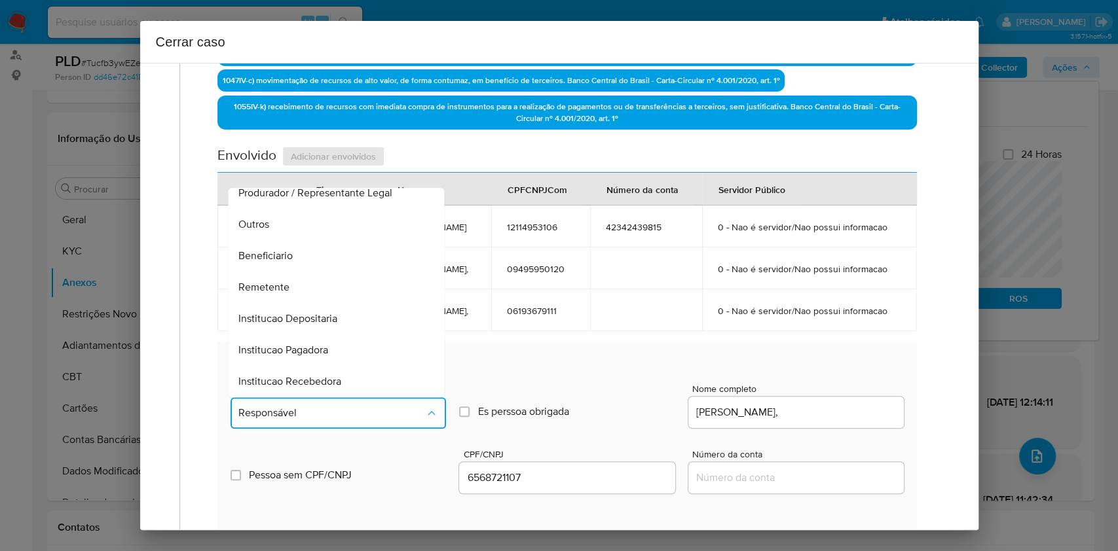
click at [287, 263] on span "Beneficiario" at bounding box center [266, 255] width 54 height 13
type input "06568721107"
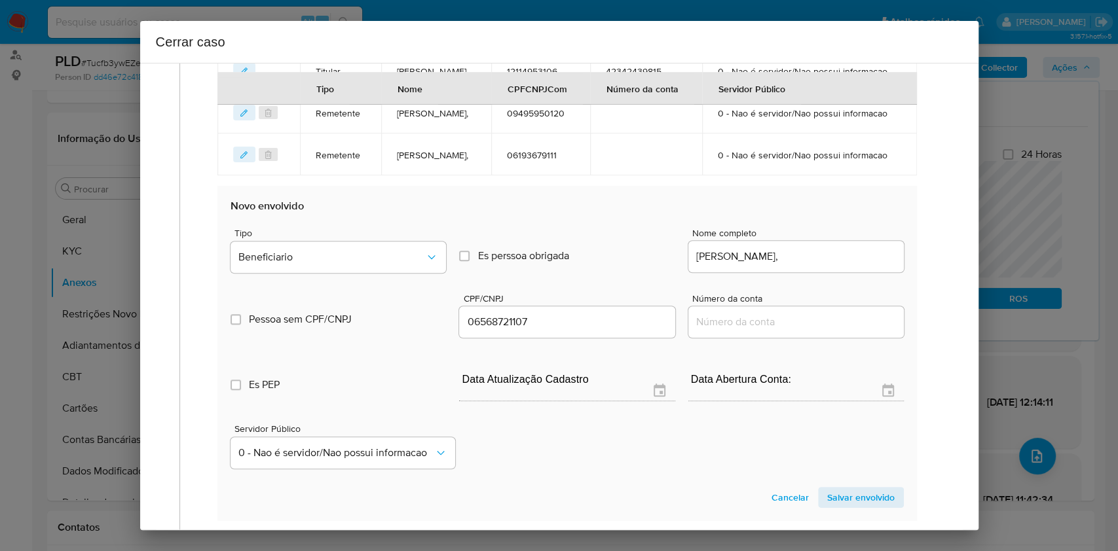
scroll to position [893, 0]
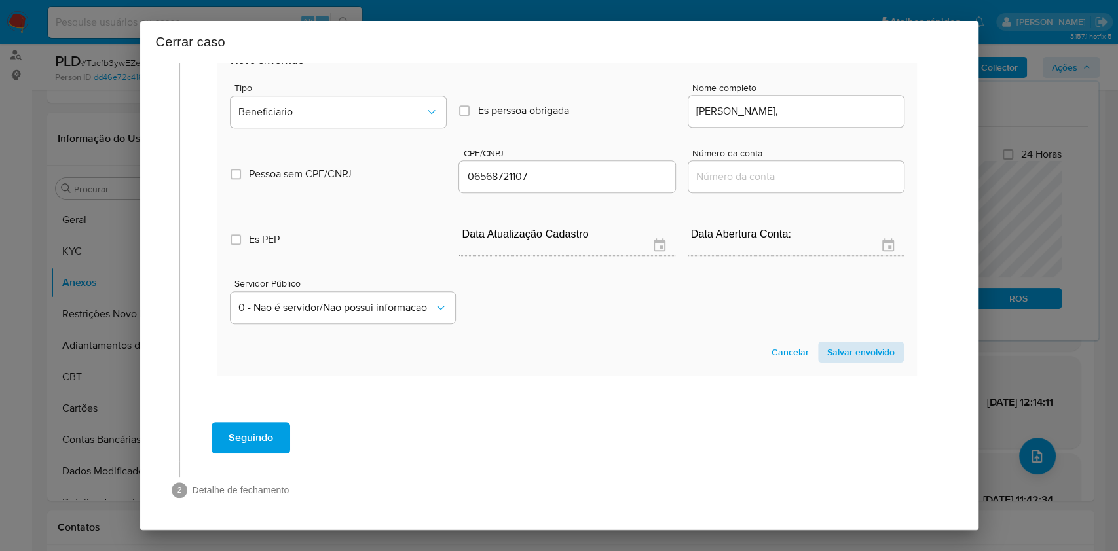
click at [838, 362] on section "Novo envolvido Tipo Beneficiario Es perssoa obrigada Is PObrigada Nome completo…" at bounding box center [566, 208] width 699 height 335
click at [838, 352] on span "Salvar envolvido" at bounding box center [860, 352] width 67 height 18
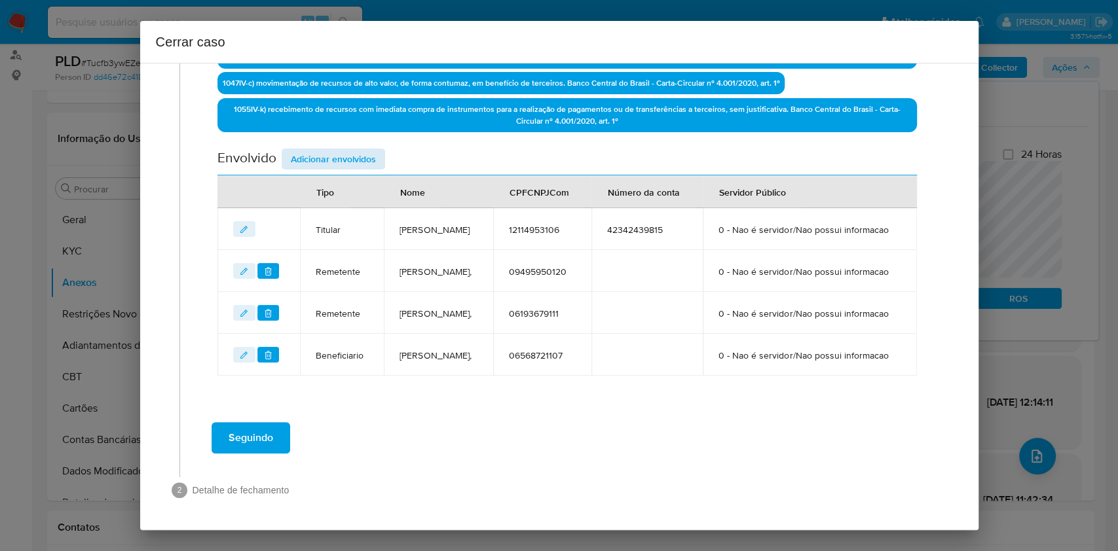
drag, startPoint x: 372, startPoint y: 113, endPoint x: 365, endPoint y: 104, distance: 10.7
click at [372, 149] on div "Envolvido Adicionar envolvidos" at bounding box center [566, 162] width 699 height 27
drag, startPoint x: 365, startPoint y: 104, endPoint x: 430, endPoint y: 144, distance: 75.6
click at [365, 150] on span "Adicionar envolvidos" at bounding box center [333, 159] width 85 height 18
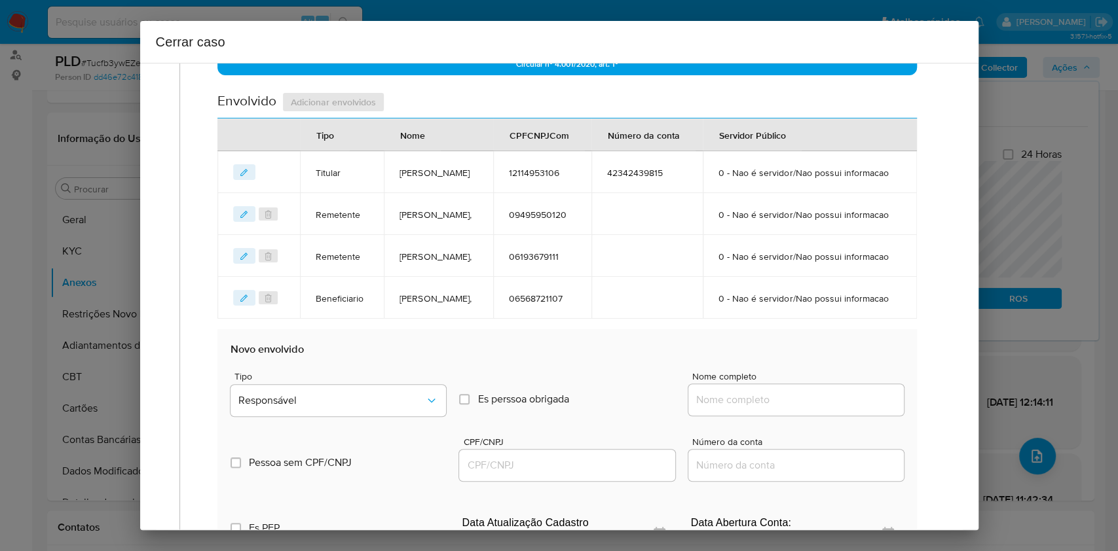
drag, startPoint x: 770, startPoint y: 443, endPoint x: 811, endPoint y: 448, distance: 41.6
click at [770, 413] on div at bounding box center [795, 399] width 215 height 31
click at [813, 409] on input "Nome completo" at bounding box center [795, 400] width 215 height 17
click at [838, 409] on input "Nome completo" at bounding box center [795, 400] width 215 height 17
paste input "Ilan Aquino Moreira Bezerra, 08727888142"
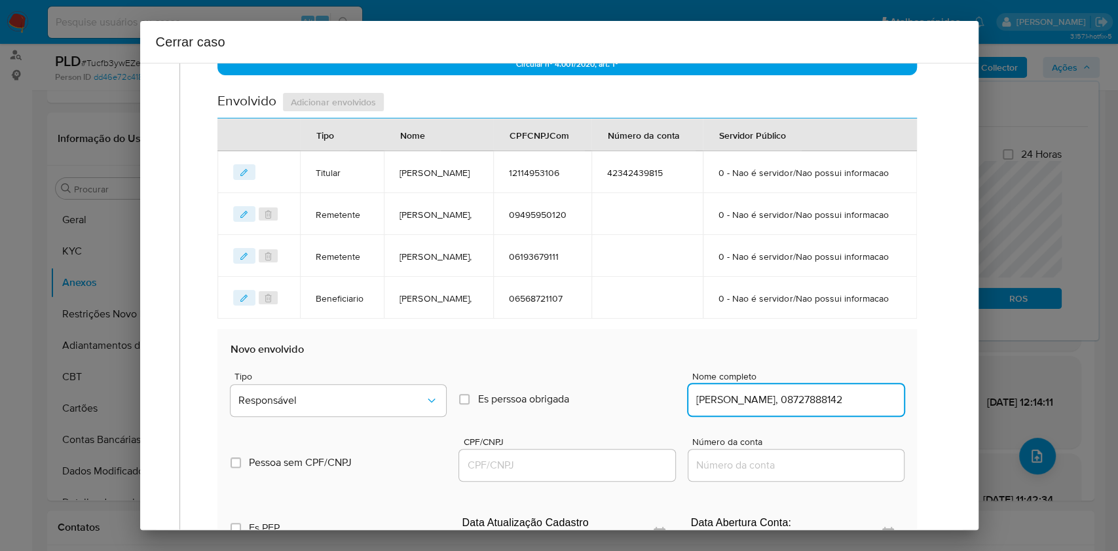
click at [838, 409] on input "Ilan Aquino Moreira Bezerra, 08727888142" at bounding box center [795, 400] width 215 height 17
type input "Ilan Aquino Moreira Bezerra,"
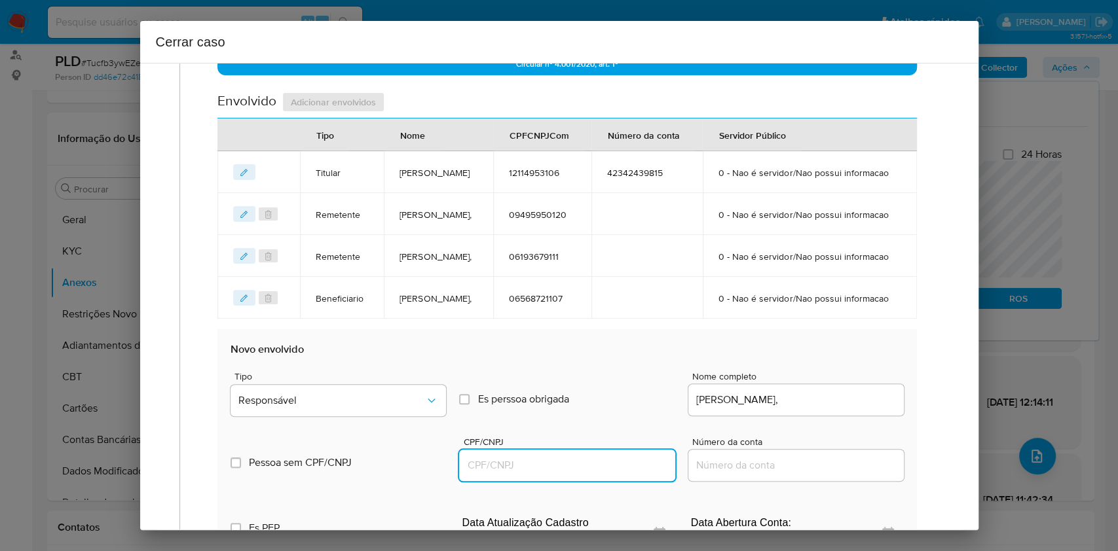
drag, startPoint x: 606, startPoint y: 524, endPoint x: 627, endPoint y: 512, distance: 24.6
click at [606, 413] on input "CPF/CNPJ" at bounding box center [566, 465] width 215 height 17
paste input "08727888142"
click at [396, 407] on span "Responsável" at bounding box center [331, 400] width 187 height 13
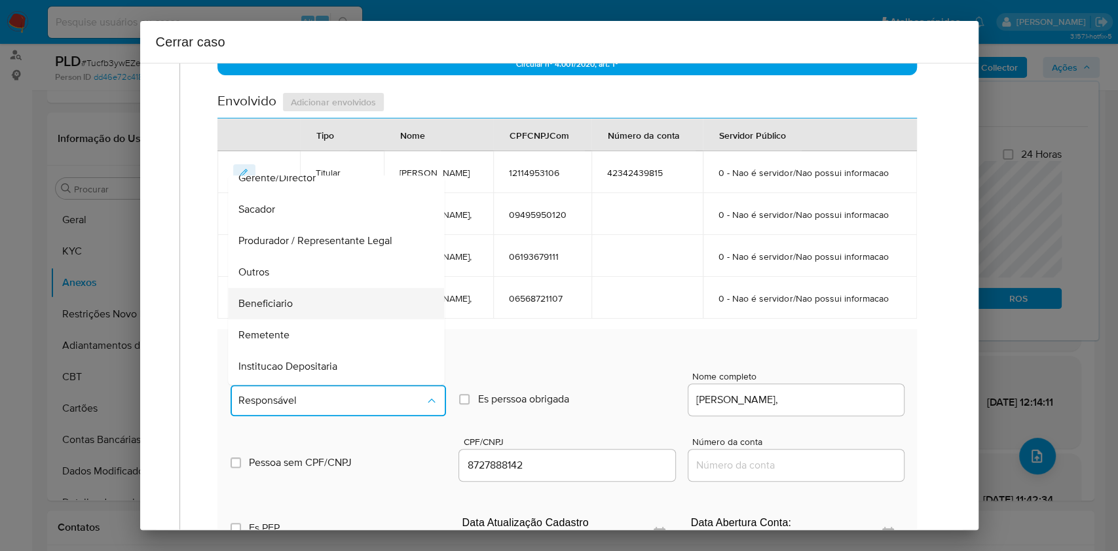
scroll to position [168, 0]
click at [277, 250] on span "Beneficiario" at bounding box center [266, 243] width 54 height 13
type input "08727888142"
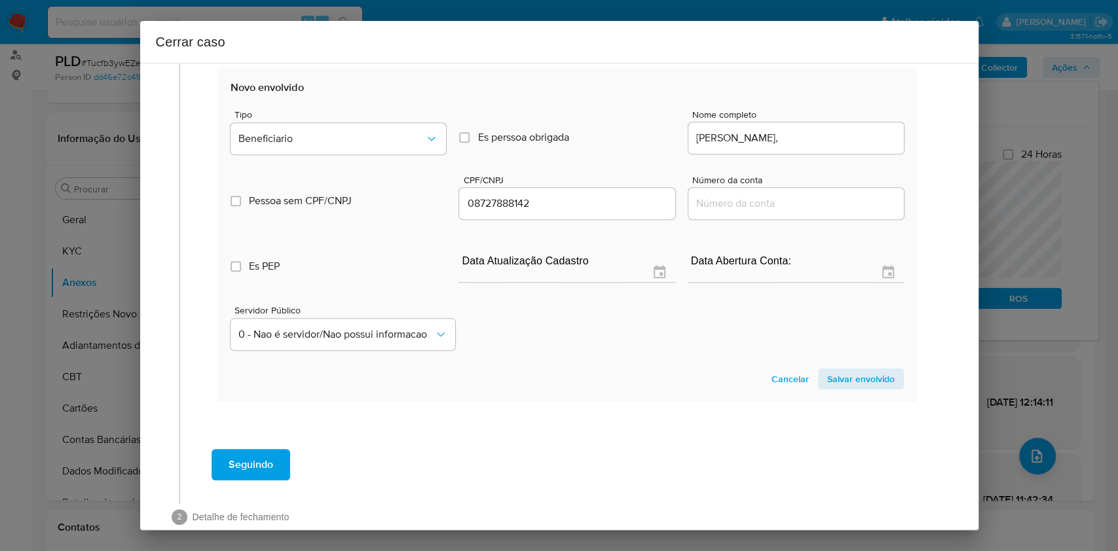
click at [838, 388] on span "Salvar envolvido" at bounding box center [860, 379] width 67 height 18
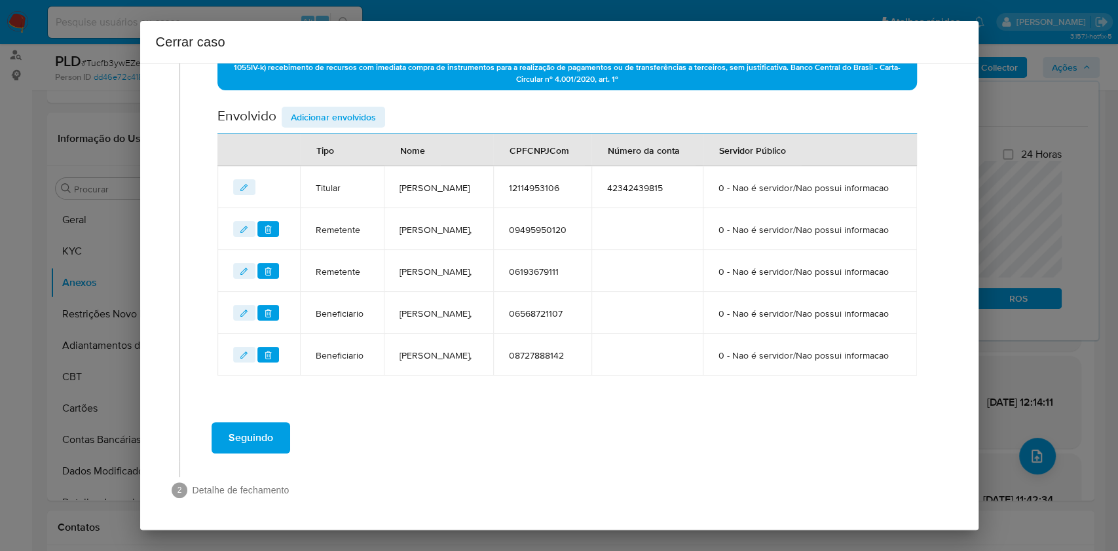
scroll to position [655, 0]
click at [257, 413] on span "Seguindo" at bounding box center [251, 438] width 45 height 29
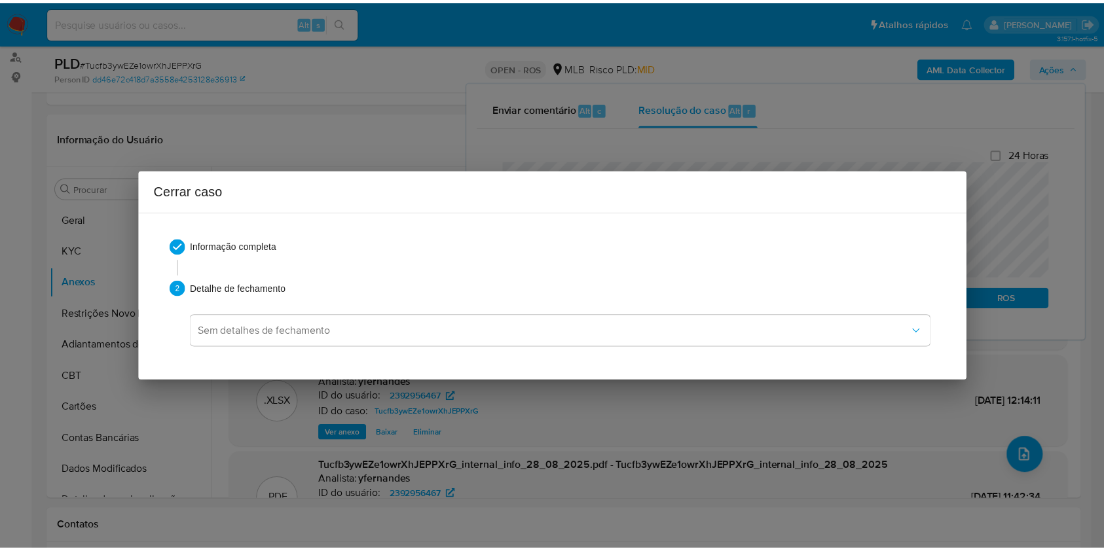
scroll to position [1399, 0]
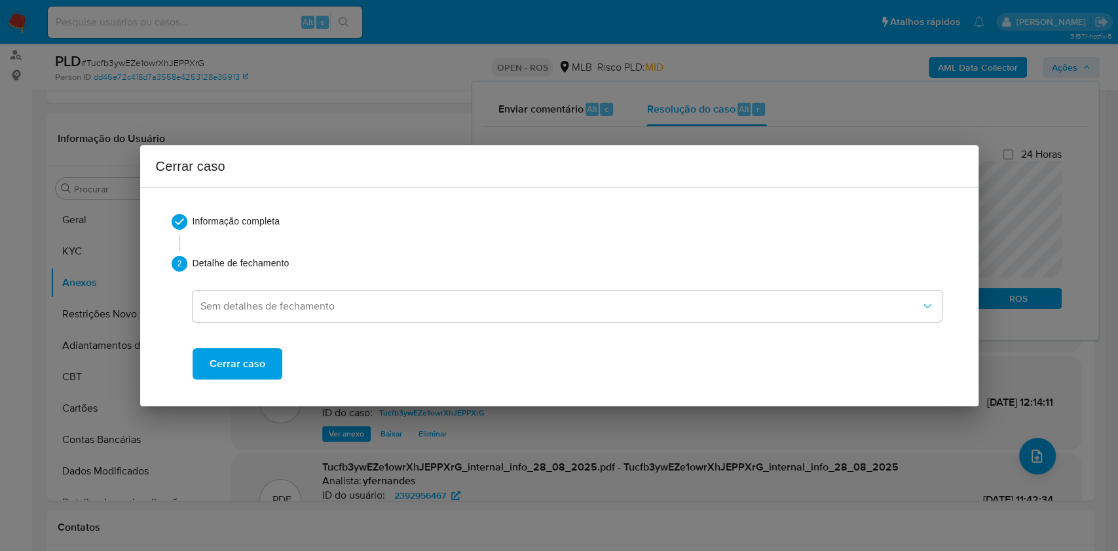
drag, startPoint x: 229, startPoint y: 359, endPoint x: 400, endPoint y: 155, distance: 266.4
click at [229, 360] on span "Cerrar caso" at bounding box center [238, 364] width 56 height 29
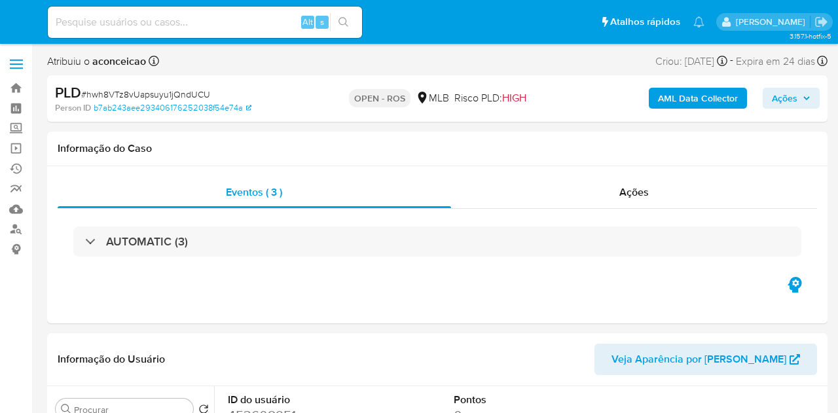
select select "10"
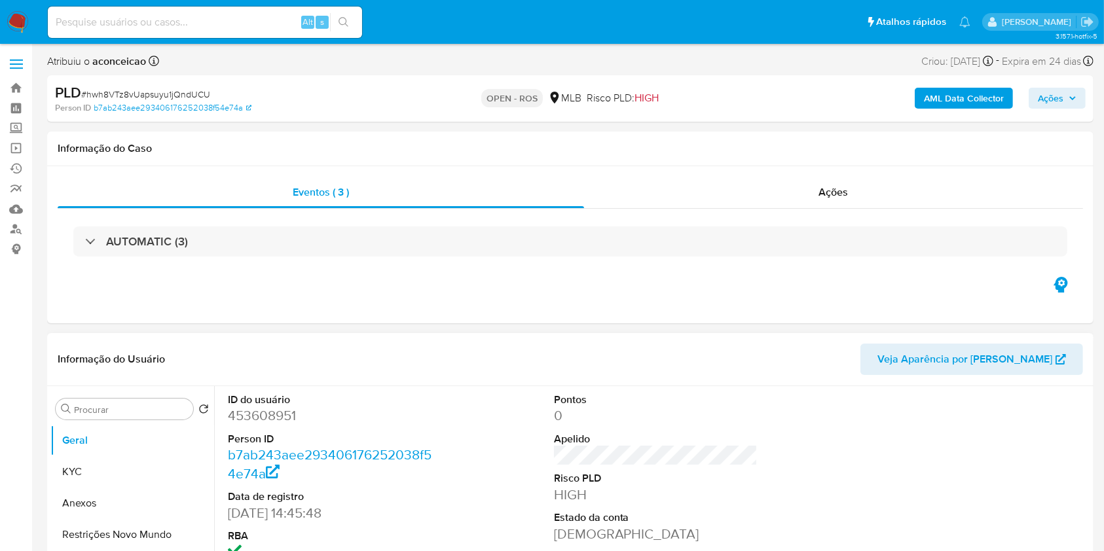
drag, startPoint x: 94, startPoint y: 509, endPoint x: 299, endPoint y: 435, distance: 217.9
click at [97, 413] on button "Anexos" at bounding box center [132, 503] width 164 height 31
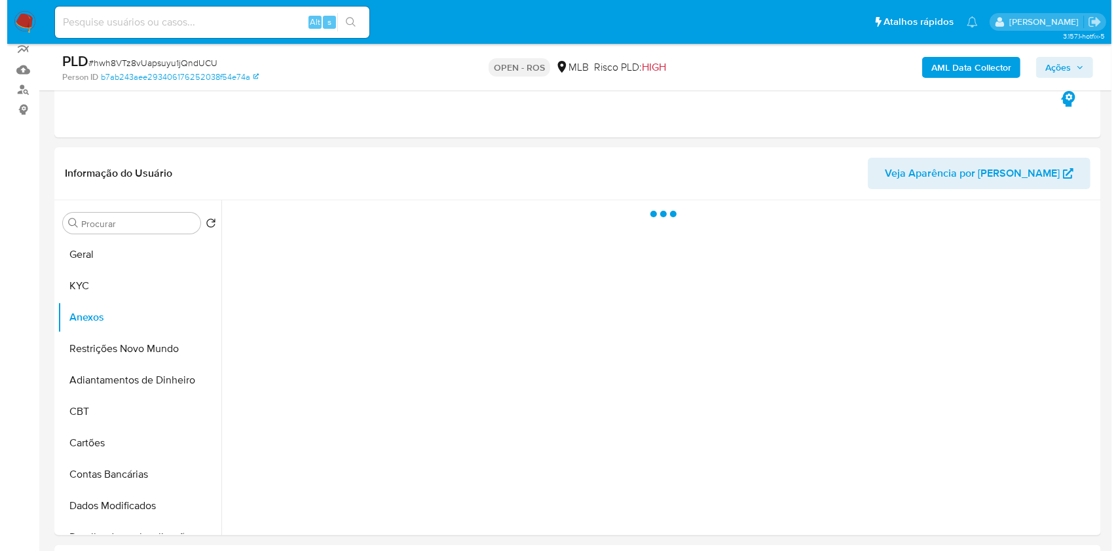
scroll to position [174, 0]
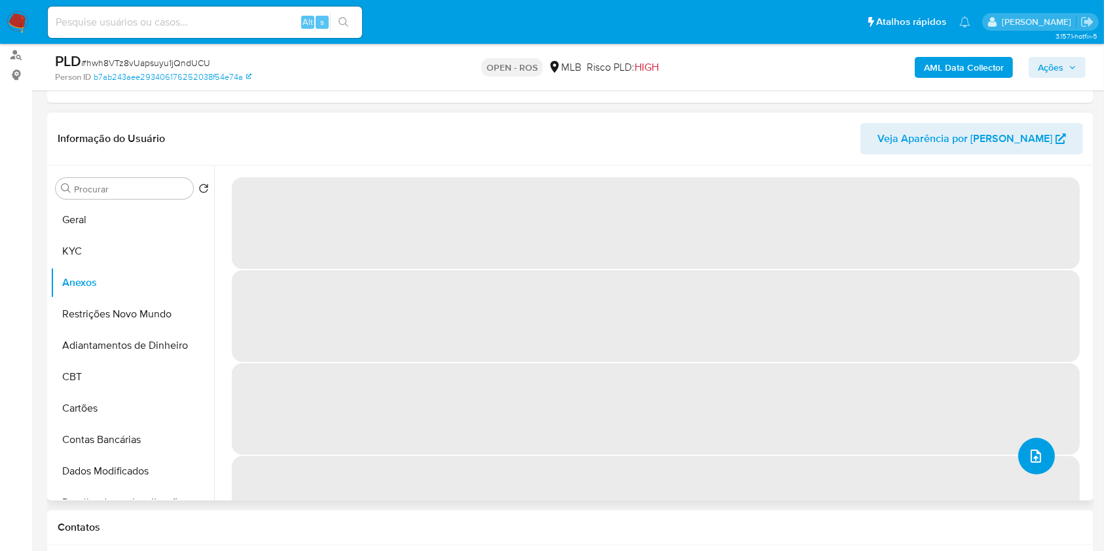
click at [838, 413] on icon "upload-file" at bounding box center [1036, 457] width 16 height 16
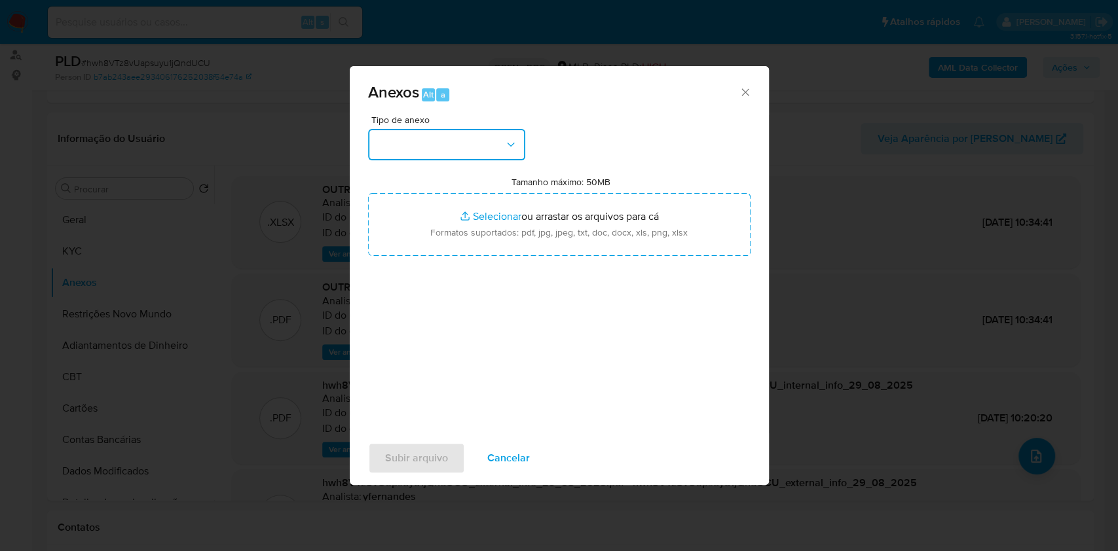
drag, startPoint x: 507, startPoint y: 149, endPoint x: 502, endPoint y: 158, distance: 11.1
click at [507, 149] on icon "button" at bounding box center [510, 144] width 13 height 13
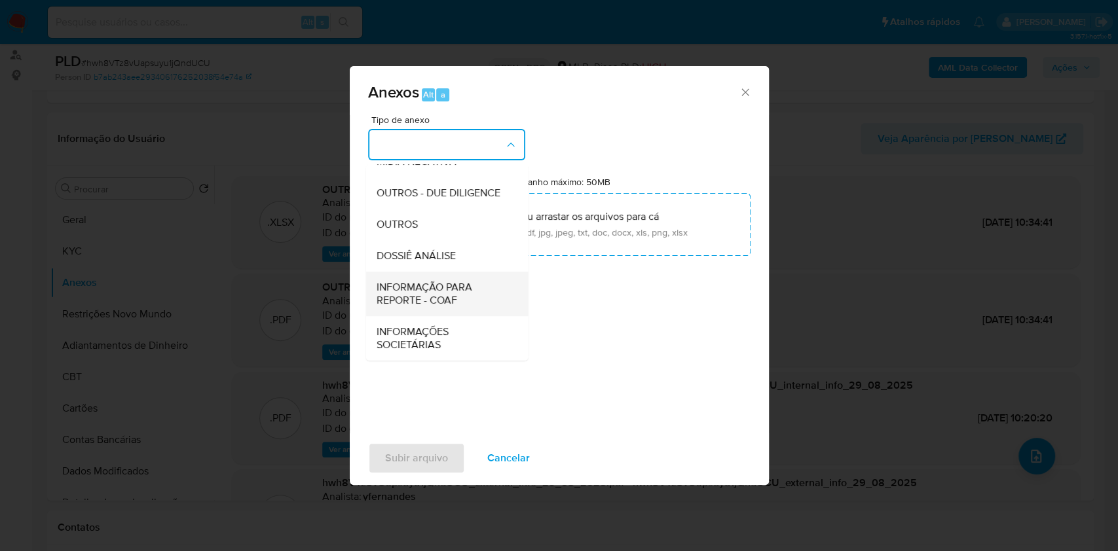
scroll to position [201, 0]
drag, startPoint x: 468, startPoint y: 287, endPoint x: 769, endPoint y: 149, distance: 331.1
click at [468, 289] on span "INFORMAÇÃO PARA REPORTE - COAF" at bounding box center [443, 294] width 134 height 26
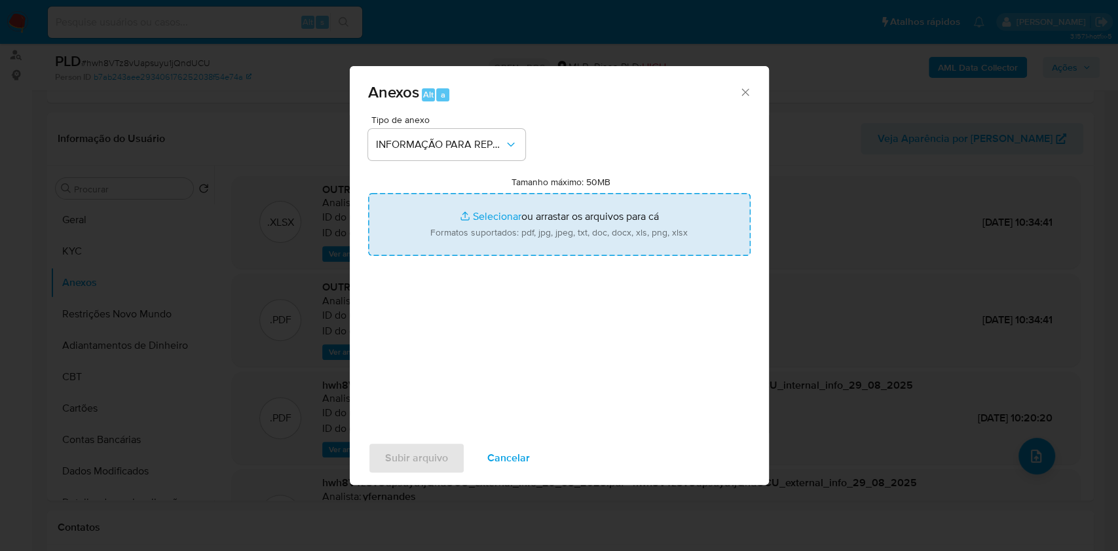
type input "C:\fakepath\2° SAR - hwh8VTz8vUapsuyu1jQndUCU - CPF 09119149948 - [PERSON_NAME]…"
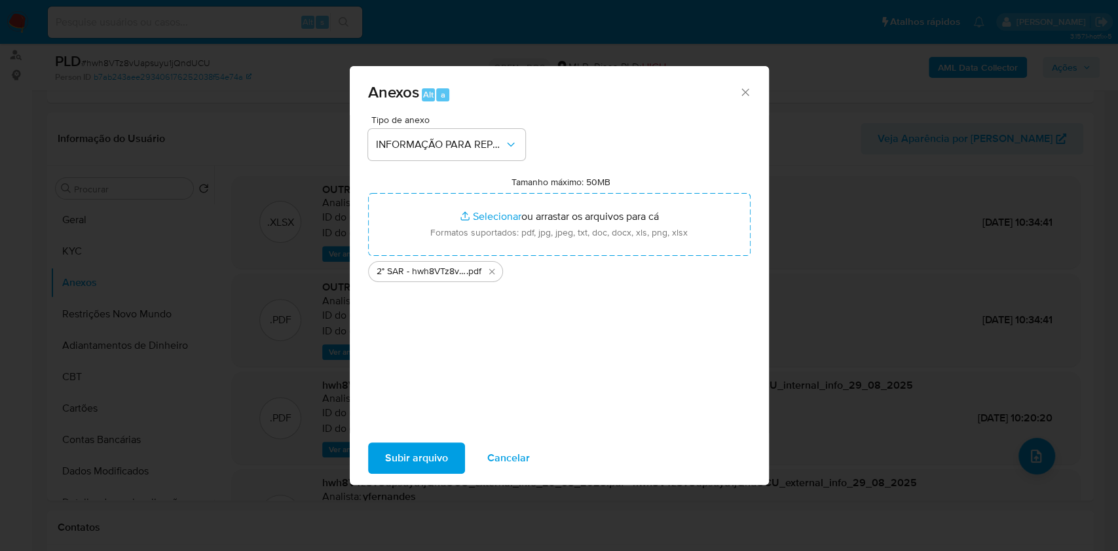
click at [435, 413] on span "Subir arquivo" at bounding box center [416, 458] width 63 height 29
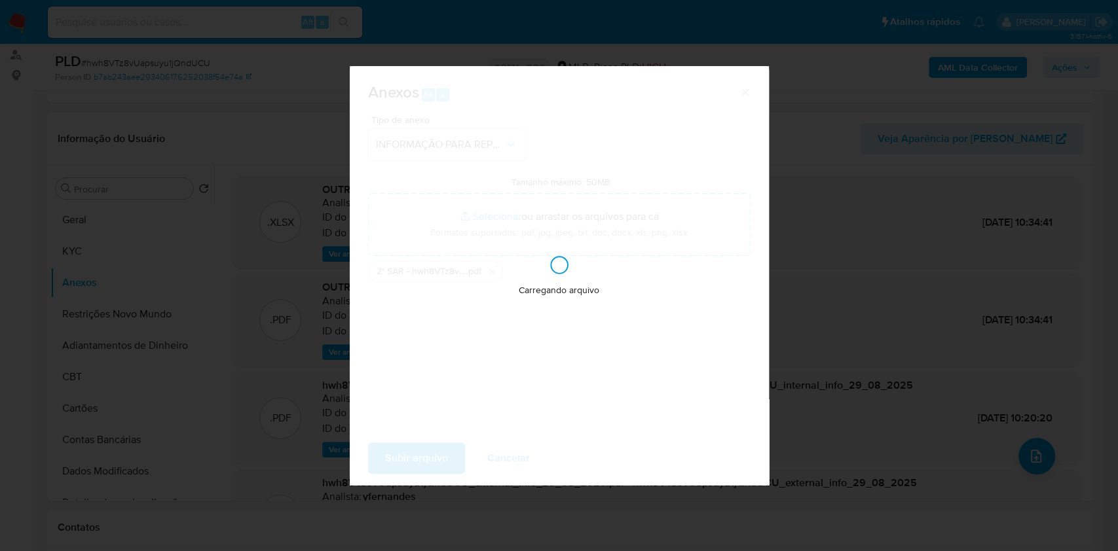
click at [838, 208] on div "Anexos Alt a Tipo de anexo INFORMAÇÃO PARA REPORTE - COAF Tamanho máximo: 50MB …" at bounding box center [559, 275] width 1118 height 551
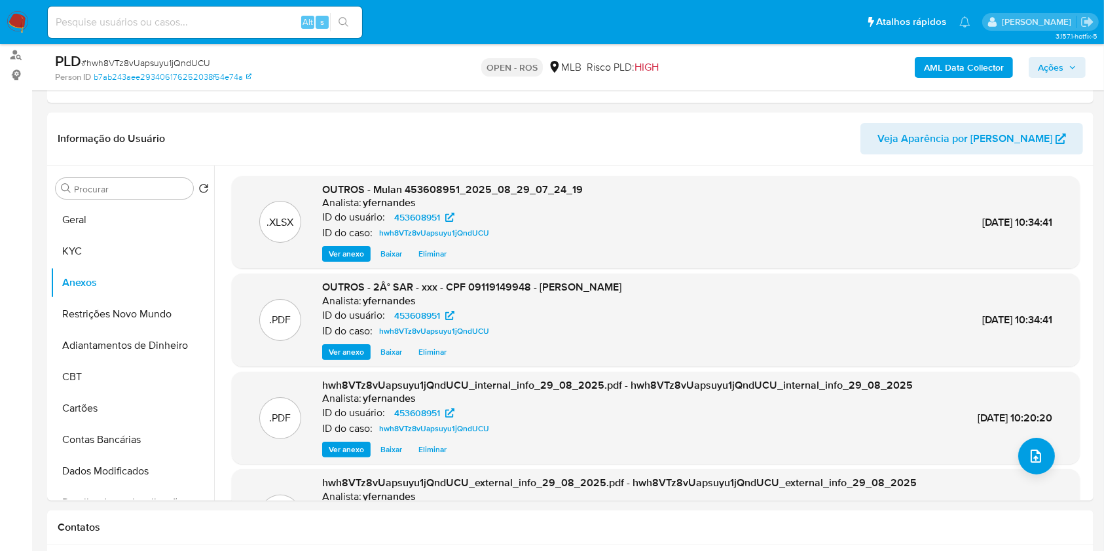
drag, startPoint x: 1050, startPoint y: 65, endPoint x: 1021, endPoint y: 79, distance: 32.2
click at [838, 67] on span "Ações" at bounding box center [1051, 67] width 26 height 21
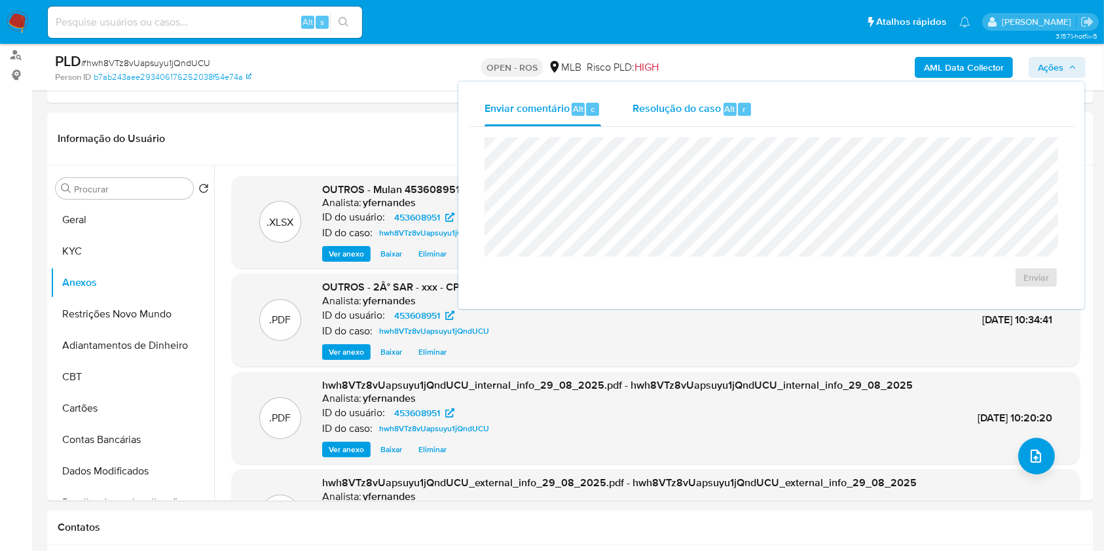
drag, startPoint x: 667, startPoint y: 108, endPoint x: 666, endPoint y: 119, distance: 11.2
click at [666, 119] on div "Resolução do caso Alt r" at bounding box center [693, 109] width 120 height 34
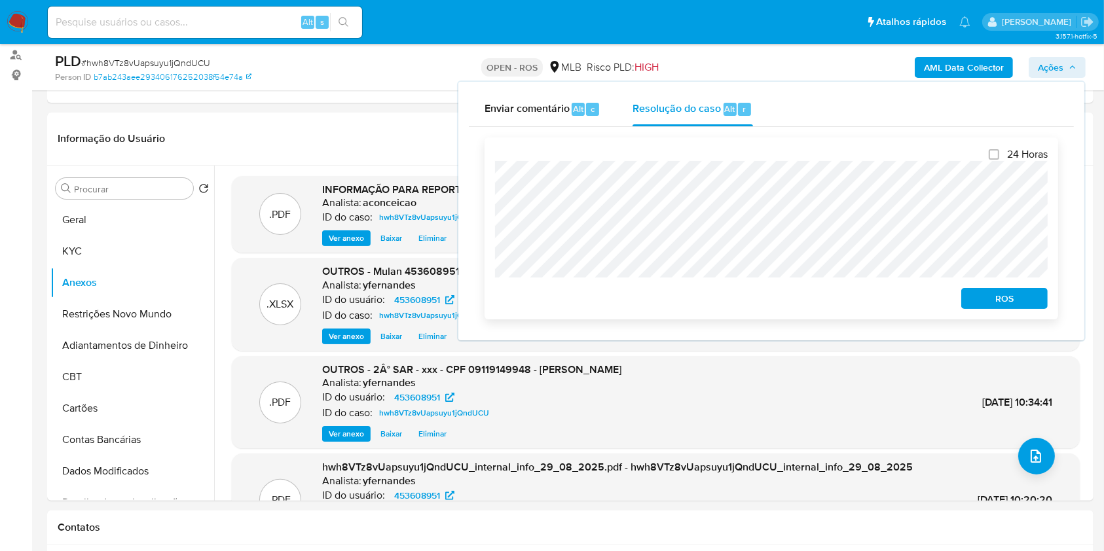
drag, startPoint x: 985, startPoint y: 297, endPoint x: 951, endPoint y: 284, distance: 35.9
click at [838, 297] on span "ROS" at bounding box center [1004, 298] width 68 height 18
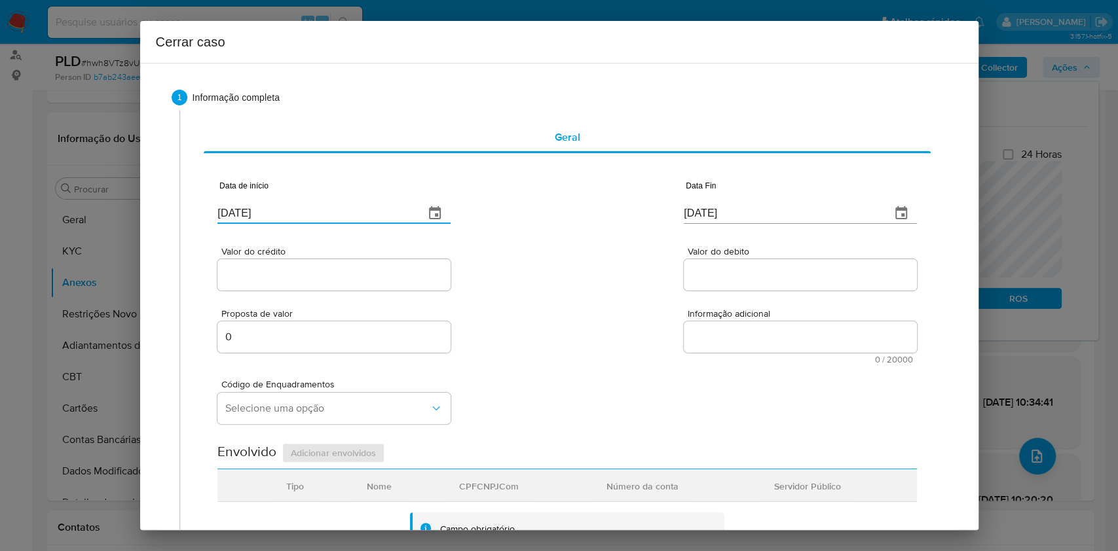
click at [286, 213] on input "[DATE]" at bounding box center [315, 213] width 196 height 21
paste input "7"
click at [286, 213] on input "01/09/2025" at bounding box center [315, 213] width 196 height 21
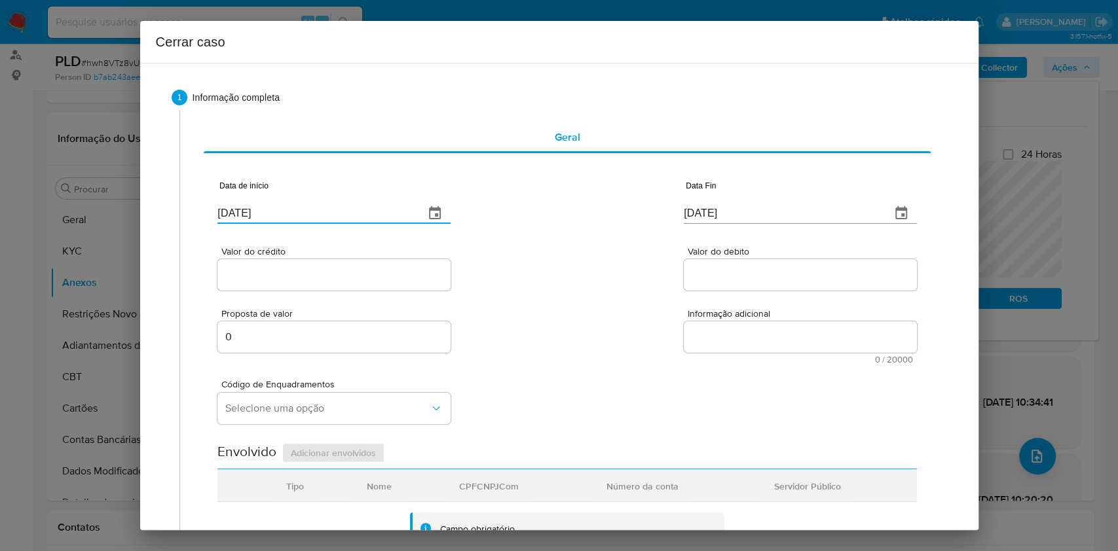
type input "01/07/2025"
click at [735, 205] on input "01/09/2025" at bounding box center [782, 213] width 196 height 21
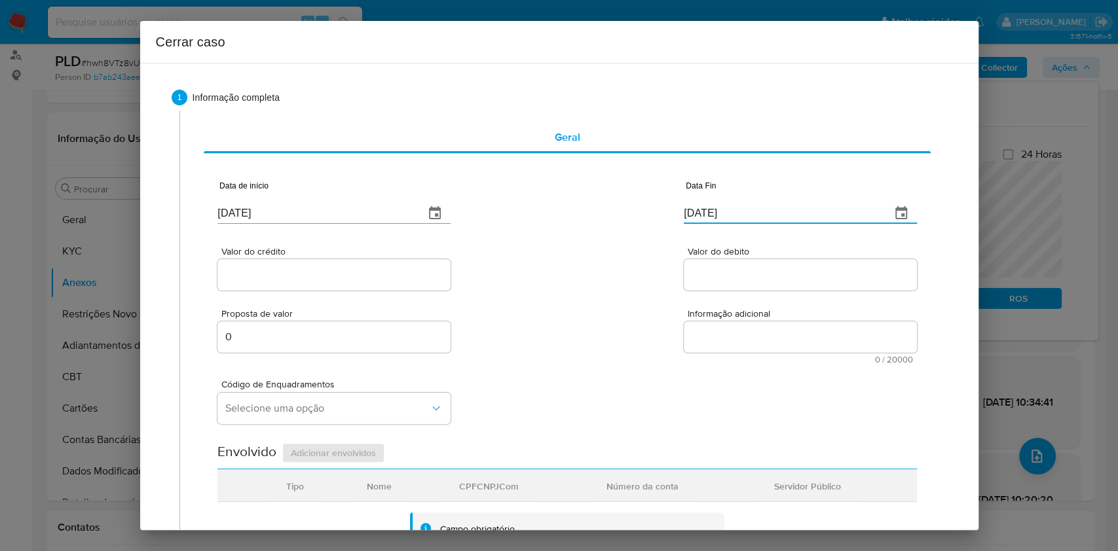
click at [735, 204] on input "01/09/2025" at bounding box center [782, 213] width 196 height 21
paste input "25/08"
type input "25/08/2025"
click at [344, 273] on input "Valor do crédito" at bounding box center [333, 275] width 233 height 17
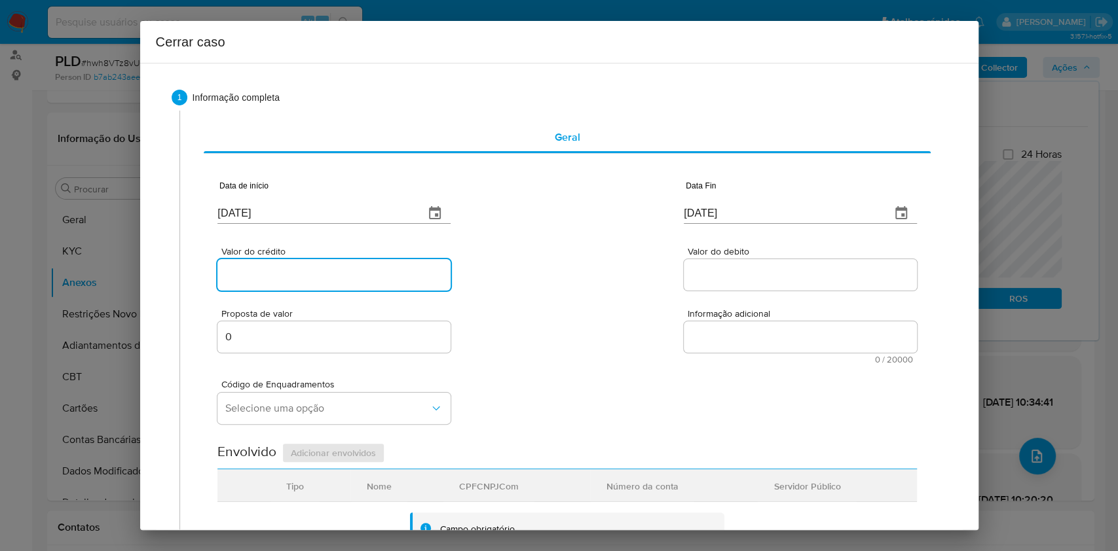
paste input "R$685.671"
type input "R$685.671"
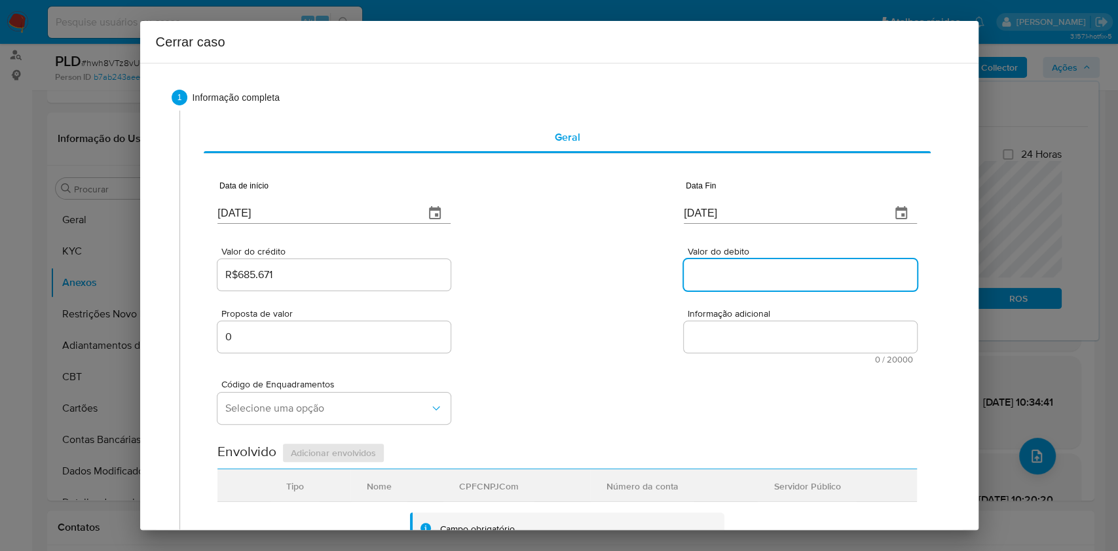
click at [788, 269] on input "Valor do debito" at bounding box center [800, 275] width 233 height 17
paste input "R$686.752"
type input "R$686.752"
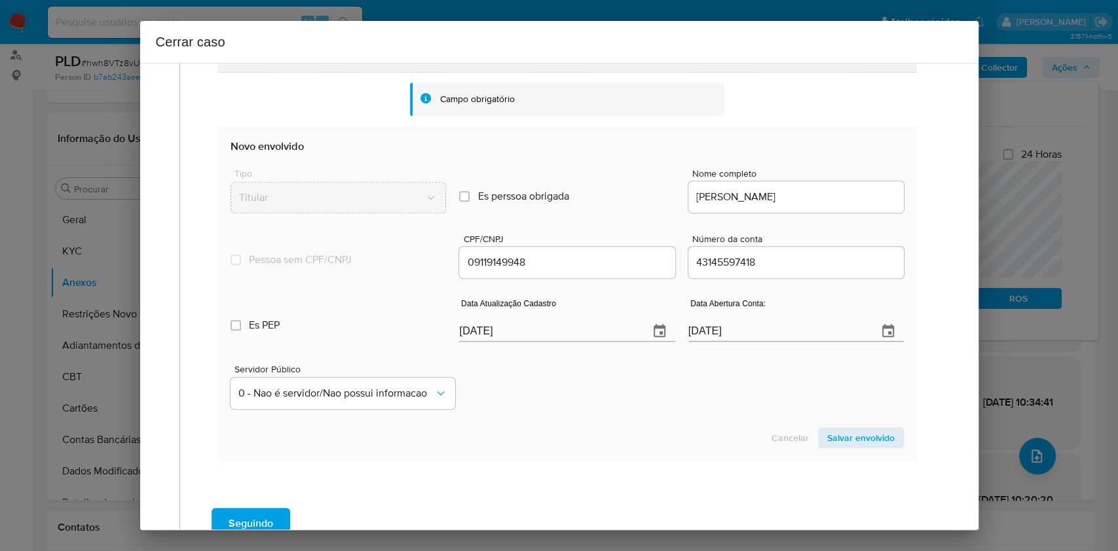
scroll to position [436, 0]
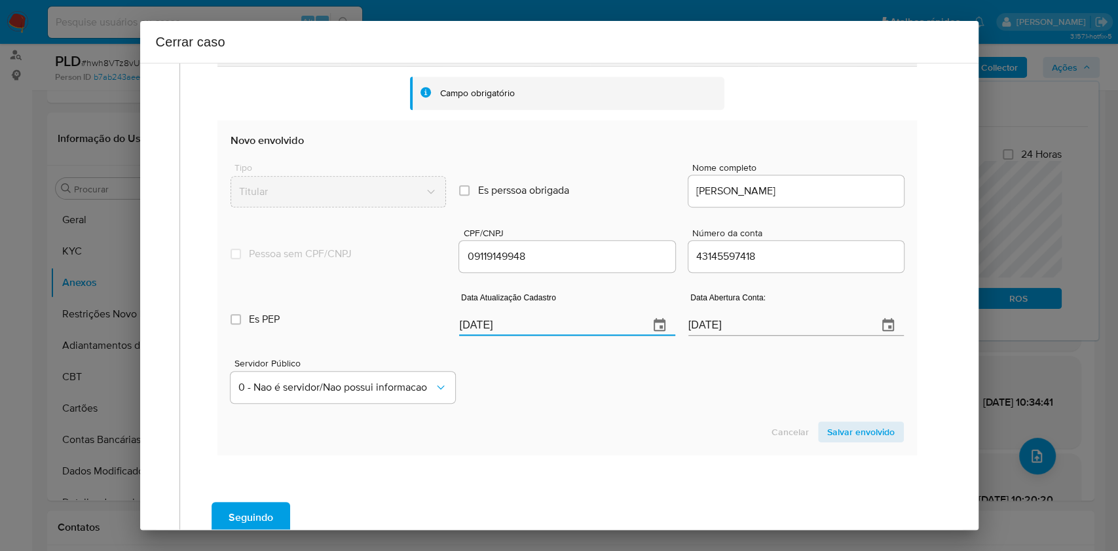
click at [599, 320] on input "01/09/2025" at bounding box center [548, 325] width 179 height 21
paste input "11/08"
click at [599, 320] on input "01/09/2025" at bounding box center [548, 325] width 179 height 21
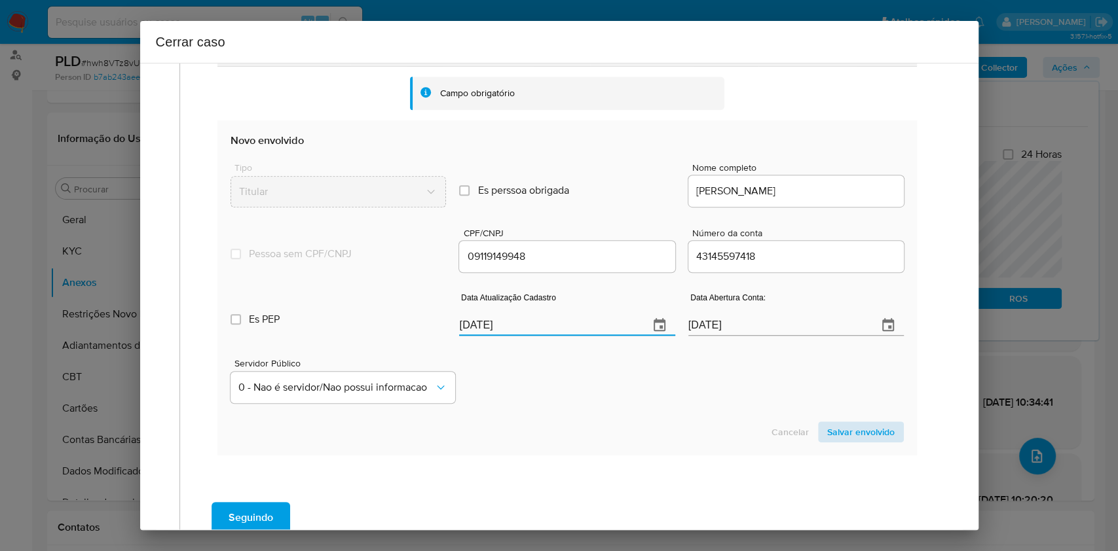
type input "11/08/2025"
drag, startPoint x: 862, startPoint y: 426, endPoint x: 898, endPoint y: 416, distance: 37.2
click at [838, 413] on span "Salvar envolvido" at bounding box center [860, 432] width 67 height 18
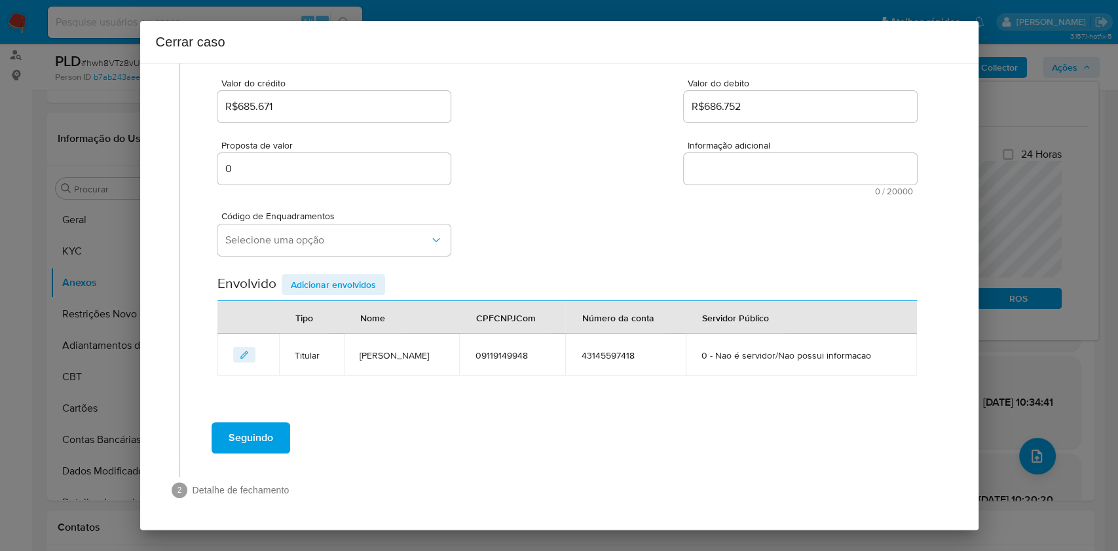
scroll to position [168, 0]
click at [352, 246] on span "Selecione uma opção" at bounding box center [327, 240] width 204 height 13
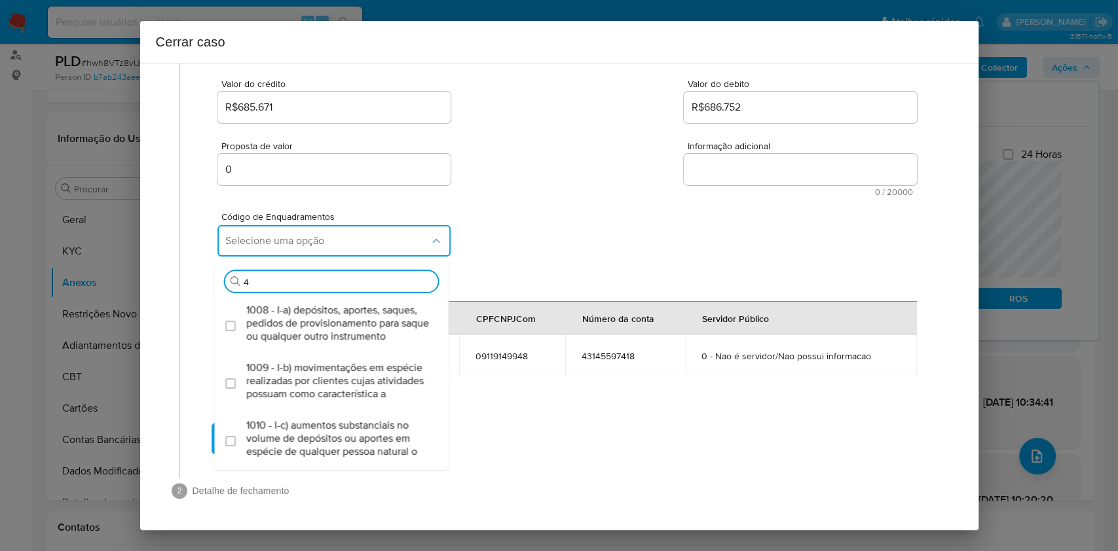
type input "45"
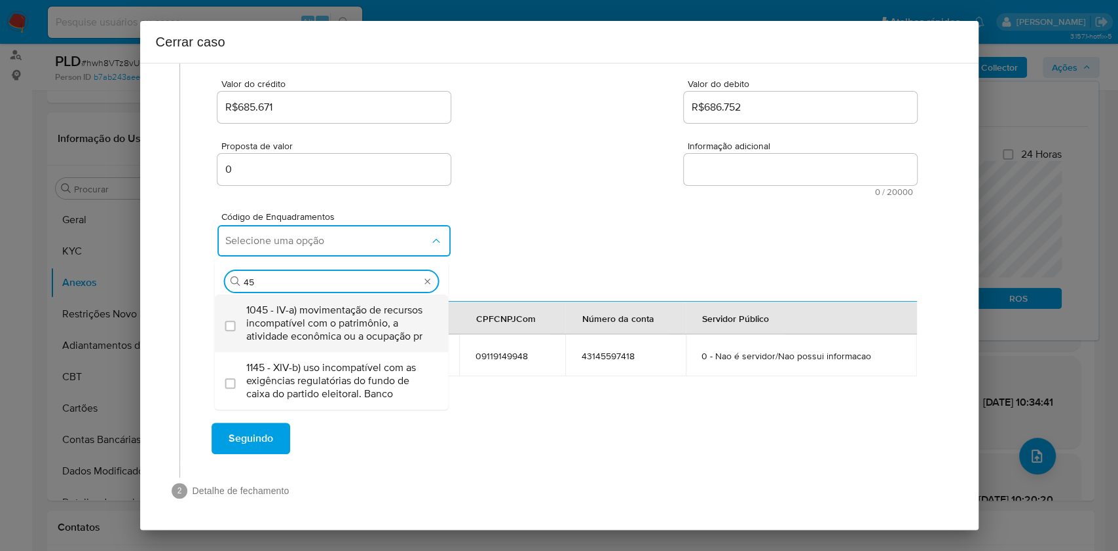
click at [339, 313] on span "1045 - IV-a) movimentação de recursos incompatível com o patrimônio, a atividad…" at bounding box center [338, 323] width 184 height 39
checkbox input "true"
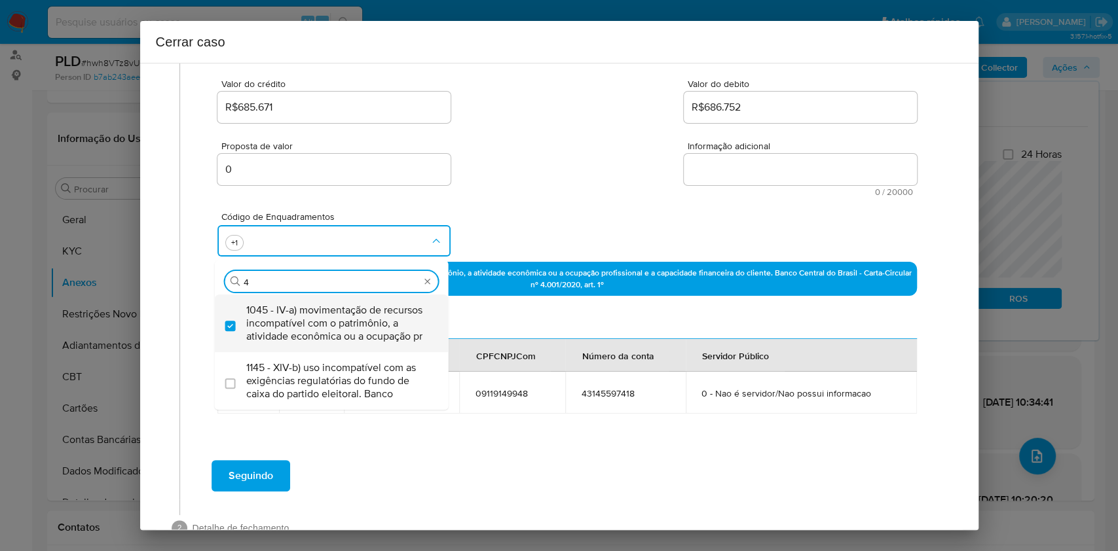
scroll to position [0, 0]
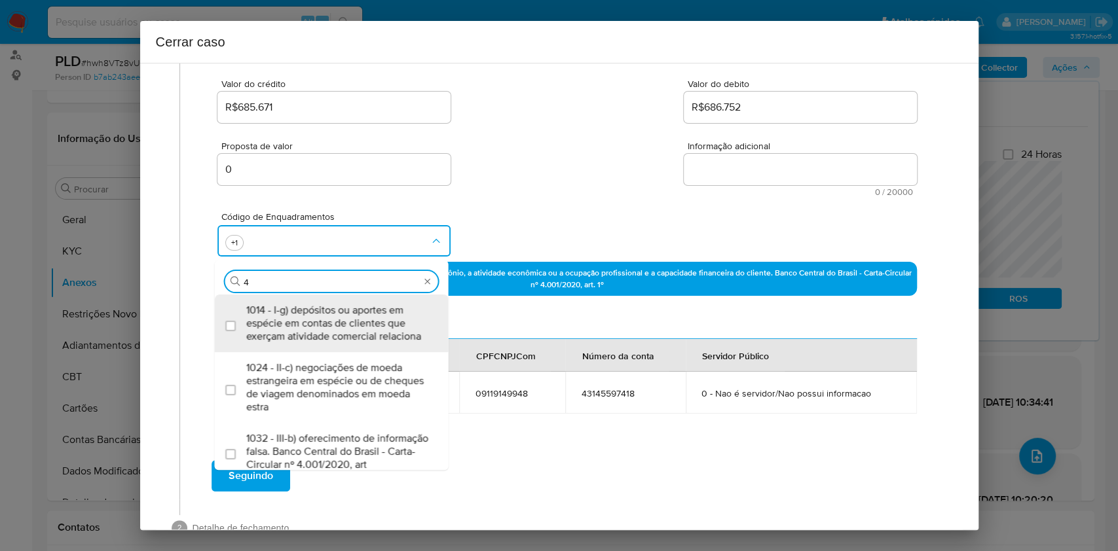
type input "47"
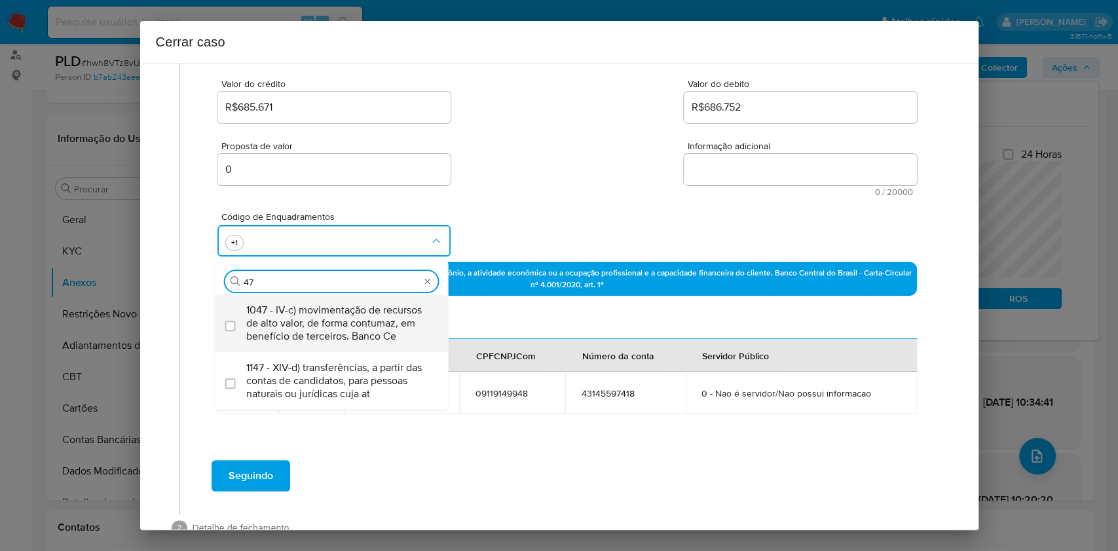
click at [340, 313] on span "1047 - IV-c) movimentação de recursos de alto valor, de forma contumaz, em bene…" at bounding box center [338, 323] width 184 height 39
checkbox input "true"
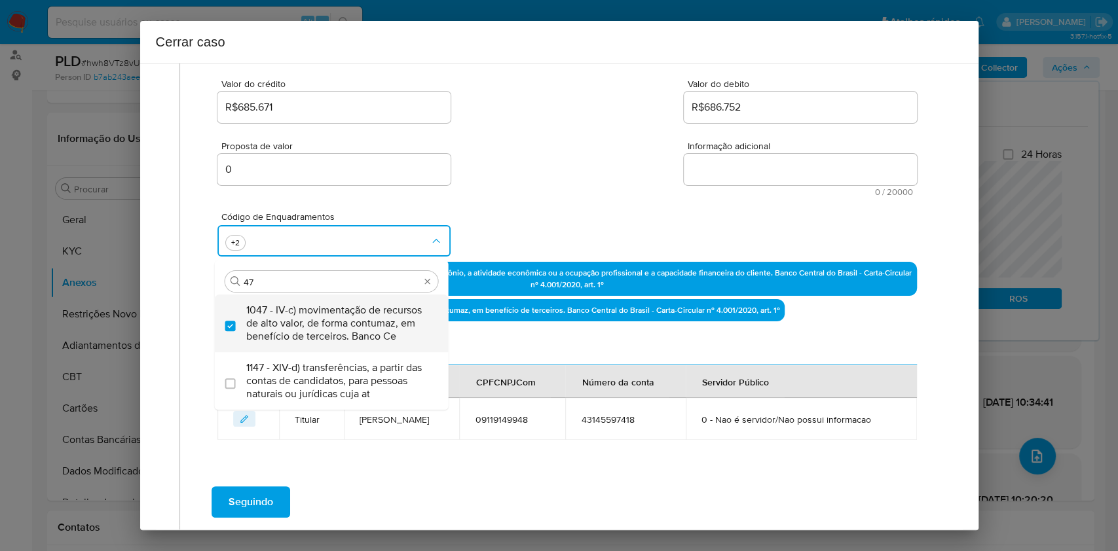
type input "4"
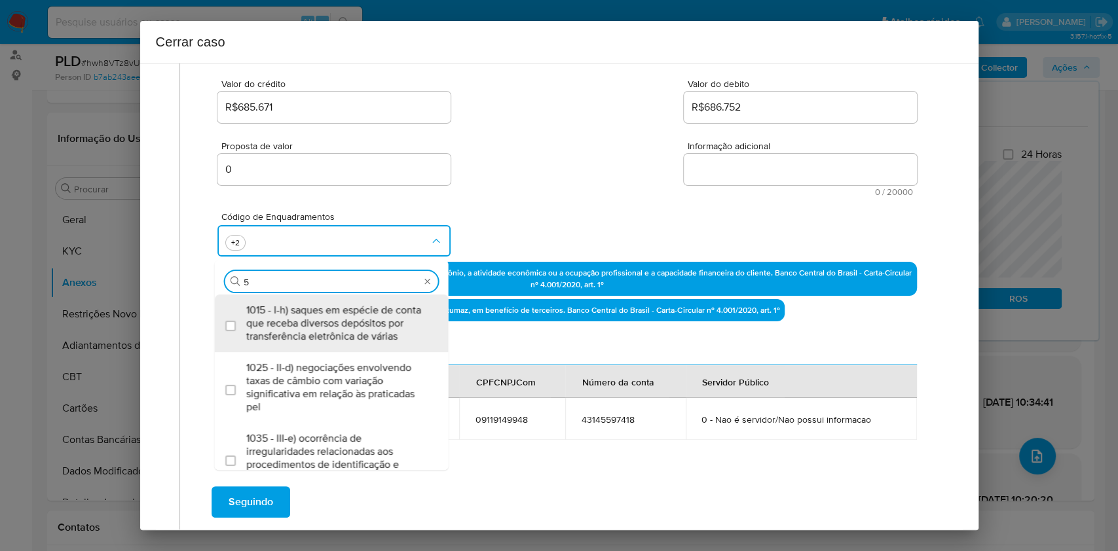
type input "56"
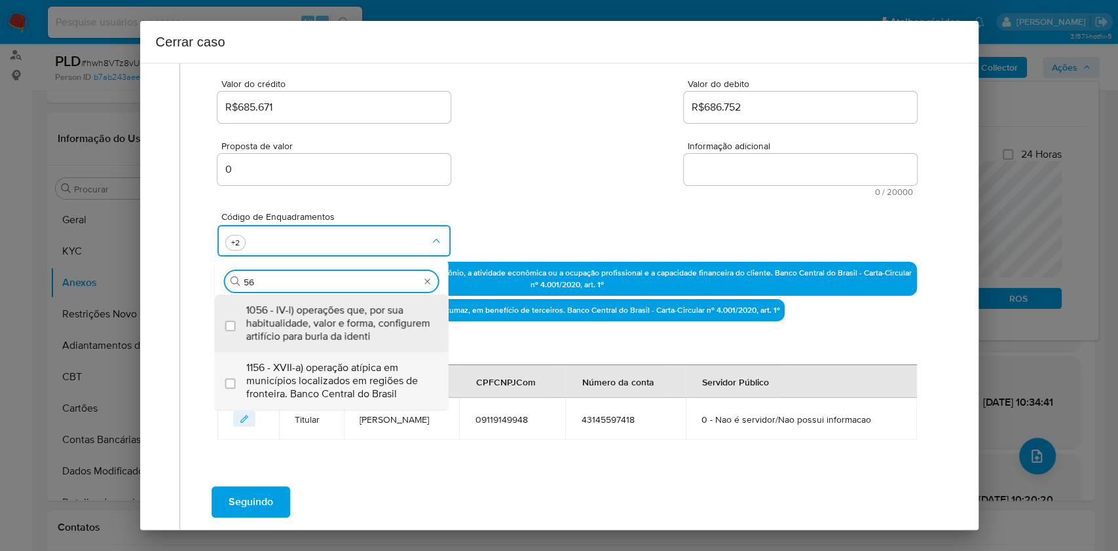
click at [330, 371] on span "1156 - XVII-a) operação atípica em municípios localizados em regiões de frontei…" at bounding box center [338, 380] width 184 height 39
checkbox input "true"
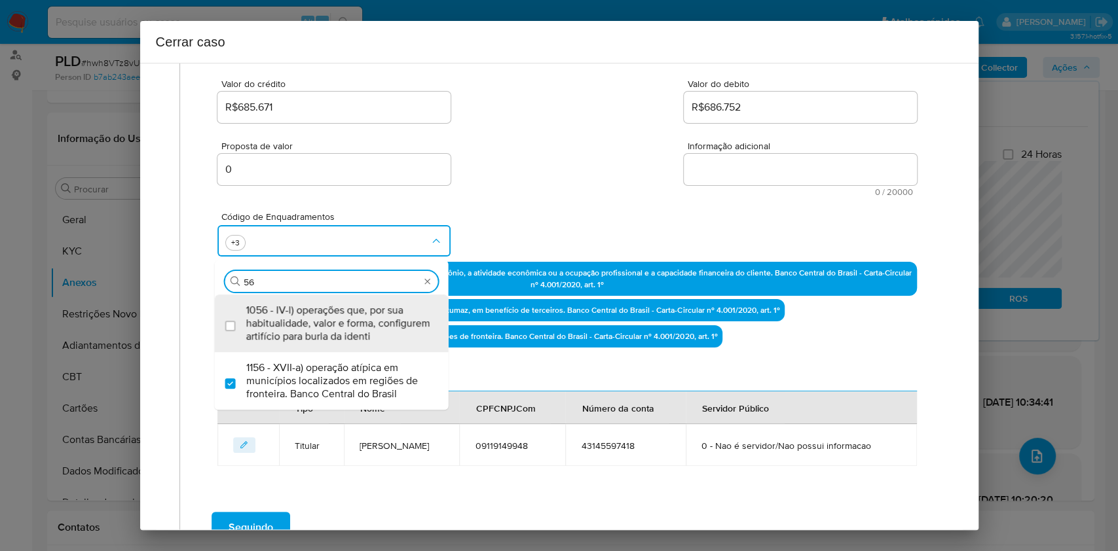
type input "56"
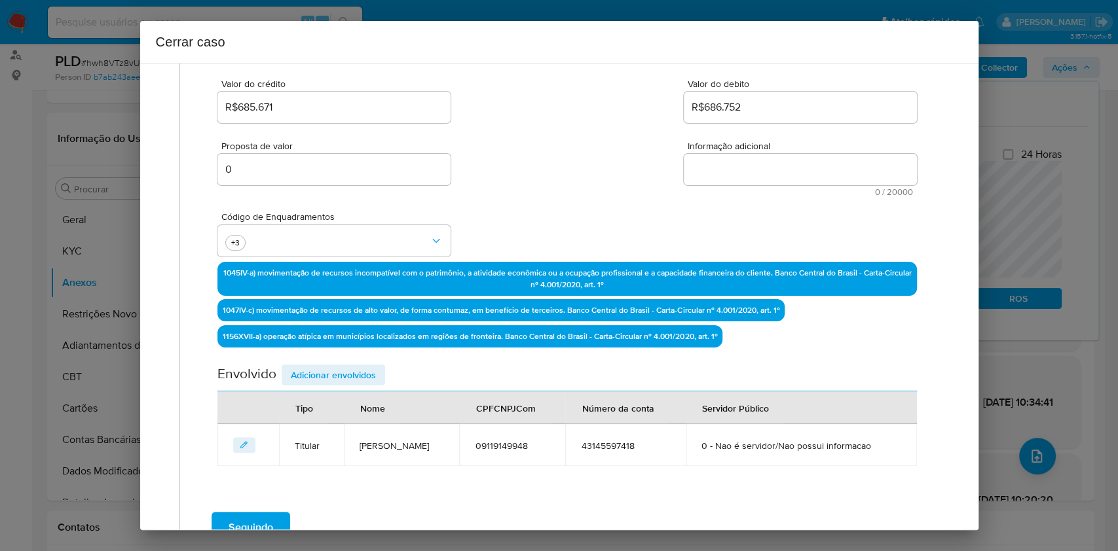
click at [756, 173] on textarea "Informação adicional" at bounding box center [800, 169] width 233 height 31
paste textarea "Aldecir Ribeiro, CPF 09119149948, 33 anos, residente no município de Pato Branc…"
click at [756, 172] on textarea "Informação adicional" at bounding box center [800, 169] width 233 height 31
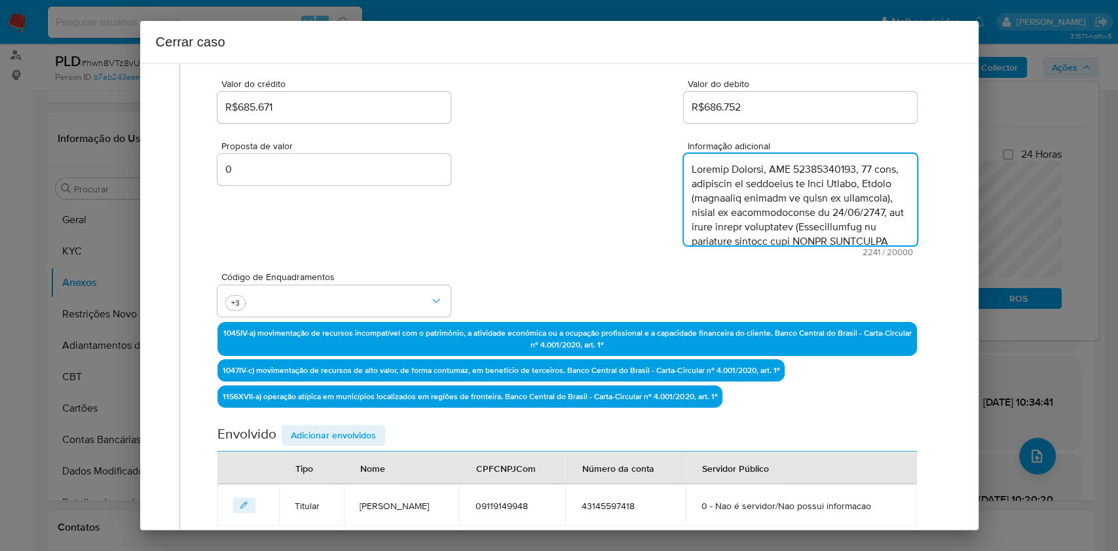
scroll to position [1025, 0]
type textarea "Aldecir Ribeiro, CPF 09119149948, 33 anos, residente no município de Pato Branc…"
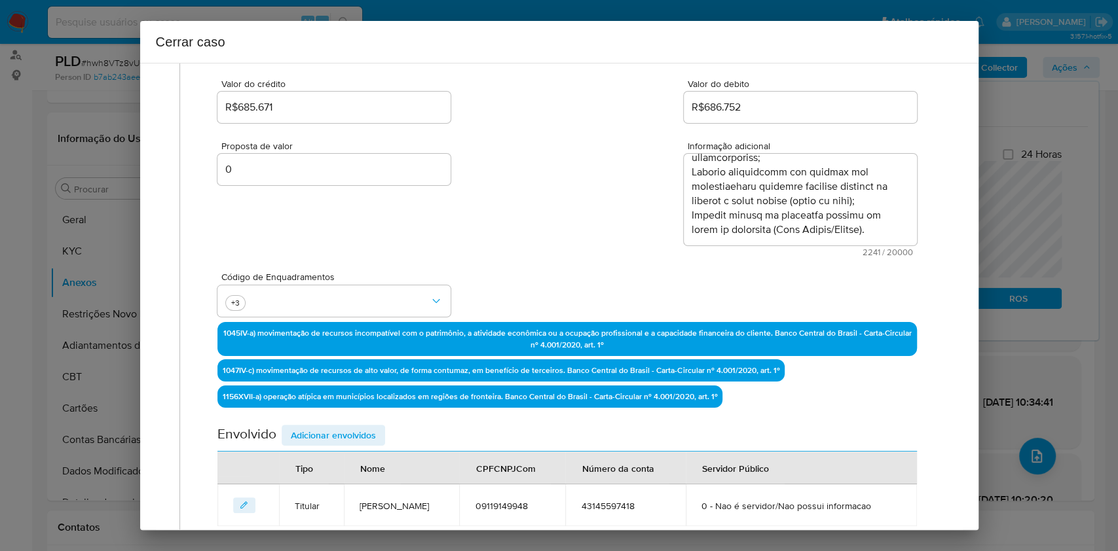
drag, startPoint x: 365, startPoint y: 432, endPoint x: 442, endPoint y: 411, distance: 79.6
click at [366, 413] on span "Adicionar envolvidos" at bounding box center [333, 435] width 85 height 18
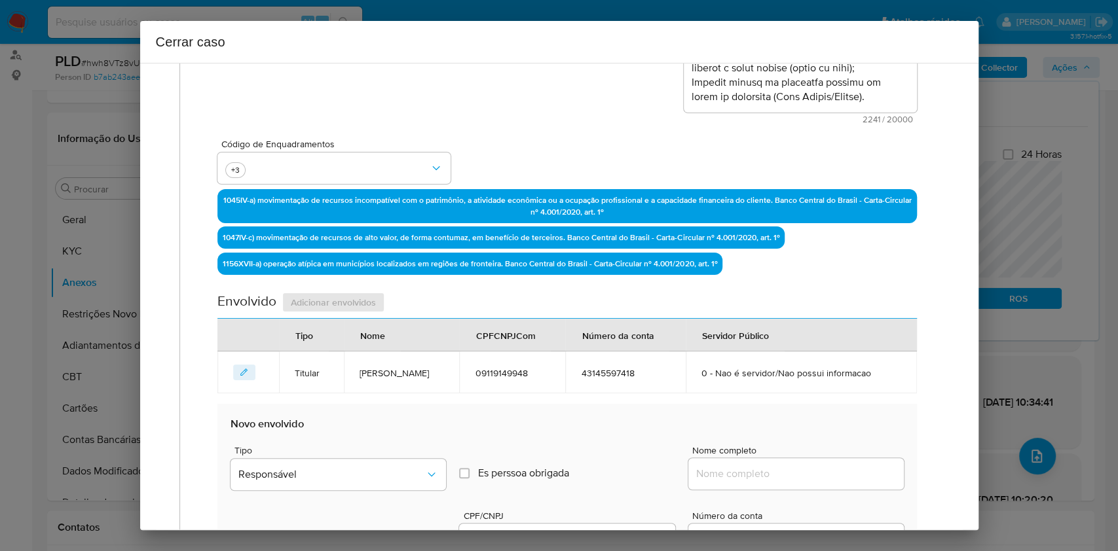
scroll to position [430, 0]
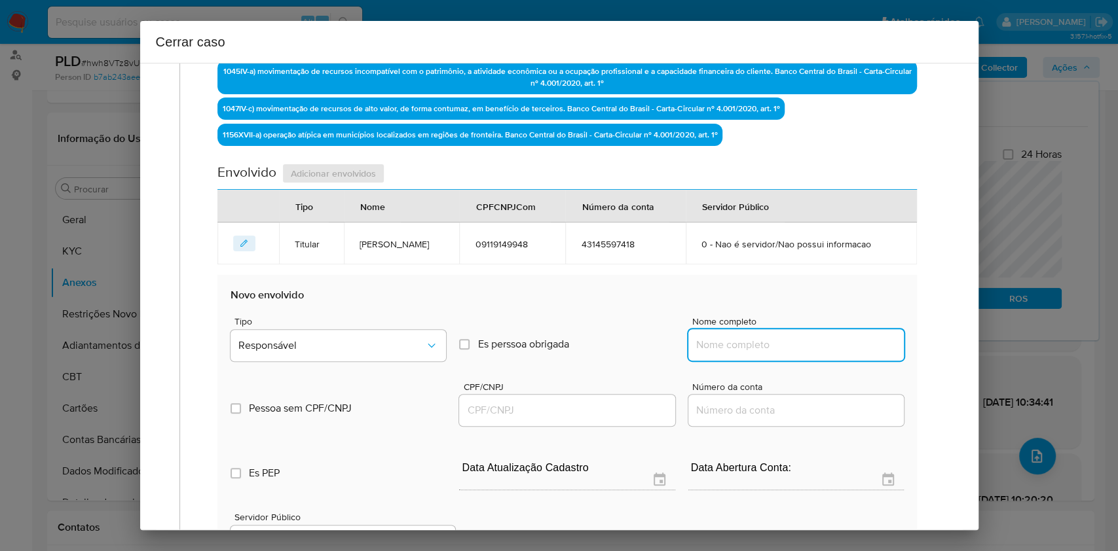
drag, startPoint x: 744, startPoint y: 336, endPoint x: 810, endPoint y: 343, distance: 66.5
click at [748, 337] on input "Nome completo" at bounding box center [795, 345] width 215 height 17
paste input "Oig Gaming Brazil Ltda, 55459453000172"
click at [811, 343] on input "Oig Gaming Brazil Ltda, 55459453000172" at bounding box center [795, 345] width 215 height 17
click at [811, 342] on input "Oig Gaming Brazil Ltda, 55459453000172" at bounding box center [795, 345] width 215 height 17
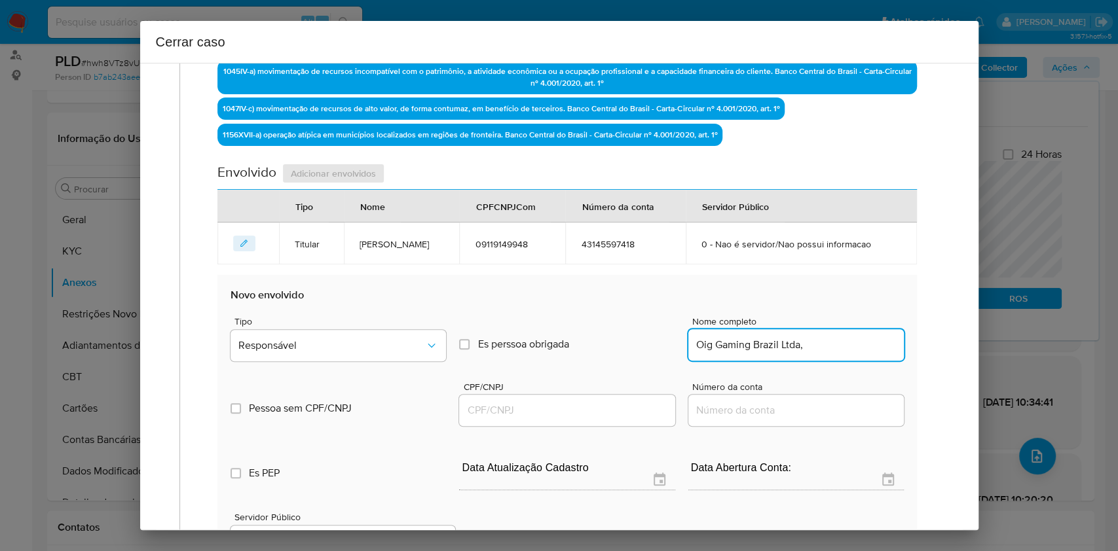
type input "Oig Gaming Brazil Ltda,"
drag, startPoint x: 545, startPoint y: 411, endPoint x: 558, endPoint y: 408, distance: 13.5
click at [545, 411] on input "CPF/CNPJ" at bounding box center [566, 410] width 215 height 17
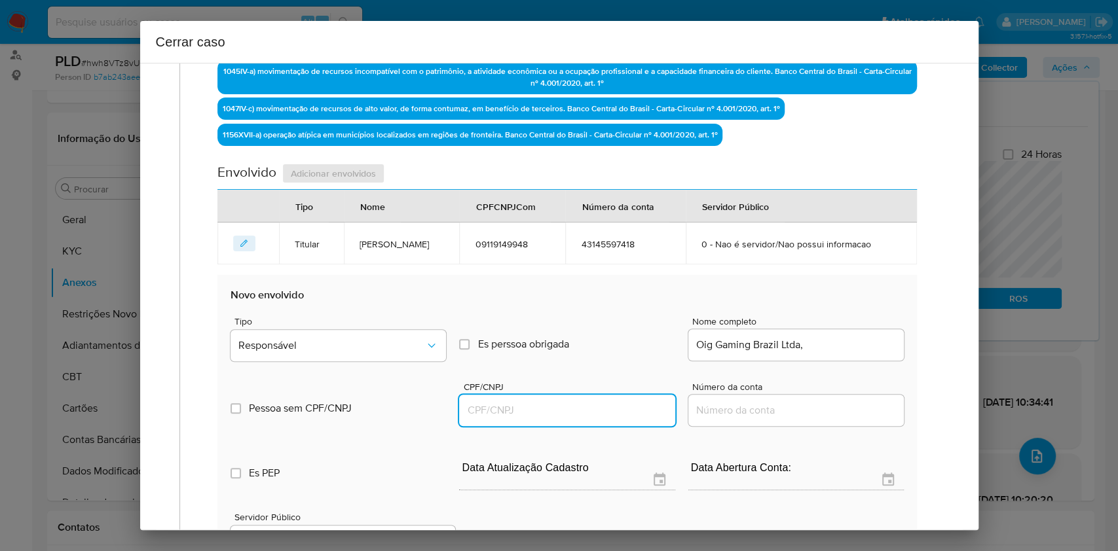
paste input "55459453000172"
type input "55459453000172"
click at [403, 363] on div "Tipo Responsável" at bounding box center [337, 342] width 215 height 50
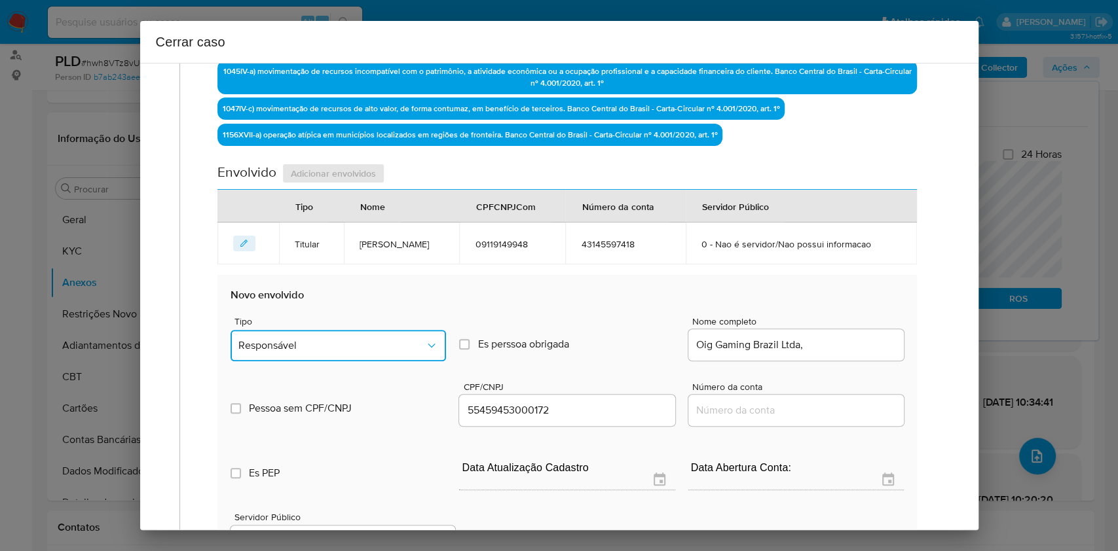
click at [402, 349] on button "Responsável" at bounding box center [337, 345] width 215 height 31
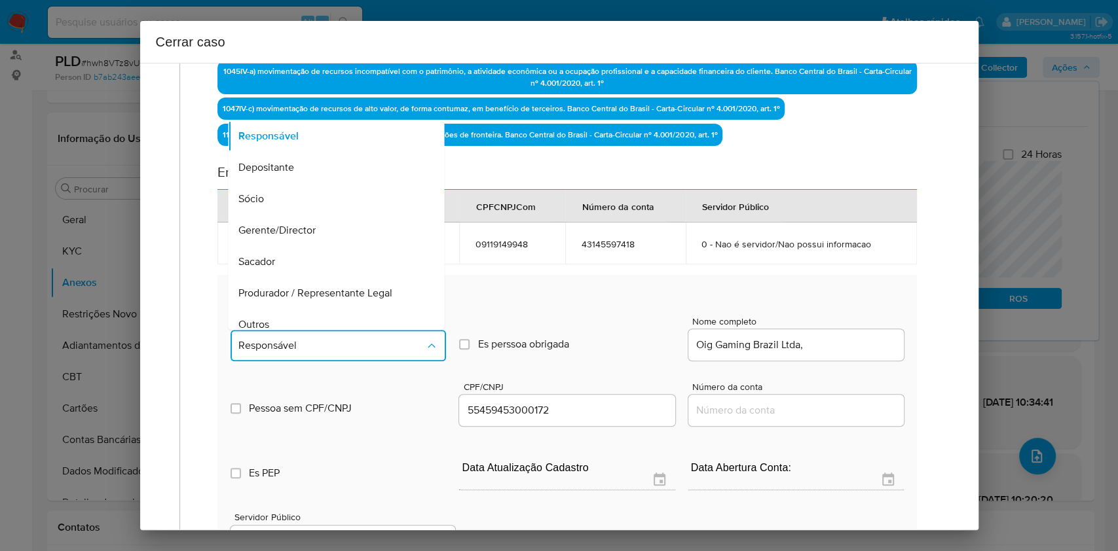
scroll to position [168, 0]
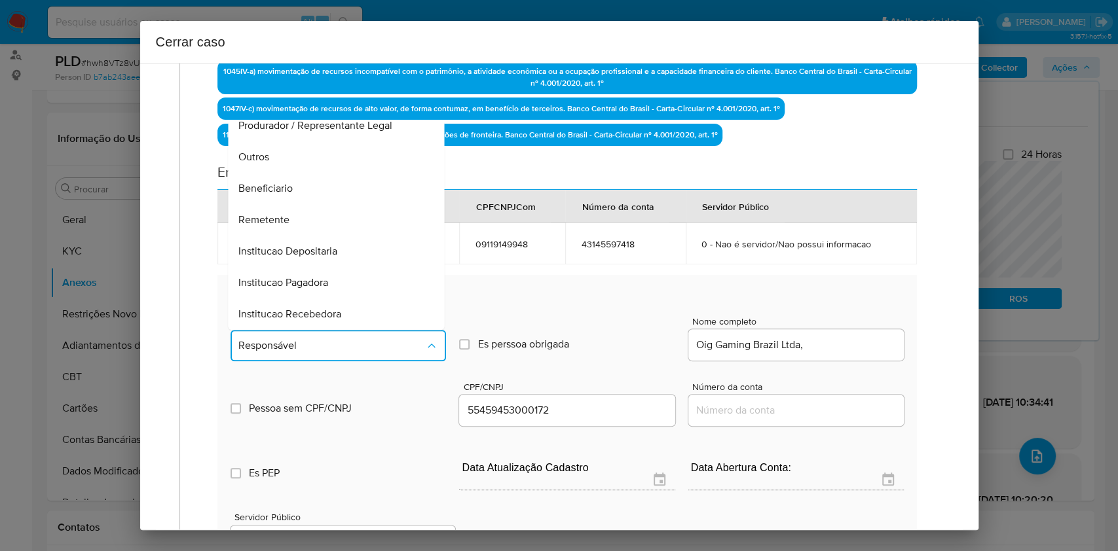
drag, startPoint x: 312, startPoint y: 216, endPoint x: 541, endPoint y: 210, distance: 229.3
click at [312, 215] on div "Remetente" at bounding box center [332, 219] width 187 height 31
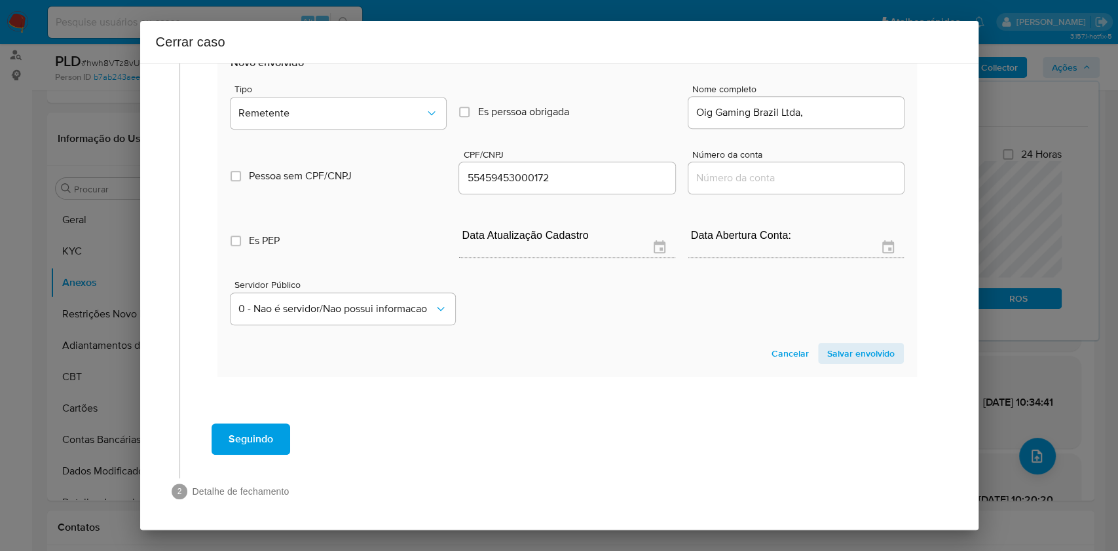
click at [838, 353] on span "Salvar envolvido" at bounding box center [860, 353] width 67 height 18
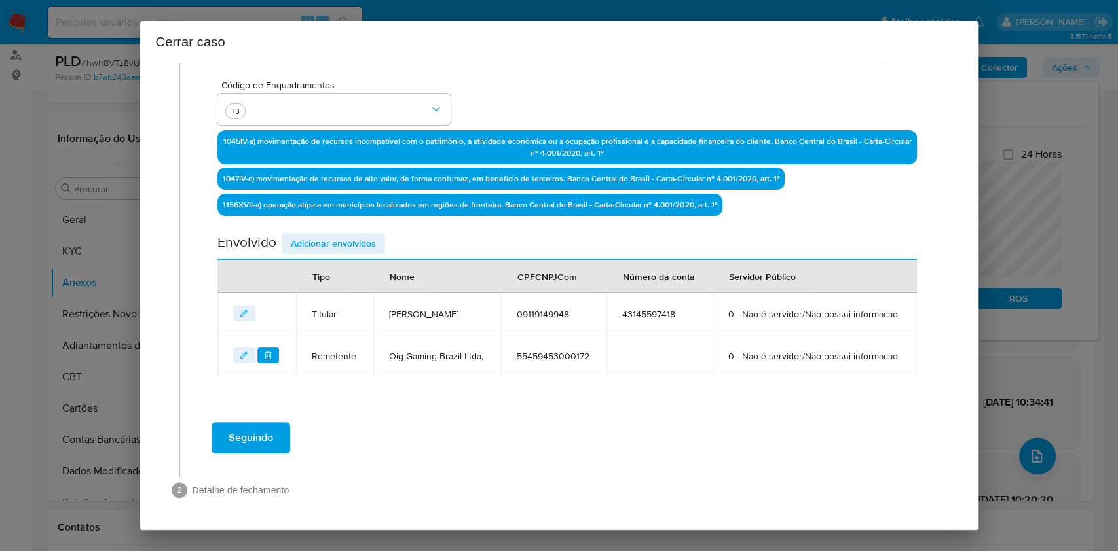
scroll to position [358, 0]
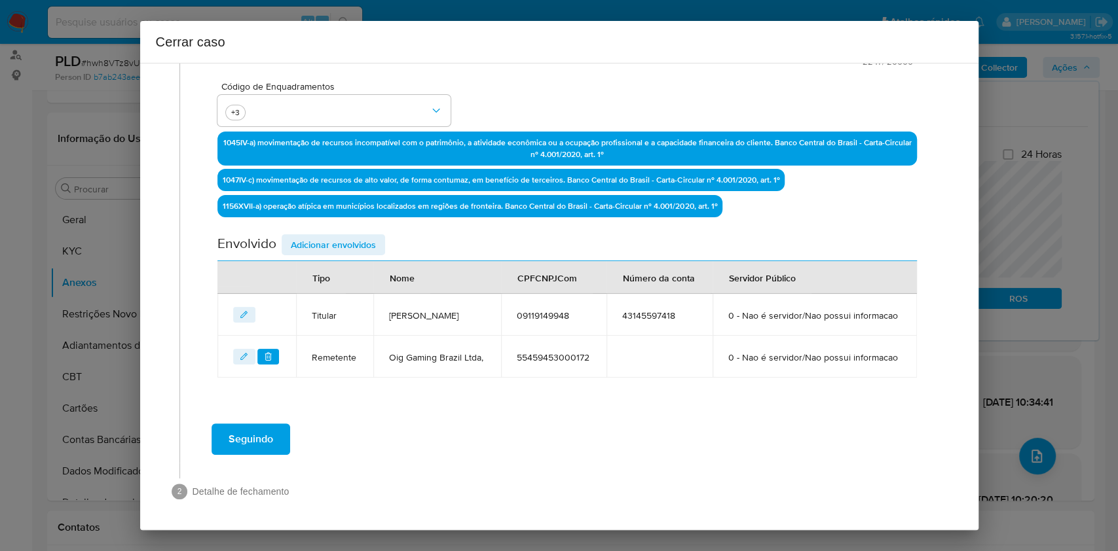
drag, startPoint x: 338, startPoint y: 233, endPoint x: 434, endPoint y: 264, distance: 101.1
click at [338, 236] on span "Adicionar envolvidos" at bounding box center [333, 245] width 85 height 18
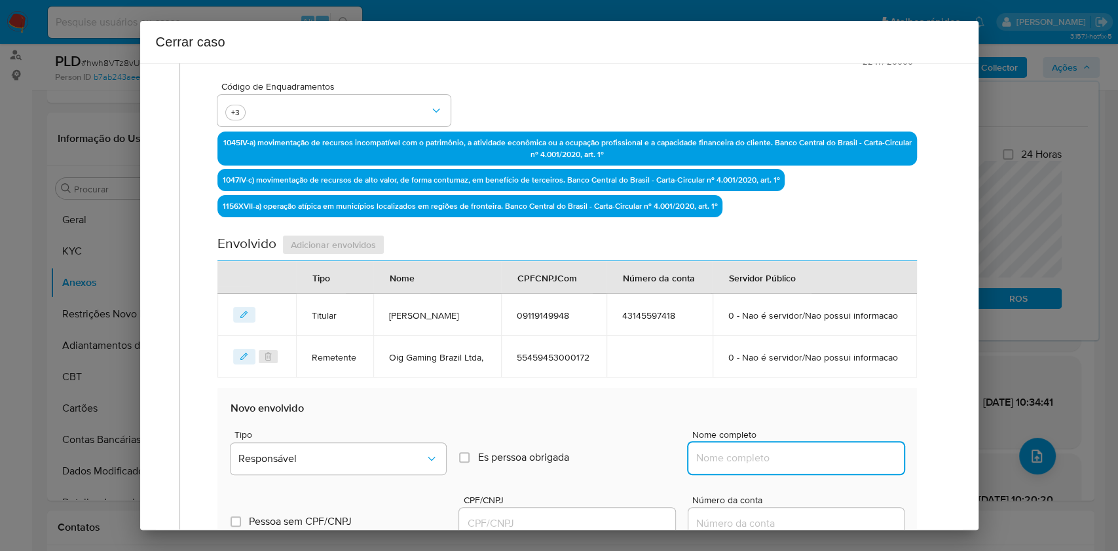
paste input "Pedro Barbosa Dos Santos 02096494966, 21721854000137"
drag, startPoint x: 731, startPoint y: 450, endPoint x: 815, endPoint y: 450, distance: 83.2
click at [741, 413] on input "Nome completo" at bounding box center [795, 458] width 215 height 17
click at [815, 413] on input "Pedro Barbosa Dos Santos 02096494966, 21721854000137" at bounding box center [795, 458] width 215 height 17
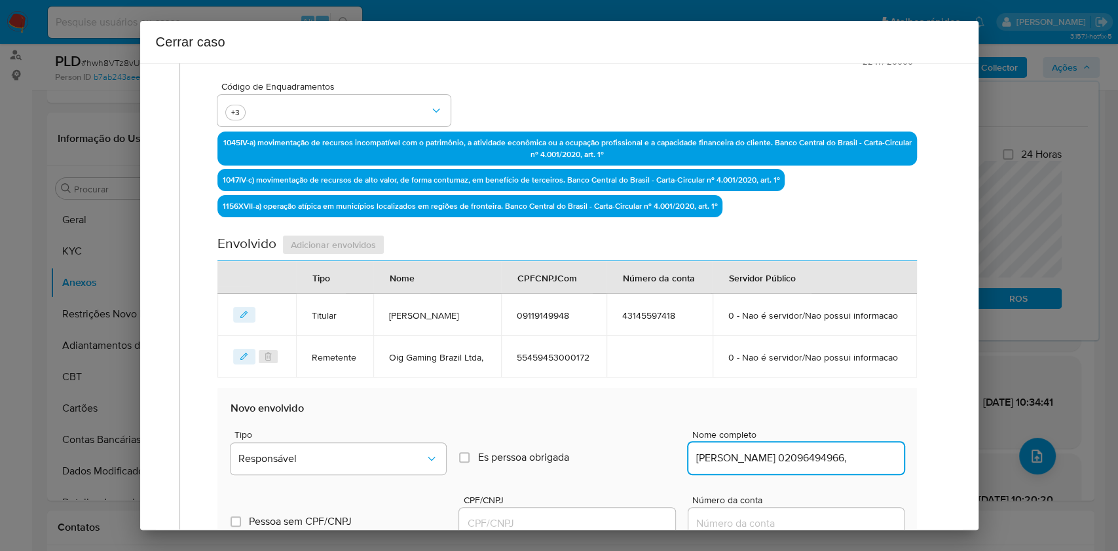
scroll to position [0, 5]
type input "Pedro Barbosa Dos Santos 02096494966,"
click at [592, 413] on div "Cerrar caso 1 Informação completa Geral Data de início 01/07/2025 Data Fin 25/0…" at bounding box center [559, 275] width 1118 height 551
click at [593, 413] on input "CPF/CNPJ" at bounding box center [566, 523] width 215 height 17
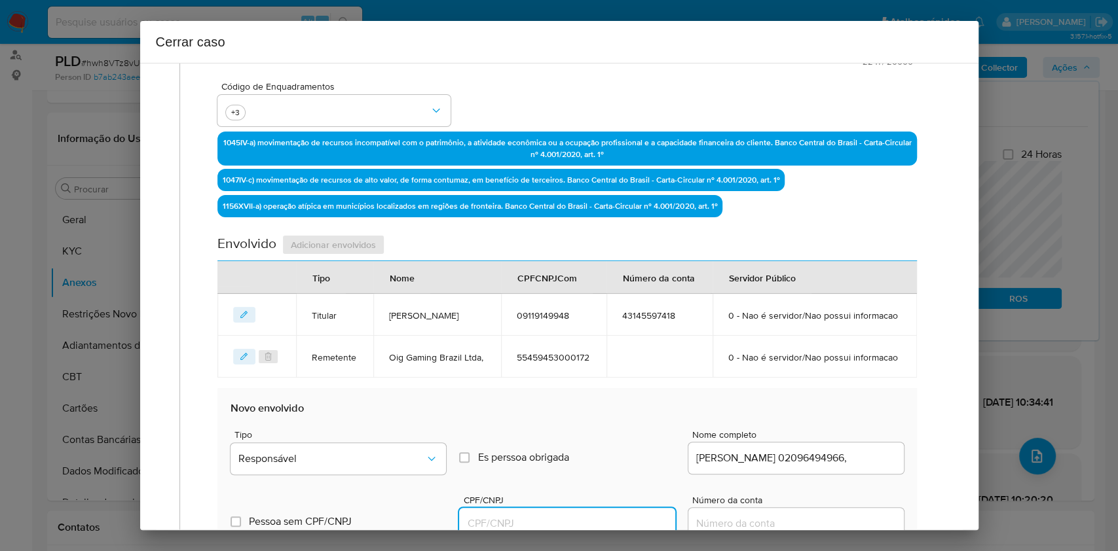
click at [601, 413] on input "CPF/CNPJ" at bounding box center [566, 523] width 215 height 17
paste input "21721854000137"
type input "21721854000137"
click at [441, 413] on div "Tipo Responsável Es perssoa obrigada Is PObrigada Nome completo Pedro Barbosa D…" at bounding box center [566, 447] width 673 height 65
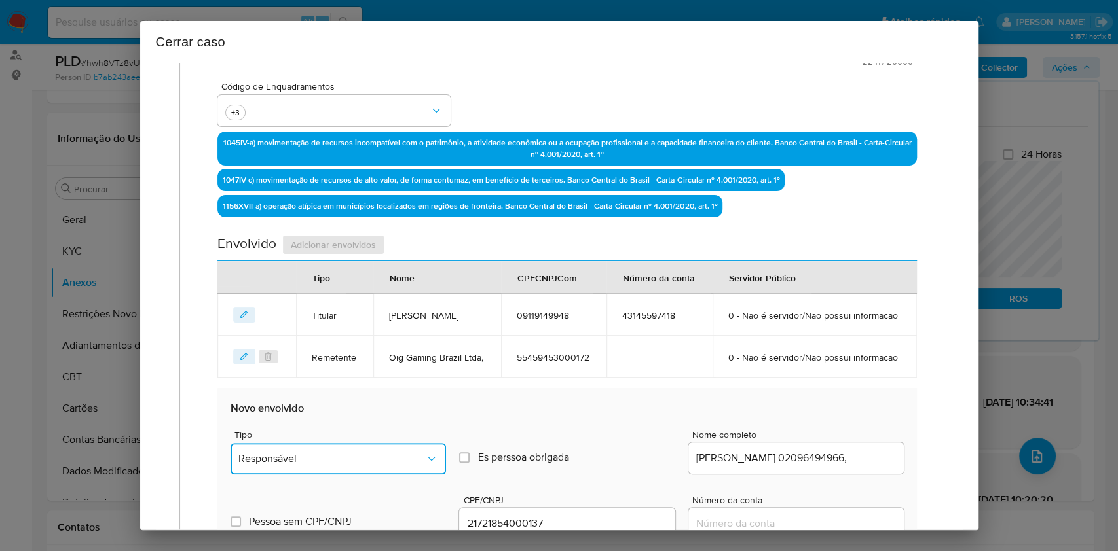
click at [427, 413] on icon "Tipo de envolvimento" at bounding box center [431, 458] width 13 height 13
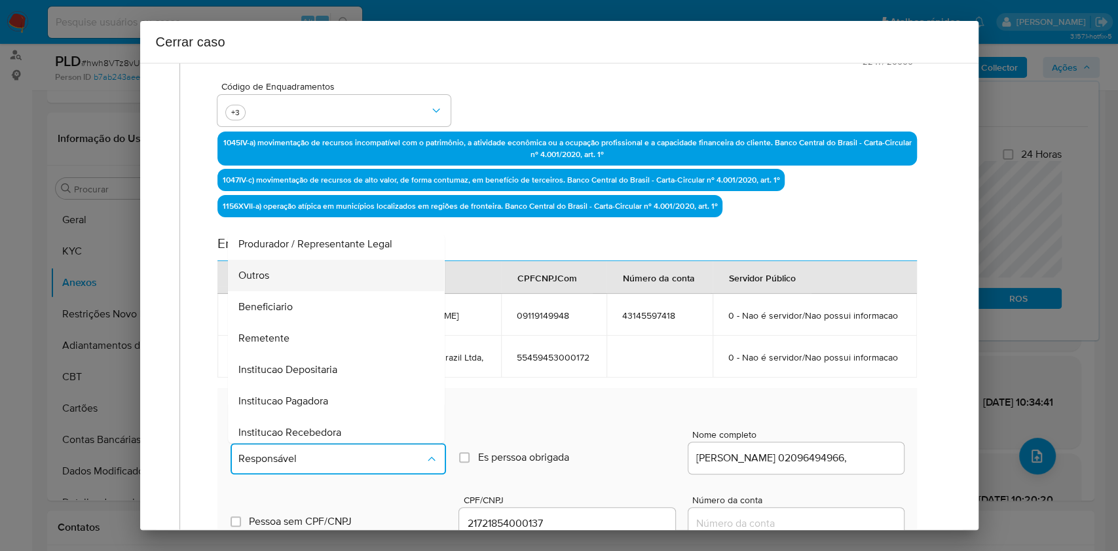
scroll to position [168, 0]
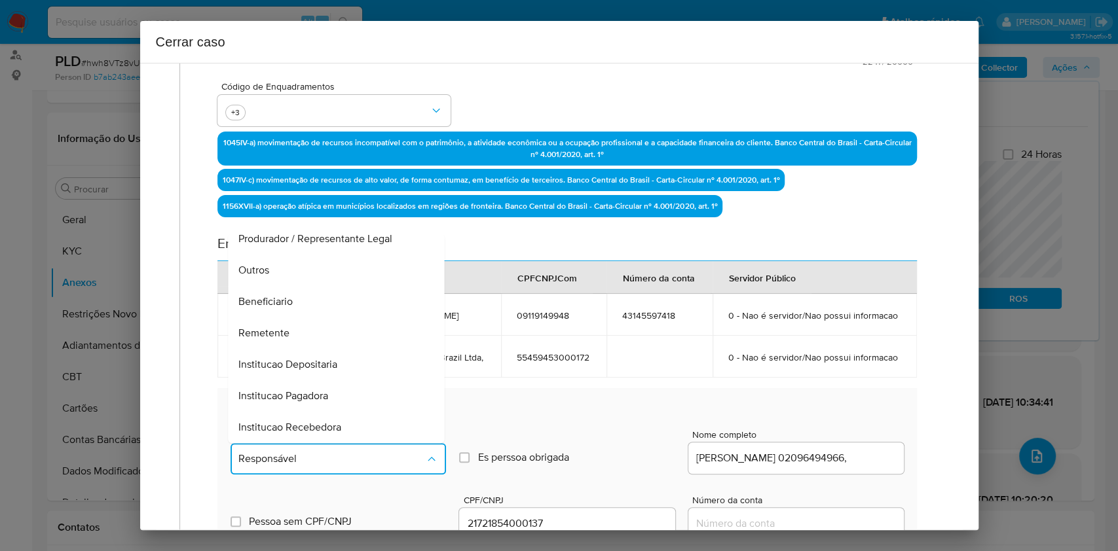
drag, startPoint x: 289, startPoint y: 291, endPoint x: 367, endPoint y: 291, distance: 77.9
click at [290, 291] on div "Beneficiario" at bounding box center [332, 301] width 187 height 31
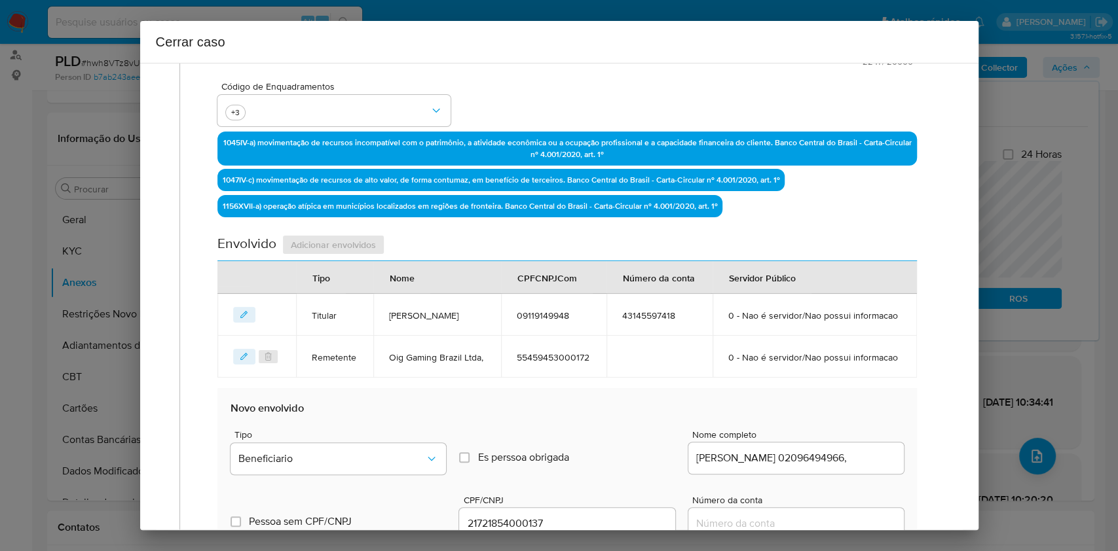
scroll to position [445, 0]
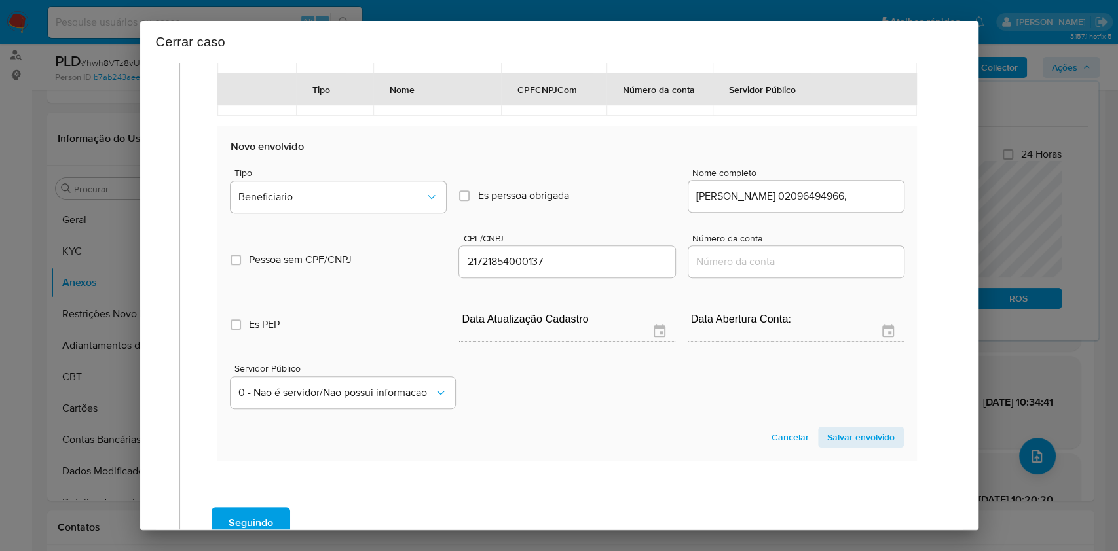
drag, startPoint x: 857, startPoint y: 438, endPoint x: 294, endPoint y: 262, distance: 589.4
click at [838, 413] on span "Salvar envolvido" at bounding box center [860, 437] width 67 height 18
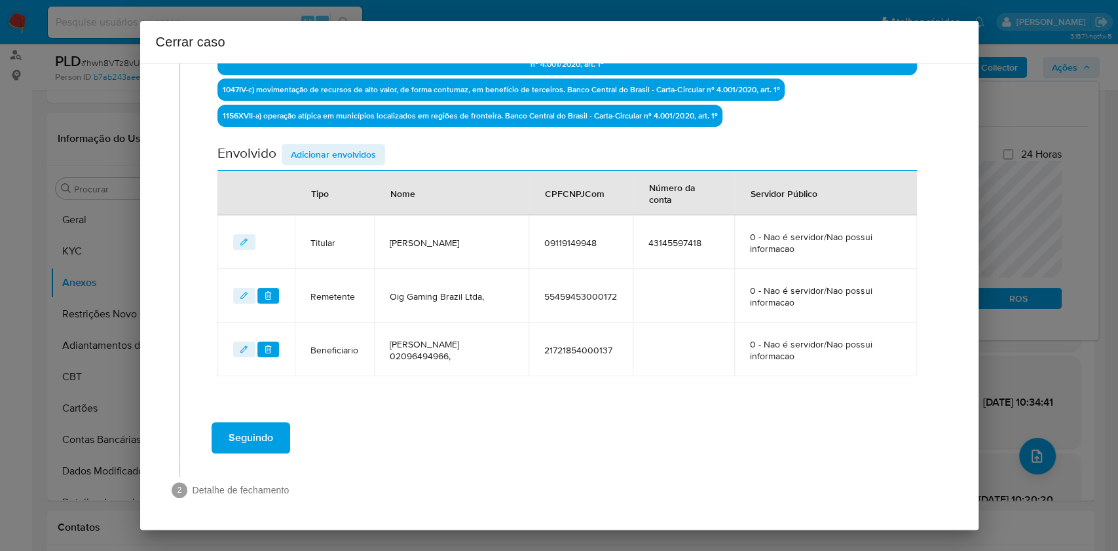
scroll to position [447, 0]
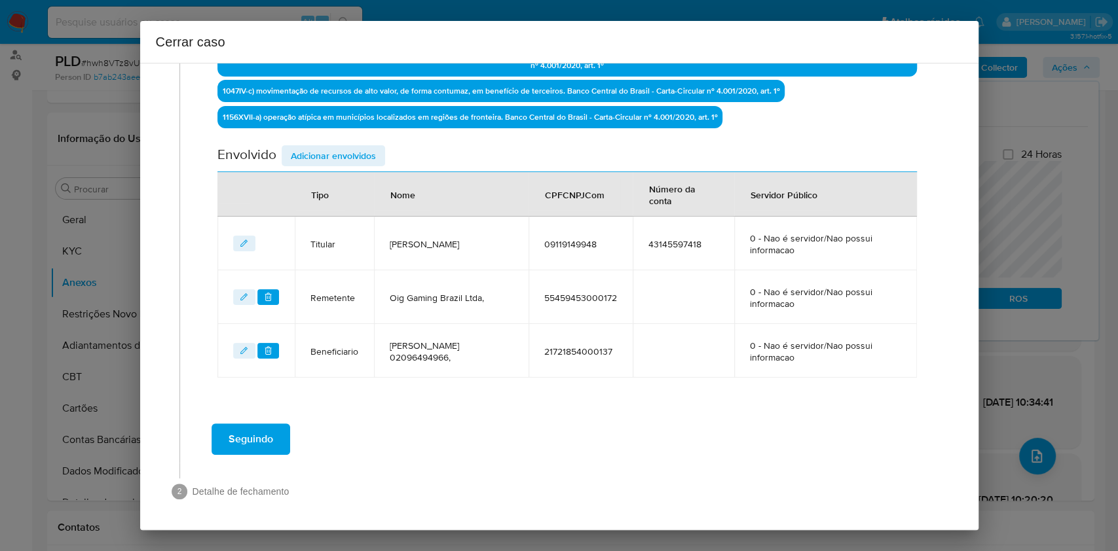
drag, startPoint x: 246, startPoint y: 296, endPoint x: 280, endPoint y: 303, distance: 34.8
click at [246, 296] on icon "editEnvolvido" at bounding box center [244, 297] width 9 height 9
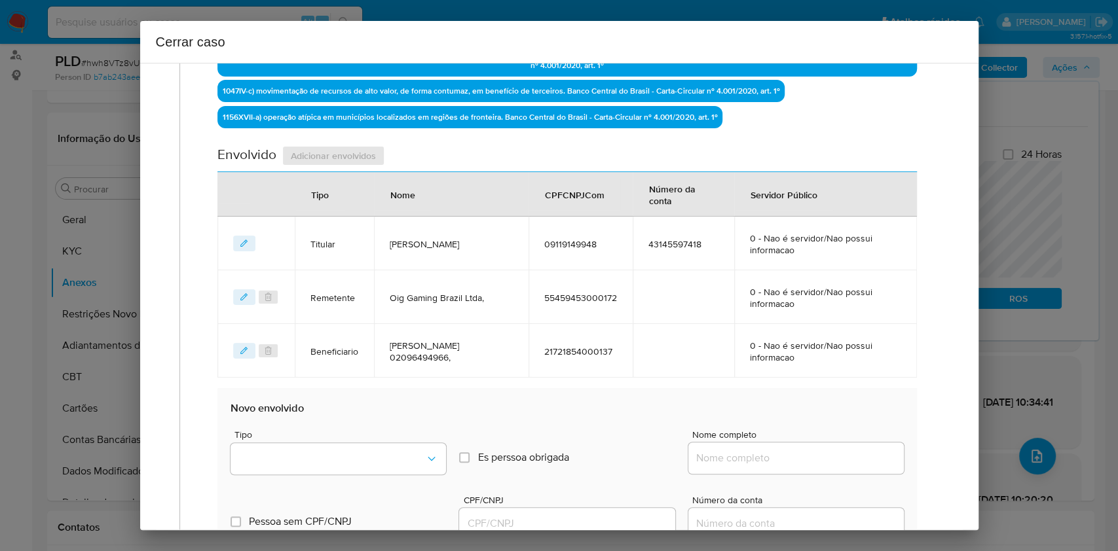
type input "Oig Gaming Brazil Ltda,"
type input "55459453000172"
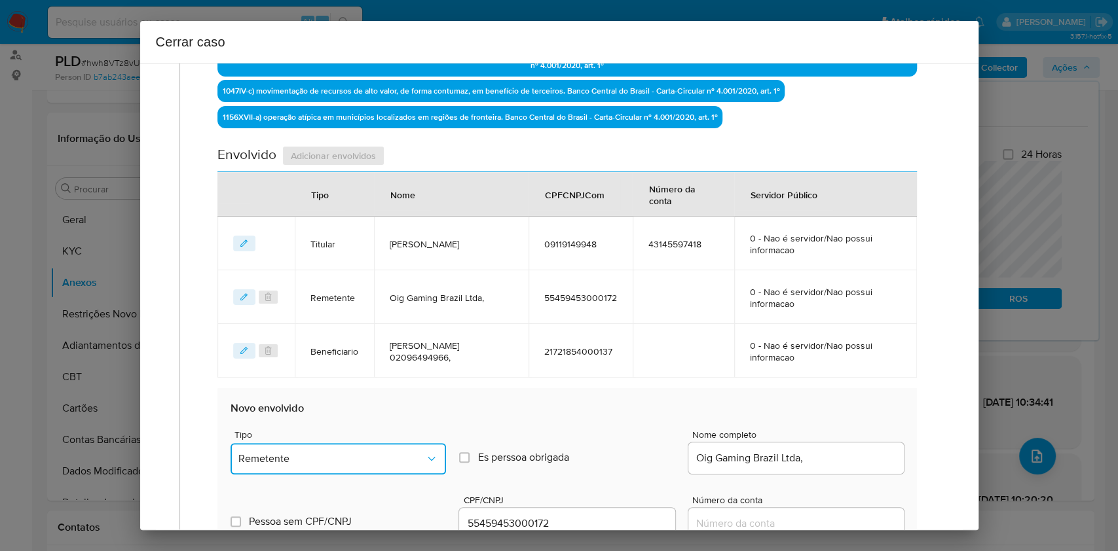
drag, startPoint x: 414, startPoint y: 455, endPoint x: 424, endPoint y: 448, distance: 12.7
click at [414, 413] on span "Remetente" at bounding box center [331, 458] width 187 height 13
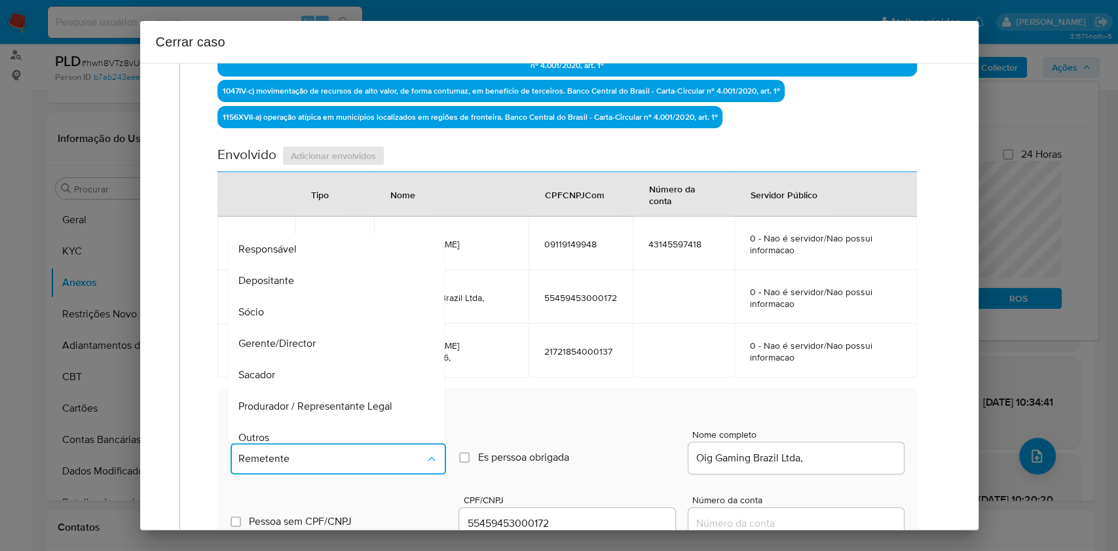
scroll to position [162, 0]
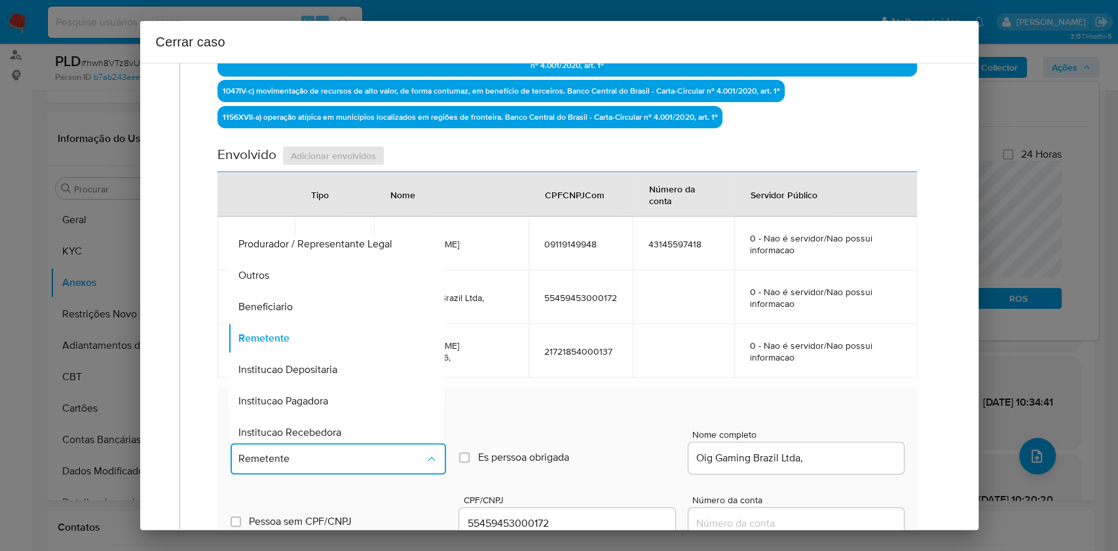
drag, startPoint x: 330, startPoint y: 296, endPoint x: 429, endPoint y: 303, distance: 99.1
click at [330, 297] on div "Beneficiario" at bounding box center [332, 306] width 187 height 31
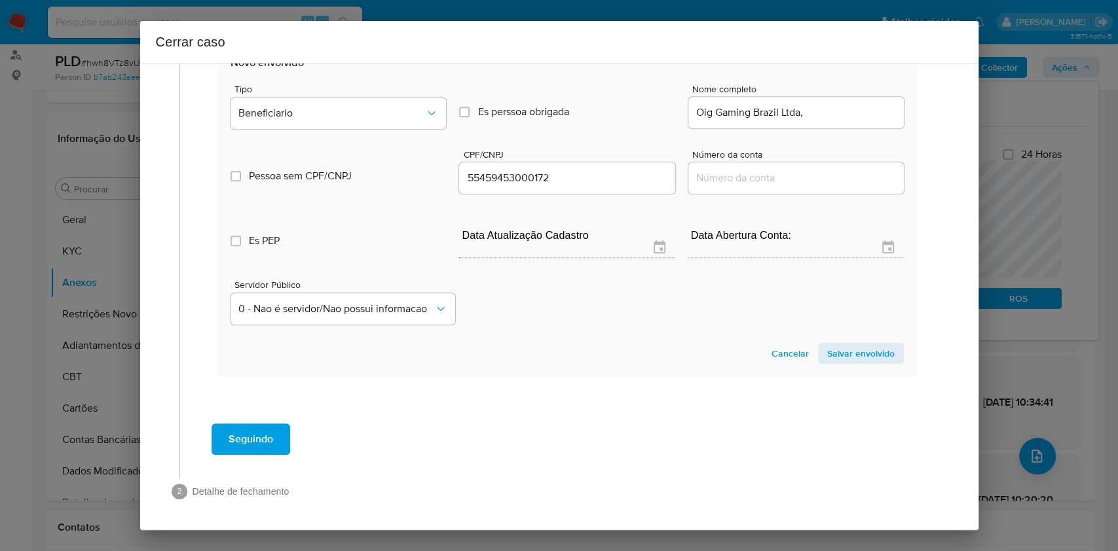
drag, startPoint x: 859, startPoint y: 355, endPoint x: 770, endPoint y: 348, distance: 89.3
click at [838, 355] on span "Salvar envolvido" at bounding box center [860, 353] width 67 height 18
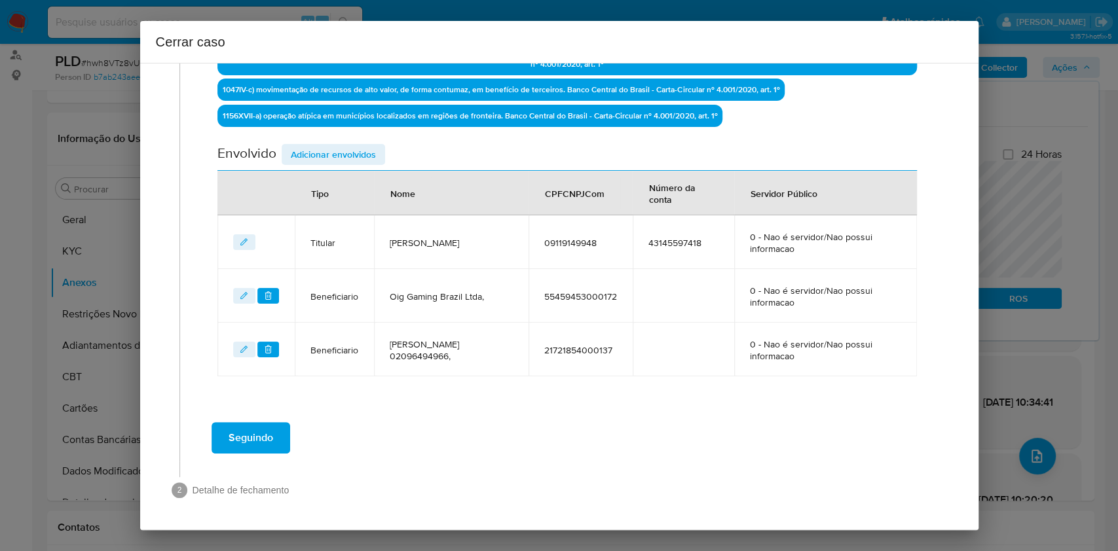
scroll to position [447, 0]
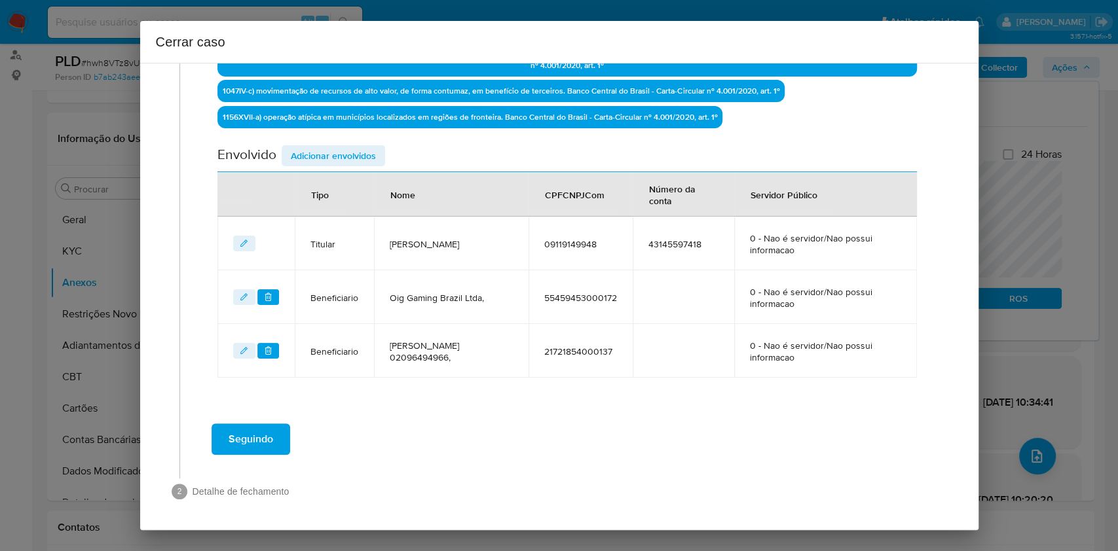
click at [274, 413] on button "Seguindo" at bounding box center [251, 439] width 79 height 31
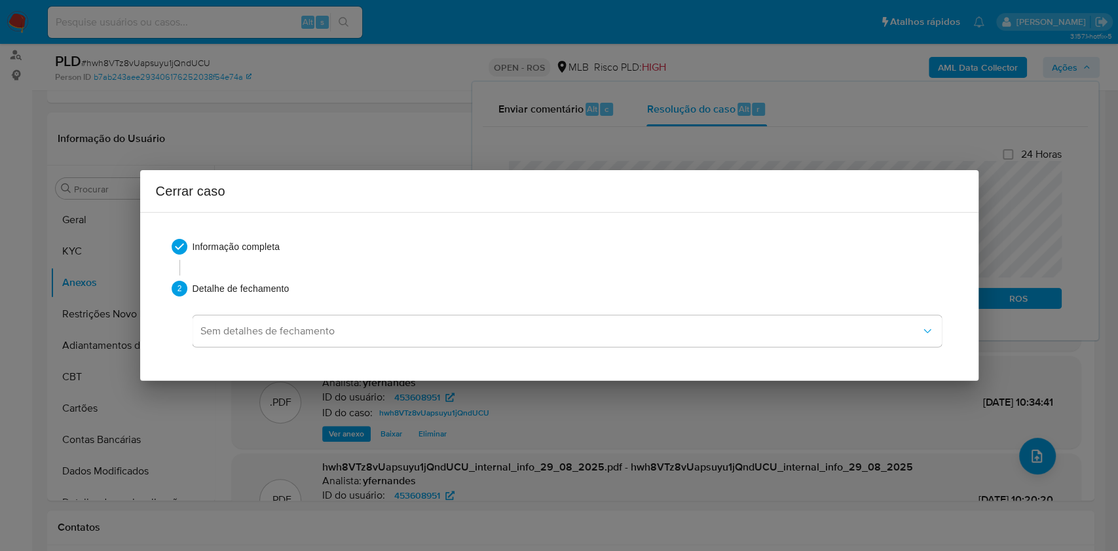
scroll to position [1020, 0]
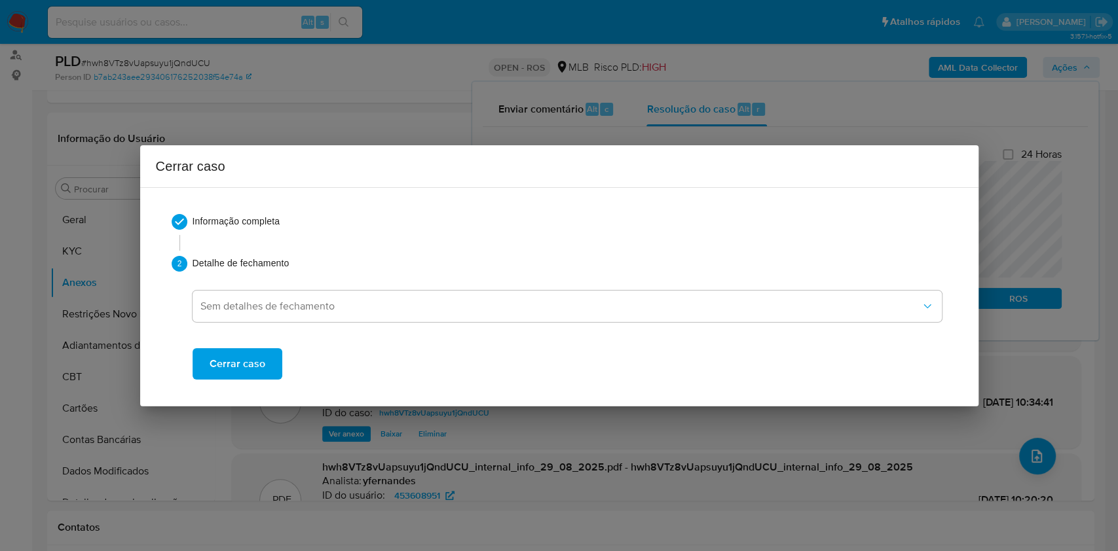
drag, startPoint x: 234, startPoint y: 356, endPoint x: 415, endPoint y: 291, distance: 192.8
click at [234, 358] on span "Cerrar caso" at bounding box center [238, 364] width 56 height 29
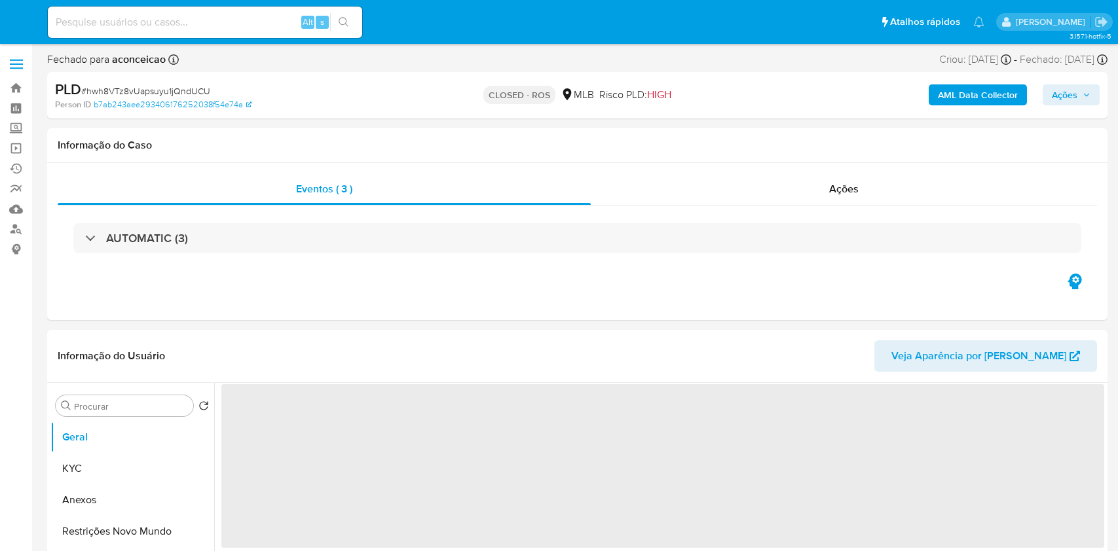
select select "10"
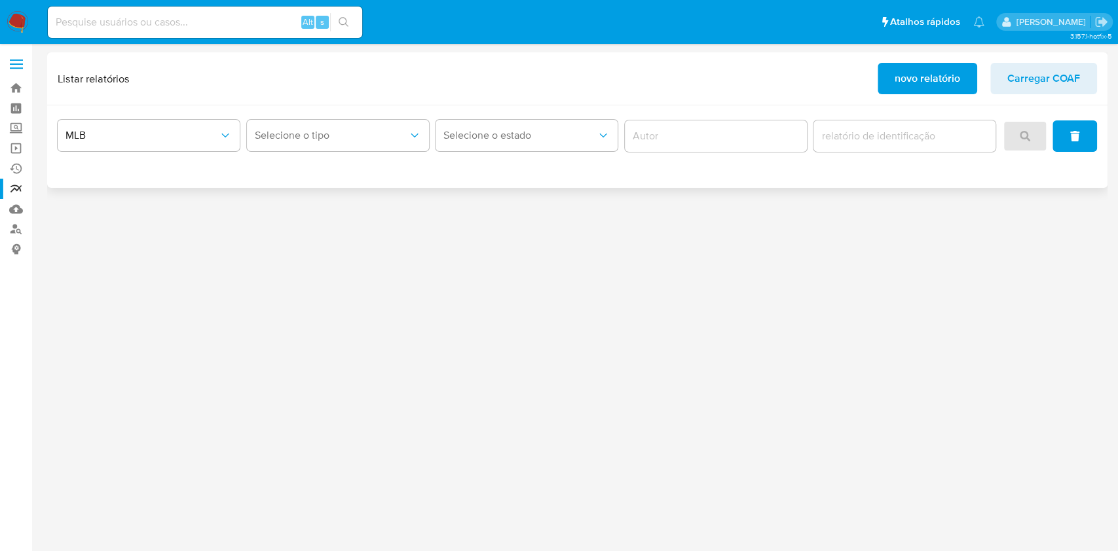
click at [919, 73] on span "novo relatório" at bounding box center [926, 78] width 65 height 29
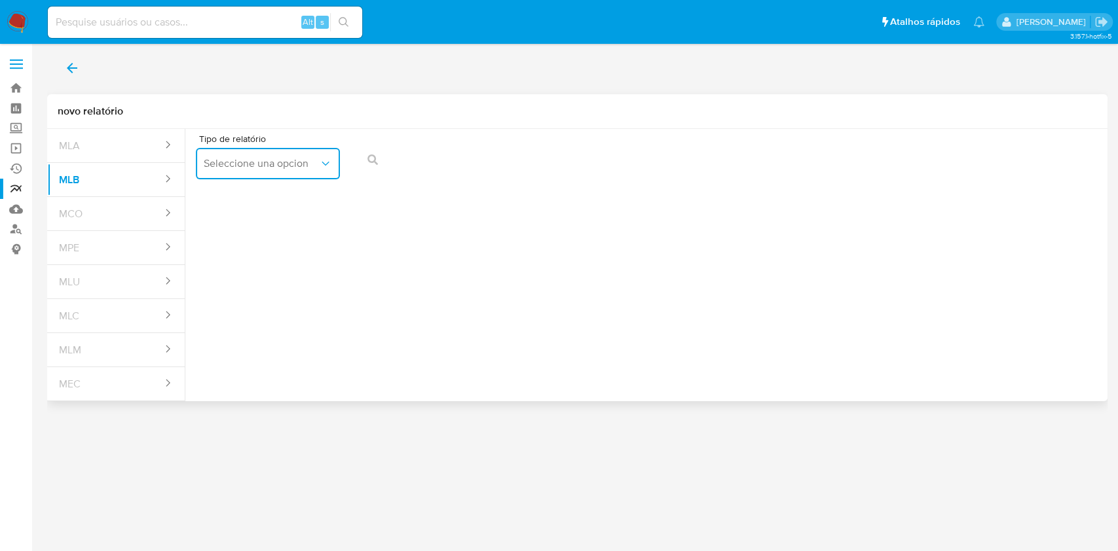
click at [295, 169] on span "Seleccione una opcion" at bounding box center [261, 163] width 115 height 13
click at [272, 205] on div "COAF" at bounding box center [264, 198] width 120 height 31
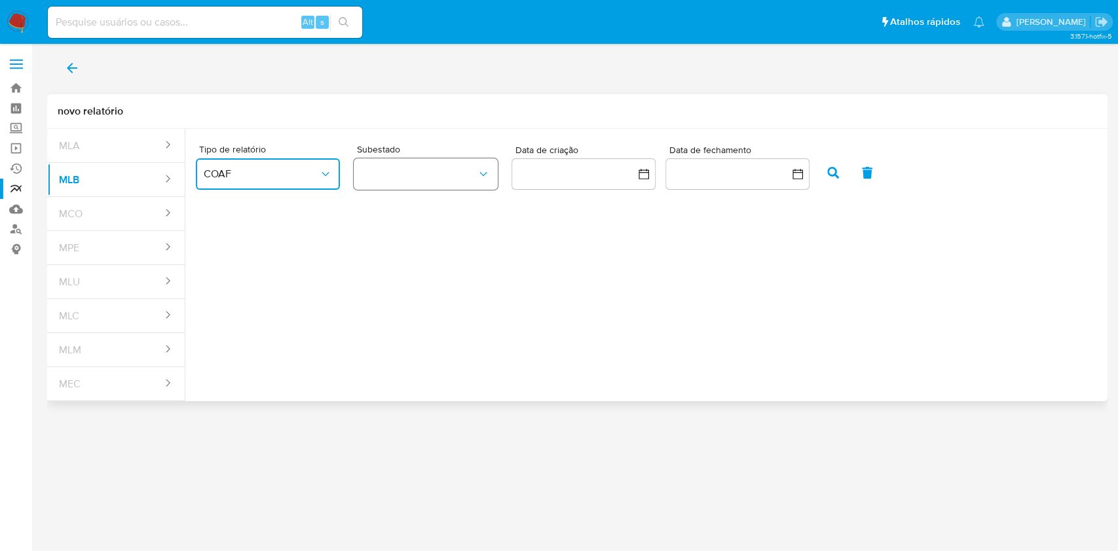
drag, startPoint x: 415, startPoint y: 172, endPoint x: 441, endPoint y: 187, distance: 29.9
click at [415, 173] on button "button" at bounding box center [426, 173] width 144 height 31
drag, startPoint x: 435, startPoint y: 210, endPoint x: 518, endPoint y: 207, distance: 82.6
click at [436, 210] on div "ROS" at bounding box center [418, 209] width 115 height 31
drag, startPoint x: 705, startPoint y: 173, endPoint x: 712, endPoint y: 183, distance: 12.7
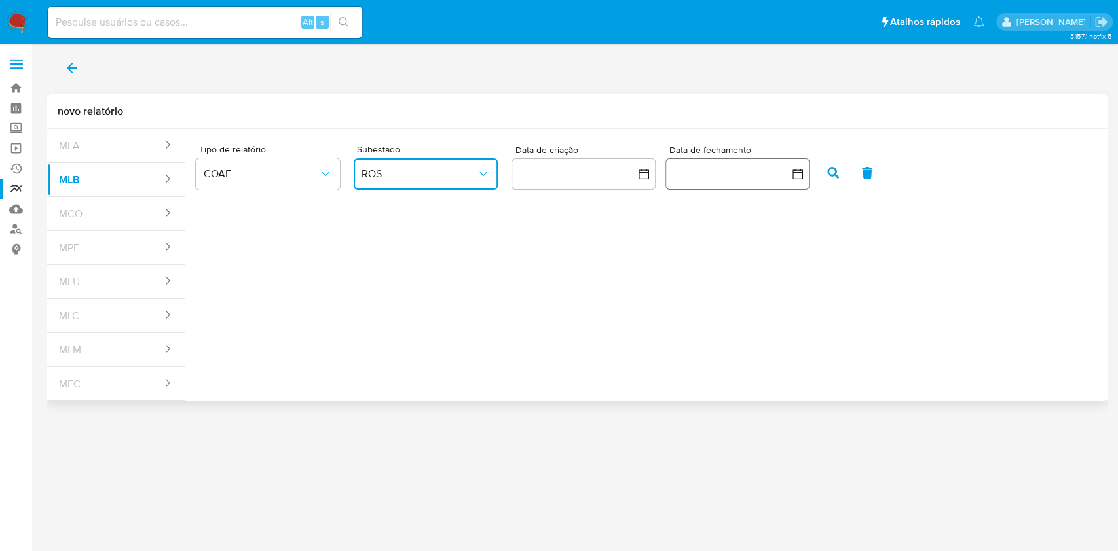
click at [705, 174] on button "button" at bounding box center [737, 173] width 144 height 31
click at [660, 269] on button "1" at bounding box center [658, 269] width 21 height 21
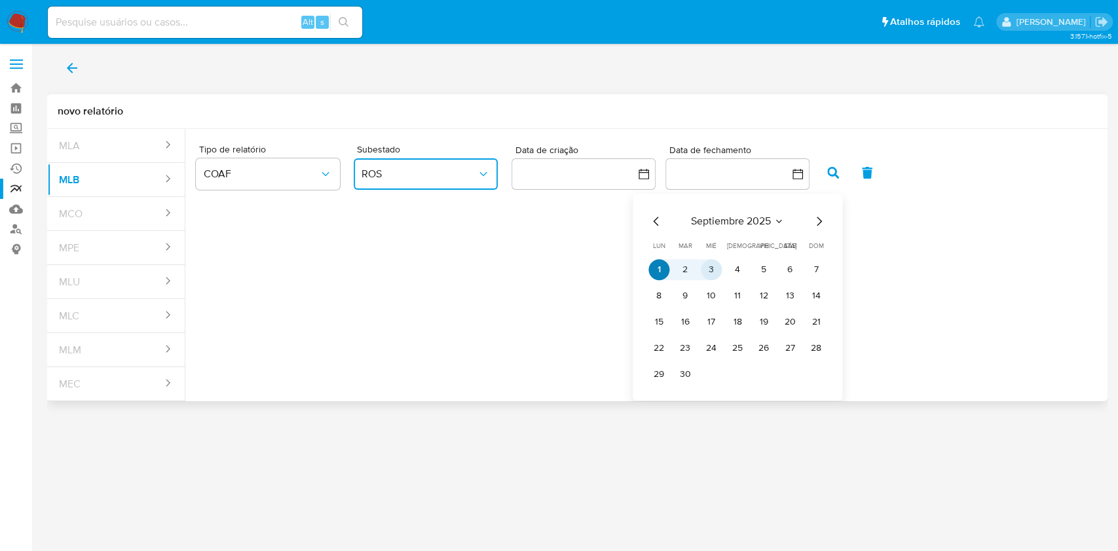
click at [661, 263] on button "1" at bounding box center [658, 269] width 21 height 21
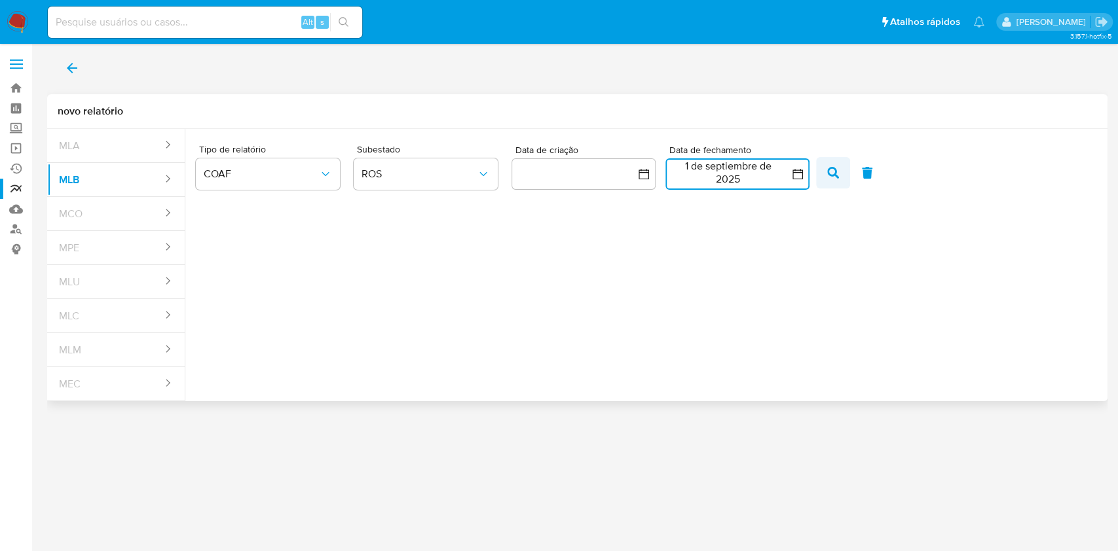
click at [830, 175] on icon "button" at bounding box center [833, 173] width 12 height 12
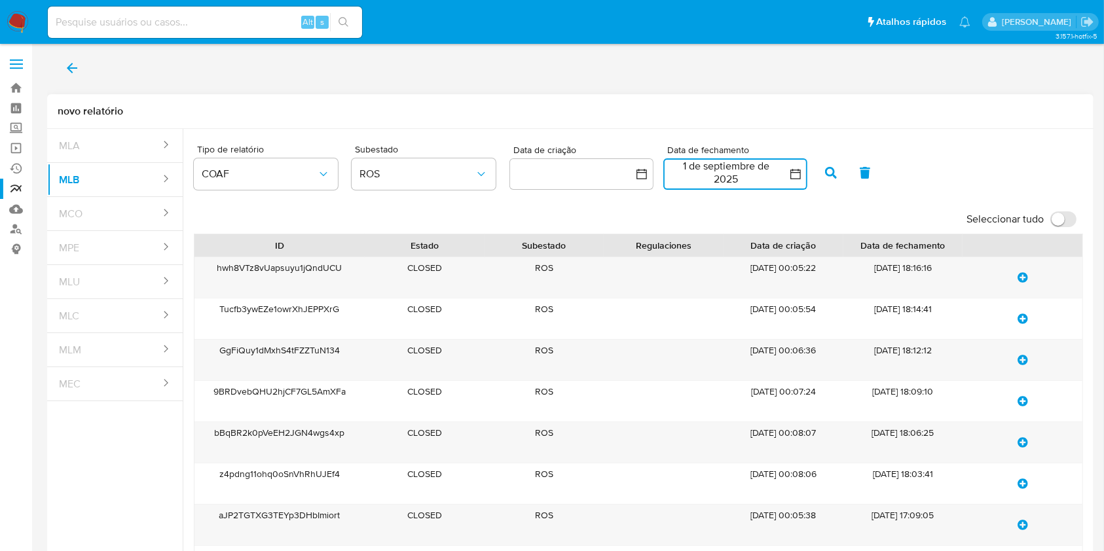
click at [1053, 225] on input "Seleccionar tudo" at bounding box center [1063, 220] width 26 height 16
checkbox input "true"
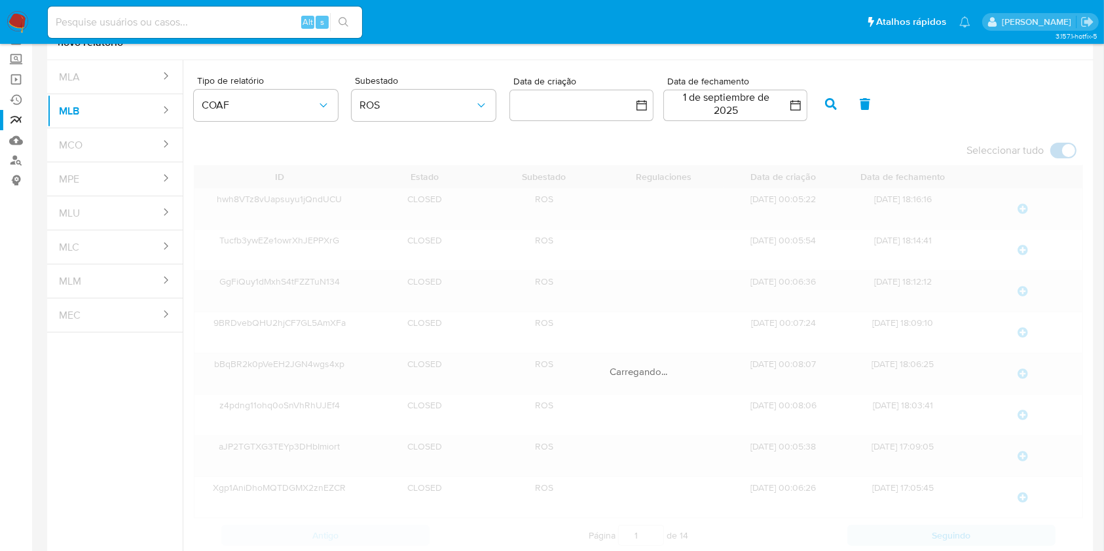
scroll to position [134, 0]
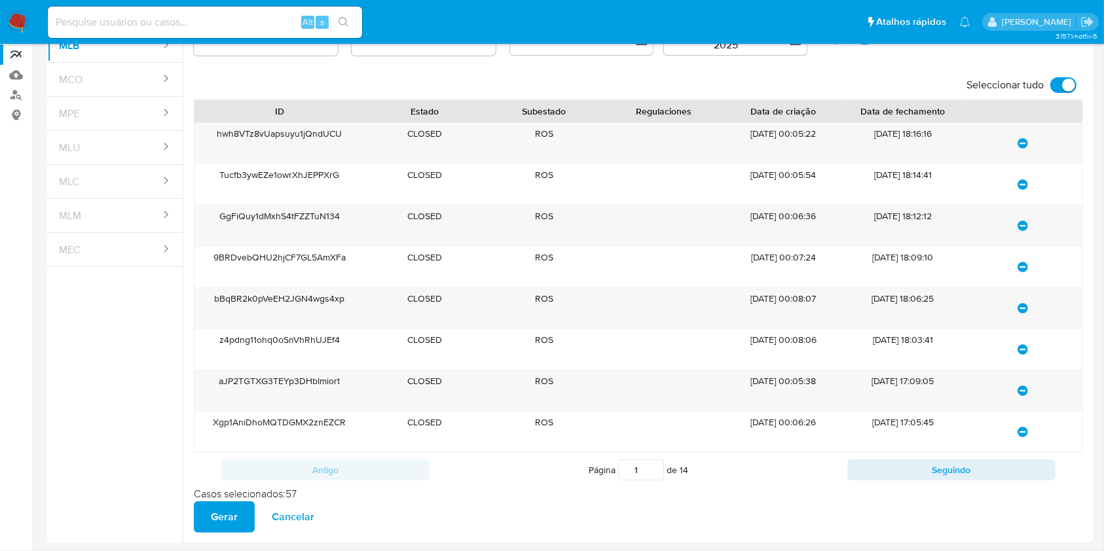
drag, startPoint x: 218, startPoint y: 521, endPoint x: 427, endPoint y: 380, distance: 251.9
click at [218, 521] on span "Gerar" at bounding box center [224, 517] width 27 height 29
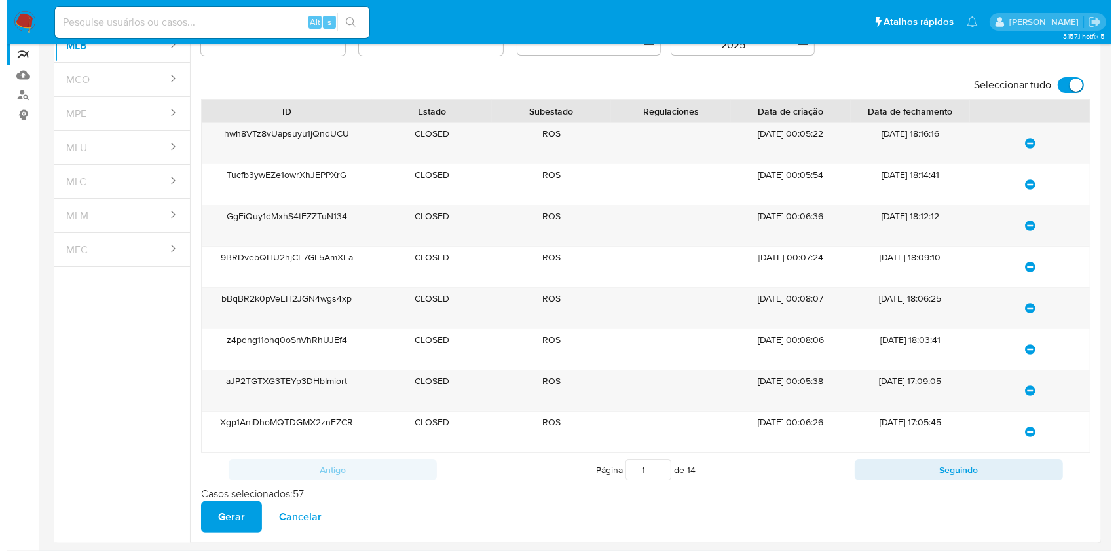
scroll to position [0, 0]
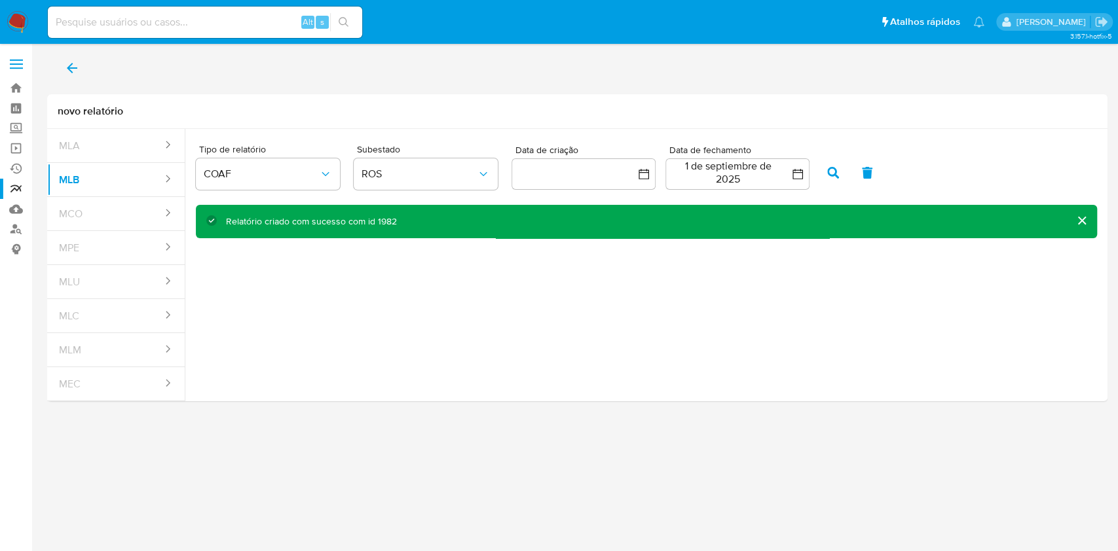
click at [70, 67] on icon "back" at bounding box center [72, 68] width 16 height 16
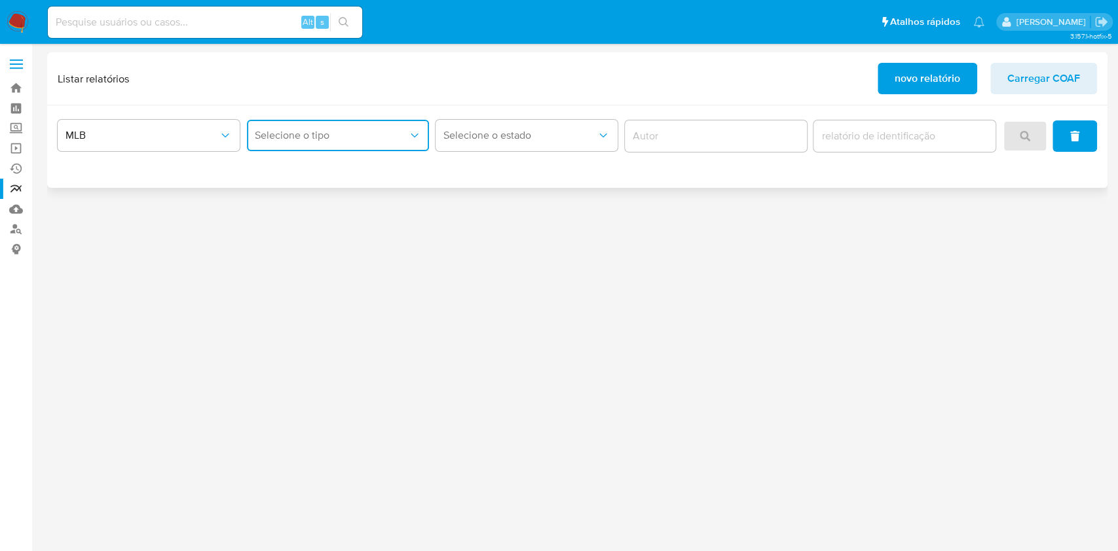
click at [408, 143] on button "Selecione o tipo" at bounding box center [338, 135] width 182 height 31
drag, startPoint x: 375, startPoint y: 171, endPoint x: 388, endPoint y: 171, distance: 12.4
click at [377, 171] on div "COAF" at bounding box center [334, 170] width 158 height 31
click at [1039, 145] on button "search" at bounding box center [1025, 135] width 45 height 31
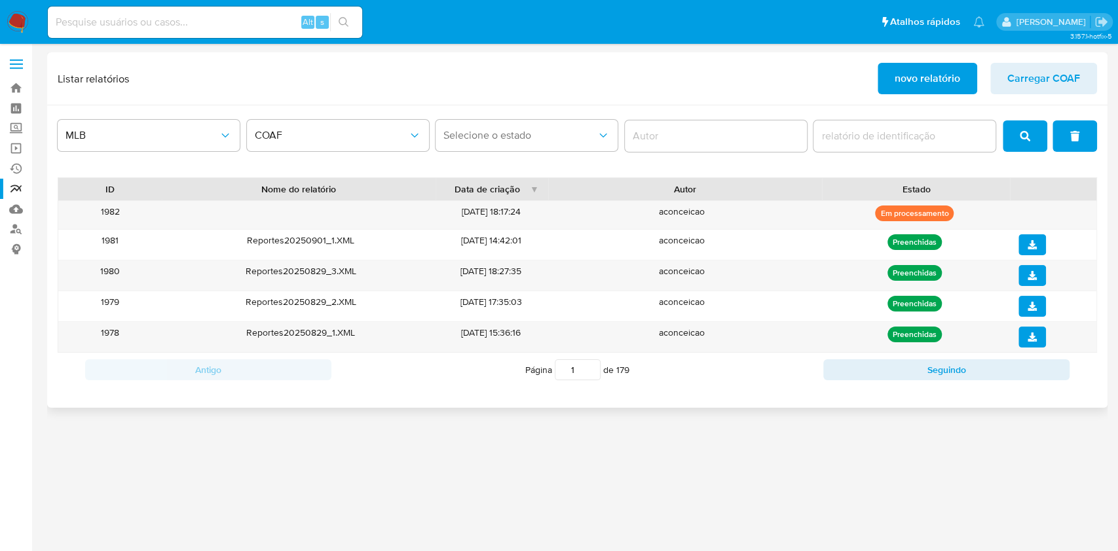
click at [1033, 139] on button "search" at bounding box center [1025, 135] width 45 height 31
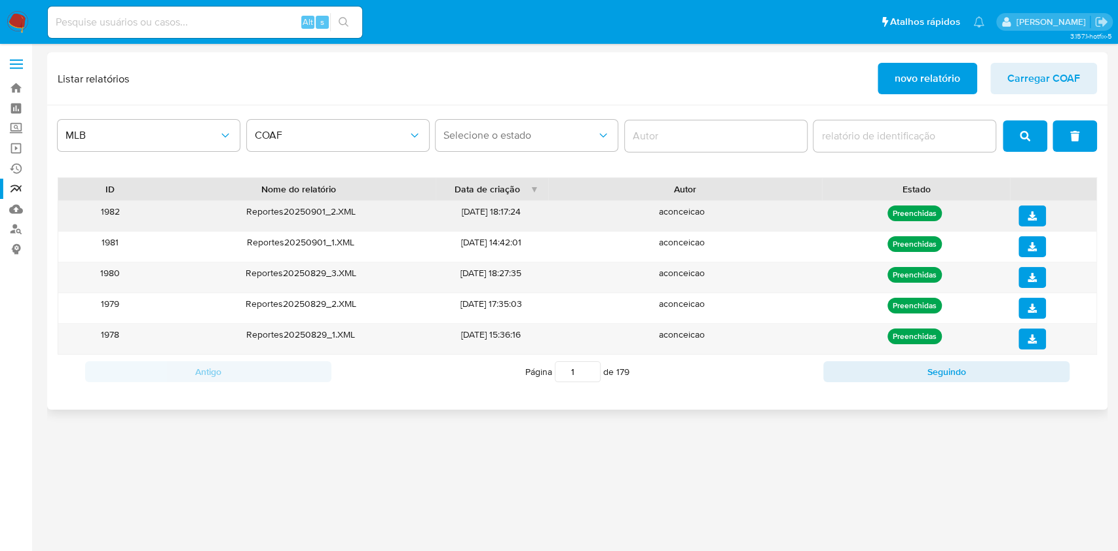
click at [1039, 218] on button "download" at bounding box center [1032, 216] width 28 height 21
click at [17, 89] on link "Bandeja" at bounding box center [78, 88] width 156 height 20
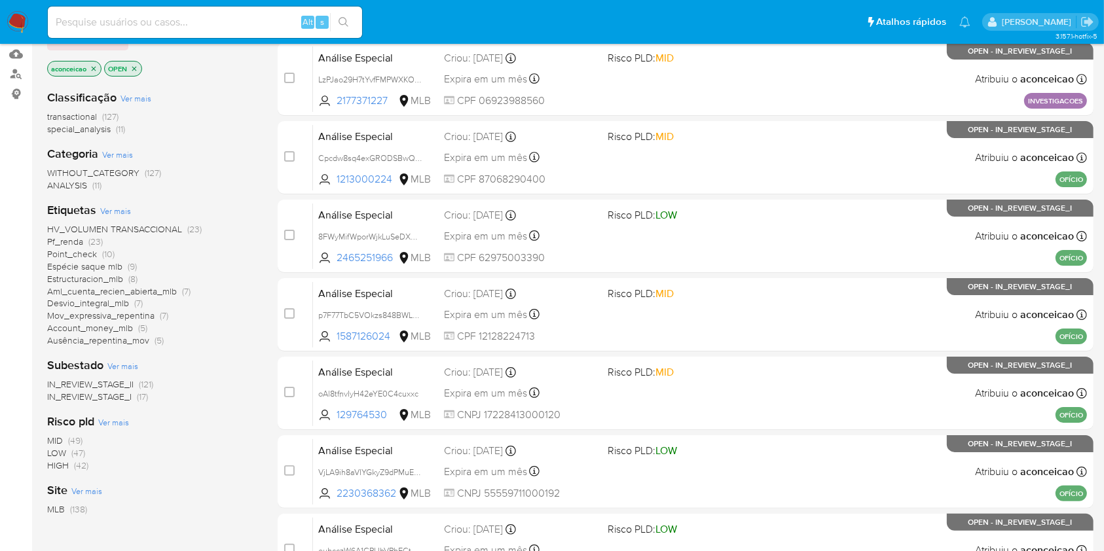
scroll to position [87, 0]
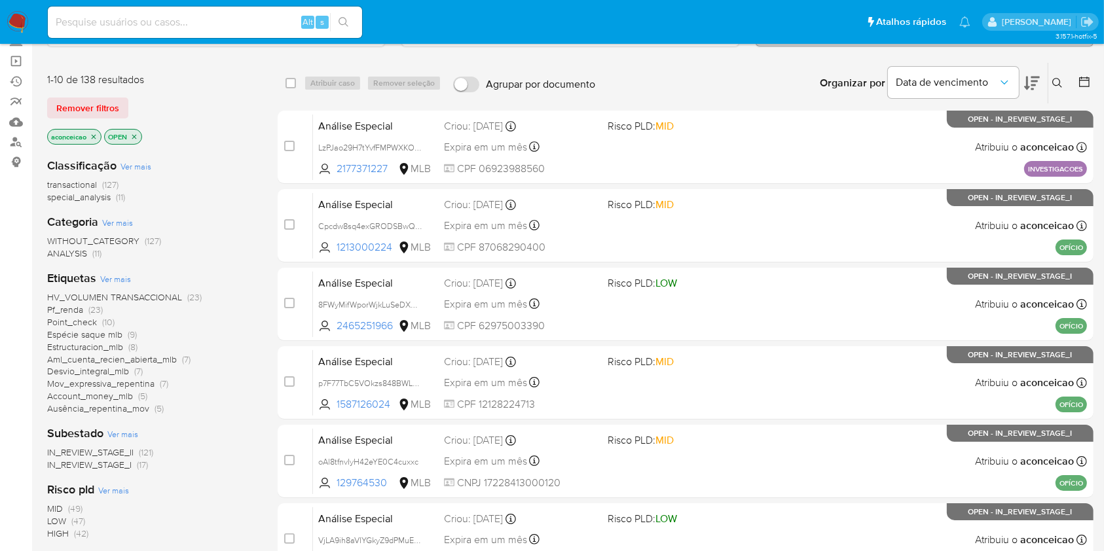
click at [94, 134] on icon "close-filter" at bounding box center [94, 136] width 5 height 5
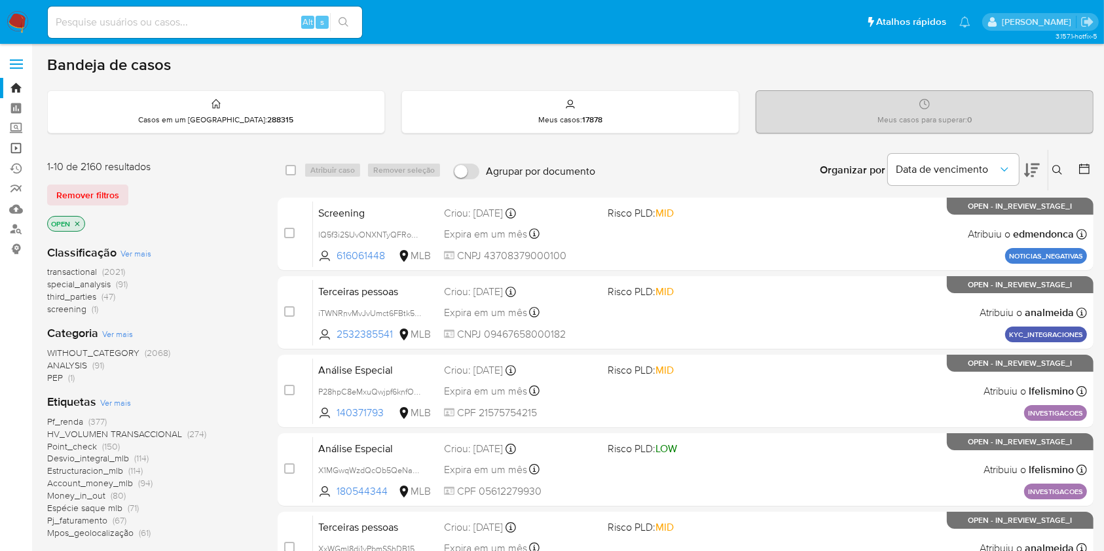
click at [21, 144] on link "Operações em massa" at bounding box center [78, 148] width 156 height 20
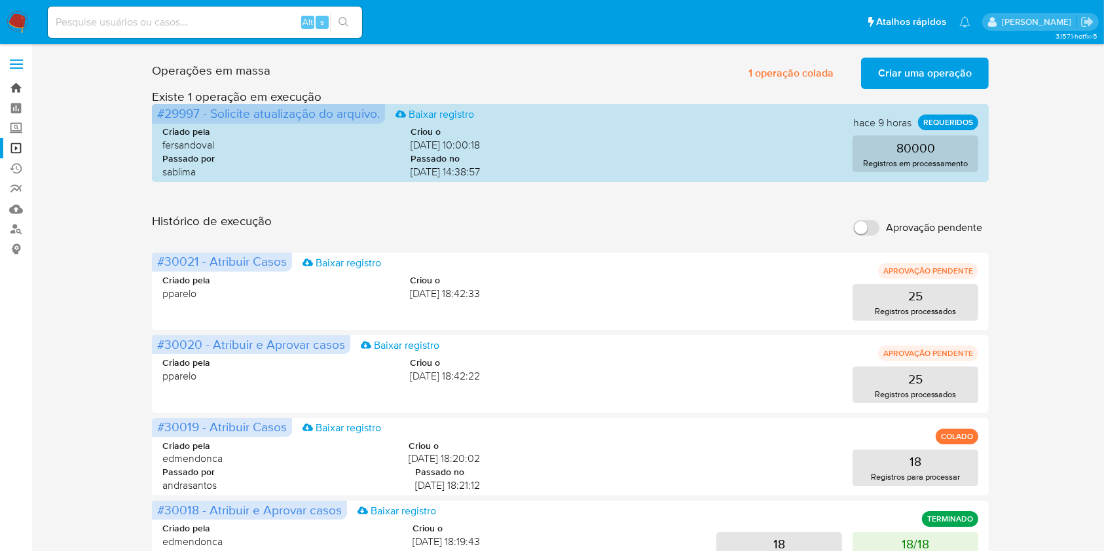
click at [23, 83] on link "Bandeja" at bounding box center [78, 88] width 156 height 20
click at [24, 83] on link "Bandeja" at bounding box center [78, 88] width 156 height 20
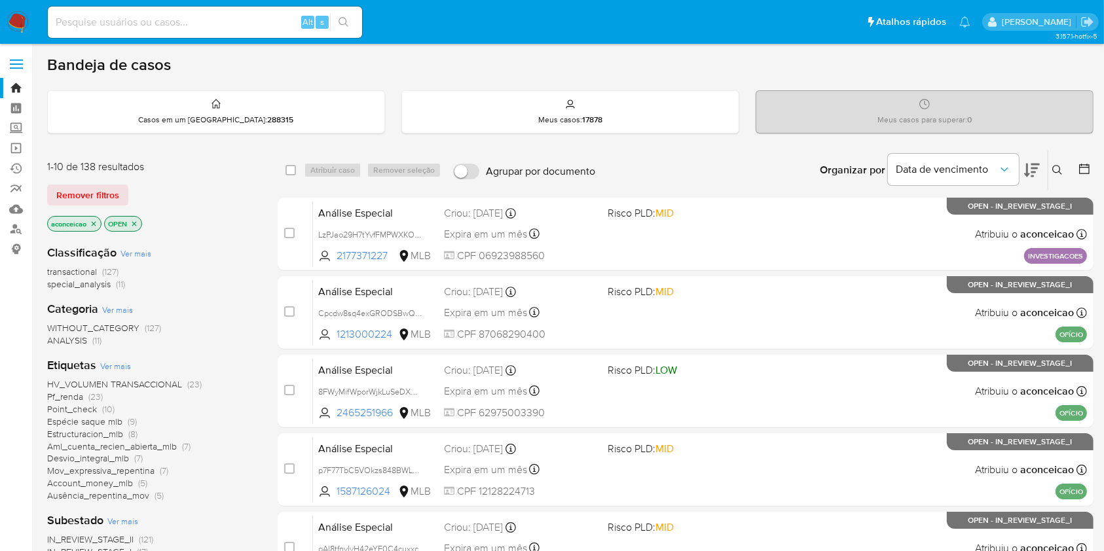
click at [94, 221] on icon "close-filter" at bounding box center [94, 224] width 8 height 8
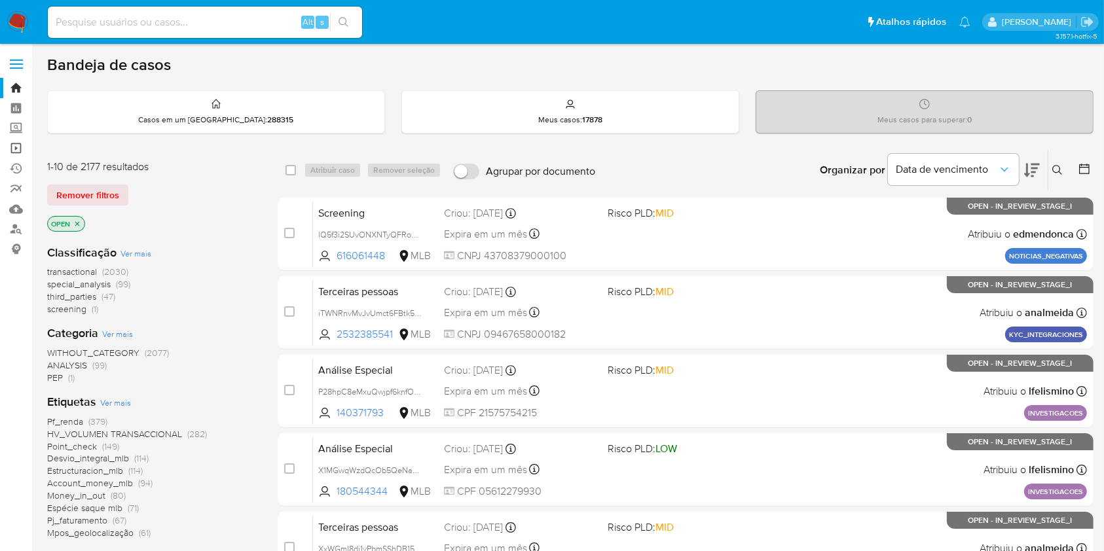
click at [19, 147] on link "Operações em massa" at bounding box center [78, 148] width 156 height 20
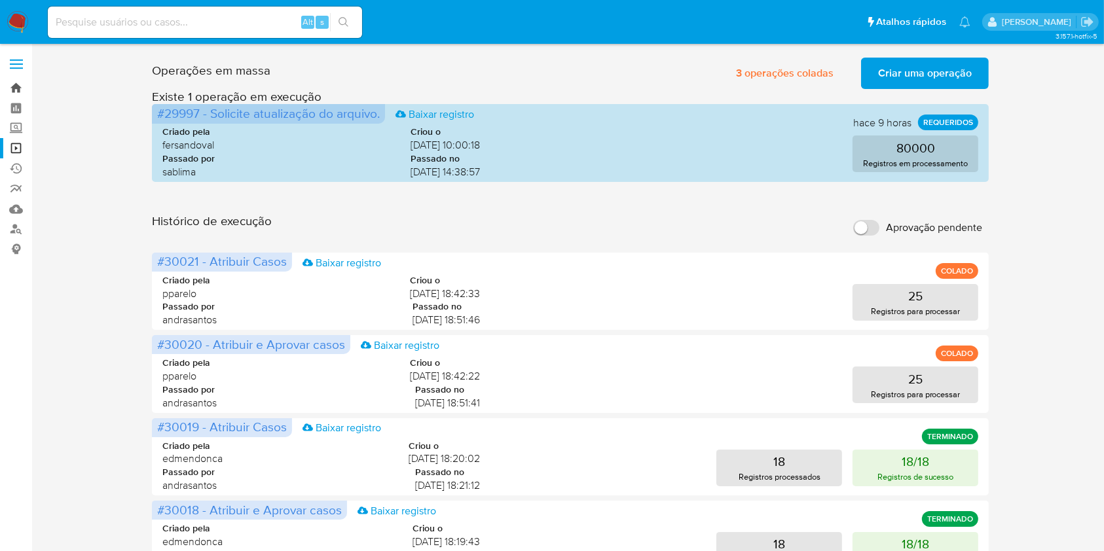
click at [16, 81] on link "Bandeja" at bounding box center [78, 88] width 156 height 20
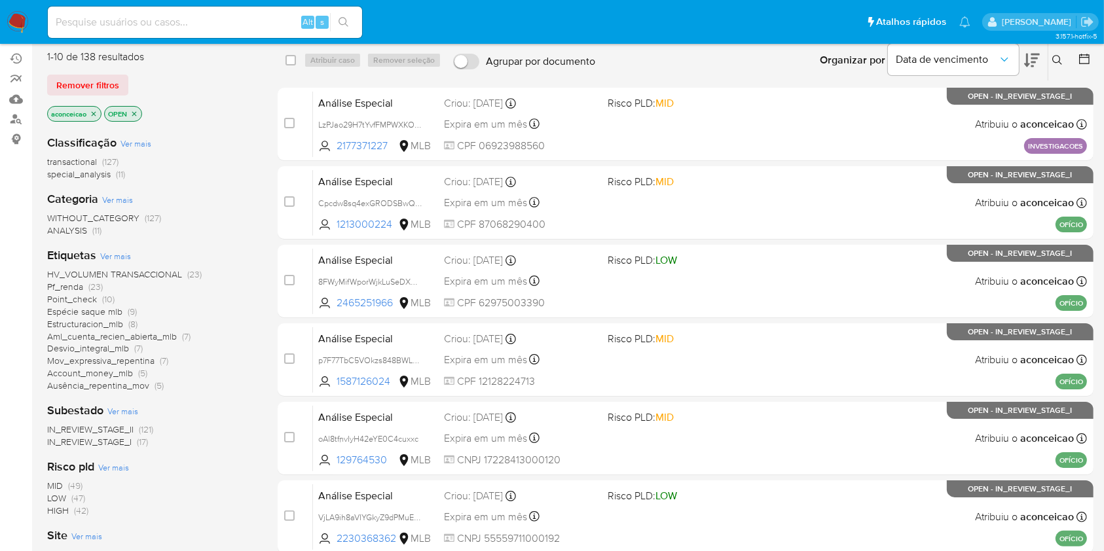
scroll to position [87, 0]
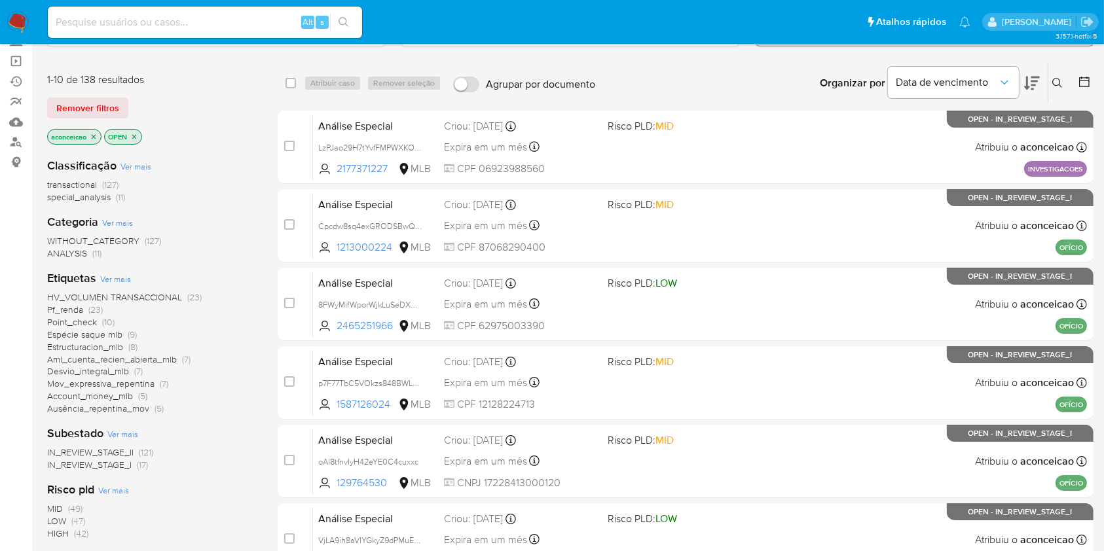
click at [94, 136] on icon "close-filter" at bounding box center [94, 137] width 8 height 8
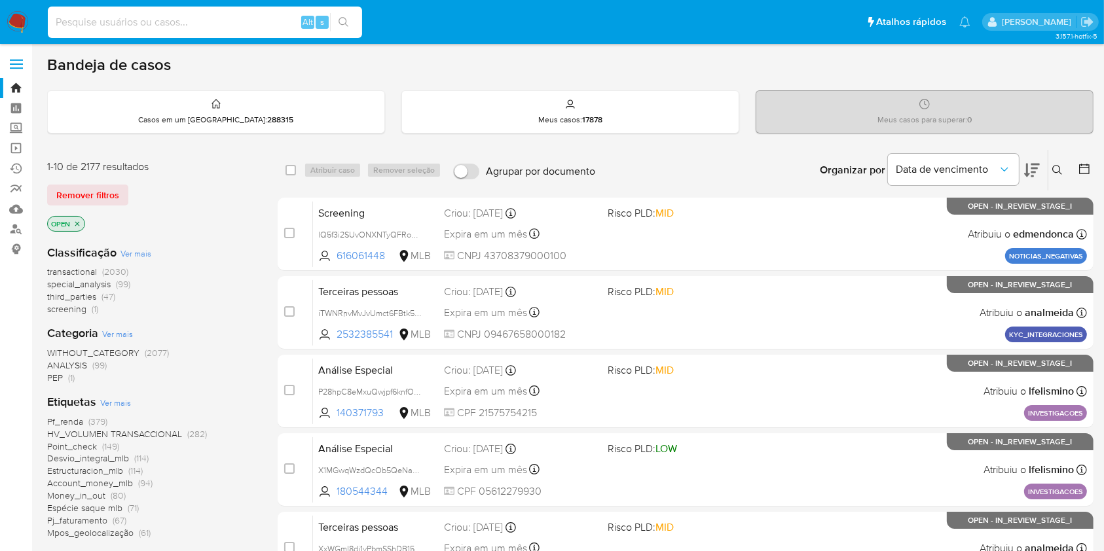
click at [179, 29] on input at bounding box center [205, 22] width 314 height 17
paste input "VwxfIBdfFxnXVXdNeP26f0v5"
type input "VwxfIBdfFxnXVXdNeP26f0v5"
click at [343, 23] on icon "search-icon" at bounding box center [344, 22] width 10 height 10
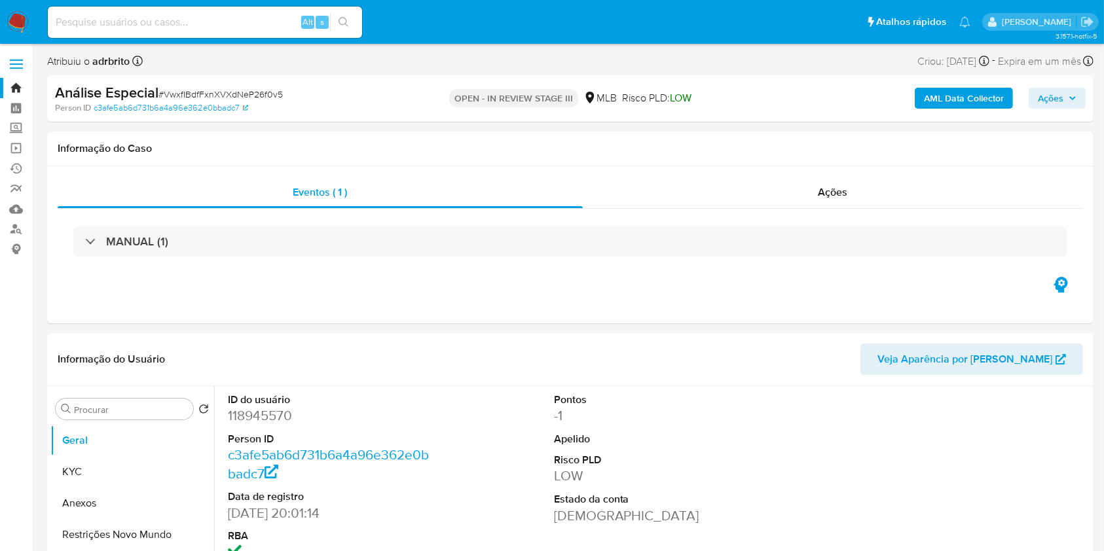
select select "10"
click at [225, 13] on div "Alt s" at bounding box center [205, 22] width 314 height 31
click at [277, 24] on input at bounding box center [205, 22] width 314 height 17
paste input "kWtV83OOvMzEqFbj0Dg9IQxd"
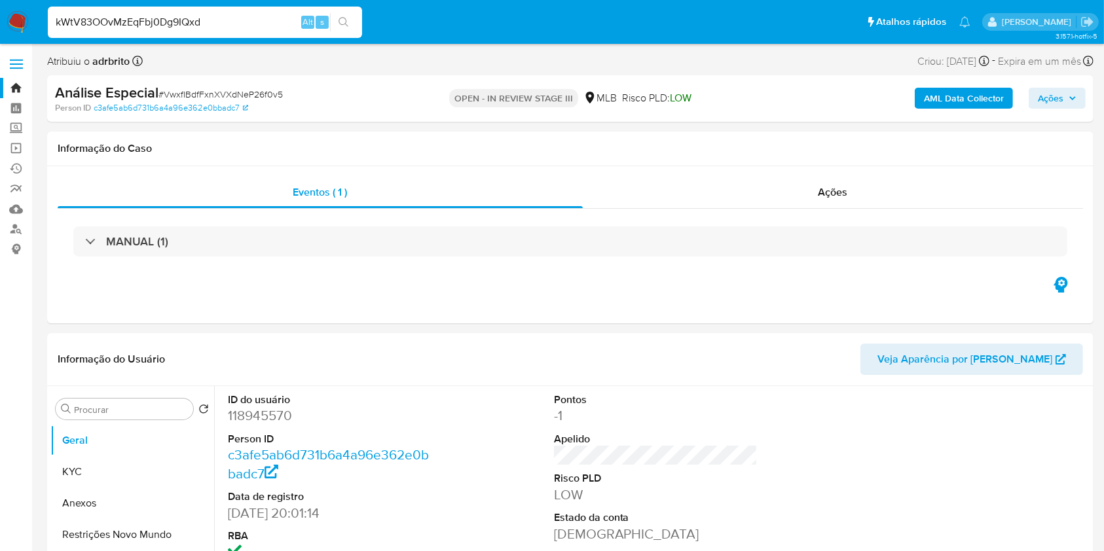
type input "kWtV83OOvMzEqFbj0Dg9IQxd"
click at [356, 24] on button "search-icon" at bounding box center [343, 22] width 27 height 18
select select "10"
click at [230, 21] on input "kWtV83OOvMzEqFbj0Dg9IQxd" at bounding box center [205, 22] width 314 height 17
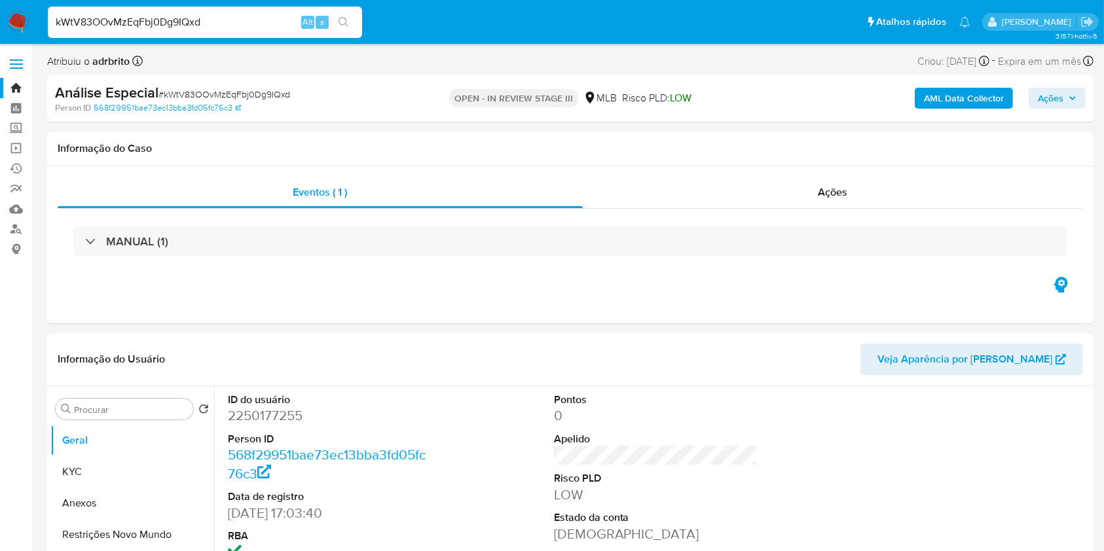
click at [230, 21] on input "kWtV83OOvMzEqFbj0Dg9IQxd" at bounding box center [205, 22] width 314 height 17
paste input "J9hD0Wfq5rWiVFI5PN2xcgy6"
type input "J9hD0Wfq5rWiVFI5PN2xcgy6"
click at [343, 21] on icon "search-icon" at bounding box center [344, 22] width 10 height 10
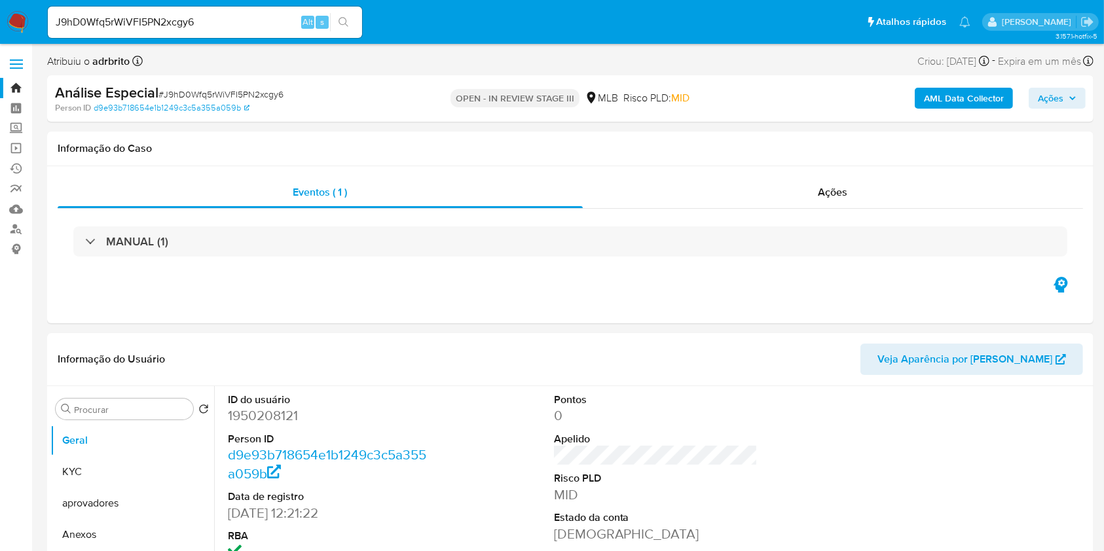
select select "10"
click at [245, 14] on input "J9hD0Wfq5rWiVFI5PN2xcgy6" at bounding box center [205, 22] width 314 height 17
paste input "la4qpLz7N1iEomT09UCxxzNO"
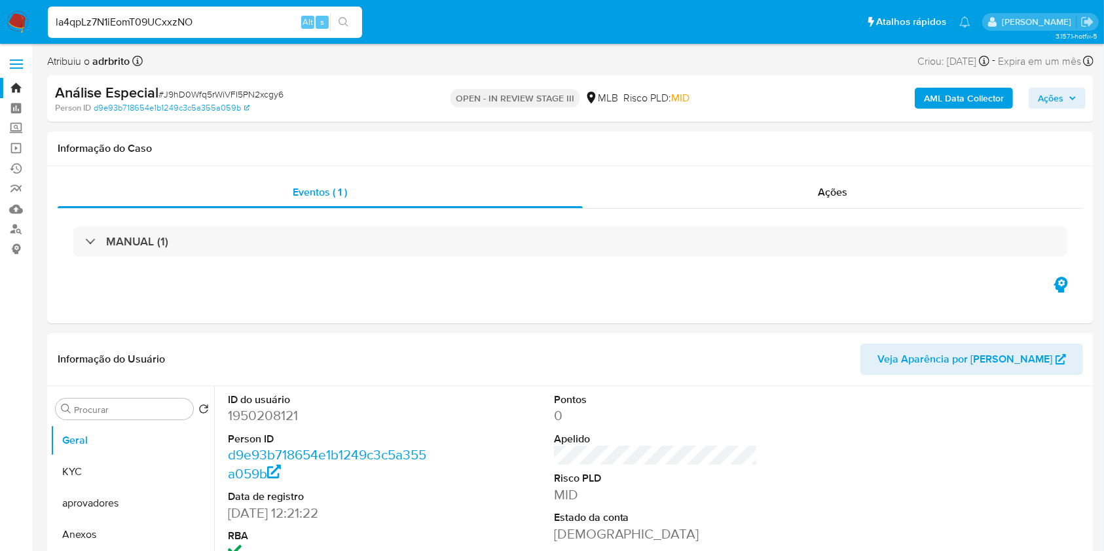
type input "la4qpLz7N1iEomT09UCxxzNO"
click at [348, 26] on icon "search-icon" at bounding box center [344, 22] width 10 height 10
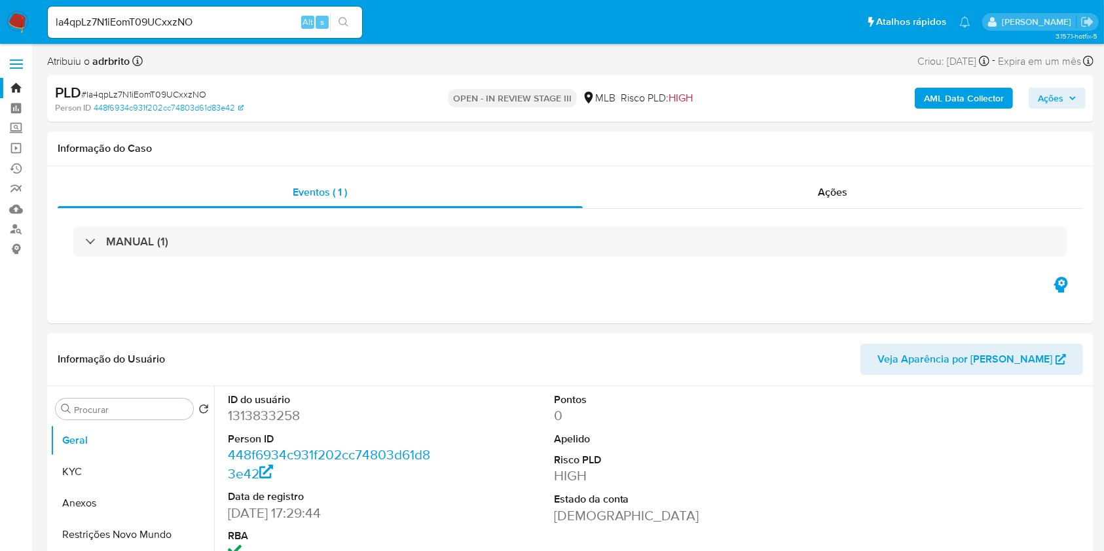
select select "10"
click at [208, 24] on input "la4qpLz7N1iEomT09UCxxzNO" at bounding box center [205, 22] width 314 height 17
click at [208, 23] on input "la4qpLz7N1iEomT09UCxxzNO" at bounding box center [205, 22] width 314 height 17
click at [208, 24] on input "la4qpLz7N1iEomT09UCxxzNO" at bounding box center [205, 22] width 314 height 17
paste input "IdyBTjplfDWVTBsIpHPqn4Tg"
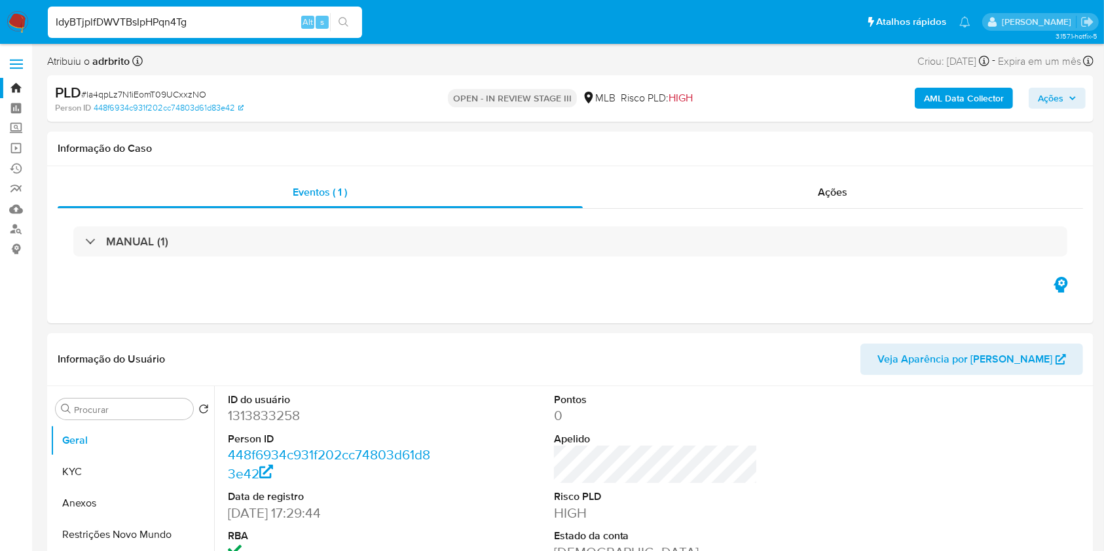
type input "IdyBTjplfDWVTBsIpHPqn4Tg"
click at [351, 18] on button "search-icon" at bounding box center [343, 22] width 27 height 18
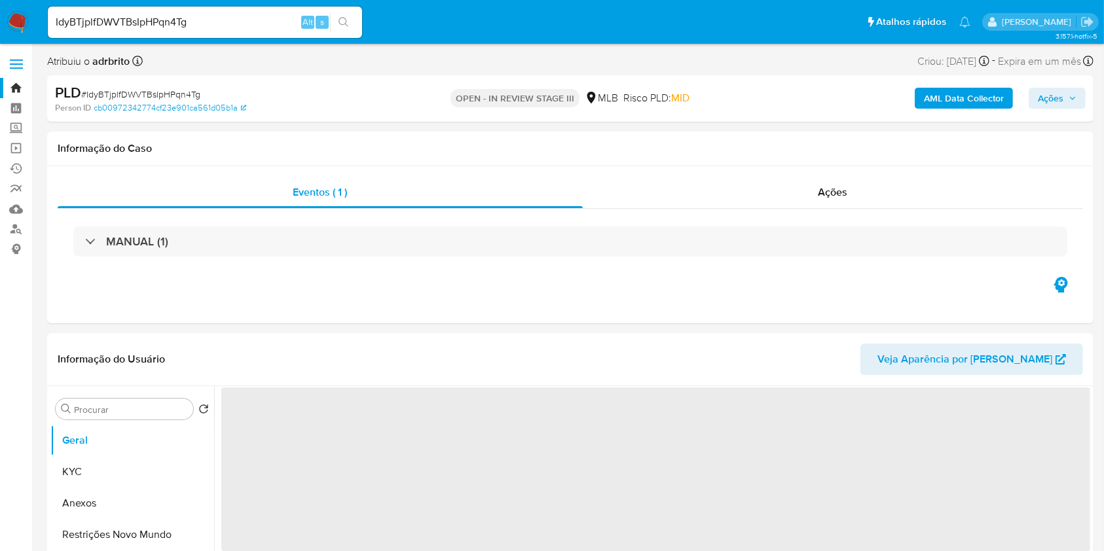
select select "10"
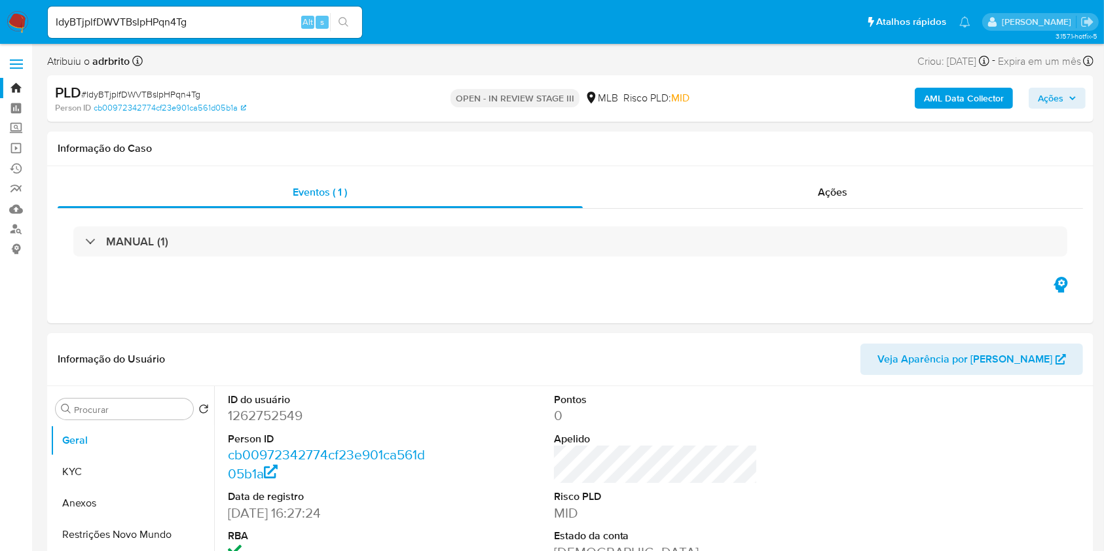
click at [185, 14] on input "IdyBTjplfDWVTBsIpHPqn4Tg" at bounding box center [205, 22] width 314 height 17
click at [184, 14] on input "IdyBTjplfDWVTBsIpHPqn4Tg" at bounding box center [205, 22] width 314 height 17
paste input "VwxfIBdfFxnXVXdNeP26f0v5"
type input "VwxfIBdfFxnXVXdNeP26f0v5"
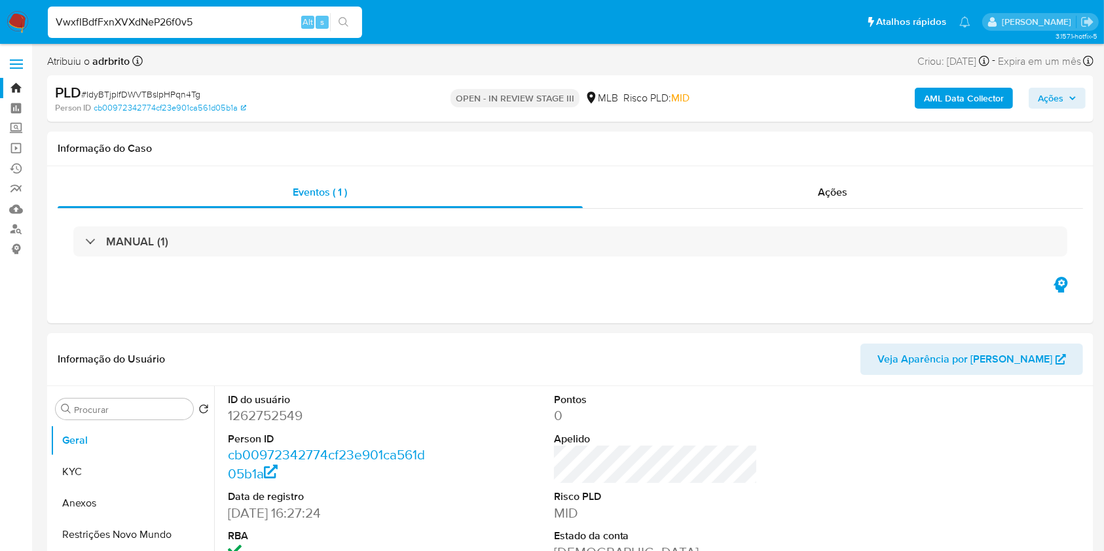
click at [351, 16] on button "search-icon" at bounding box center [343, 22] width 27 height 18
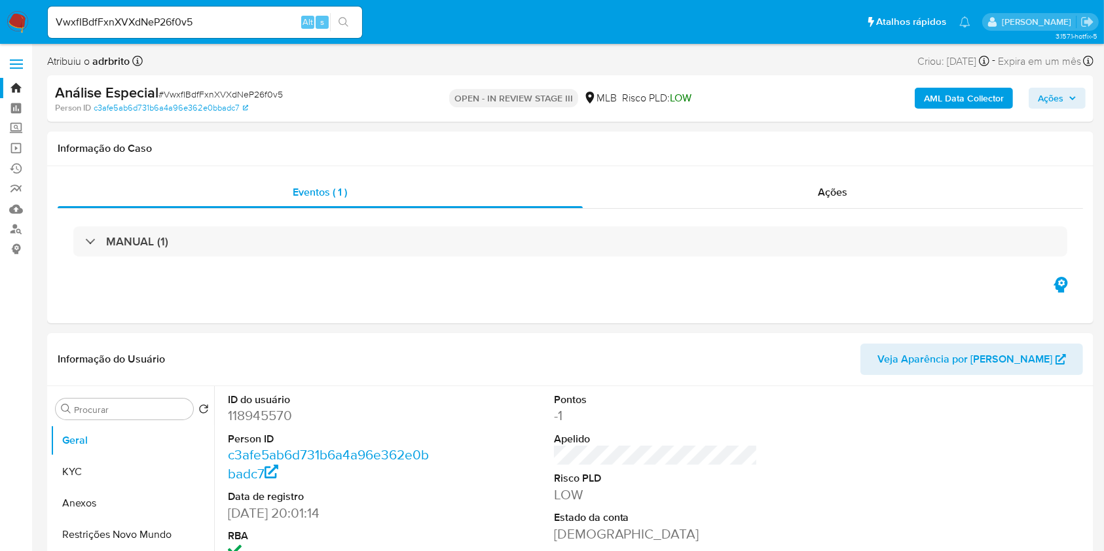
select select "10"
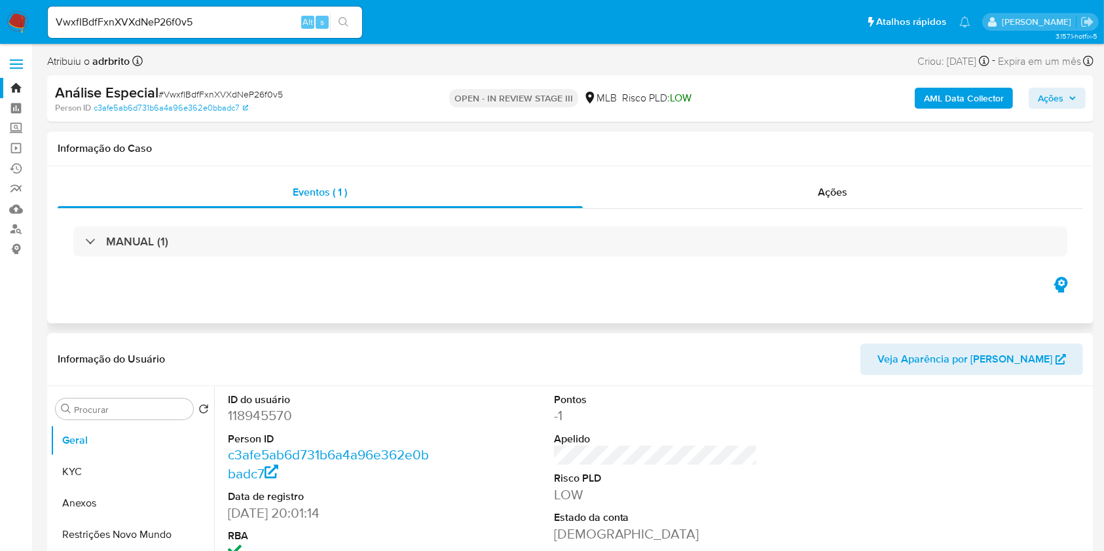
click at [849, 210] on div "MANUAL (1)" at bounding box center [570, 241] width 1025 height 65
drag, startPoint x: 834, startPoint y: 198, endPoint x: 815, endPoint y: 207, distance: 21.1
click at [834, 198] on span "Ações" at bounding box center [833, 192] width 29 height 15
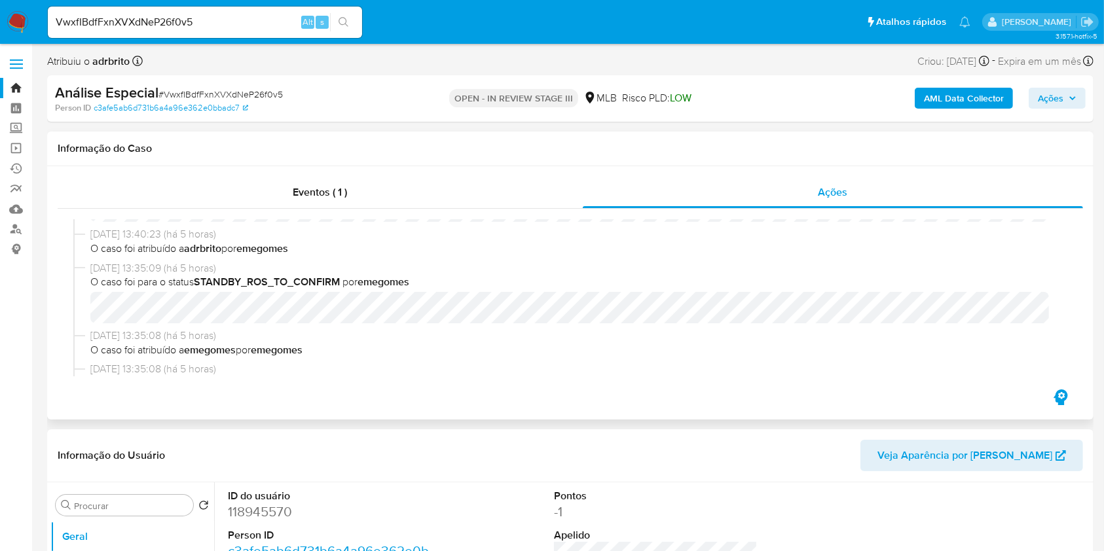
scroll to position [87, 0]
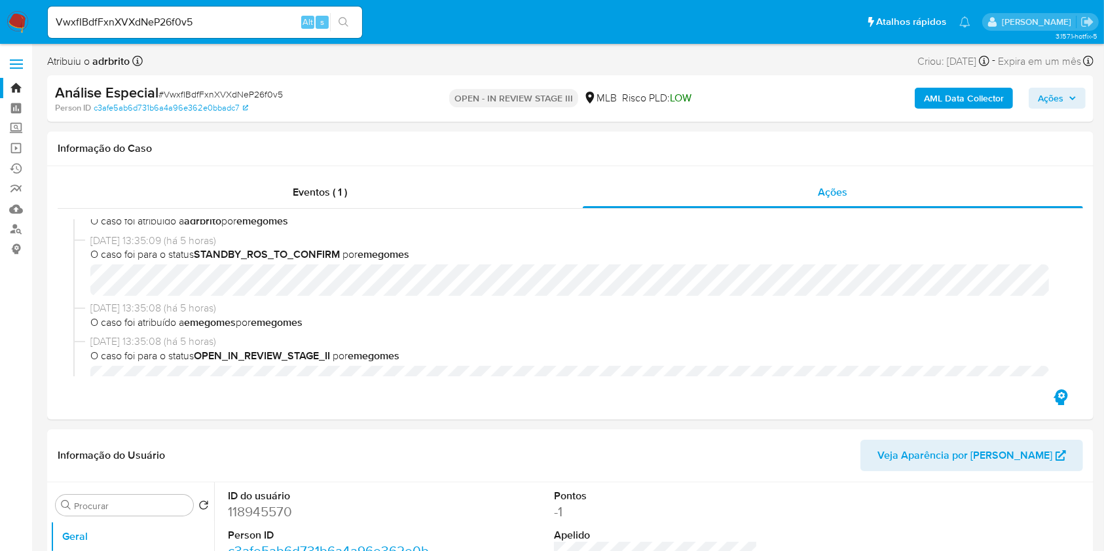
click at [559, 96] on p "OPEN - IN REVIEW STAGE III" at bounding box center [513, 98] width 129 height 18
copy p "OPEN - IN REVIEW STAGE III"
click at [13, 84] on link "Bandeja" at bounding box center [78, 88] width 156 height 20
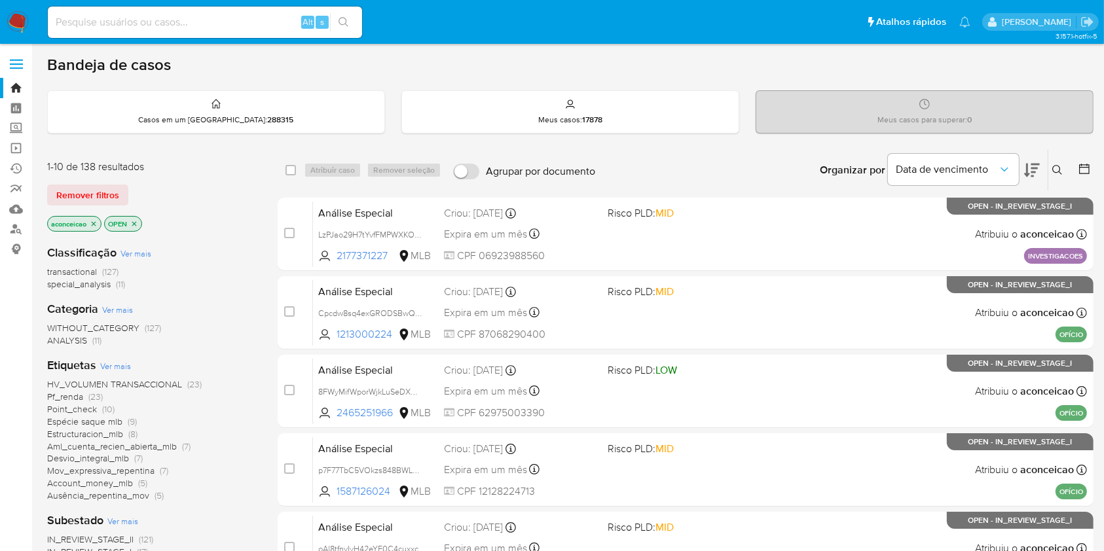
click at [244, 22] on input at bounding box center [205, 22] width 314 height 17
paste input "F4zh5fZOLyeXFzxiV8PVX4HQ"
type input "F4zh5fZOLyeXFzxiV8PVX4HQ"
click at [349, 24] on button "search-icon" at bounding box center [343, 22] width 27 height 18
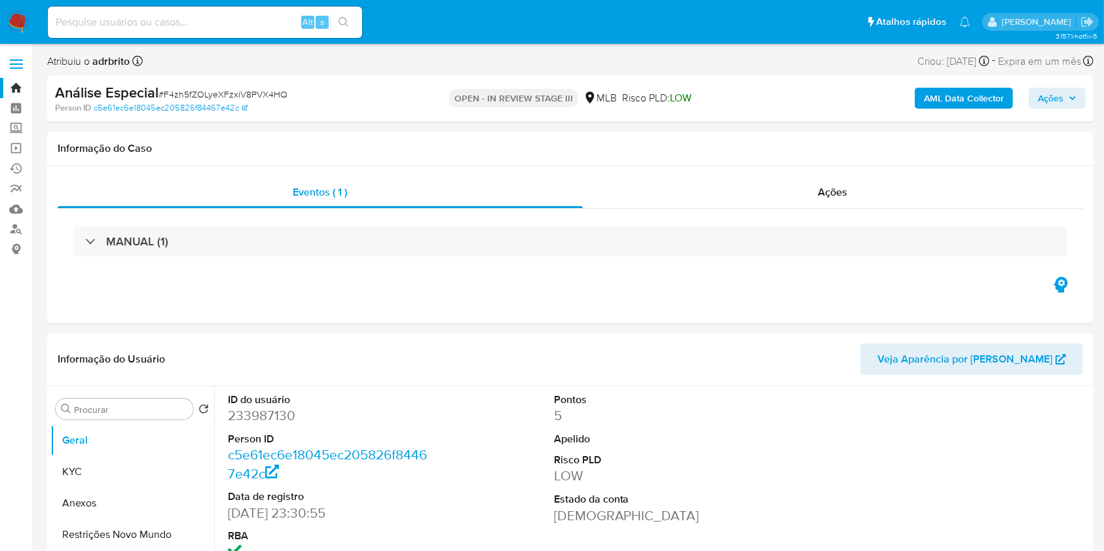
select select "10"
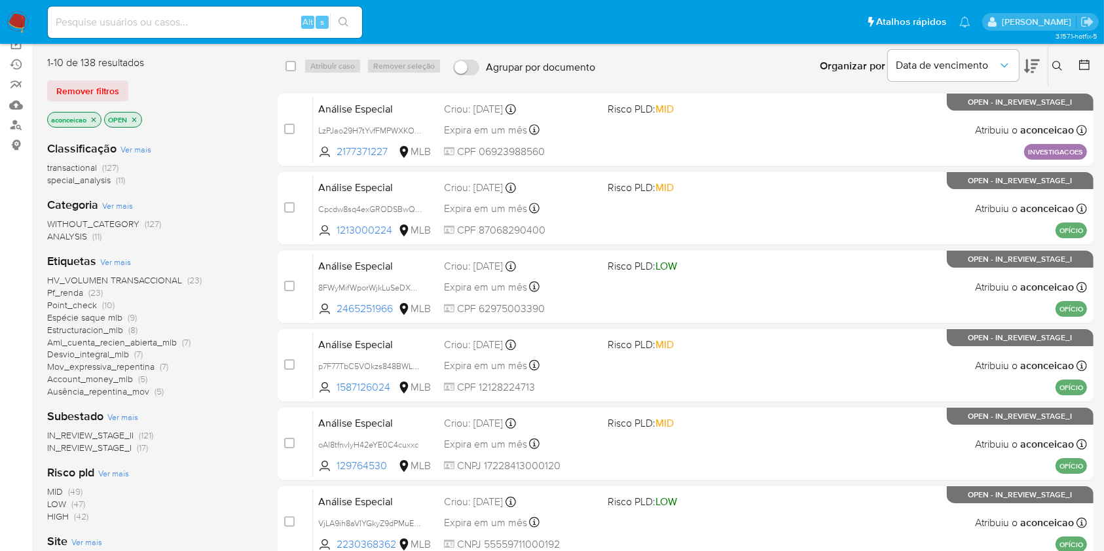
scroll to position [87, 0]
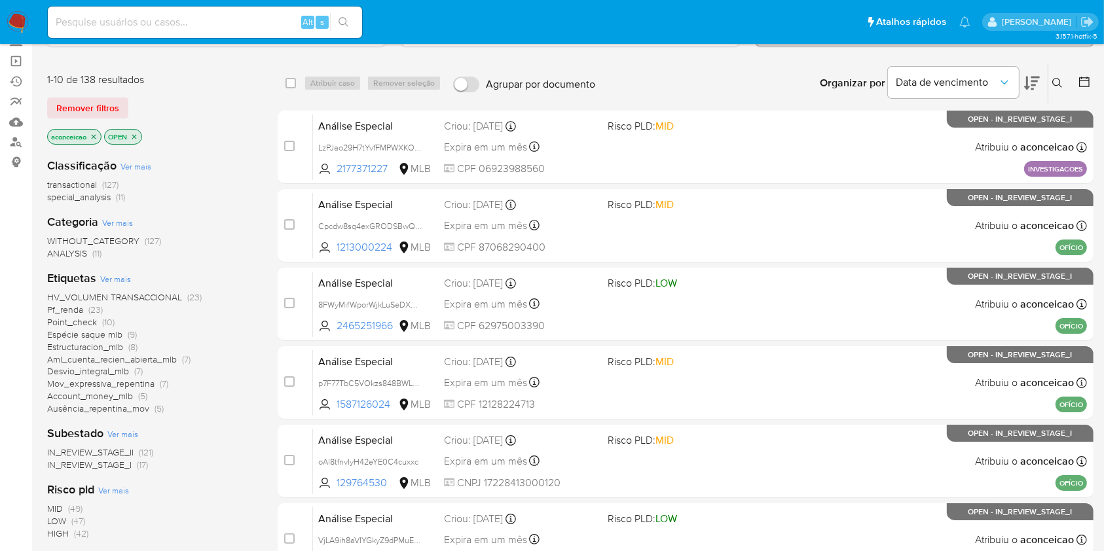
click at [90, 135] on icon "close-filter" at bounding box center [94, 137] width 8 height 8
